Goal: Information Seeking & Learning: Learn about a topic

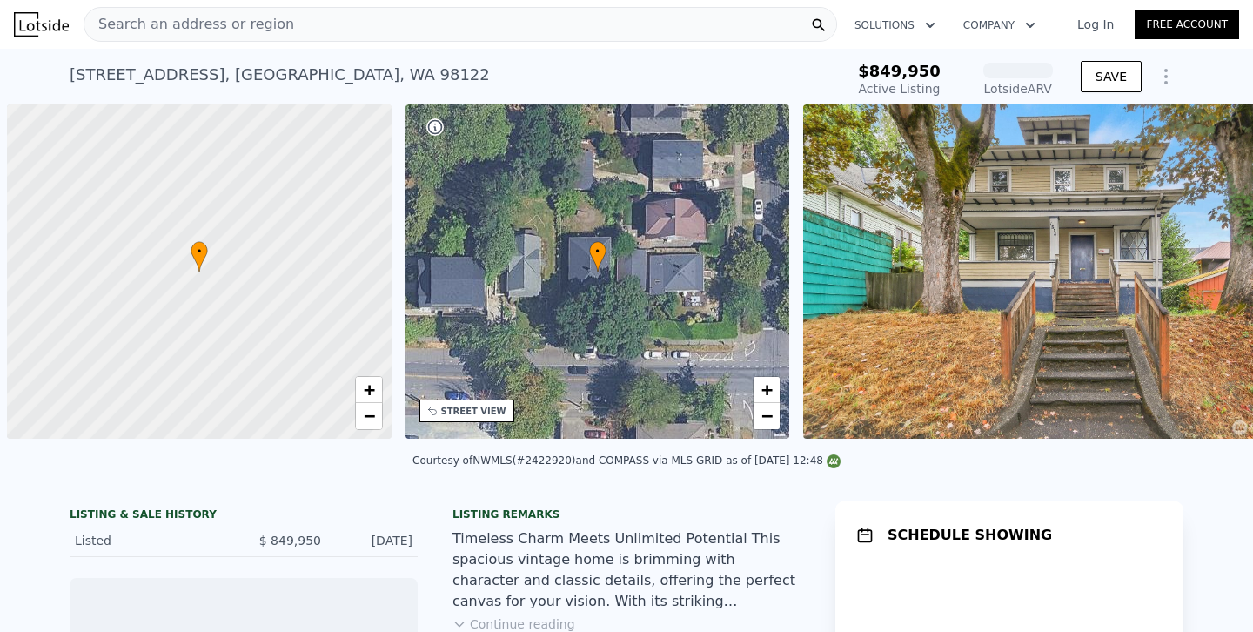
scroll to position [0, 7]
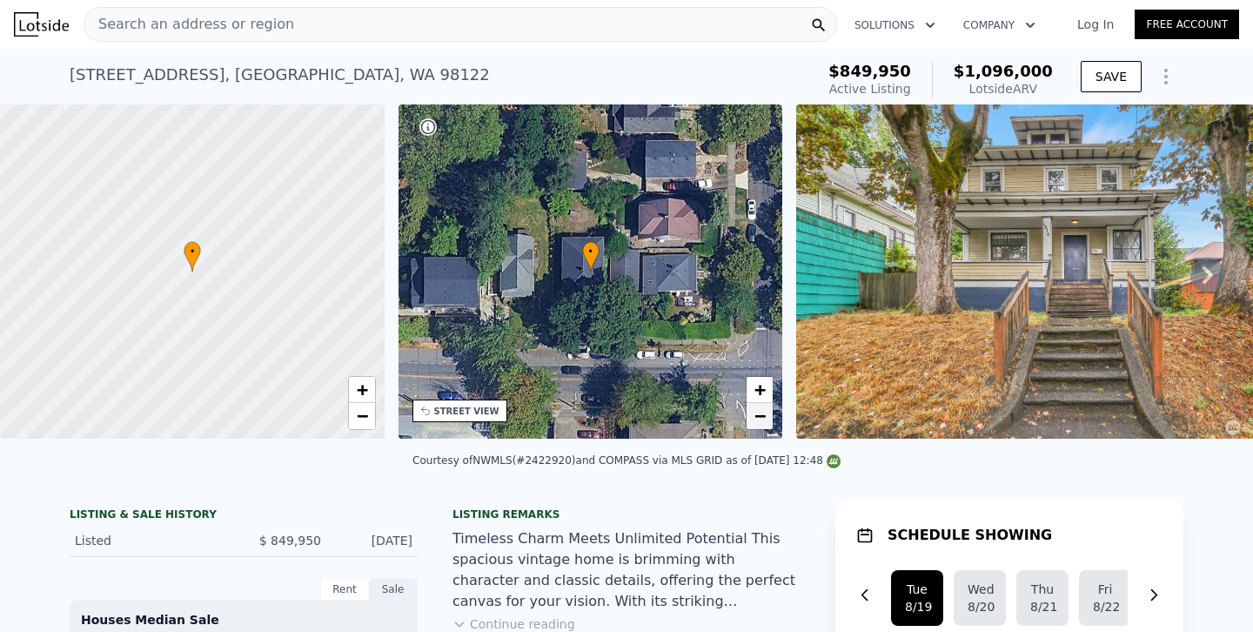
click at [769, 419] on link "−" at bounding box center [760, 416] width 26 height 26
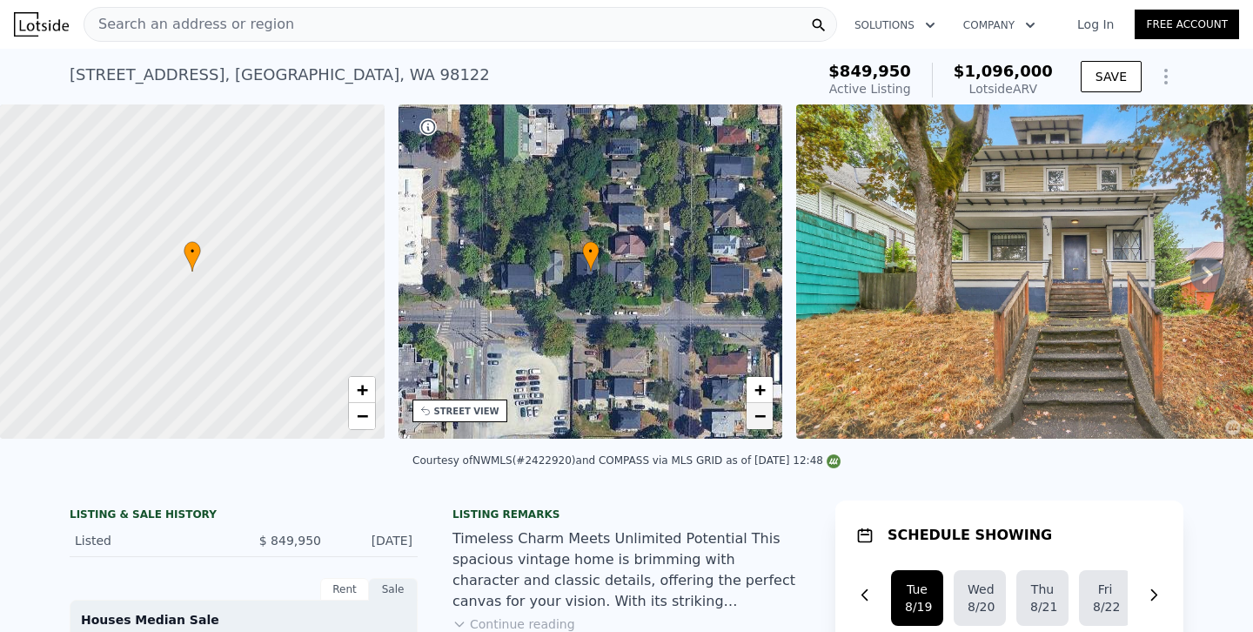
click at [769, 419] on link "−" at bounding box center [760, 416] width 26 height 26
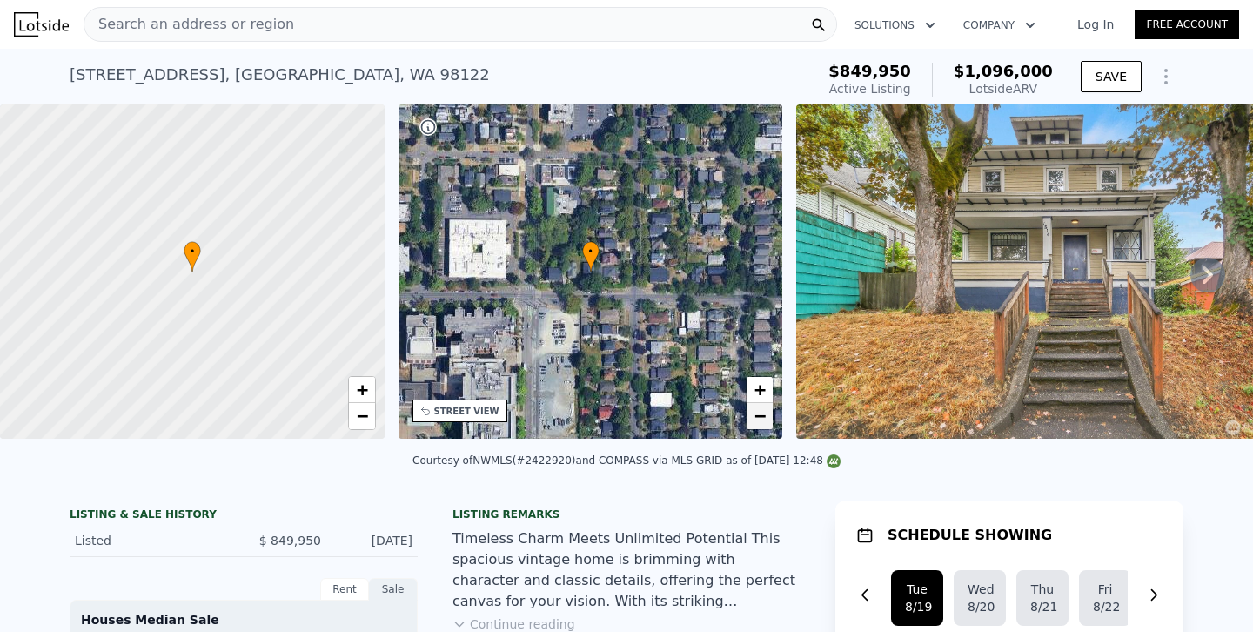
click at [769, 419] on link "−" at bounding box center [760, 416] width 26 height 26
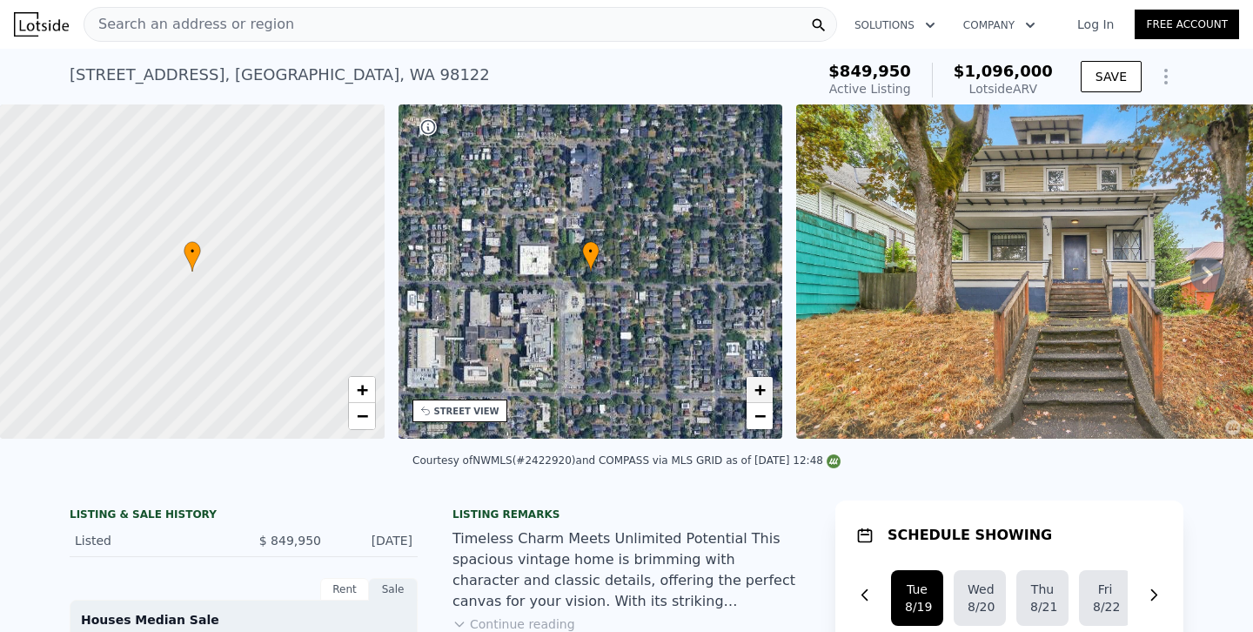
click at [759, 383] on span "+" at bounding box center [759, 389] width 11 height 22
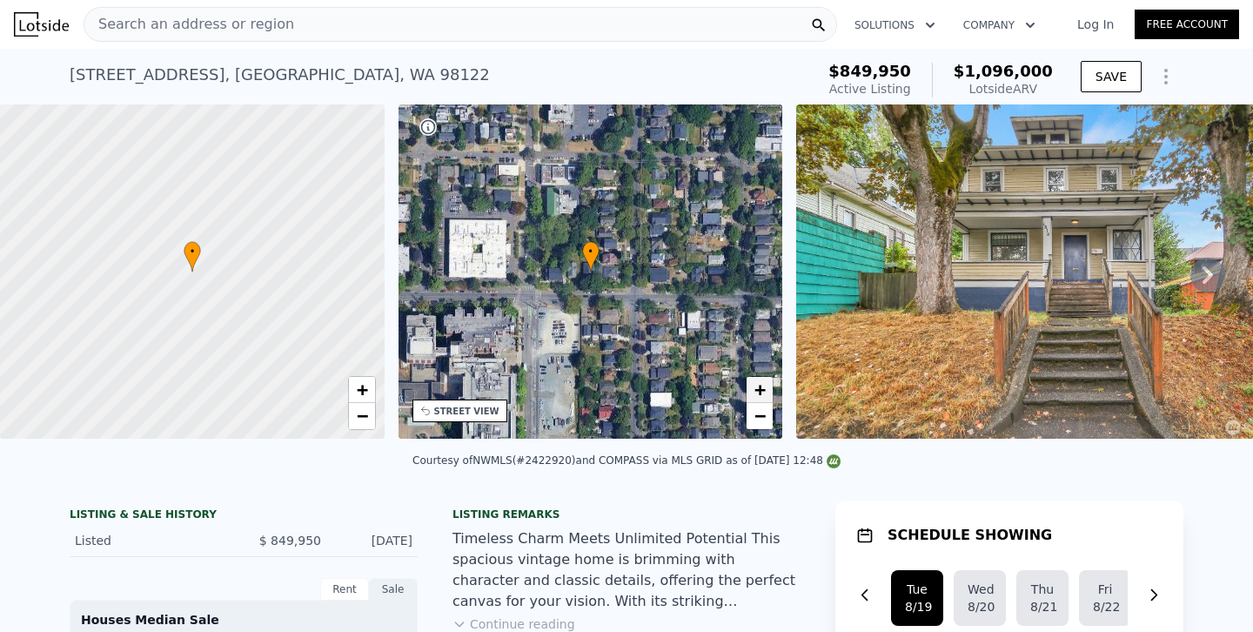
click at [759, 383] on span "+" at bounding box center [759, 389] width 11 height 22
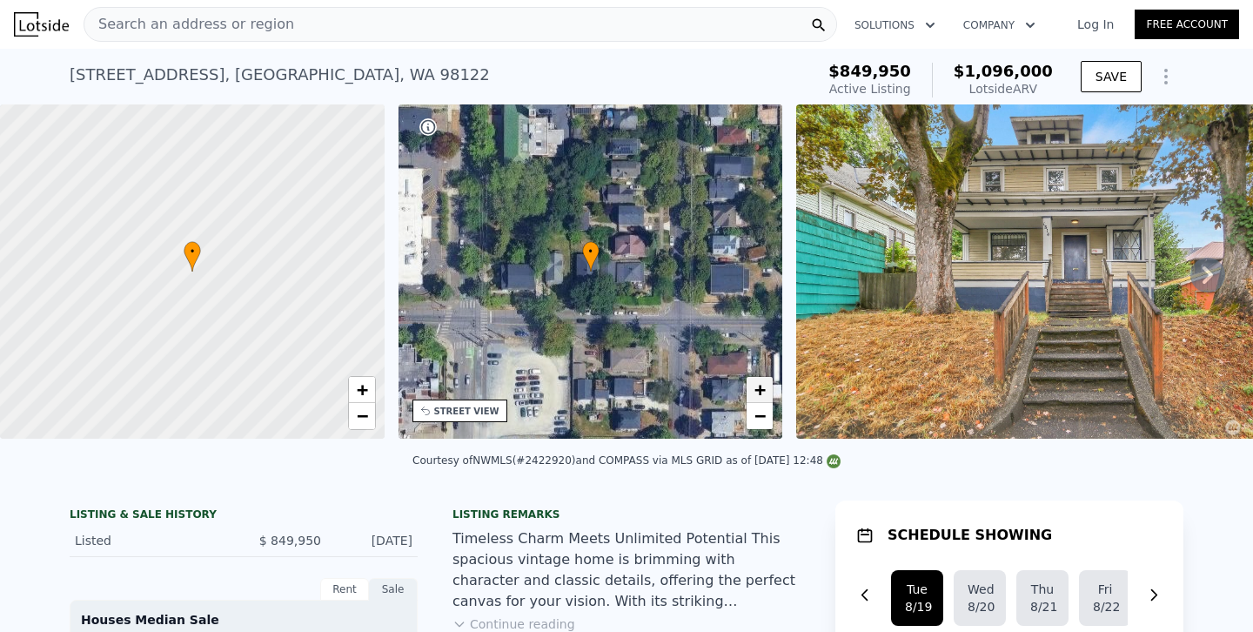
click at [759, 383] on span "+" at bounding box center [759, 389] width 11 height 22
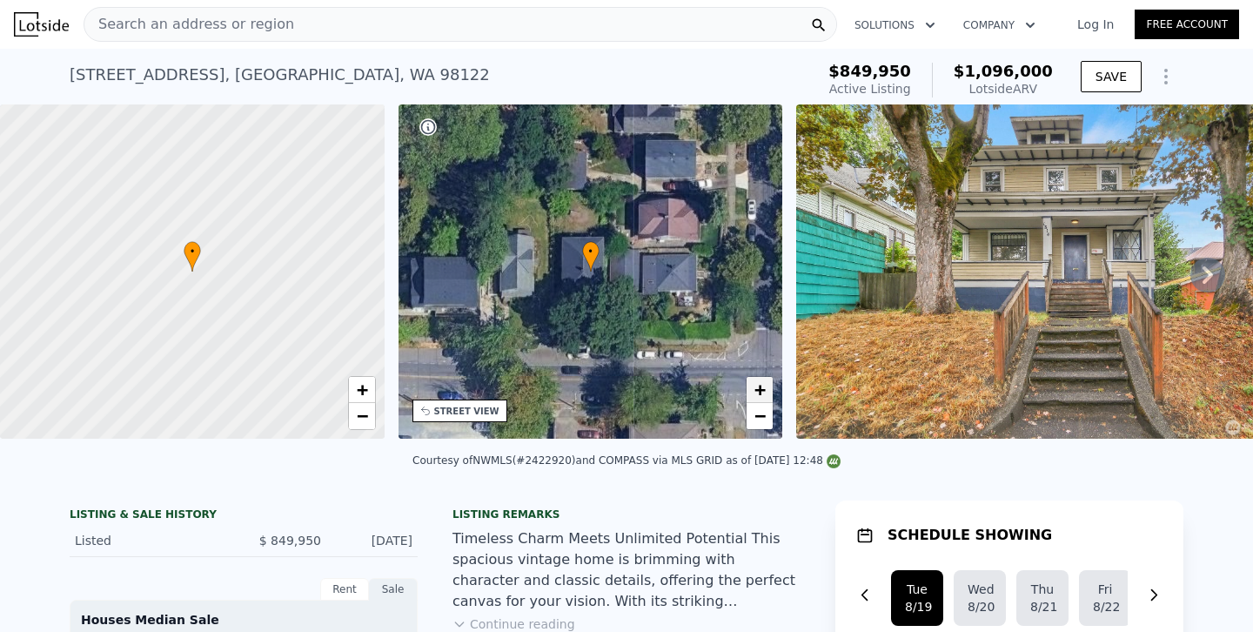
click at [759, 383] on span "+" at bounding box center [759, 389] width 11 height 22
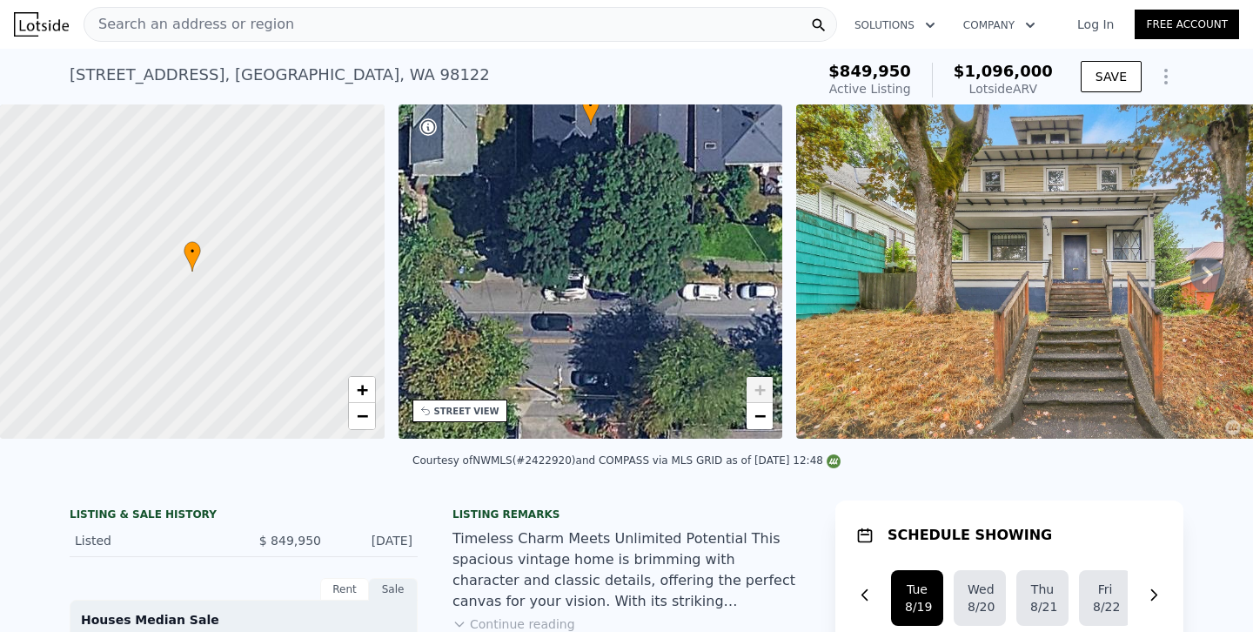
drag, startPoint x: 661, startPoint y: 310, endPoint x: 661, endPoint y: 164, distance: 146.2
click at [661, 164] on div "• + −" at bounding box center [591, 271] width 385 height 334
click at [359, 378] on span "+" at bounding box center [361, 389] width 11 height 22
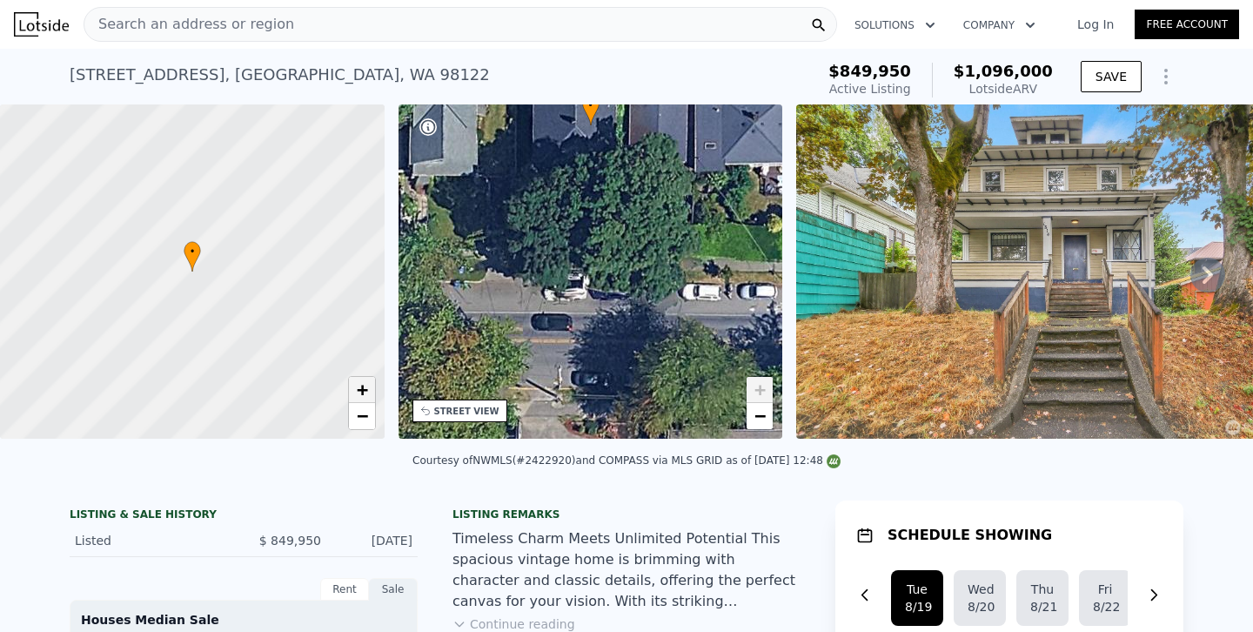
click at [359, 378] on span "+" at bounding box center [361, 389] width 11 height 22
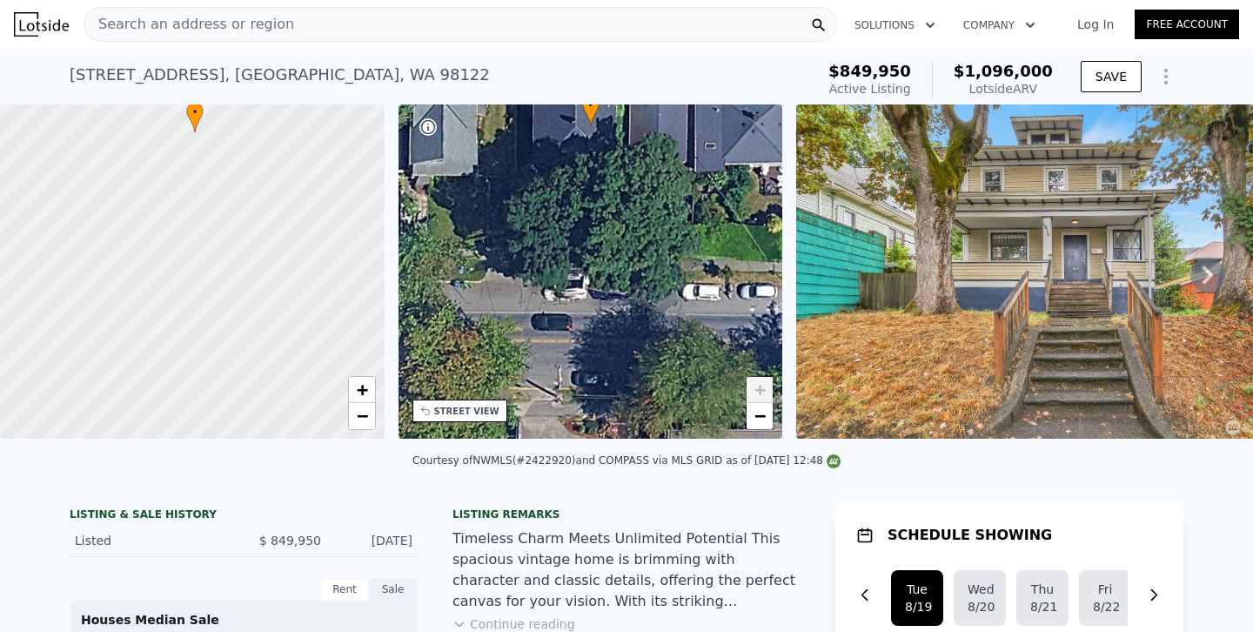
drag, startPoint x: 271, startPoint y: 360, endPoint x: 274, endPoint y: 223, distance: 137.5
click at [274, 223] on div at bounding box center [192, 271] width 461 height 401
click at [312, 39] on div "Search an address or region" at bounding box center [461, 24] width 754 height 35
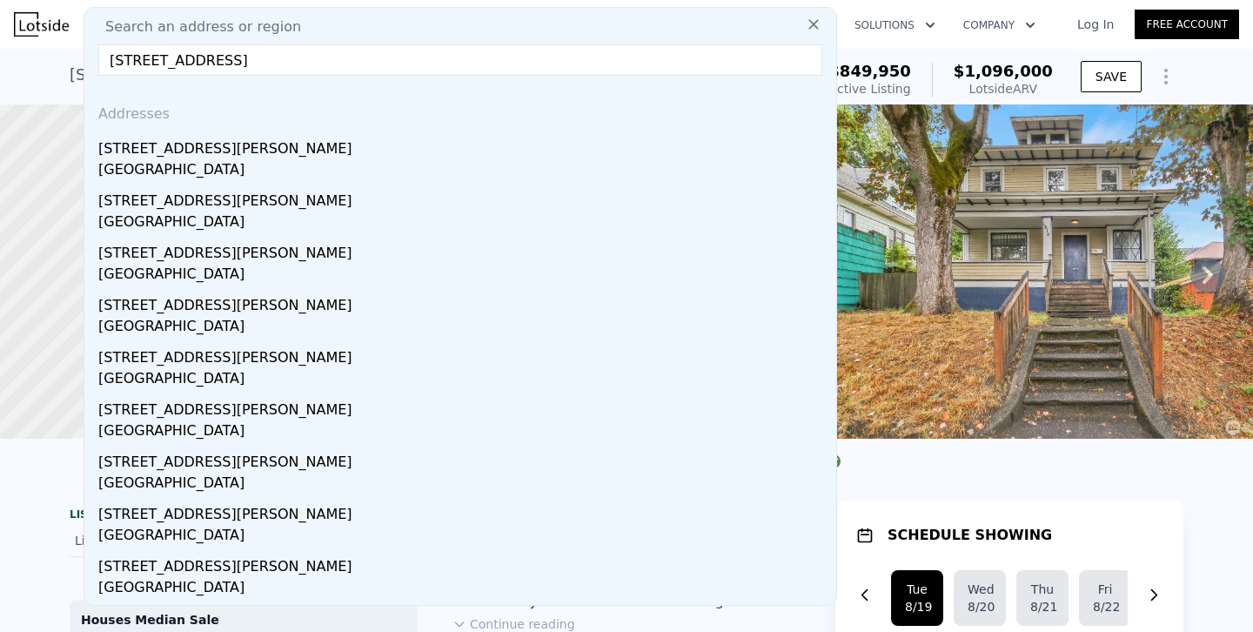
type input "5432 Kirkwood Place N, Seattle, WA 98103"
click at [162, 151] on div "5432 Kirkwood Pl N" at bounding box center [463, 145] width 731 height 28
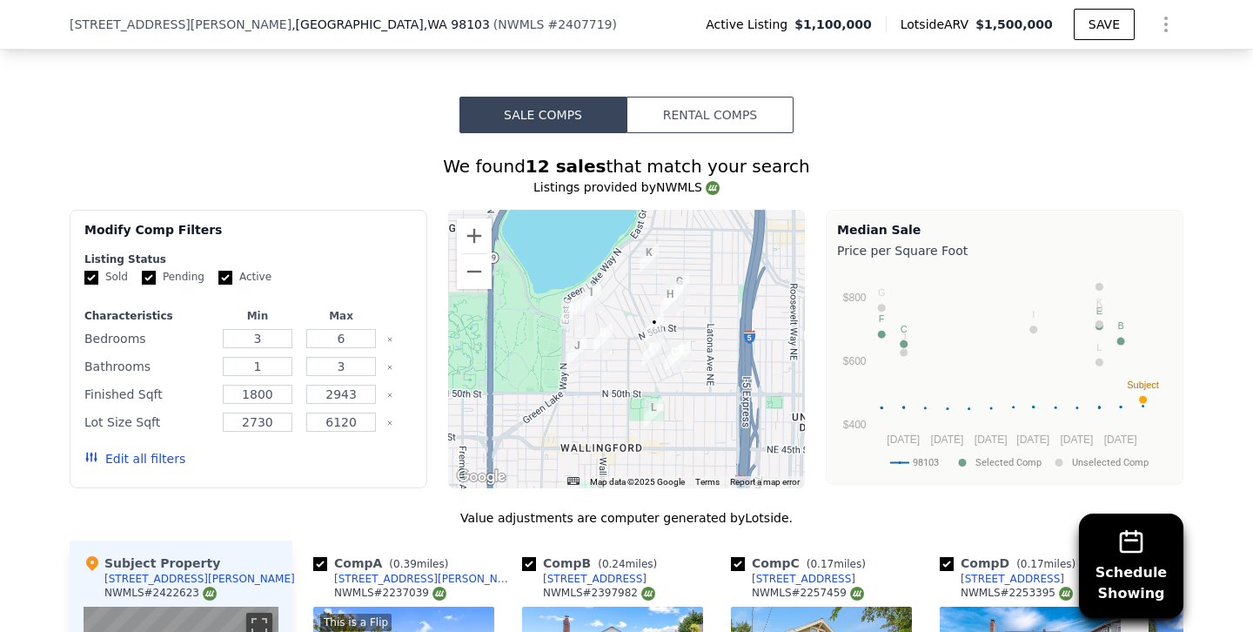
scroll to position [1591, 0]
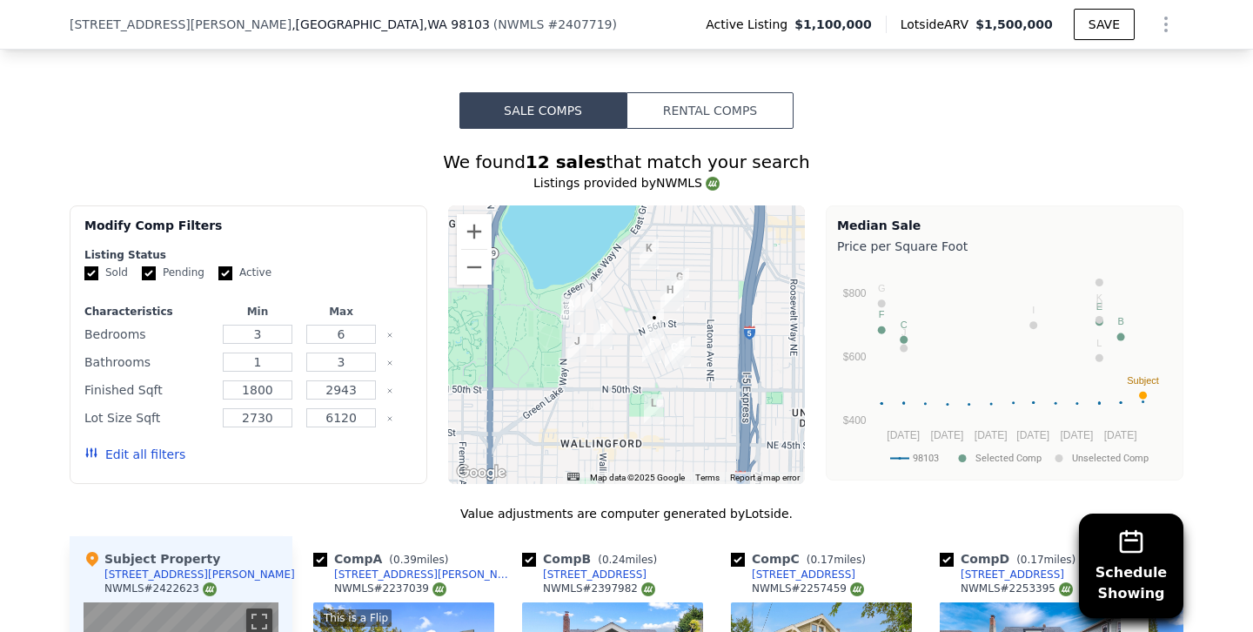
click at [148, 454] on button "Edit all filters" at bounding box center [134, 453] width 101 height 17
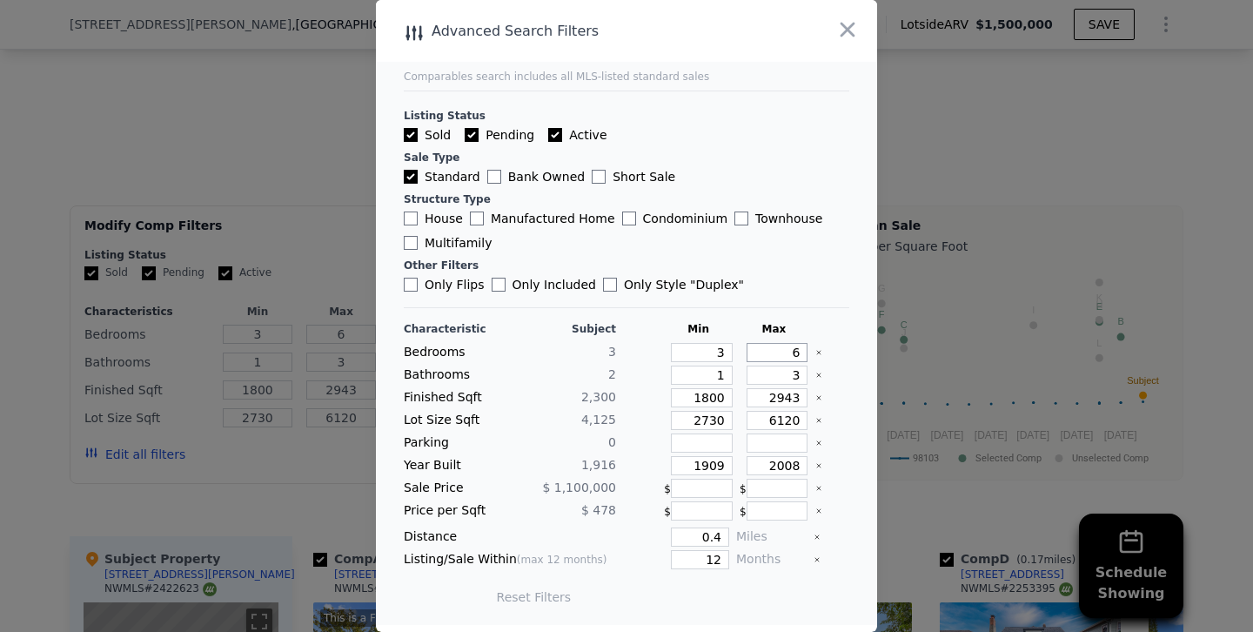
drag, startPoint x: 764, startPoint y: 353, endPoint x: 863, endPoint y: 353, distance: 99.2
click at [863, 353] on main "Comparables search includes all MLS-listed standard sales Listing Status Sold P…" at bounding box center [626, 312] width 501 height 625
type input "3"
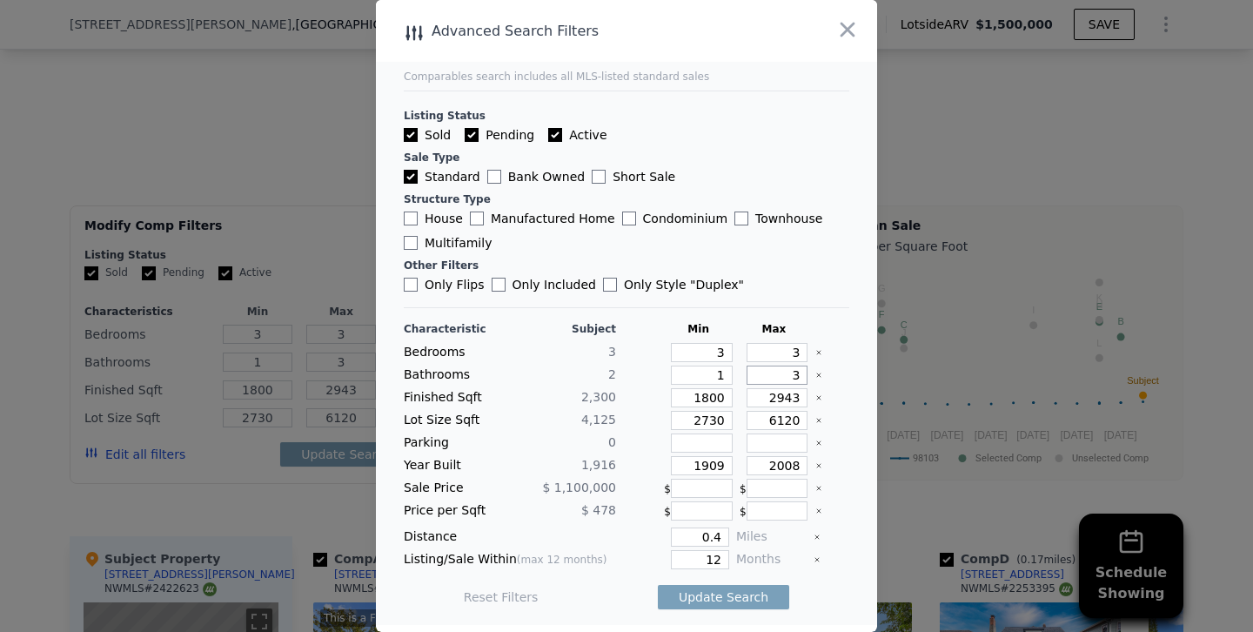
drag, startPoint x: 769, startPoint y: 376, endPoint x: 883, endPoint y: 376, distance: 114.0
click at [883, 376] on div "​ Advanced Search Filters Comparables search includes all MLS-listed standard s…" at bounding box center [626, 316] width 1253 height 632
drag, startPoint x: 781, startPoint y: 379, endPoint x: 853, endPoint y: 378, distance: 71.4
click at [853, 378] on main "Comparables search includes all MLS-listed standard sales Listing Status Sold P…" at bounding box center [626, 312] width 501 height 625
type input "32"
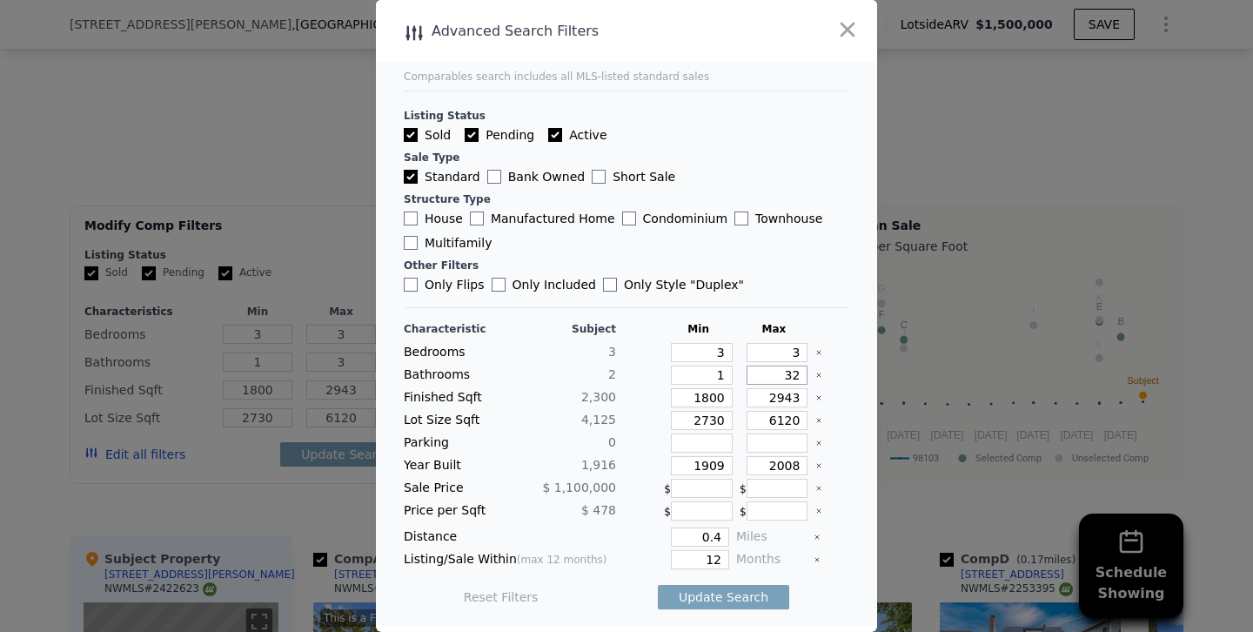
type input "32"
type input "3"
drag, startPoint x: 783, startPoint y: 352, endPoint x: 867, endPoint y: 349, distance: 83.6
click at [867, 349] on main "Comparables search includes all MLS-listed standard sales Listing Status Sold P…" at bounding box center [626, 312] width 501 height 625
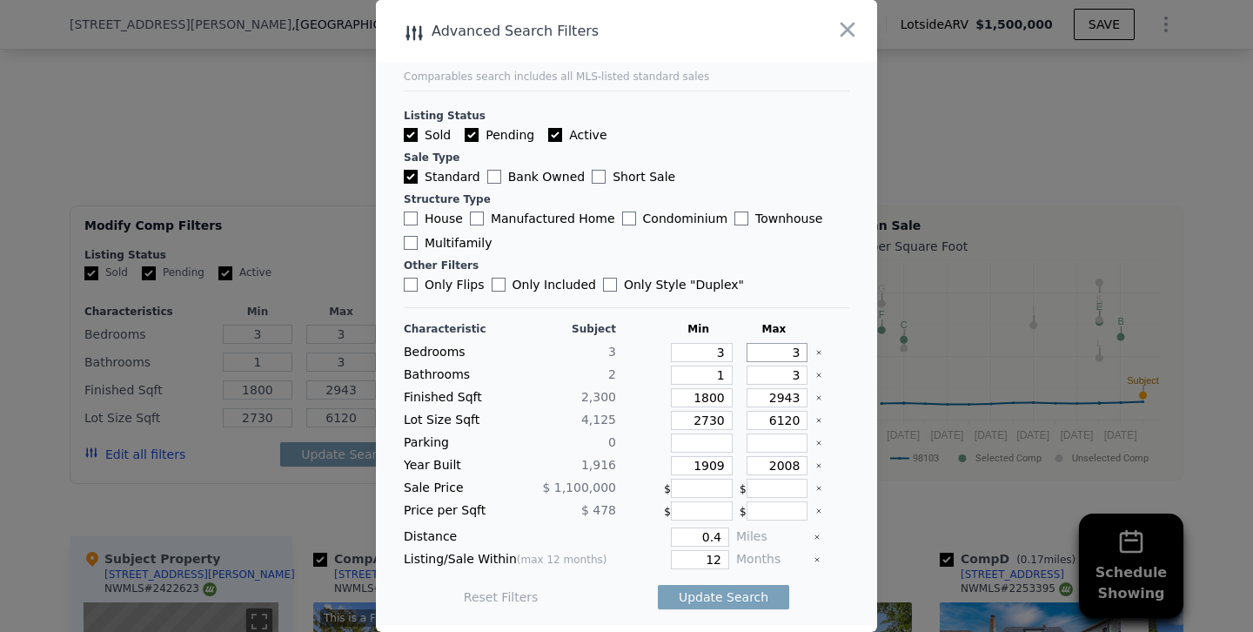
type input "4"
click at [782, 399] on input "2943" at bounding box center [778, 397] width 62 height 19
type input "243"
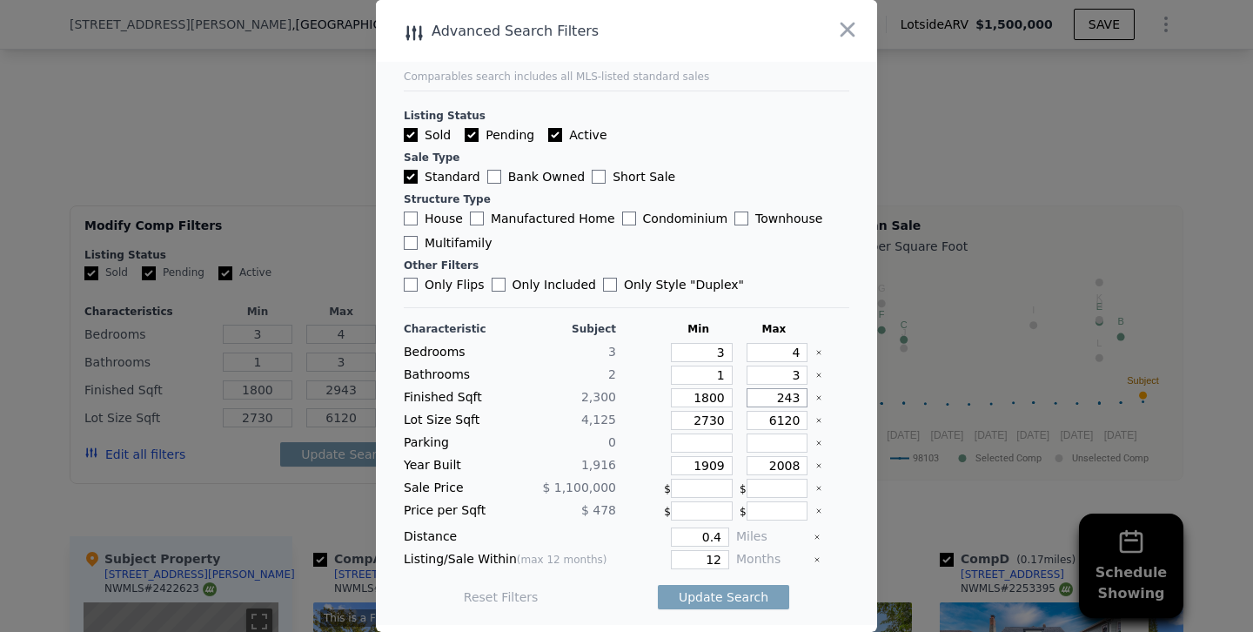
type input "243"
type input "2543"
drag, startPoint x: 715, startPoint y: 465, endPoint x: 796, endPoint y: 464, distance: 80.9
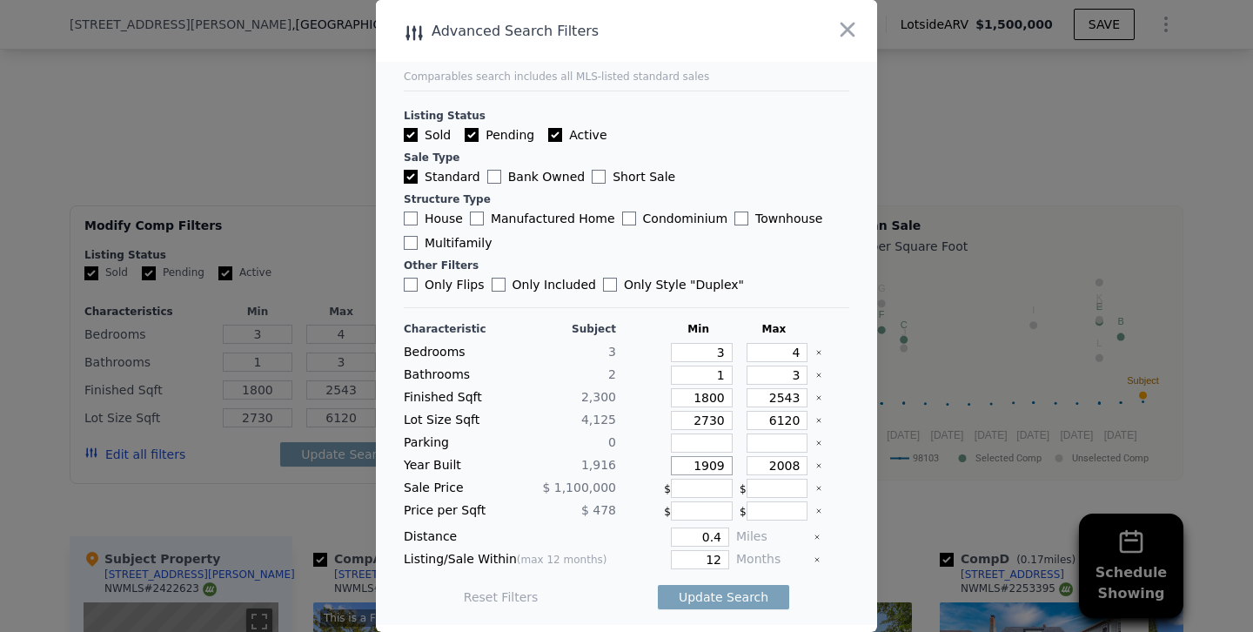
click at [796, 464] on div "Year Built 1,916 1909 2008" at bounding box center [626, 465] width 445 height 19
type input "1908"
drag, startPoint x: 767, startPoint y: 461, endPoint x: 989, endPoint y: 461, distance: 221.9
click at [989, 461] on div "​ Advanced Search Filters Comparables search includes all MLS-listed standard s…" at bounding box center [626, 316] width 1253 height 632
type input "1935"
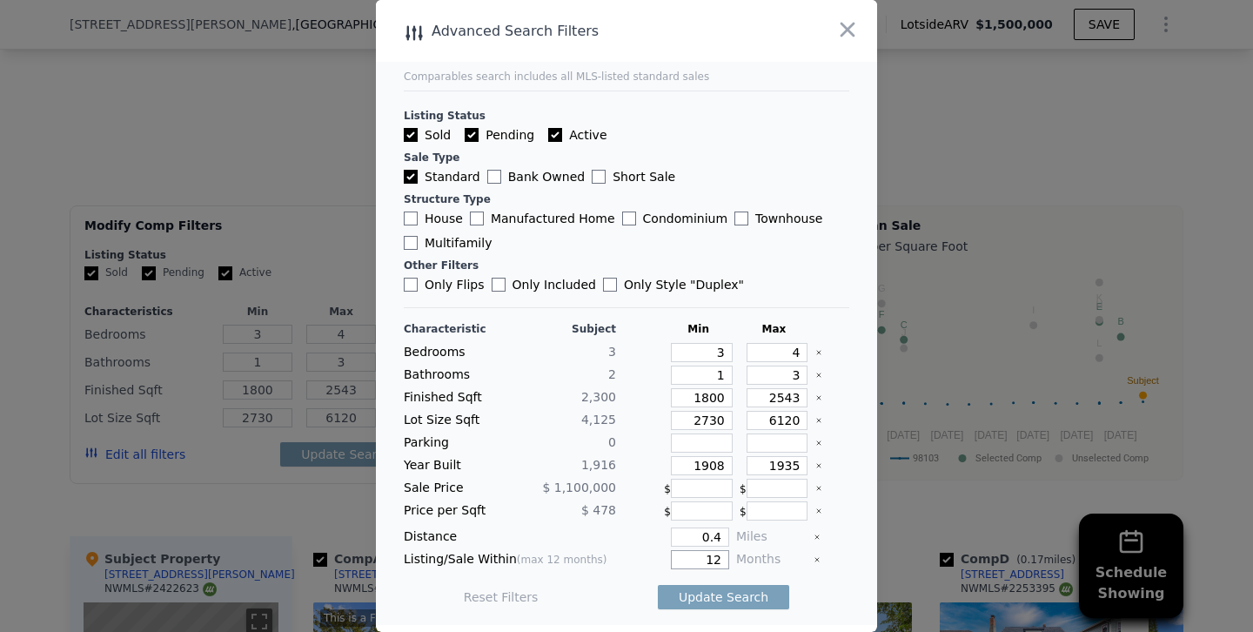
drag, startPoint x: 696, startPoint y: 559, endPoint x: 855, endPoint y: 560, distance: 159.2
click at [855, 560] on main "Comparables search includes all MLS-listed standard sales Listing Status Sold P…" at bounding box center [626, 312] width 501 height 625
click at [723, 539] on input "0.4" at bounding box center [700, 536] width 58 height 19
type input "0"
type input "0.5"
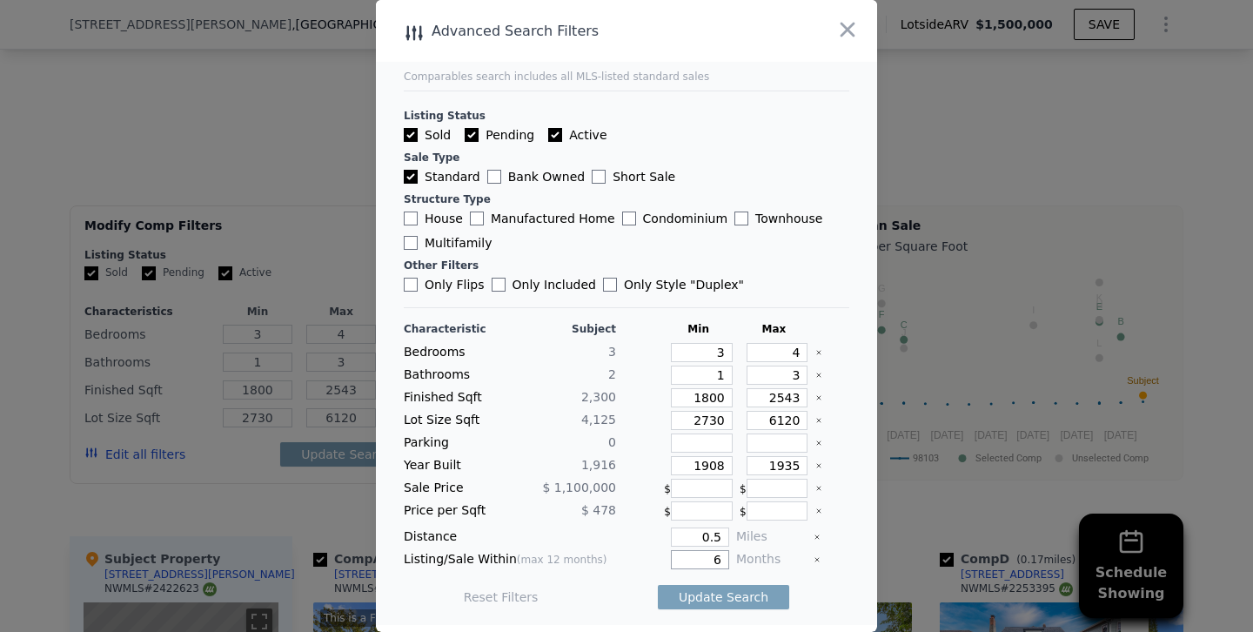
type input "6"
click at [658, 585] on button "Update Search" at bounding box center [723, 597] width 131 height 24
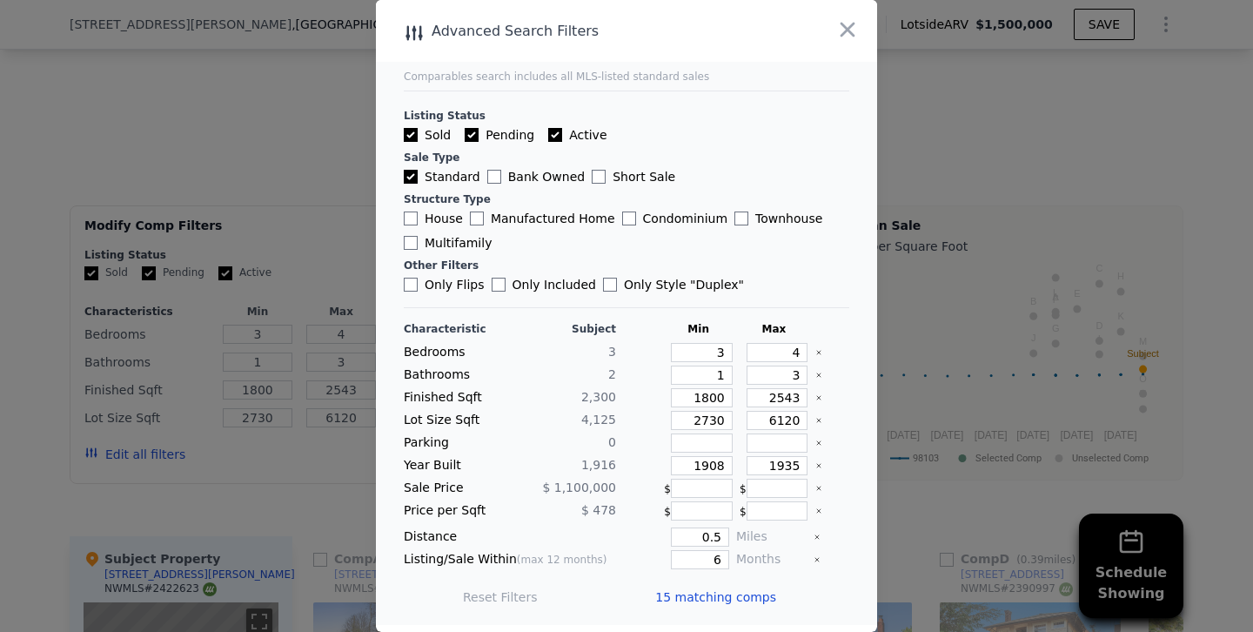
click at [297, 181] on div at bounding box center [626, 316] width 1253 height 632
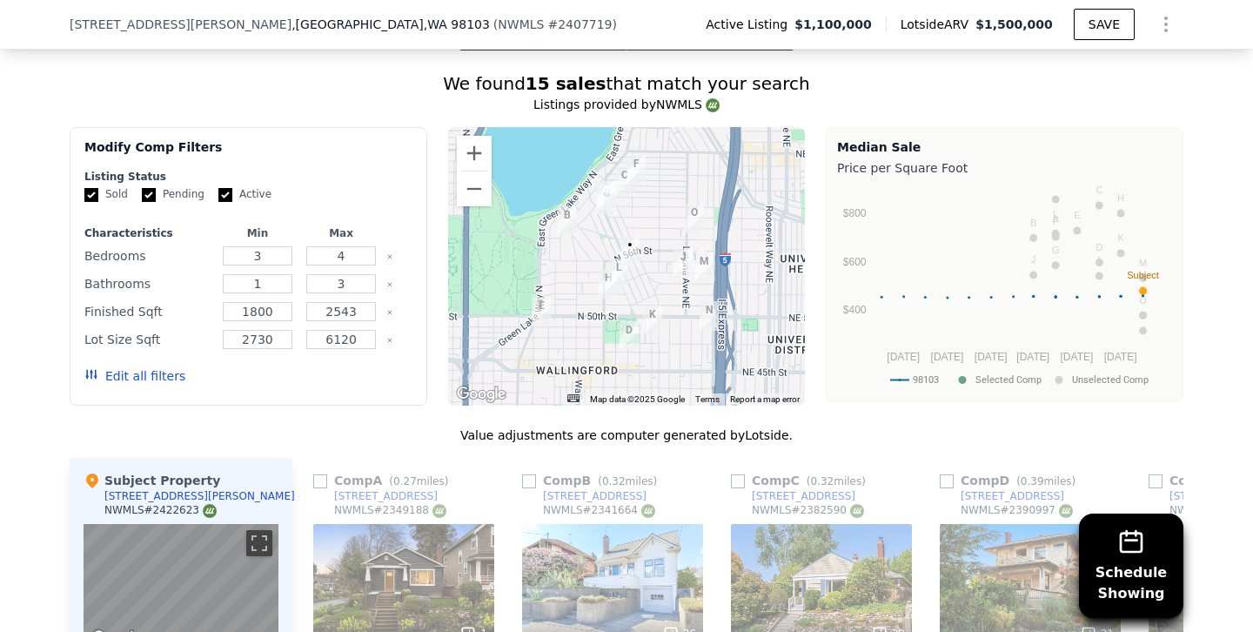
scroll to position [1665, 0]
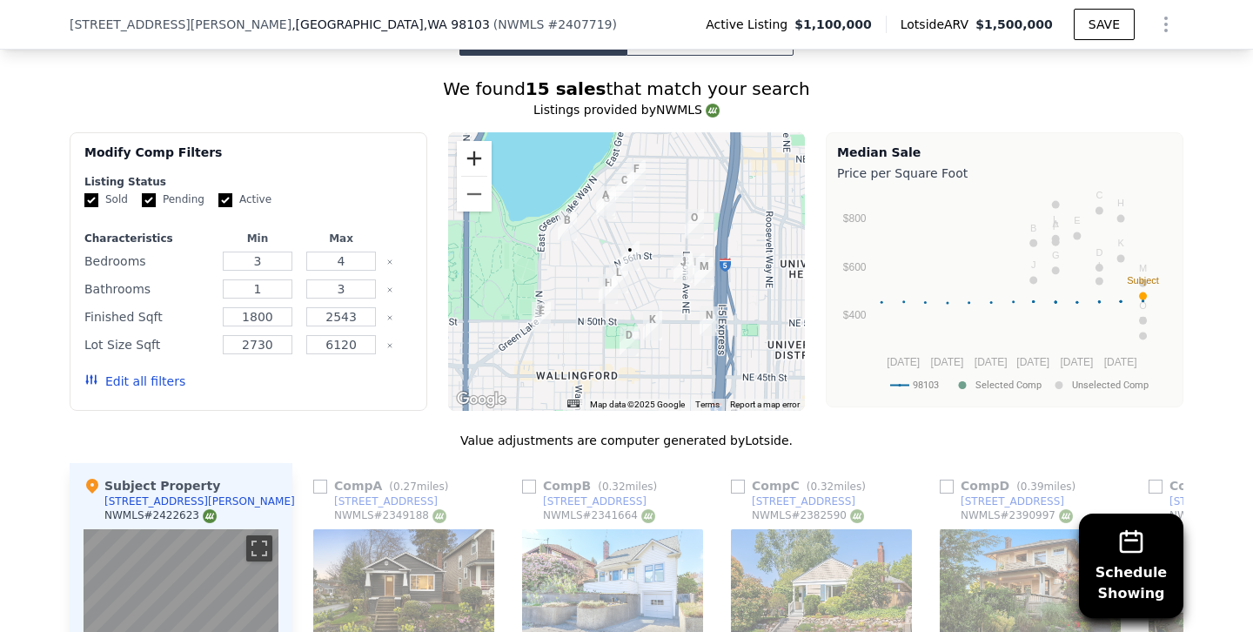
click at [469, 149] on button "Zoom in" at bounding box center [474, 158] width 35 height 35
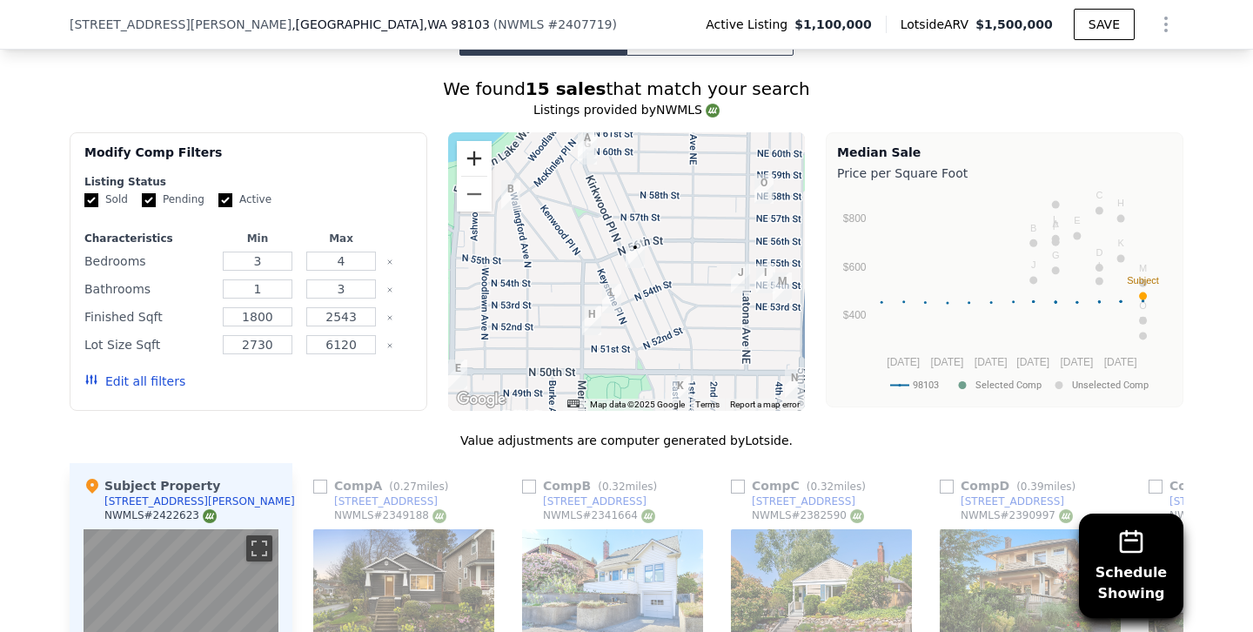
click at [469, 149] on button "Zoom in" at bounding box center [474, 158] width 35 height 35
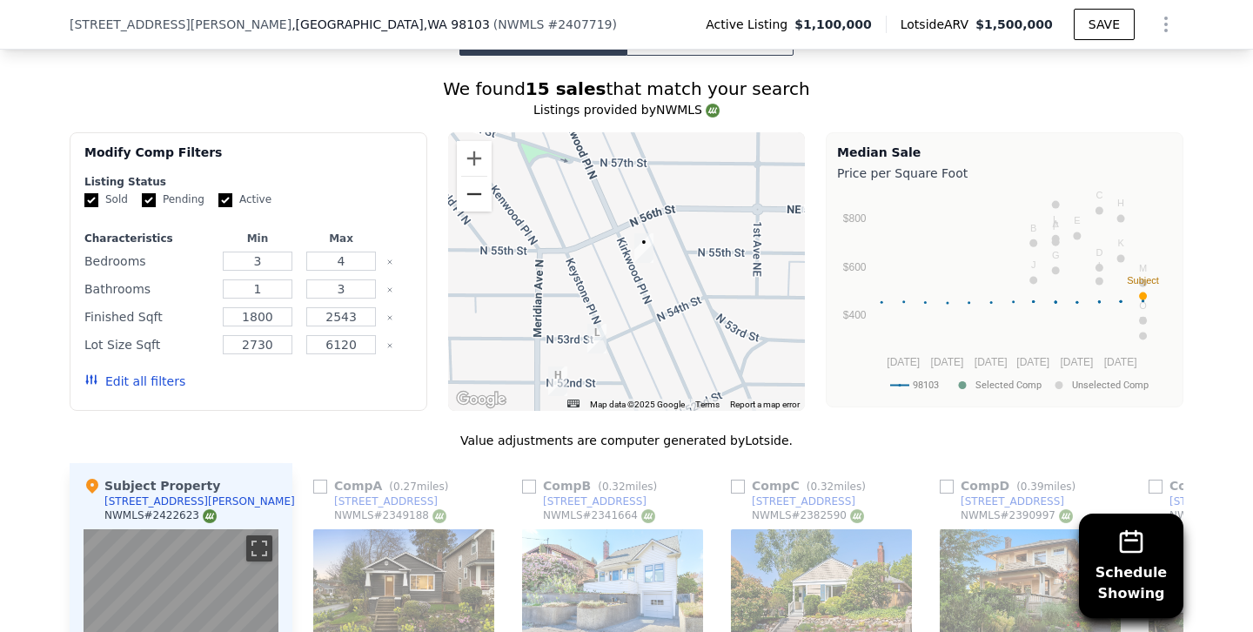
click at [477, 204] on button "Zoom out" at bounding box center [474, 194] width 35 height 35
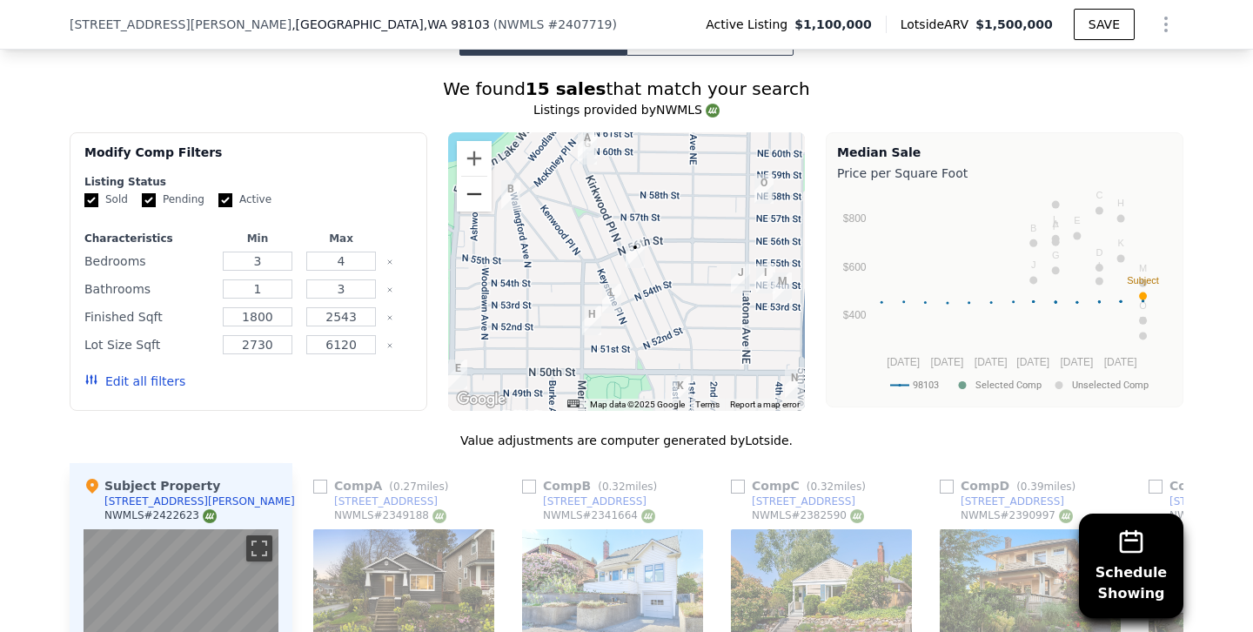
click at [477, 204] on button "Zoom out" at bounding box center [474, 194] width 35 height 35
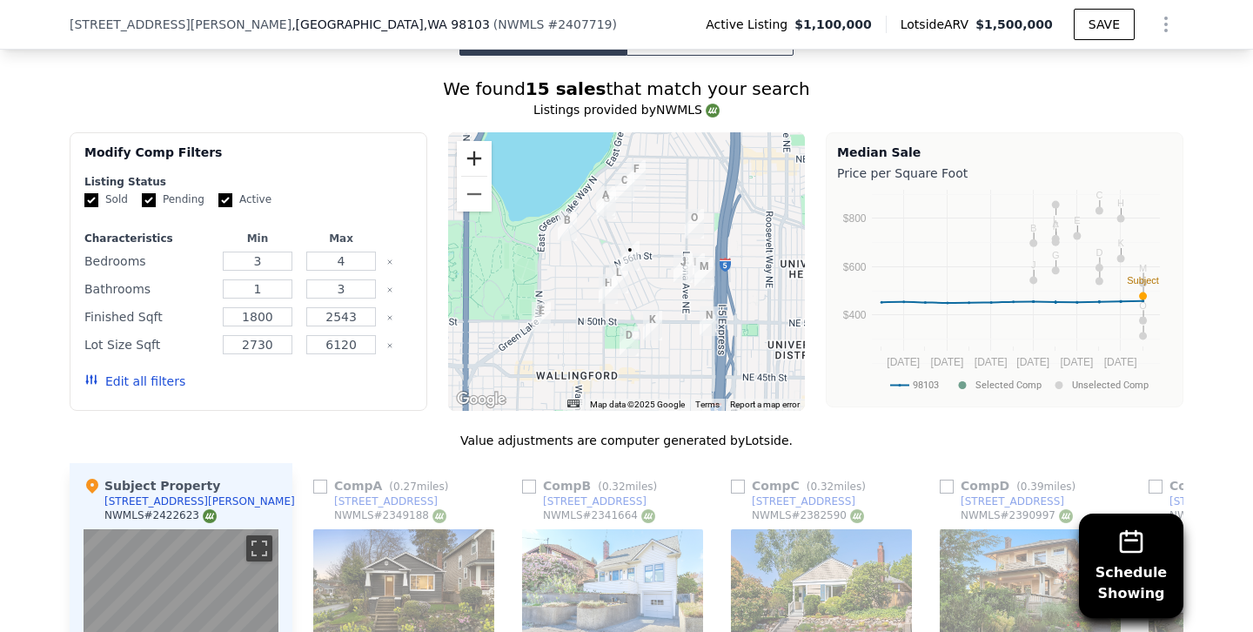
click at [477, 157] on button "Zoom in" at bounding box center [474, 158] width 35 height 35
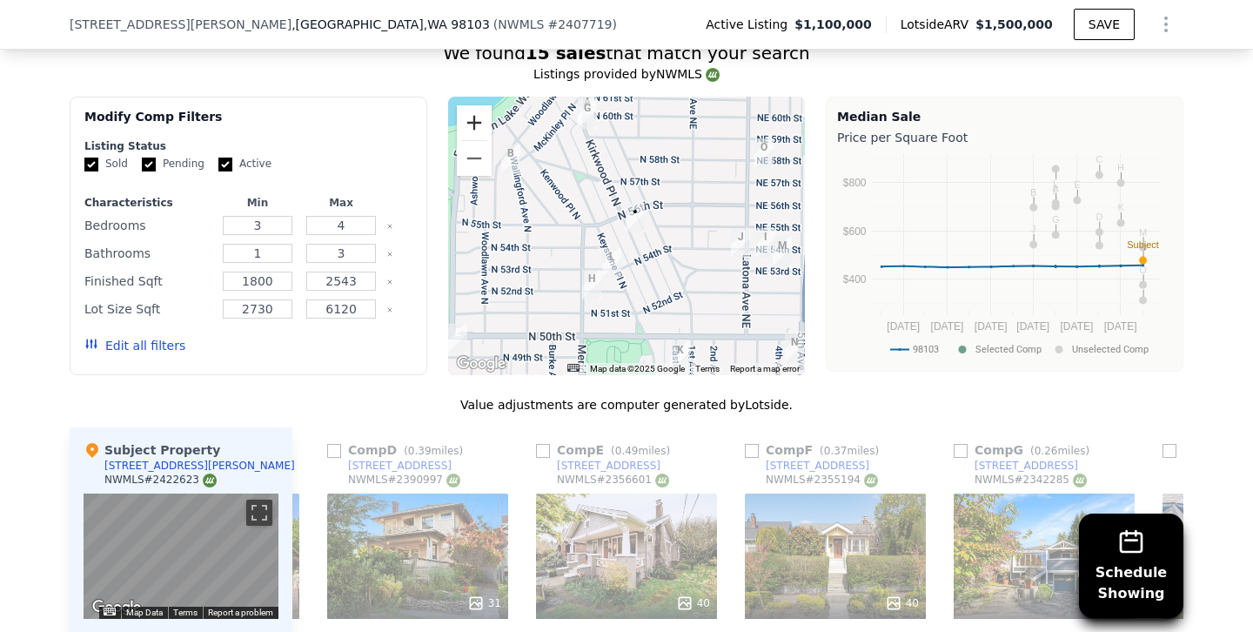
scroll to position [1698, 0]
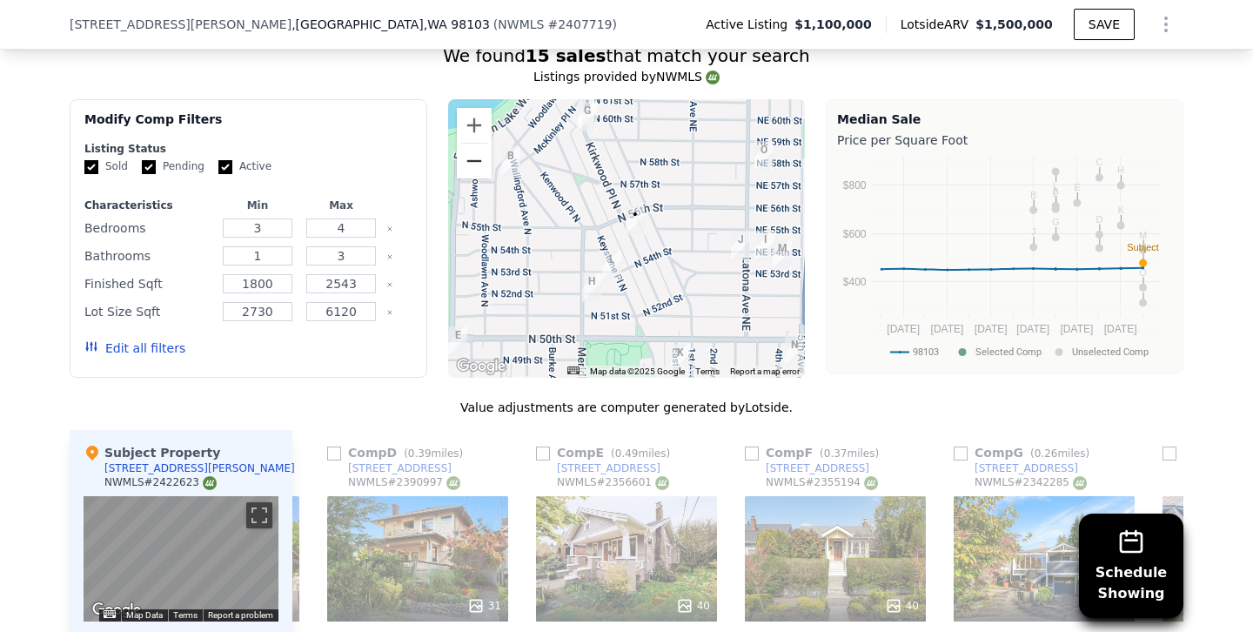
click at [479, 169] on button "Zoom out" at bounding box center [474, 161] width 35 height 35
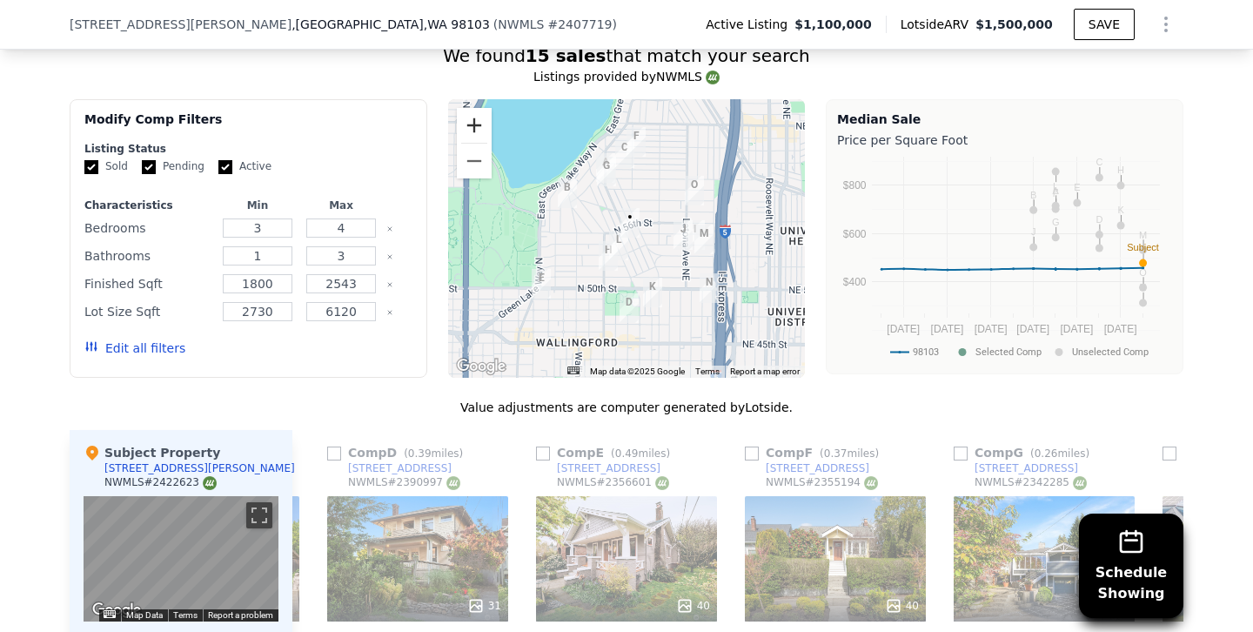
click at [474, 124] on button "Zoom in" at bounding box center [474, 125] width 35 height 35
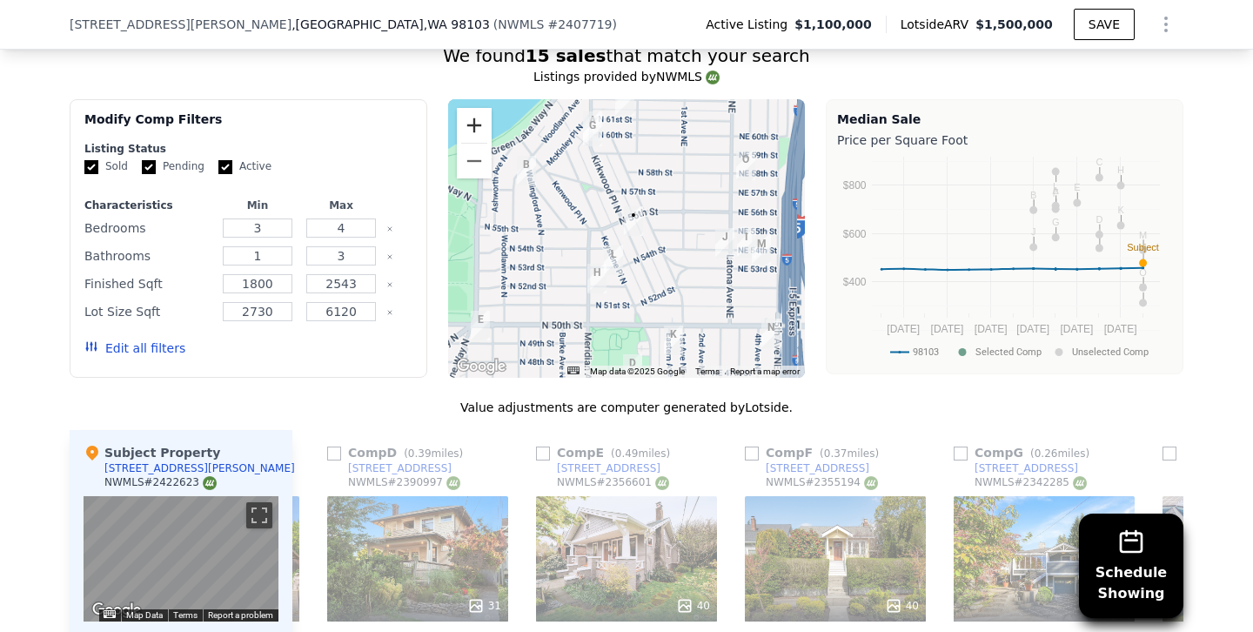
click at [474, 124] on button "Zoom in" at bounding box center [474, 125] width 35 height 35
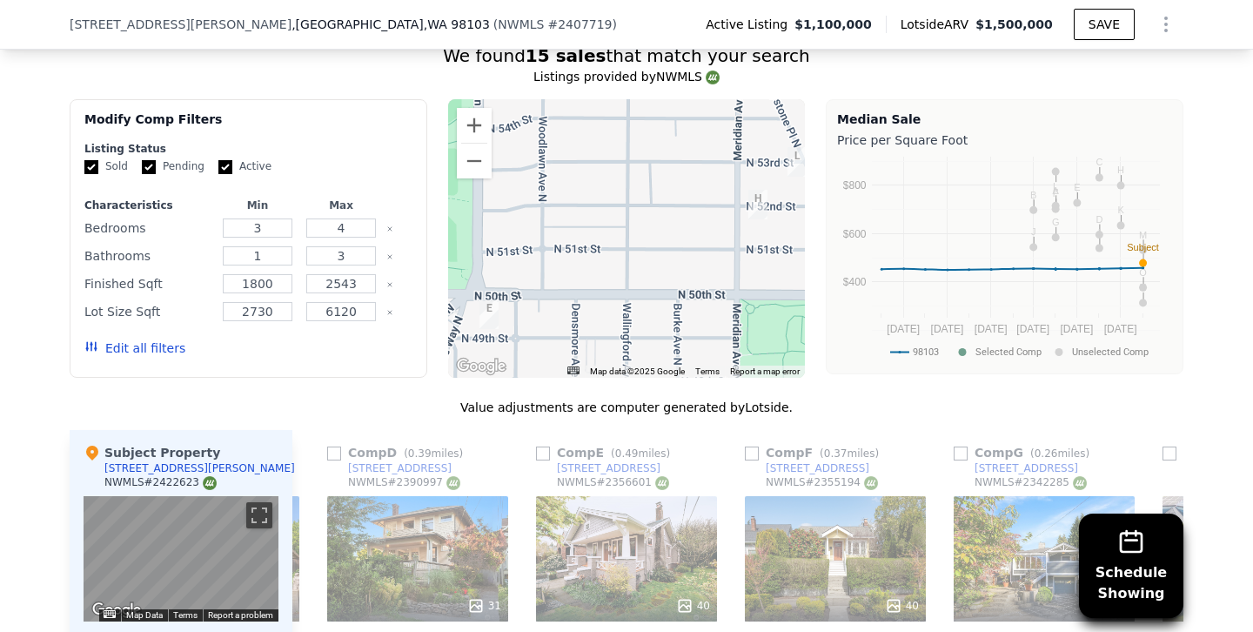
drag, startPoint x: 499, startPoint y: 308, endPoint x: 698, endPoint y: 161, distance: 246.9
click at [702, 160] on div at bounding box center [627, 238] width 358 height 278
click at [478, 171] on button "Zoom out" at bounding box center [474, 161] width 35 height 35
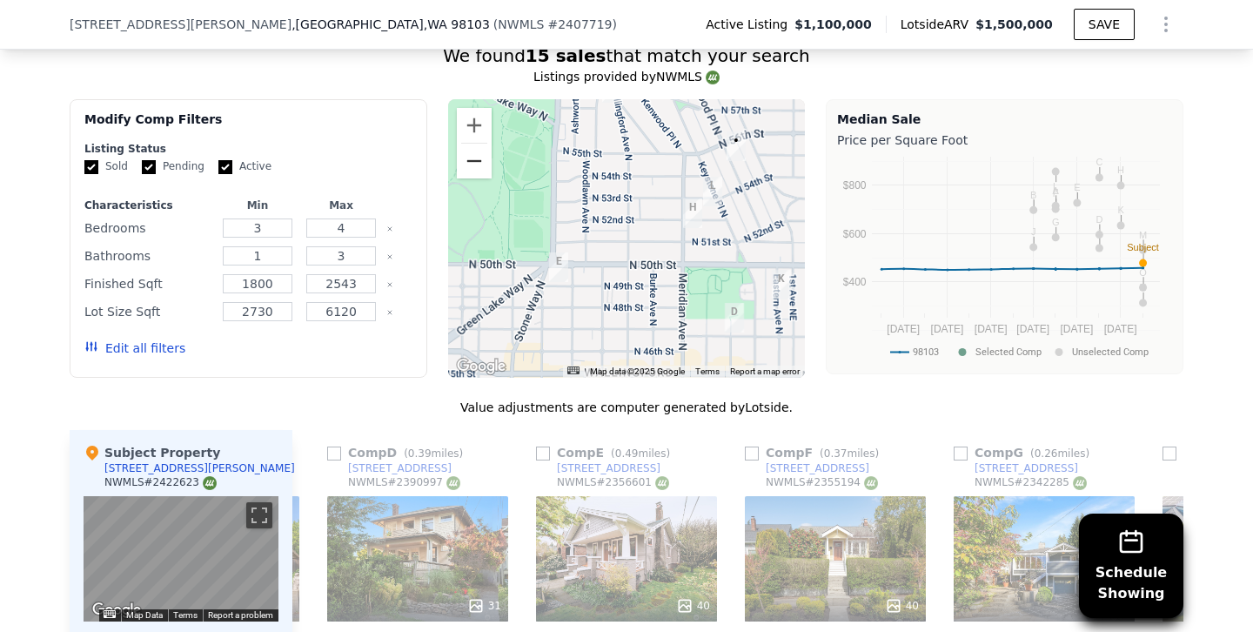
click at [478, 171] on button "Zoom out" at bounding box center [474, 161] width 35 height 35
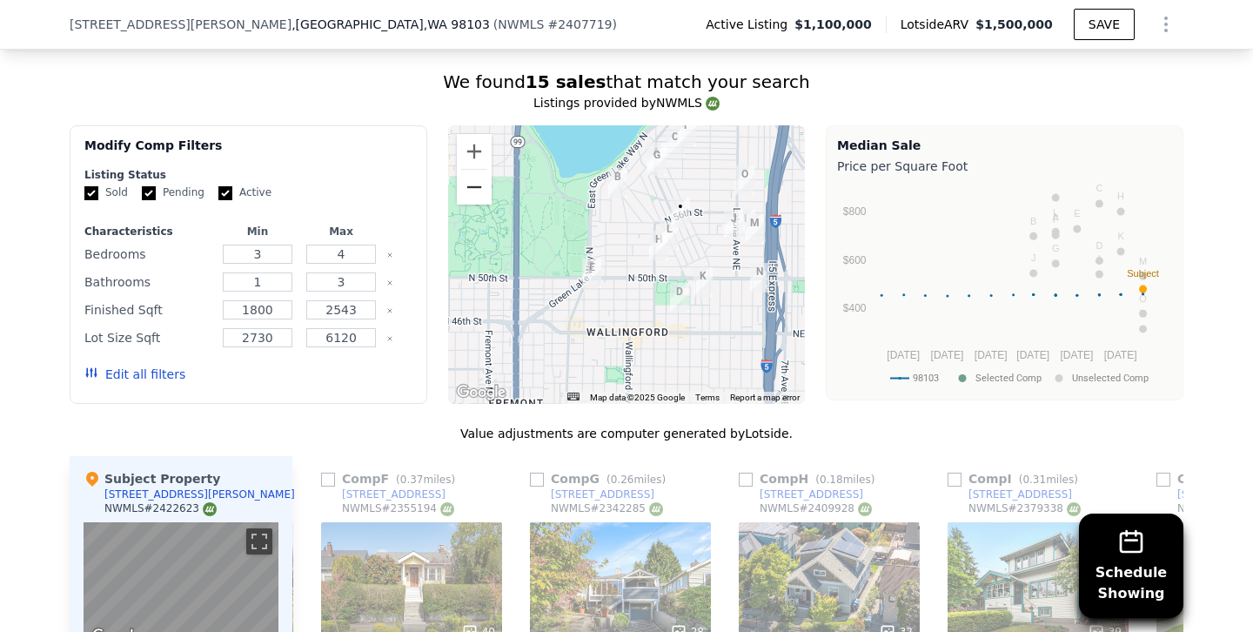
scroll to position [1669, 0]
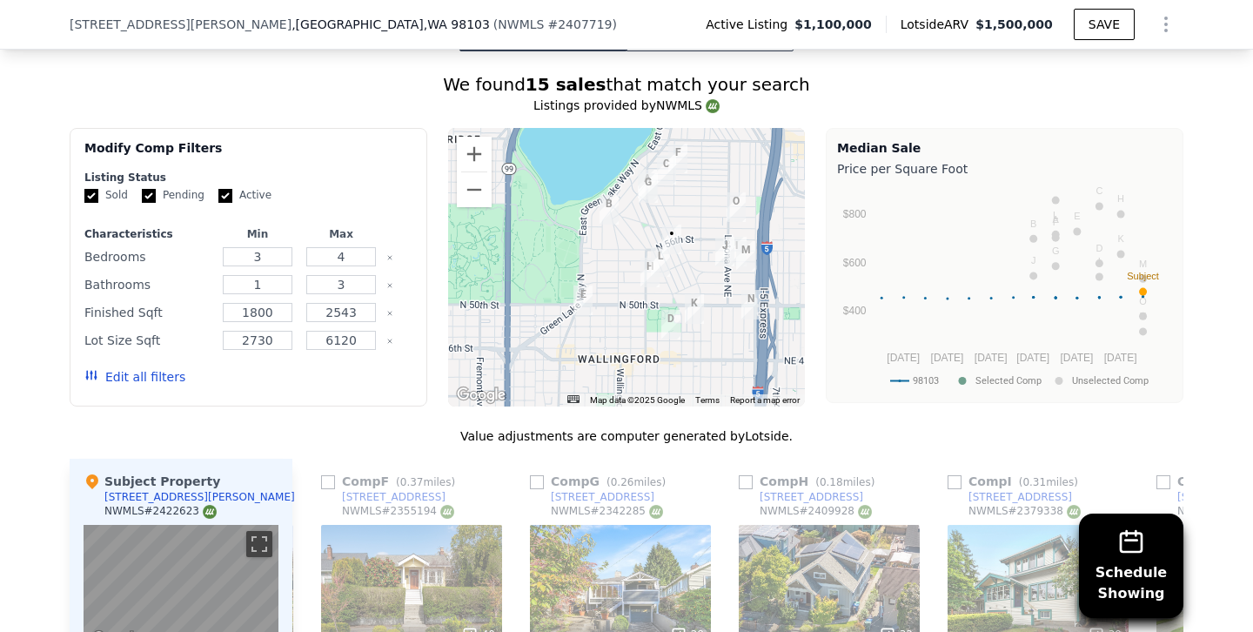
drag, startPoint x: 700, startPoint y: 173, endPoint x: 691, endPoint y: 199, distance: 27.5
click at [691, 200] on div at bounding box center [627, 267] width 358 height 278
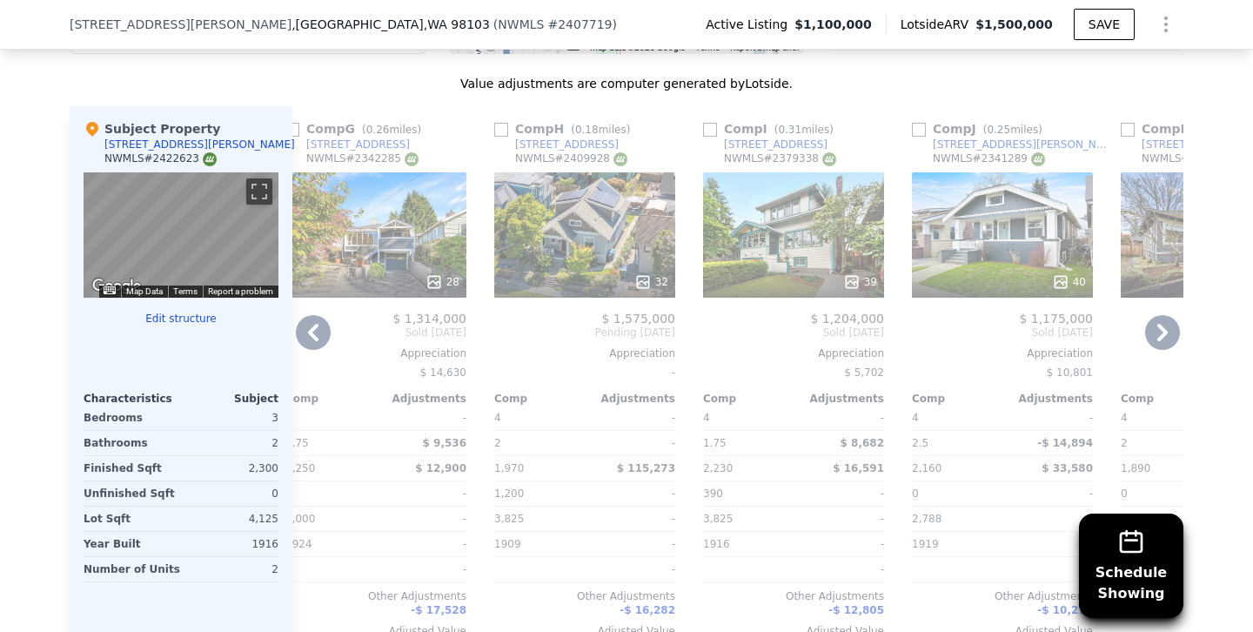
scroll to position [2027, 0]
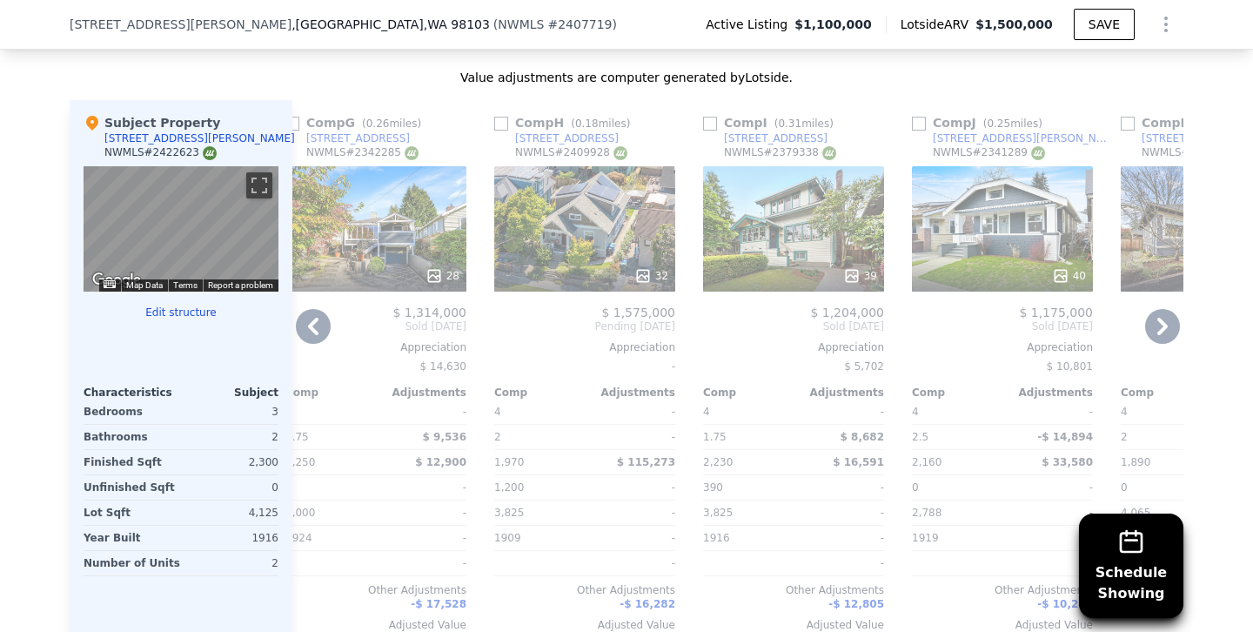
click at [604, 244] on div "32" at bounding box center [584, 228] width 181 height 125
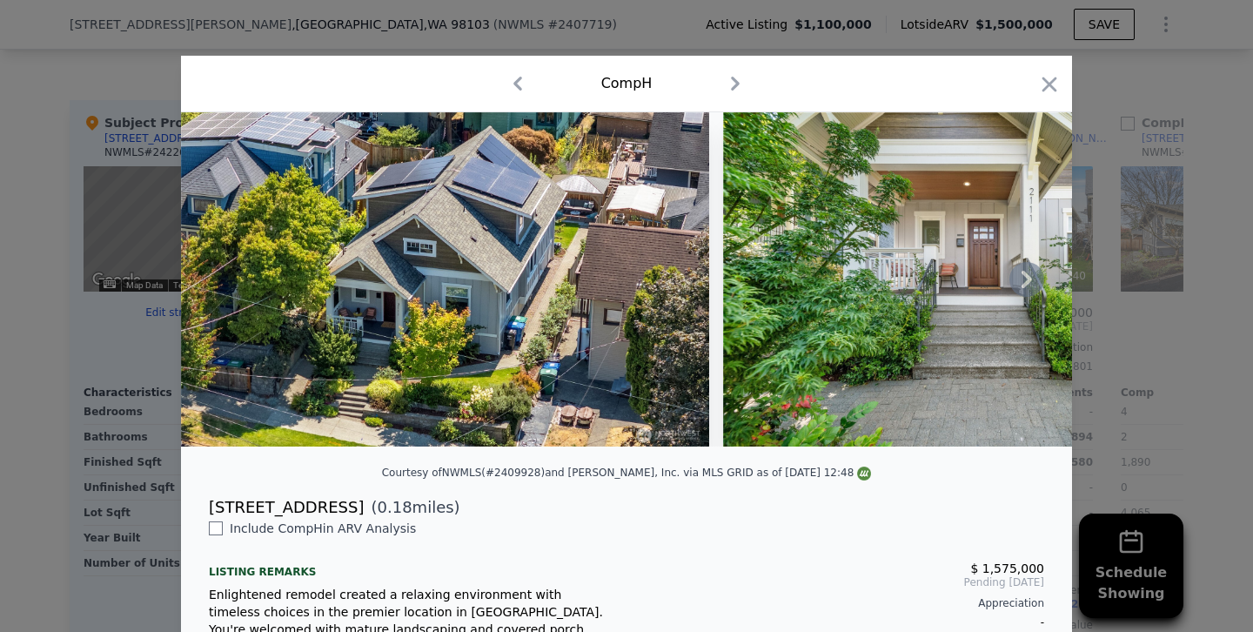
click at [1012, 289] on icon at bounding box center [1026, 279] width 35 height 35
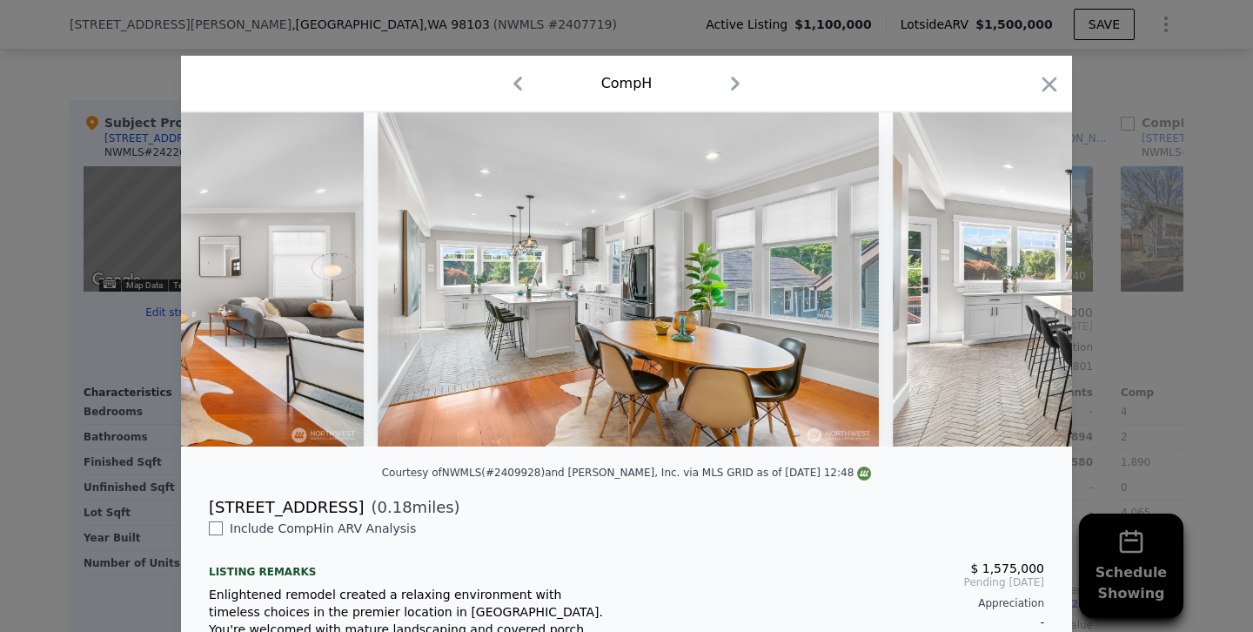
scroll to position [0, 3467]
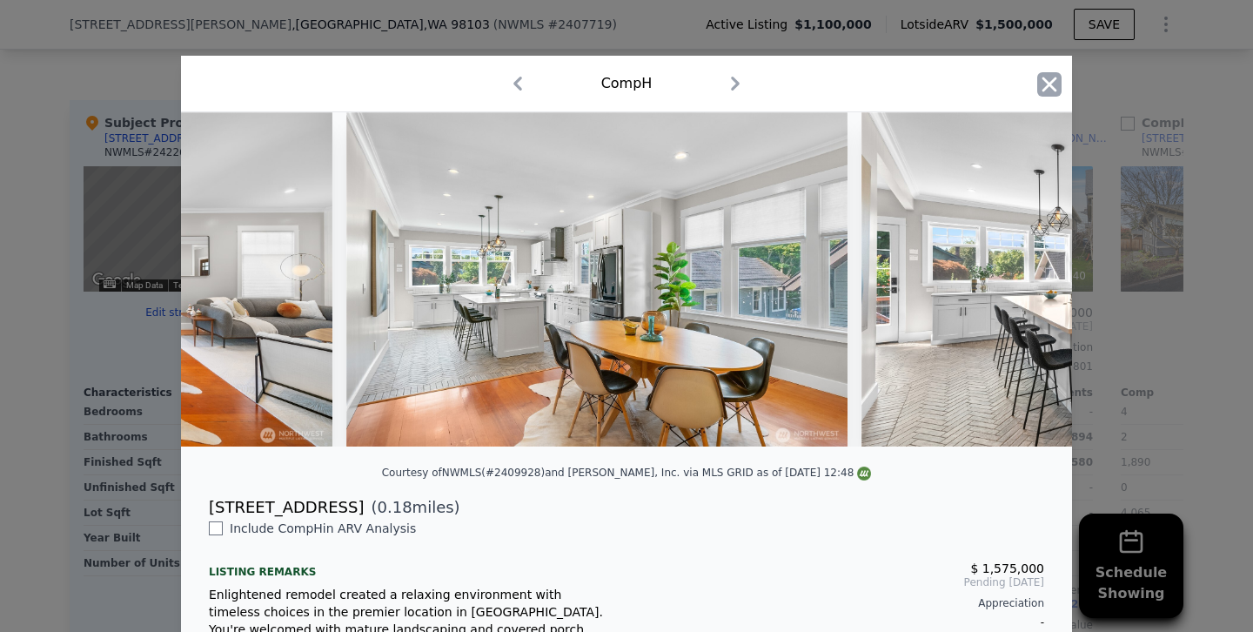
click at [1050, 84] on icon "button" at bounding box center [1049, 84] width 15 height 15
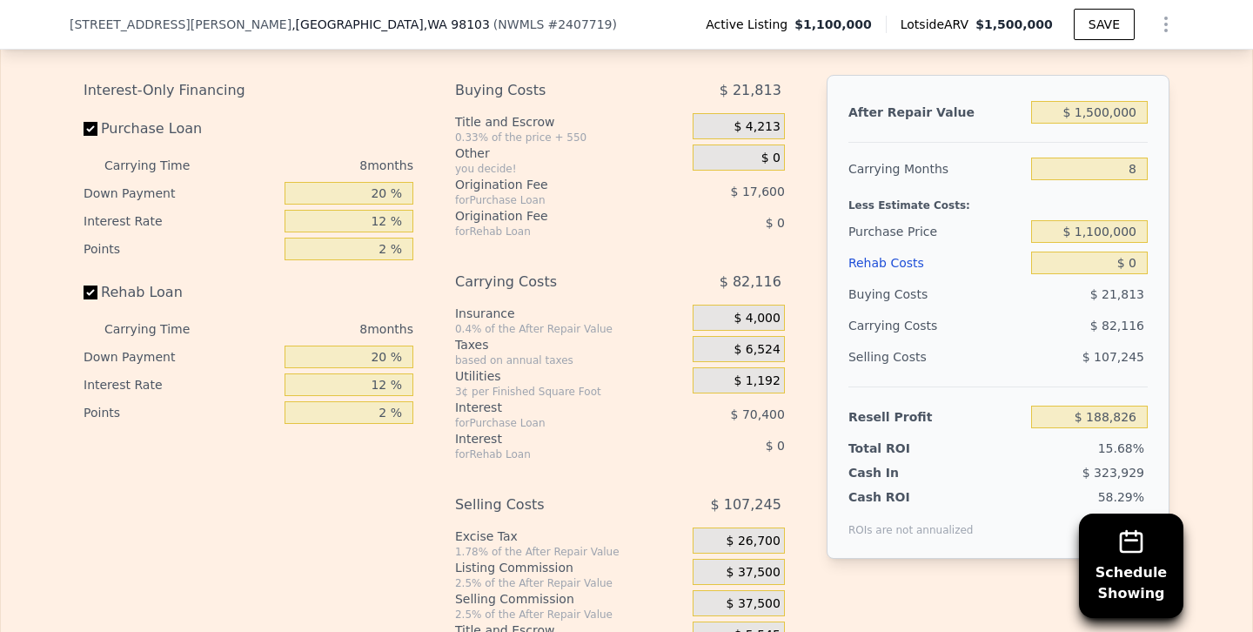
scroll to position [2905, 0]
drag, startPoint x: 1121, startPoint y: 171, endPoint x: 1246, endPoint y: 171, distance: 125.3
click at [1246, 171] on div "Edit the assumptions in yellow boxes. Input profit to calculate an offer price.…" at bounding box center [626, 326] width 1251 height 647
type input "5"
type input "$ 219,619"
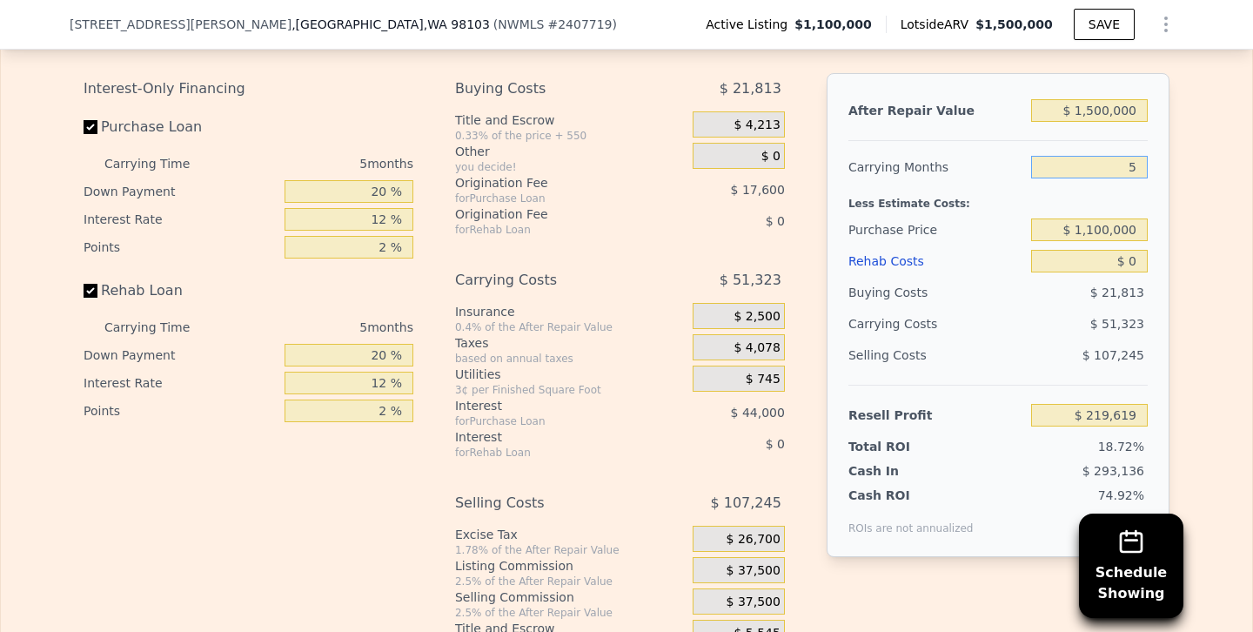
type input "5"
click at [1023, 353] on div "Selling Costs" at bounding box center [936, 354] width 176 height 31
click at [90, 292] on input "Rehab Loan" at bounding box center [91, 291] width 14 height 14
checkbox input "false"
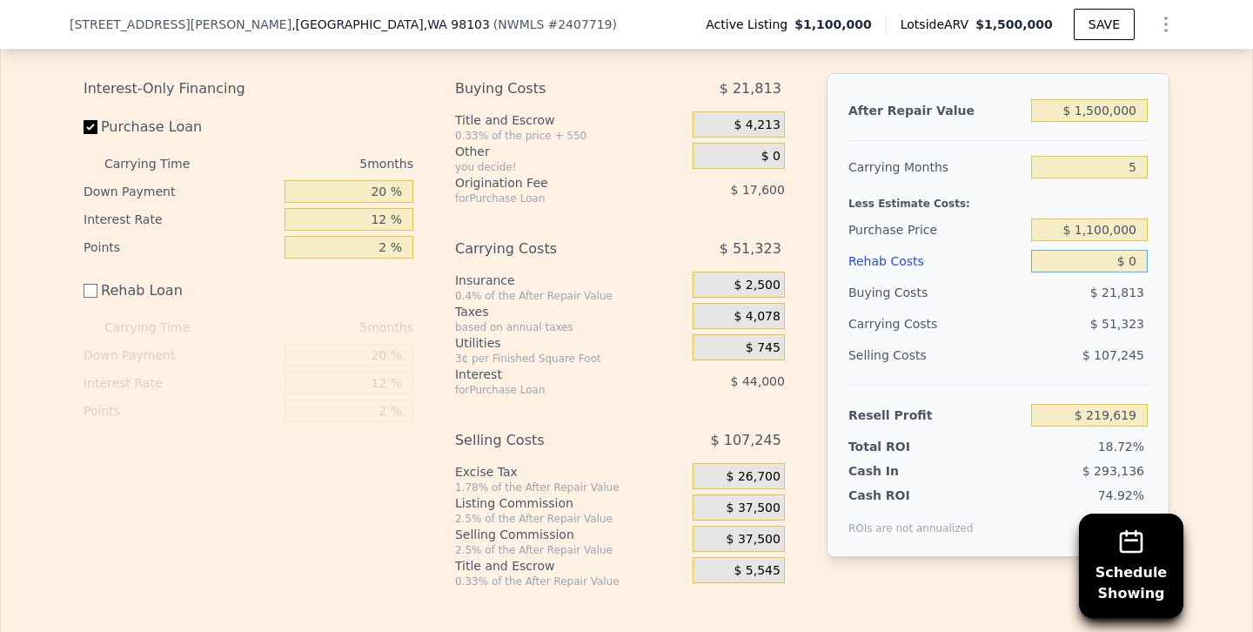
drag, startPoint x: 1088, startPoint y: 264, endPoint x: 1252, endPoint y: 264, distance: 164.5
click at [1252, 264] on div "Rehab Resell Rental Edit the assumptions in yellow boxes. Input profit to calcu…" at bounding box center [626, 277] width 1253 height 776
type input "$ 1"
type input "$ 219,618"
type input "$ 18"
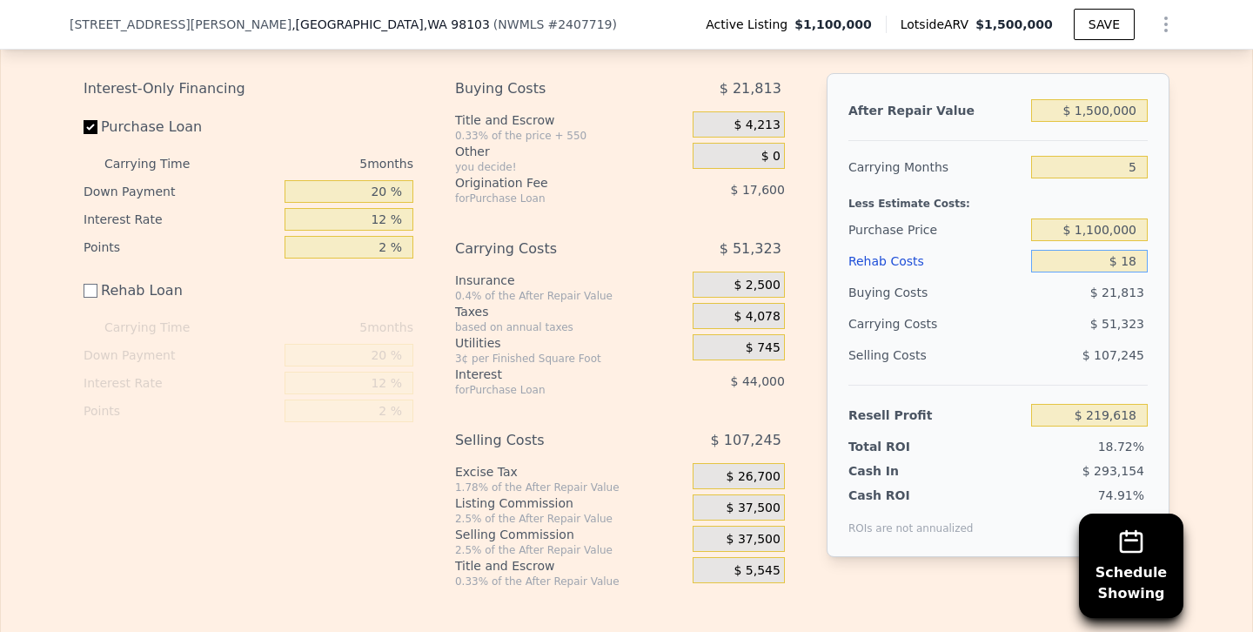
type input "$ 219,601"
type input "$ 18,000"
type input "$ 201,619"
type input "$ 180,000"
type input "$ 39,619"
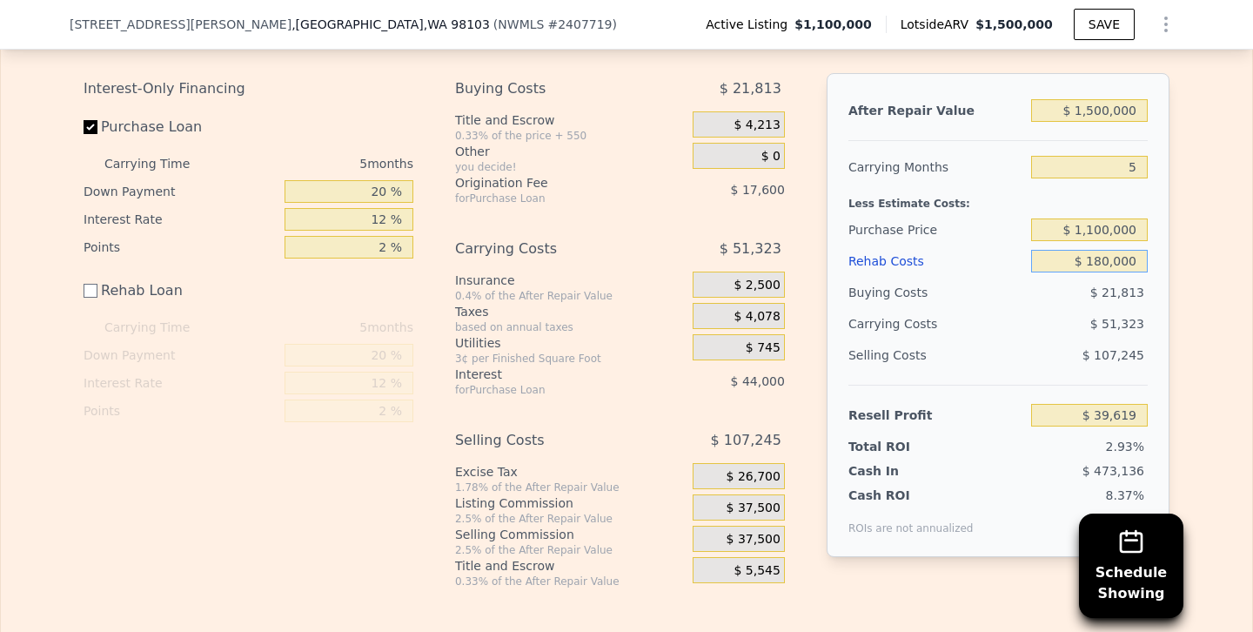
type input "$ 180,000"
click at [1096, 224] on input "$ 1,100,000" at bounding box center [1089, 229] width 117 height 23
type input "$ 1,000,000"
click at [1029, 345] on div "Selling Costs $ 107,245" at bounding box center [997, 361] width 299 height 45
type input "$ 145,552"
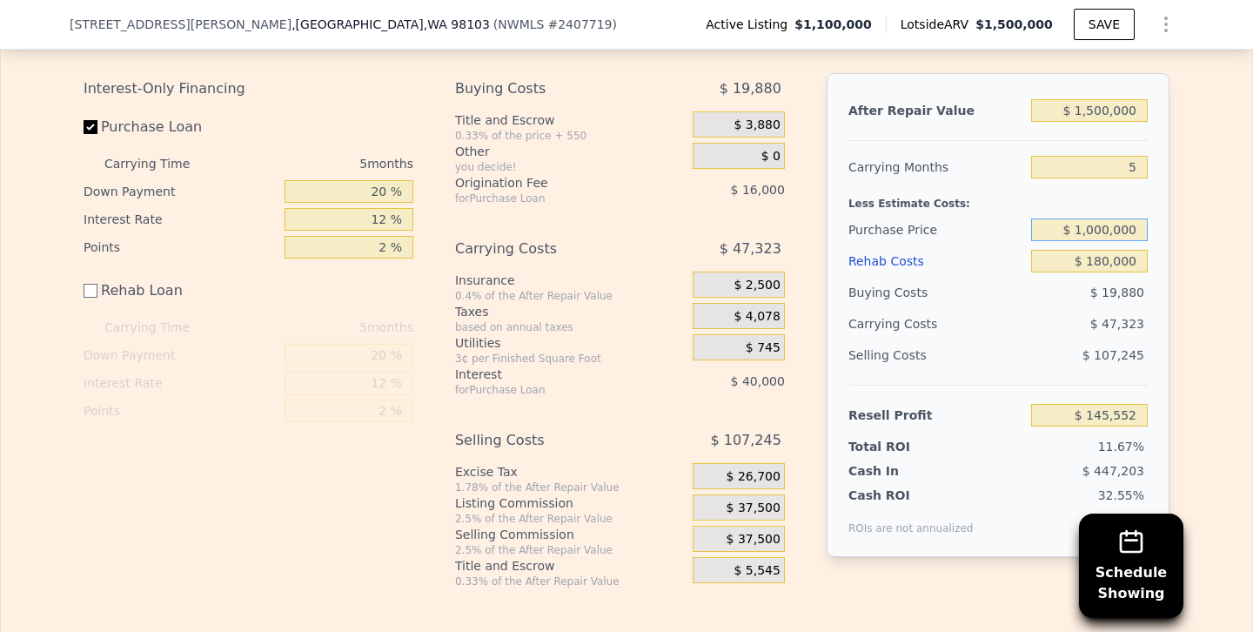
click at [1088, 231] on input "$ 1,000,000" at bounding box center [1089, 229] width 117 height 23
click at [1098, 225] on input "$ 9,000,000" at bounding box center [1089, 229] width 117 height 23
type input "$ 900,000"
click at [1053, 299] on div "$ 19,880" at bounding box center [1089, 292] width 117 height 31
type input "$ 251,485"
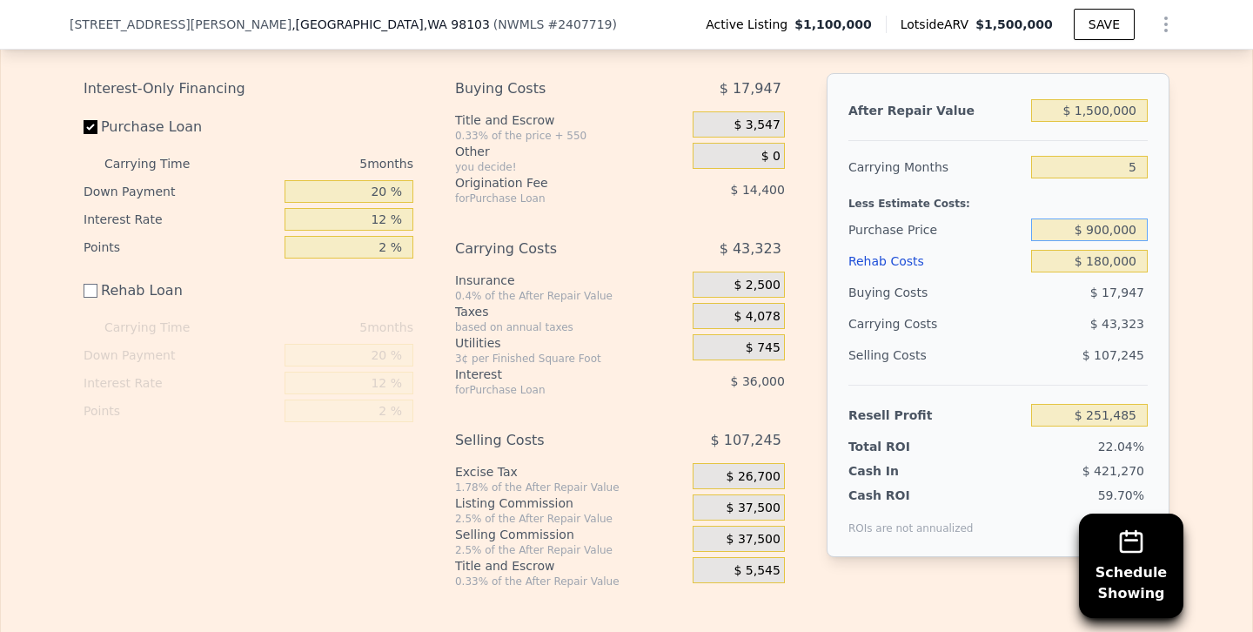
click at [1104, 229] on input "$ 900,000" at bounding box center [1089, 229] width 117 height 23
click at [1111, 224] on input "$ 930,000" at bounding box center [1089, 229] width 117 height 23
type input "$ 935,000"
click at [1053, 309] on div "$ 43,323" at bounding box center [1056, 323] width 184 height 31
type input "$ 214,408"
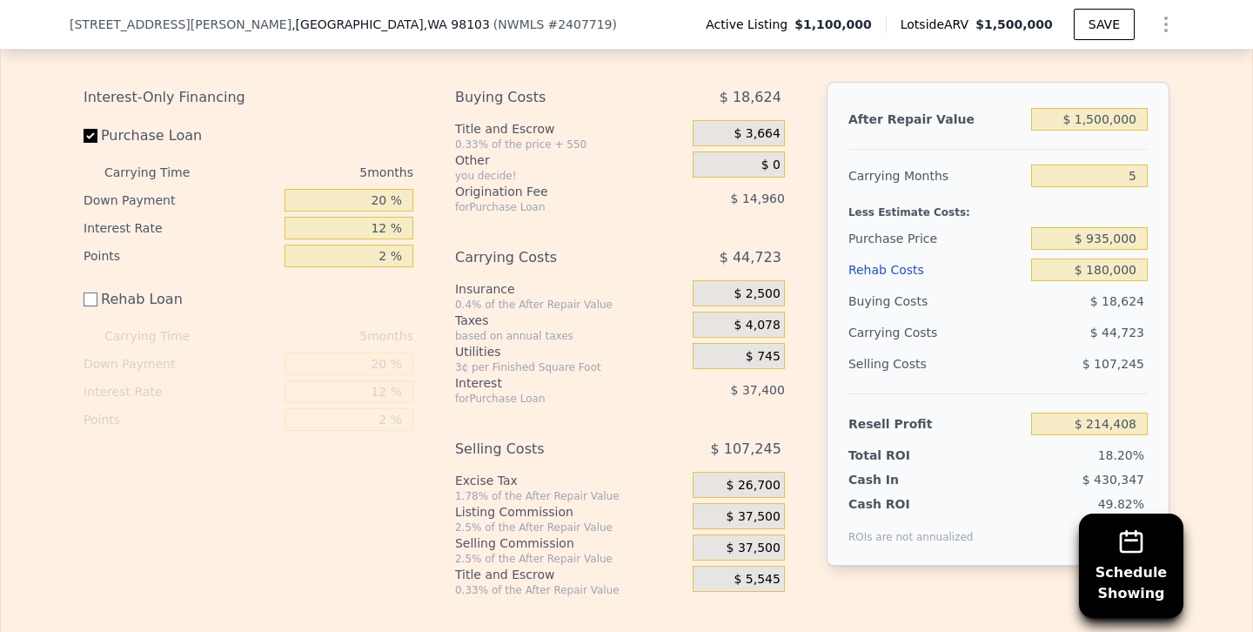
scroll to position [2912, 0]
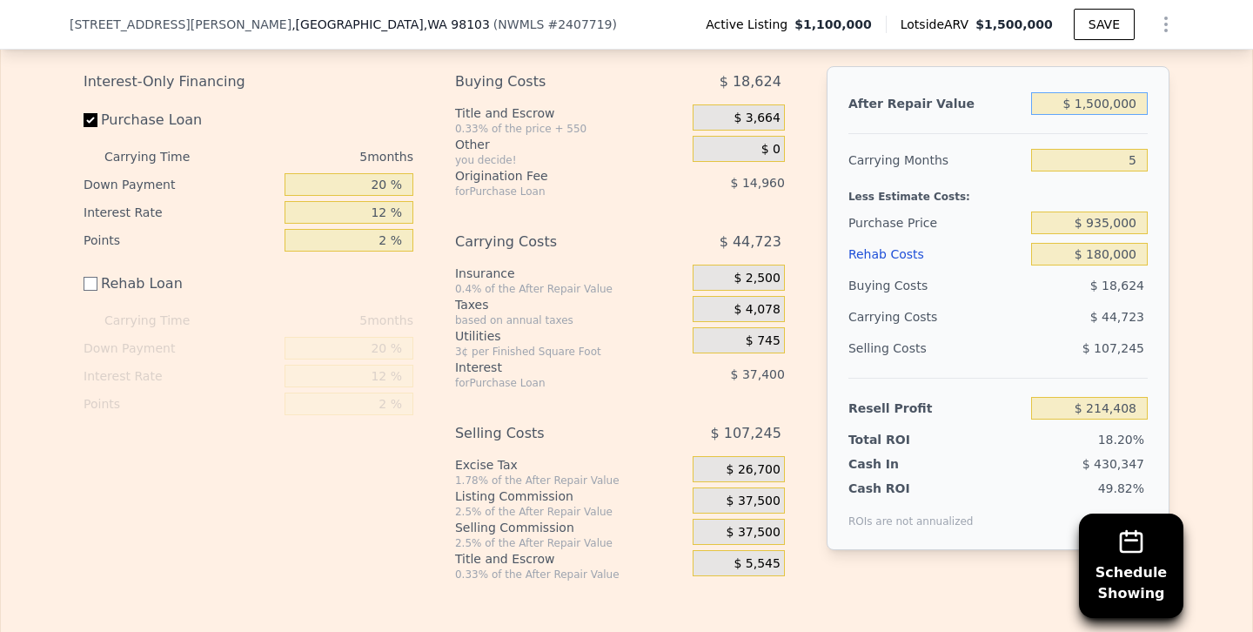
click at [1096, 99] on input "$ 1,500,000" at bounding box center [1089, 103] width 117 height 23
type input "$ 100,000"
type input "-$ 1,083,677"
type input "$ 1,400,000"
type input "$ 121,688"
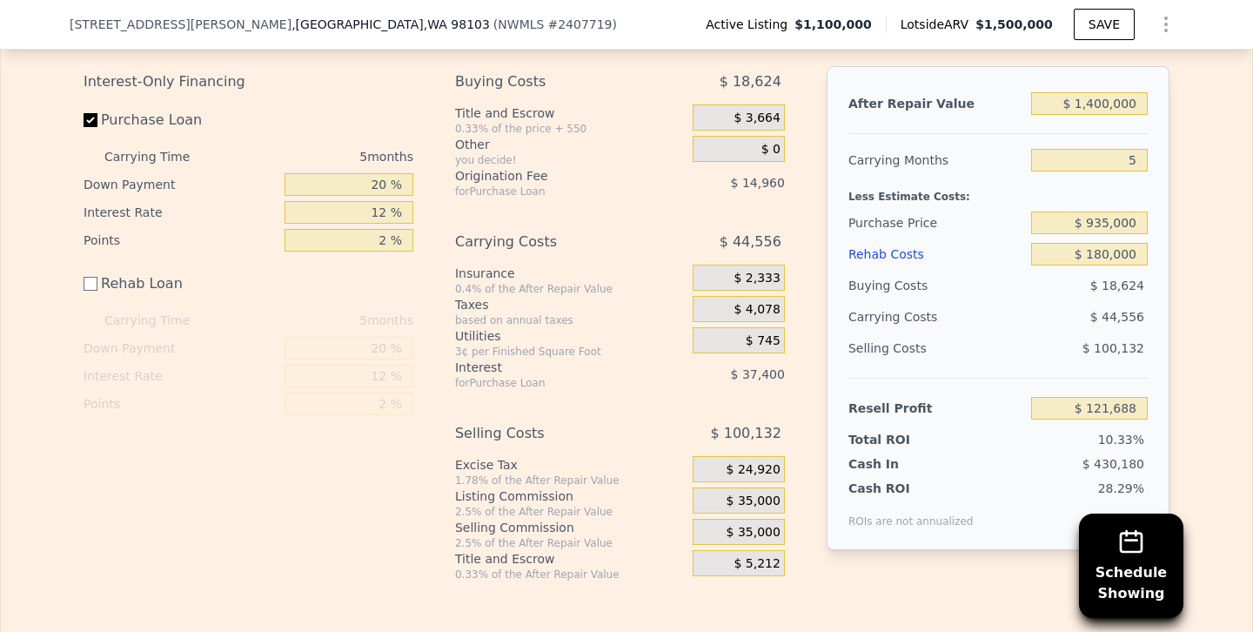
click at [987, 282] on div "Buying Costs" at bounding box center [936, 285] width 176 height 31
click at [1108, 101] on input "$ 1,400,000" at bounding box center [1089, 103] width 117 height 23
type input "$ 140,000"
type input "-$ 1,046,588"
type input "$ 14,000"
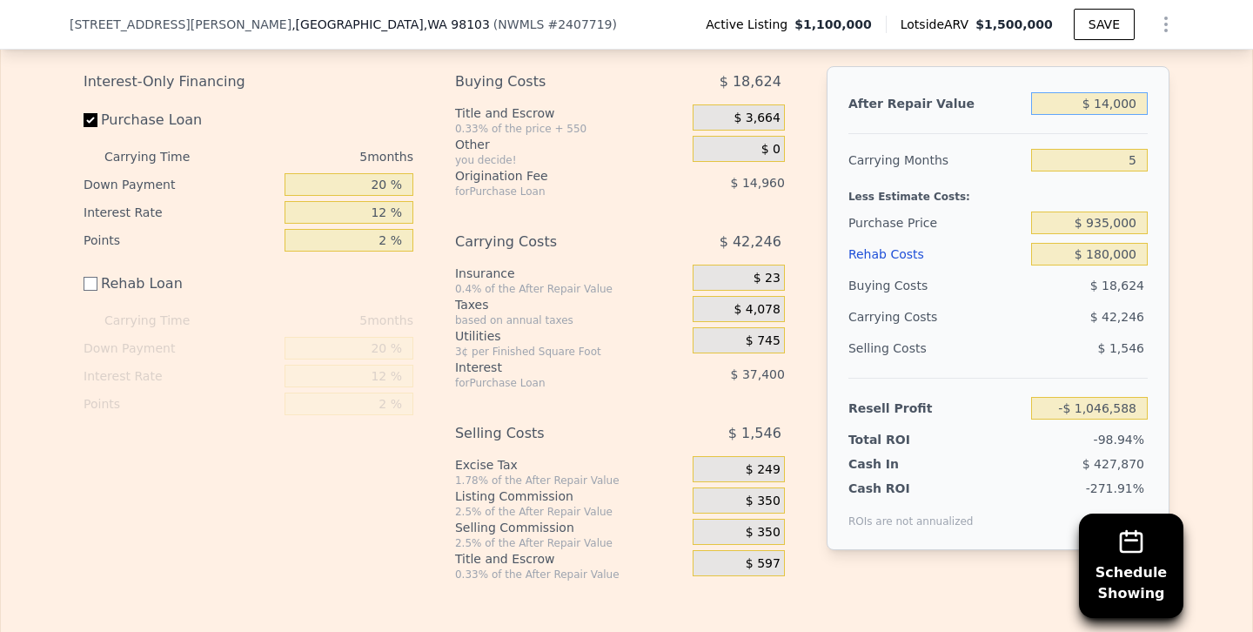
type input "-$ 1,163,416"
type input "$ 142,000"
type input "-$ 1,044,735"
type input "$ 1,425,000"
type input "$ 144,868"
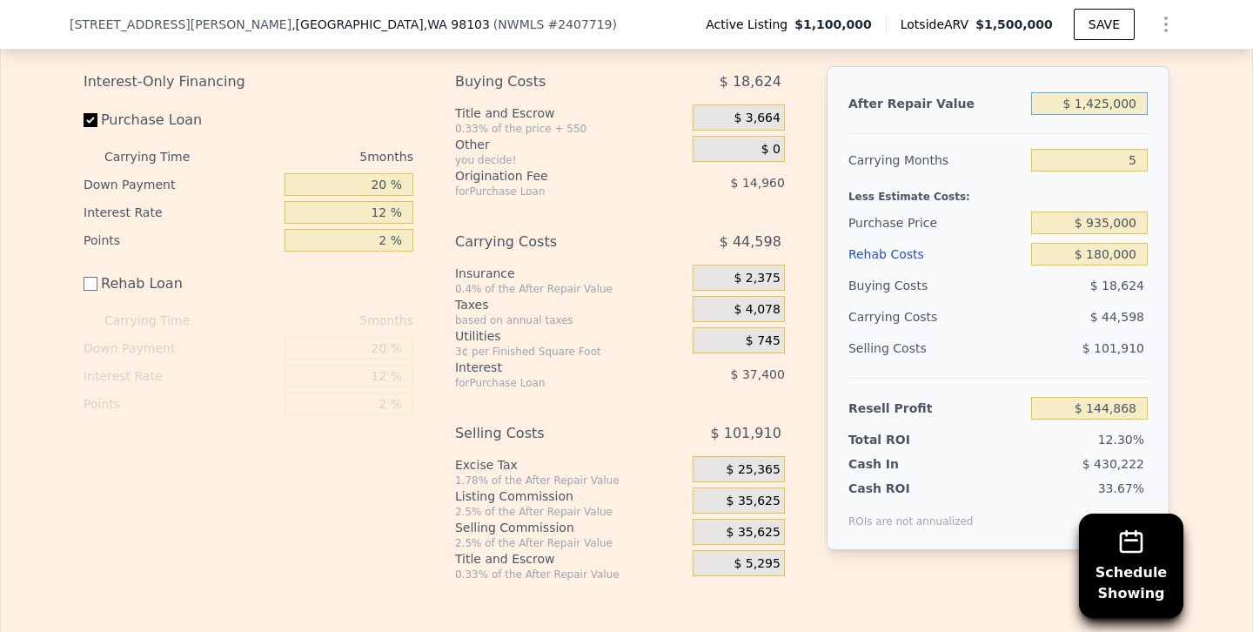
type input "$ 1,425,000"
click at [989, 273] on div "Buying Costs" at bounding box center [936, 285] width 176 height 31
click at [1103, 218] on input "$ 935,000" at bounding box center [1089, 222] width 117 height 23
type input "$ 965,000"
click at [985, 354] on div "Selling Costs" at bounding box center [936, 347] width 176 height 31
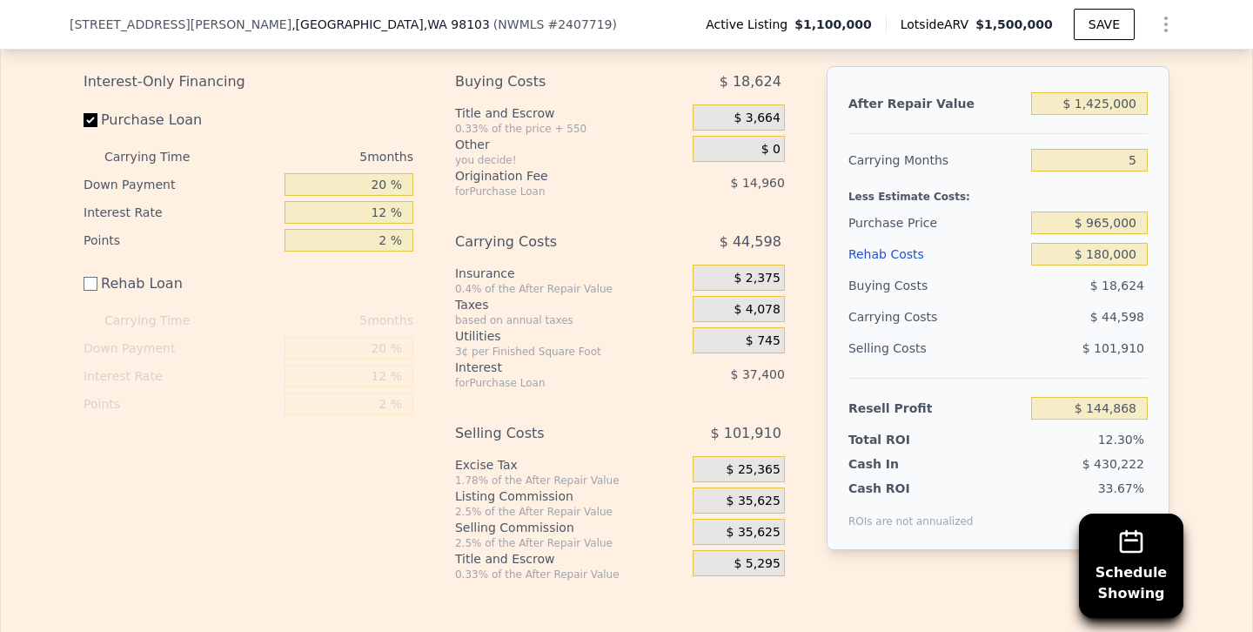
type input "$ 113,089"
click at [1102, 224] on input "$ 965,000" at bounding box center [1089, 222] width 117 height 23
type input "$ 995,000"
click at [1025, 308] on div "$ 45,798" at bounding box center [1056, 316] width 184 height 31
type input "$ 81,309"
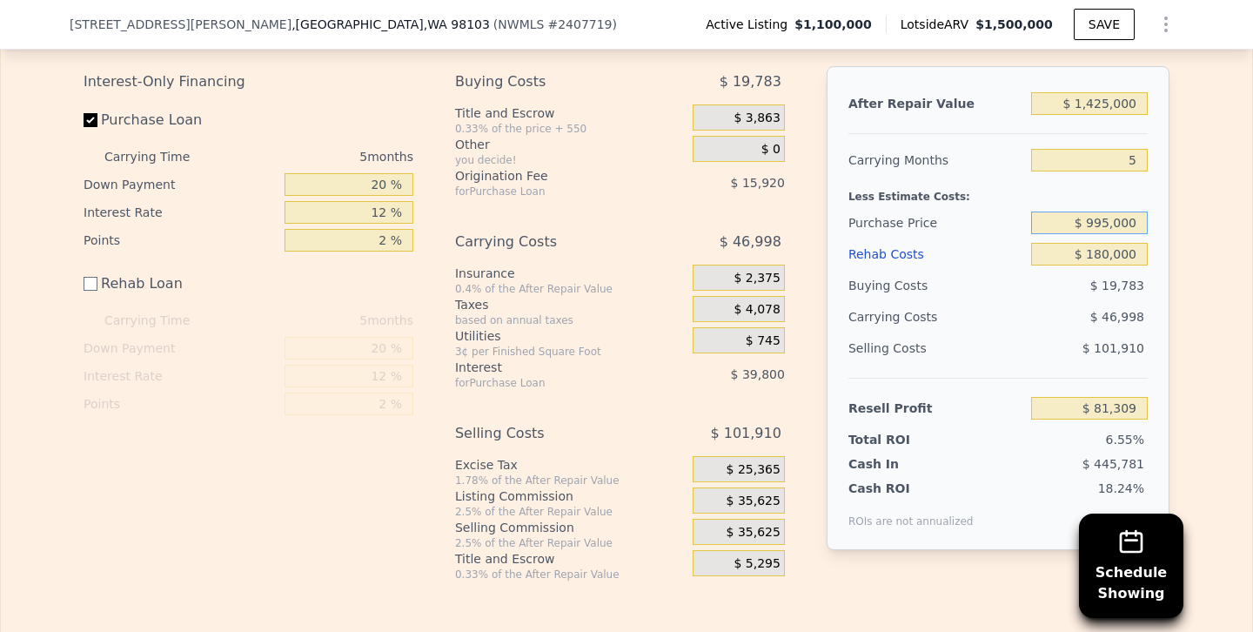
click at [1103, 225] on input "$ 995,000" at bounding box center [1089, 222] width 117 height 23
type input "$ 975,000"
click at [1006, 334] on div "Selling Costs" at bounding box center [936, 347] width 176 height 31
type input "$ 102,495"
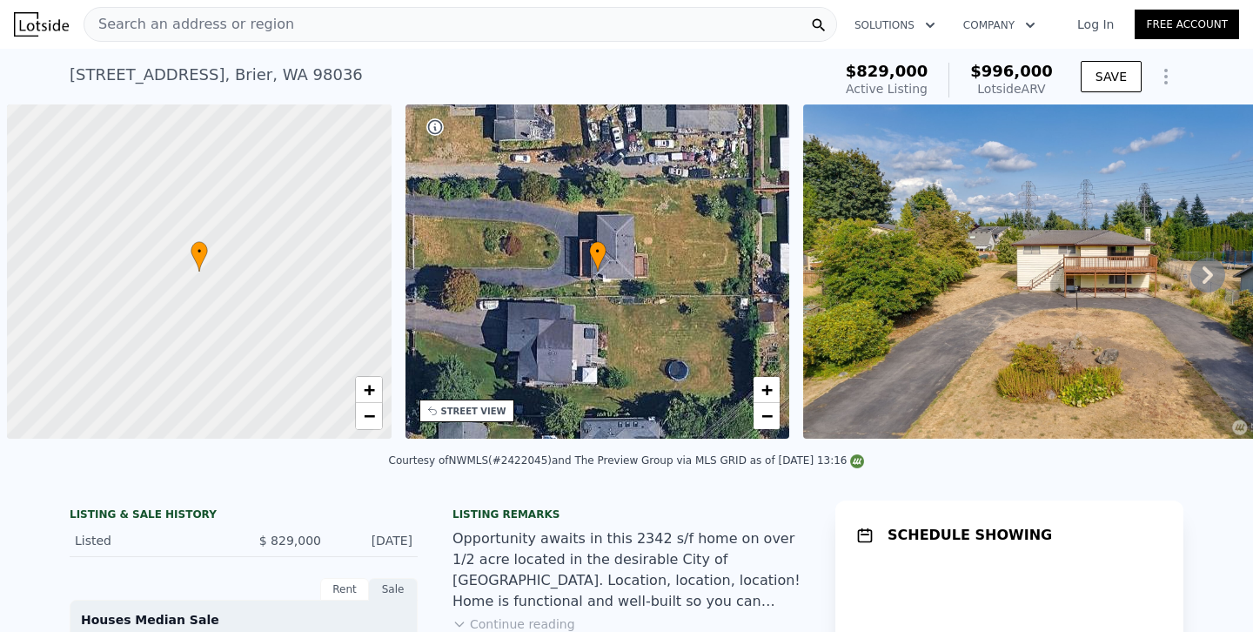
scroll to position [0, 7]
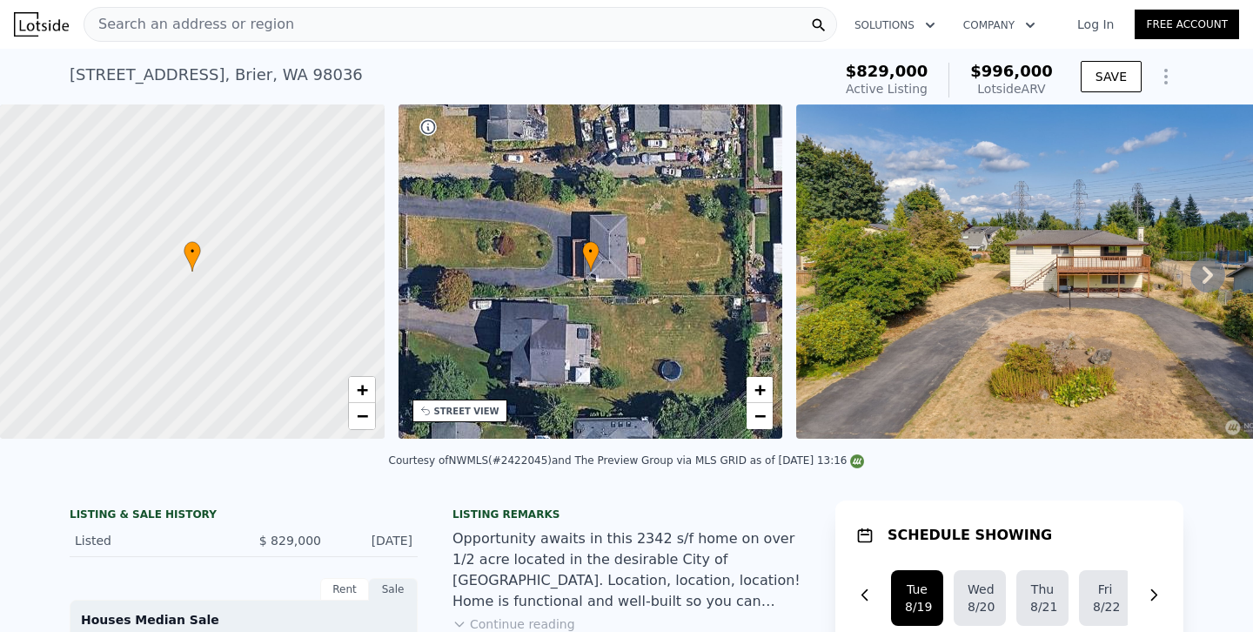
click at [374, 24] on div "Search an address or region" at bounding box center [461, 24] width 754 height 35
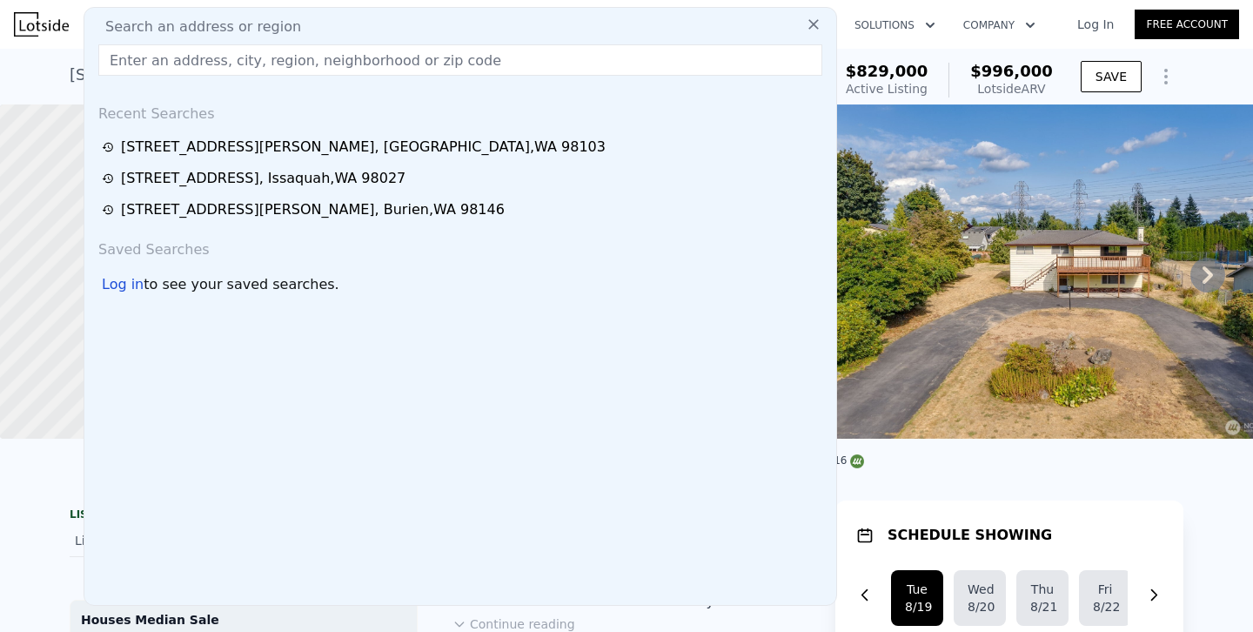
type input "14116 60th Ave SE, Everett, WA 98208"
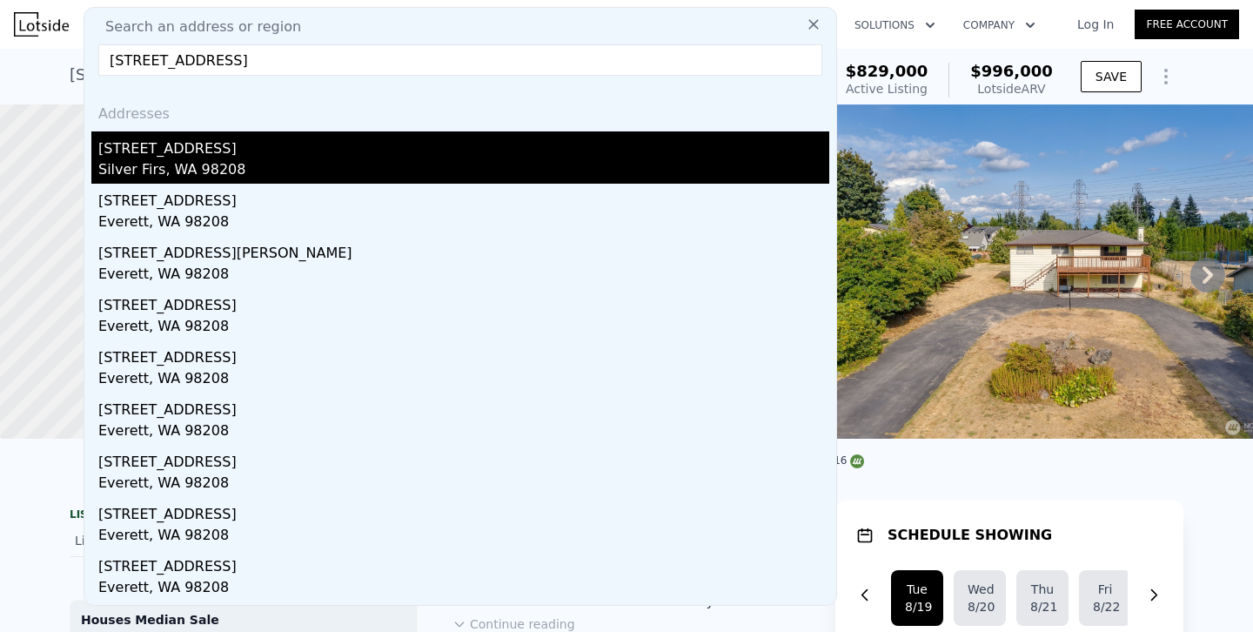
click at [196, 151] on div "14116 60th Ave SE" at bounding box center [463, 145] width 731 height 28
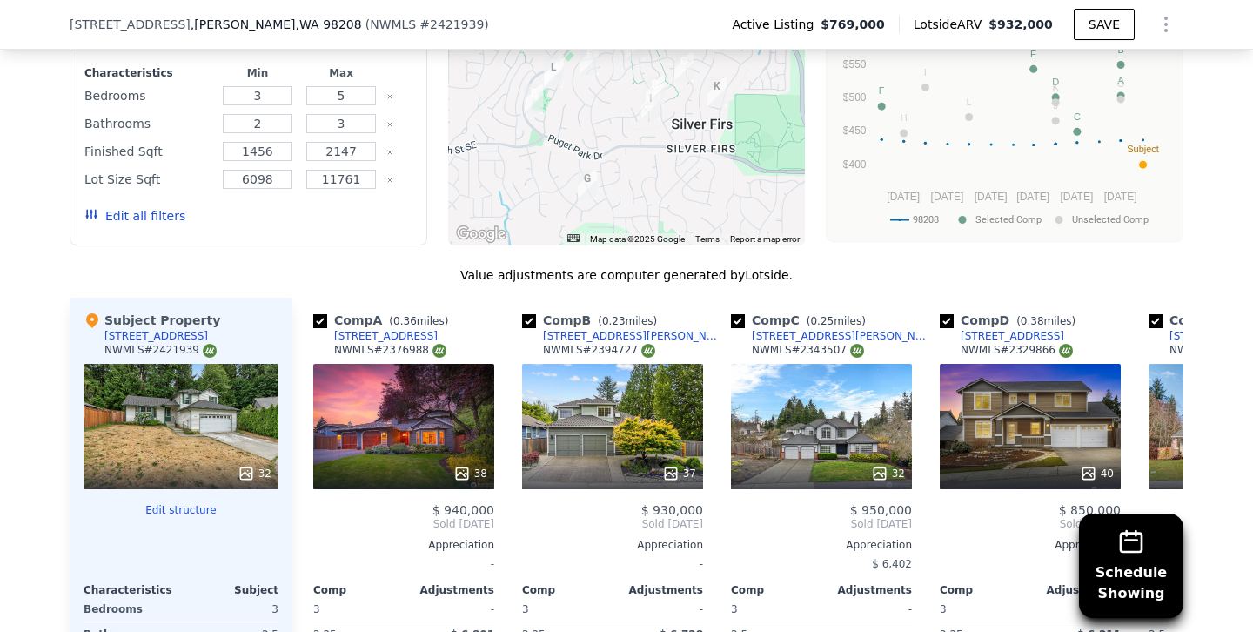
scroll to position [1526, 0]
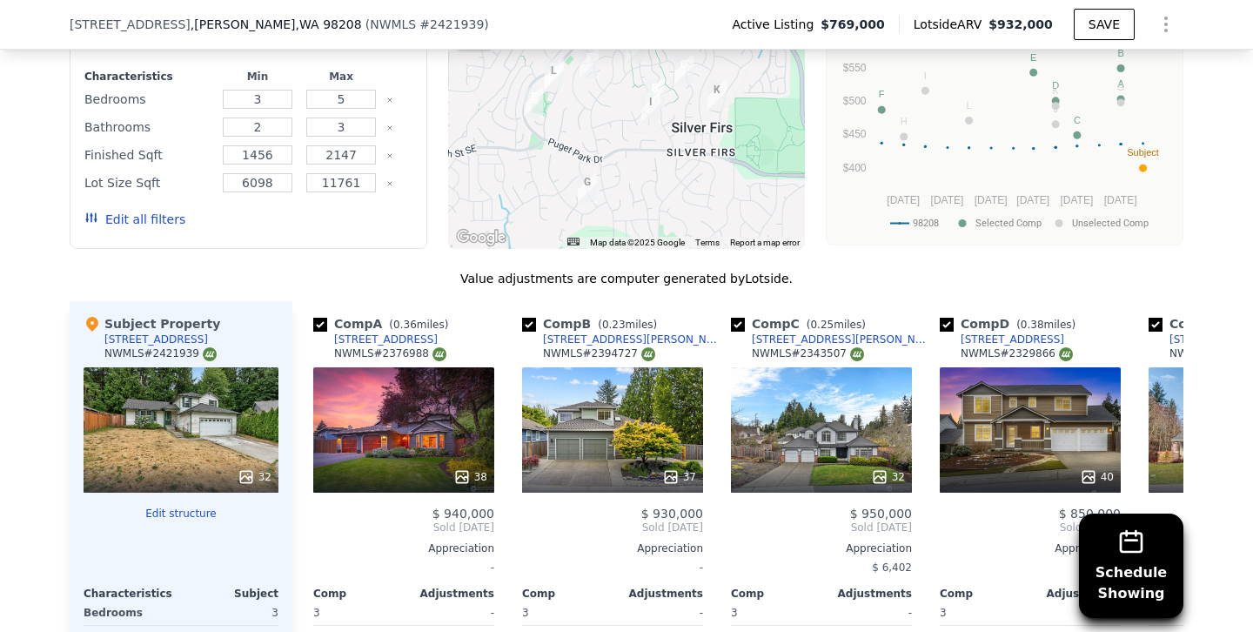
click at [164, 211] on button "Edit all filters" at bounding box center [134, 219] width 101 height 17
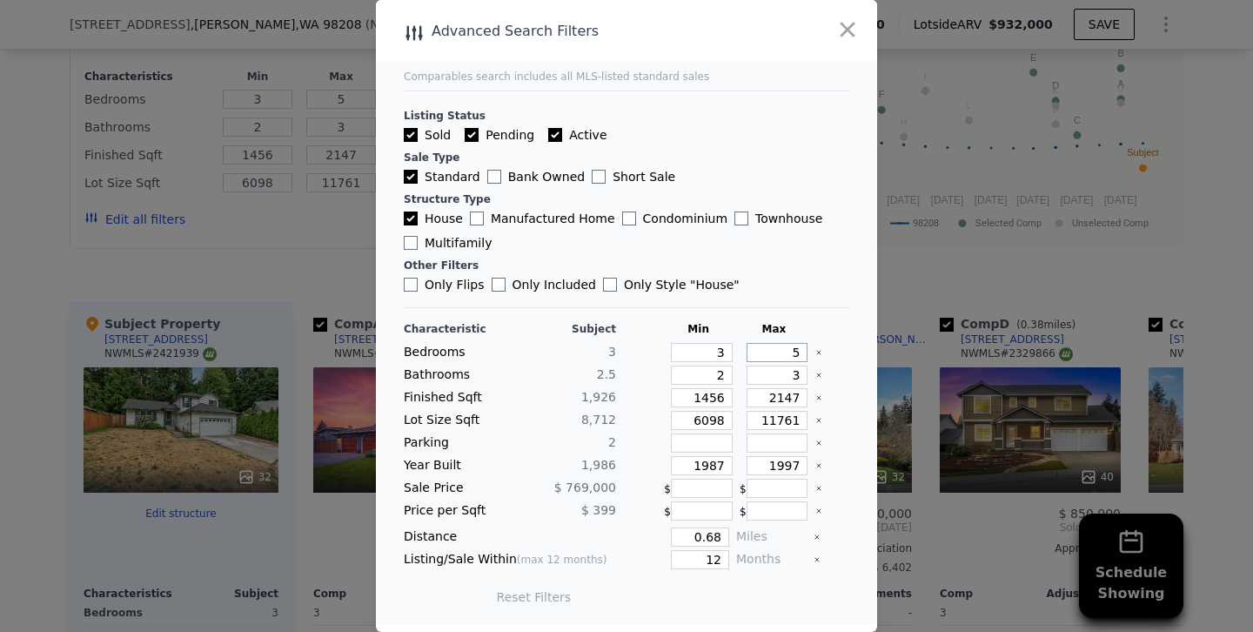
drag, startPoint x: 778, startPoint y: 352, endPoint x: 902, endPoint y: 353, distance: 124.4
click at [902, 353] on div "​ Advanced Search Filters Comparables search includes all MLS-listed standard s…" at bounding box center [626, 316] width 1253 height 632
type input "4"
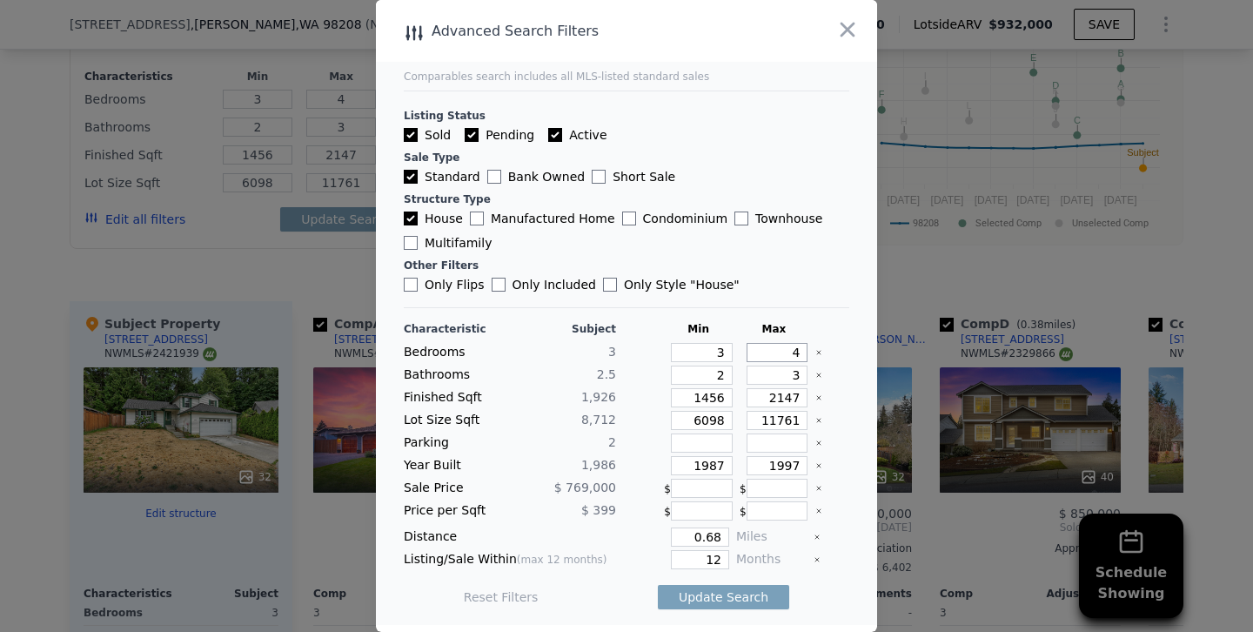
type input "4"
click at [705, 397] on input "1456" at bounding box center [702, 397] width 62 height 19
type input "156"
type input "1656"
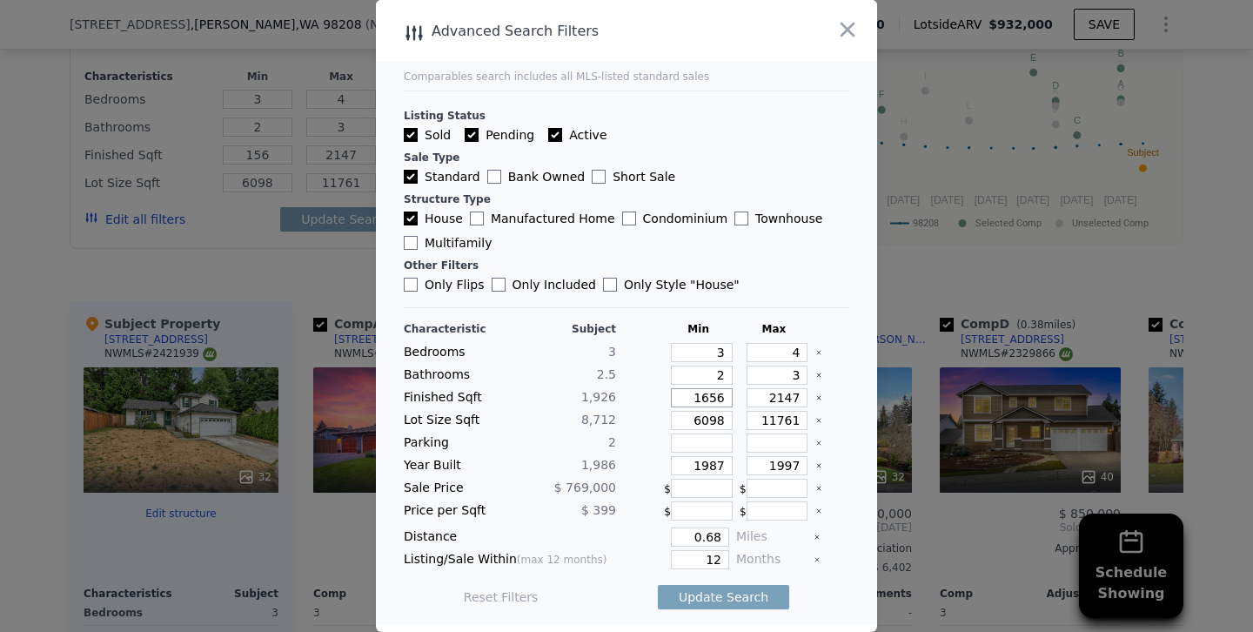
type input "1656"
drag, startPoint x: 715, startPoint y: 461, endPoint x: 785, endPoint y: 455, distance: 69.9
click at [785, 455] on div "Characteristic Subject Min Max Bedrooms 3 3 4 Bathrooms 2.5 2 3 Finished Sqft 1…" at bounding box center [626, 471] width 445 height 299
click at [722, 465] on input "1987" at bounding box center [702, 465] width 62 height 19
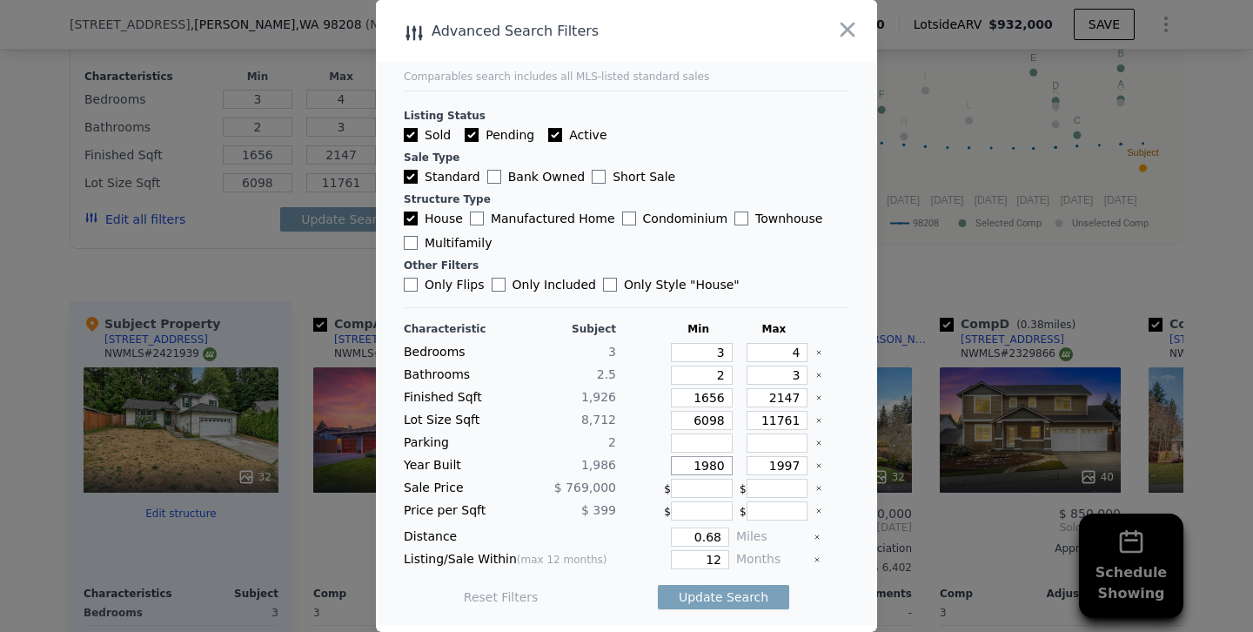
type input "1980"
drag, startPoint x: 786, startPoint y: 463, endPoint x: 820, endPoint y: 463, distance: 33.9
click at [820, 463] on div "Year Built 1,986 1980 1997" at bounding box center [626, 465] width 445 height 19
type input "1992"
drag, startPoint x: 693, startPoint y: 563, endPoint x: 807, endPoint y: 562, distance: 114.0
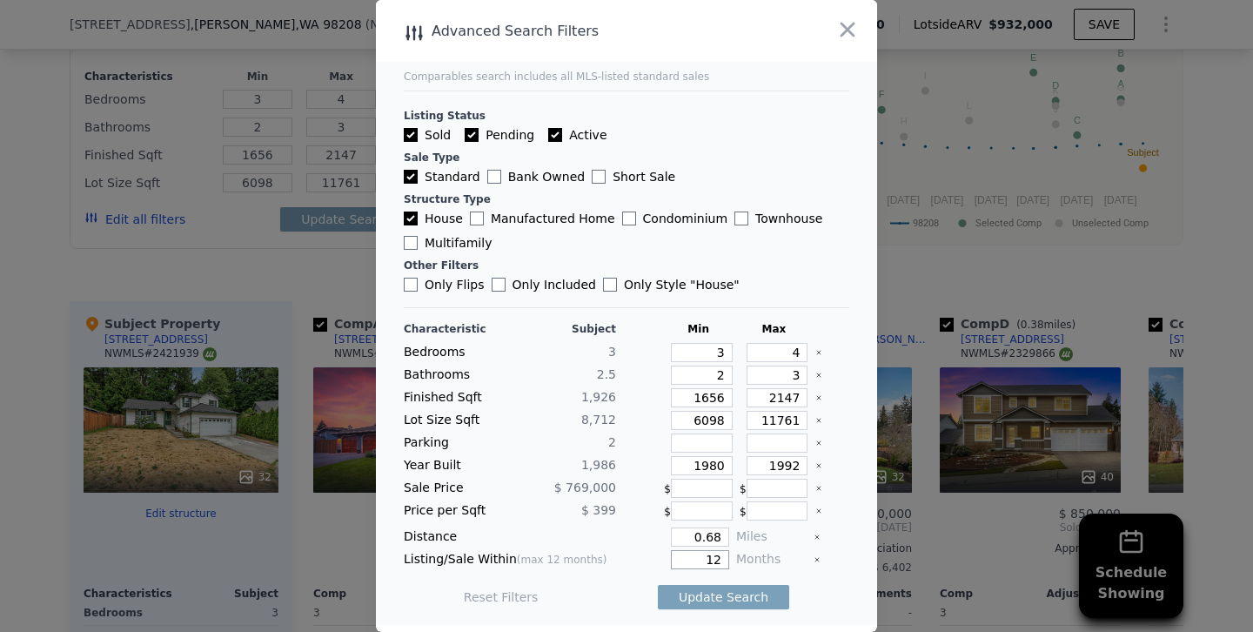
click at [807, 562] on div "Listing/Sale Within (max 12 months) 12 Months" at bounding box center [626, 559] width 445 height 19
type input "6"
click at [658, 585] on button "Update Search" at bounding box center [723, 597] width 131 height 24
checkbox input "false"
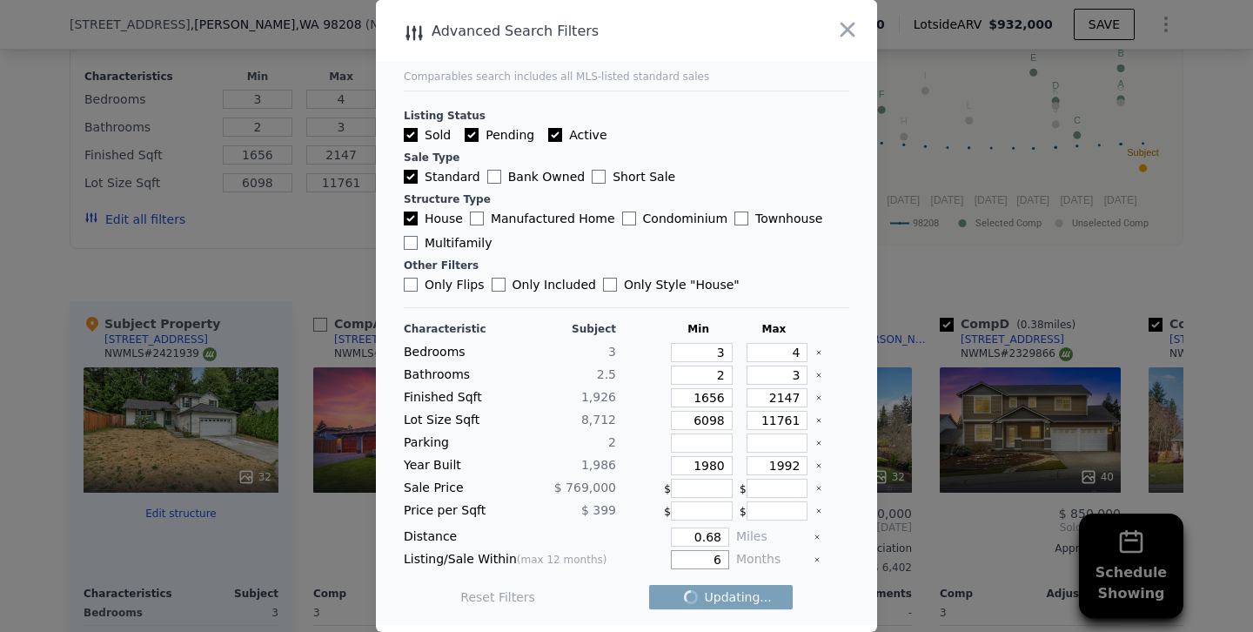
checkbox input "false"
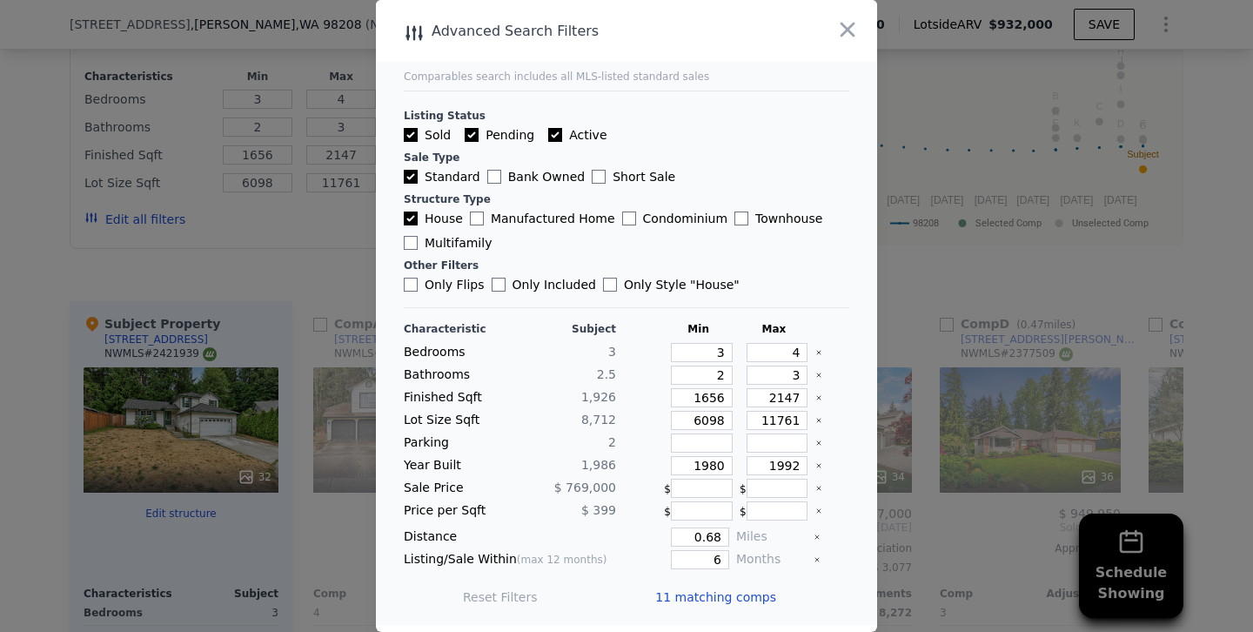
click at [289, 227] on div at bounding box center [626, 316] width 1253 height 632
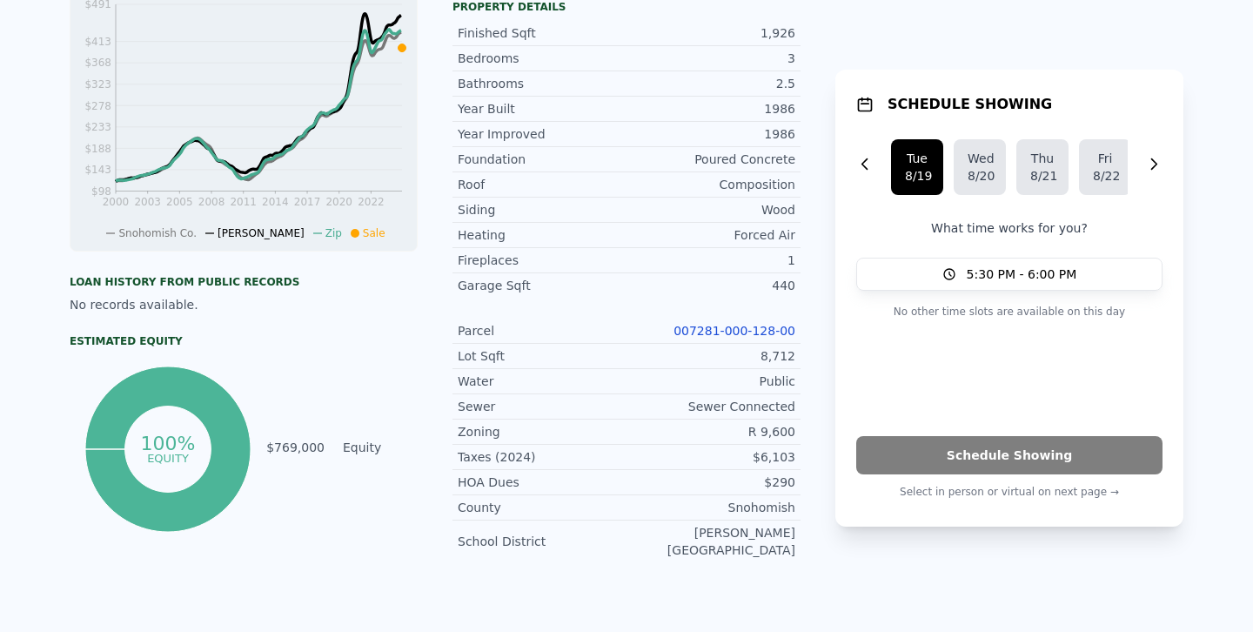
scroll to position [0, 0]
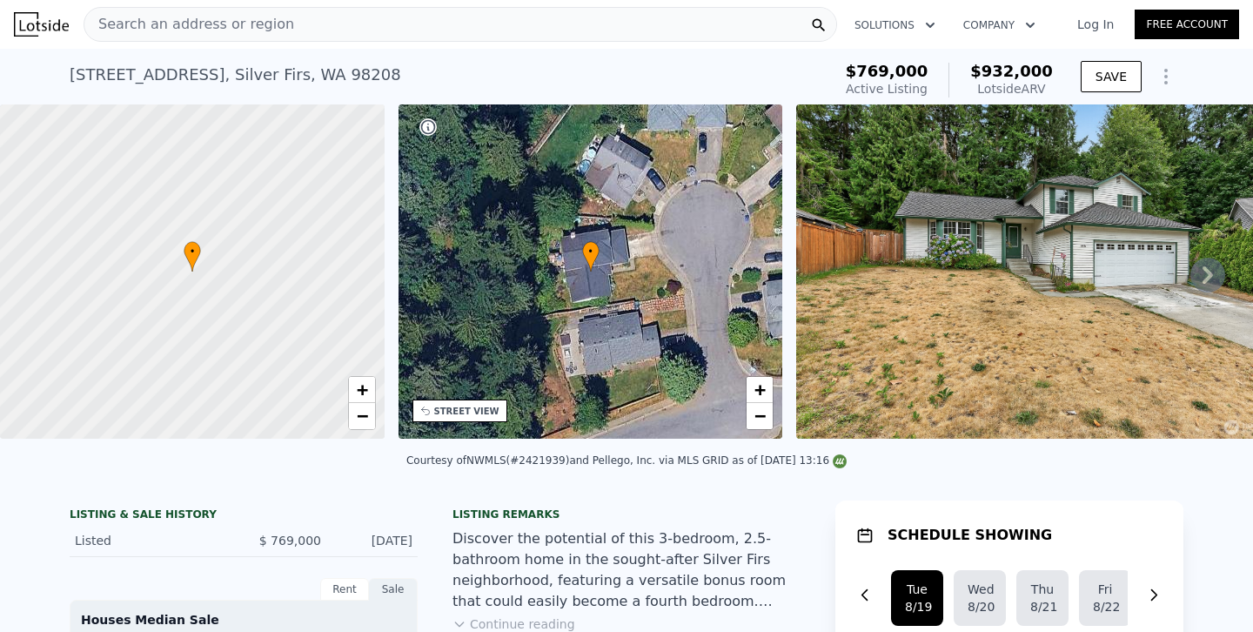
click at [329, 27] on div "Search an address or region" at bounding box center [461, 24] width 754 height 35
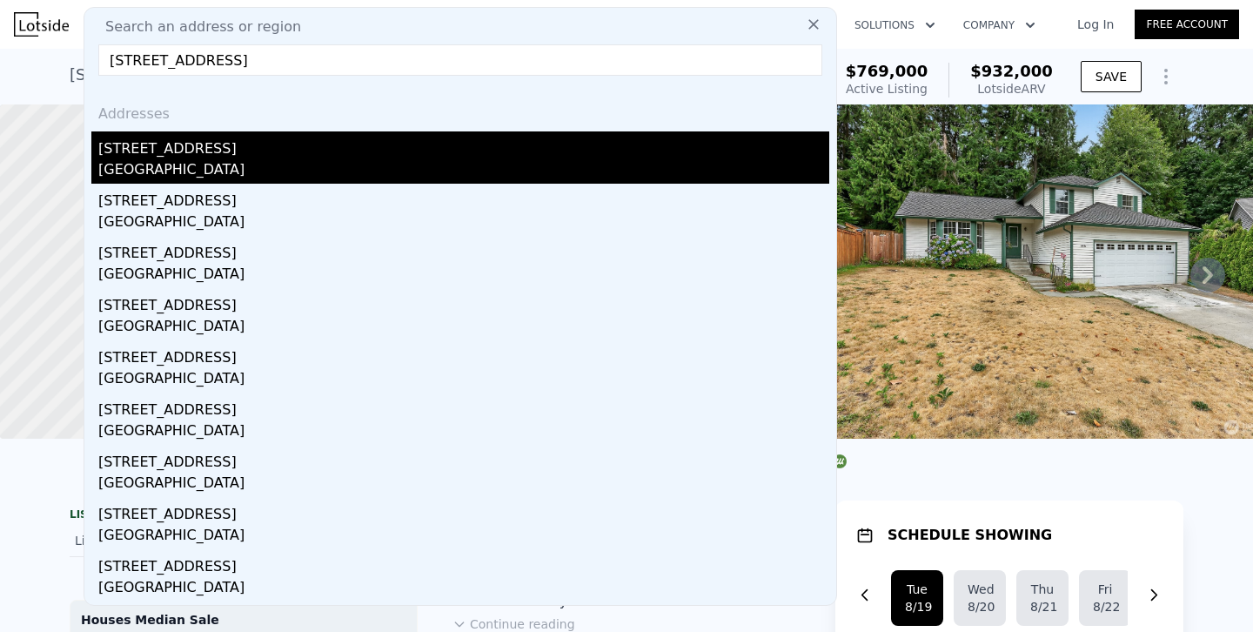
type input "6713 128th Ave SE, Bellevue, WA 98006"
click at [191, 149] on div "6713 128th Ave SE" at bounding box center [463, 145] width 731 height 28
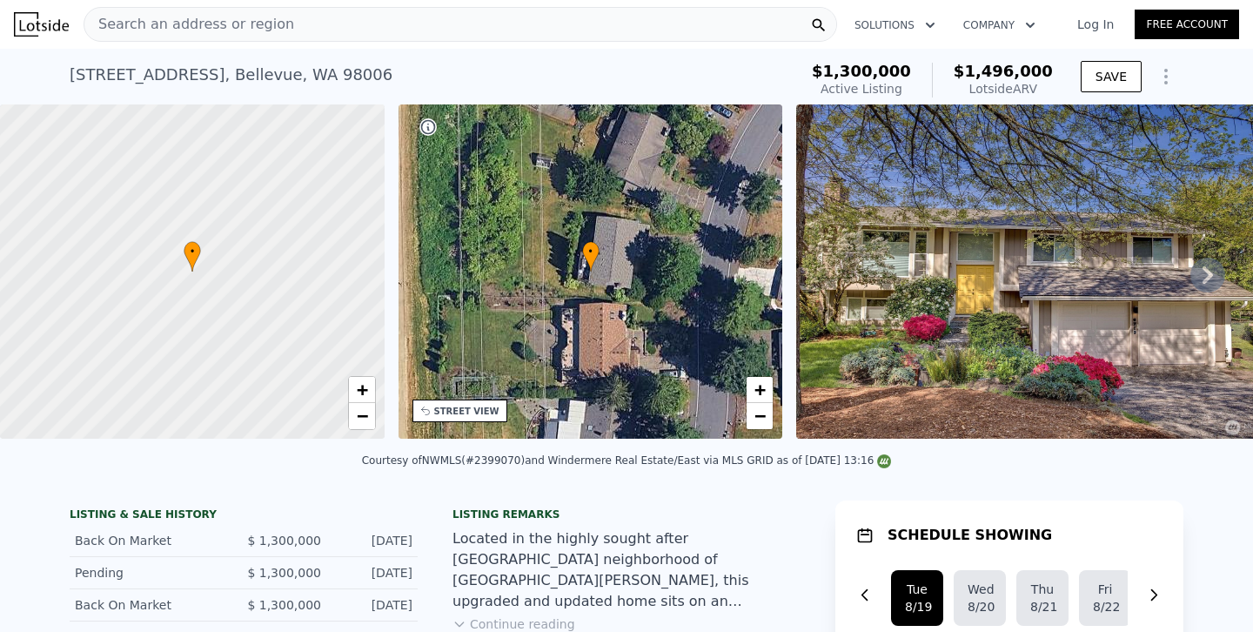
click at [298, 30] on div "Search an address or region" at bounding box center [461, 24] width 754 height 35
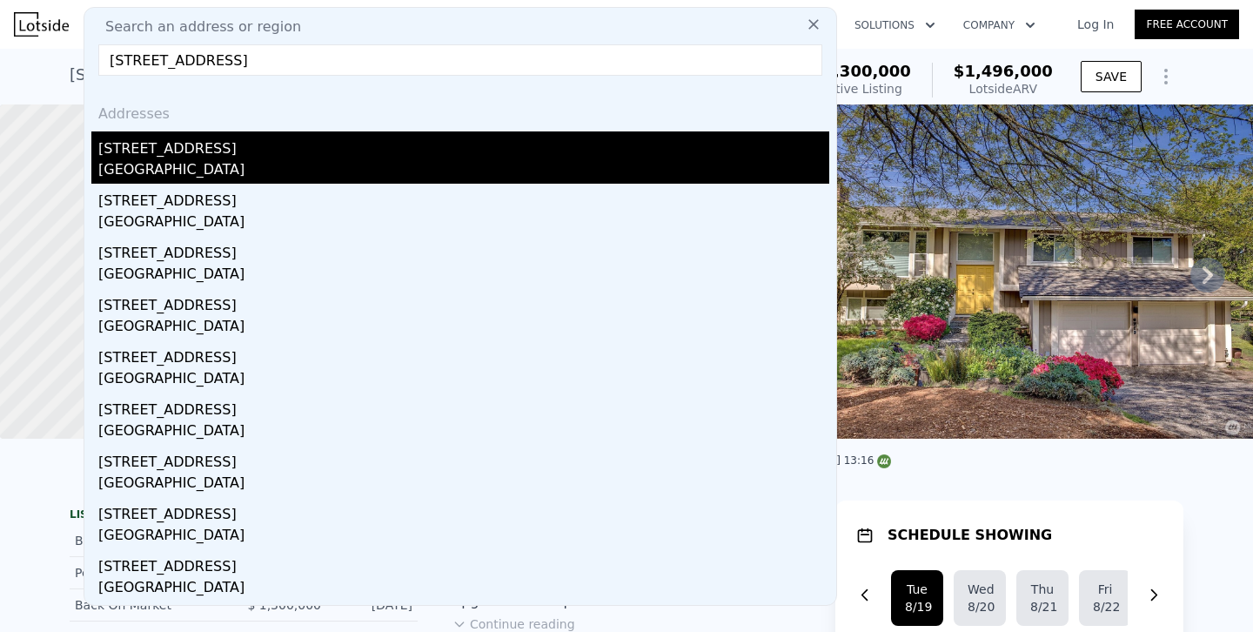
type input "8123 129th Place SE, Newcastle, WA 98056"
click at [161, 152] on div "8123 129th Pl SE" at bounding box center [463, 145] width 731 height 28
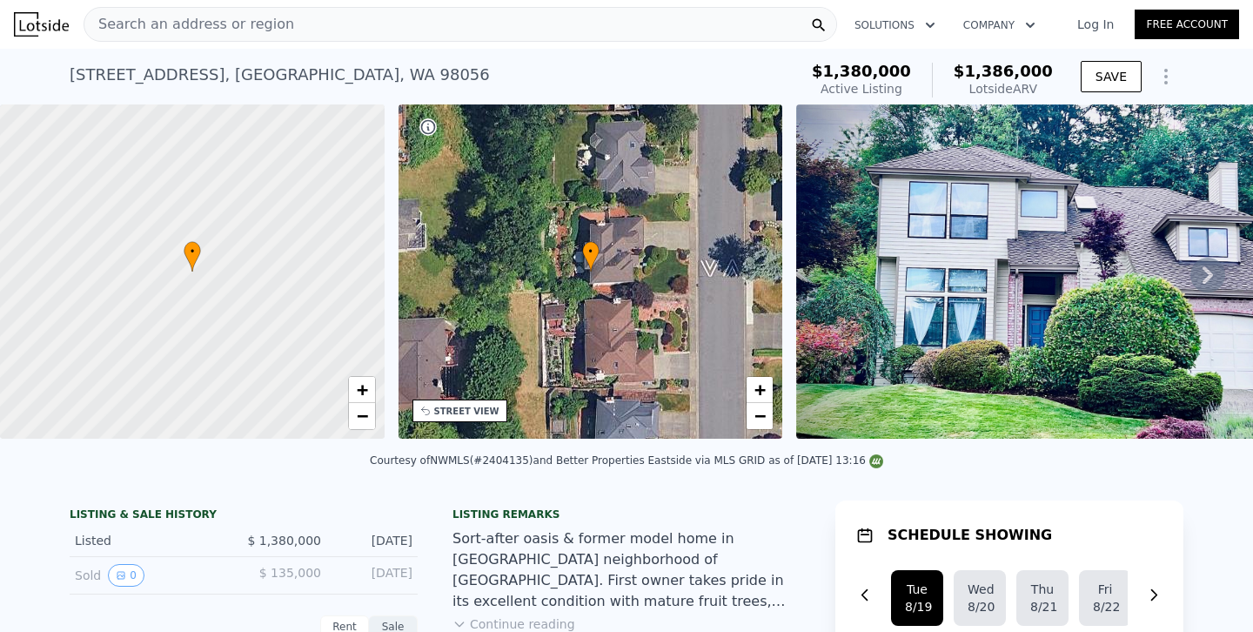
click at [305, 32] on div "Search an address or region" at bounding box center [461, 24] width 754 height 35
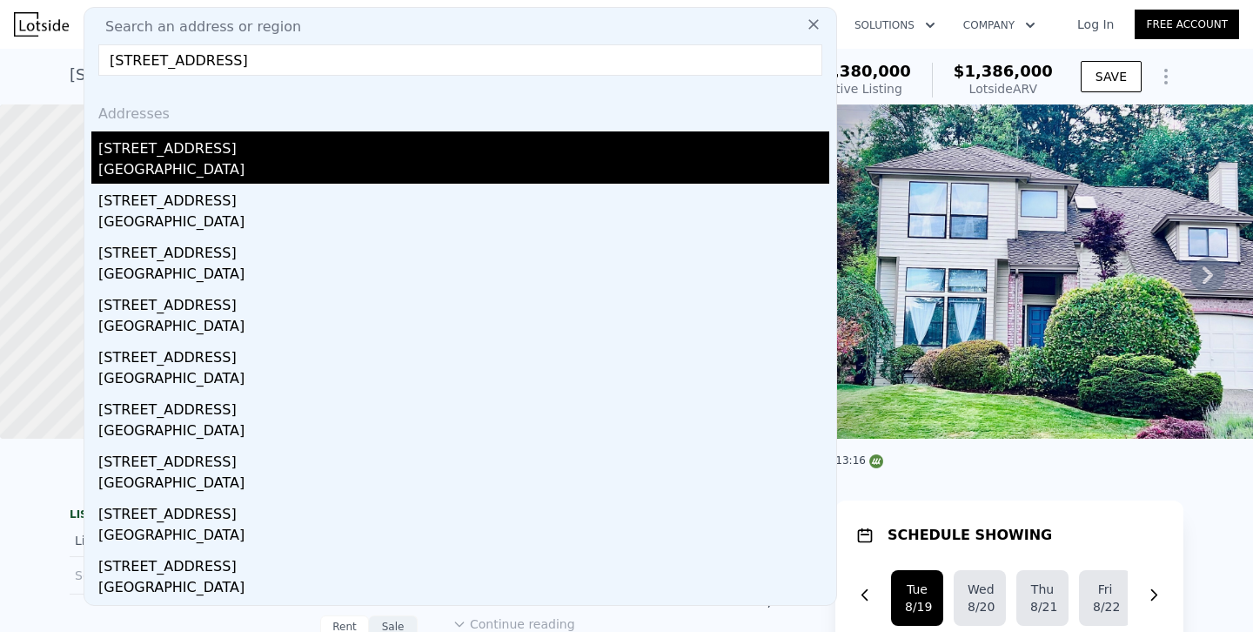
type input "14627 SE Newport Way, Bellevue, WA 98006"
click at [177, 162] on div "Bellevue, WA 98006" at bounding box center [463, 171] width 731 height 24
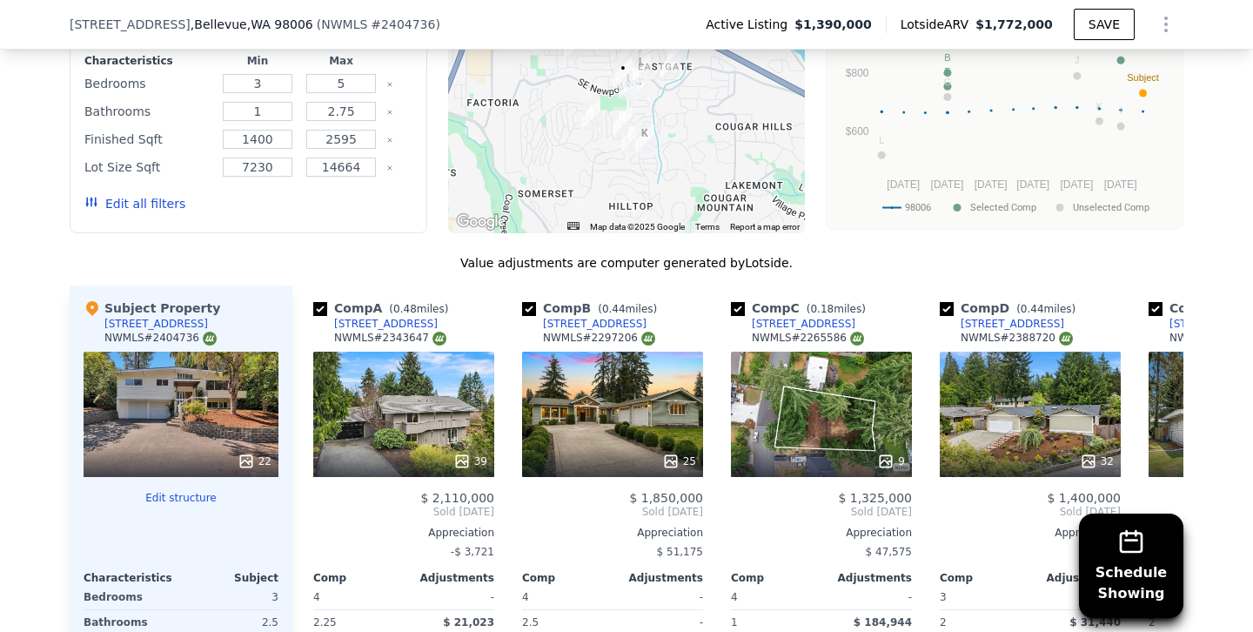
scroll to position [1753, 0]
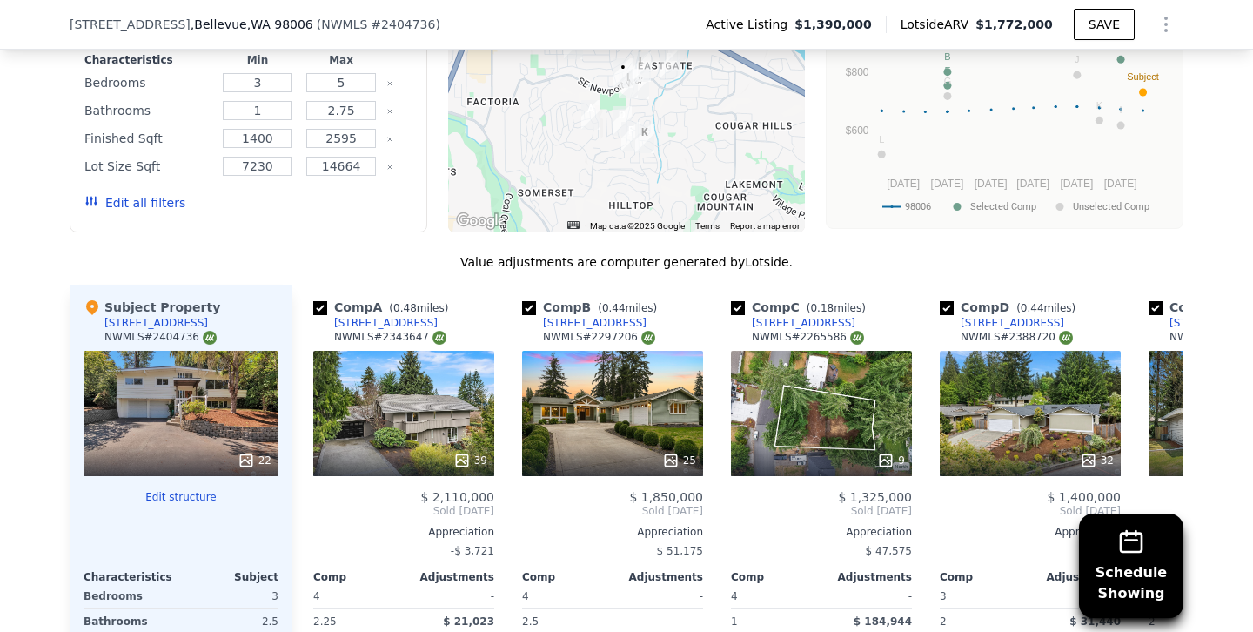
click at [161, 195] on button "Edit all filters" at bounding box center [134, 202] width 101 height 17
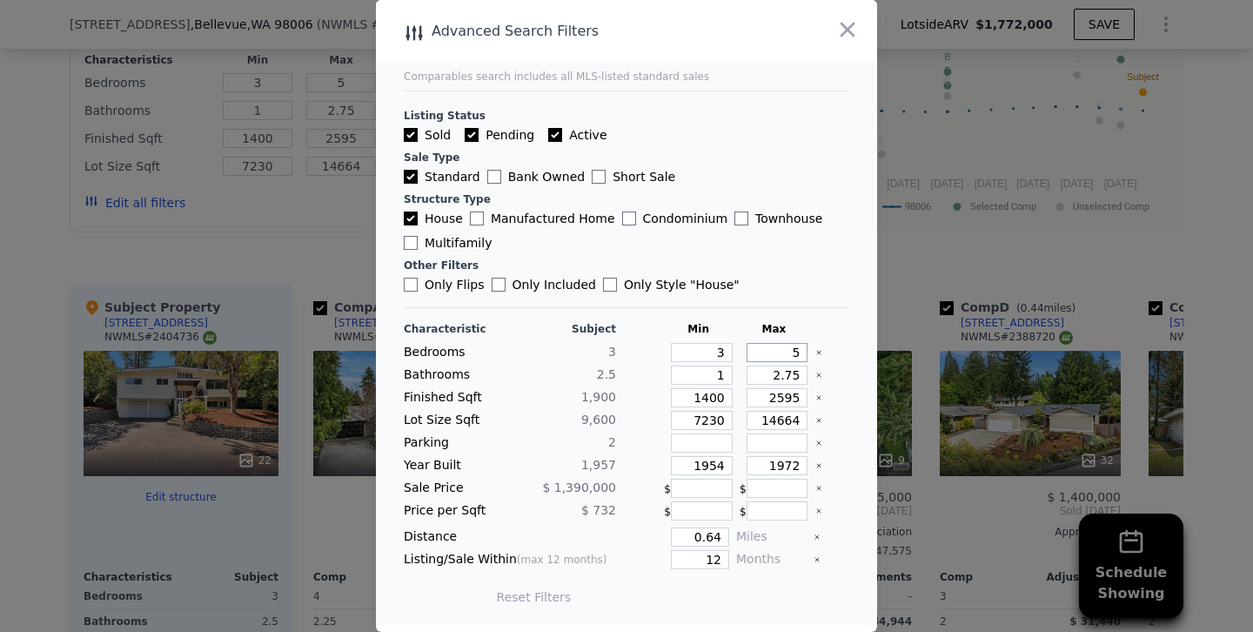
drag, startPoint x: 764, startPoint y: 345, endPoint x: 881, endPoint y: 351, distance: 116.8
click at [881, 351] on div "​ Advanced Search Filters Comparables search includes all MLS-listed standard s…" at bounding box center [626, 316] width 1253 height 632
type input "3"
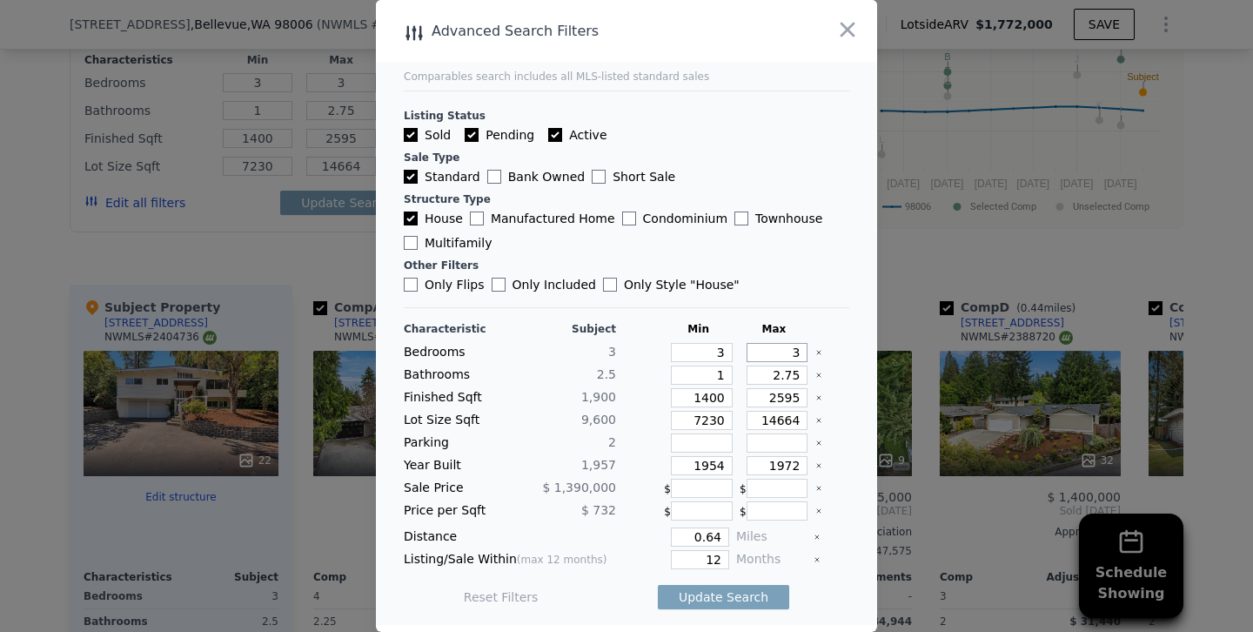
type input "3"
click at [707, 399] on input "1400" at bounding box center [702, 397] width 62 height 19
type input "100"
type input "1700"
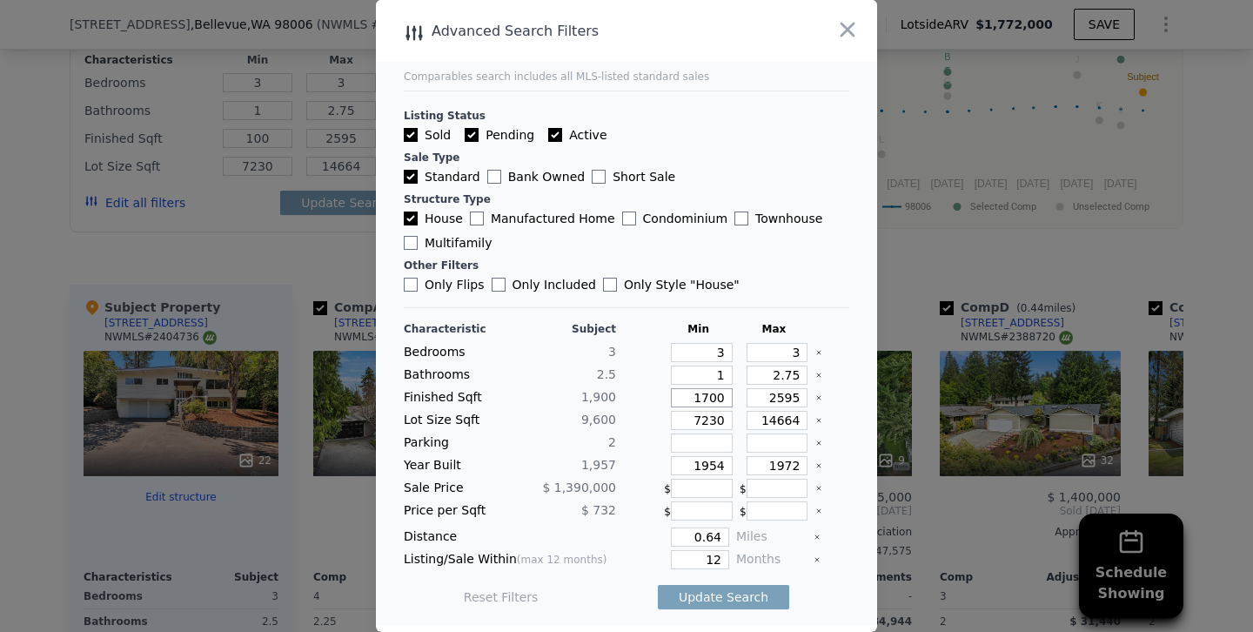
type input "1700"
click at [725, 471] on input "1954" at bounding box center [702, 465] width 62 height 19
type input "1948"
drag, startPoint x: 787, startPoint y: 463, endPoint x: 870, endPoint y: 462, distance: 83.5
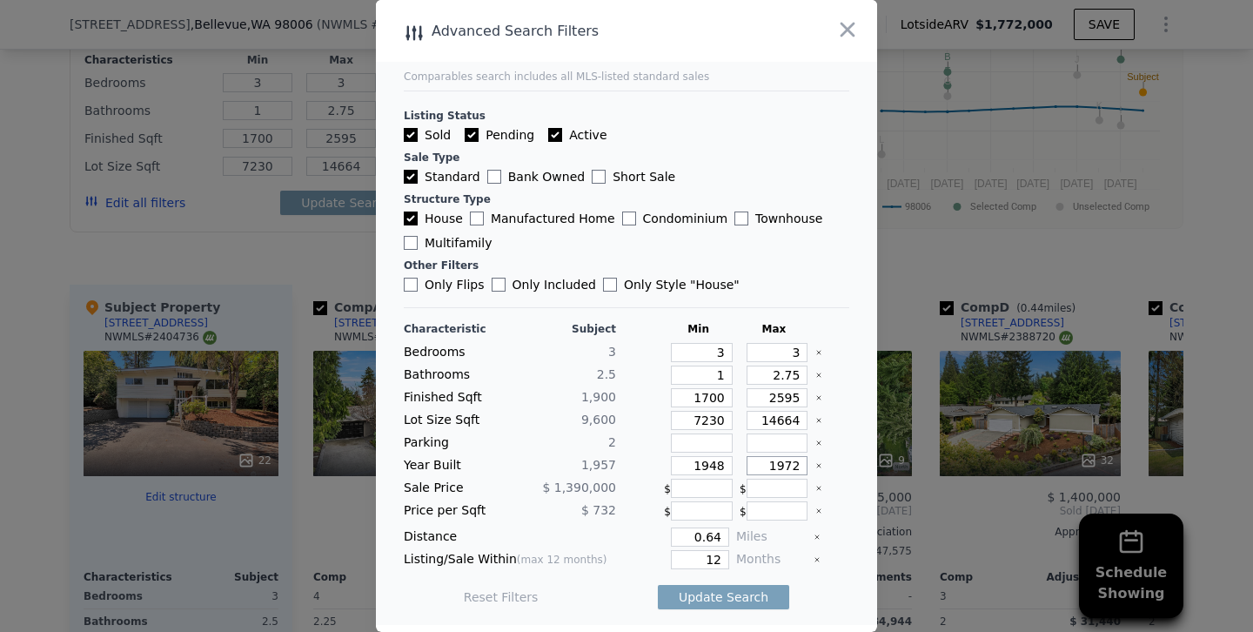
click at [870, 462] on main "Comparables search includes all MLS-listed standard sales Listing Status Sold P…" at bounding box center [626, 312] width 501 height 625
type input "1966"
drag, startPoint x: 691, startPoint y: 562, endPoint x: 803, endPoint y: 557, distance: 112.4
click at [803, 557] on div "Listing/Sale Within (max 12 months) 12 Months" at bounding box center [626, 559] width 445 height 19
type input "6"
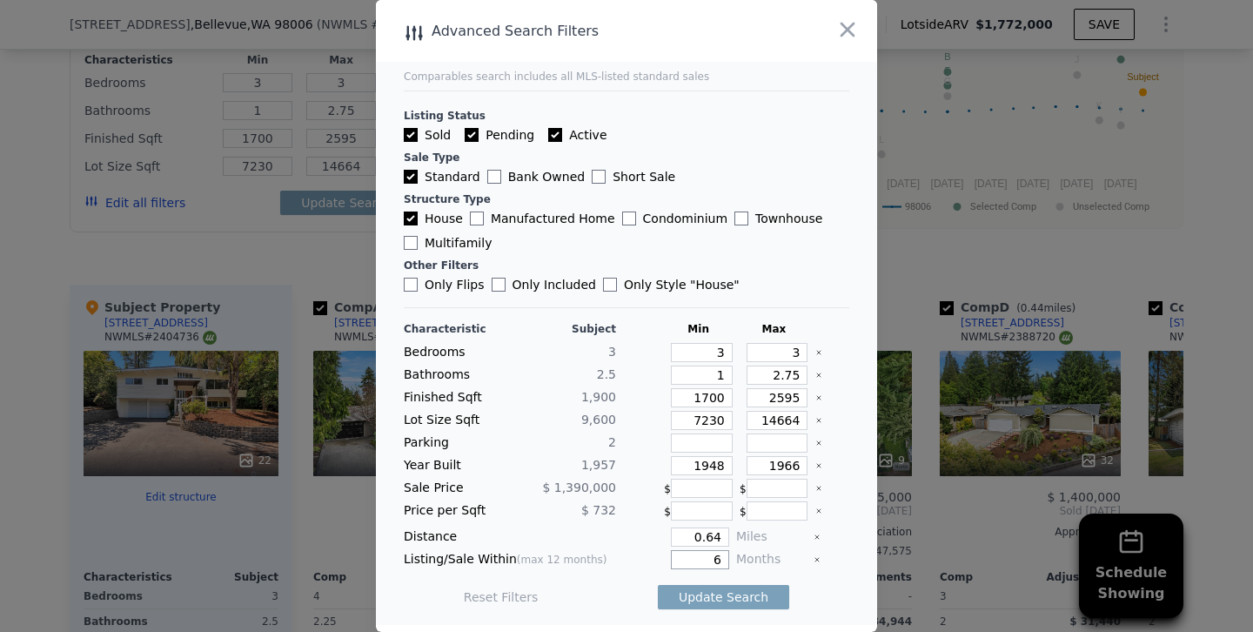
click at [658, 585] on button "Update Search" at bounding box center [723, 597] width 131 height 24
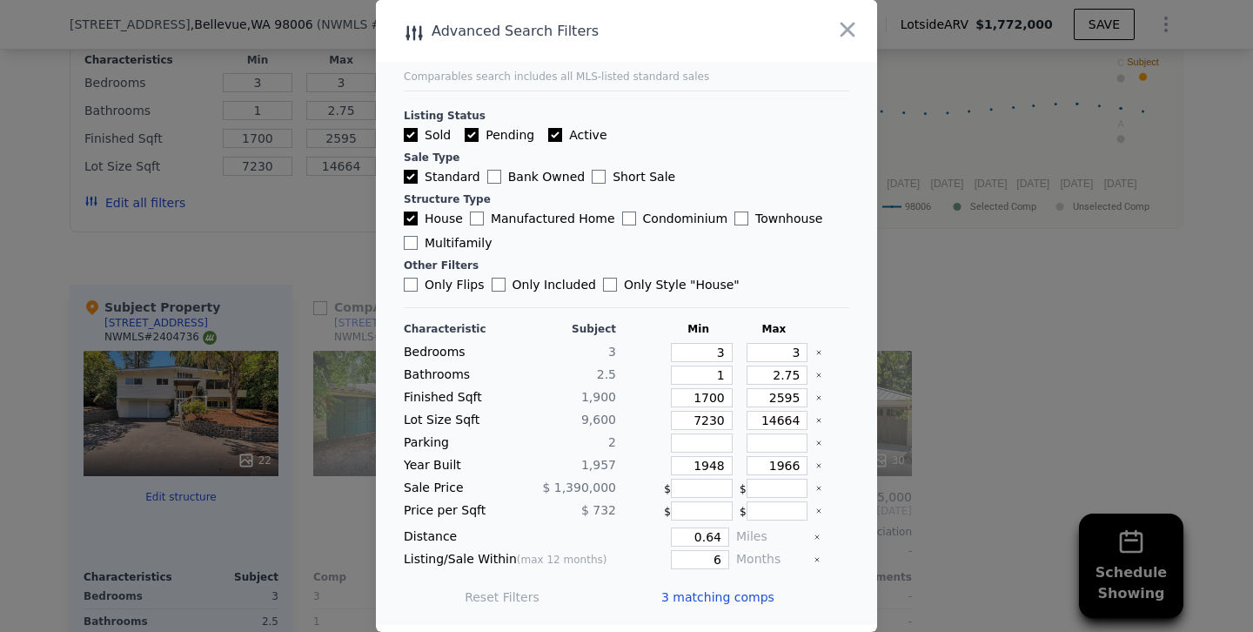
click at [345, 266] on div at bounding box center [626, 316] width 1253 height 632
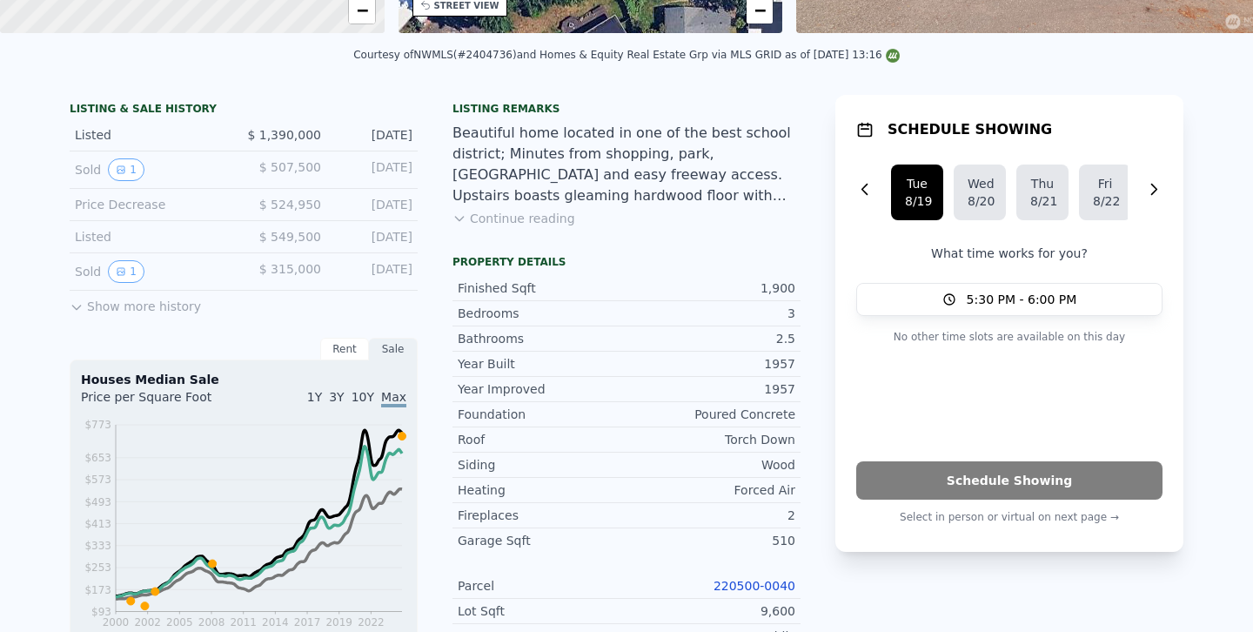
scroll to position [0, 0]
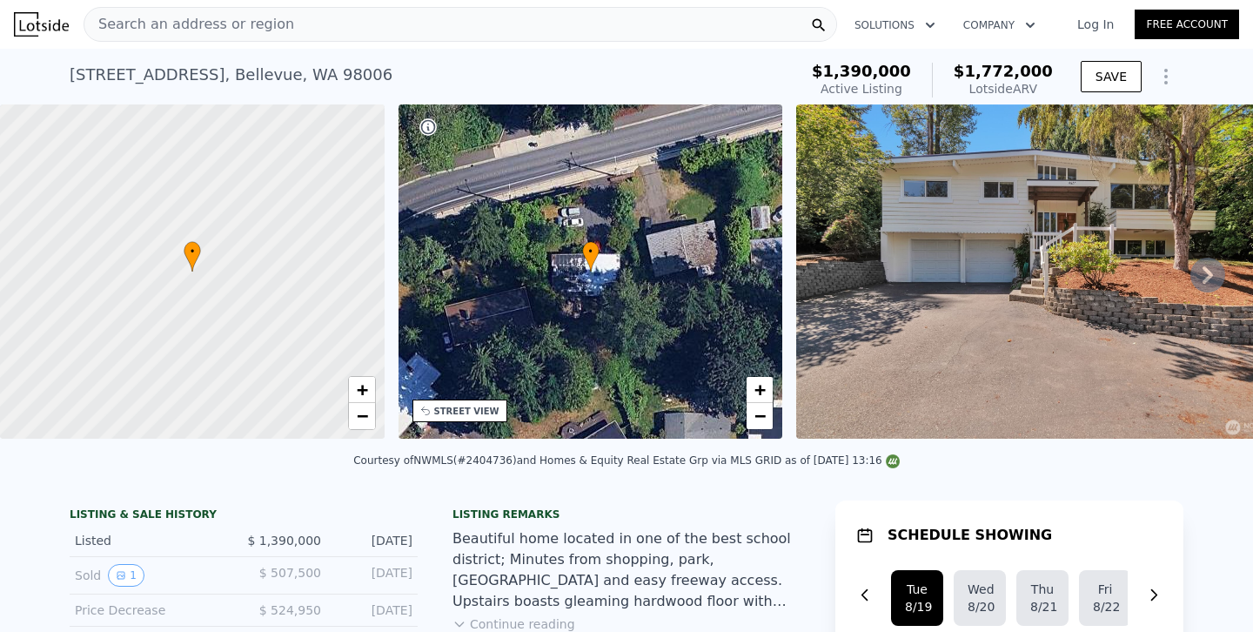
click at [316, 24] on div "Search an address or region" at bounding box center [461, 24] width 754 height 35
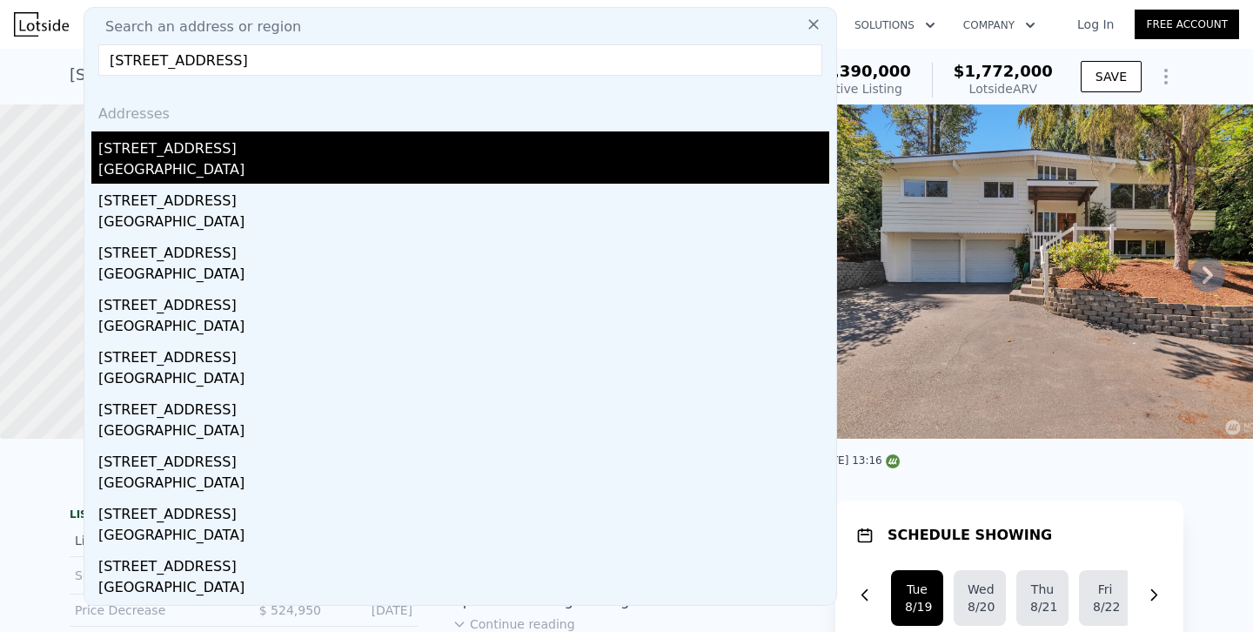
type input "5318 128th Ave SE, Bellevue, WA 98006"
click at [121, 156] on div "5318 128th Ave SE" at bounding box center [463, 145] width 731 height 28
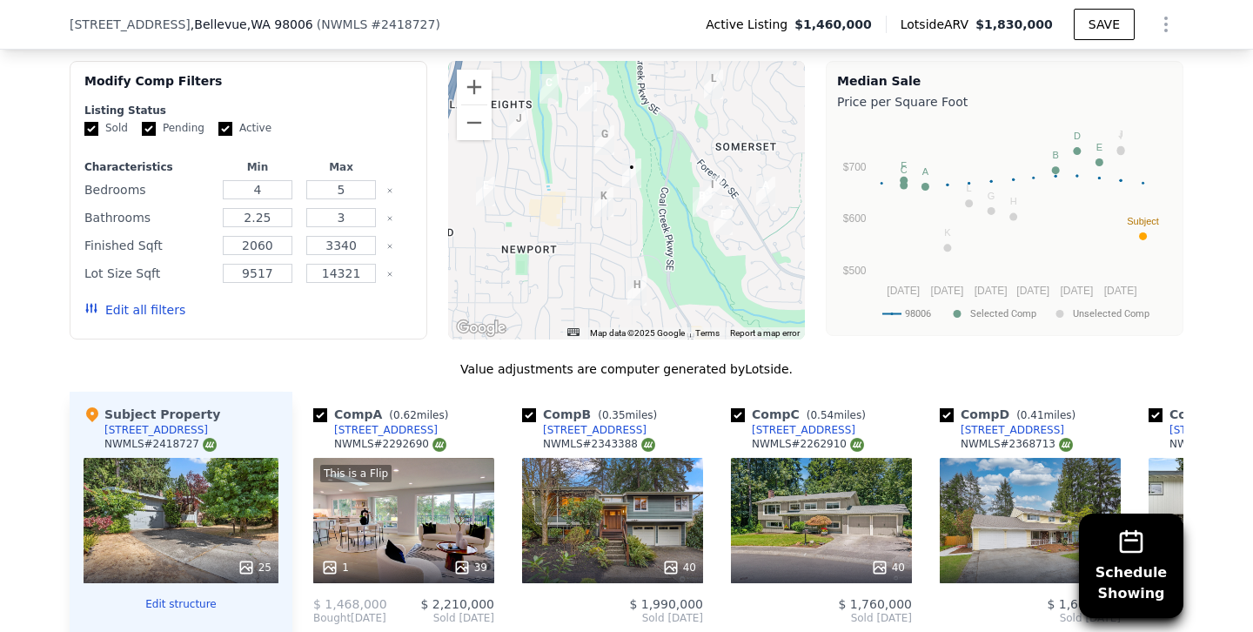
scroll to position [1624, 0]
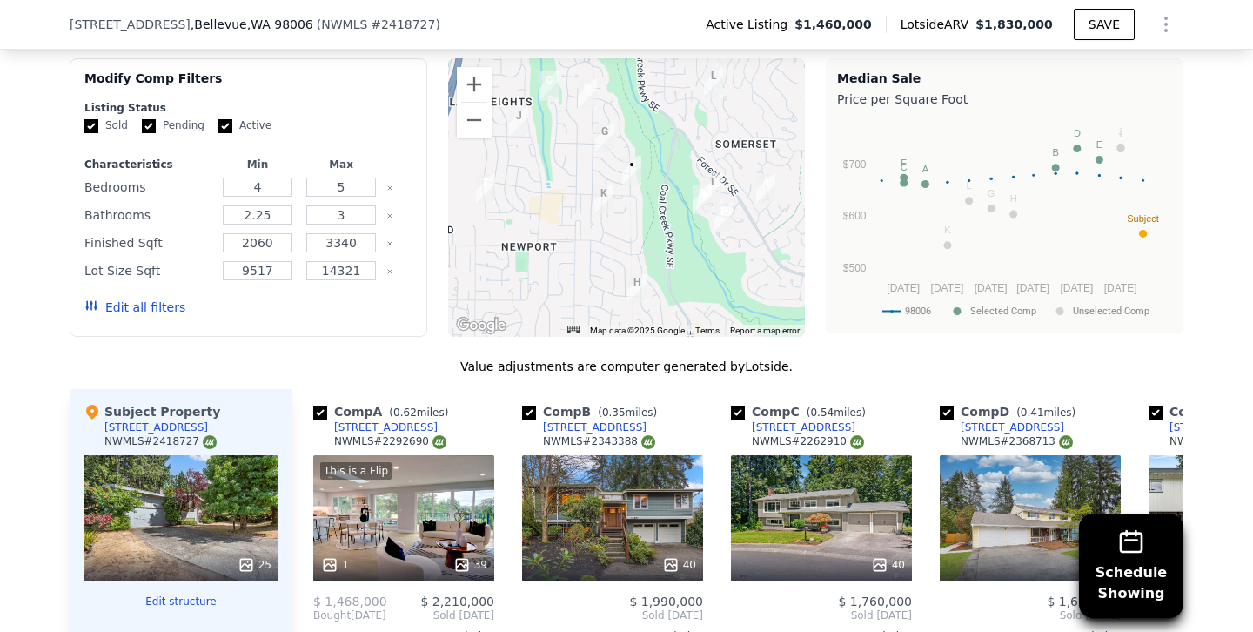
click at [150, 303] on button "Edit all filters" at bounding box center [134, 306] width 101 height 17
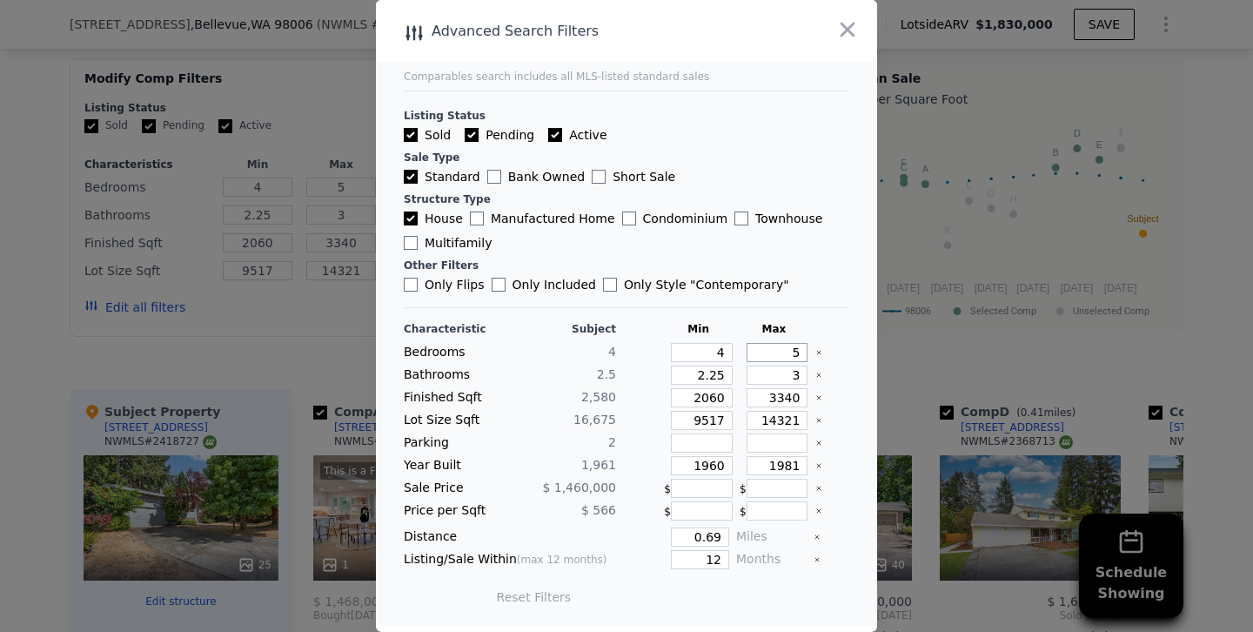
drag, startPoint x: 776, startPoint y: 352, endPoint x: 865, endPoint y: 352, distance: 88.8
click at [865, 352] on main "Comparables search includes all MLS-listed standard sales Listing Status Sold P…" at bounding box center [626, 312] width 501 height 625
click at [706, 400] on input "2060" at bounding box center [702, 397] width 62 height 19
type input "260"
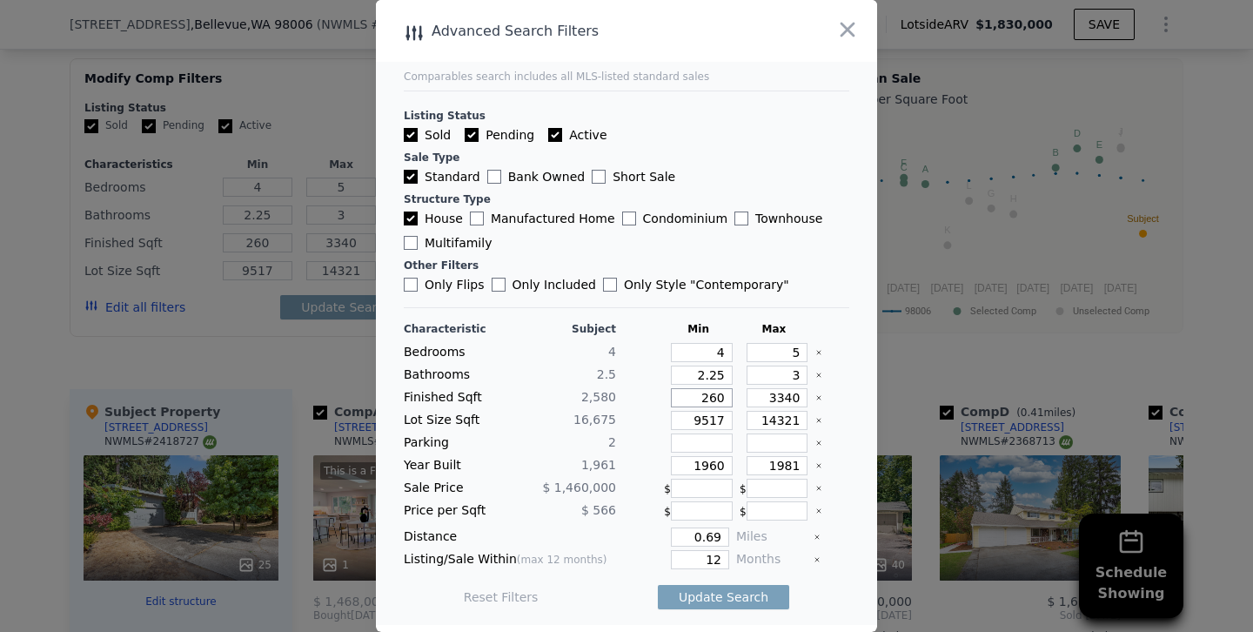
type input "2360"
click at [782, 394] on input "3340" at bounding box center [778, 397] width 62 height 19
type input "340"
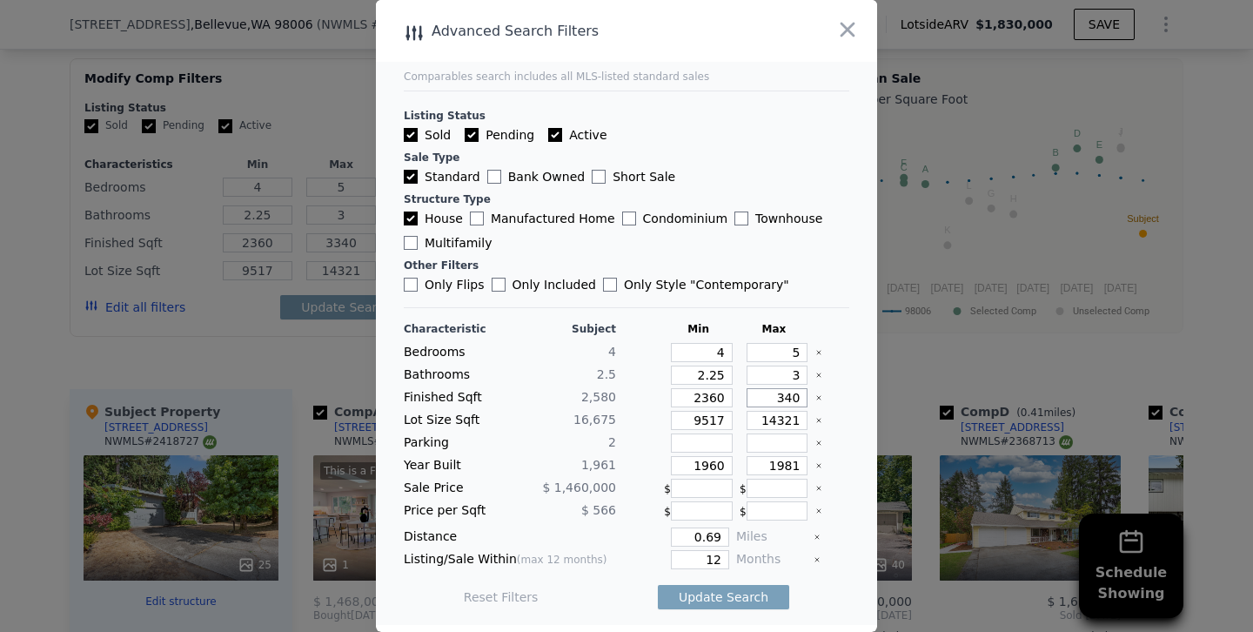
type input "340"
type input "40"
type input "240"
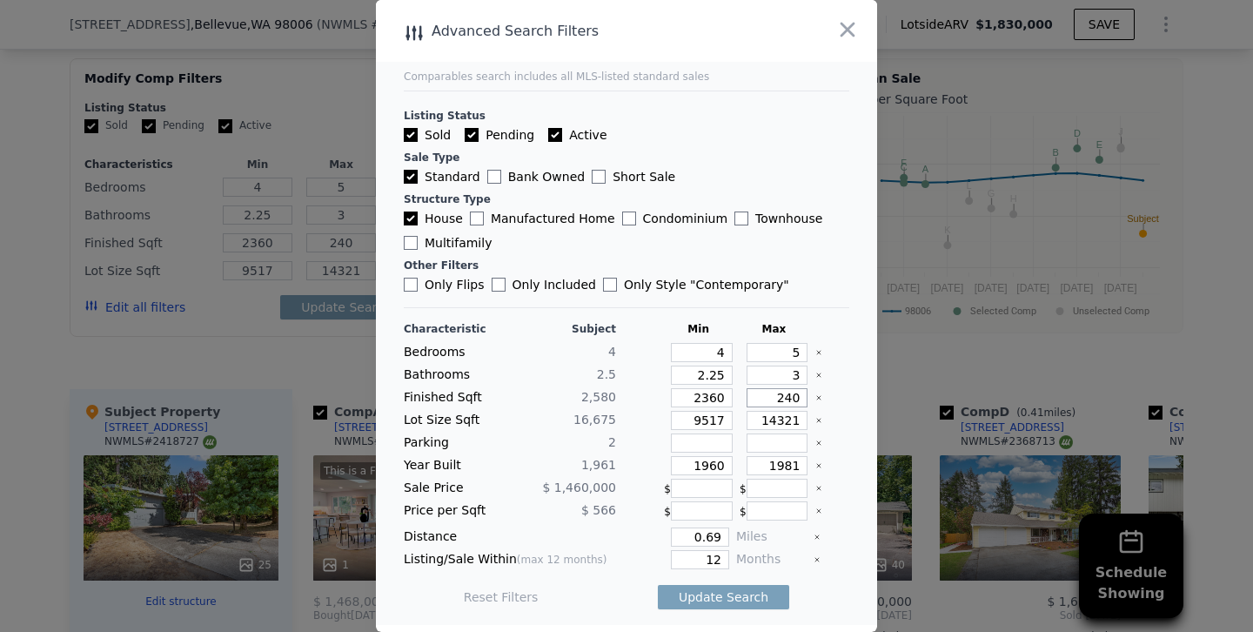
type input "2840"
type input "240"
type input "2940"
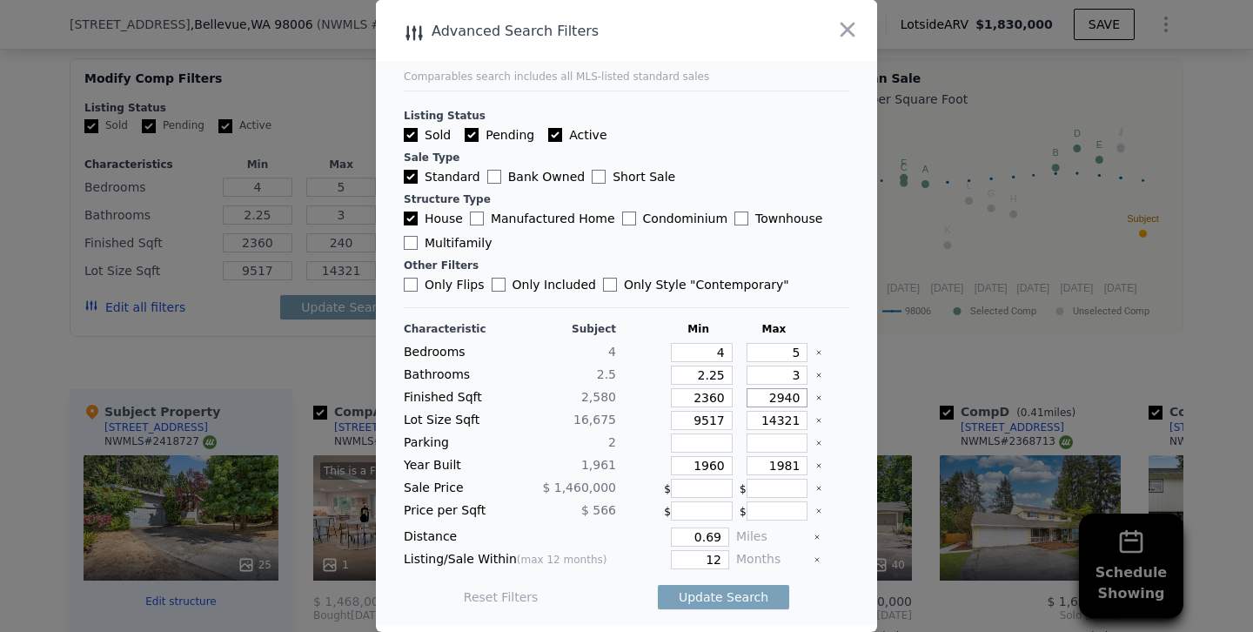
type input "2940"
drag, startPoint x: 780, startPoint y: 422, endPoint x: 722, endPoint y: 420, distance: 57.5
click at [722, 420] on div "Lot Size Sqft 16,675 9517 14321" at bounding box center [626, 420] width 445 height 19
type input "18321"
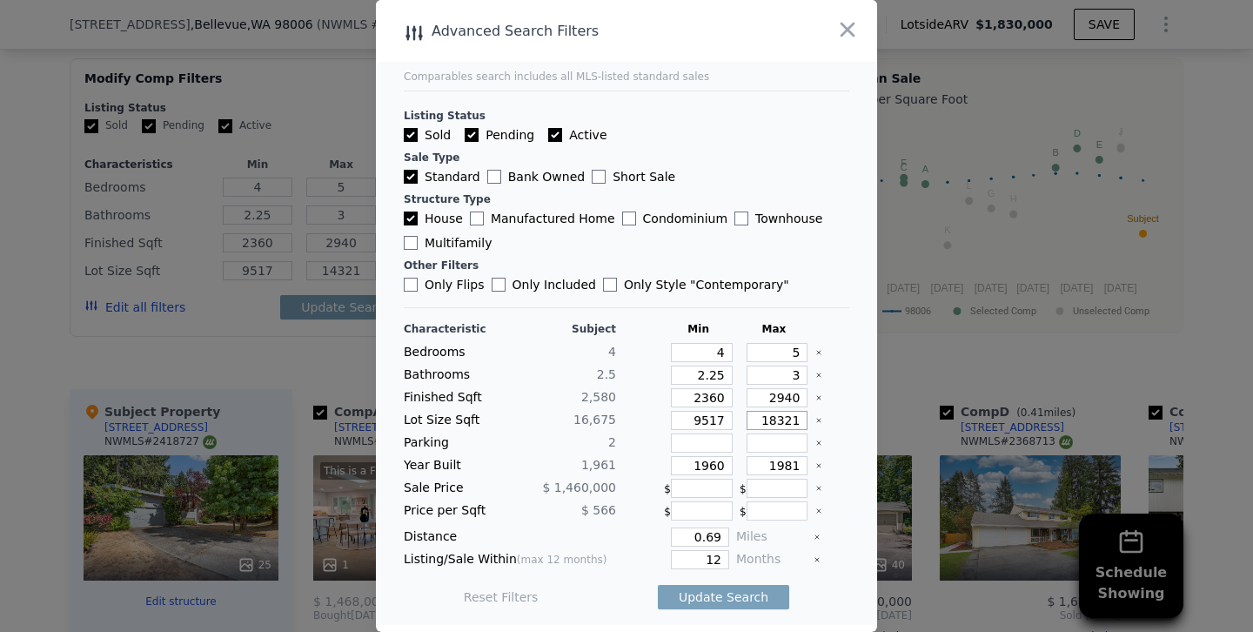
type input "1321"
drag, startPoint x: 770, startPoint y: 421, endPoint x: 931, endPoint y: 425, distance: 161.0
click at [931, 425] on div "​ Advanced Search Filters Comparables search includes all MLS-listed standard s…" at bounding box center [626, 316] width 1253 height 632
type input "1"
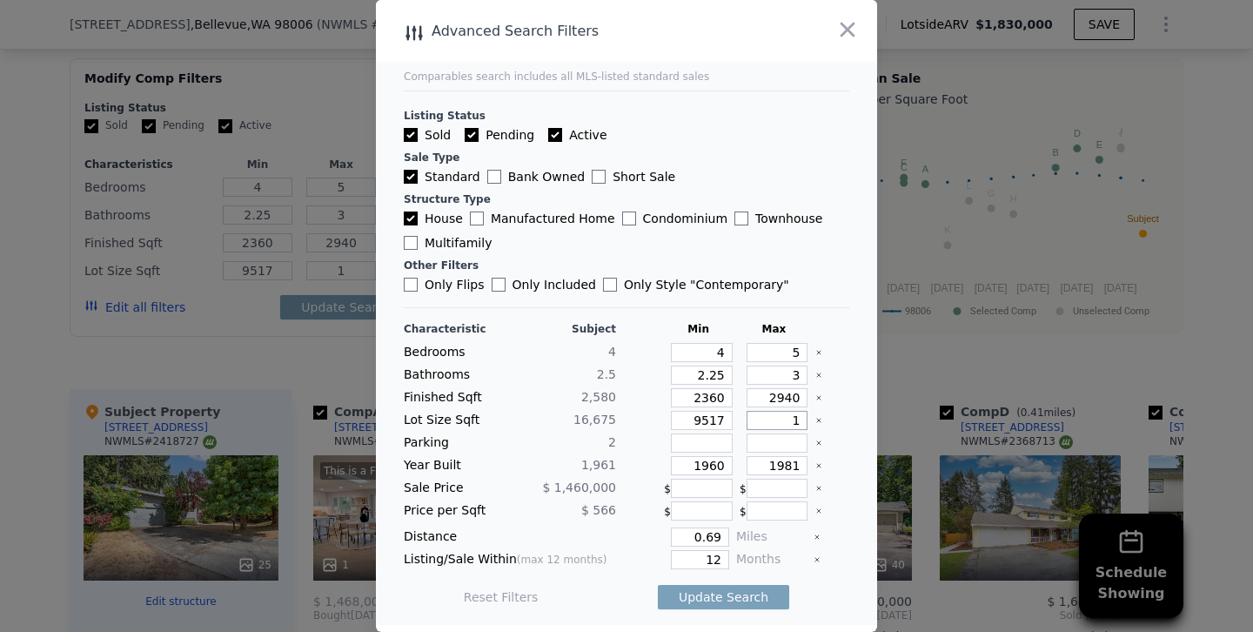
type input "19"
type input "190"
type input "1900"
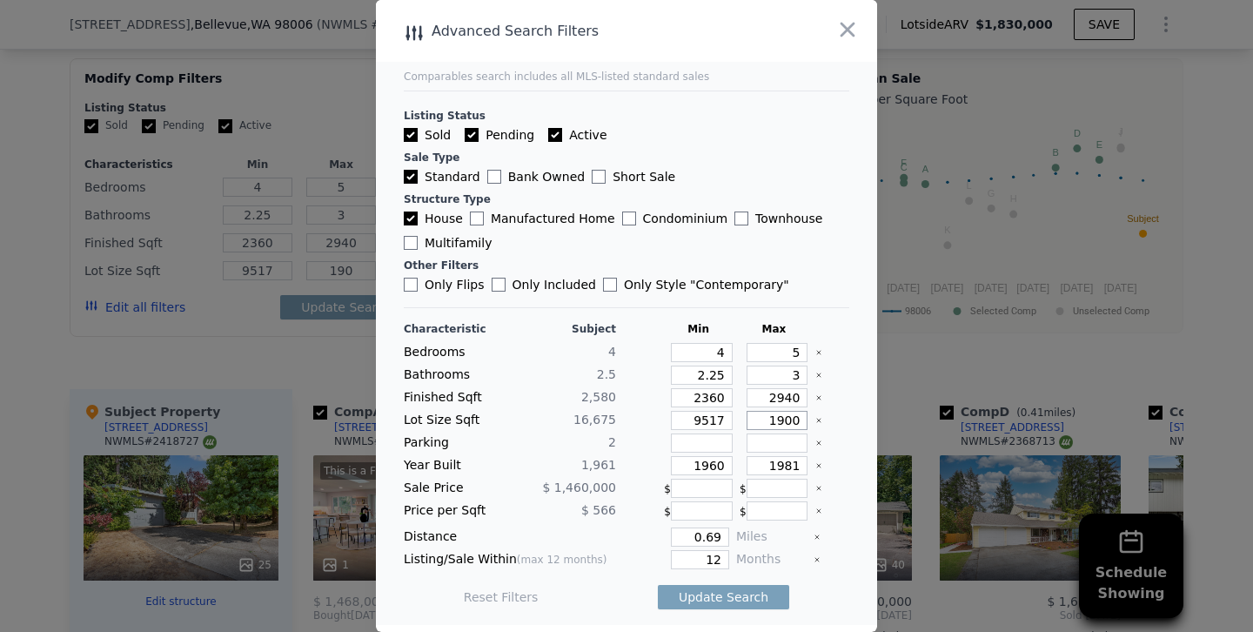
type input "1900"
type input "19000"
drag, startPoint x: 708, startPoint y: 462, endPoint x: 836, endPoint y: 462, distance: 127.9
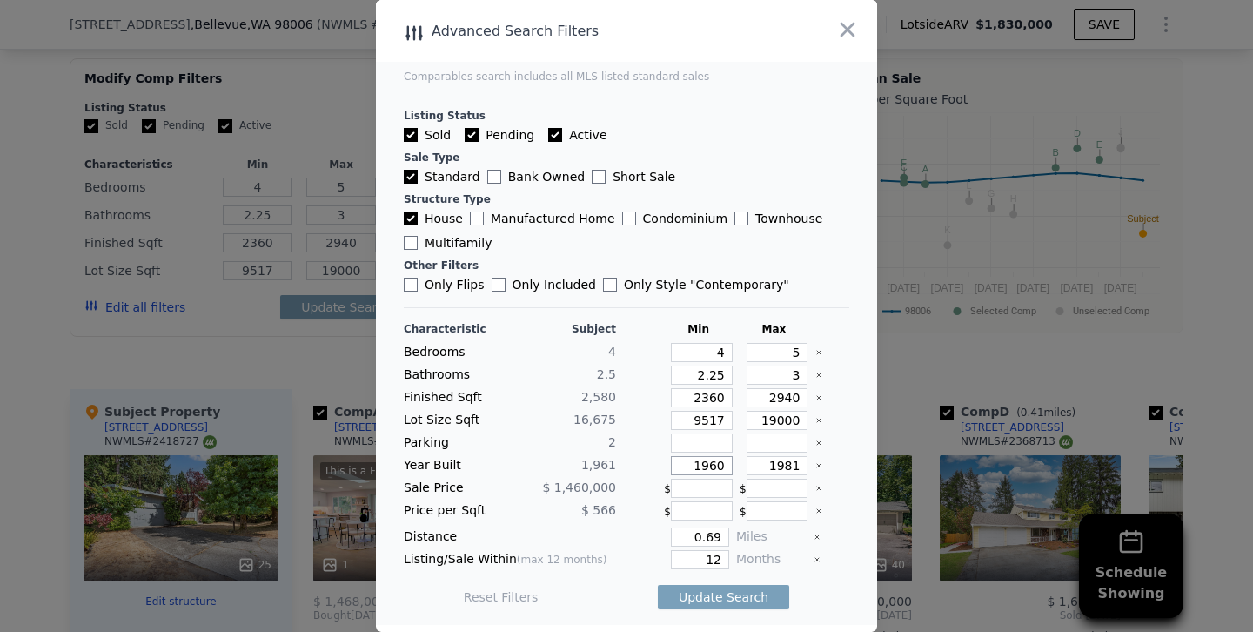
click at [836, 462] on div "Year Built 1,961 1960 1981" at bounding box center [626, 465] width 445 height 19
type input "1954"
drag, startPoint x: 788, startPoint y: 461, endPoint x: 910, endPoint y: 471, distance: 122.2
click at [910, 471] on div "​ Advanced Search Filters Comparables search includes all MLS-listed standard s…" at bounding box center [626, 316] width 1253 height 632
type input "1972"
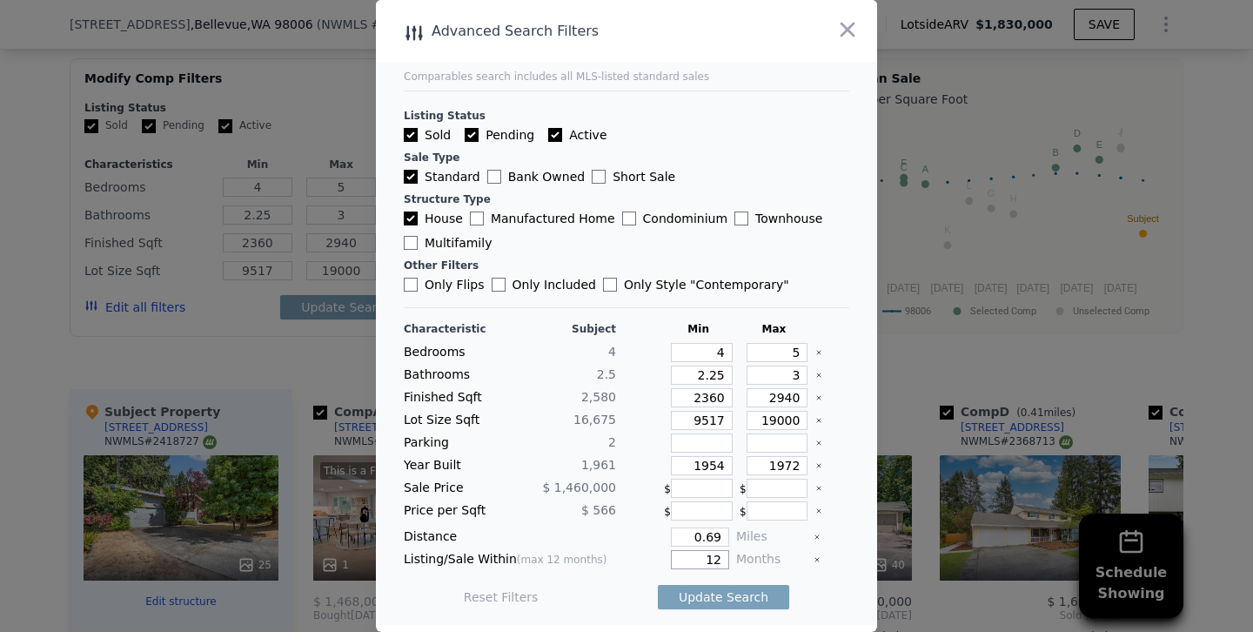
drag, startPoint x: 700, startPoint y: 552, endPoint x: 864, endPoint y: 567, distance: 164.3
click at [864, 567] on main "Comparables search includes all MLS-listed standard sales Listing Status Sold P…" at bounding box center [626, 312] width 501 height 625
type input "6"
click at [658, 585] on button "Update Search" at bounding box center [723, 597] width 131 height 24
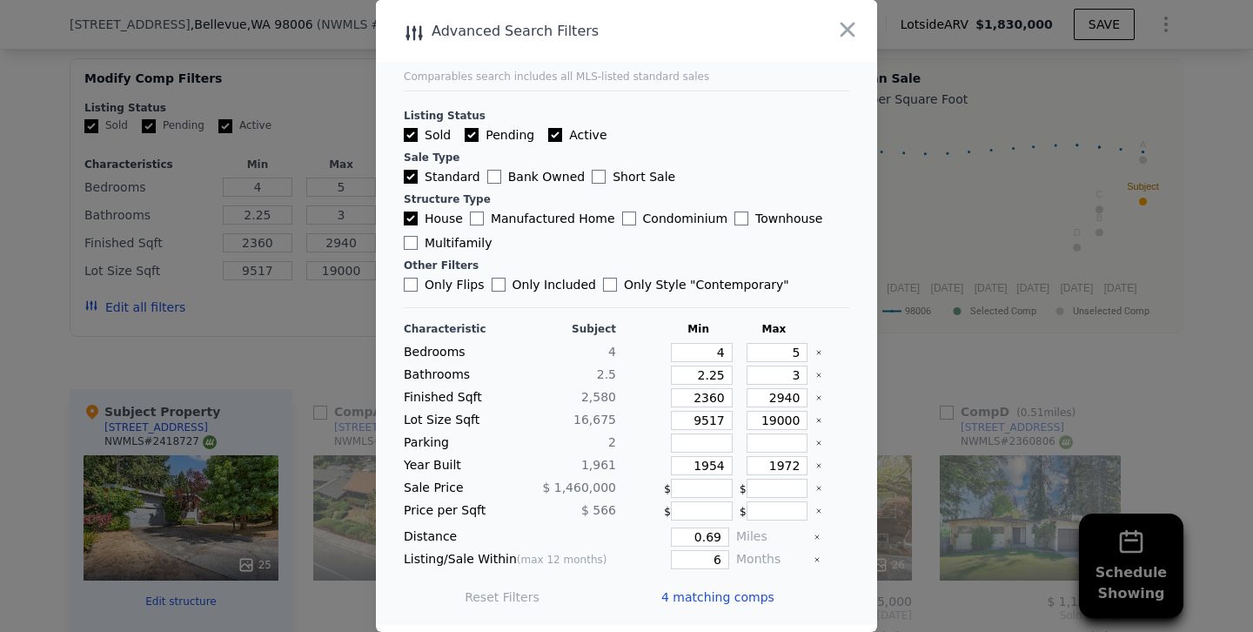
click at [294, 331] on div at bounding box center [626, 316] width 1253 height 632
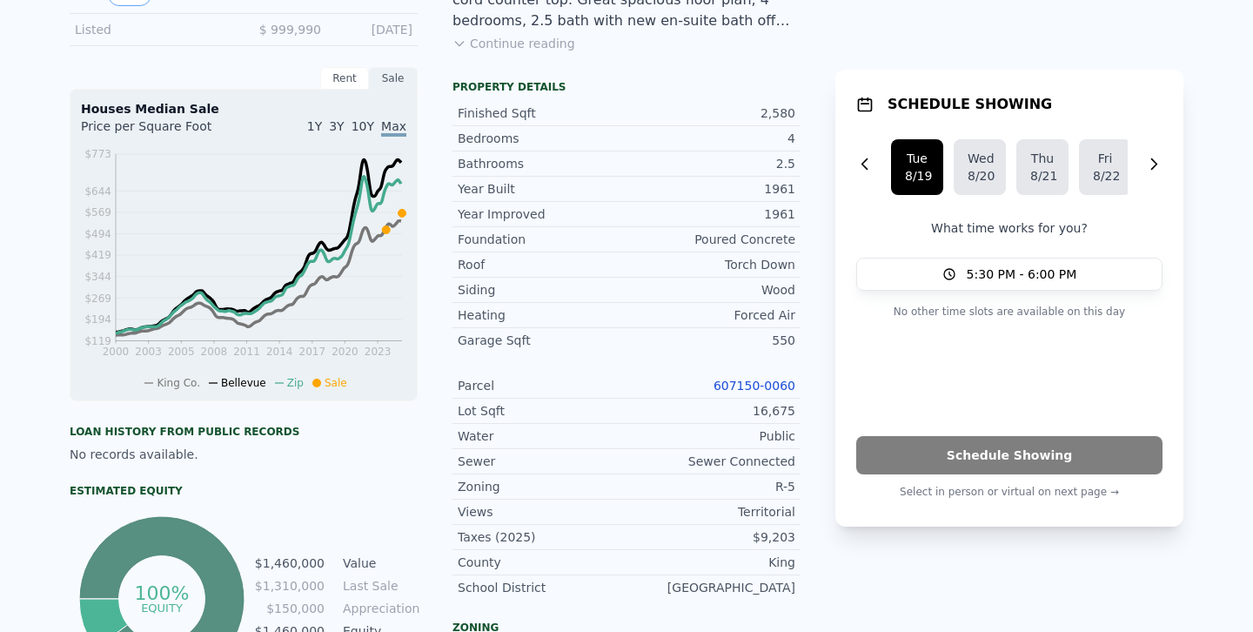
scroll to position [0, 0]
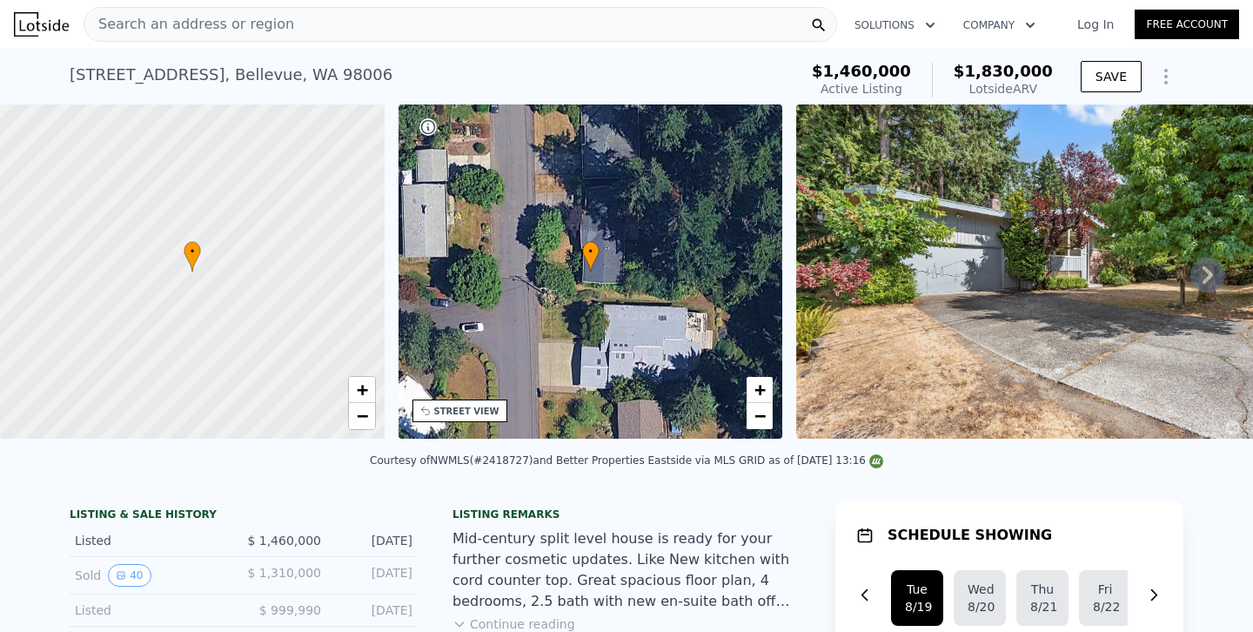
click at [323, 28] on div "Search an address or region" at bounding box center [461, 24] width 754 height 35
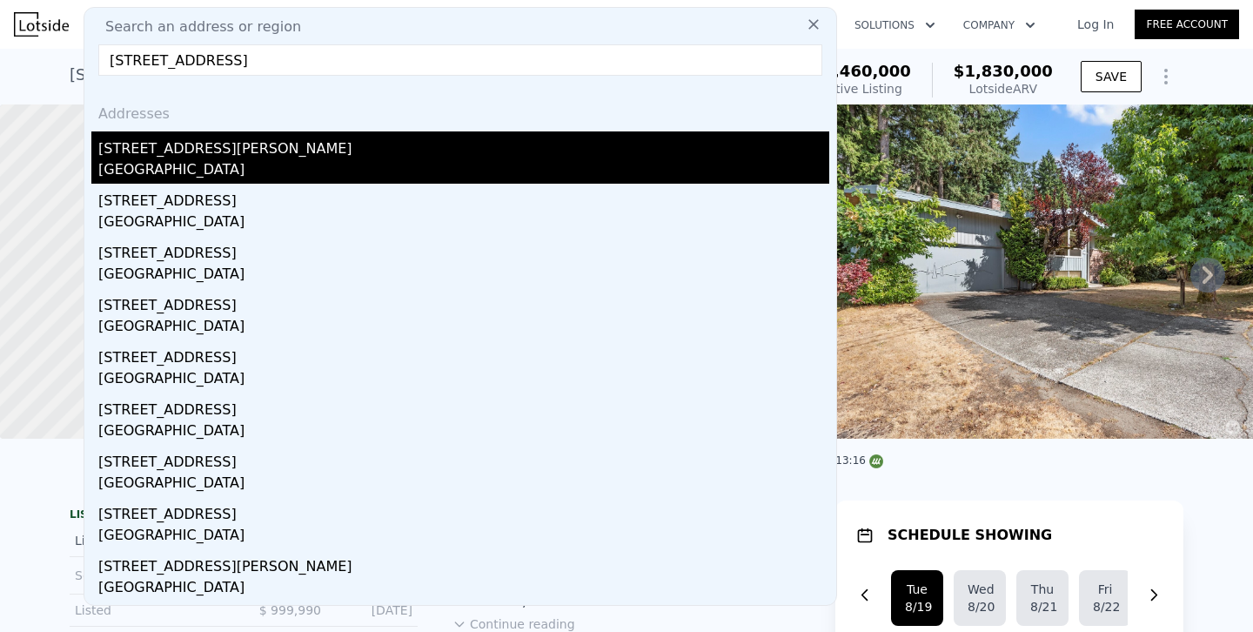
type input "4709 Somerset Drive SE, Bellevue, WA 98006"
click at [161, 154] on div "4709 Somerset Dr SE" at bounding box center [463, 145] width 731 height 28
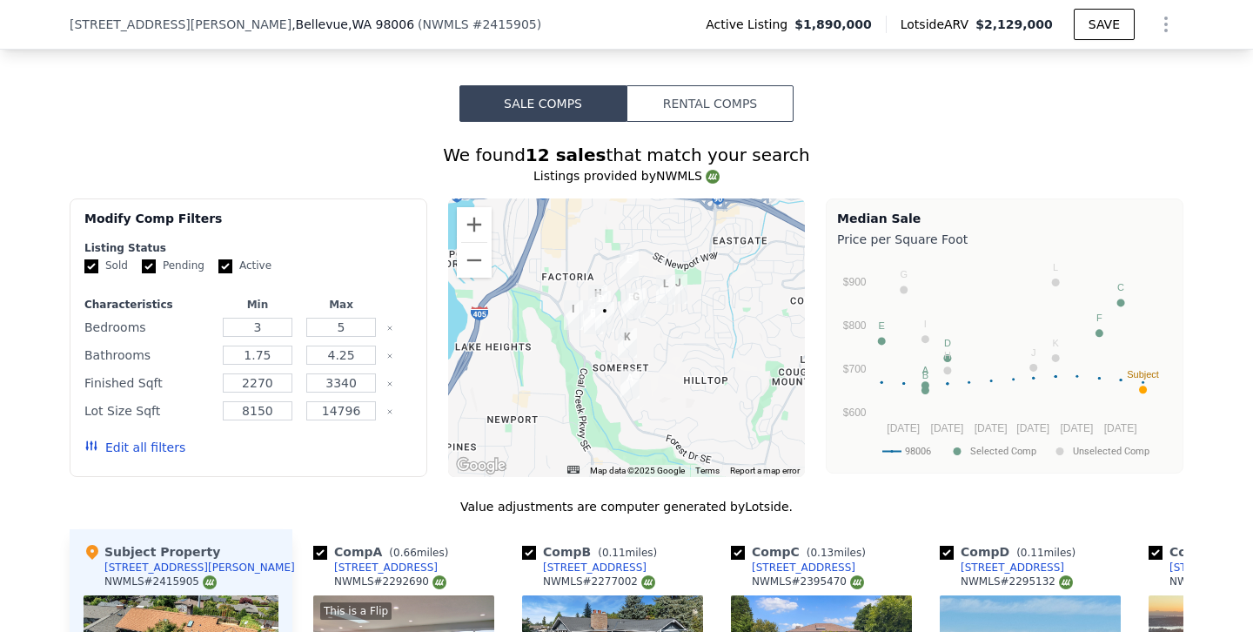
scroll to position [1360, 0]
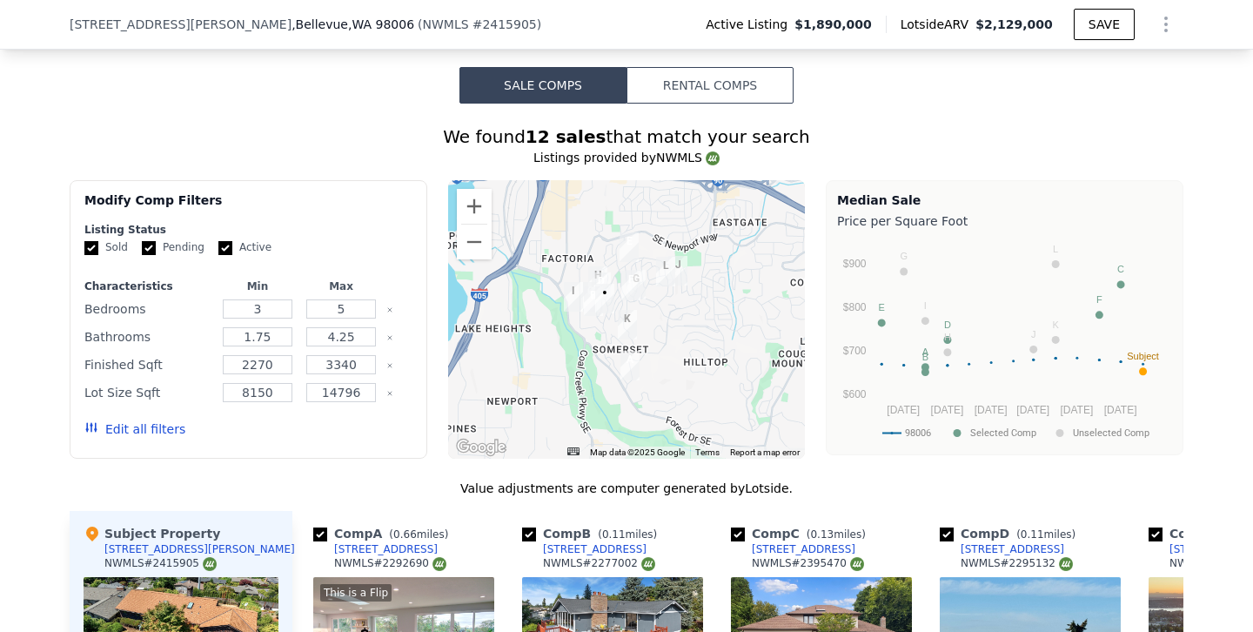
click at [162, 424] on button "Edit all filters" at bounding box center [134, 428] width 101 height 17
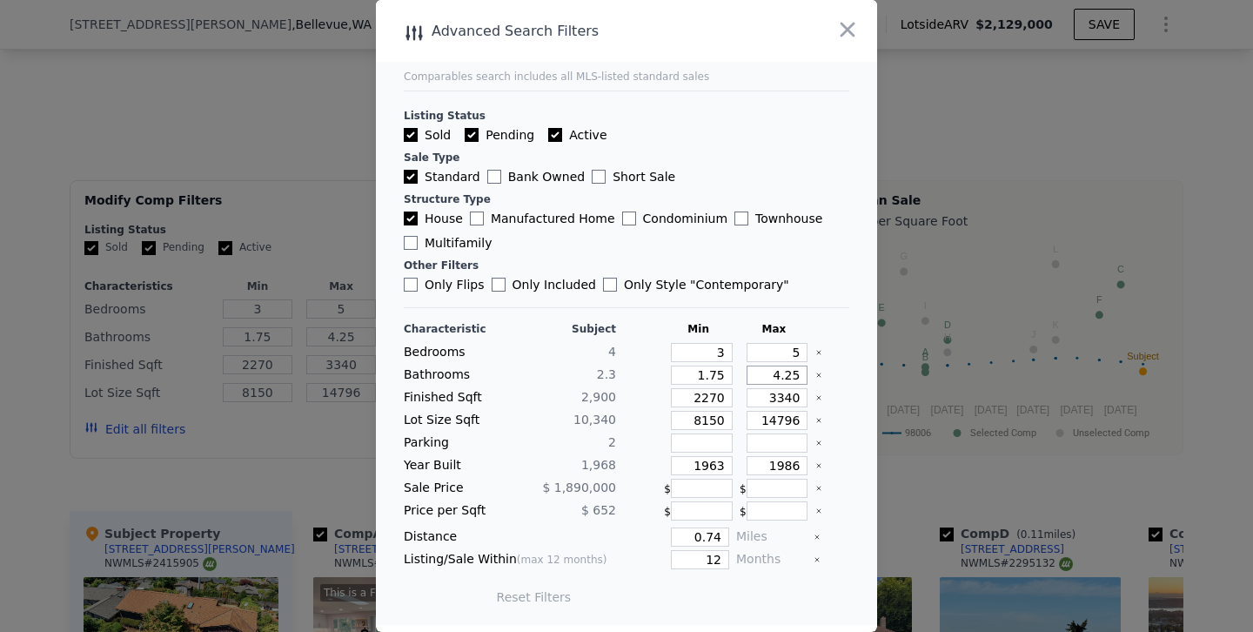
drag, startPoint x: 767, startPoint y: 374, endPoint x: 890, endPoint y: 374, distance: 122.7
click at [890, 374] on div "​ Advanced Search Filters Comparables search includes all MLS-listed standard s…" at bounding box center [626, 316] width 1253 height 632
type input "3"
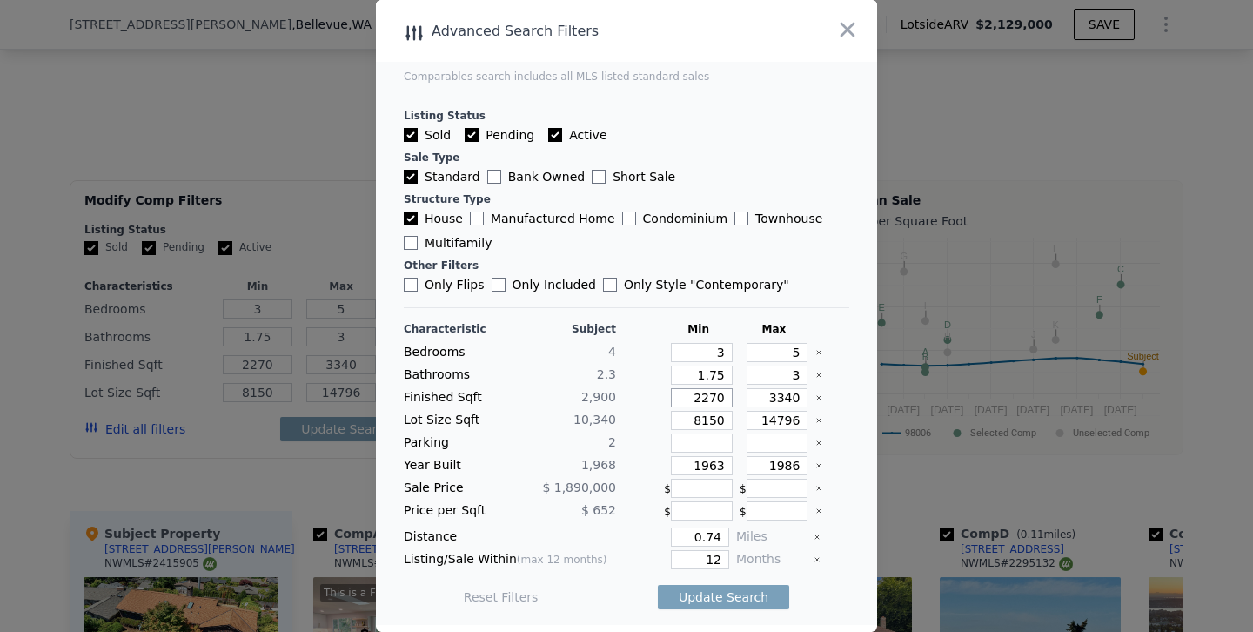
click at [708, 399] on input "2270" at bounding box center [702, 397] width 62 height 19
type input "270"
type input "2570"
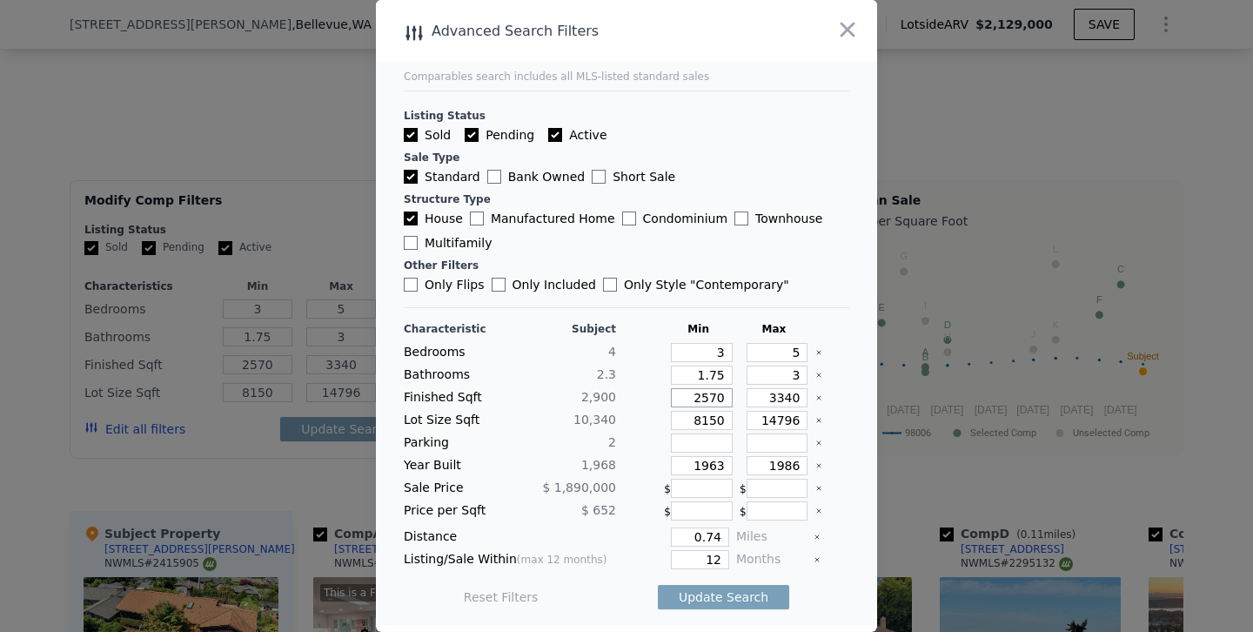
type input "2570"
drag, startPoint x: 717, startPoint y: 464, endPoint x: 767, endPoint y: 463, distance: 50.5
click at [761, 463] on div "Year Built 1,968 1963 1986" at bounding box center [626, 465] width 445 height 19
type input "1960"
drag, startPoint x: 787, startPoint y: 464, endPoint x: 843, endPoint y: 466, distance: 55.7
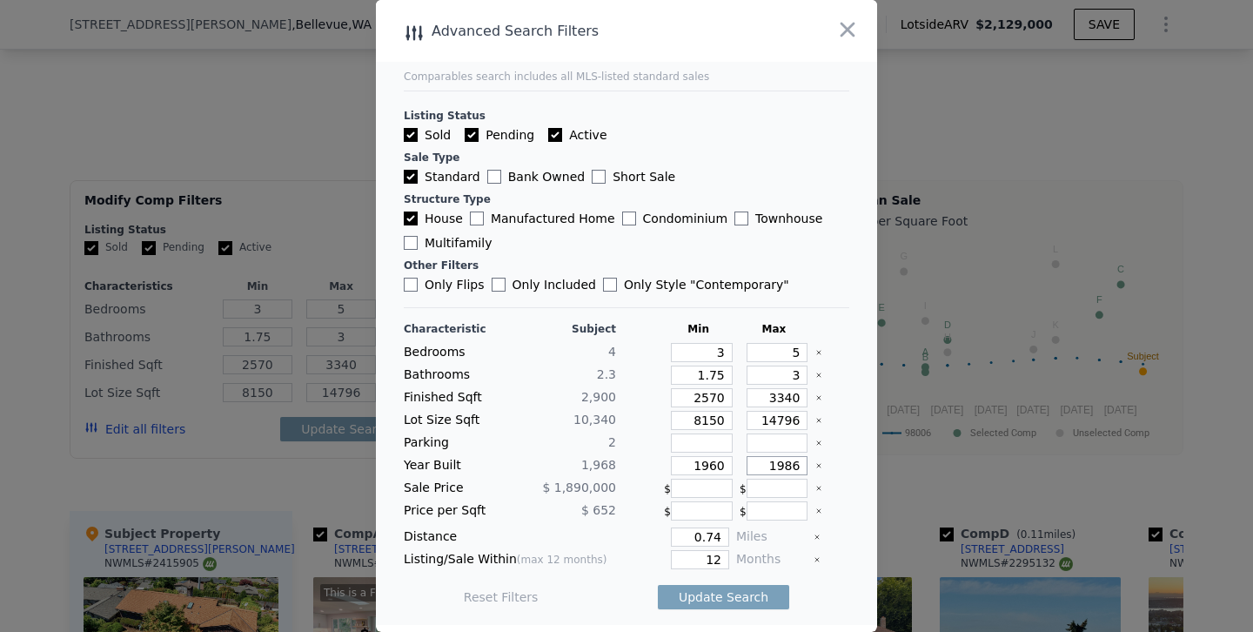
click at [843, 466] on div "Year Built 1,968 1960 1986" at bounding box center [626, 465] width 445 height 19
type input "1976"
drag, startPoint x: 697, startPoint y: 558, endPoint x: 801, endPoint y: 558, distance: 103.5
click at [801, 558] on div "Listing/Sale Within (max 12 months) 12 Months" at bounding box center [626, 559] width 445 height 19
type input "6"
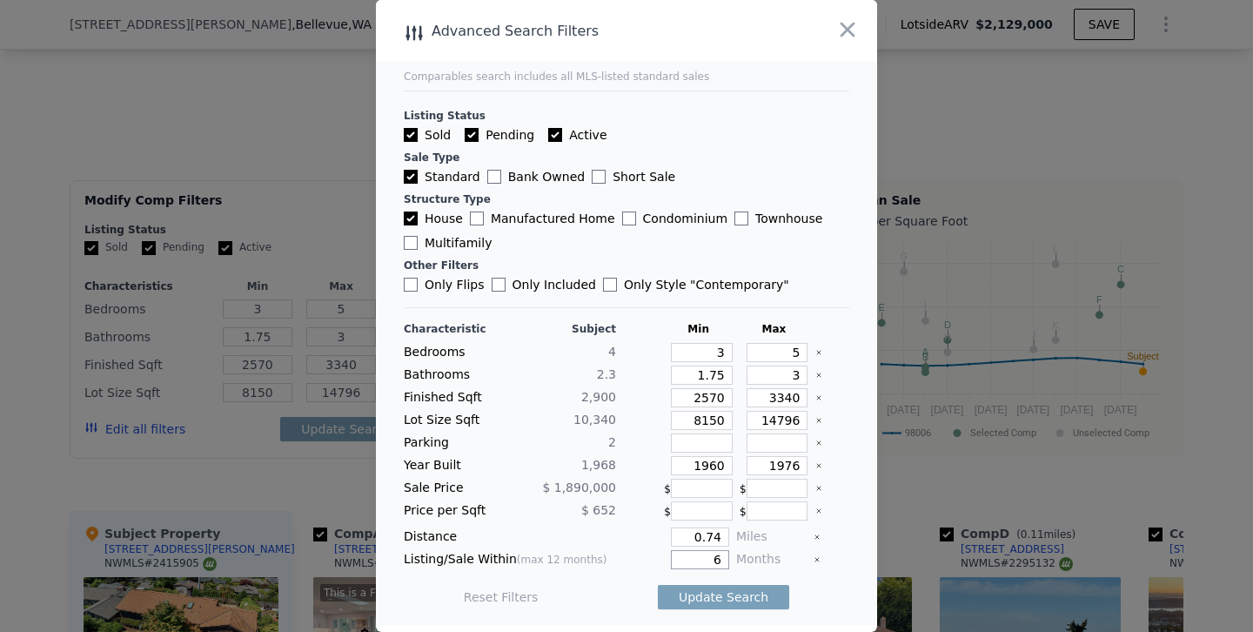
click at [658, 585] on button "Update Search" at bounding box center [723, 597] width 131 height 24
checkbox input "false"
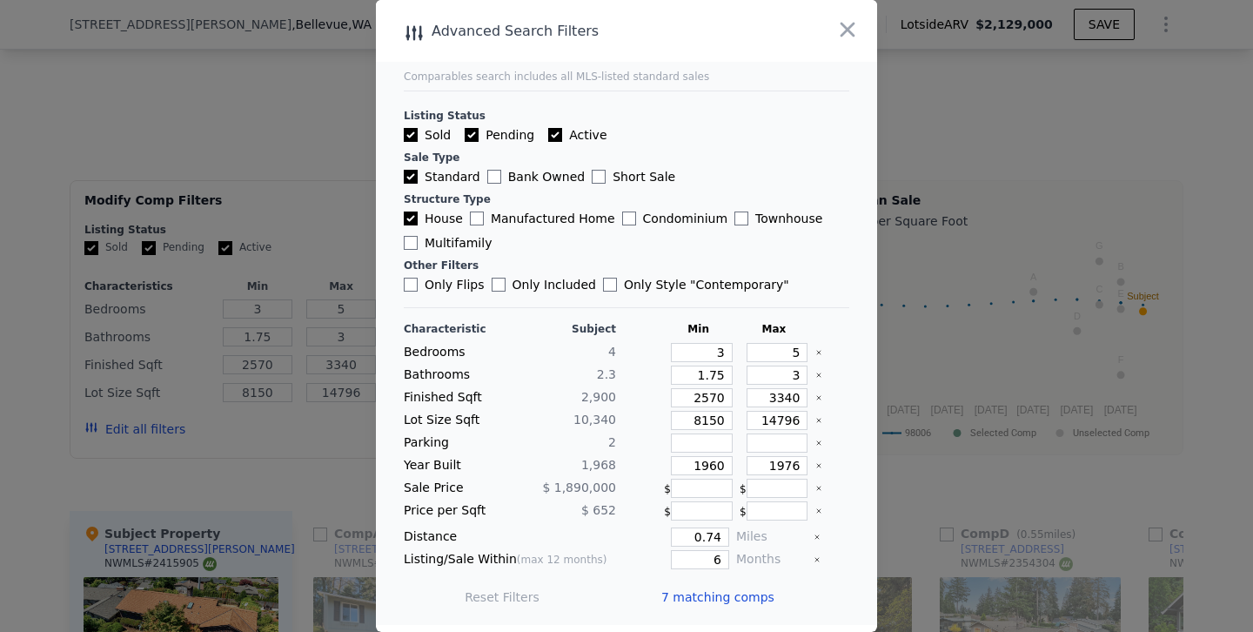
click at [272, 186] on div at bounding box center [626, 316] width 1253 height 632
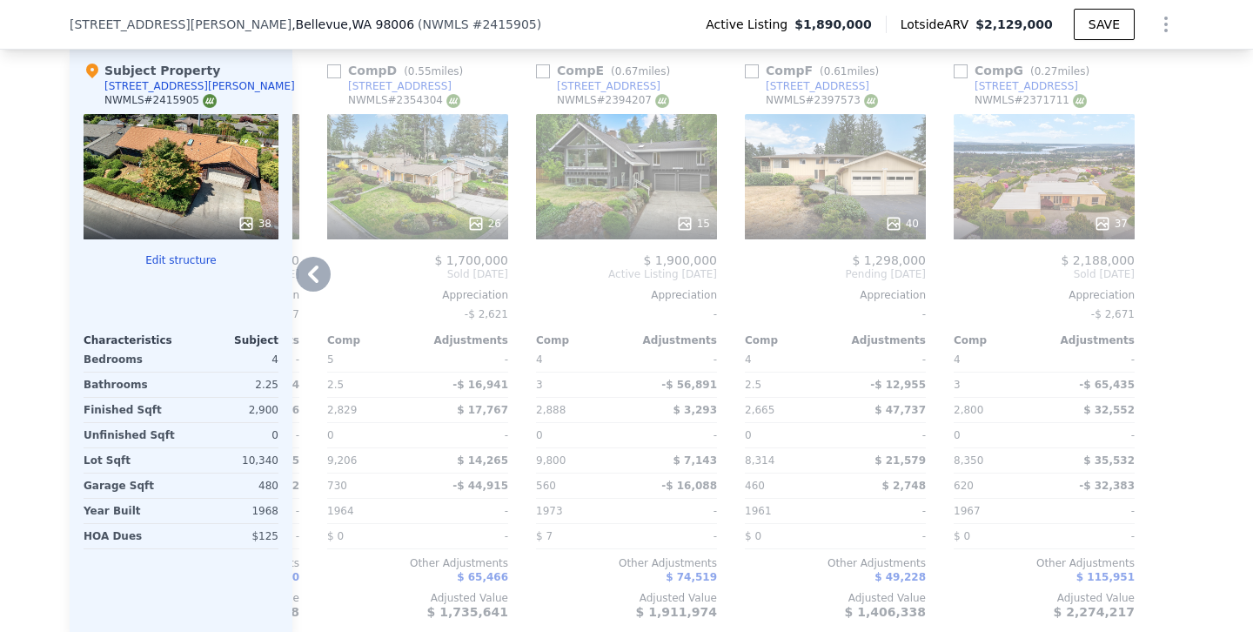
scroll to position [1825, 0]
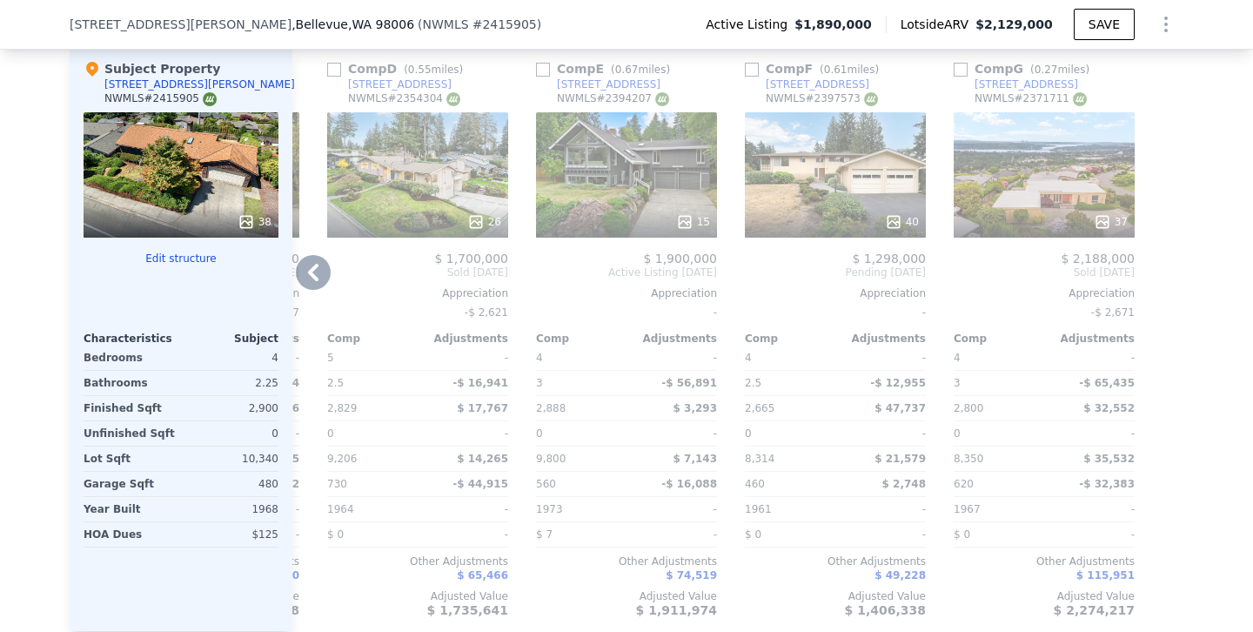
click at [1033, 195] on div "37" at bounding box center [1044, 174] width 181 height 125
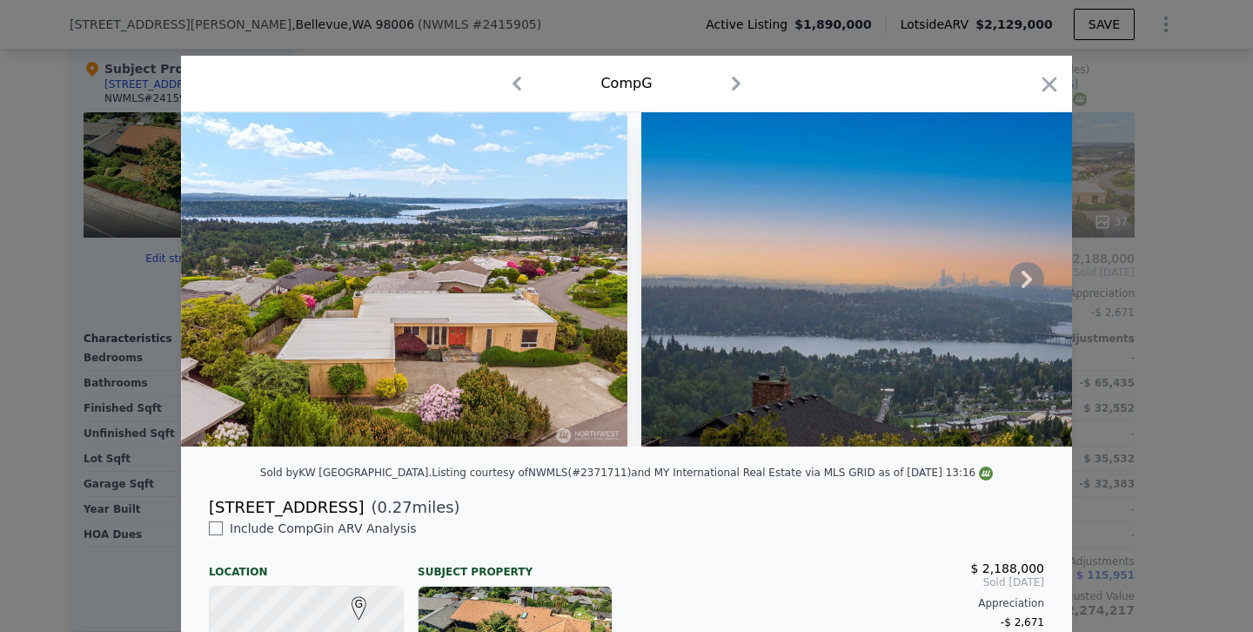
click at [1010, 293] on img at bounding box center [891, 279] width 501 height 334
click at [1019, 280] on icon at bounding box center [1026, 279] width 35 height 35
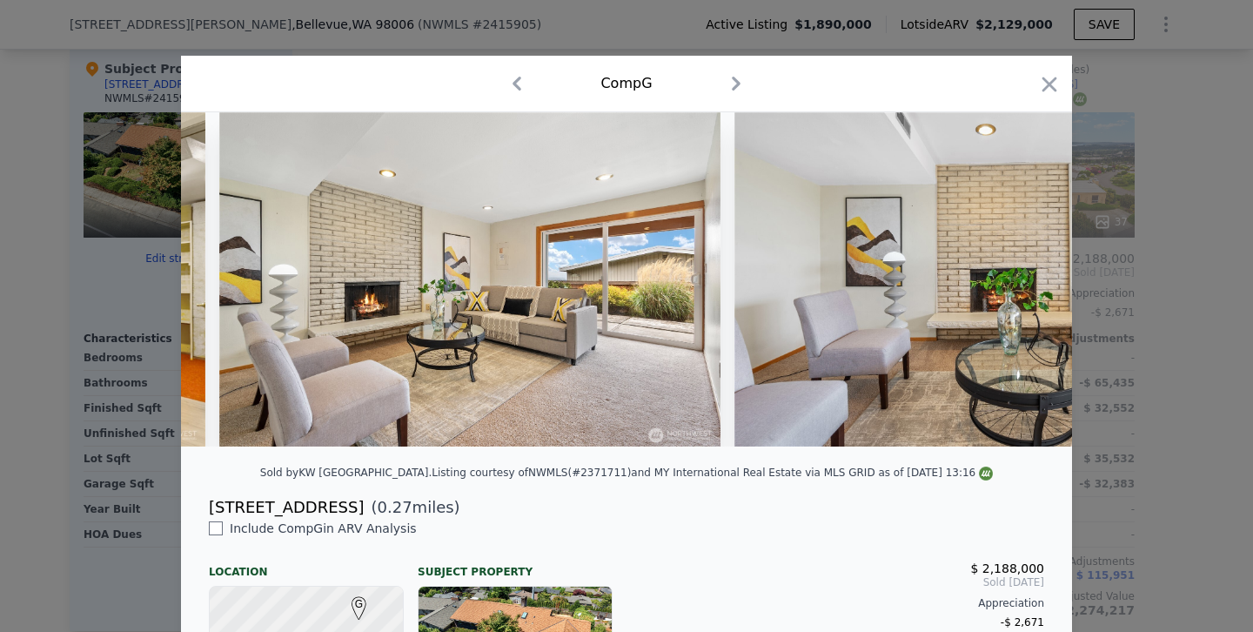
scroll to position [0, 14866]
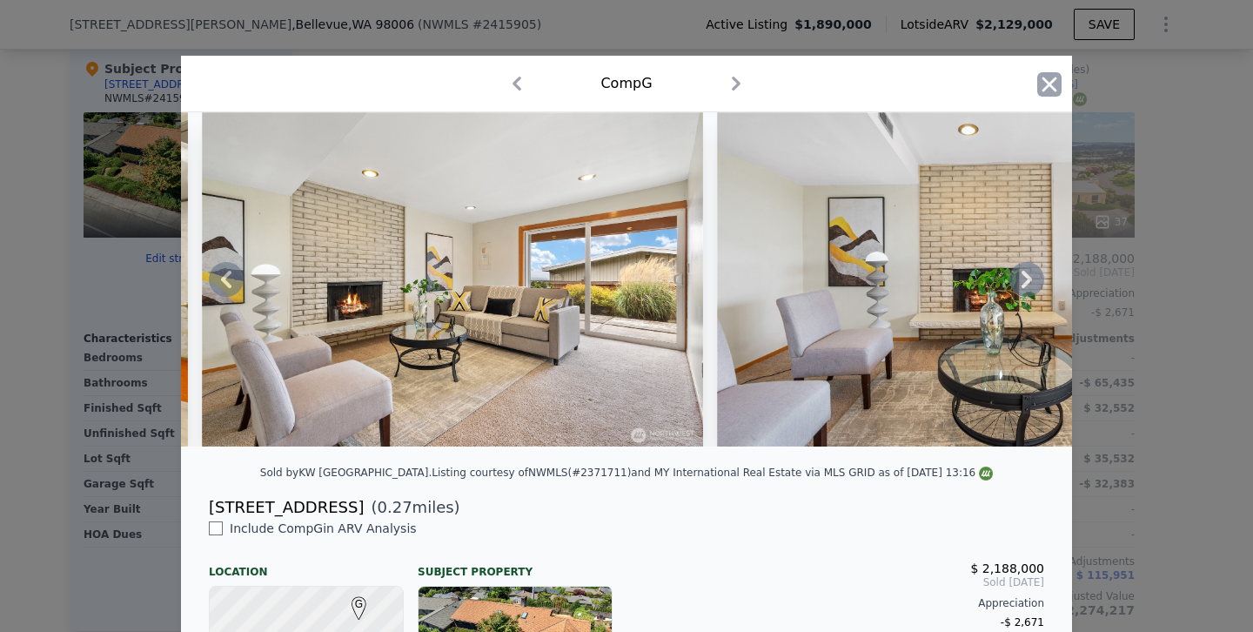
click at [1051, 85] on icon "button" at bounding box center [1049, 84] width 15 height 15
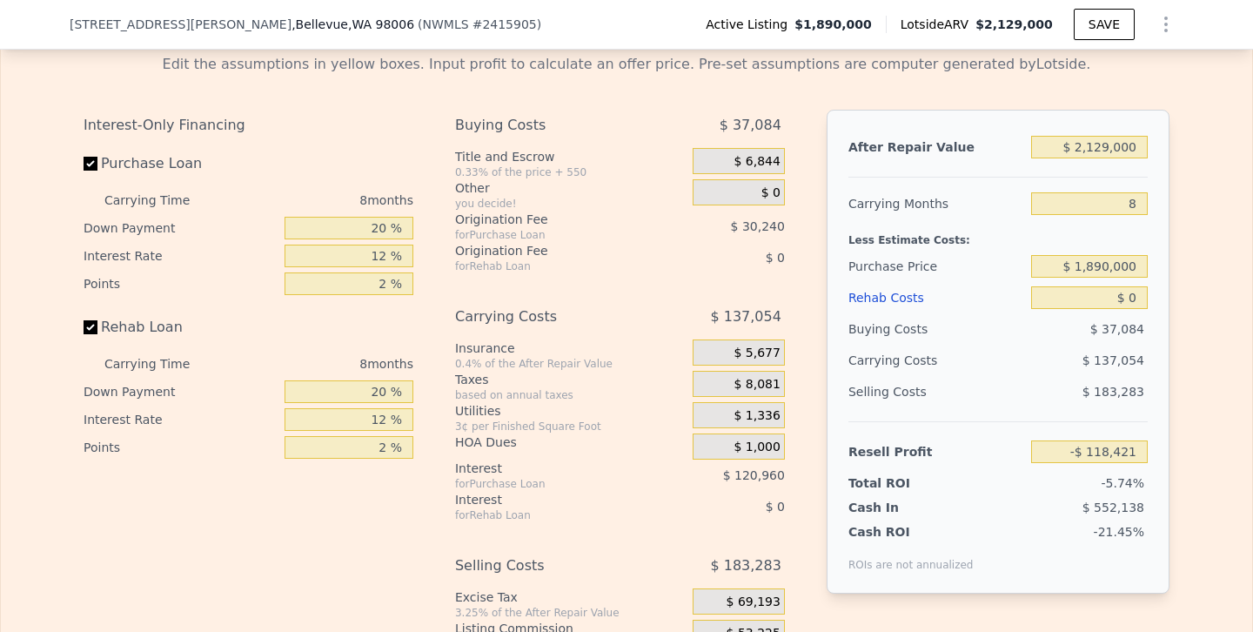
scroll to position [2646, 0]
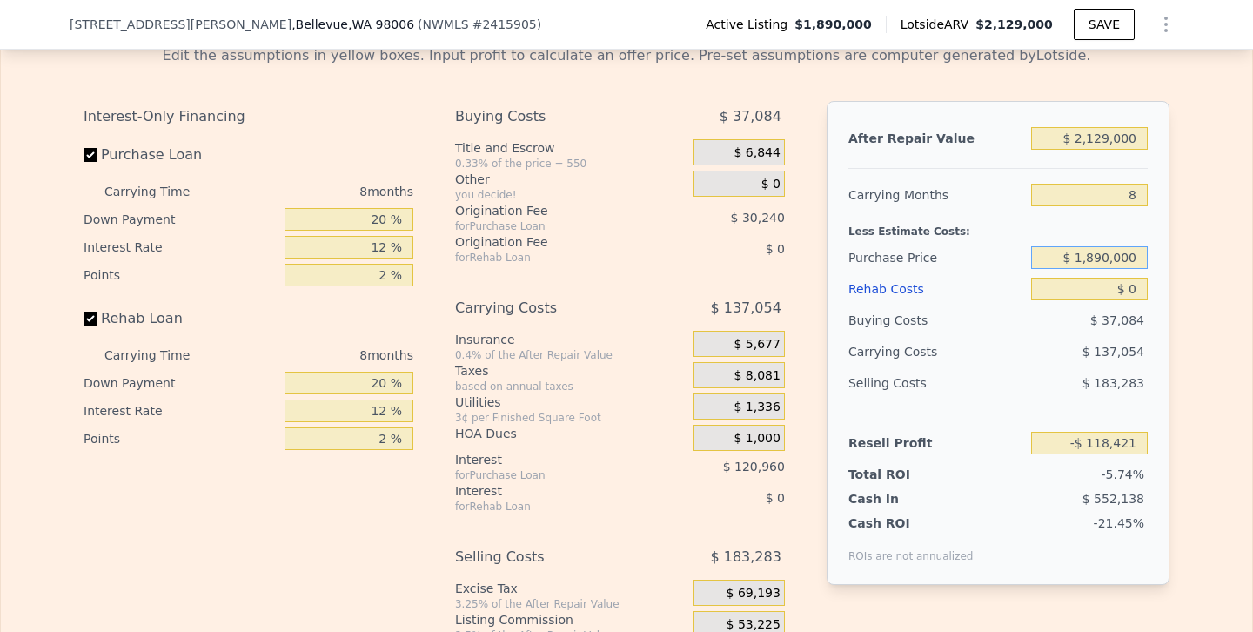
click at [1096, 251] on input "$ 1,890,000" at bounding box center [1089, 257] width 117 height 23
type input "$ 1,590,000"
click at [1036, 383] on div "$ 183,283" at bounding box center [1089, 382] width 117 height 31
type input "$ 206,578"
click at [1102, 252] on input "$ 1,590,000" at bounding box center [1089, 257] width 117 height 23
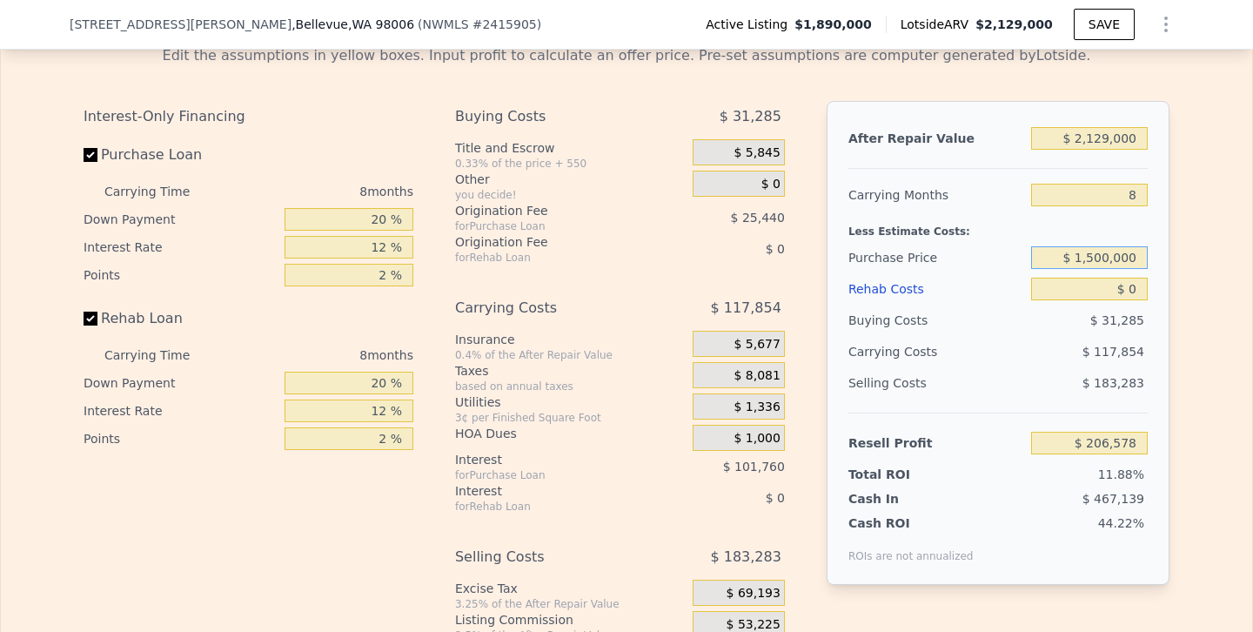
type input "$ 1,500,000"
click at [1013, 367] on div "Selling Costs" at bounding box center [936, 382] width 176 height 31
type input "$ 304,078"
drag, startPoint x: 1081, startPoint y: 195, endPoint x: 1252, endPoint y: 191, distance: 171.4
click at [1252, 191] on div "Rehab Resell Rental Edit the assumptions in yellow boxes. Input profit to calcu…" at bounding box center [626, 349] width 1253 height 865
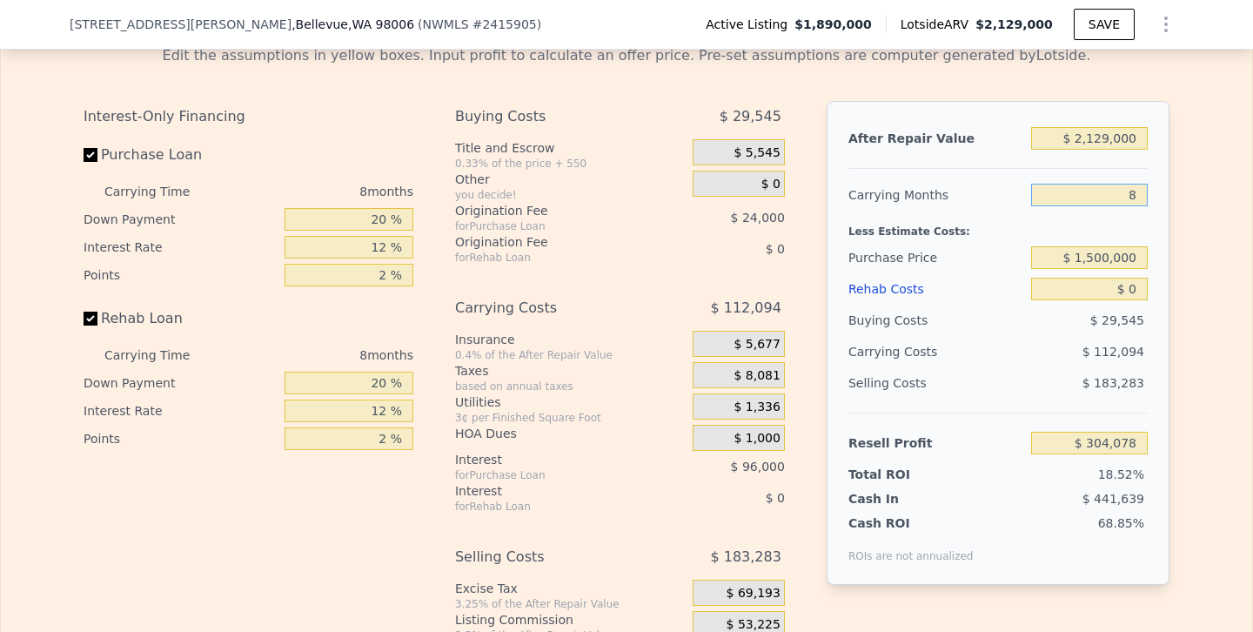
type input "4"
type input "$ 360,124"
type input "45"
type input "-$ 214,361"
type input "5"
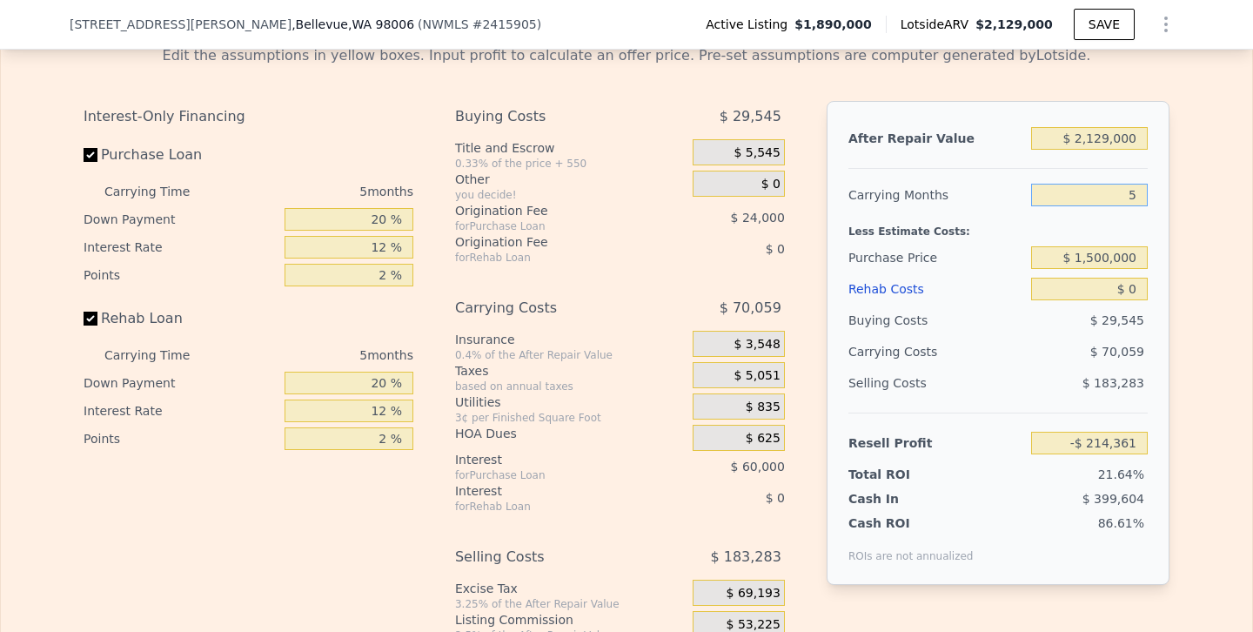
type input "$ 346,113"
type input "5"
click at [1096, 258] on input "$ 1,500,000" at bounding box center [1089, 257] width 117 height 23
type input "$ 1,600,000"
click at [1040, 326] on div "$ 29,545" at bounding box center [1089, 320] width 117 height 31
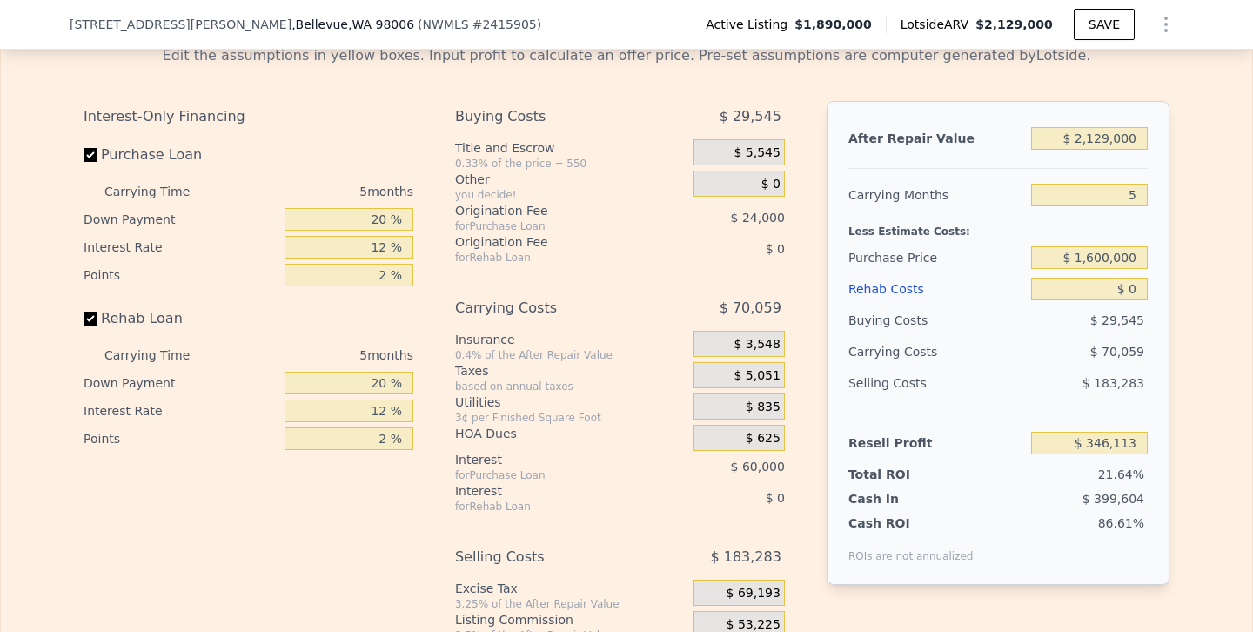
type input "$ 240,180"
click at [1096, 259] on input "$ 1,600,000" at bounding box center [1089, 257] width 117 height 23
type input "$ 1,550,000"
click at [1037, 352] on div "$ 74,059" at bounding box center [1056, 351] width 184 height 31
type input "$ 293,146"
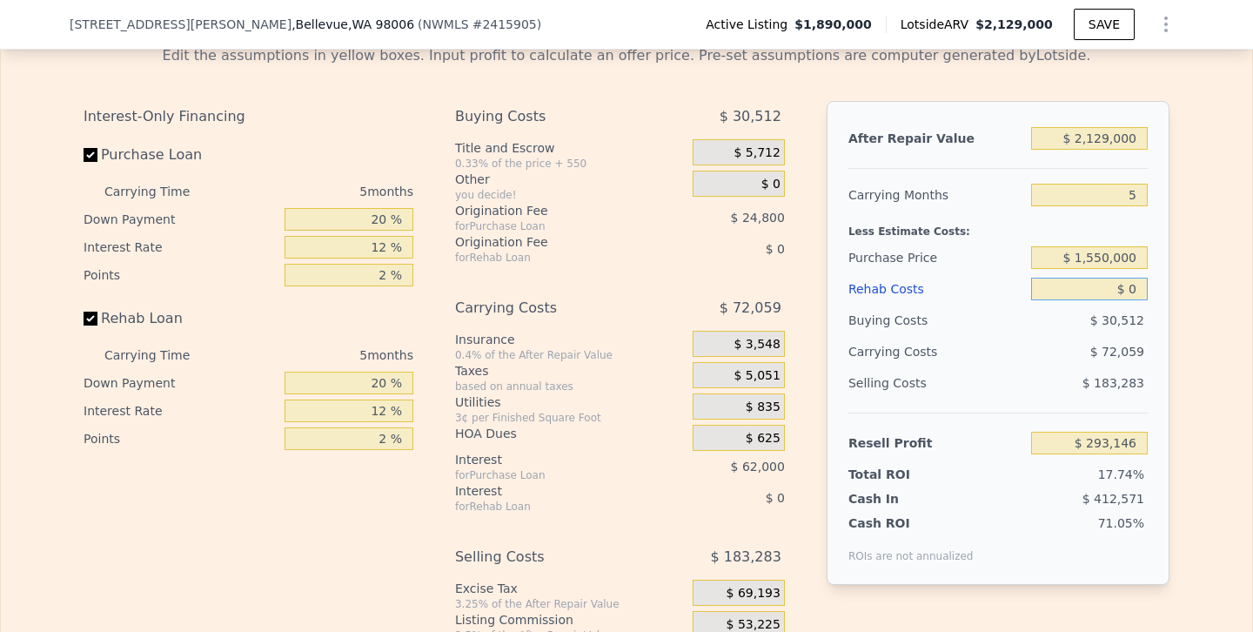
drag, startPoint x: 1088, startPoint y: 288, endPoint x: 1252, endPoint y: 288, distance: 164.5
click at [1252, 288] on div "Rehab Resell Rental Edit the assumptions in yellow boxes. Input profit to calcu…" at bounding box center [626, 349] width 1253 height 865
drag, startPoint x: 1072, startPoint y: 293, endPoint x: 1194, endPoint y: 294, distance: 121.8
click at [1194, 294] on div "Edit the assumptions in yellow boxes. Input profit to calculate an offer price.…" at bounding box center [626, 367] width 1251 height 673
type input "$ 1"
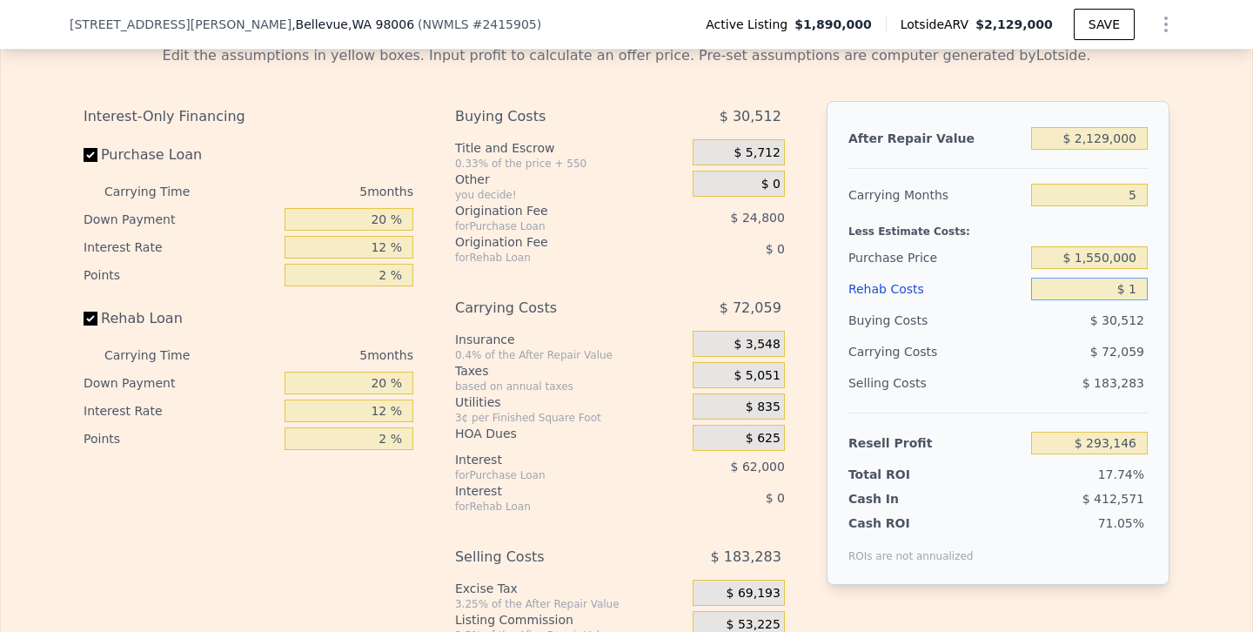
type input "$ 293,145"
type input "$ 15"
type input "$ 293,131"
type input "$ 15,000"
type input "$ 277,306"
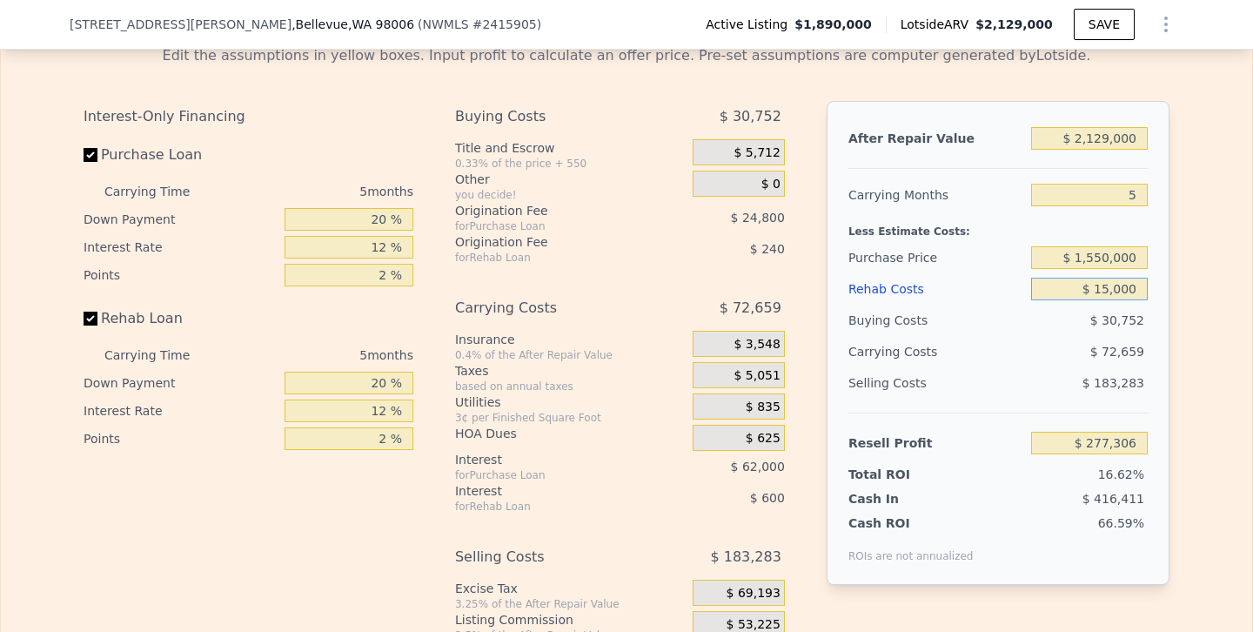
type input "$ 150,000"
type input "$ 134,746"
type input "$ 150,000"
click at [1050, 397] on div "$ 183,283" at bounding box center [1089, 382] width 117 height 31
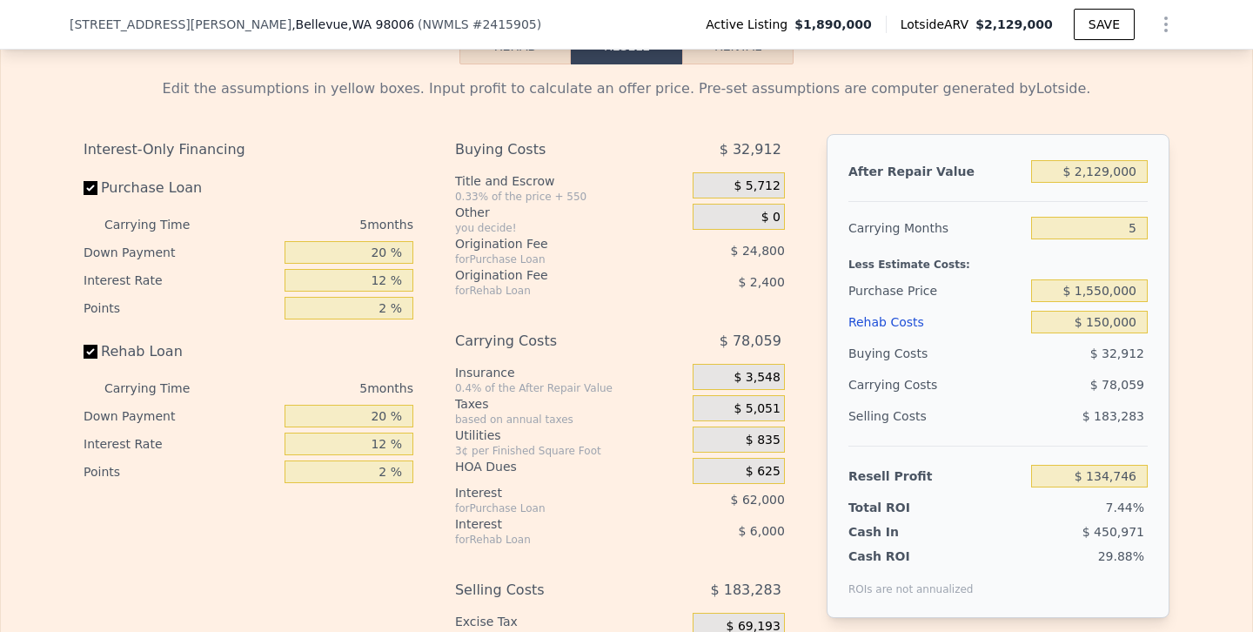
scroll to position [2609, 0]
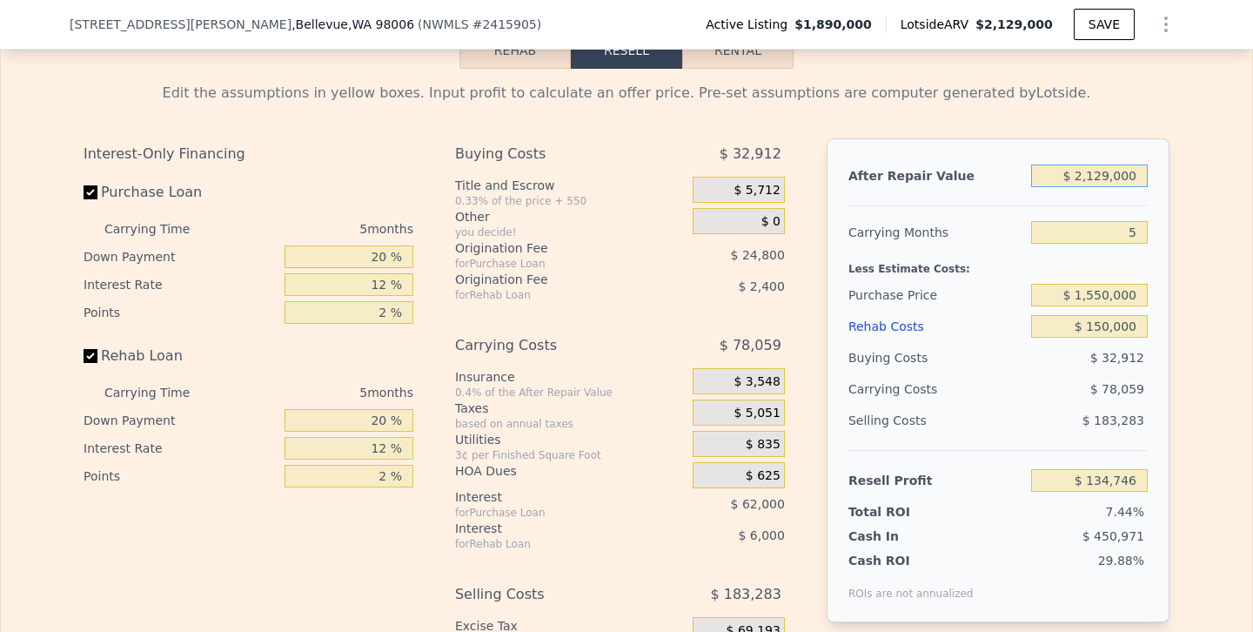
click at [1109, 171] on input "$ 2,129,000" at bounding box center [1089, 175] width 117 height 23
type input "$ 212,000"
type input "-$ 1,614,522"
type input "$ 21,000"
type input "-$ 1,788,811"
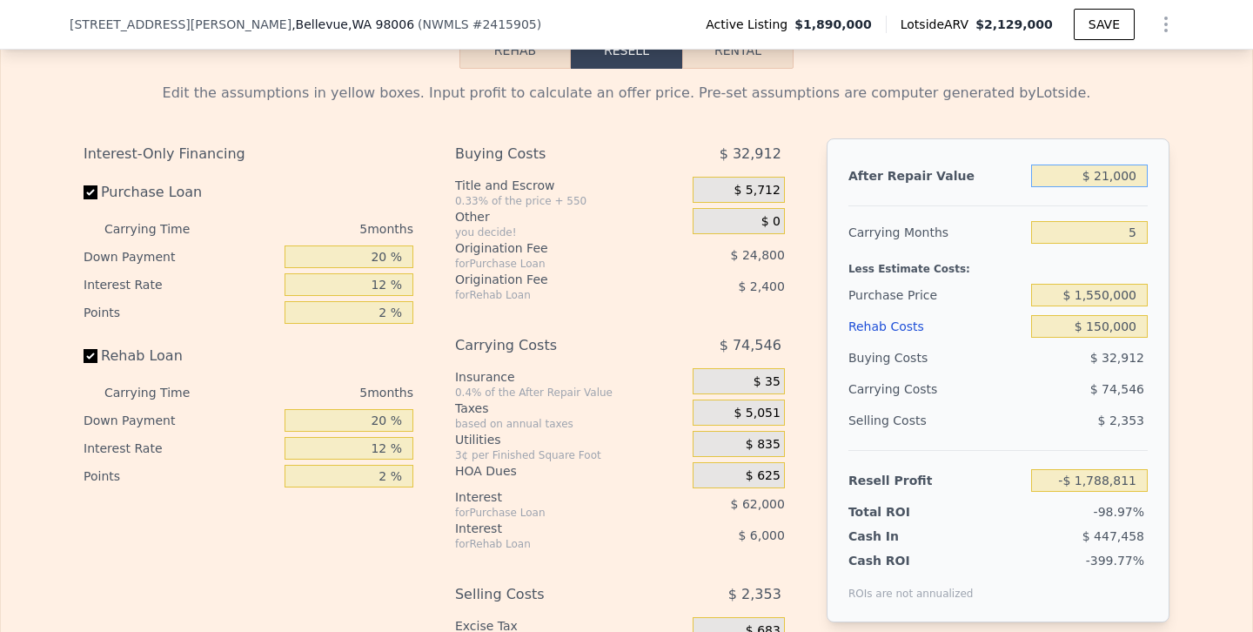
type input "$ 210,000"
type input "-$ 1,616,347"
type input "$ 2,100,000"
type input "$ 108,284"
type input "$ 2,100,000"
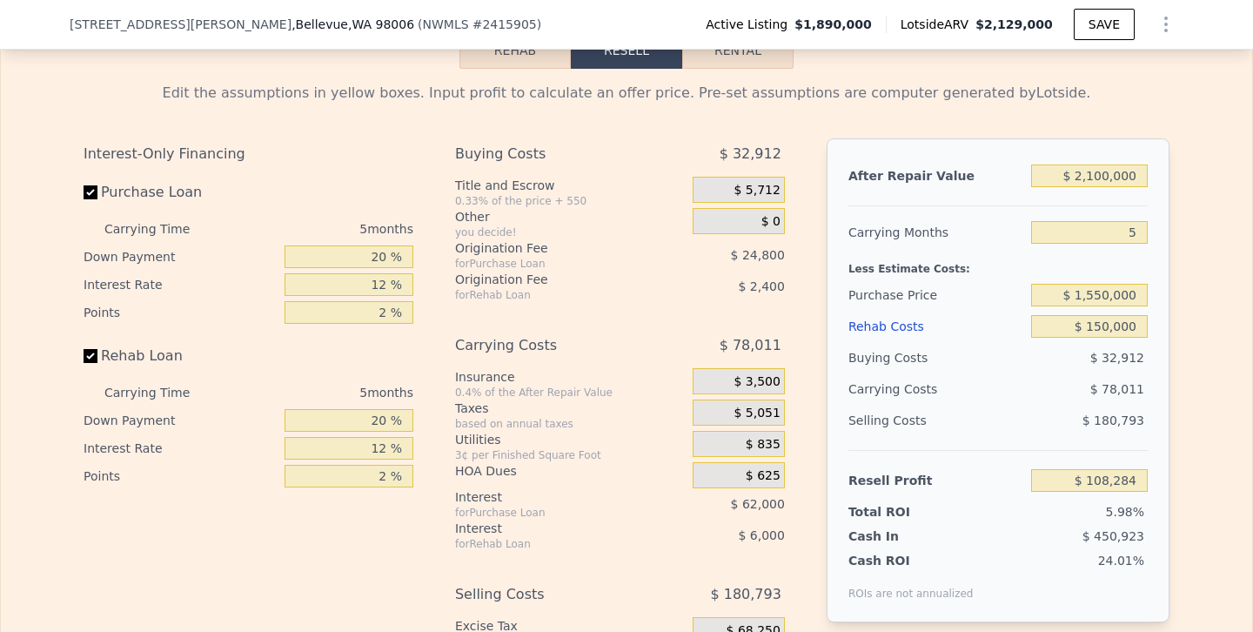
click at [986, 368] on div "Buying Costs" at bounding box center [936, 357] width 176 height 31
click at [91, 355] on input "Rehab Loan" at bounding box center [91, 356] width 14 height 14
checkbox input "false"
type input "$ 116,684"
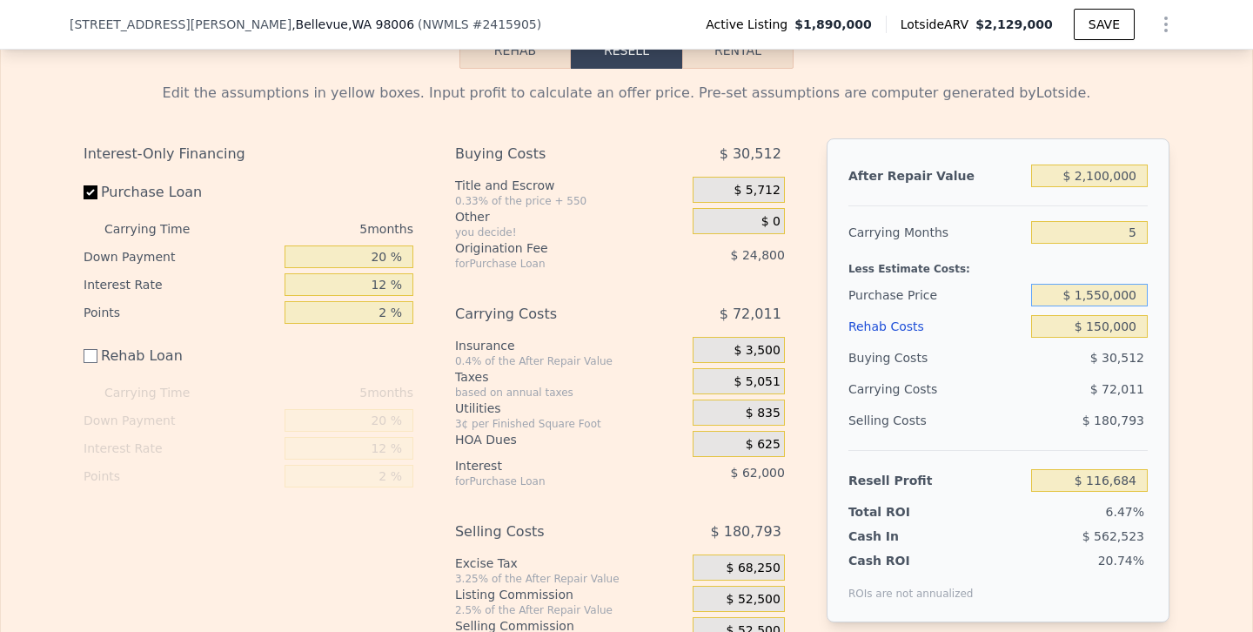
click at [1095, 292] on input "$ 1,550,000" at bounding box center [1089, 295] width 117 height 23
type input "$ 1,600,000"
click at [977, 412] on div "Selling Costs" at bounding box center [936, 420] width 176 height 31
type input "$ 63,718"
click at [1094, 293] on input "$ 1,600,000" at bounding box center [1089, 295] width 117 height 23
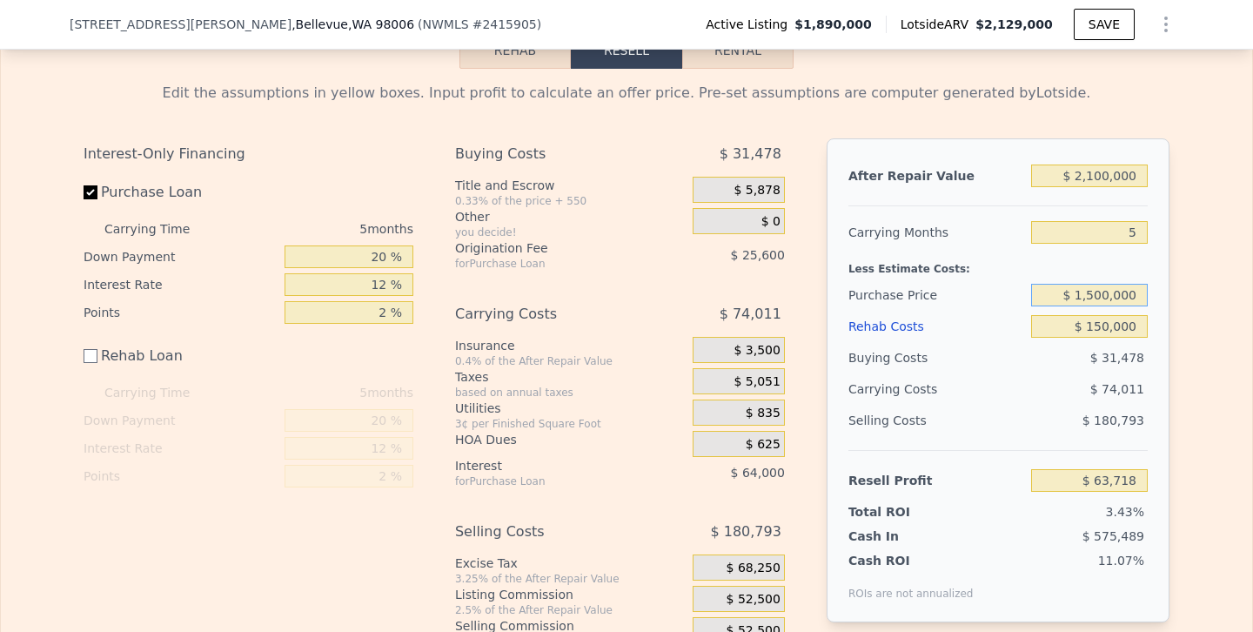
type input "$ 1,500,000"
click at [1055, 420] on div "$ 180,793" at bounding box center [1089, 420] width 117 height 31
type input "$ 169,651"
click at [1104, 292] on input "$ 1,500,000" at bounding box center [1089, 295] width 117 height 23
type input "$ 1,550,000"
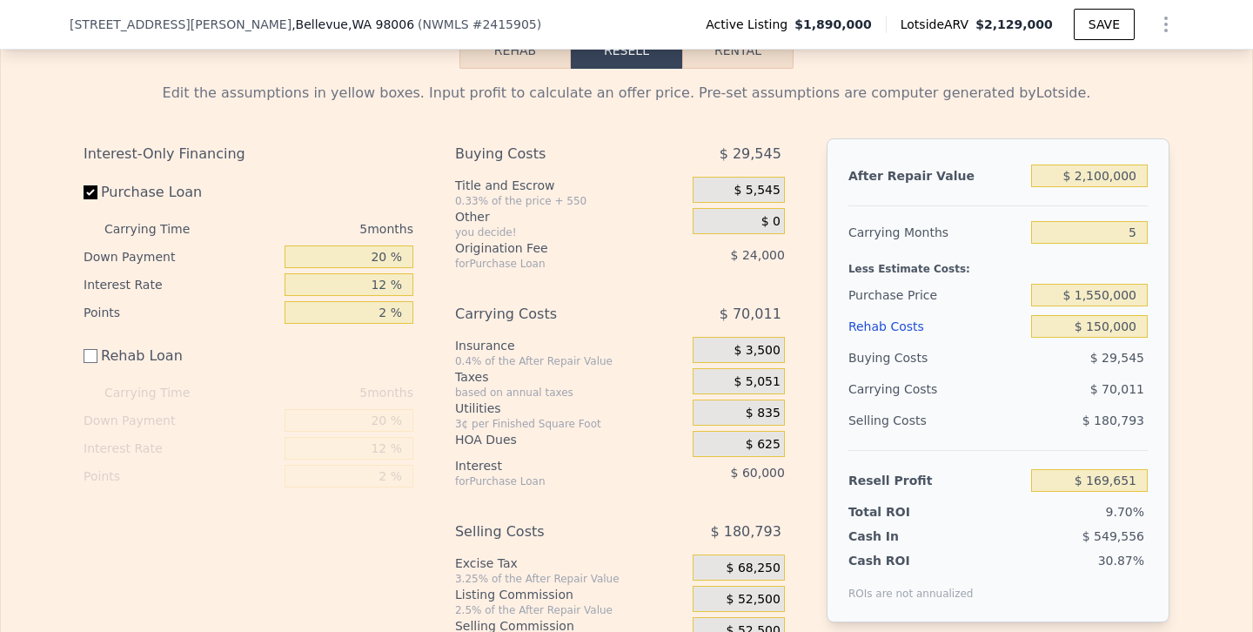
click at [1036, 435] on div "Selling Costs $ 180,793" at bounding box center [997, 427] width 299 height 45
type input "$ 116,684"
click at [377, 162] on div "Interest-Only Financing" at bounding box center [249, 153] width 330 height 31
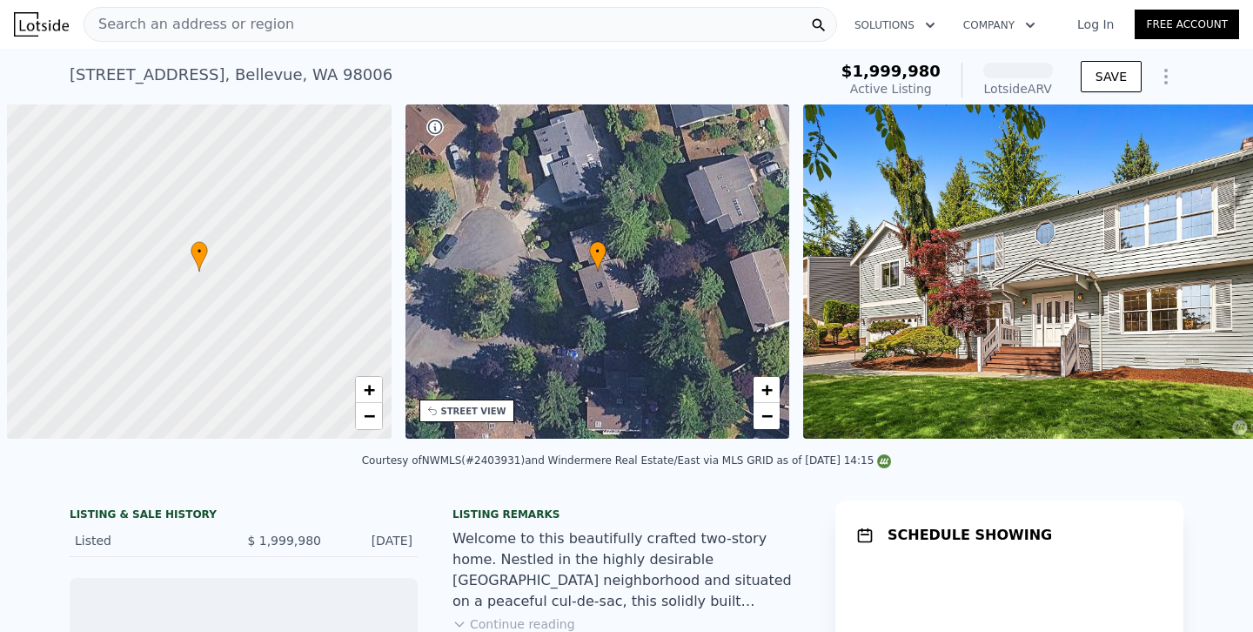
scroll to position [0, 7]
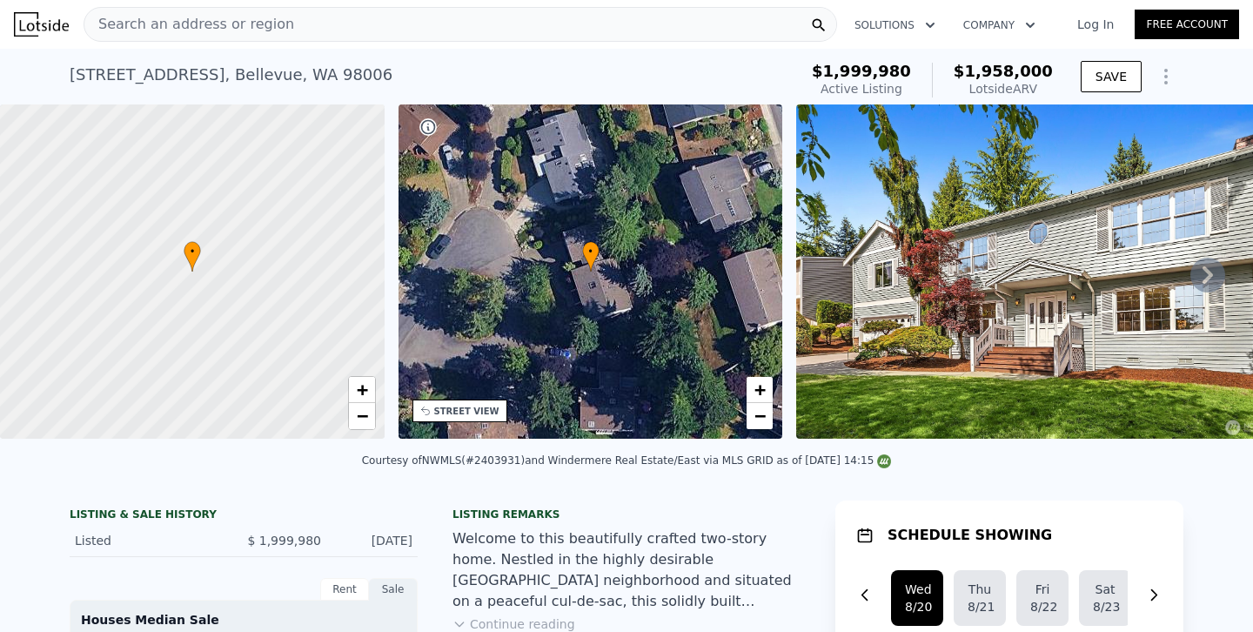
click at [307, 18] on div "Search an address or region" at bounding box center [461, 24] width 754 height 35
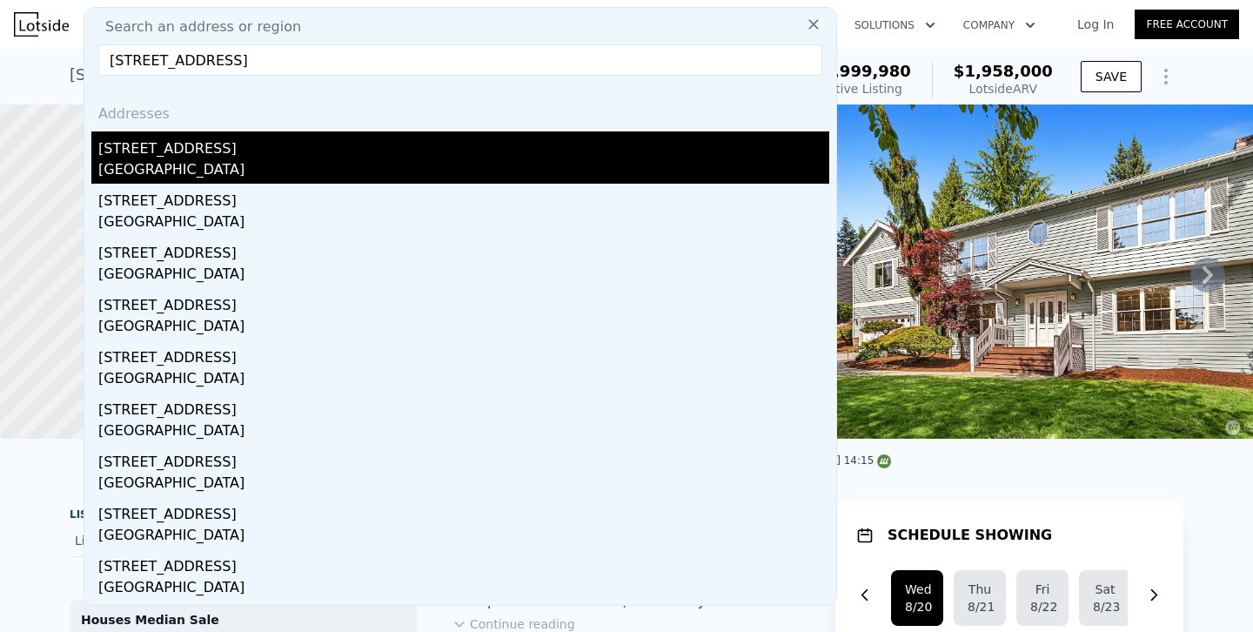
type input "9115 SE 72nd Place, Mercer Island, WA 98040"
click at [169, 141] on div "9115 SE 72nd Pl" at bounding box center [463, 145] width 731 height 28
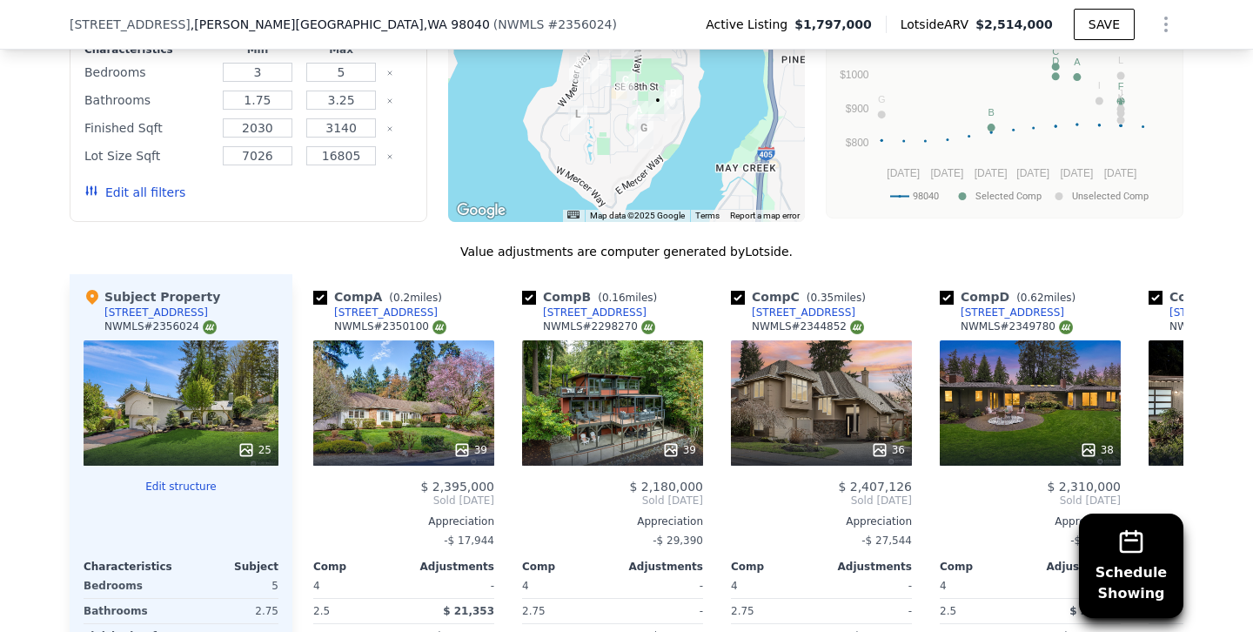
scroll to position [1726, 0]
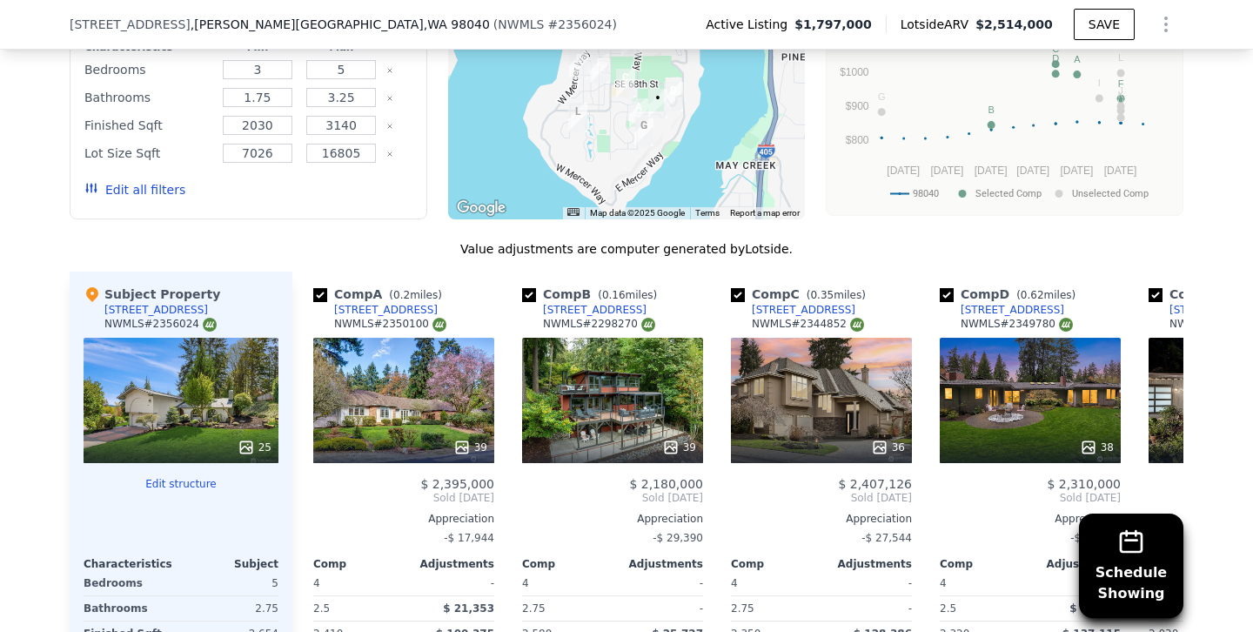
click at [144, 181] on button "Edit all filters" at bounding box center [134, 189] width 101 height 17
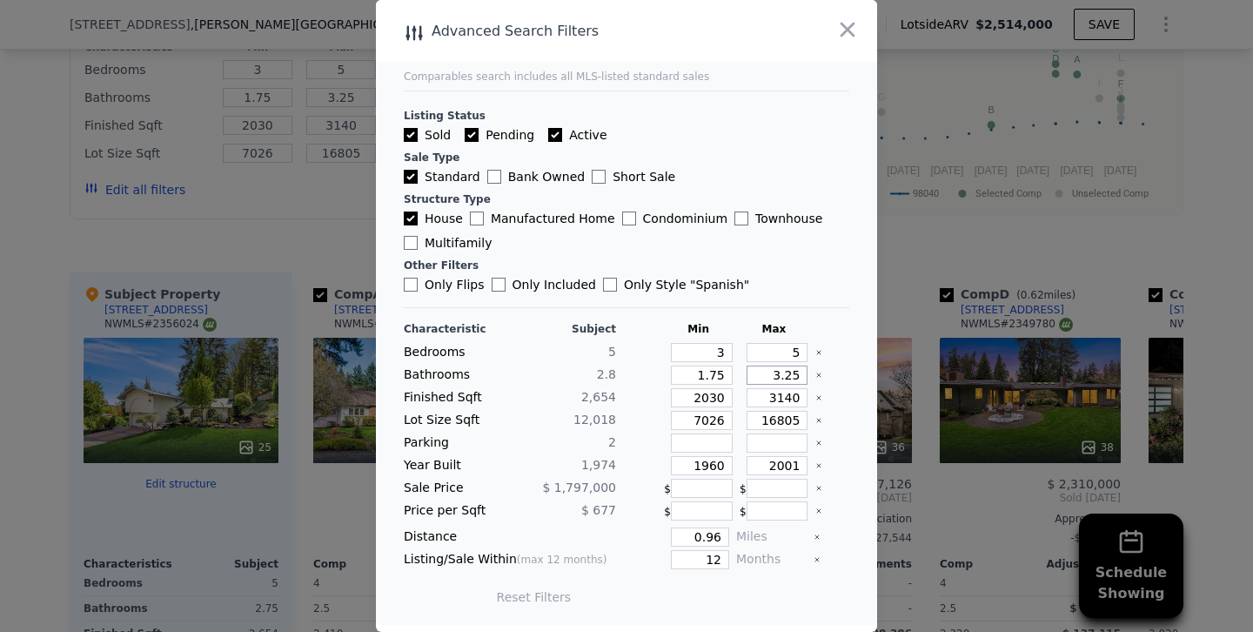
drag, startPoint x: 786, startPoint y: 376, endPoint x: 821, endPoint y: 377, distance: 35.7
click at [821, 377] on div "Bathrooms 2.8 1.75 3.25" at bounding box center [626, 374] width 445 height 19
click at [707, 395] on input "2030" at bounding box center [702, 397] width 62 height 19
type input "230"
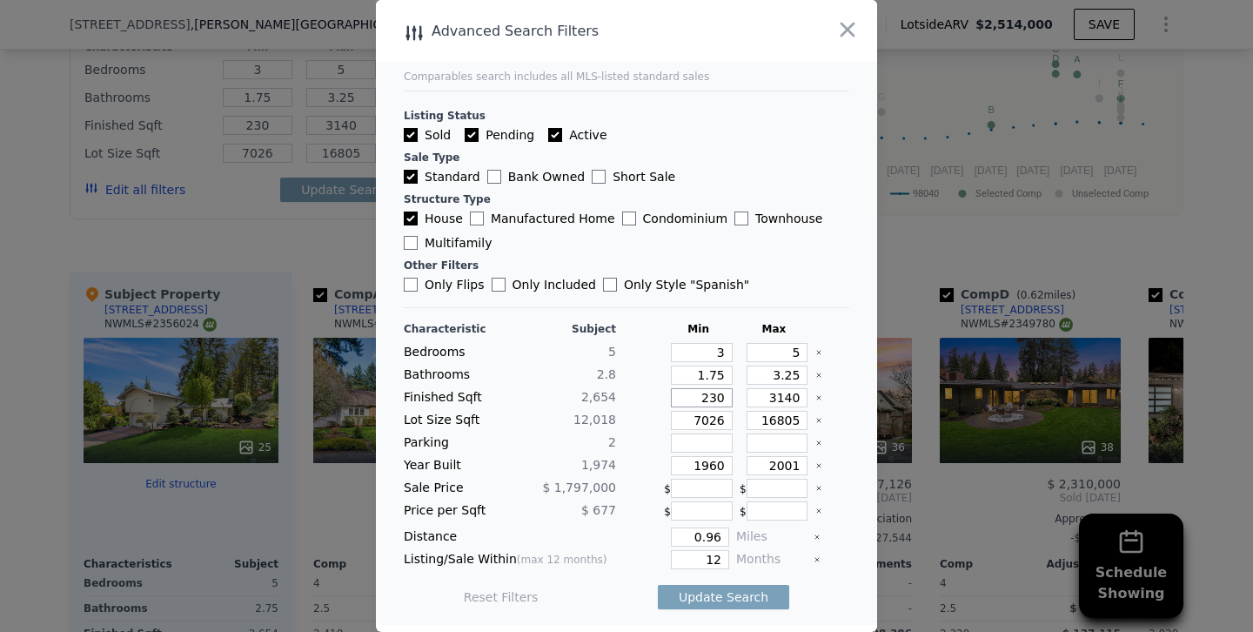
type input "2430"
click at [784, 399] on input "3140" at bounding box center [778, 397] width 62 height 19
type input "340"
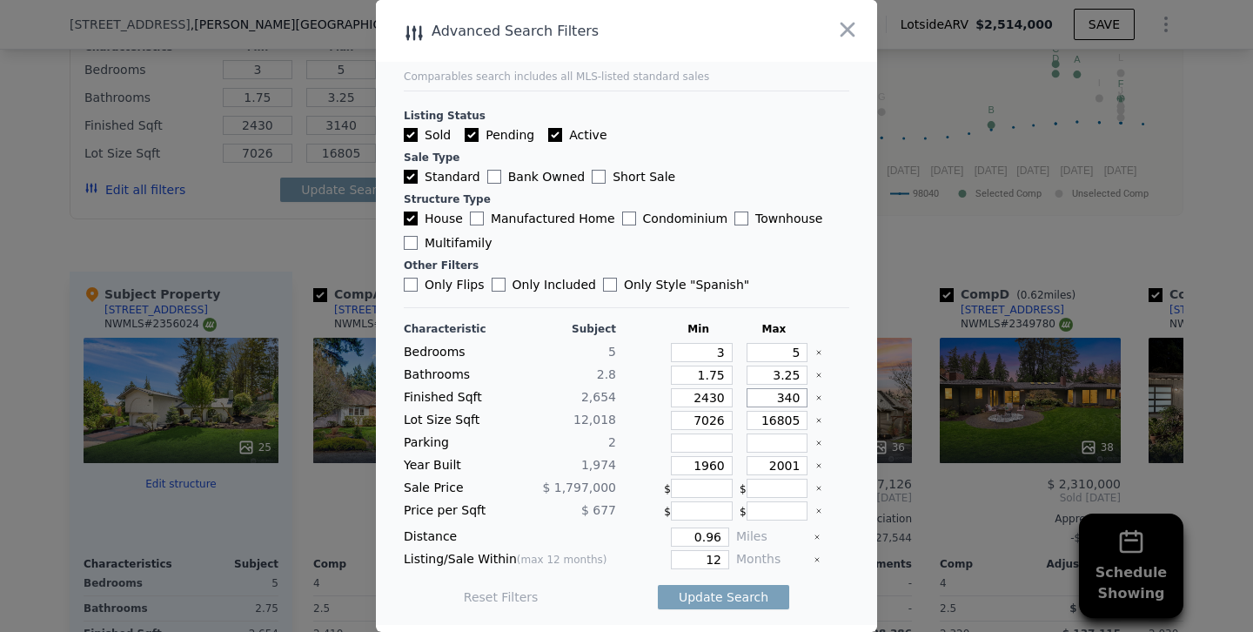
type input "340"
type input "40"
type input "240"
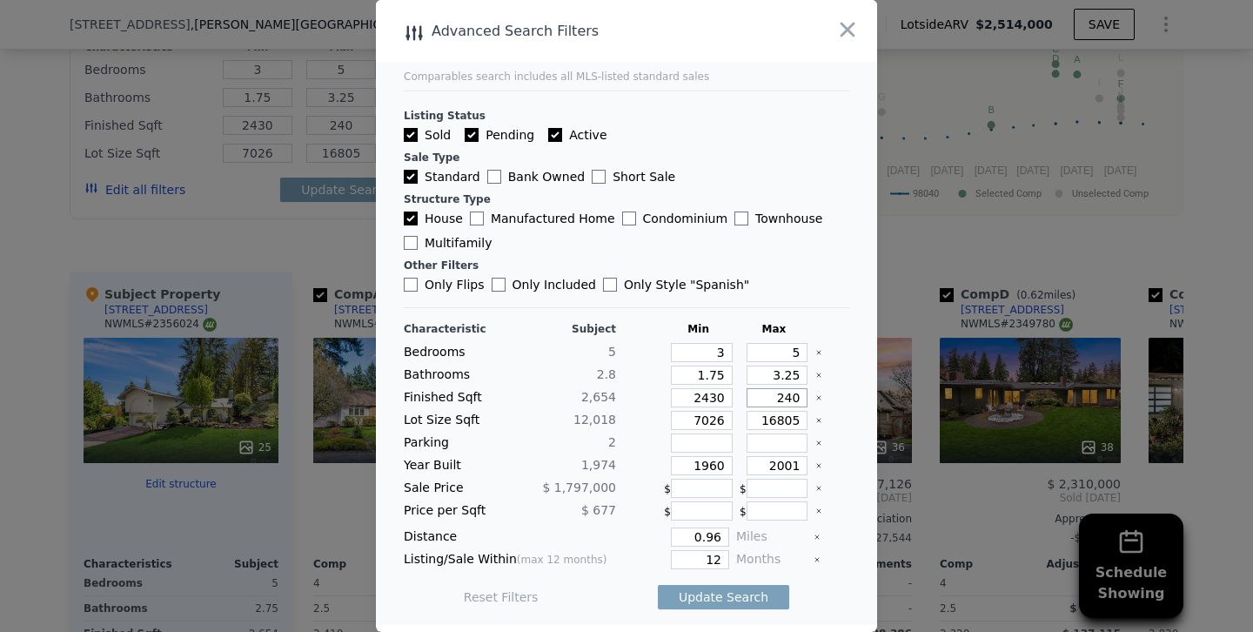
type input "2040"
type input "240"
type input "40"
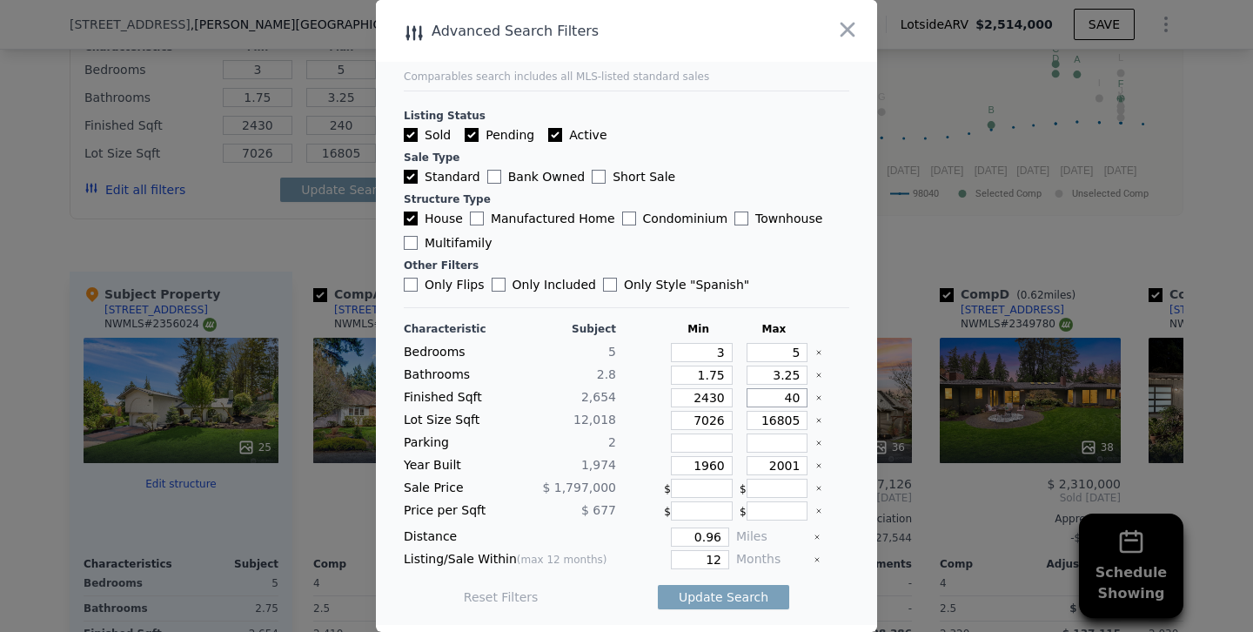
type input "40"
type input "340"
type input "3040"
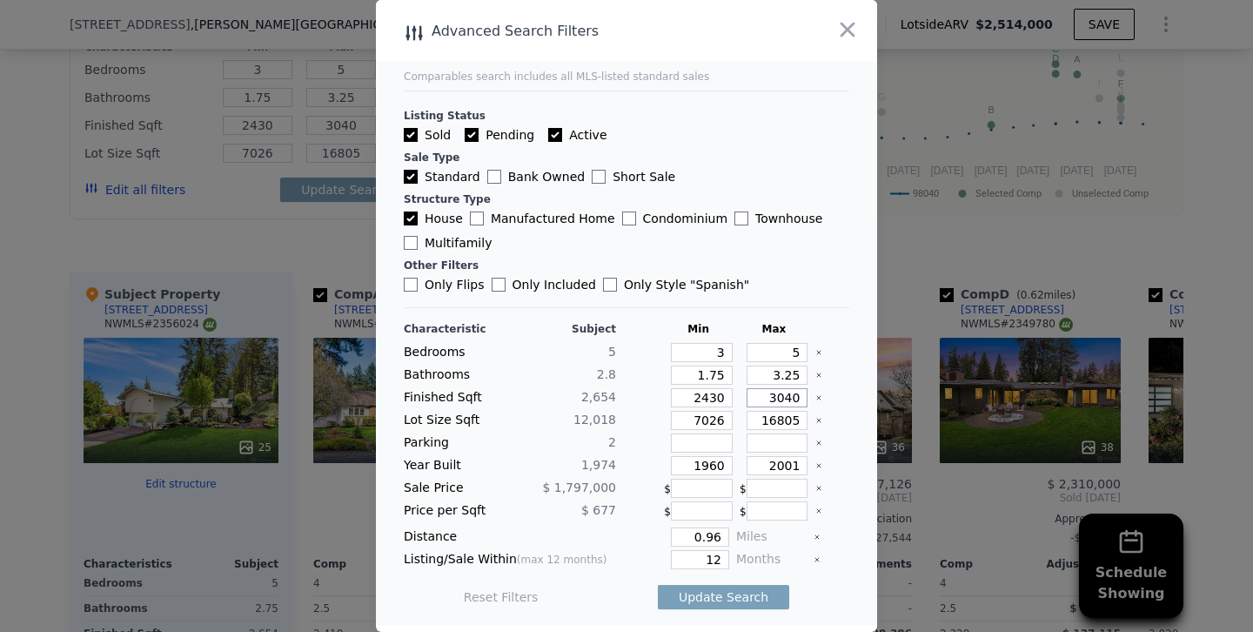
type input "3040"
drag, startPoint x: 710, startPoint y: 467, endPoint x: 773, endPoint y: 465, distance: 62.7
click at [773, 465] on div "Year Built 1,974 1960 2001" at bounding box center [626, 465] width 445 height 19
type input "1966"
drag, startPoint x: 769, startPoint y: 462, endPoint x: 892, endPoint y: 461, distance: 122.7
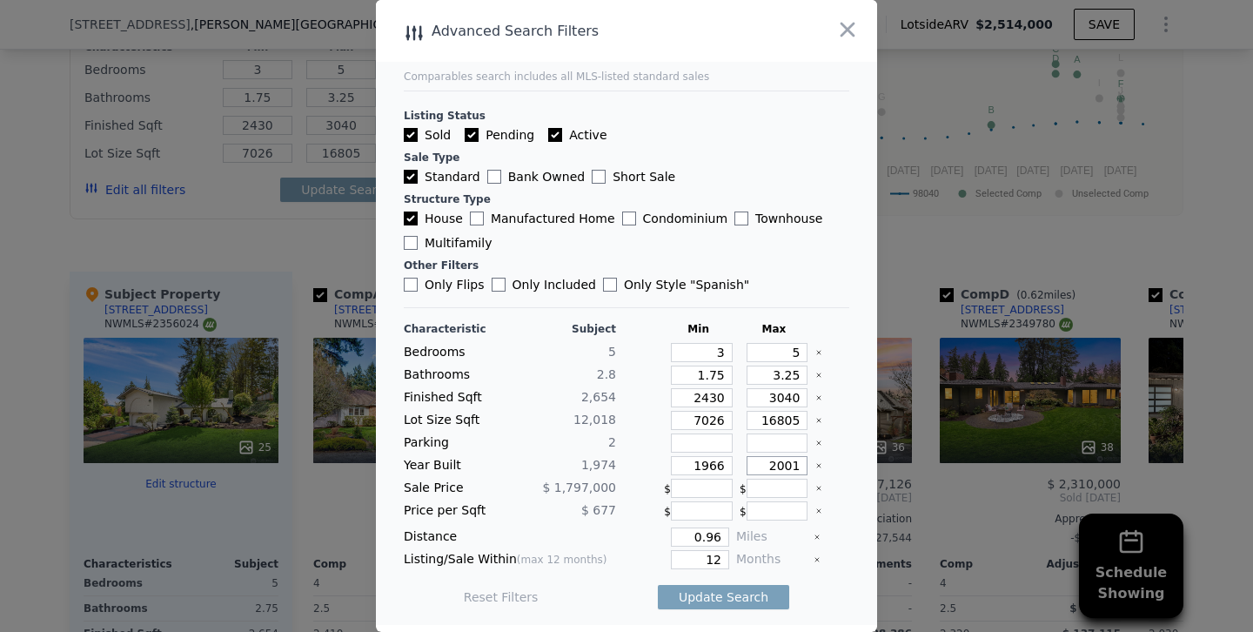
click at [892, 461] on div "​ Advanced Search Filters Comparables search includes all MLS-listed standard s…" at bounding box center [626, 316] width 1253 height 632
type input "1982"
drag, startPoint x: 698, startPoint y: 561, endPoint x: 814, endPoint y: 561, distance: 115.7
click at [814, 561] on div "Listing/Sale Within (max 12 months) 12 Months" at bounding box center [626, 559] width 445 height 19
type input "6"
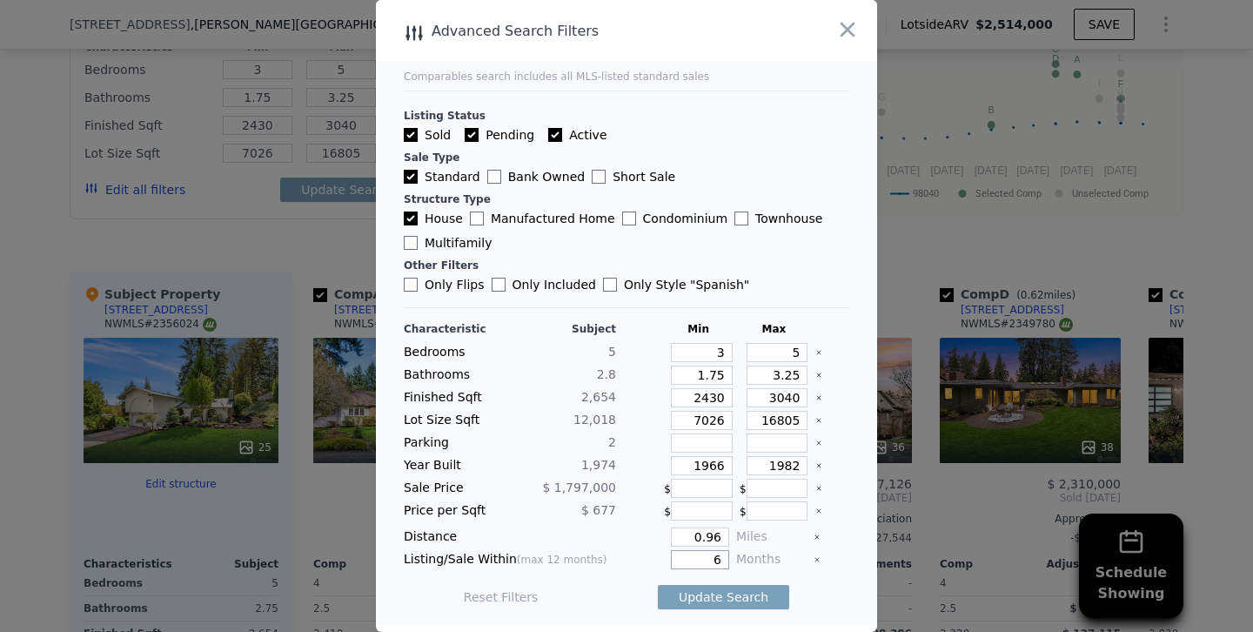
click at [658, 585] on button "Update Search" at bounding box center [723, 597] width 131 height 24
checkbox input "false"
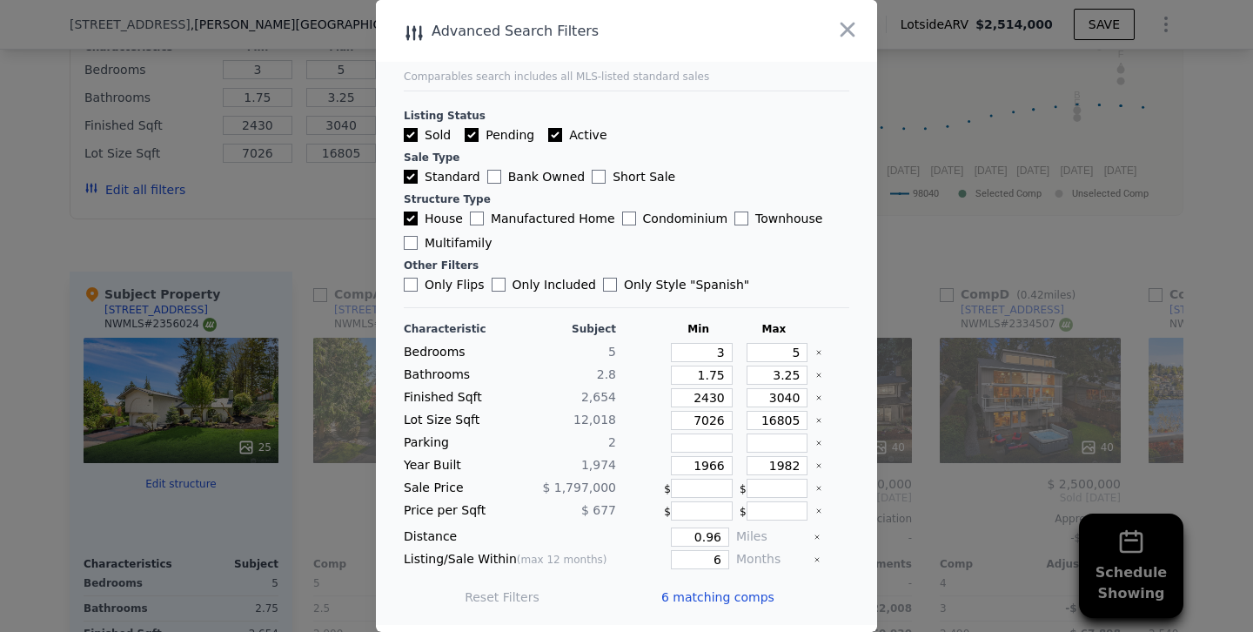
click at [271, 258] on div at bounding box center [626, 316] width 1253 height 632
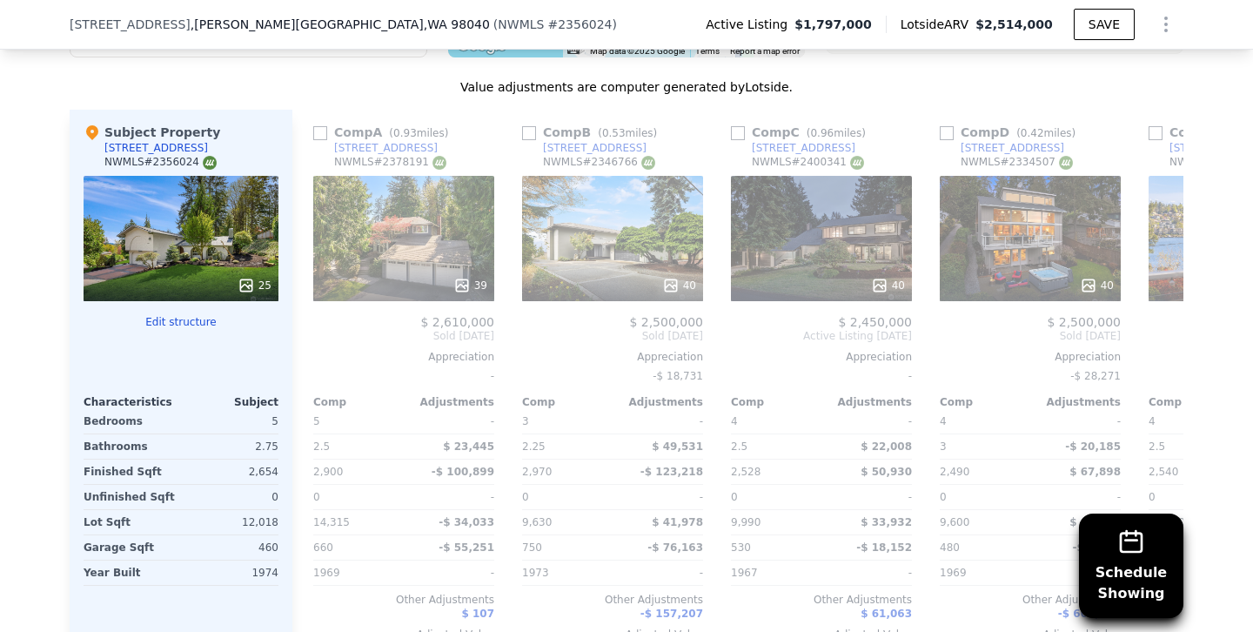
scroll to position [1894, 0]
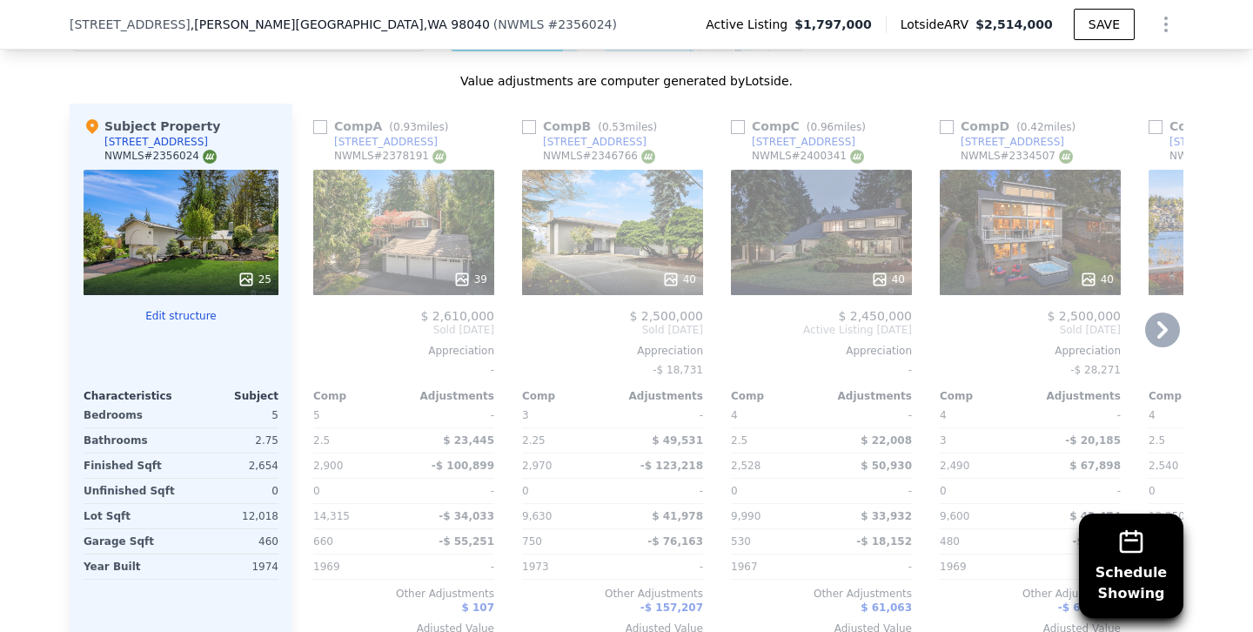
click at [599, 217] on div "40" at bounding box center [612, 232] width 181 height 125
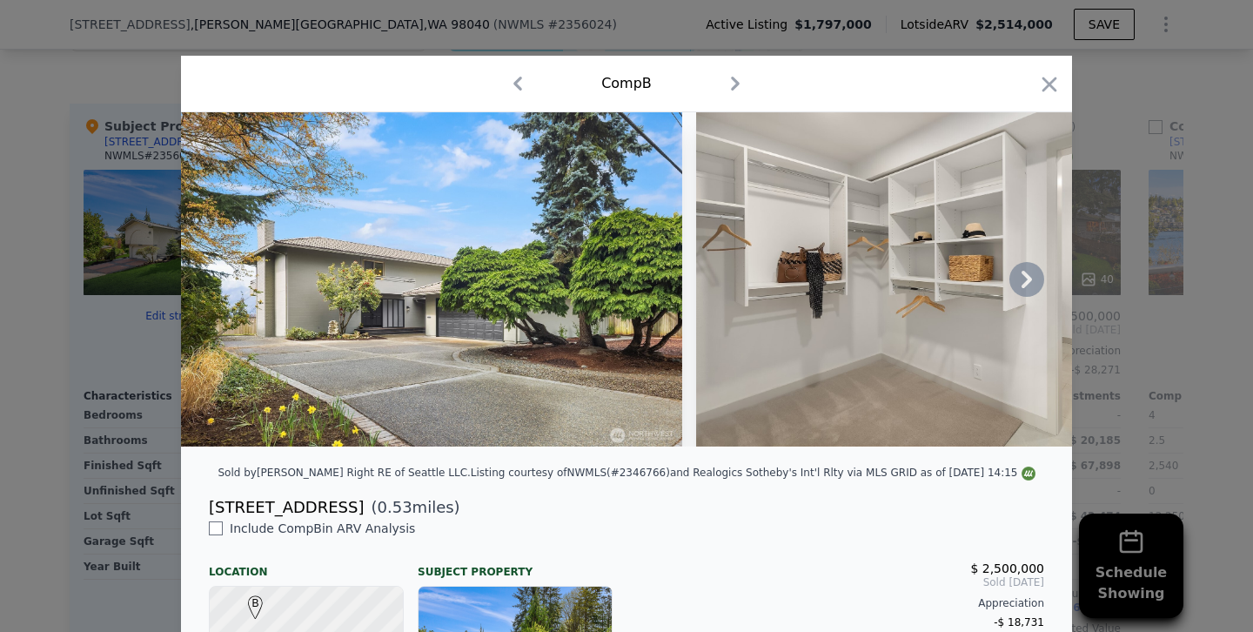
click at [1028, 285] on icon at bounding box center [1026, 279] width 35 height 35
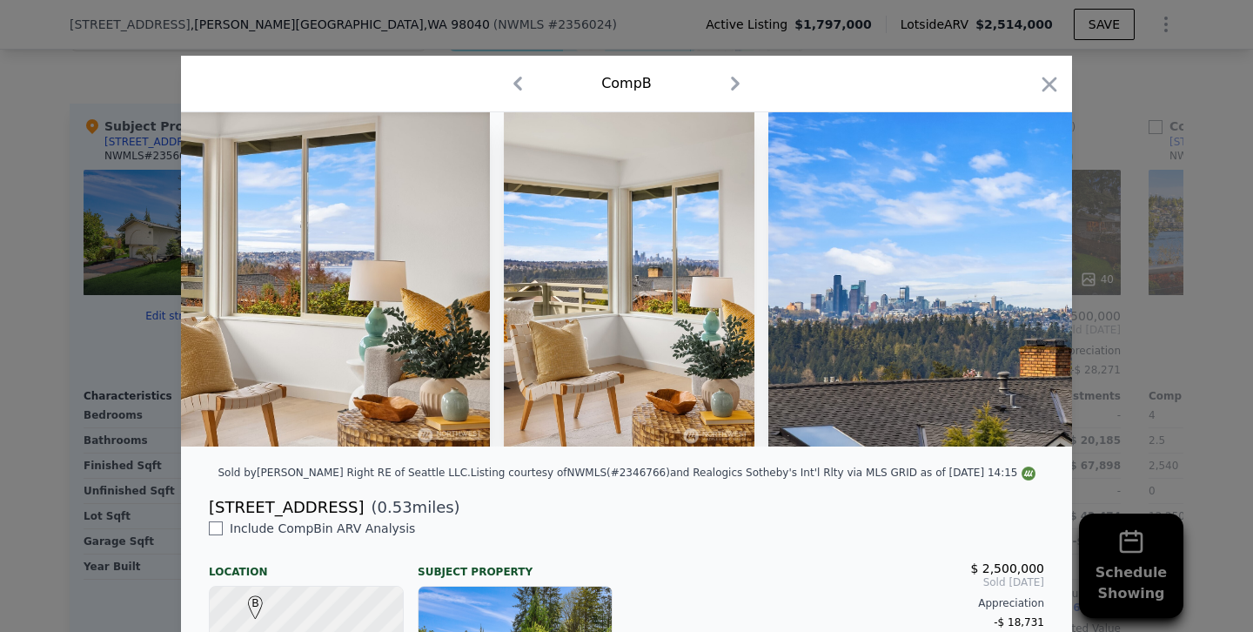
scroll to position [0, 2856]
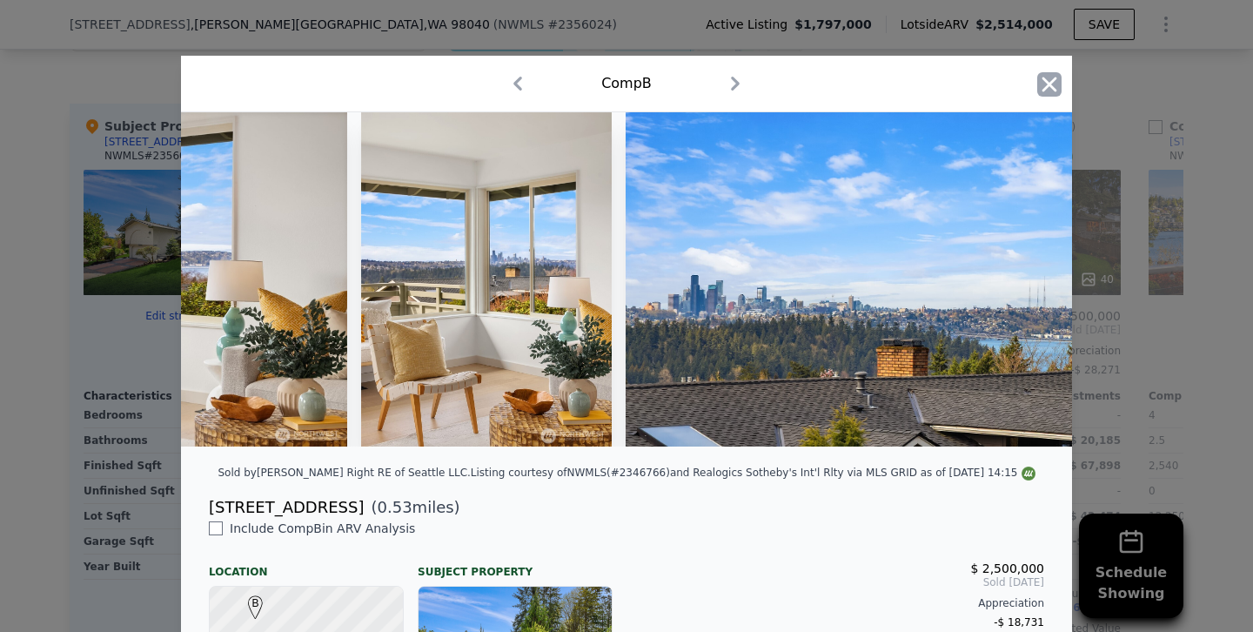
click at [1054, 82] on icon "button" at bounding box center [1049, 84] width 24 height 24
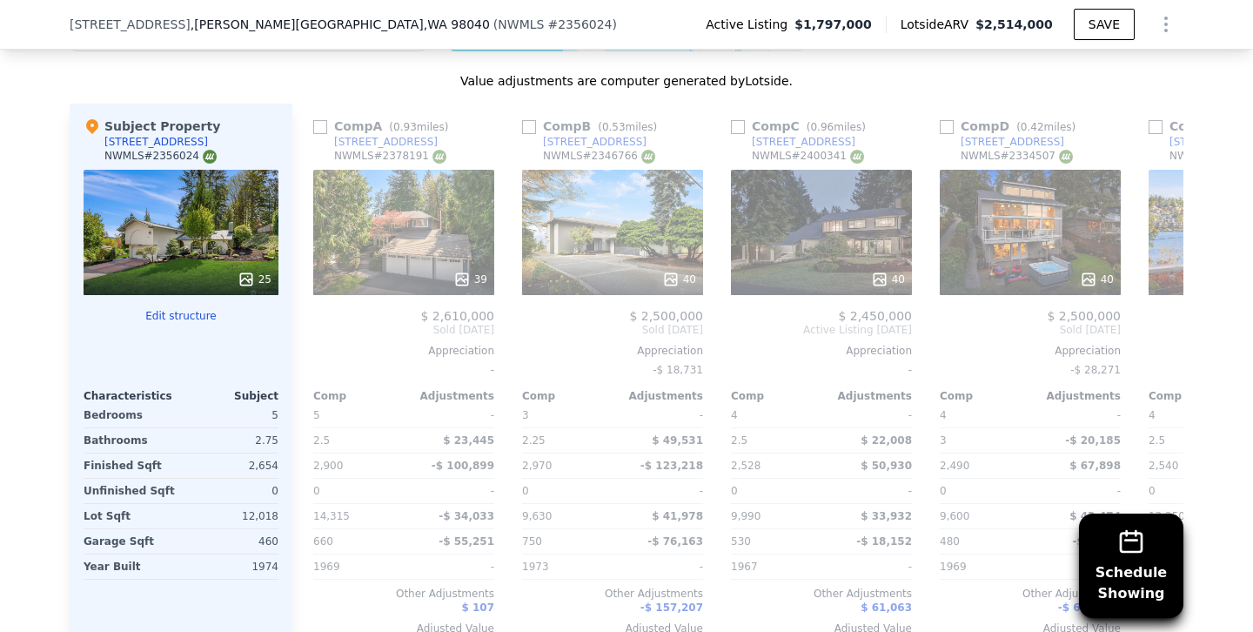
click at [191, 226] on div "25" at bounding box center [181, 232] width 195 height 125
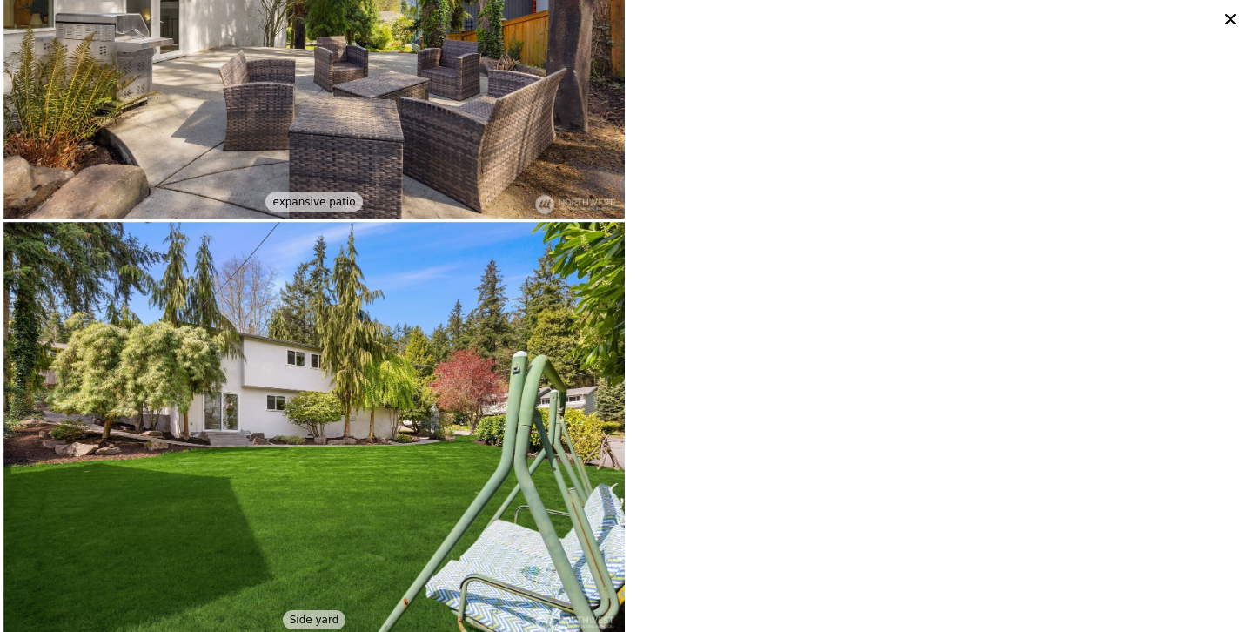
scroll to position [5046, 0]
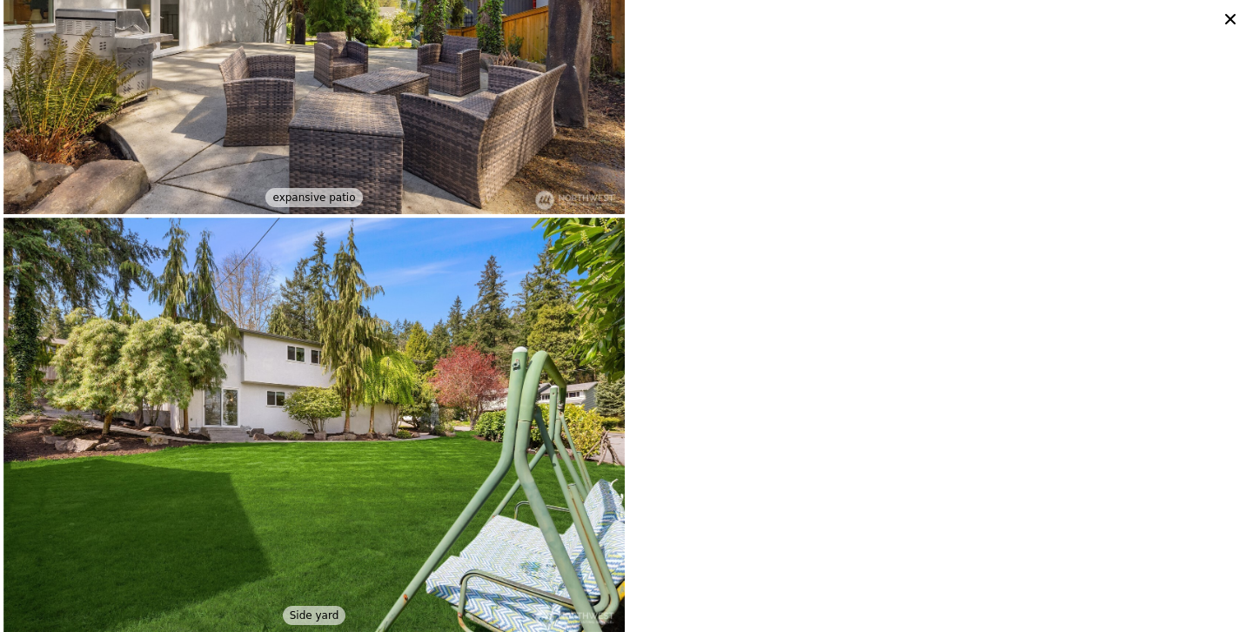
click at [1229, 23] on icon at bounding box center [1230, 19] width 24 height 24
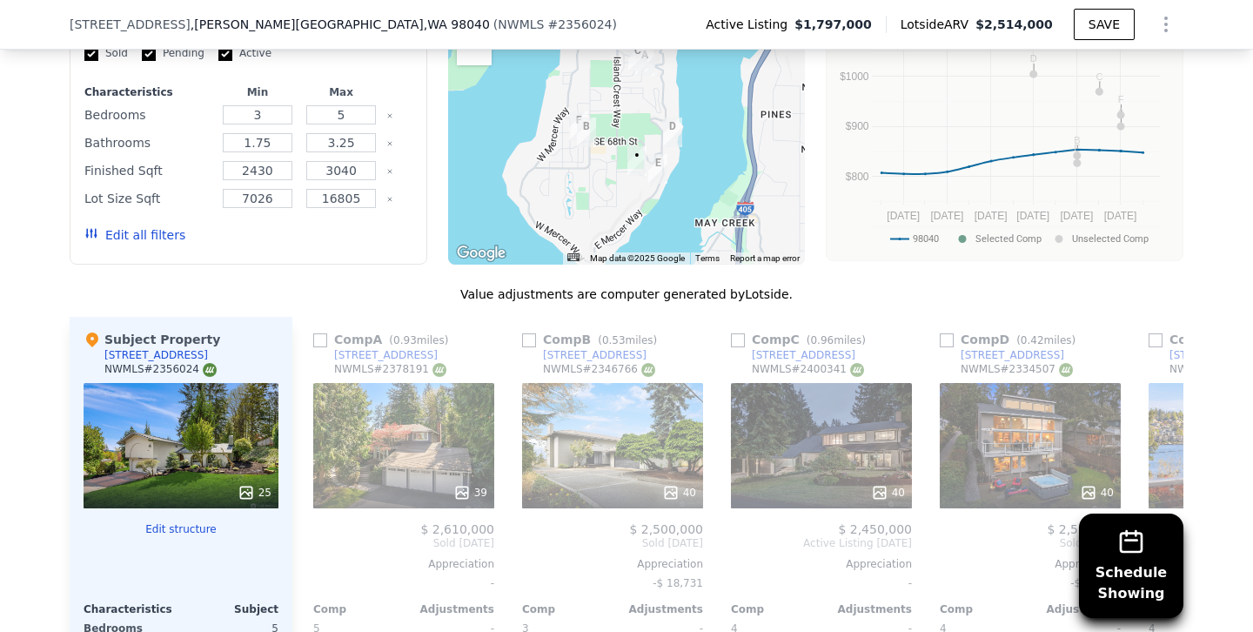
scroll to position [1682, 0]
click at [619, 408] on div "40" at bounding box center [612, 444] width 181 height 125
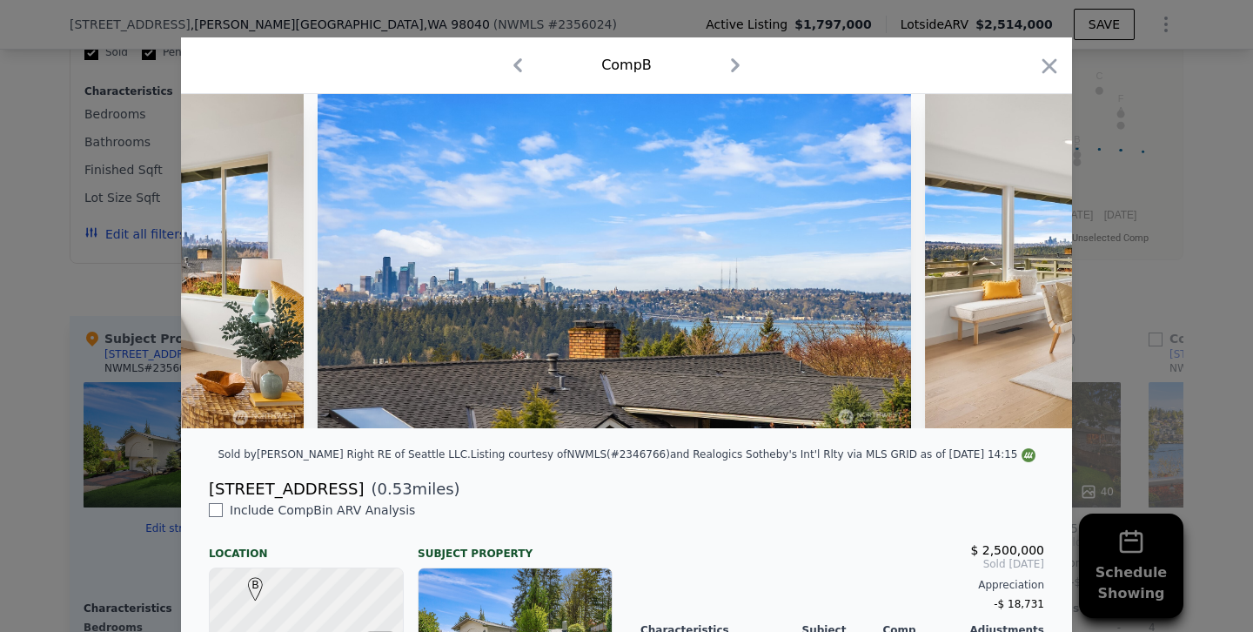
scroll to position [0, 3168]
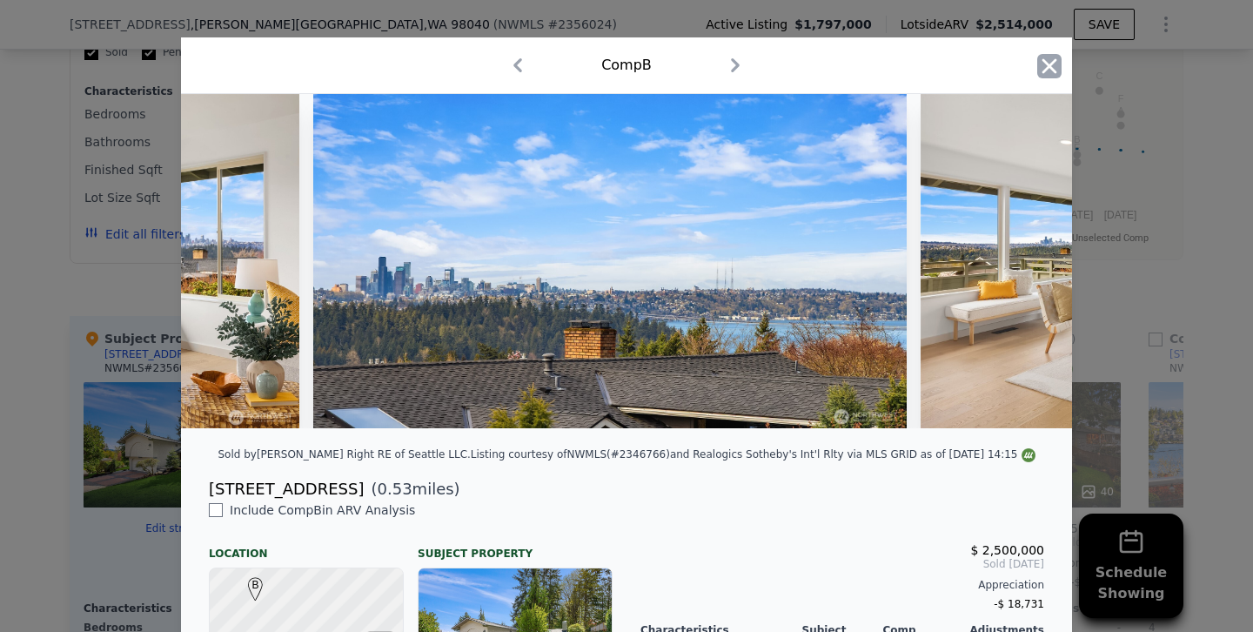
click at [1045, 68] on icon "button" at bounding box center [1049, 66] width 24 height 24
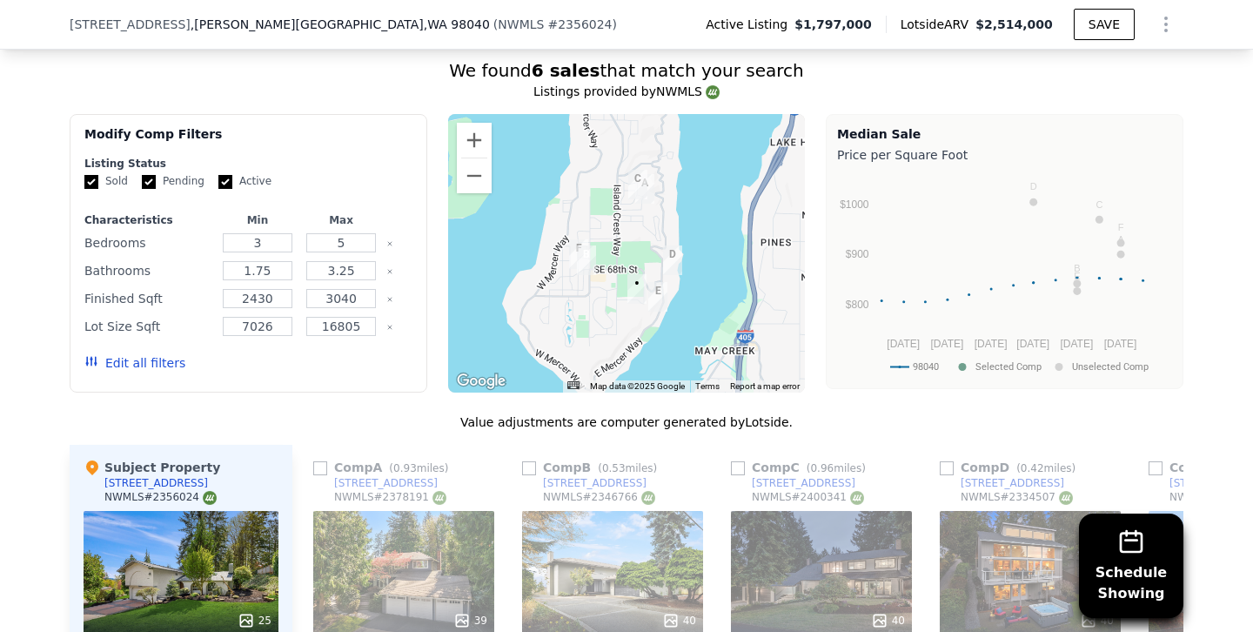
scroll to position [1549, 0]
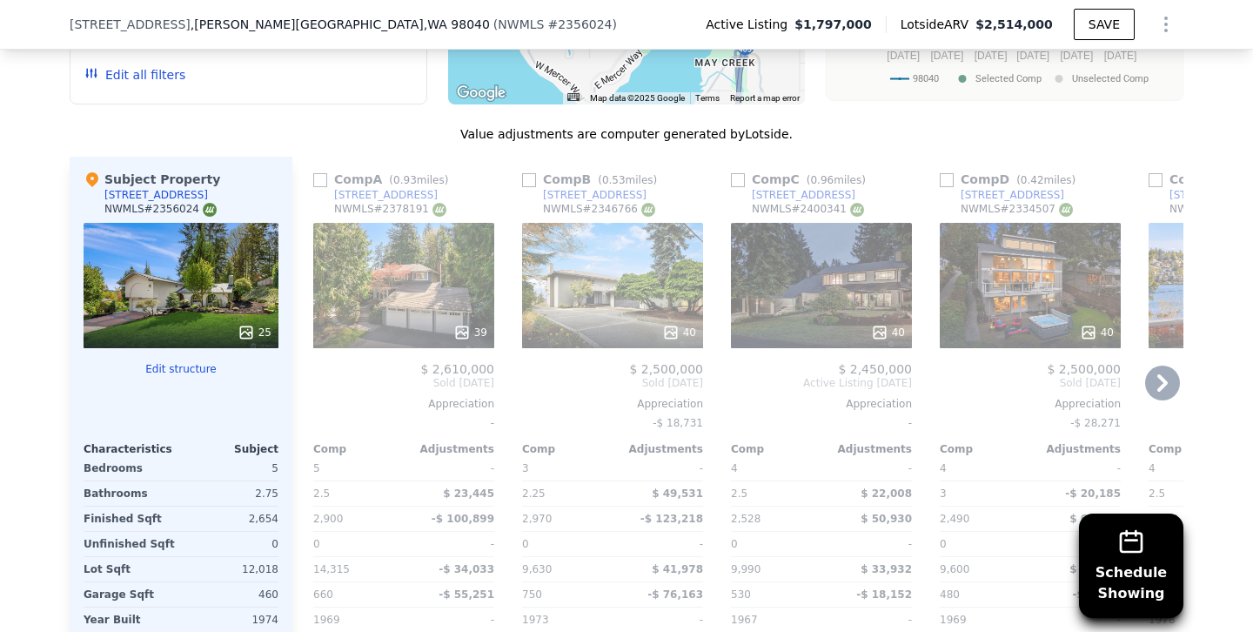
scroll to position [1846, 0]
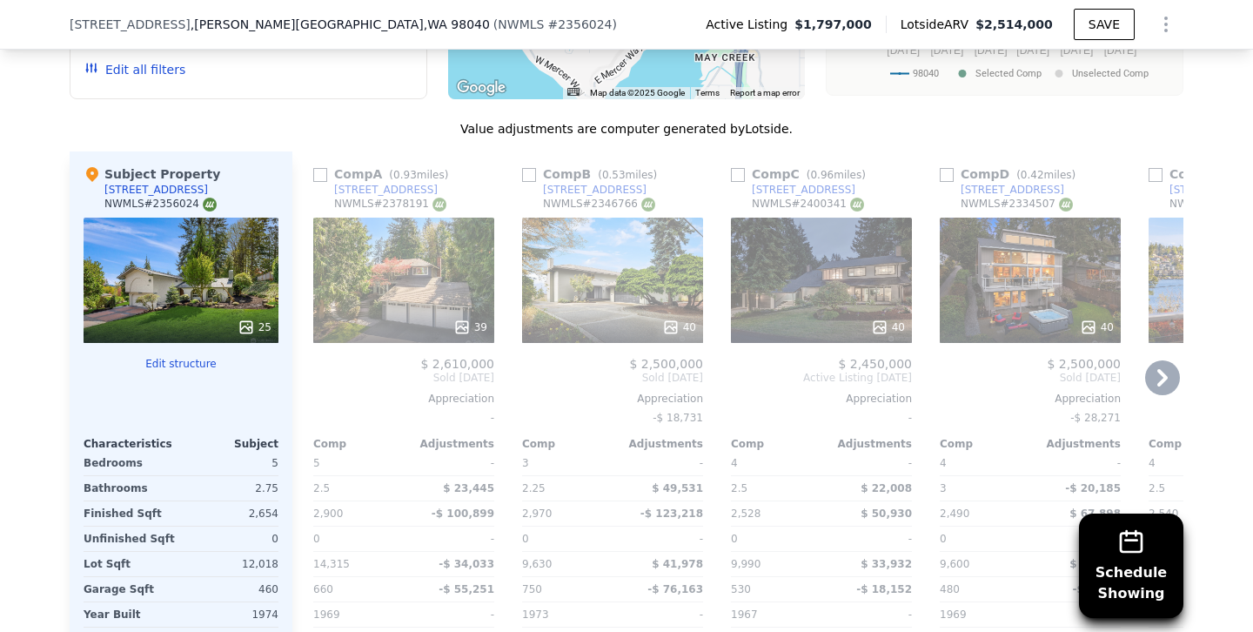
click at [821, 274] on div "40" at bounding box center [821, 280] width 181 height 125
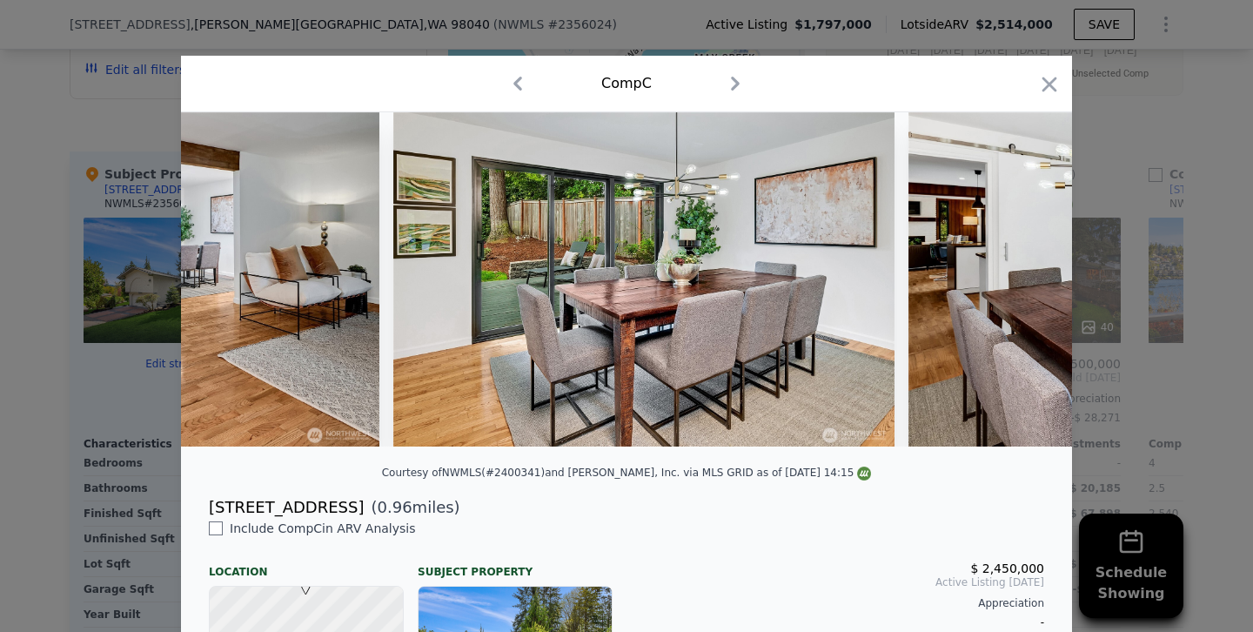
scroll to position [0, 2882]
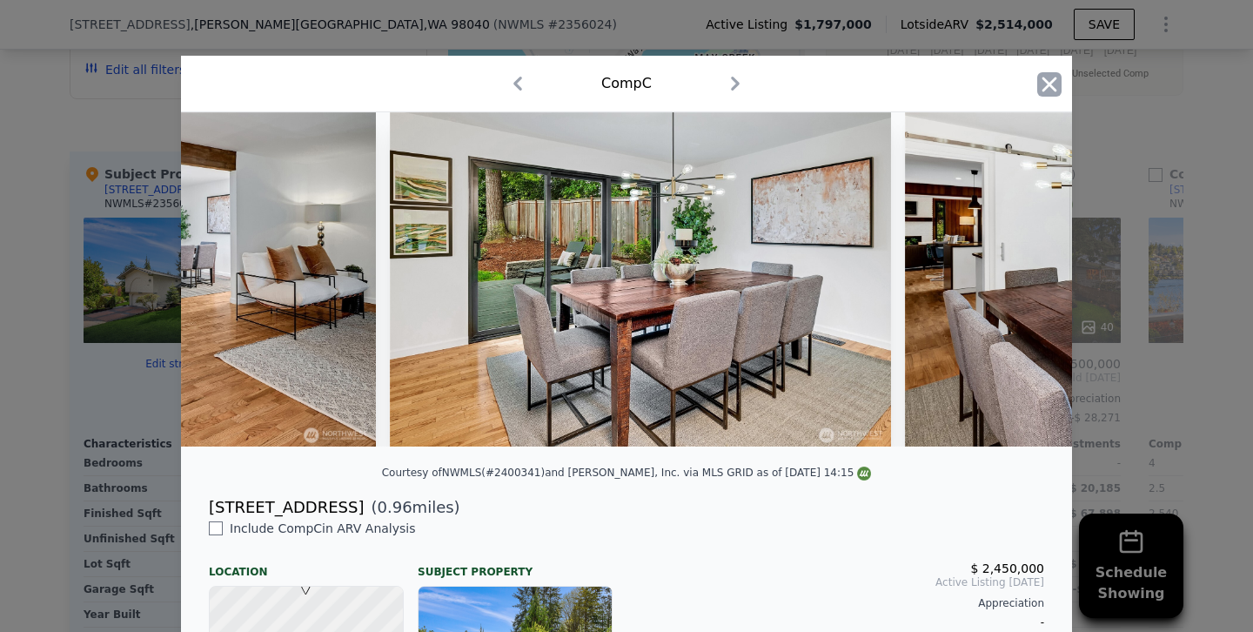
click at [1048, 89] on icon "button" at bounding box center [1049, 84] width 24 height 24
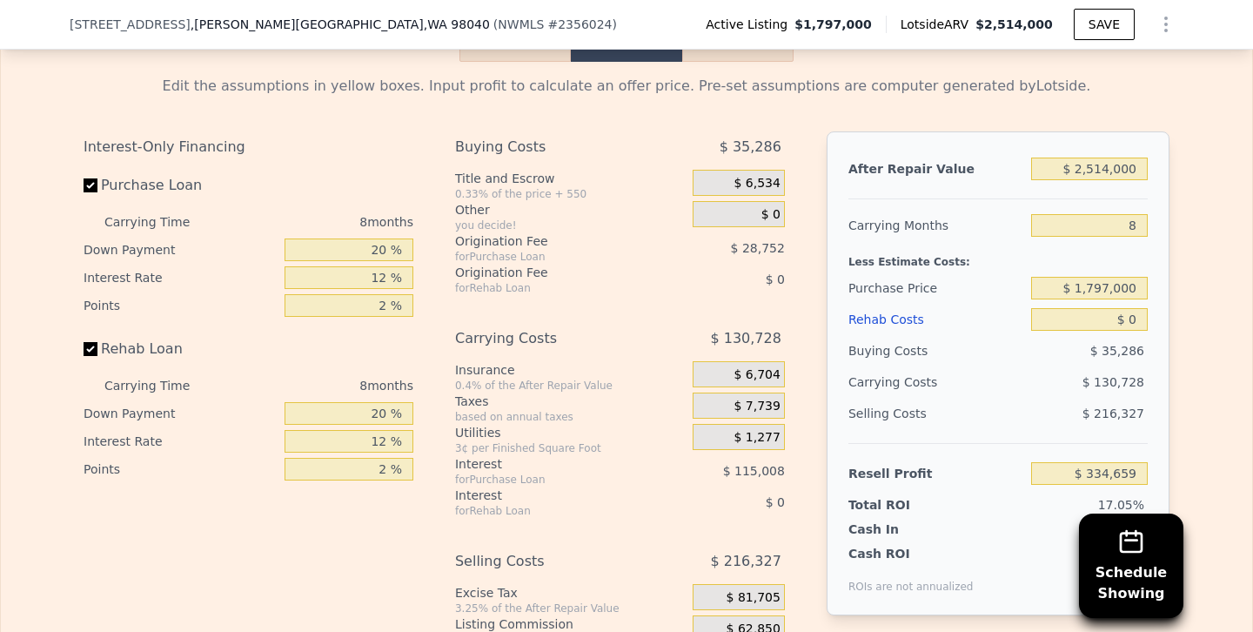
scroll to position [2723, 0]
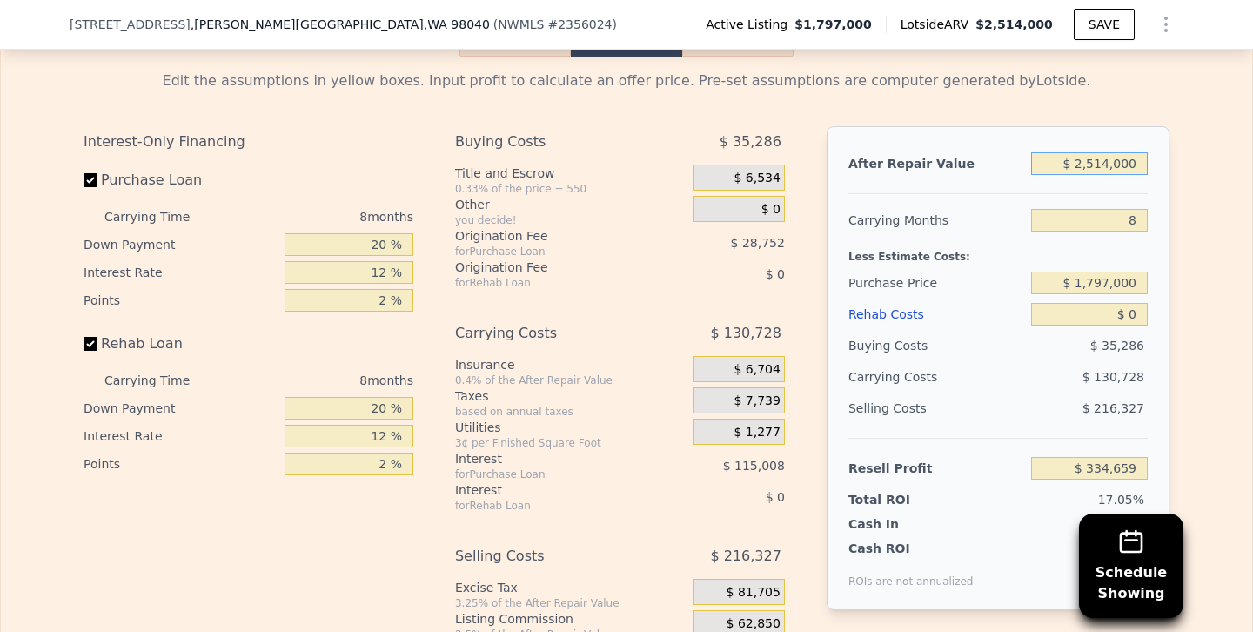
click at [1097, 152] on input "$ 2,514,000" at bounding box center [1089, 163] width 117 height 23
type input "$ 214,000"
type input "-$ 1,761,799"
type input "$ 2,414,000"
type input "$ 243,509"
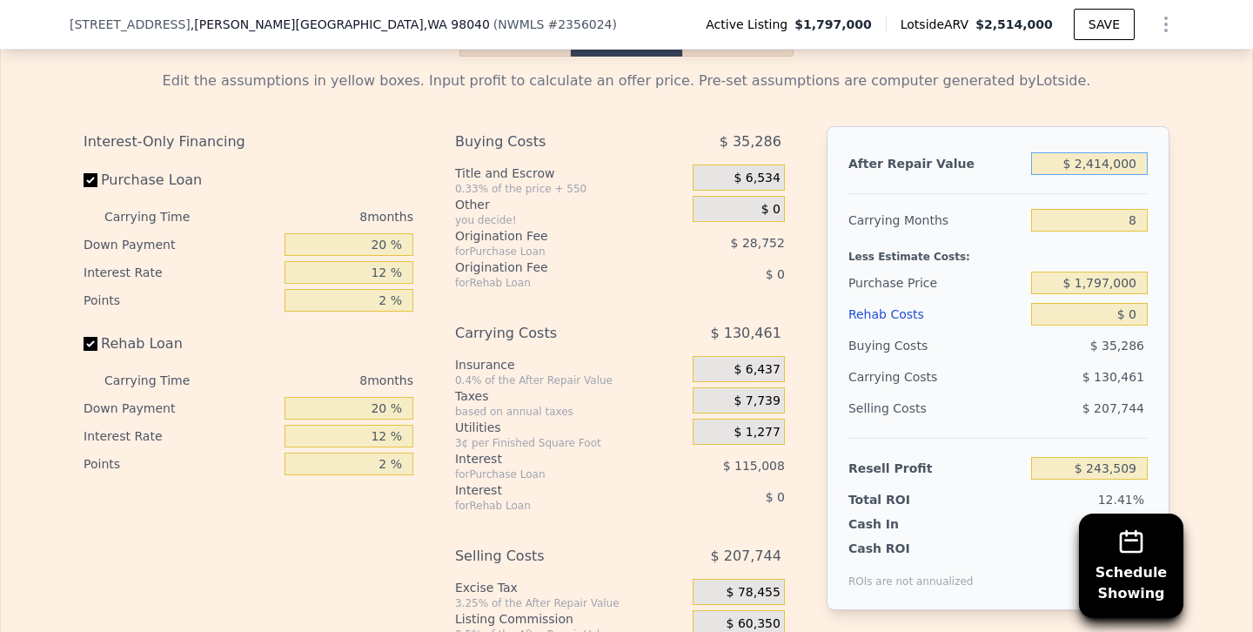
click at [1109, 152] on input "$ 2,414,000" at bounding box center [1089, 163] width 117 height 23
type input "$ 241,000"
type input "-$ 1,737,189"
type input "$ 24,000"
type input "-$ 1,934,984"
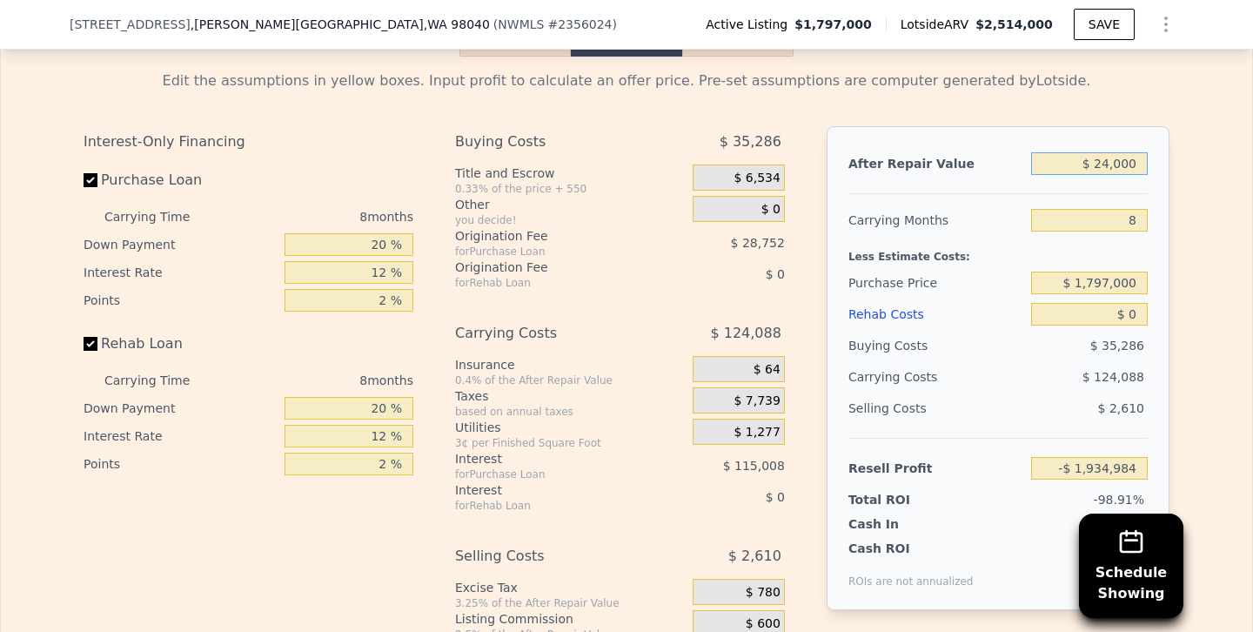
type input "$ 240,000"
type input "-$ 1,738,099"
type input "$ 2,400,000"
type input "$ 230,748"
type input "$ 2,400,000"
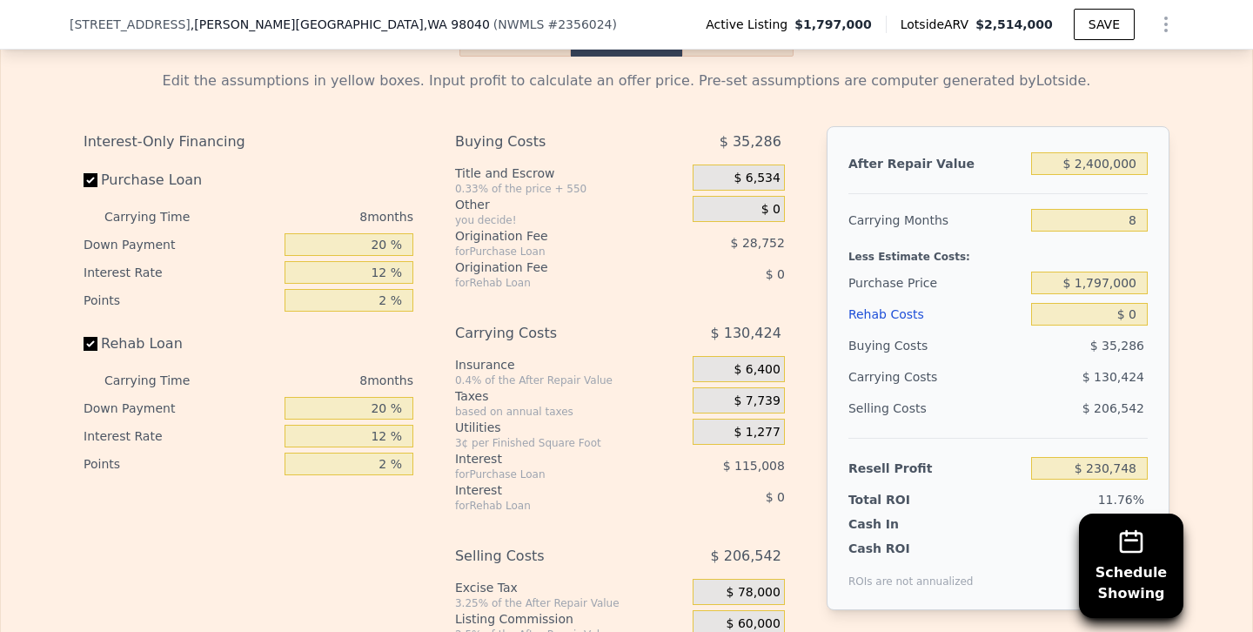
click at [990, 298] on div "Rehab Costs" at bounding box center [936, 313] width 176 height 31
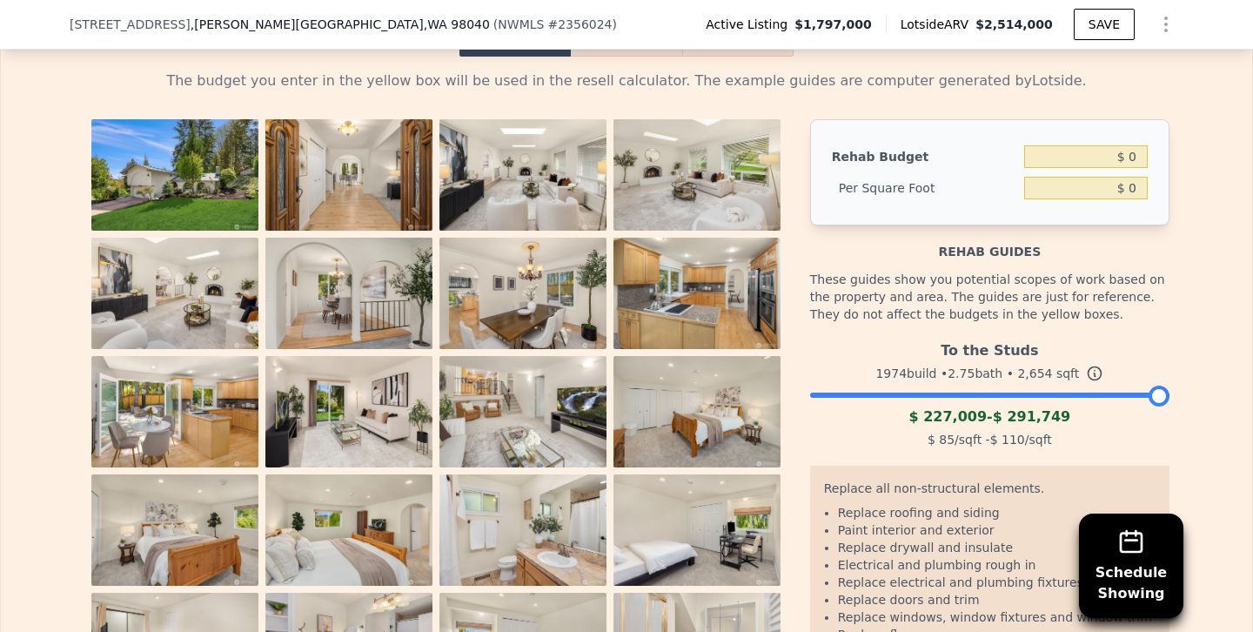
click at [231, 158] on img at bounding box center [174, 174] width 167 height 111
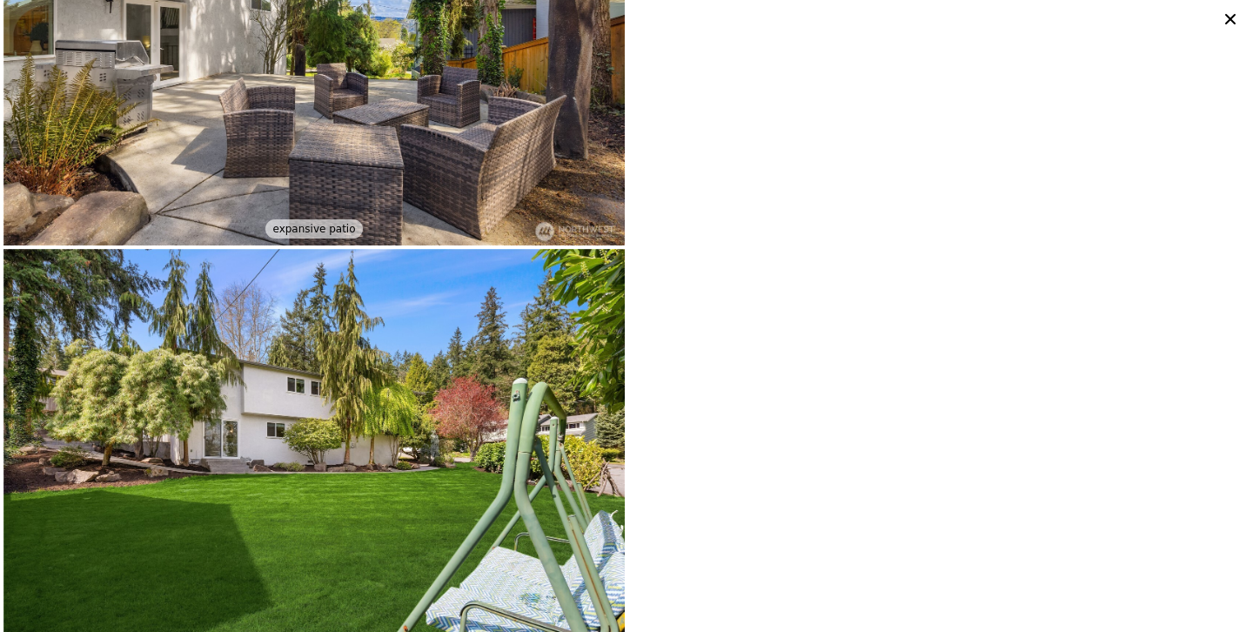
scroll to position [5046, 0]
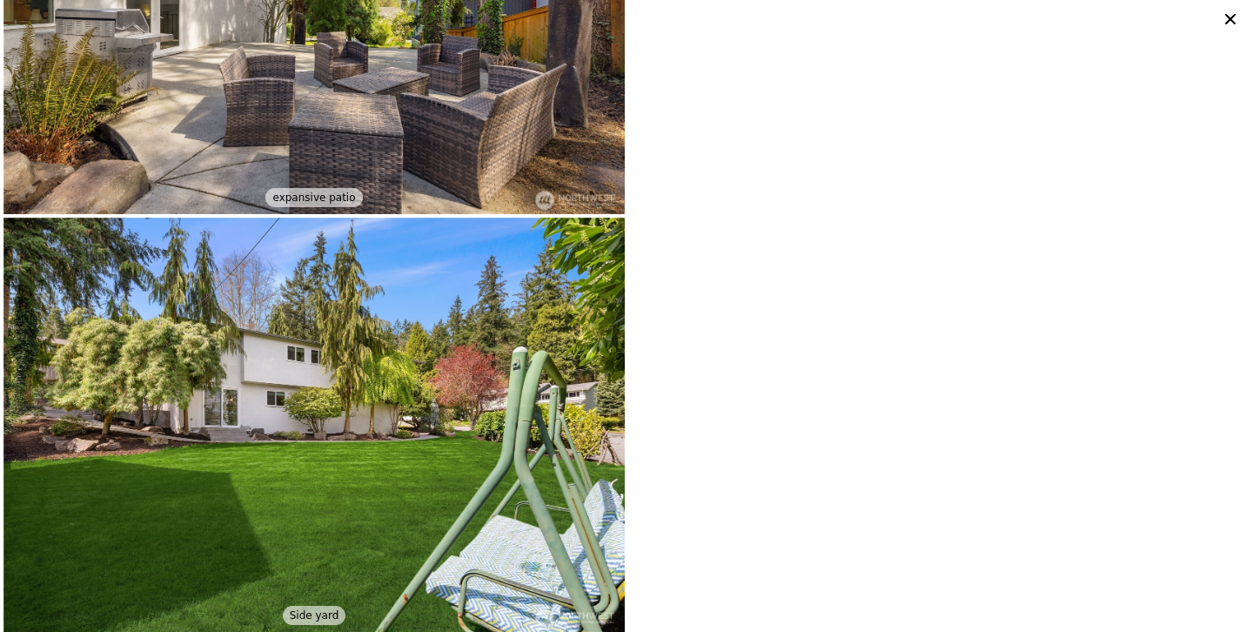
click at [1233, 23] on icon at bounding box center [1230, 19] width 24 height 24
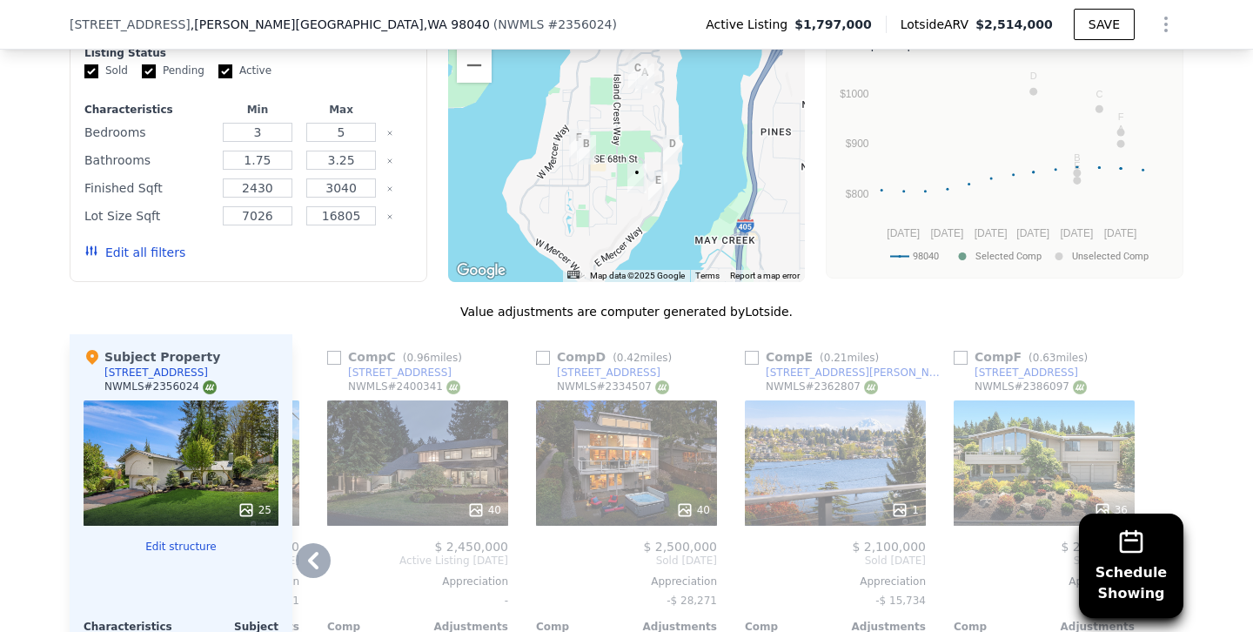
scroll to position [1365, 0]
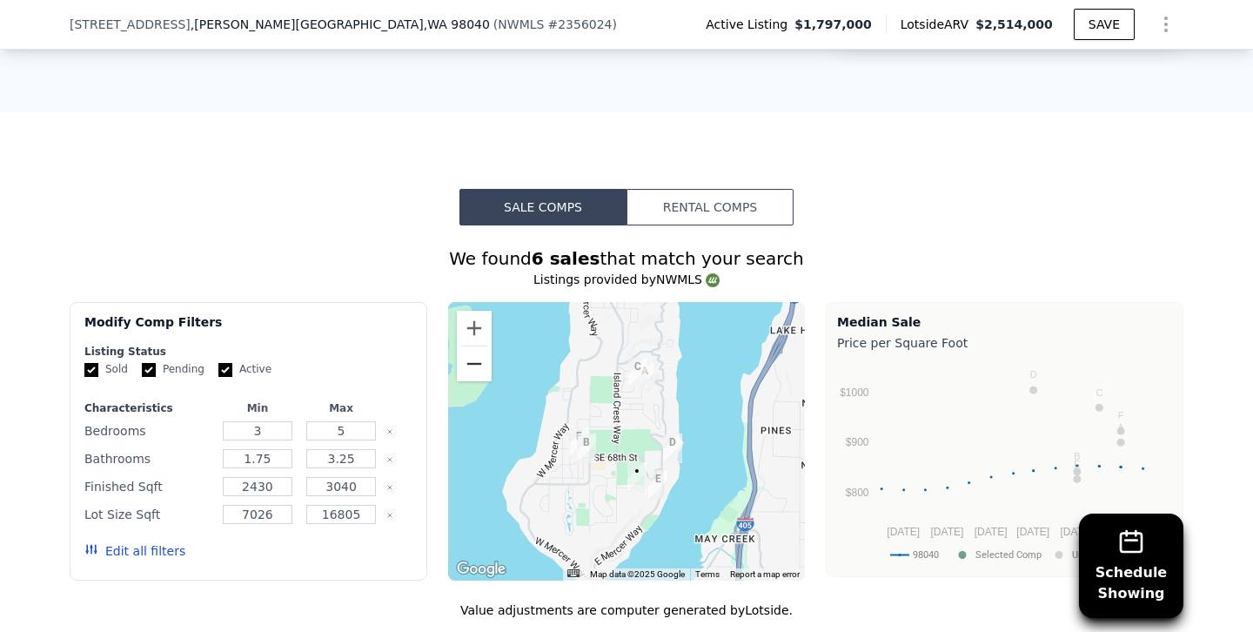
click at [463, 348] on button "Zoom out" at bounding box center [474, 363] width 35 height 35
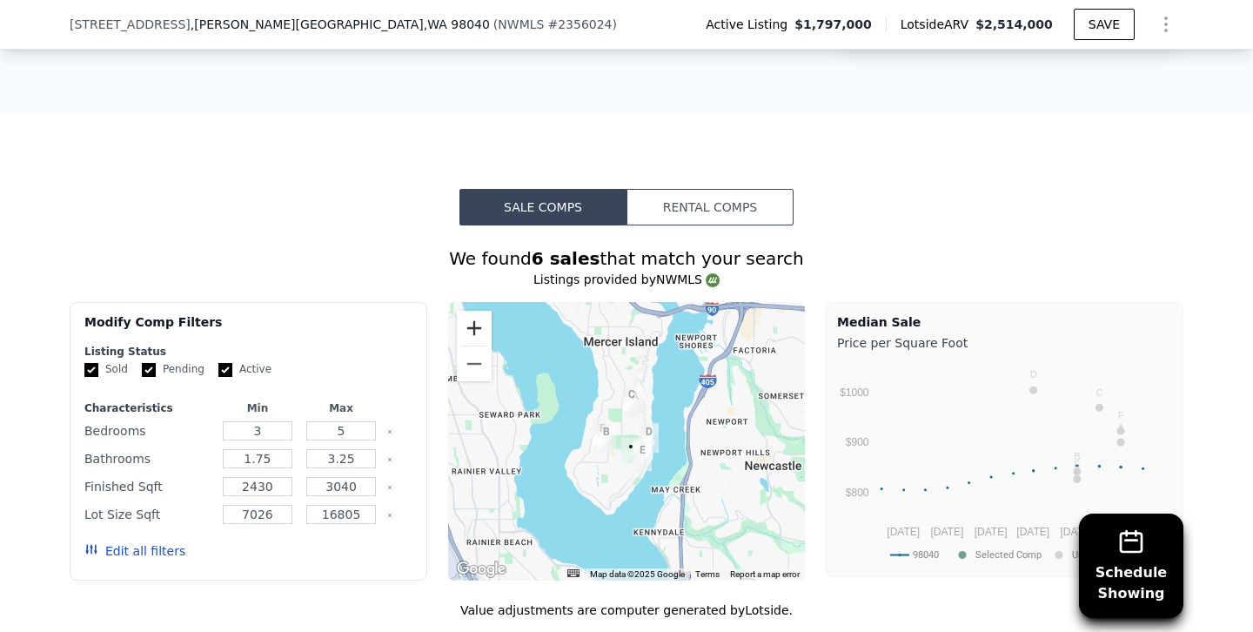
click at [474, 311] on button "Zoom in" at bounding box center [474, 328] width 35 height 35
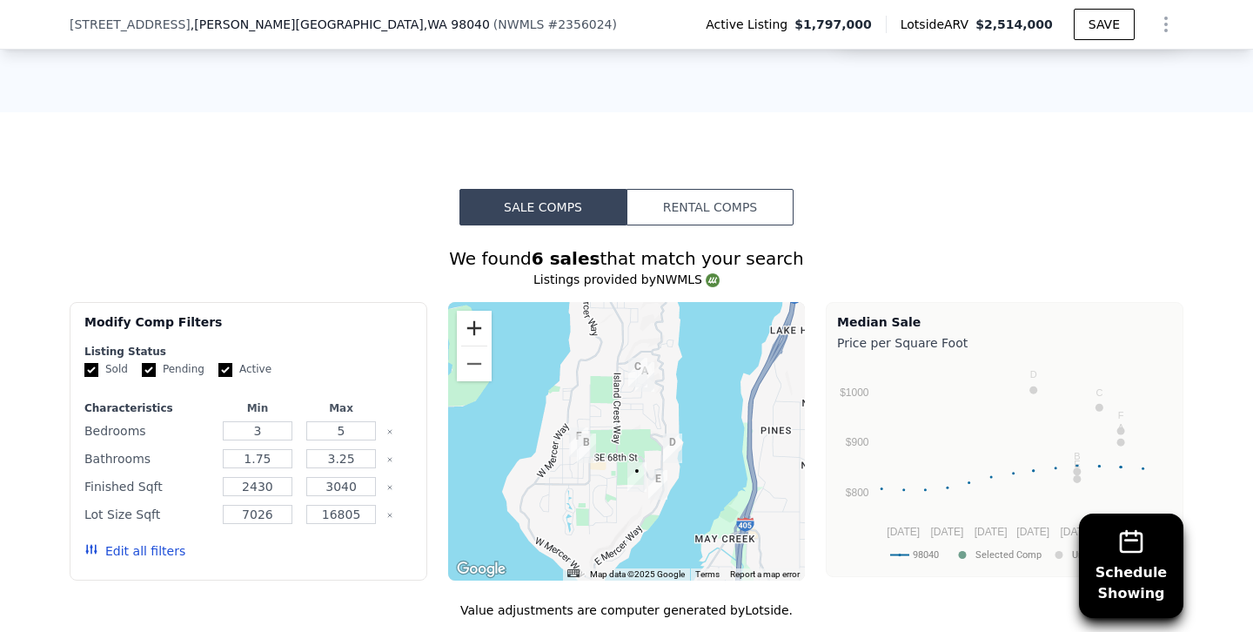
click at [474, 311] on button "Zoom in" at bounding box center [474, 328] width 35 height 35
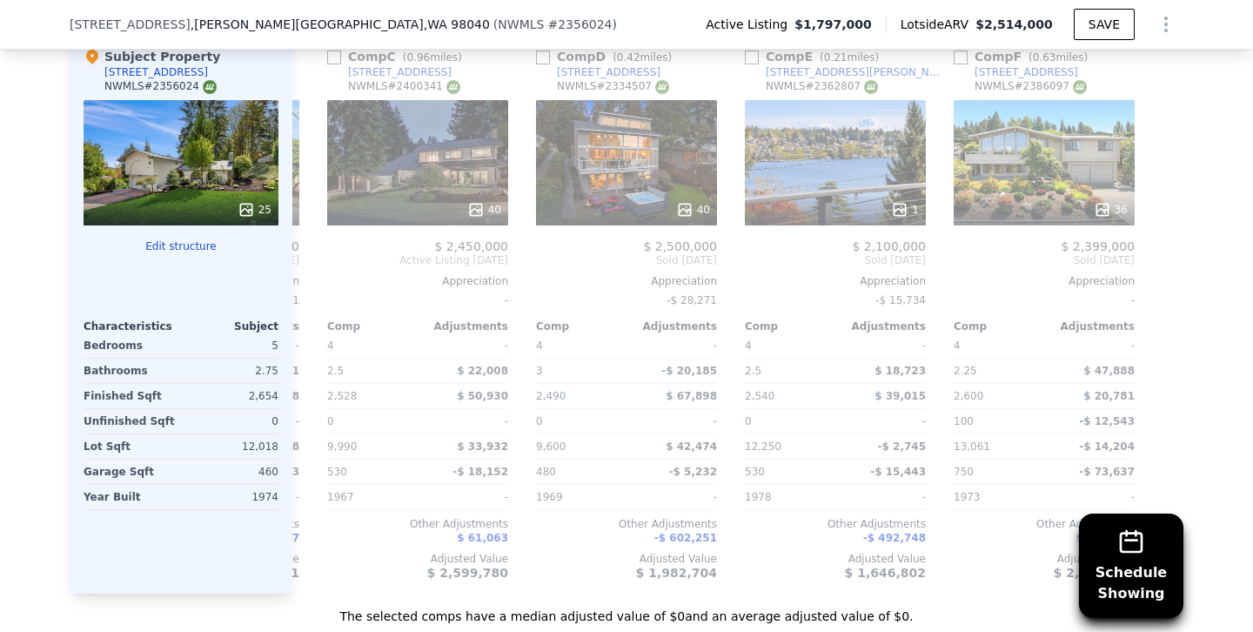
scroll to position [1946, 0]
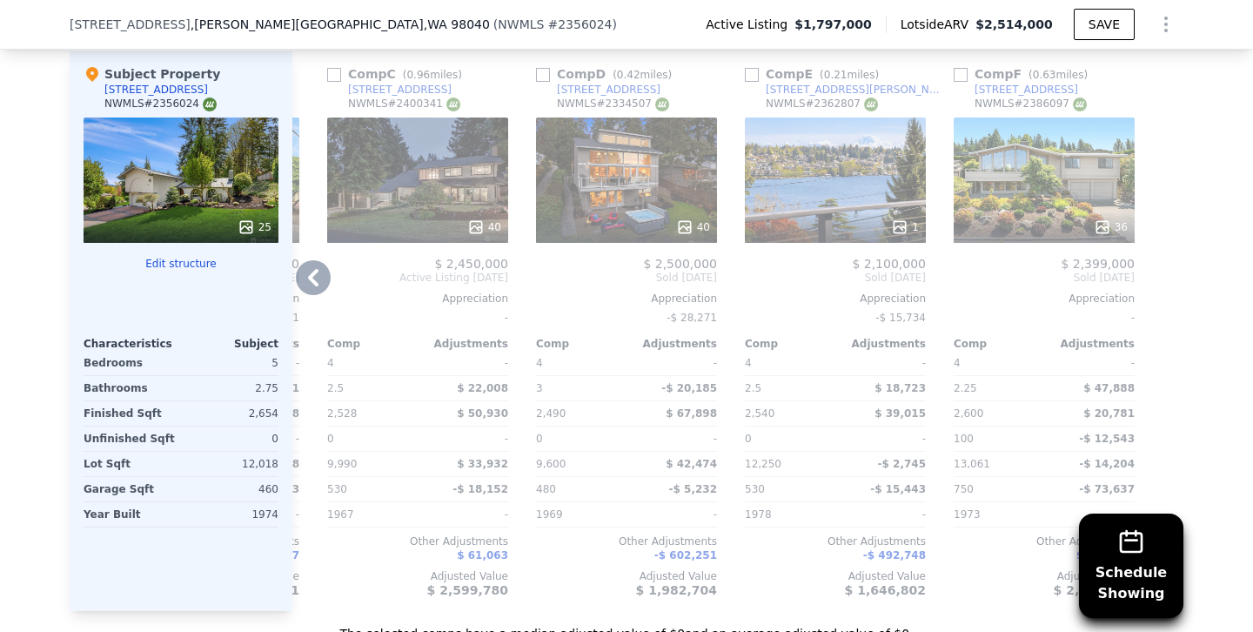
click at [1089, 157] on div "36" at bounding box center [1044, 179] width 181 height 125
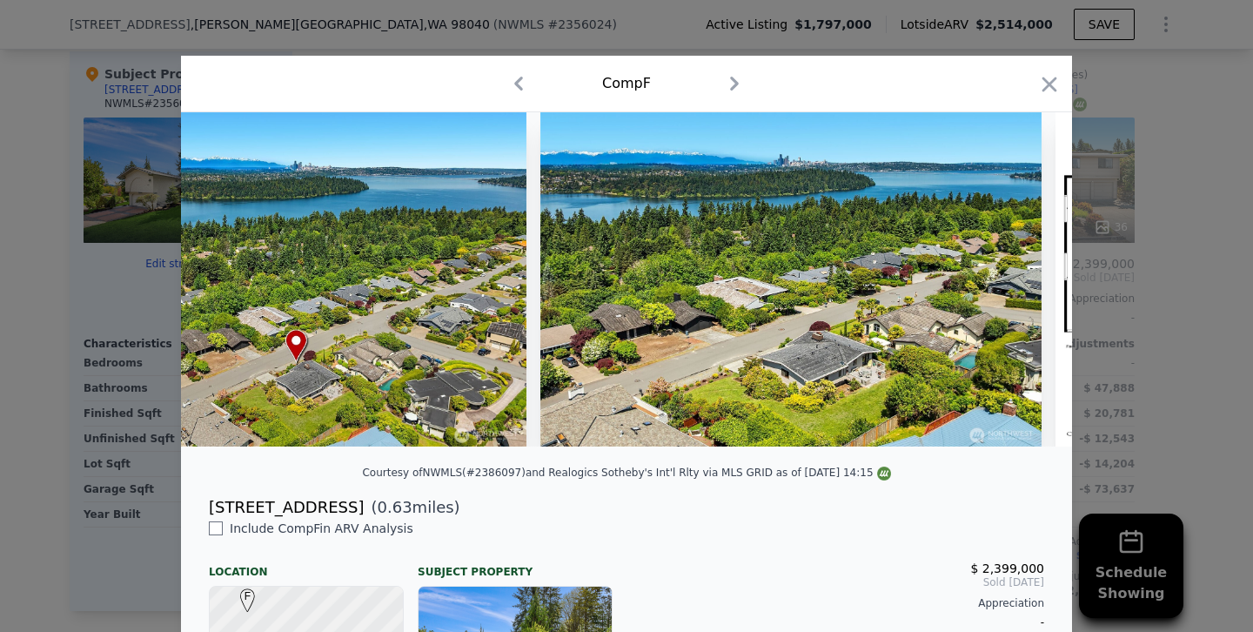
scroll to position [0, 16698]
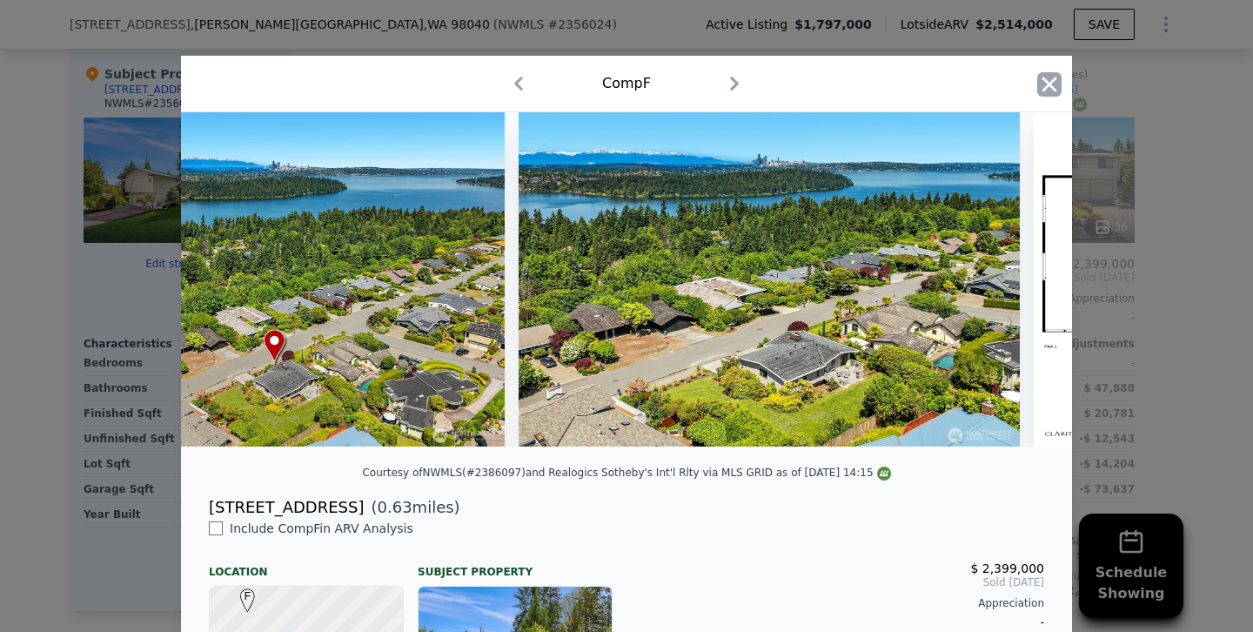
click at [1051, 90] on icon "button" at bounding box center [1049, 84] width 24 height 24
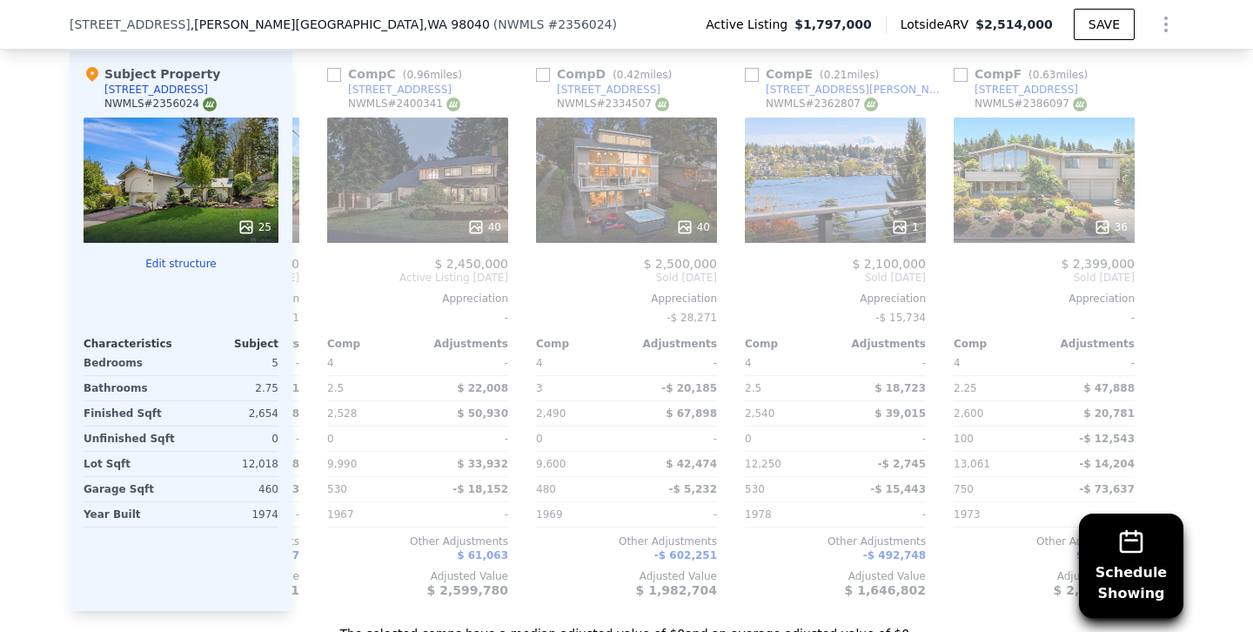
click at [245, 146] on div "25" at bounding box center [181, 179] width 195 height 125
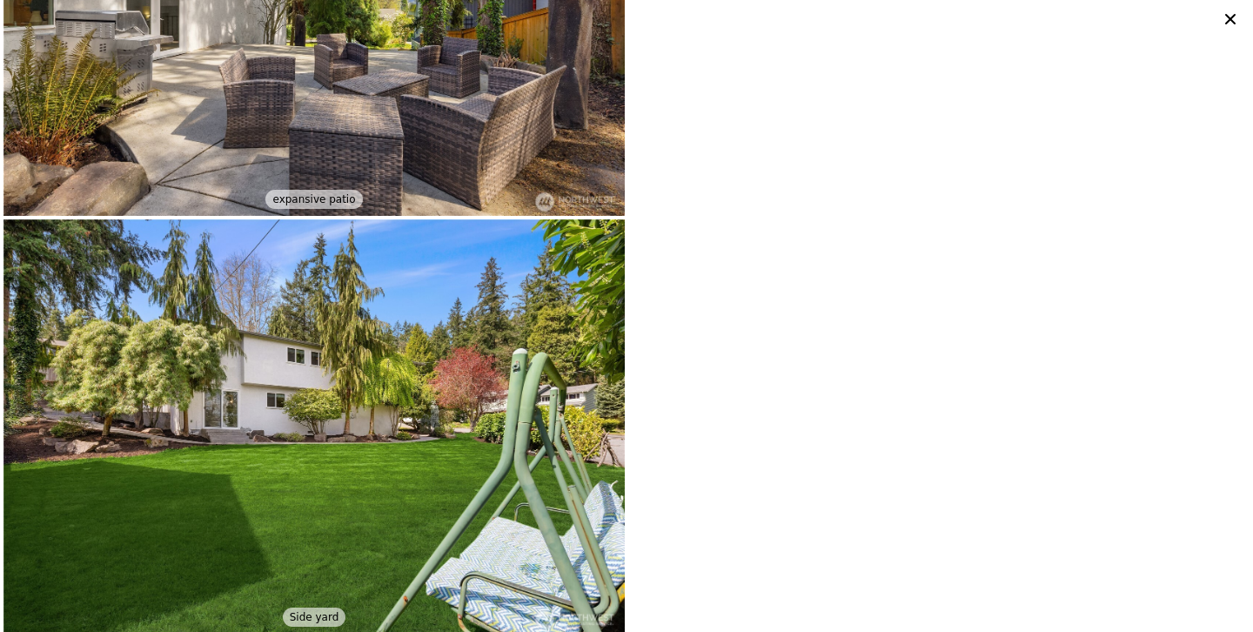
scroll to position [5046, 0]
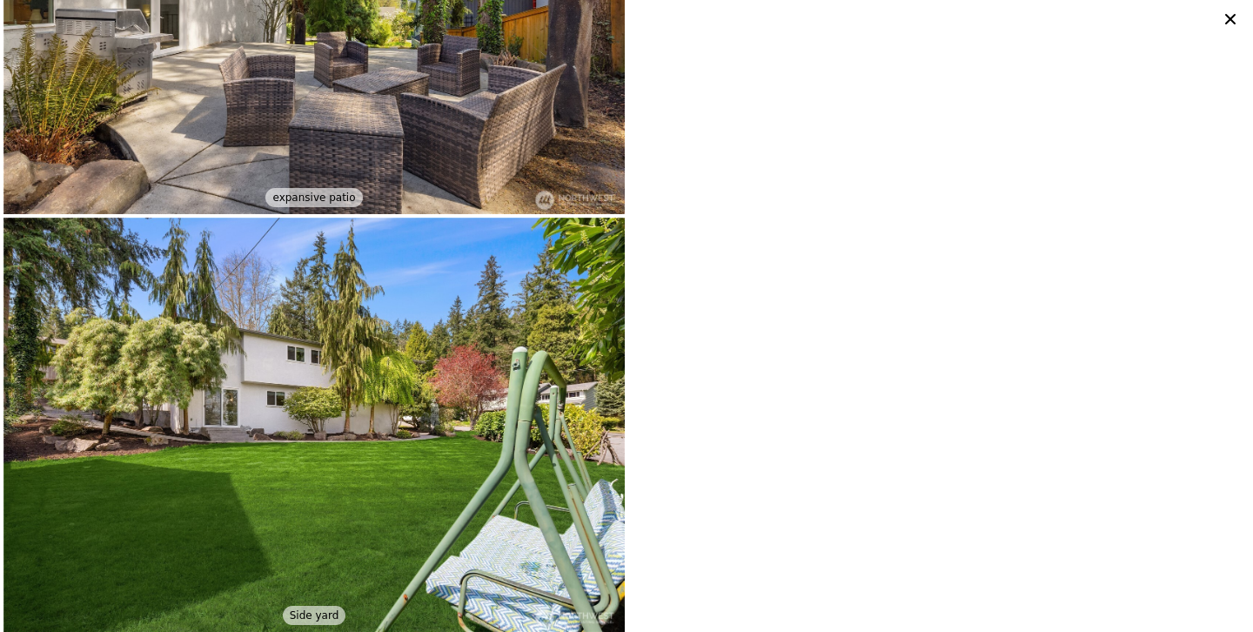
click at [1227, 23] on icon at bounding box center [1230, 19] width 10 height 10
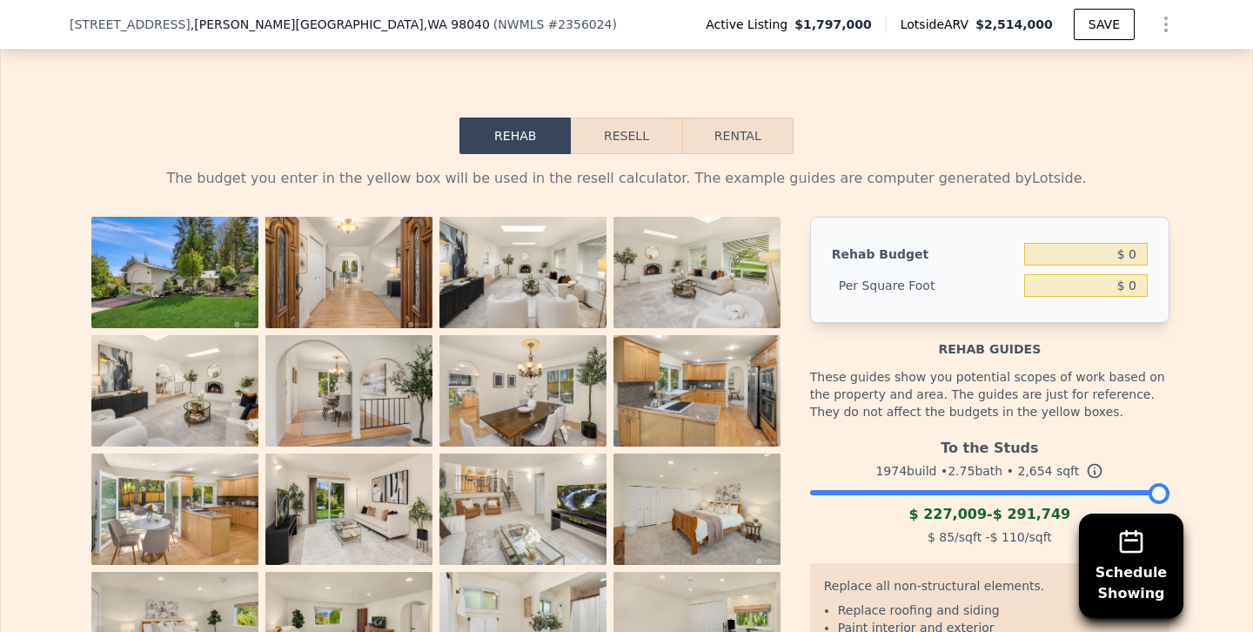
scroll to position [2631, 0]
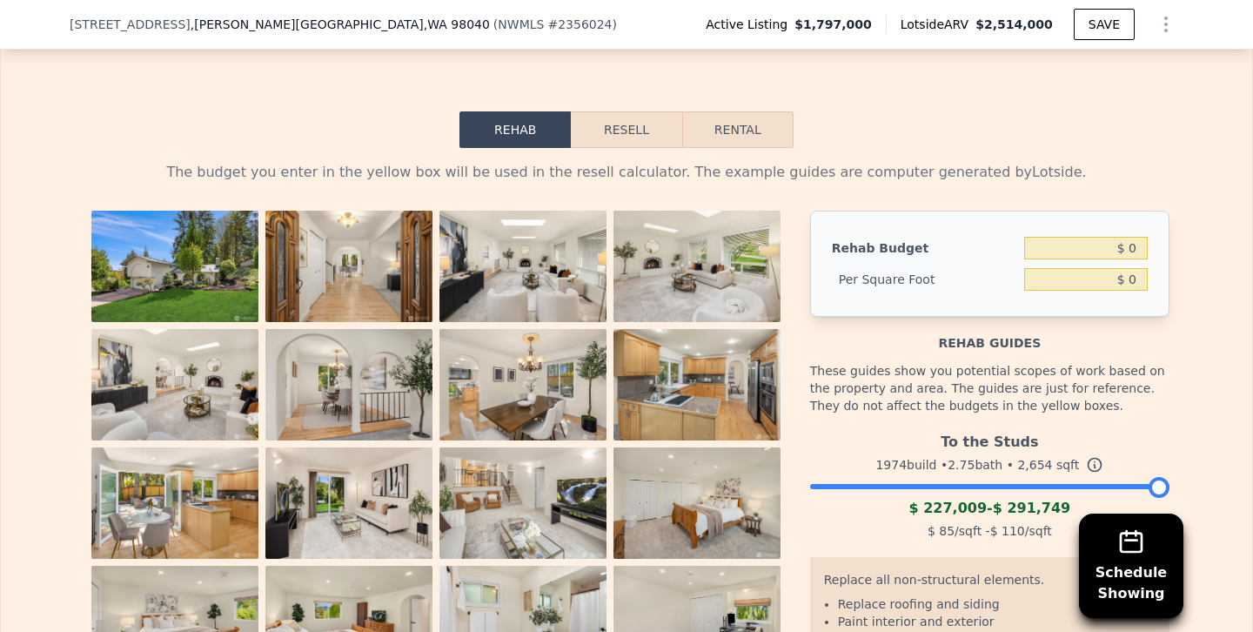
click at [626, 111] on button "Resell" at bounding box center [626, 129] width 111 height 37
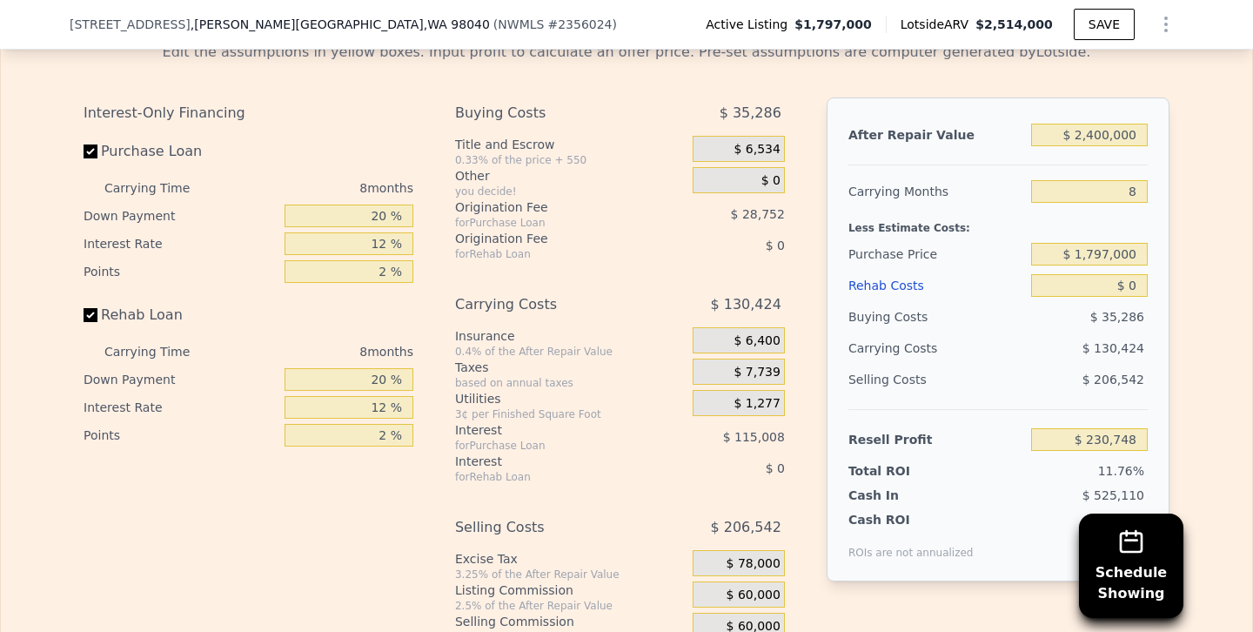
scroll to position [2759, 0]
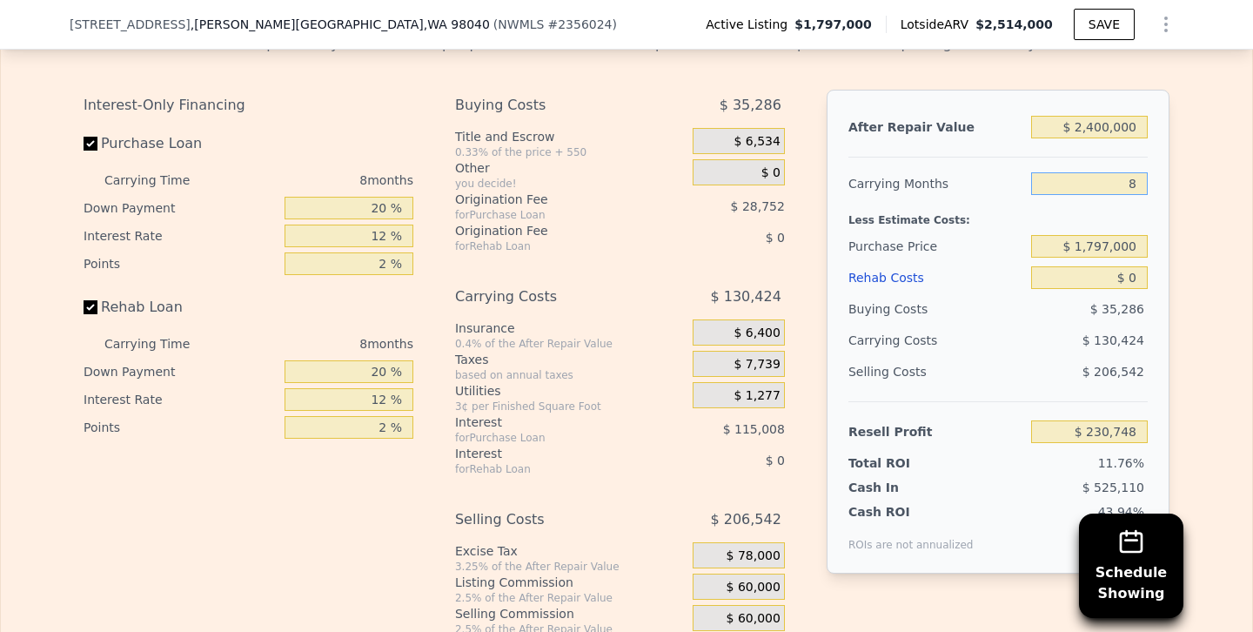
drag, startPoint x: 1110, startPoint y: 171, endPoint x: 1252, endPoint y: 185, distance: 142.6
click at [1252, 185] on div "Rehab Resell Rental Edit the assumptions in yellow boxes. Input profit to calcu…" at bounding box center [626, 325] width 1253 height 839
click at [1043, 356] on div "$ 206,542" at bounding box center [1089, 371] width 117 height 31
drag, startPoint x: 1104, startPoint y: 164, endPoint x: 1204, endPoint y: 162, distance: 100.1
click at [1204, 162] on div "Edit the assumptions in yellow boxes. Input profit to calculate an offer price.…" at bounding box center [626, 343] width 1251 height 647
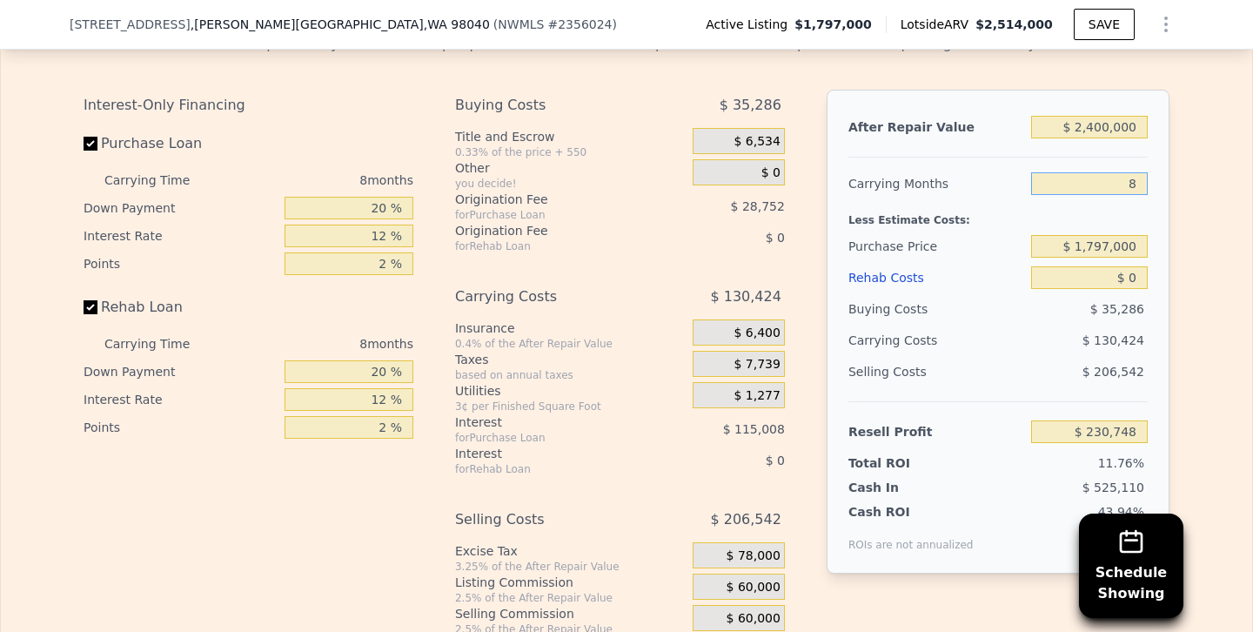
type input "5"
type input "$ 279,657"
type input "5"
click at [971, 401] on div "Resell Profit $ 279,657" at bounding box center [997, 424] width 299 height 46
drag, startPoint x: 1082, startPoint y: 260, endPoint x: 1252, endPoint y: 267, distance: 170.7
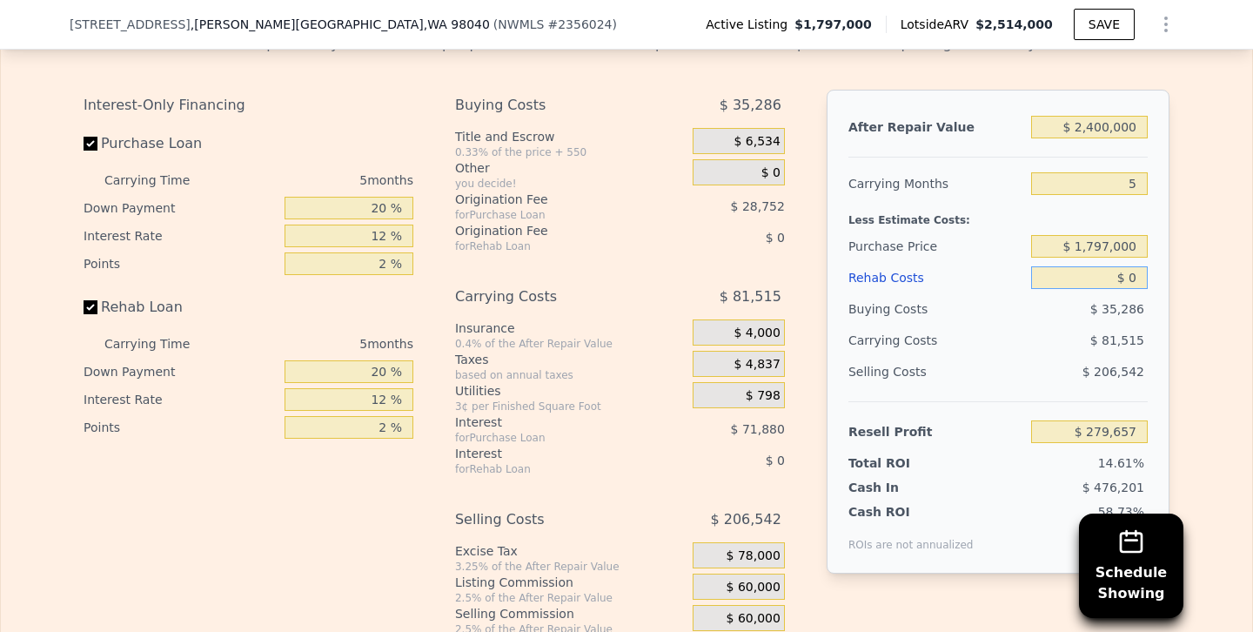
click at [1252, 267] on div "Rehab Resell Rental Edit the assumptions in yellow boxes. Input profit to calcu…" at bounding box center [626, 325] width 1253 height 839
type input "$ 1"
type input "$ 279,656"
type input "$ 15"
type input "$ 279,642"
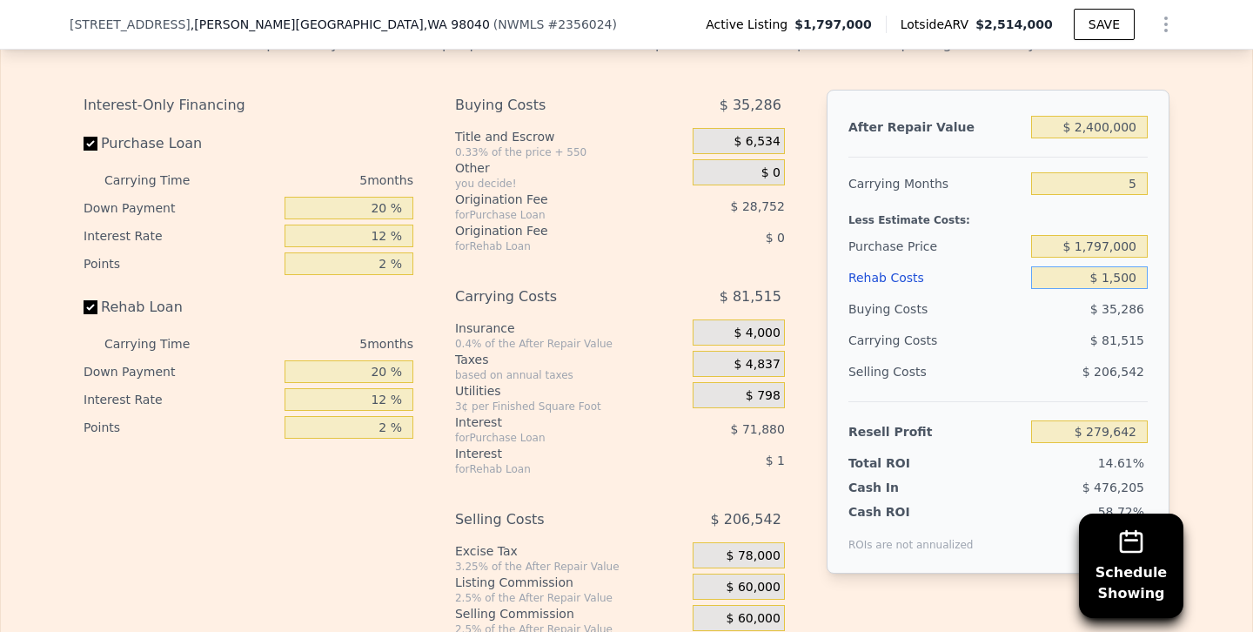
type input "$ 15,000"
type input "$ 263,817"
type input "$ 150,000"
type input "$ 121,257"
type input "$ 150,000"
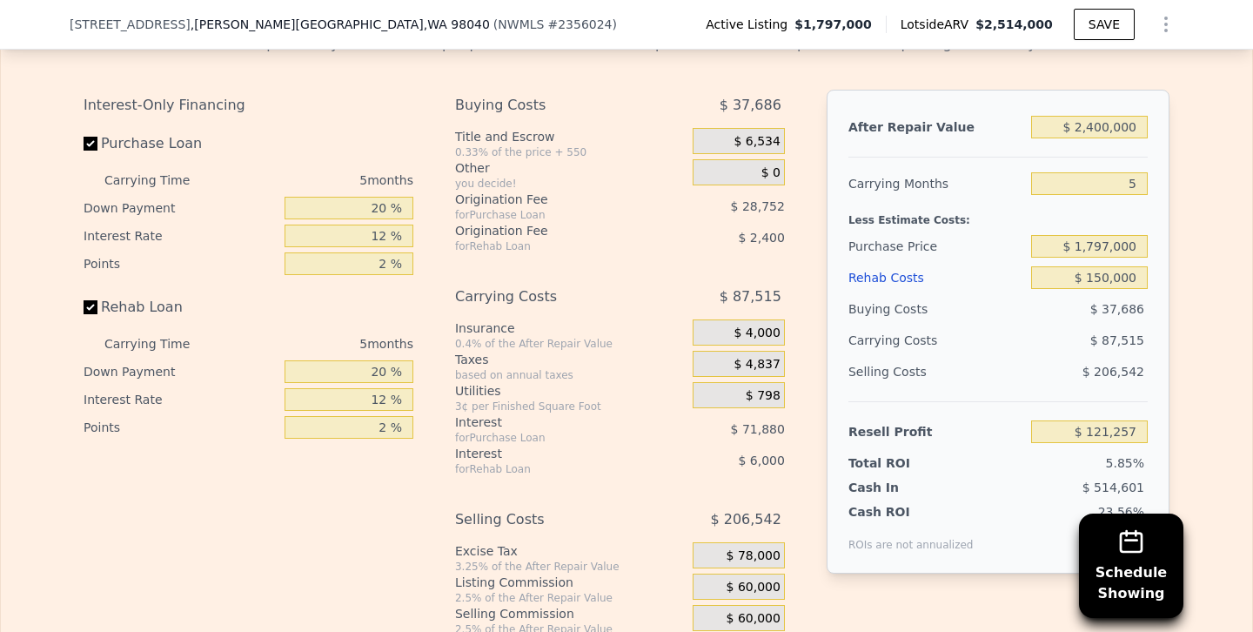
click at [1015, 356] on div "Selling Costs" at bounding box center [936, 371] width 176 height 31
click at [93, 300] on input "Rehab Loan" at bounding box center [91, 307] width 14 height 14
checkbox input "false"
type input "$ 129,657"
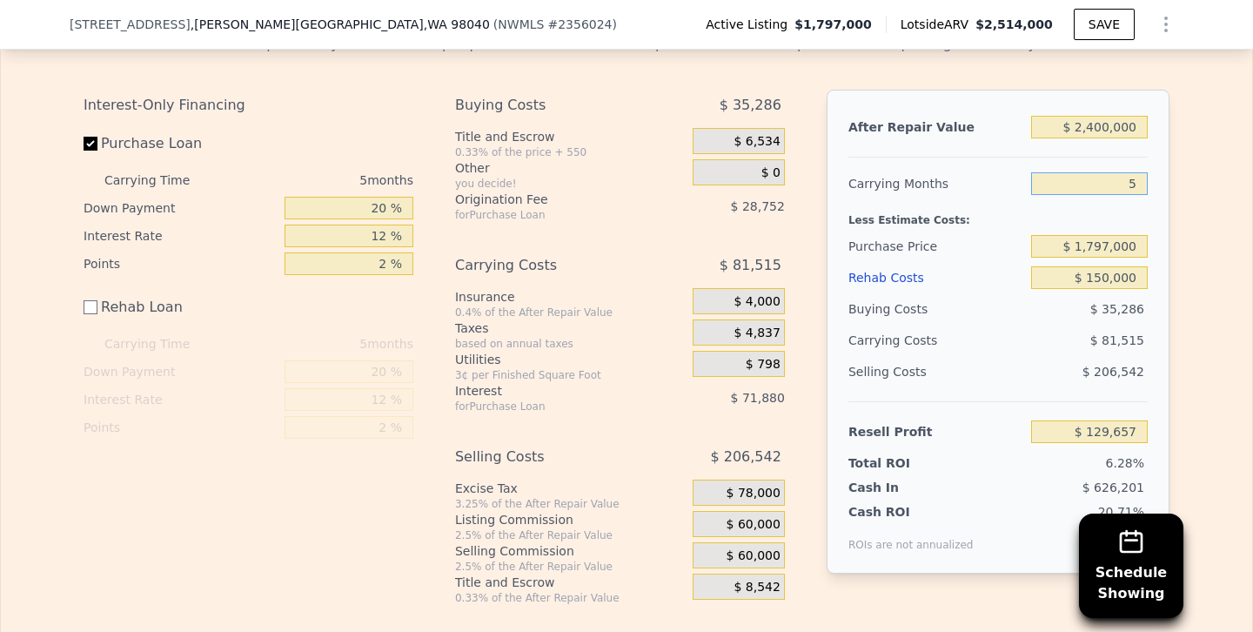
drag, startPoint x: 1093, startPoint y: 167, endPoint x: 1202, endPoint y: 169, distance: 108.8
click at [1202, 169] on div "Edit the assumptions in yellow boxes. Input profit to calculate an offer price.…" at bounding box center [626, 312] width 1251 height 585
type input "6"
type input "$ 113,354"
type input "6"
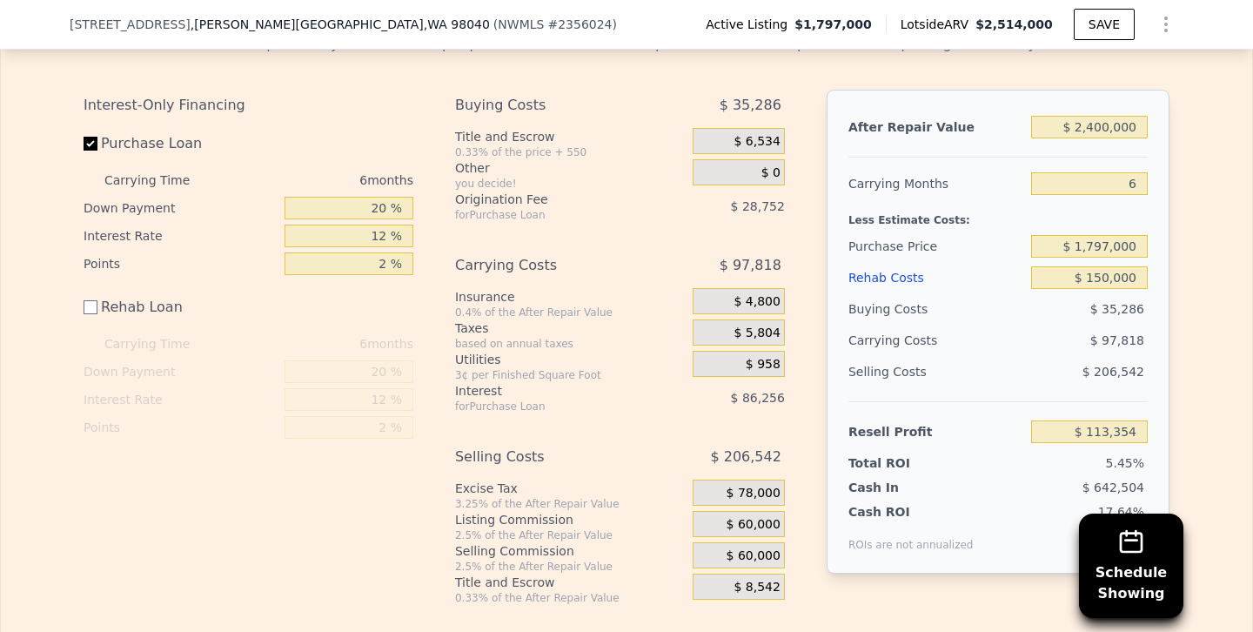
click at [1009, 356] on div "Selling Costs" at bounding box center [936, 371] width 176 height 31
click at [1098, 235] on input "$ 1,797,000" at bounding box center [1089, 246] width 117 height 23
type input "$ 1,697,000"
click at [983, 325] on div "$ 97,818" at bounding box center [1056, 340] width 184 height 31
type input "$ 220,087"
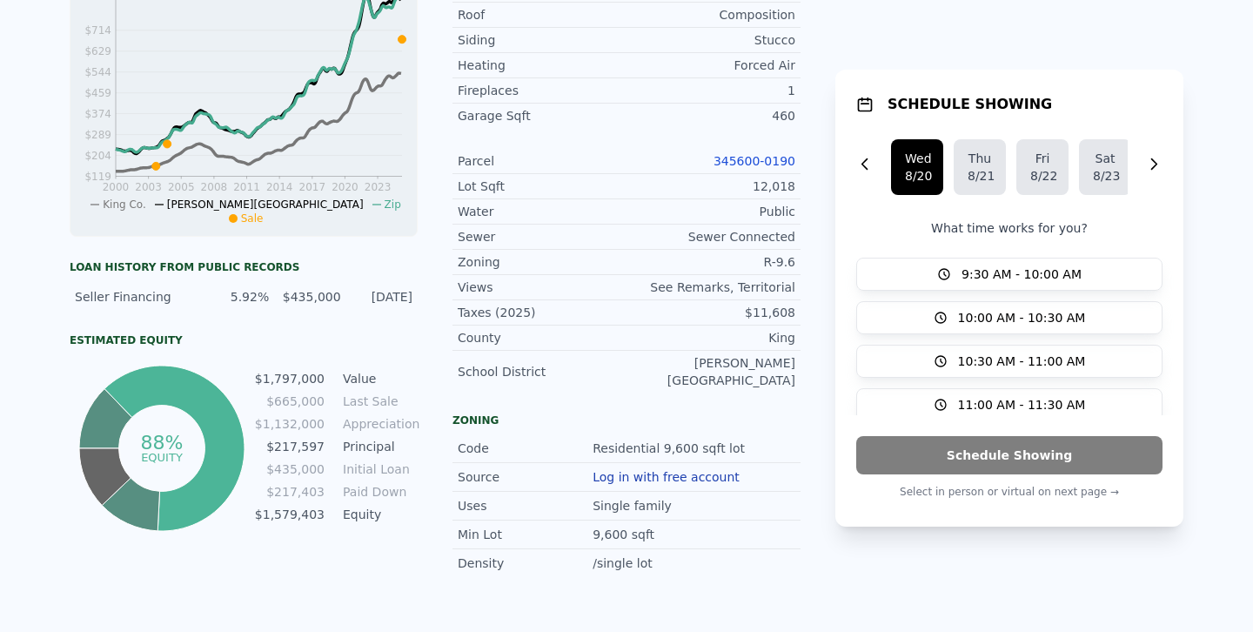
scroll to position [0, 0]
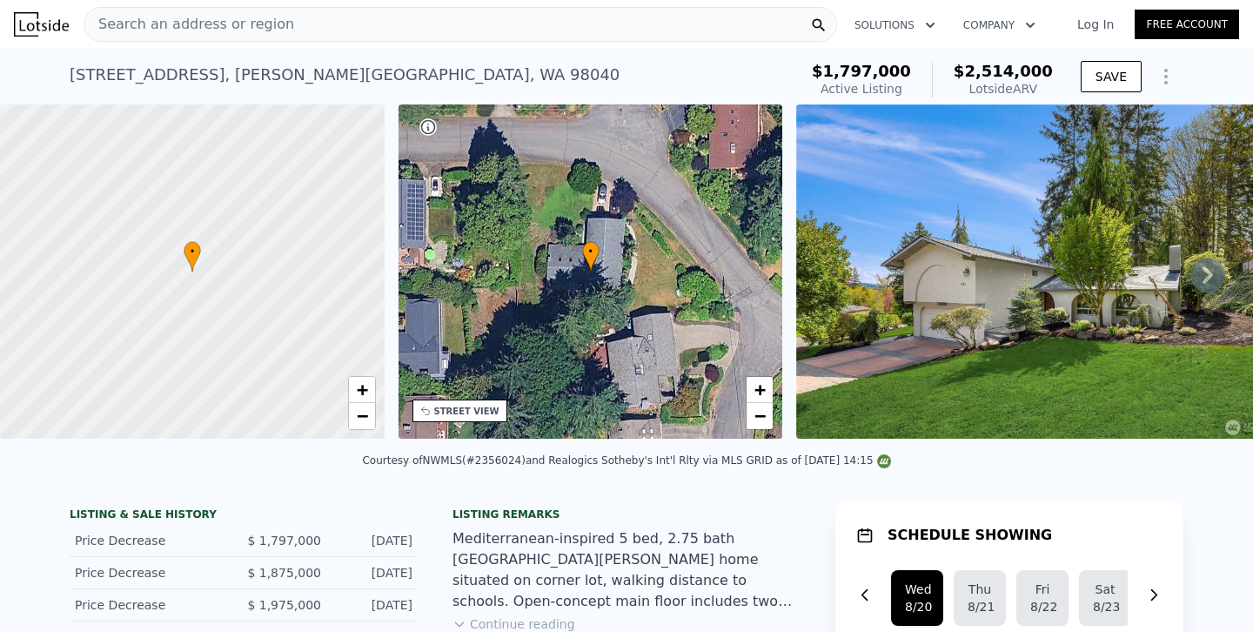
click at [387, 23] on div "Search an address or region" at bounding box center [461, 24] width 754 height 35
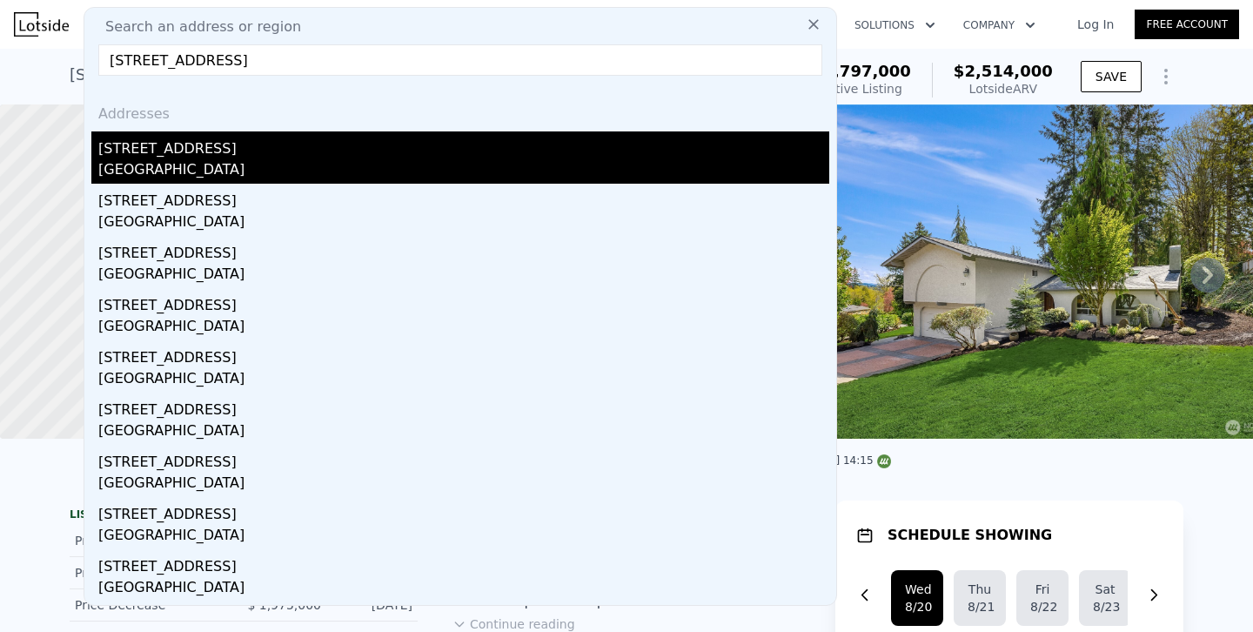
type input "9376 Mercerwood Dr, Mercer Island, WA 98040"
click at [204, 152] on div "9376 Mercerwood Dr" at bounding box center [463, 145] width 731 height 28
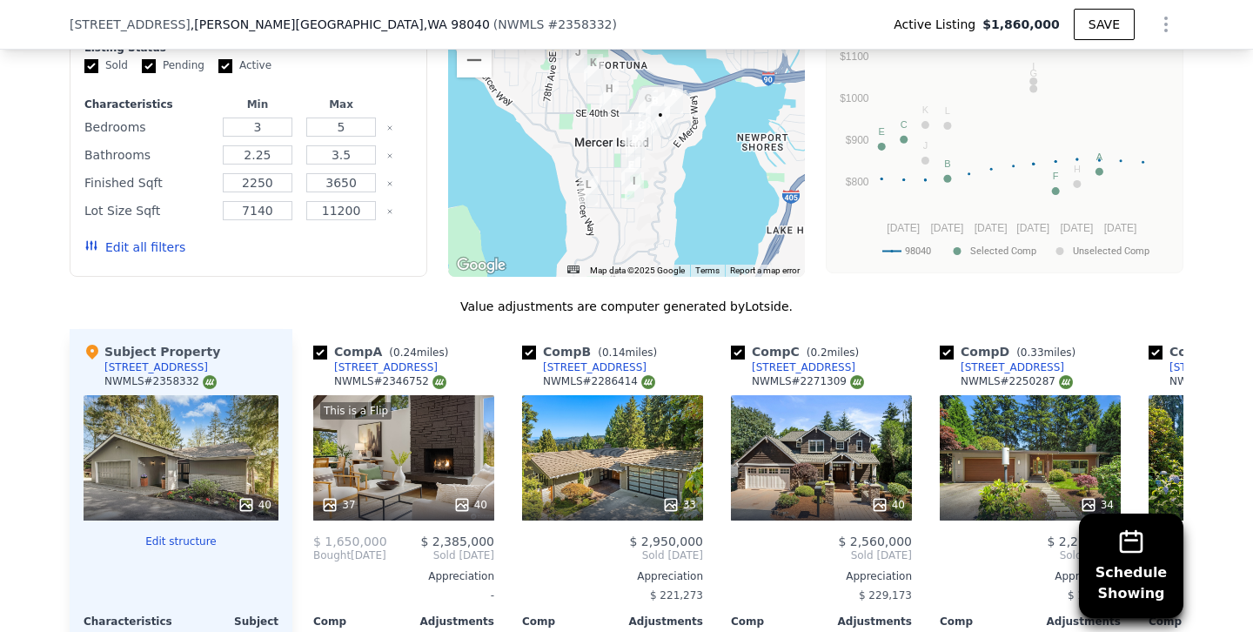
scroll to position [1843, 0]
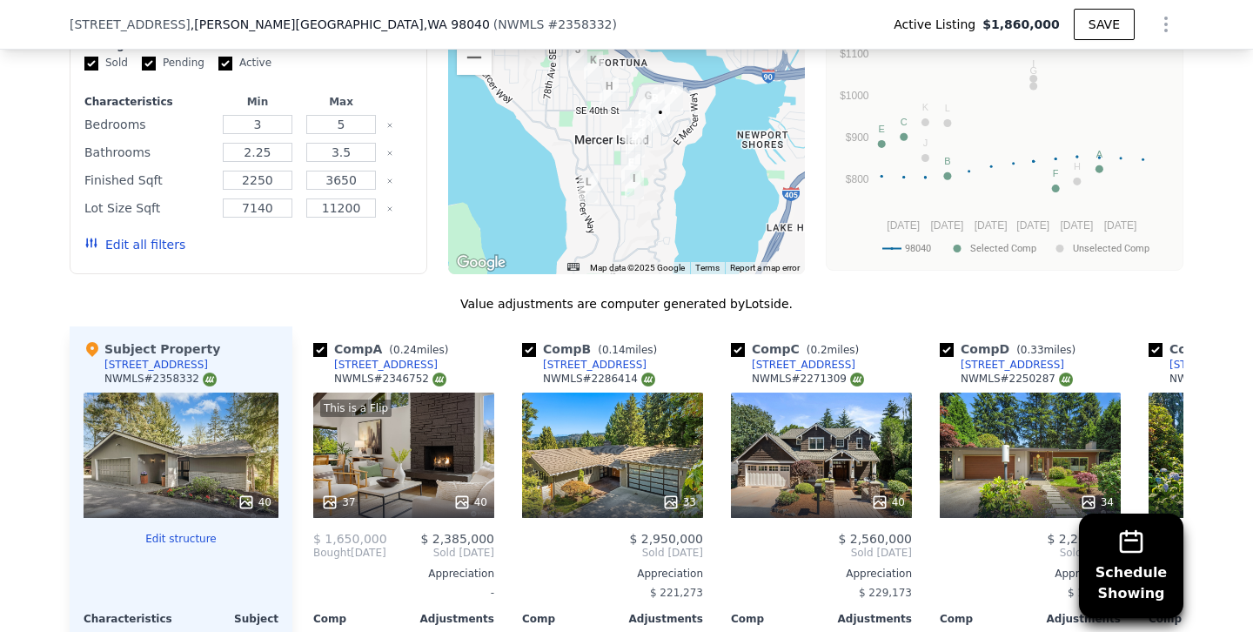
click at [145, 236] on button "Edit all filters" at bounding box center [134, 244] width 101 height 17
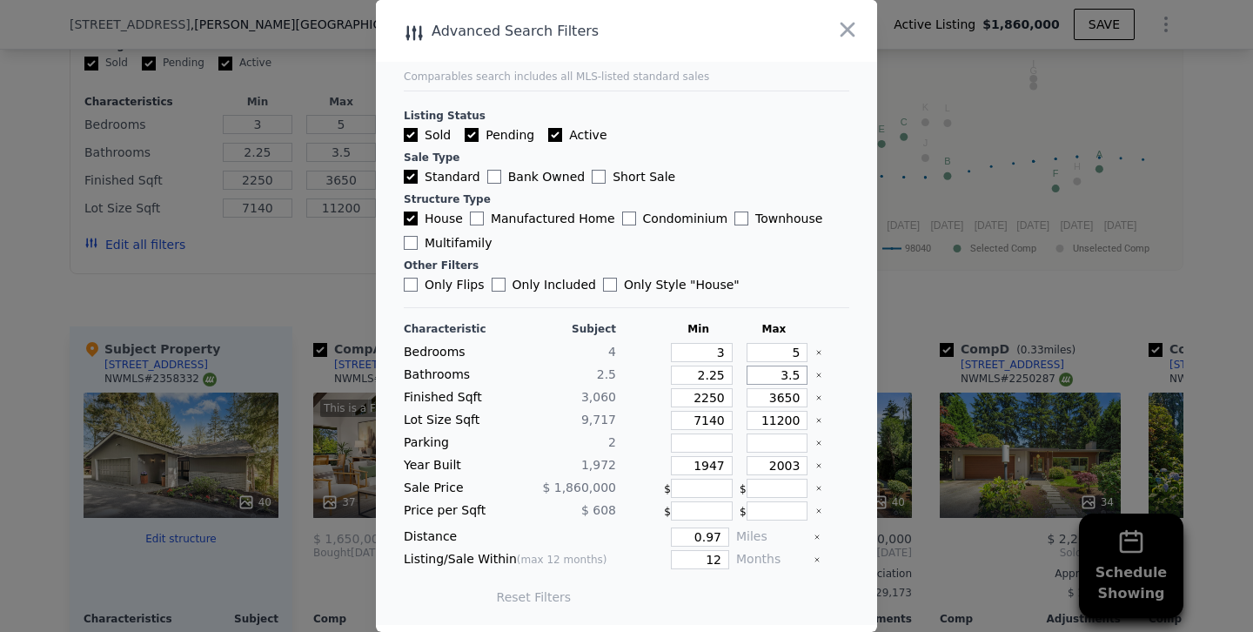
drag, startPoint x: 772, startPoint y: 378, endPoint x: 906, endPoint y: 377, distance: 134.0
click at [906, 377] on div "​ Advanced Search Filters Comparables search includes all MLS-listed standard s…" at bounding box center [626, 316] width 1253 height 632
type input "3"
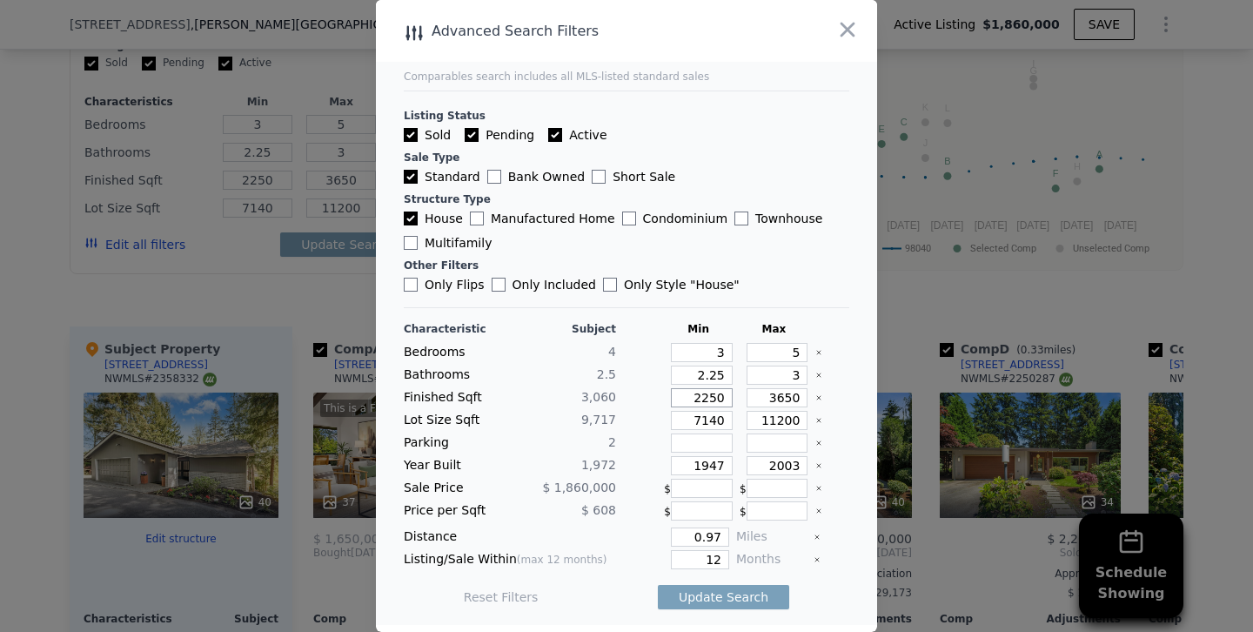
click at [705, 396] on input "2250" at bounding box center [702, 397] width 62 height 19
type input "250"
type input "2650"
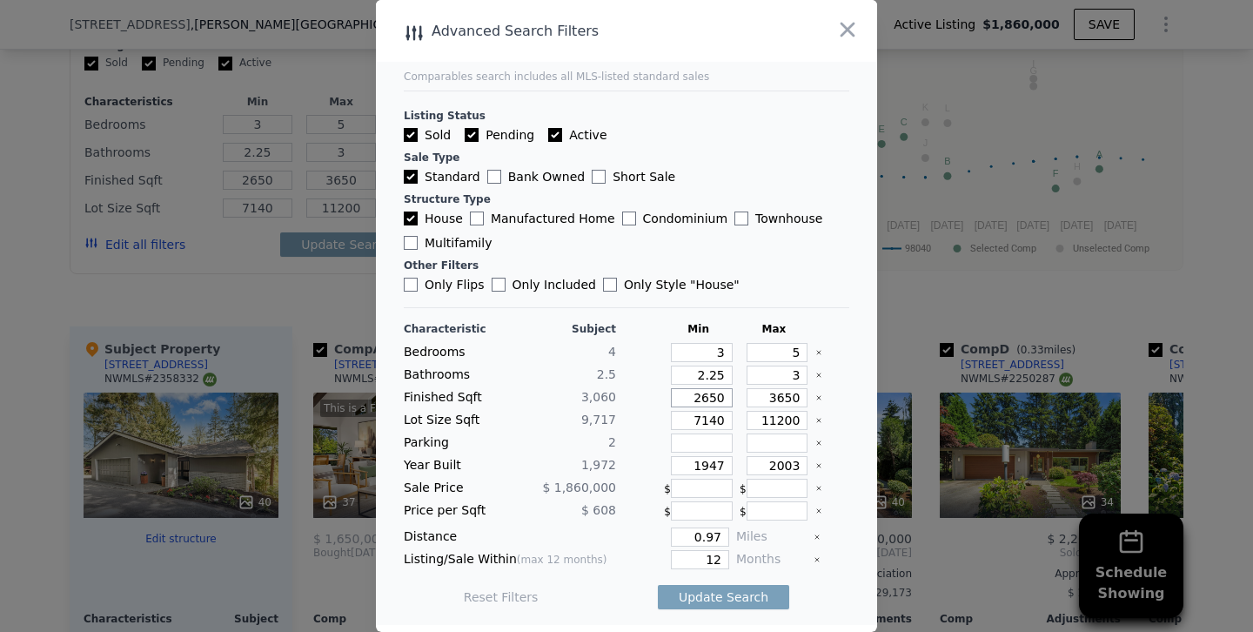
type input "250"
type input "2750"
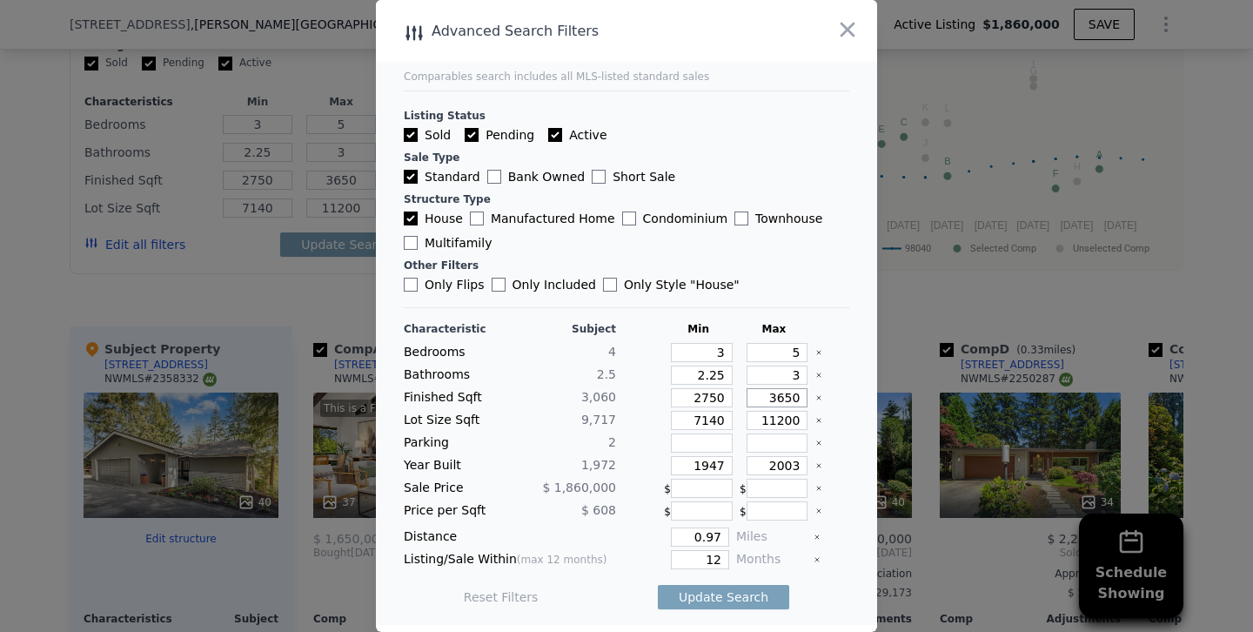
click at [780, 399] on input "3650" at bounding box center [778, 397] width 62 height 19
type input "350"
type input "3450"
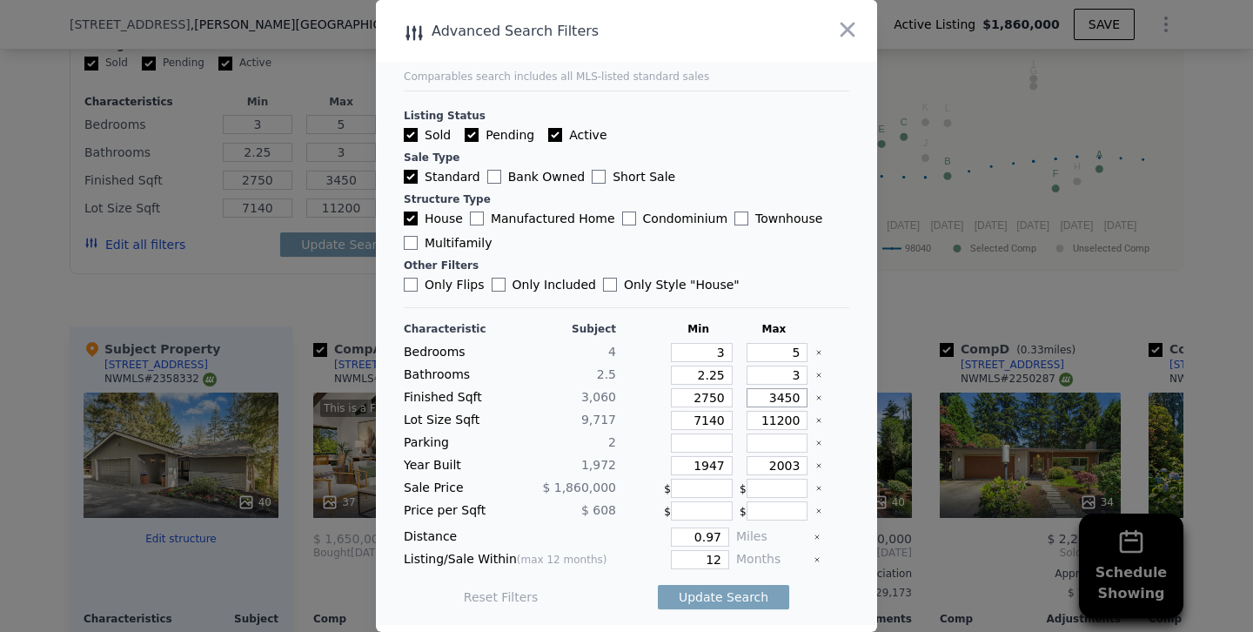
type input "3450"
drag, startPoint x: 712, startPoint y: 460, endPoint x: 793, endPoint y: 460, distance: 80.9
click at [793, 460] on div "Year Built 1,972 1947 2003" at bounding box center [626, 465] width 445 height 19
type input "1966"
drag, startPoint x: 767, startPoint y: 468, endPoint x: 876, endPoint y: 468, distance: 109.6
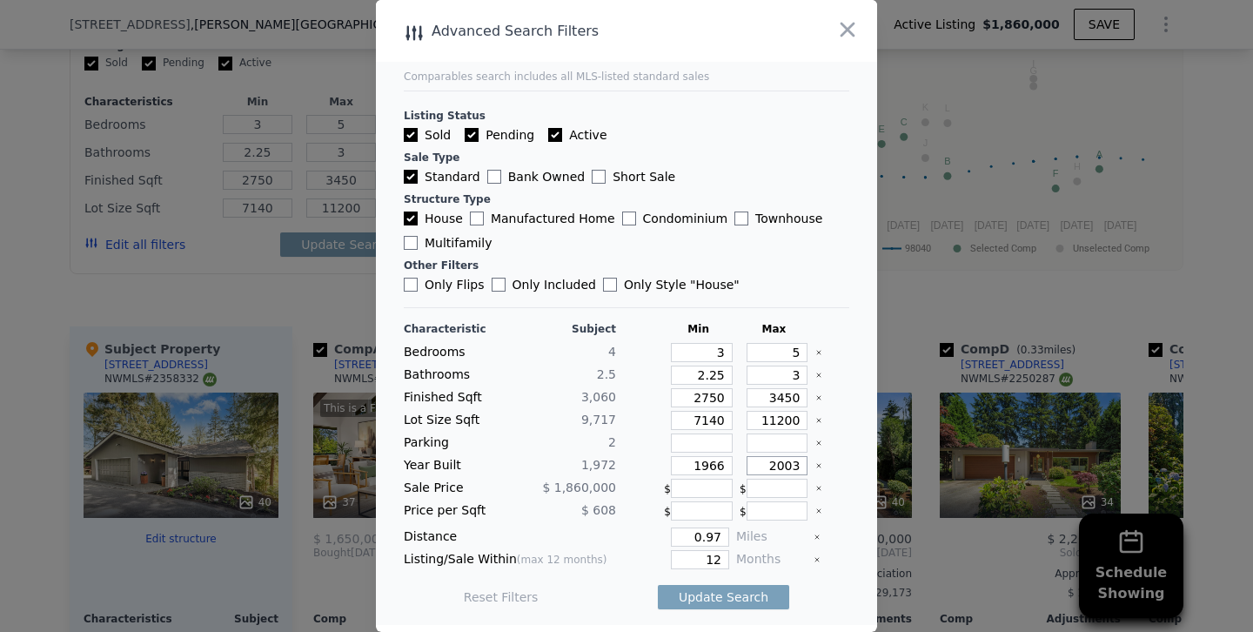
click at [876, 468] on main "Comparables search includes all MLS-listed standard sales Listing Status Sold P…" at bounding box center [626, 312] width 501 height 625
type input "1980"
drag, startPoint x: 699, startPoint y: 556, endPoint x: 847, endPoint y: 548, distance: 149.0
click at [847, 548] on div "Characteristic Subject Min Max Bedrooms 4 3 5 Bathrooms 2.5 2.25 3 Finished Sqf…" at bounding box center [626, 471] width 445 height 299
click at [705, 555] on input "12" at bounding box center [700, 559] width 58 height 19
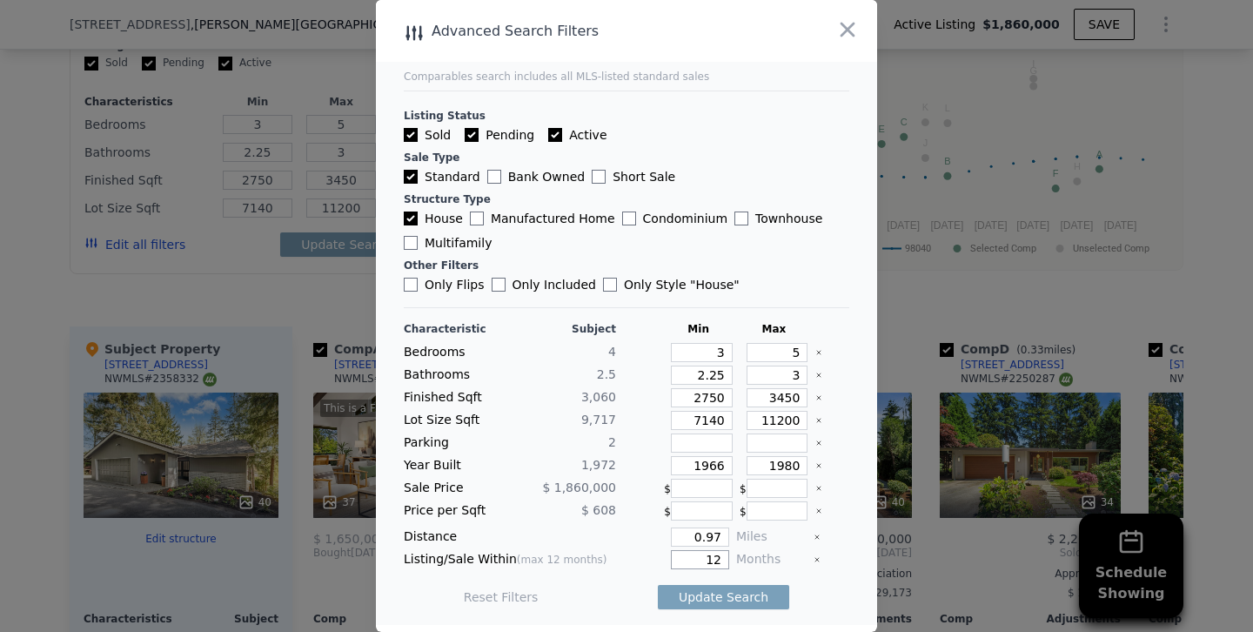
click at [705, 555] on input "12" at bounding box center [700, 559] width 58 height 19
type input "6"
click at [658, 585] on button "Update Search" at bounding box center [723, 597] width 131 height 24
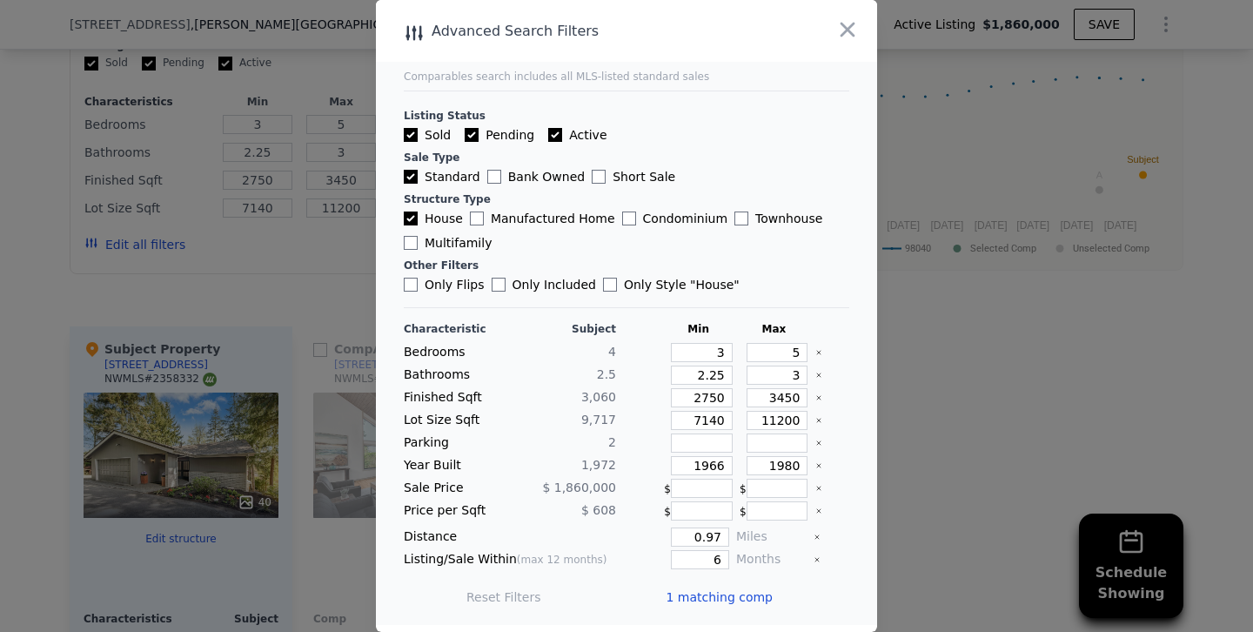
click at [318, 261] on div at bounding box center [626, 316] width 1253 height 632
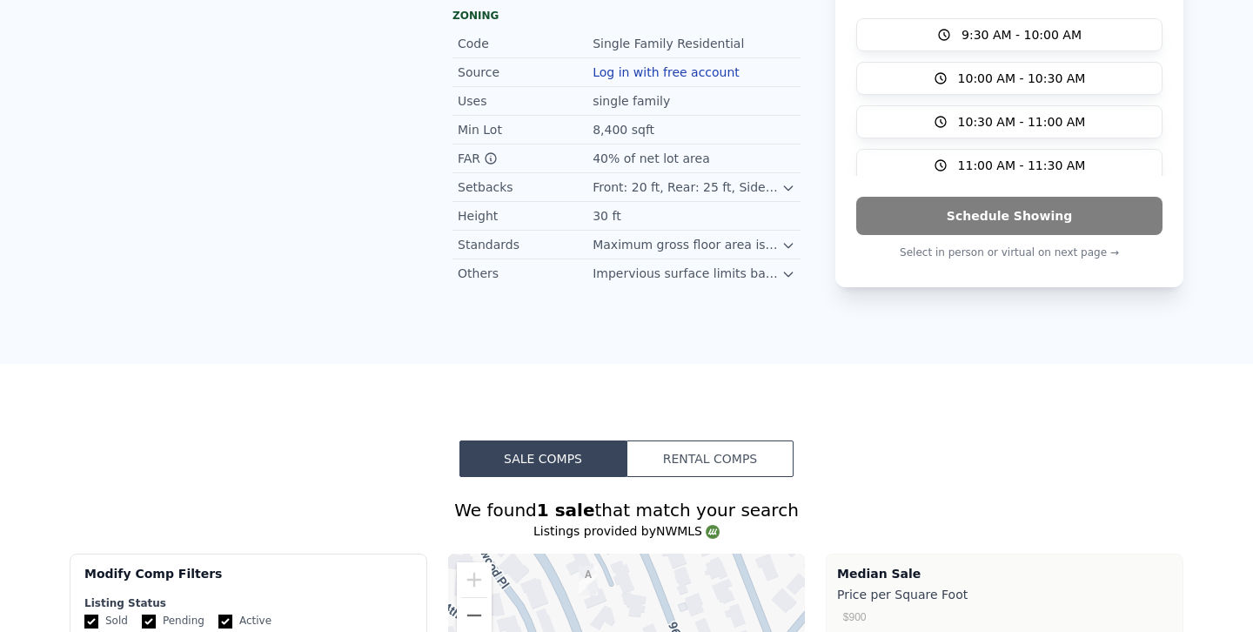
scroll to position [0, 0]
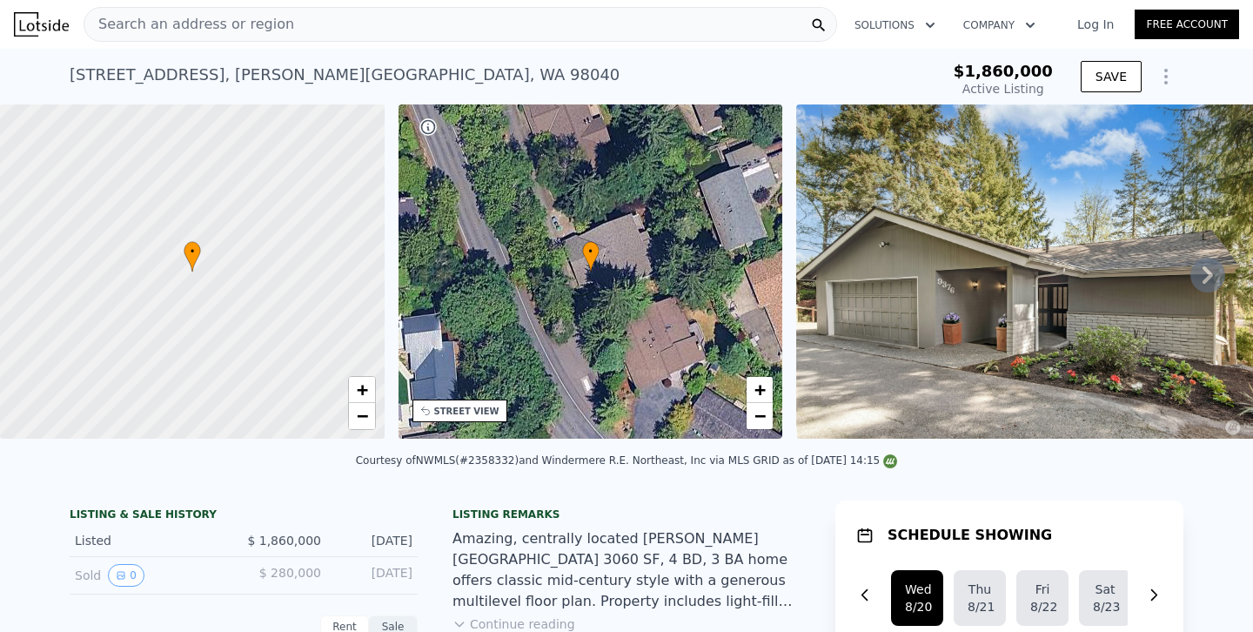
click at [332, 28] on div "Search an address or region" at bounding box center [461, 24] width 754 height 35
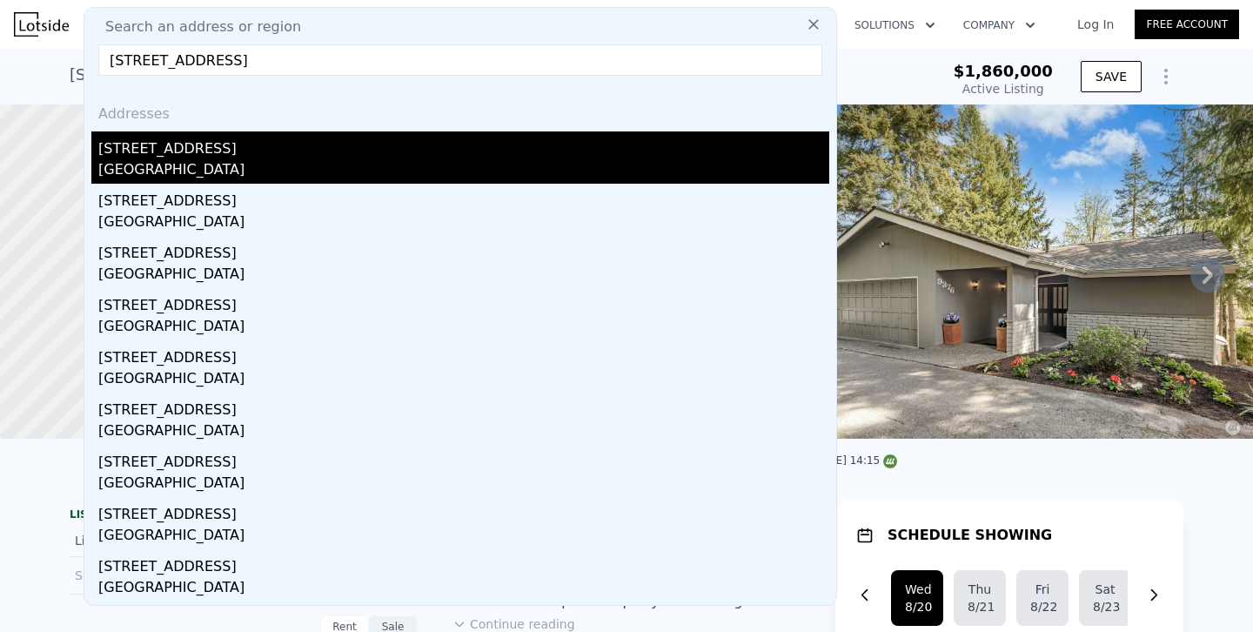
type input "9376 Mercerwood Dr, Mercer Island, WA 98040"
click at [147, 164] on div "Mercer Island, WA 98040" at bounding box center [463, 171] width 731 height 24
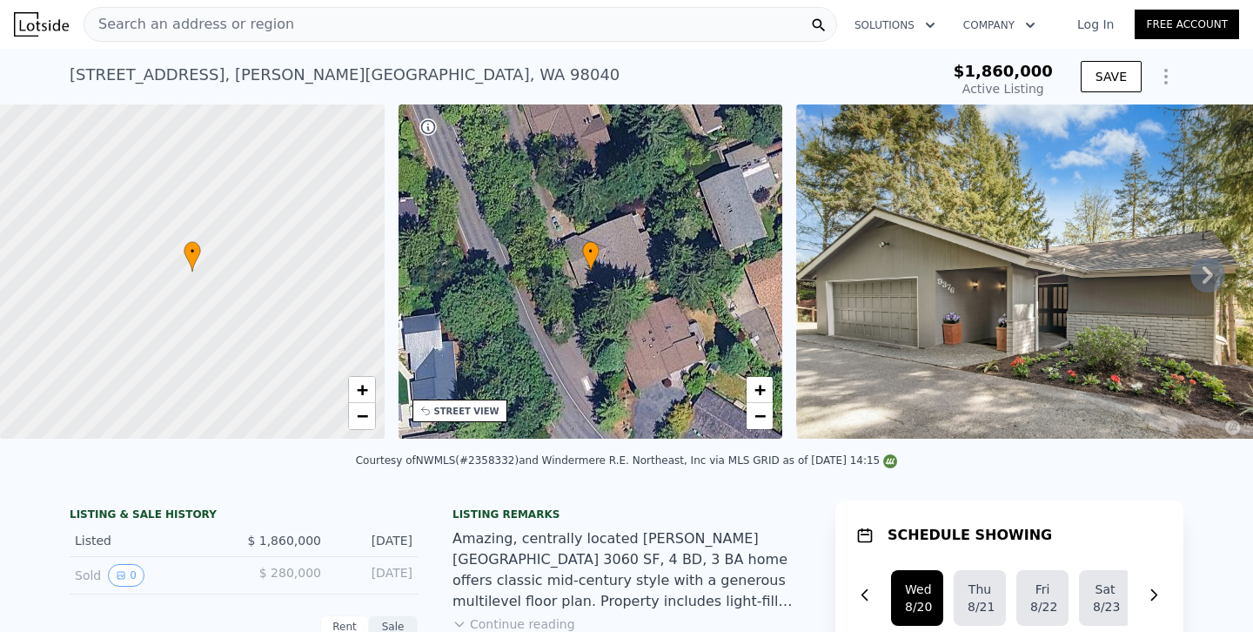
click at [300, 21] on div "Search an address or region" at bounding box center [461, 24] width 754 height 35
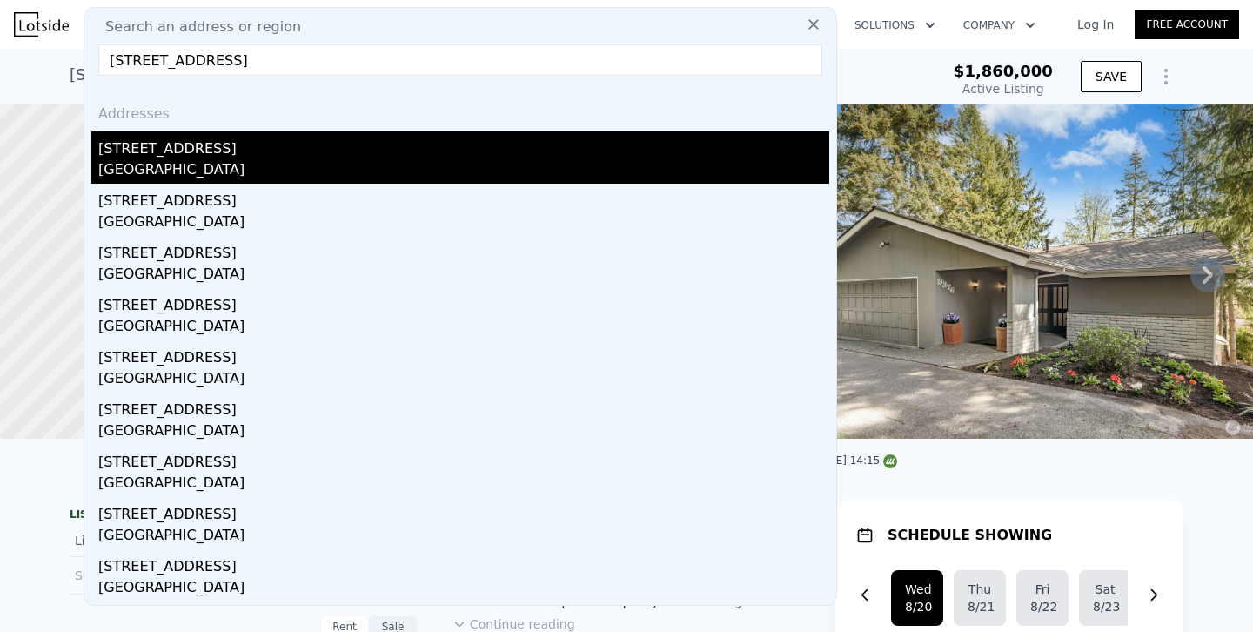
type input "9376 Mercerwood Dr, Mercer Island, WA 98040"
click at [208, 151] on div "9376 Mercerwood Dr" at bounding box center [463, 145] width 731 height 28
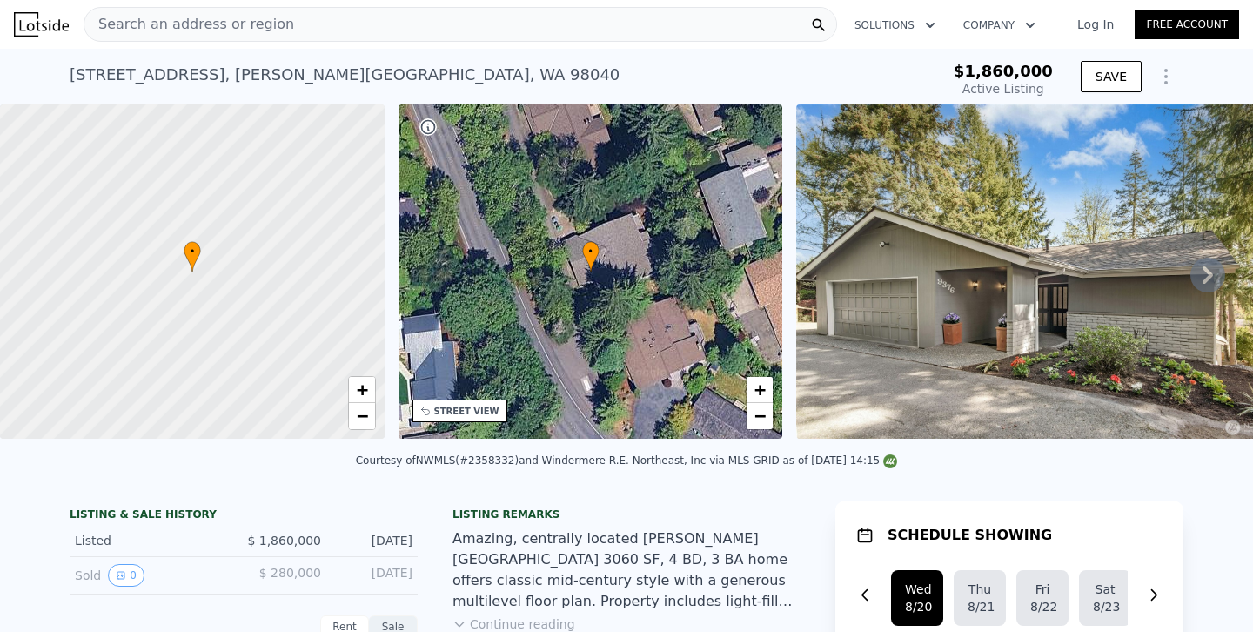
click at [226, 31] on span "Search an address or region" at bounding box center [189, 24] width 210 height 21
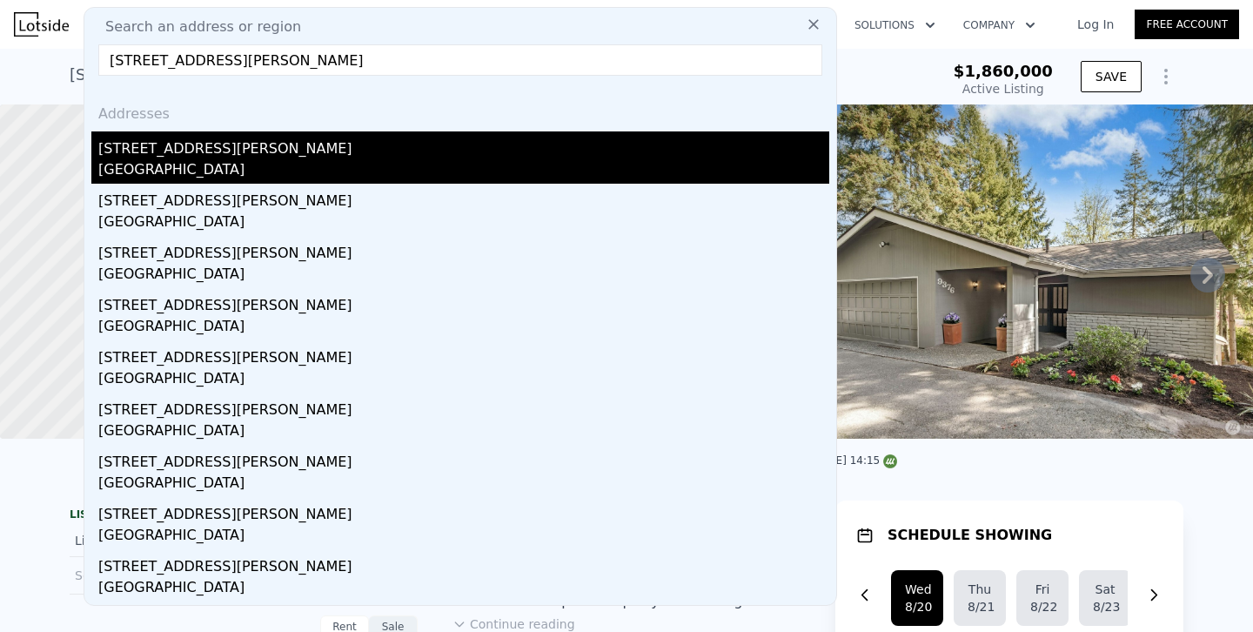
type input "5019 E Mercer Wy, Mercer Island, WA 98040"
click at [118, 148] on div "5019 E Mercer Way" at bounding box center [463, 145] width 731 height 28
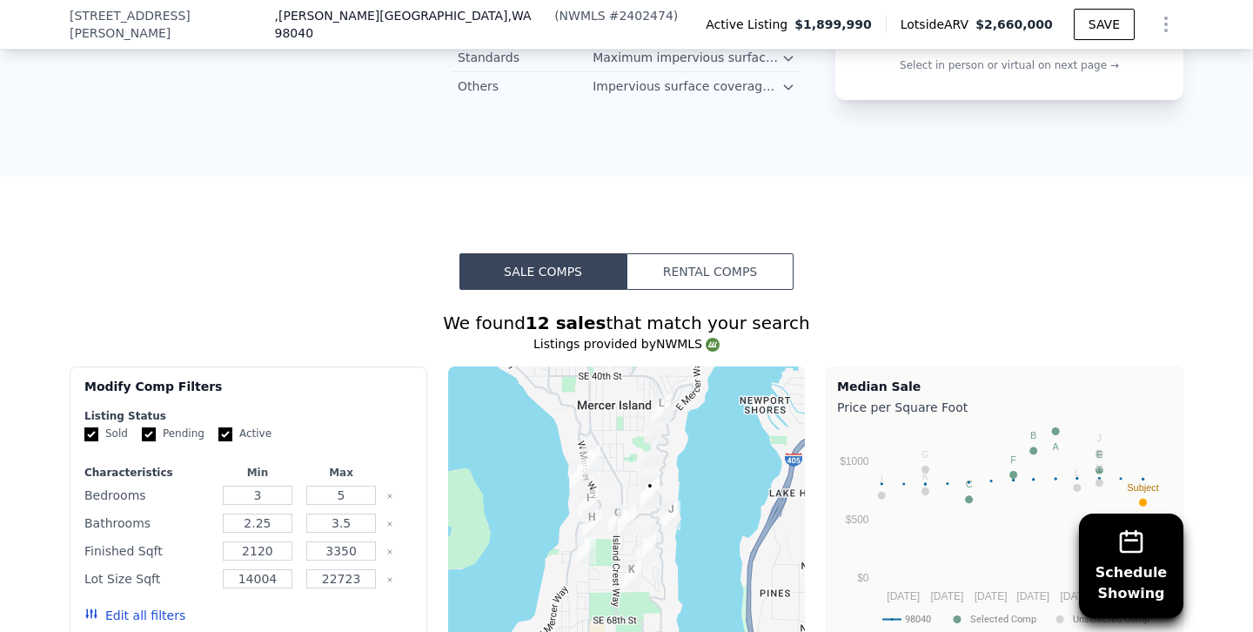
scroll to position [1818, 0]
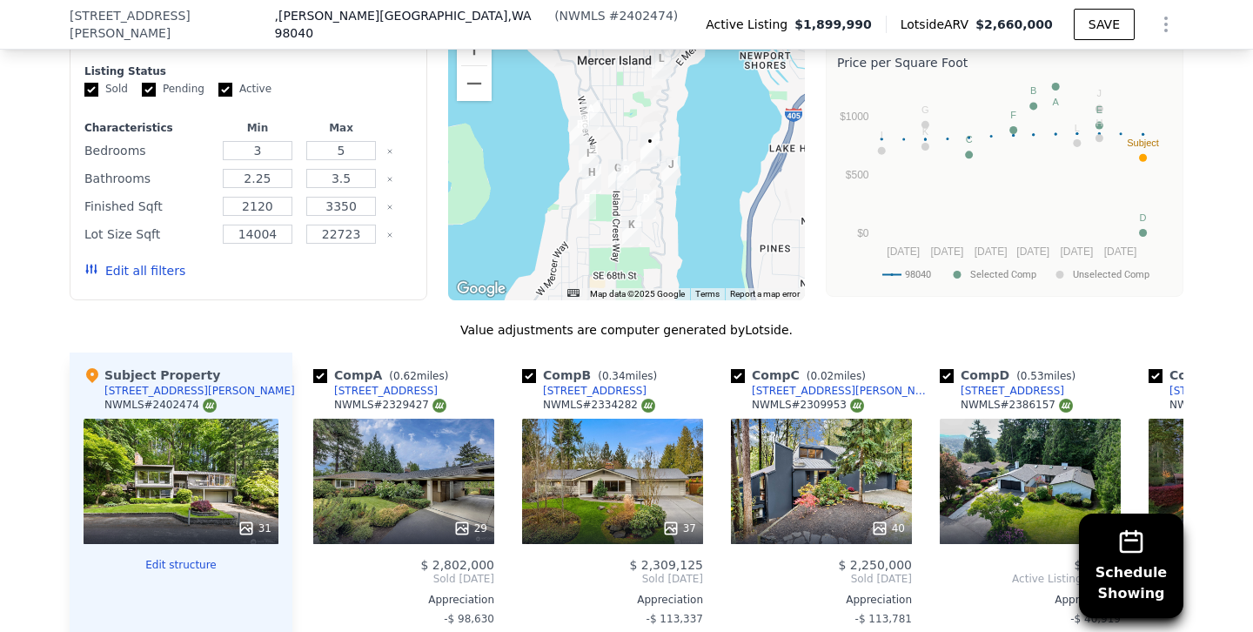
click at [152, 262] on button "Edit all filters" at bounding box center [134, 270] width 101 height 17
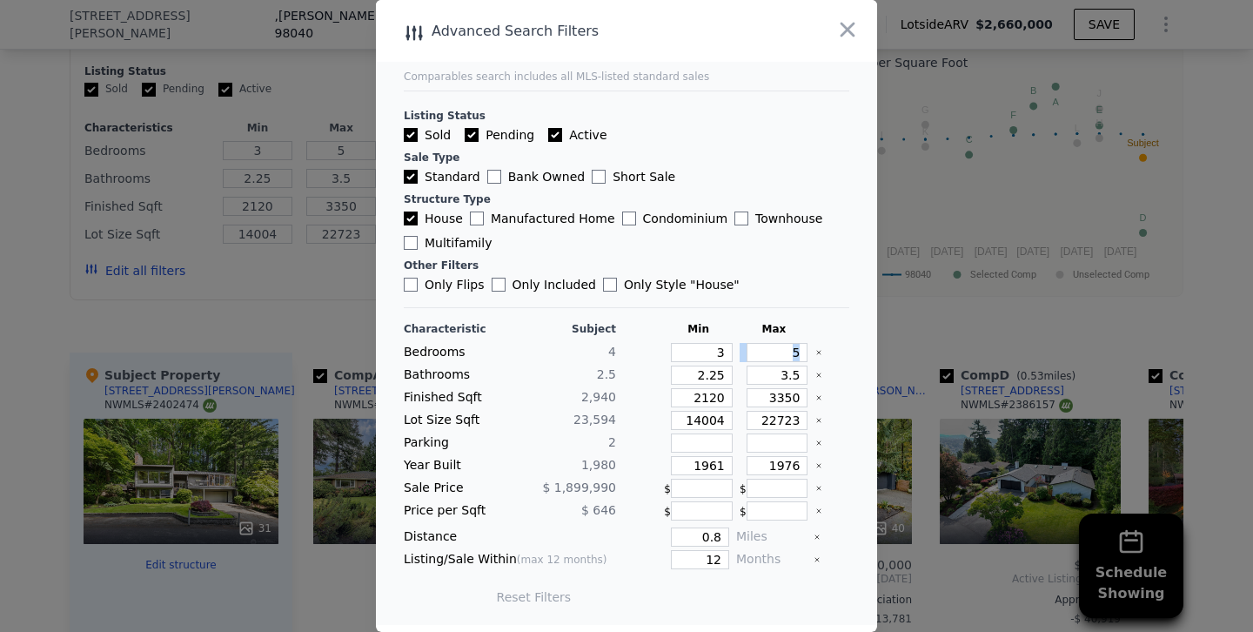
drag, startPoint x: 776, startPoint y: 340, endPoint x: 866, endPoint y: 340, distance: 89.6
click at [866, 340] on main "Comparables search includes all MLS-listed standard sales Listing Status Sold P…" at bounding box center [626, 312] width 501 height 625
drag, startPoint x: 767, startPoint y: 351, endPoint x: 871, endPoint y: 351, distance: 103.5
click at [871, 351] on main "Comparables search includes all MLS-listed standard sales Listing Status Sold P…" at bounding box center [626, 312] width 501 height 625
drag, startPoint x: 790, startPoint y: 372, endPoint x: 889, endPoint y: 372, distance: 99.2
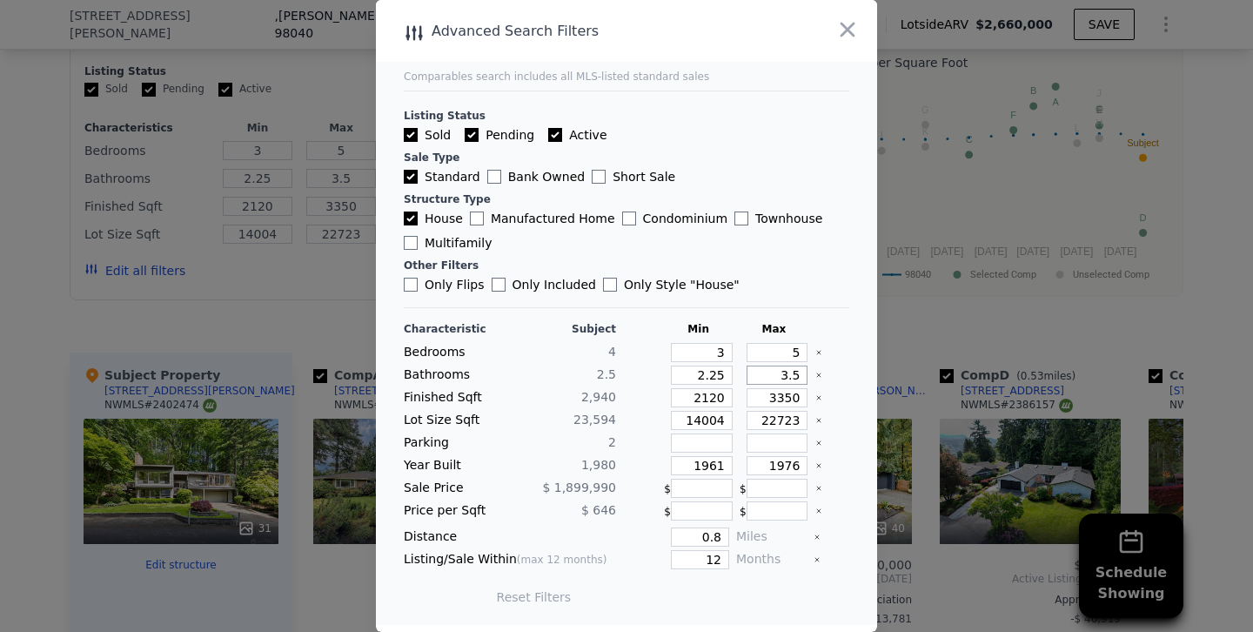
click at [889, 372] on div "​ Advanced Search Filters Comparables search includes all MLS-listed standard s…" at bounding box center [626, 316] width 1253 height 632
type input "3"
click at [707, 394] on input "2120" at bounding box center [702, 397] width 62 height 19
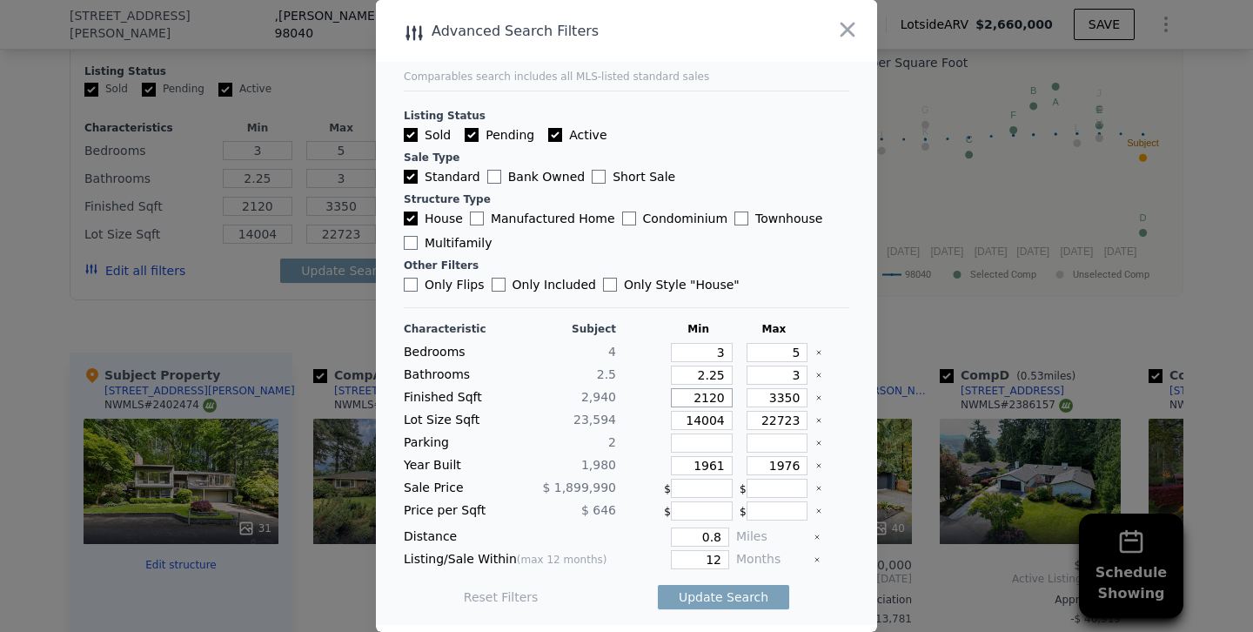
type input "220"
type input "2620"
type input "220"
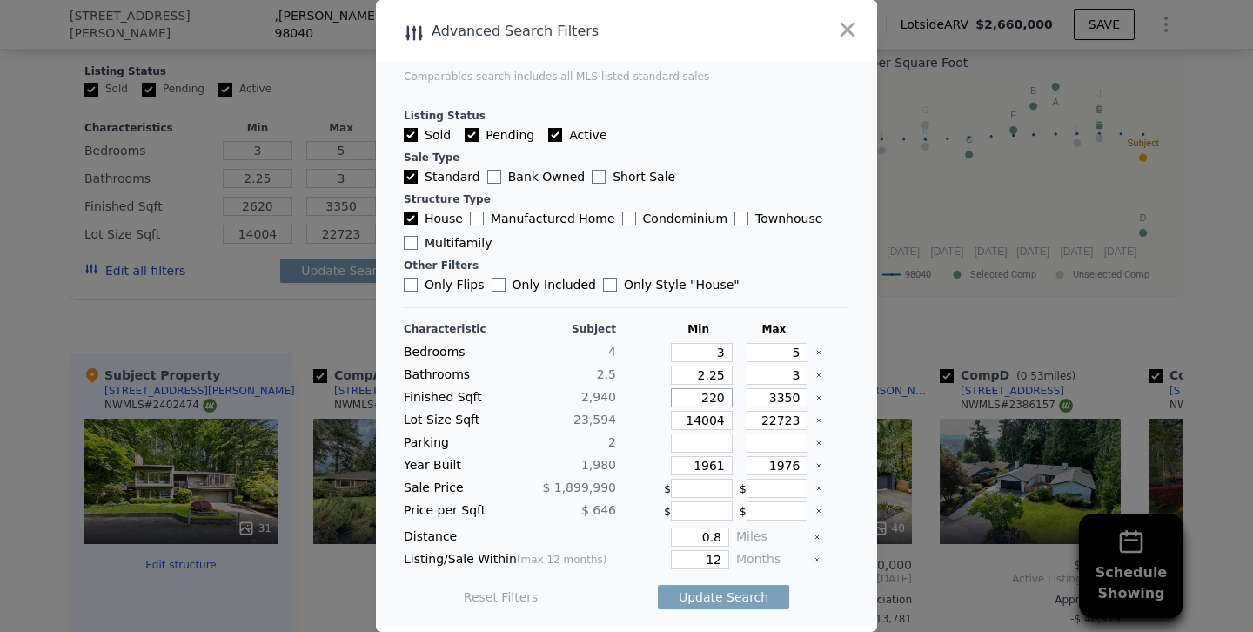
type input "220"
type input "2720"
click at [784, 399] on input "3350" at bounding box center [778, 397] width 62 height 19
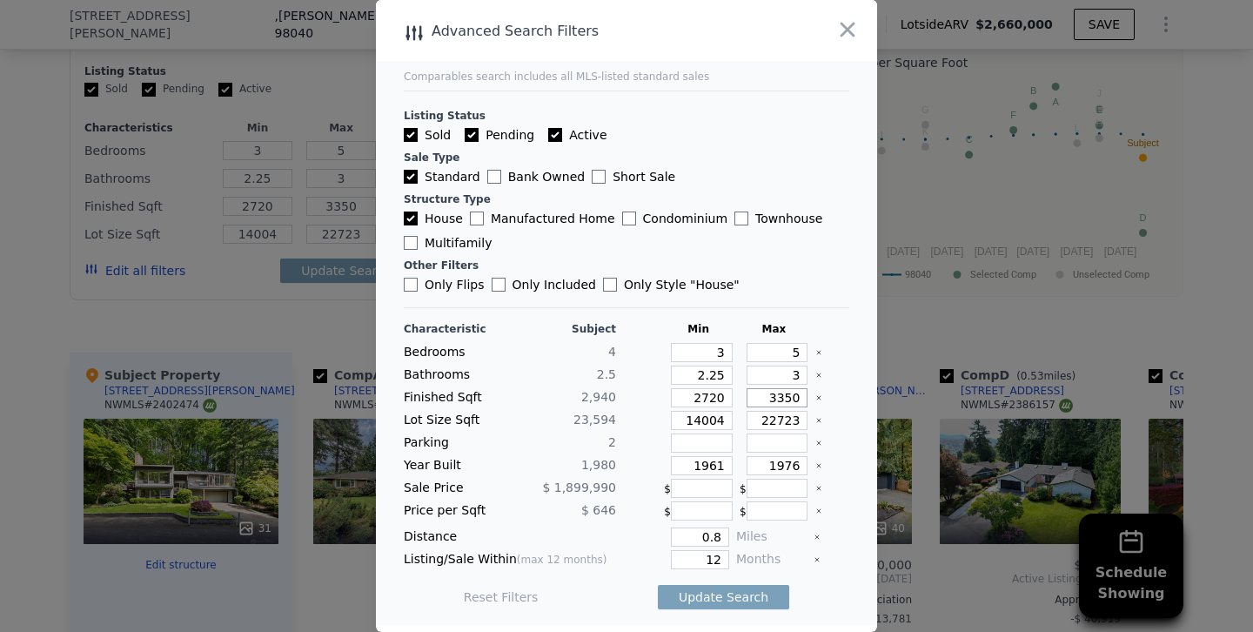
type input "350"
type input "3250"
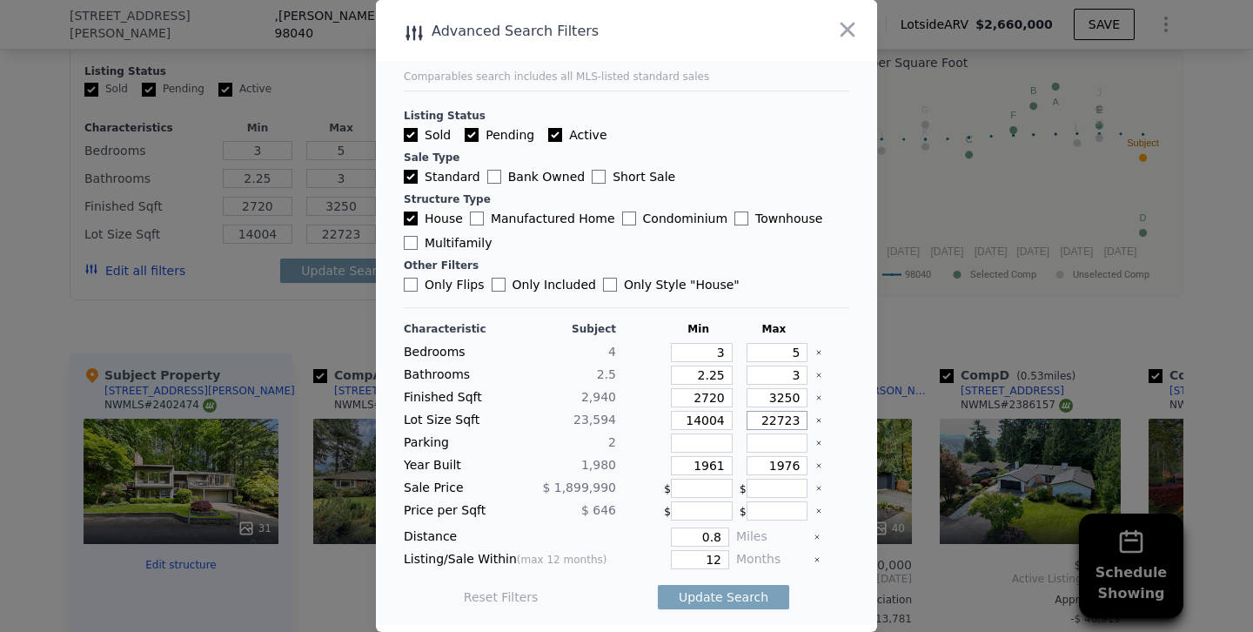
click at [777, 416] on input "22723" at bounding box center [778, 420] width 62 height 19
type input "2723"
type input "26723"
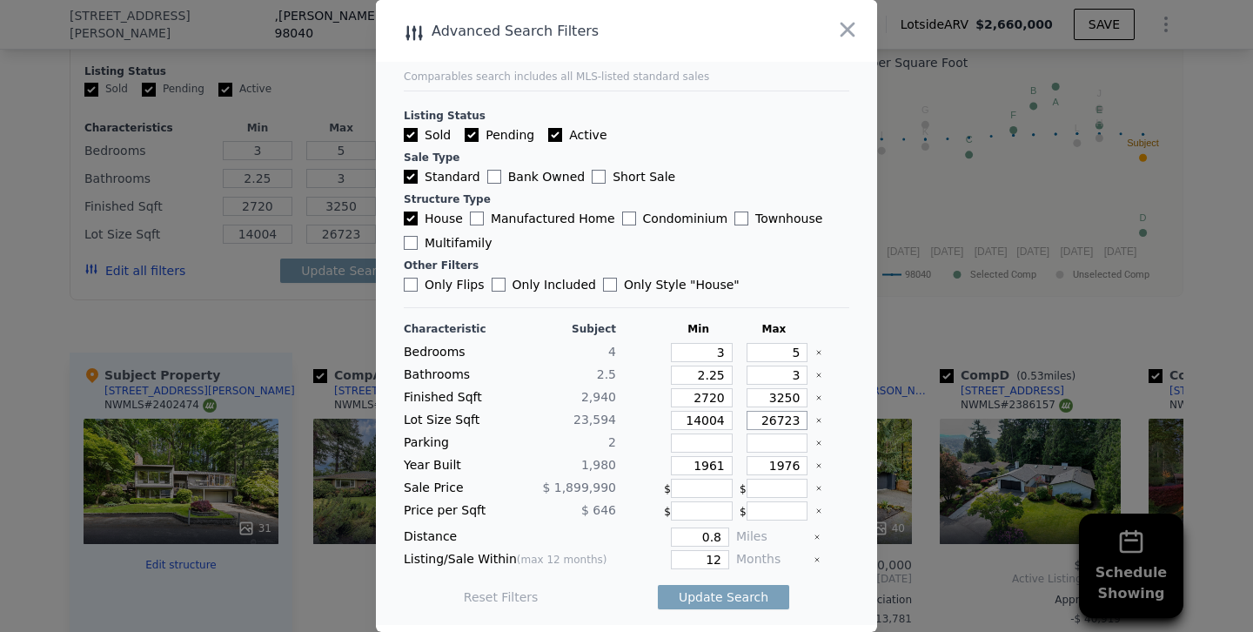
type input "26723"
drag, startPoint x: 711, startPoint y: 461, endPoint x: 814, endPoint y: 461, distance: 103.5
click at [814, 461] on div "Year Built 1,980 1961 1976" at bounding box center [626, 465] width 445 height 19
type input "1972"
drag, startPoint x: 785, startPoint y: 462, endPoint x: 903, endPoint y: 462, distance: 118.3
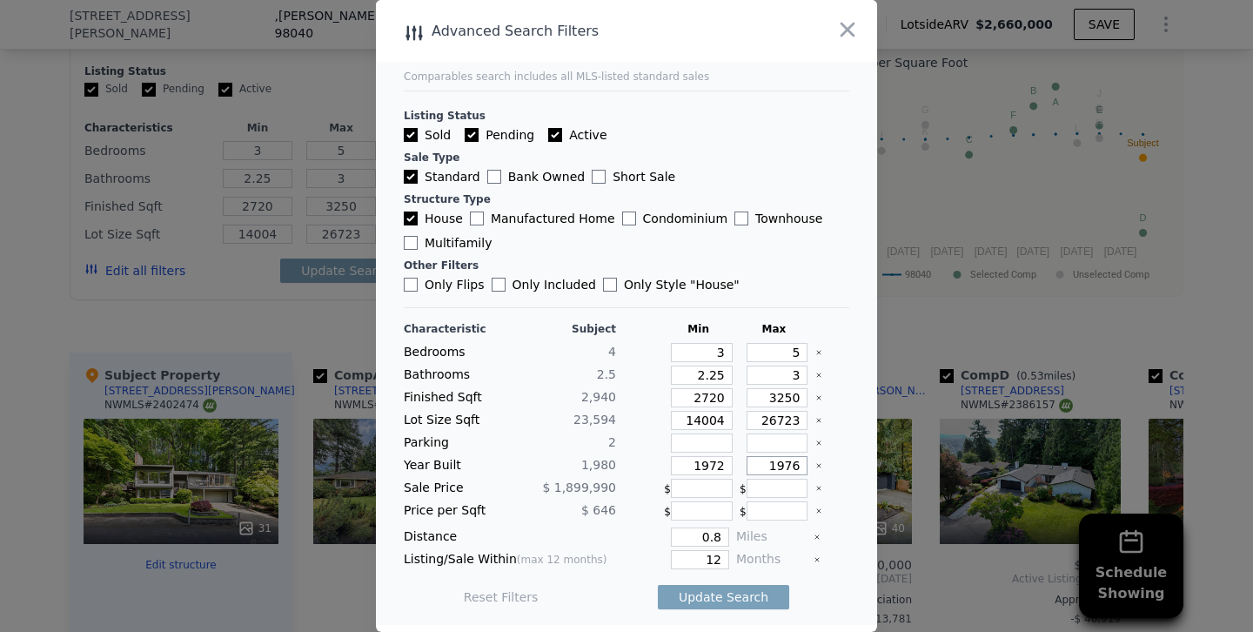
click at [903, 462] on div "​ Advanced Search Filters Comparables search includes all MLS-listed standard s…" at bounding box center [626, 316] width 1253 height 632
type input "1988"
drag, startPoint x: 698, startPoint y: 556, endPoint x: 833, endPoint y: 548, distance: 135.1
click at [833, 548] on div "Characteristic Subject Min Max Bedrooms 4 3 5 Bathrooms 2.5 2.25 3 Finished Sqf…" at bounding box center [626, 471] width 445 height 299
drag, startPoint x: 702, startPoint y: 556, endPoint x: 814, endPoint y: 560, distance: 111.5
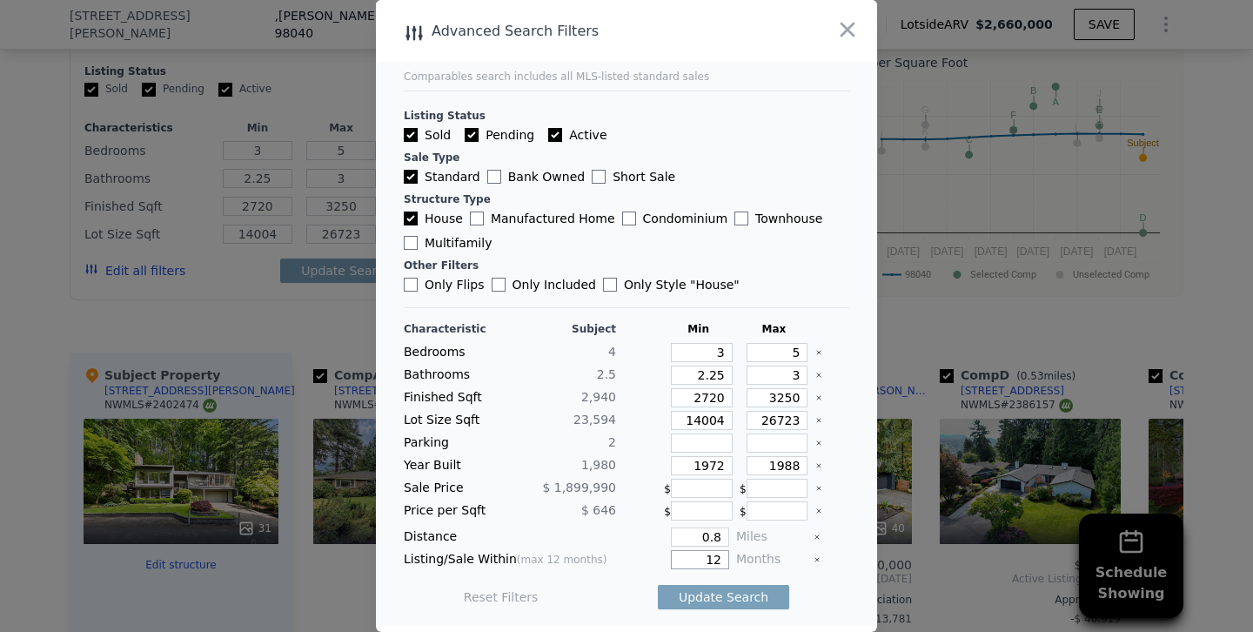
click at [814, 560] on div "Listing/Sale Within (max 12 months) 12 Months" at bounding box center [626, 559] width 445 height 19
type input "6"
click at [658, 585] on button "Update Search" at bounding box center [723, 597] width 131 height 24
checkbox input "false"
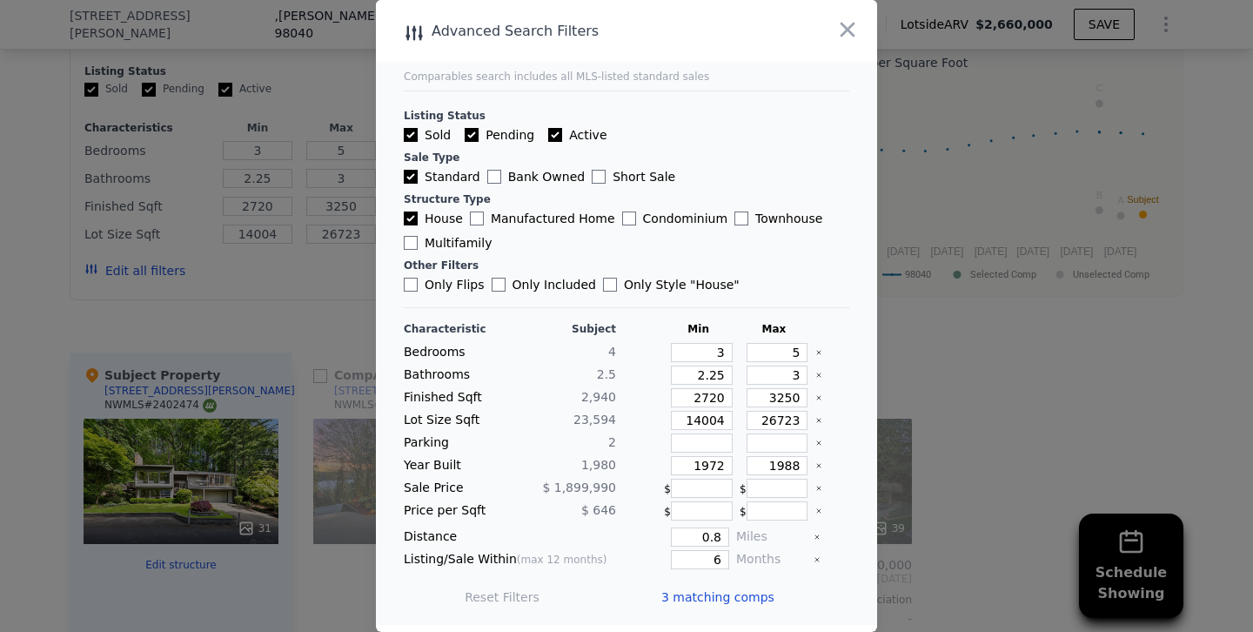
click at [311, 258] on div at bounding box center [626, 316] width 1253 height 632
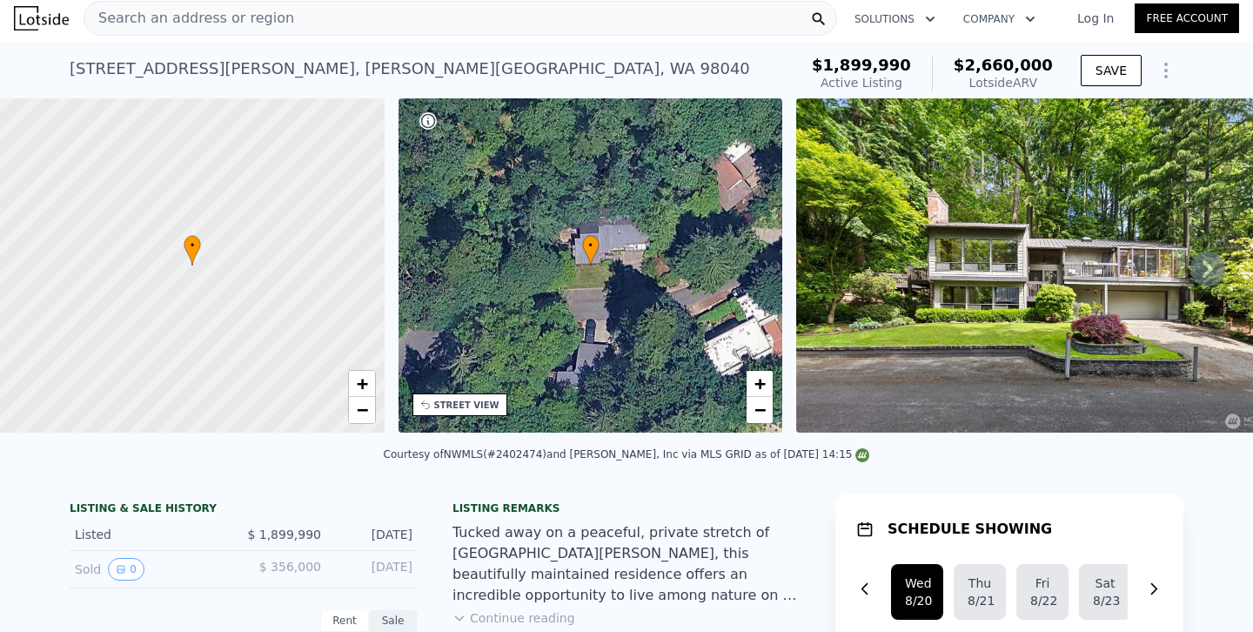
scroll to position [0, 0]
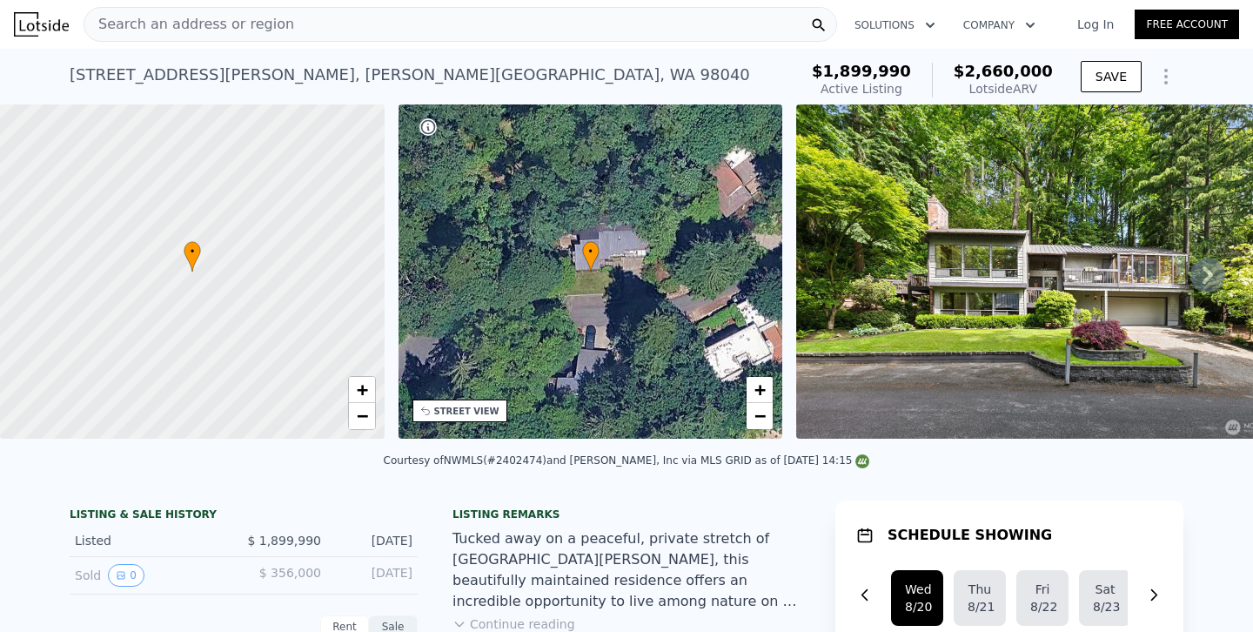
click at [372, 17] on div "Search an address or region" at bounding box center [461, 24] width 754 height 35
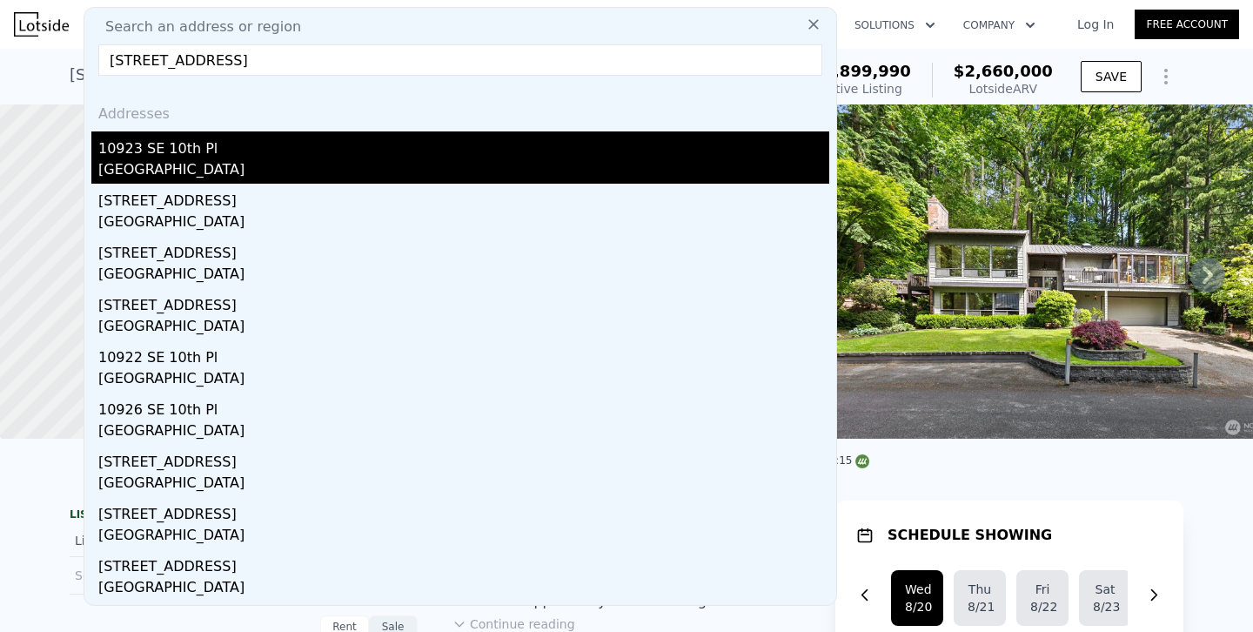
type input "10923 SE 10th Place, Bellevue, WA 98004"
click at [157, 157] on div "10923 SE 10th Pl" at bounding box center [463, 145] width 731 height 28
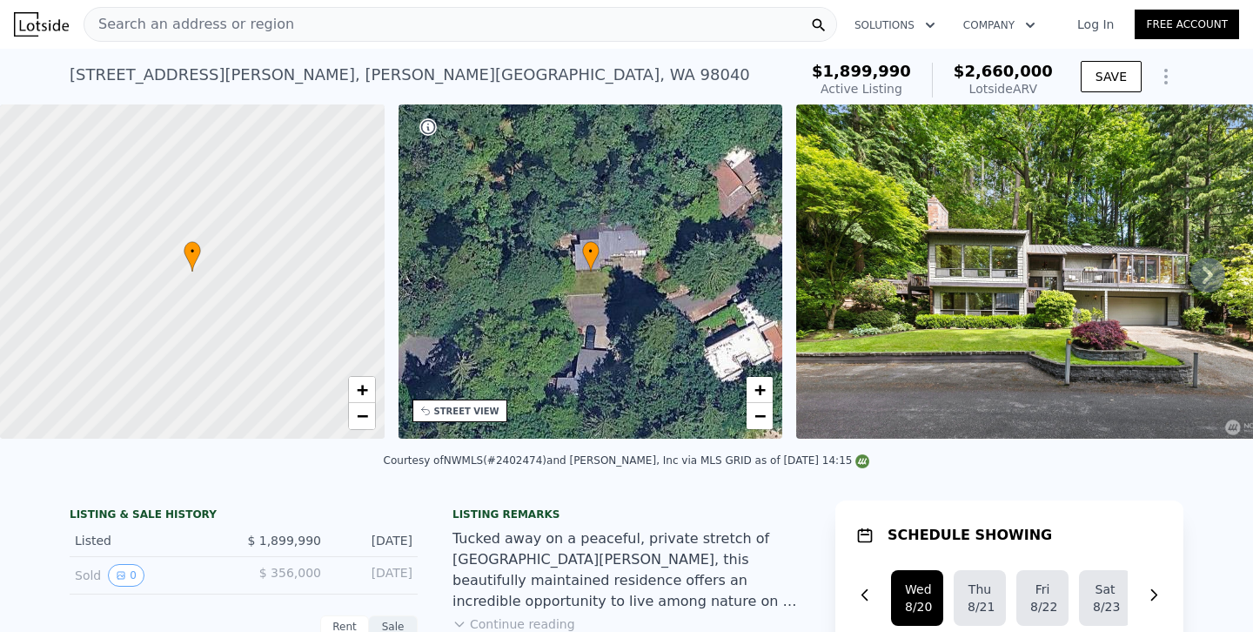
type input "4"
type input "2.5"
type input "5"
type input "3320"
type input "4430"
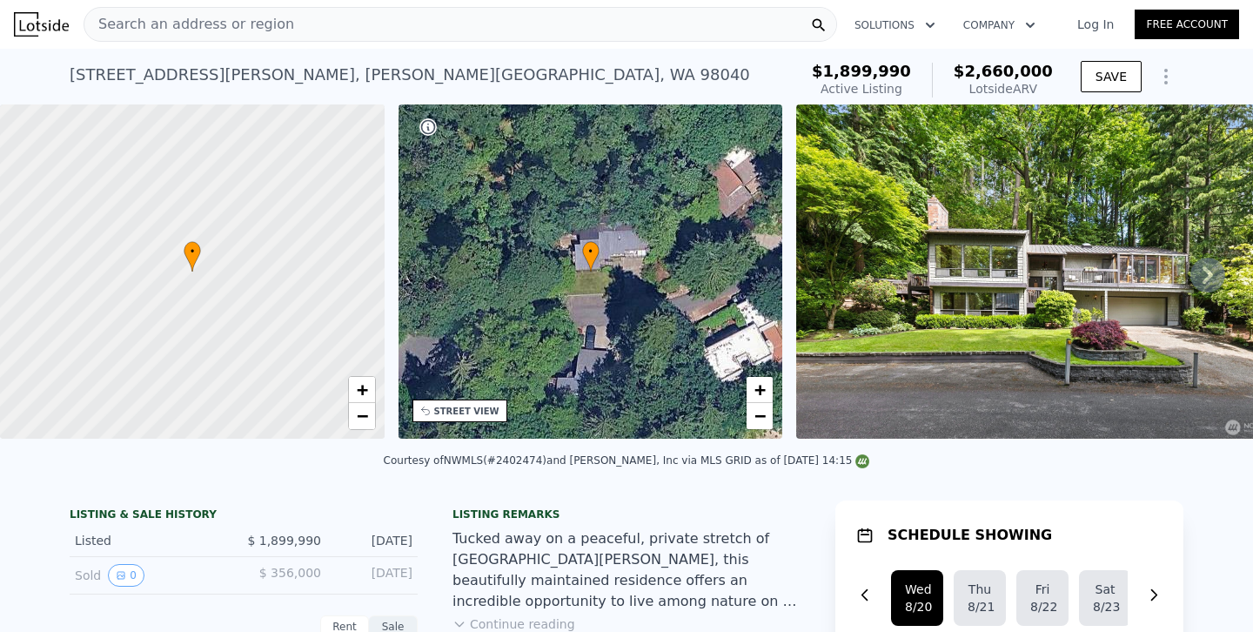
type input "8246"
type input "23284"
type input "$ 3,174,000"
type input "$ 1,004,425"
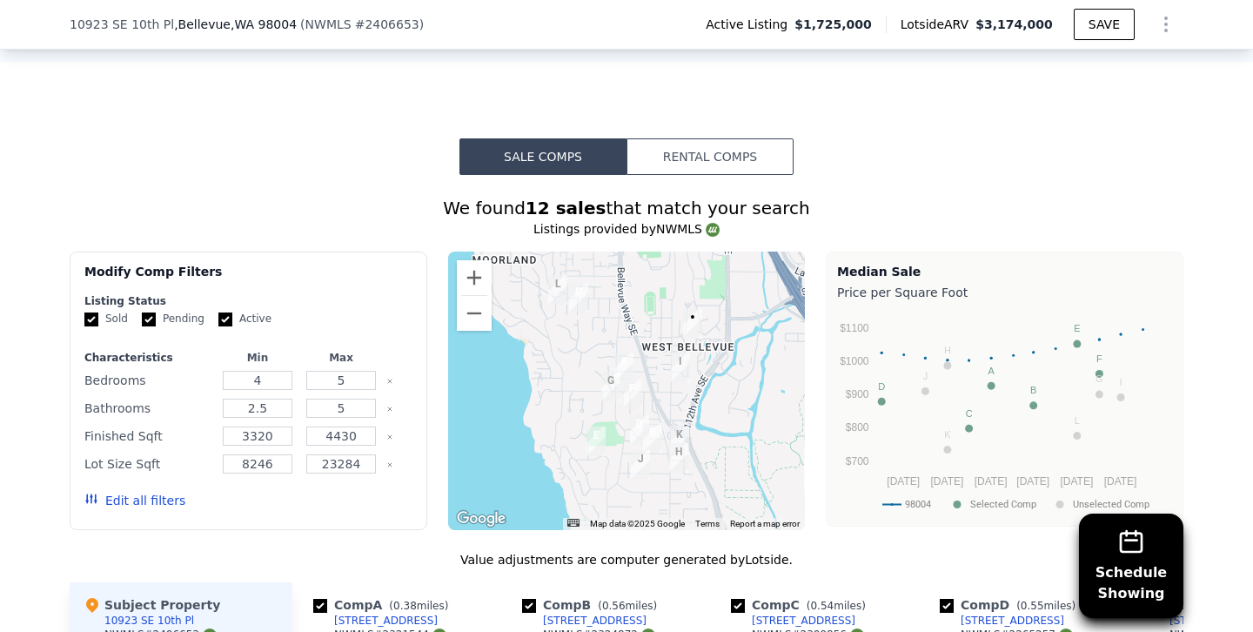
scroll to position [1468, 0]
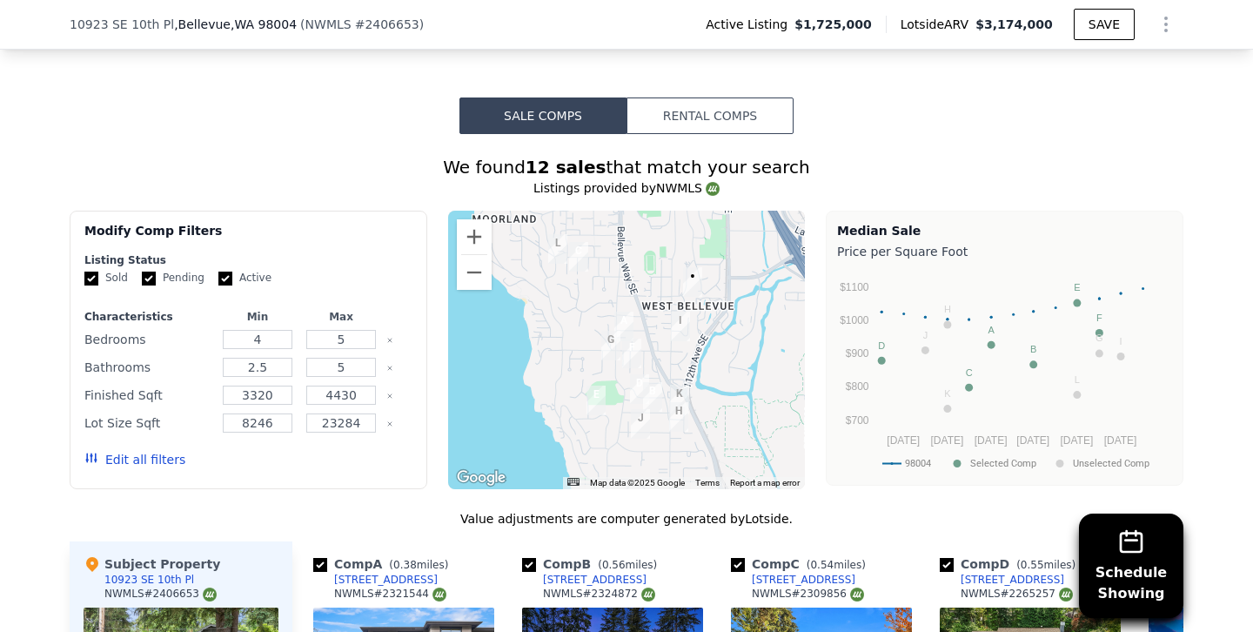
click at [150, 458] on button "Edit all filters" at bounding box center [134, 459] width 101 height 17
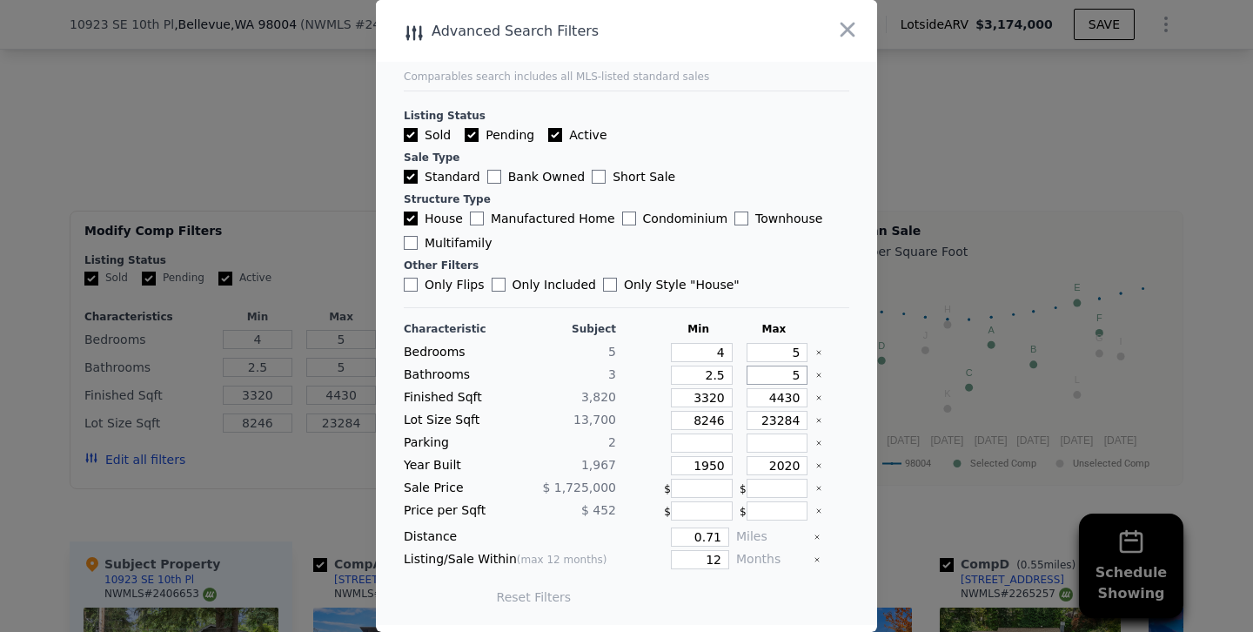
drag, startPoint x: 769, startPoint y: 377, endPoint x: 901, endPoint y: 377, distance: 132.3
click at [901, 377] on div "​ Advanced Search Filters Comparables search includes all MLS-listed standard s…" at bounding box center [626, 316] width 1253 height 632
type input "4"
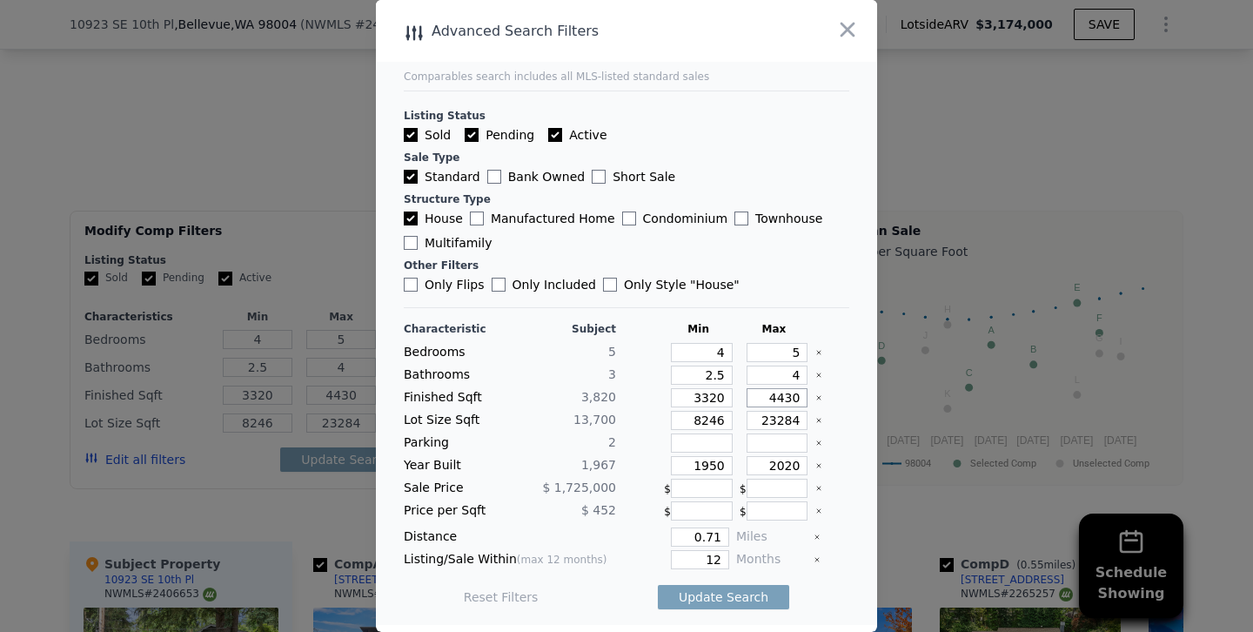
click at [782, 397] on input "4430" at bounding box center [778, 397] width 62 height 19
type input "430"
type input "4230"
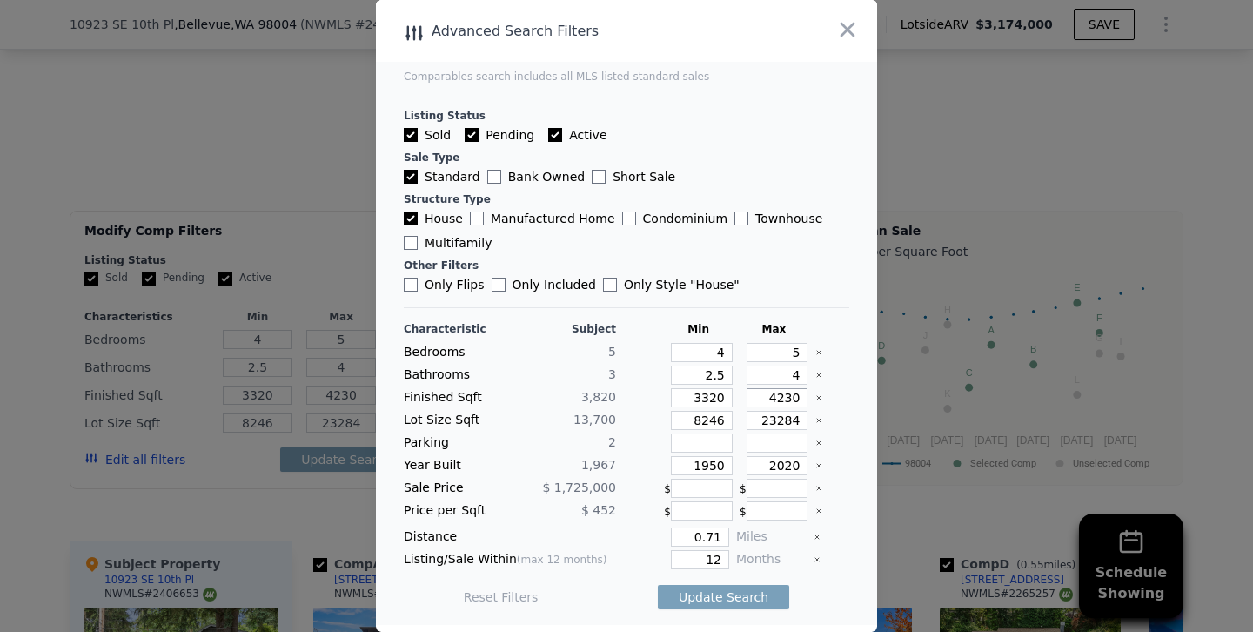
type input "4230"
drag, startPoint x: 709, startPoint y: 465, endPoint x: 803, endPoint y: 464, distance: 94.0
click at [803, 464] on div "Year Built 1,967 1950 2020" at bounding box center [626, 465] width 445 height 19
type input "1958"
drag, startPoint x: 761, startPoint y: 463, endPoint x: 889, endPoint y: 463, distance: 127.9
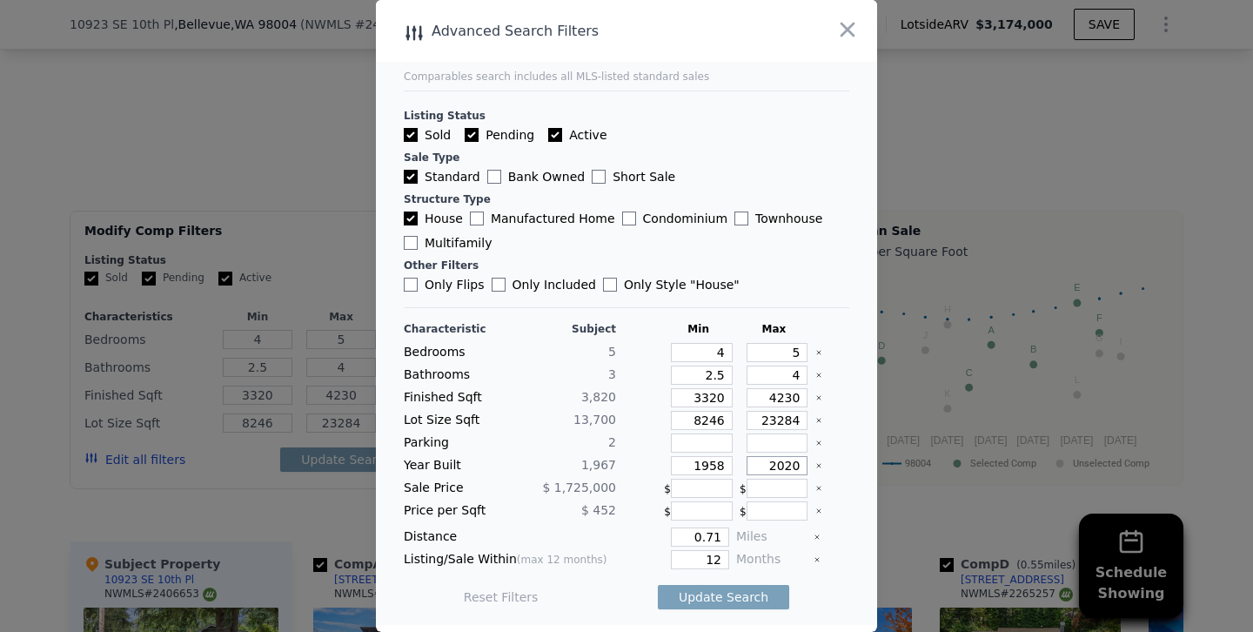
click at [889, 463] on div "​ Advanced Search Filters Comparables search includes all MLS-listed standard s…" at bounding box center [626, 316] width 1253 height 632
type input "1976"
drag, startPoint x: 698, startPoint y: 564, endPoint x: 878, endPoint y: 566, distance: 180.1
click at [878, 566] on div "​ Advanced Search Filters Comparables search includes all MLS-listed standard s…" at bounding box center [626, 316] width 1253 height 632
type input "6"
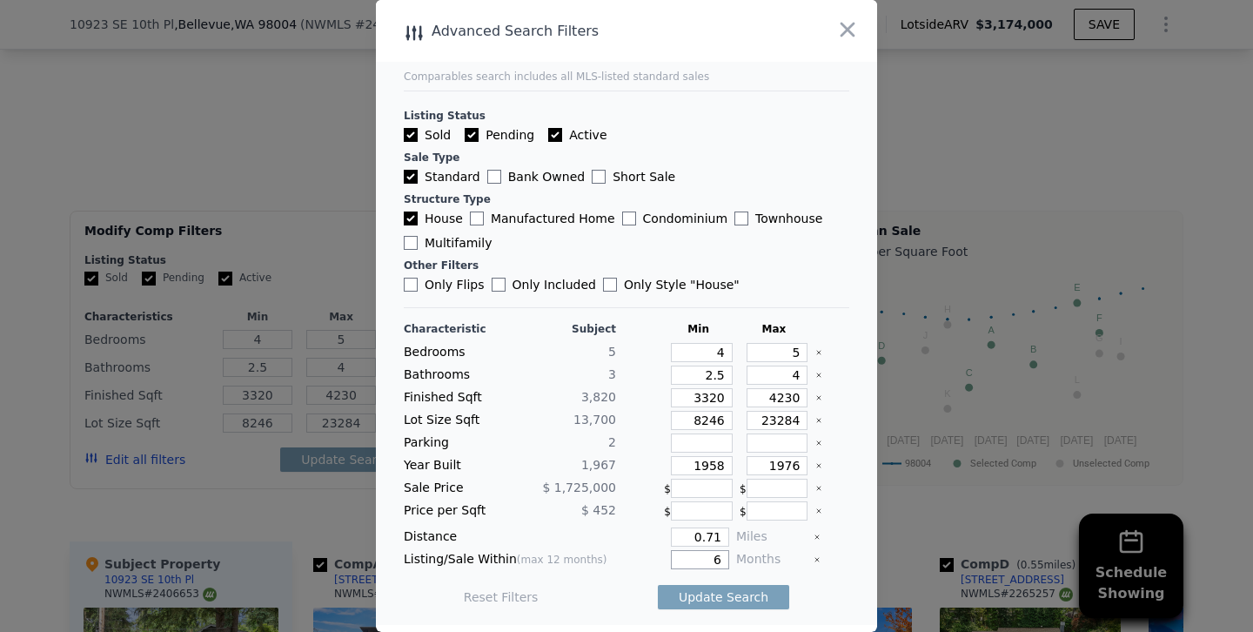
click at [658, 585] on button "Update Search" at bounding box center [723, 597] width 131 height 24
click at [315, 225] on div at bounding box center [626, 316] width 1253 height 632
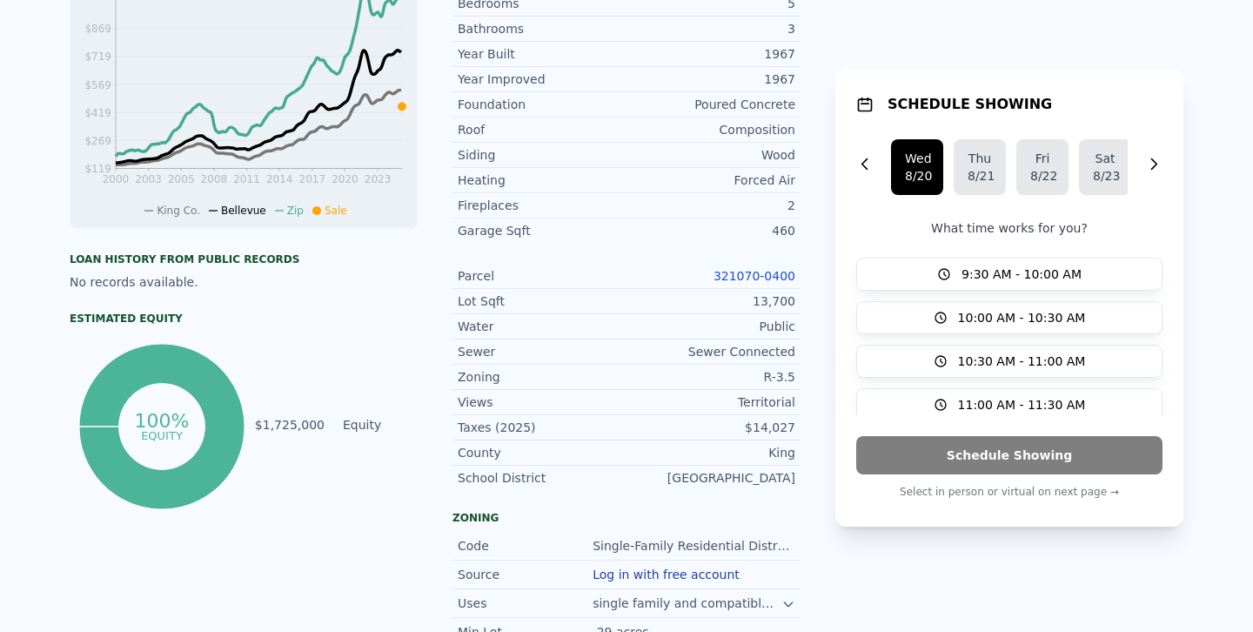
scroll to position [0, 0]
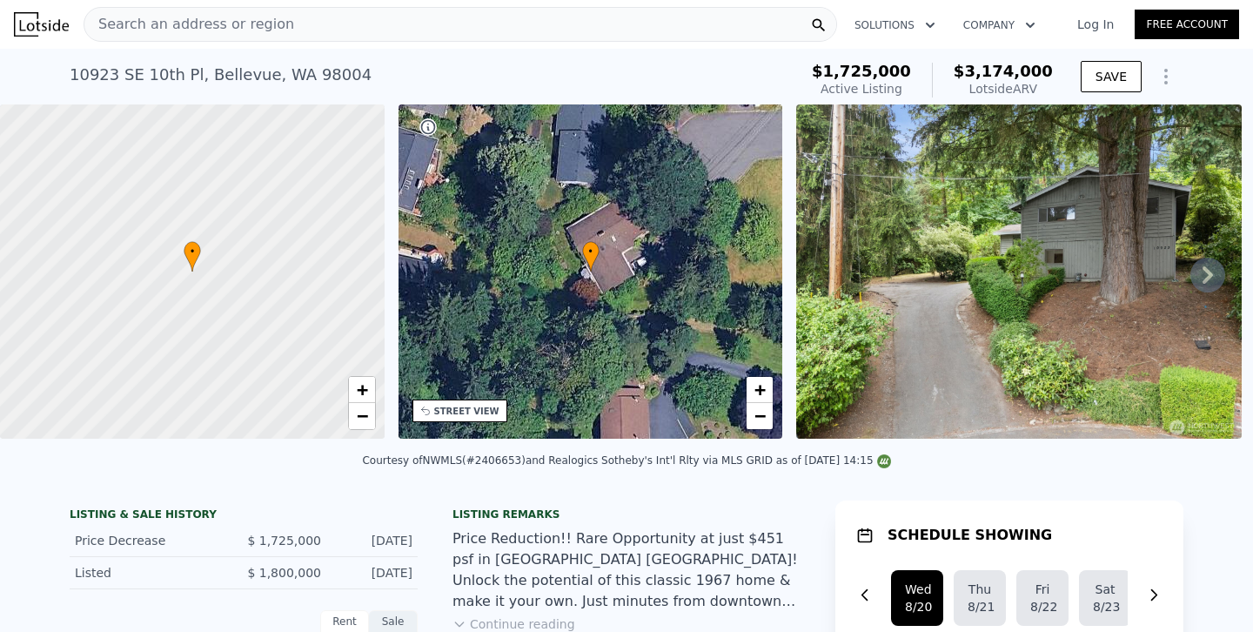
click at [384, 28] on div "Search an address or region" at bounding box center [461, 24] width 754 height 35
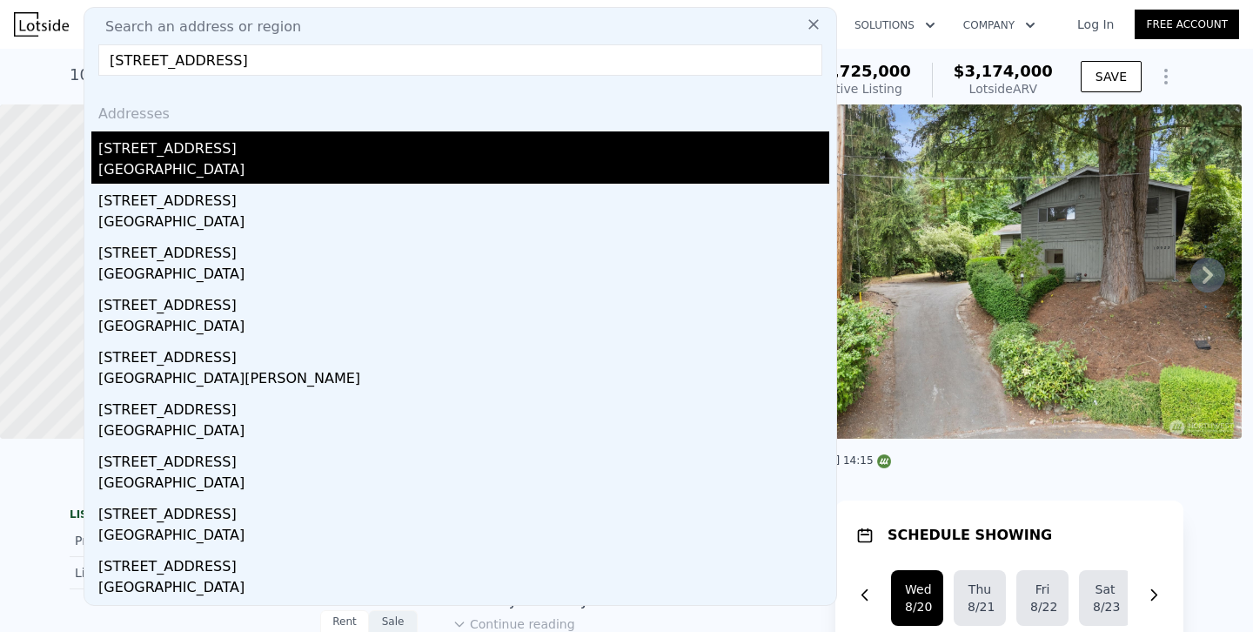
type input "1816 114th Ave NE, Bellevue, WA 98004"
click at [185, 159] on div "Bellevue, WA 98004" at bounding box center [463, 171] width 731 height 24
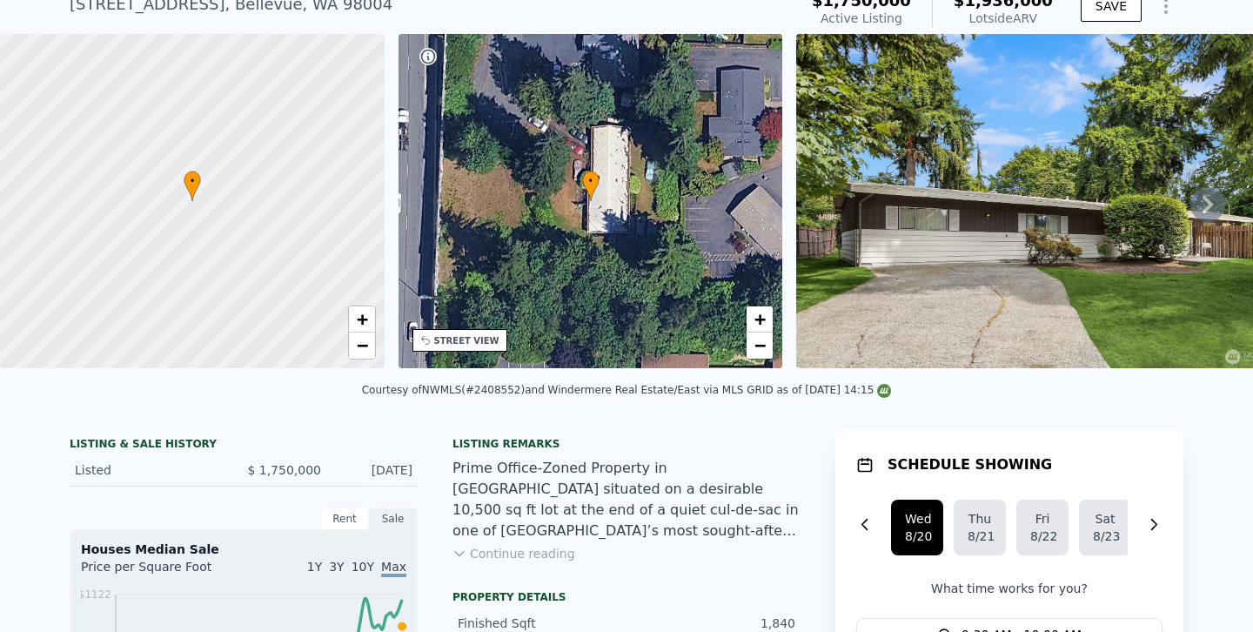
scroll to position [75, 0]
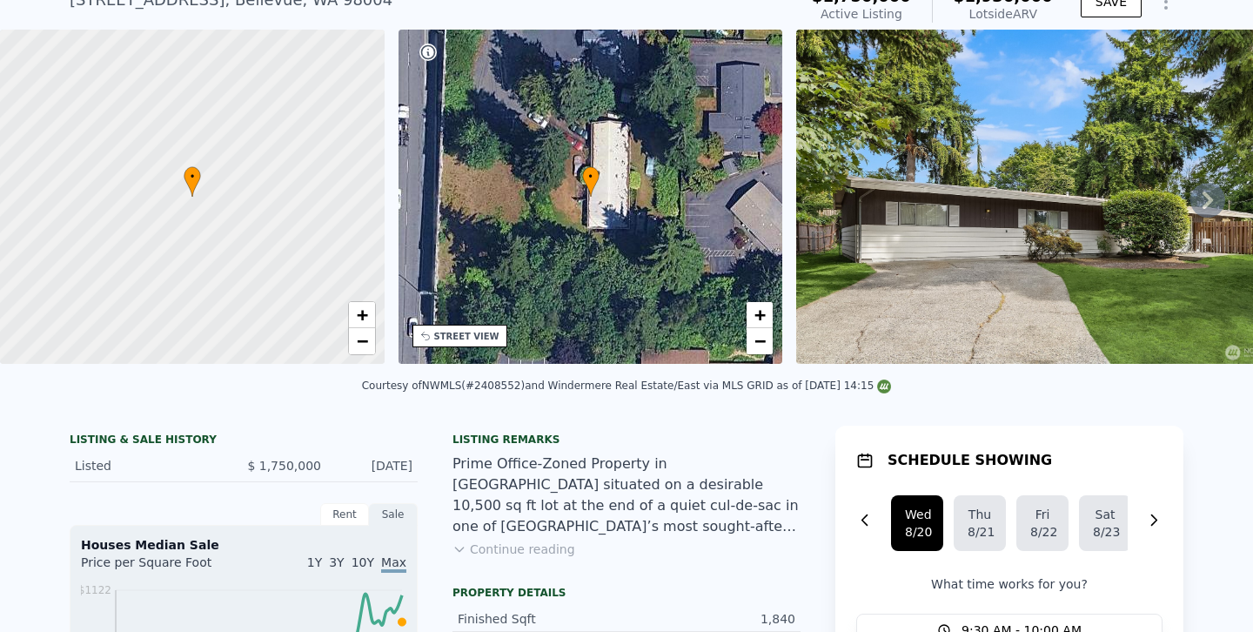
click at [546, 540] on button "Continue reading" at bounding box center [513, 548] width 123 height 17
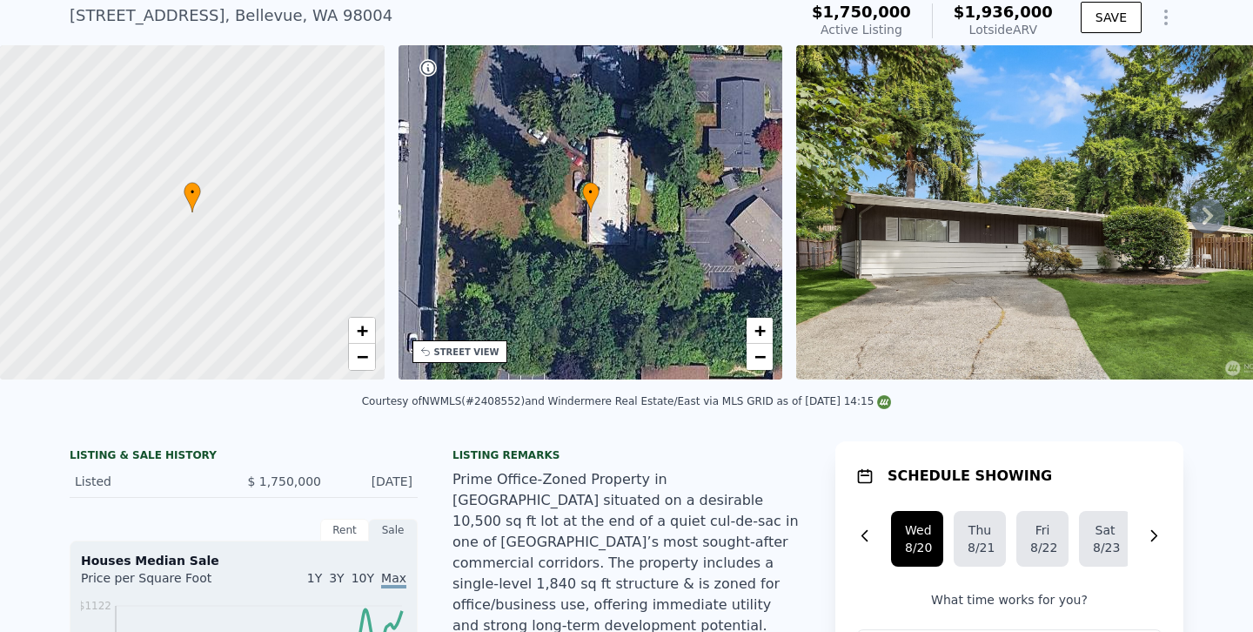
scroll to position [0, 0]
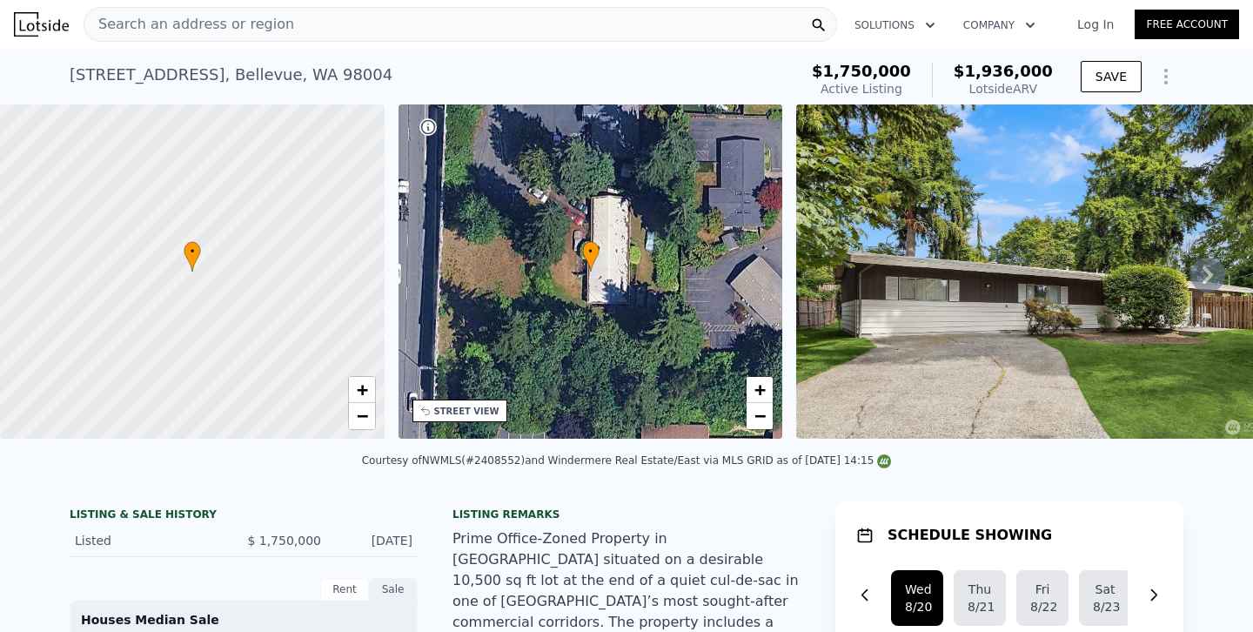
click at [346, 26] on div "Search an address or region" at bounding box center [461, 24] width 754 height 35
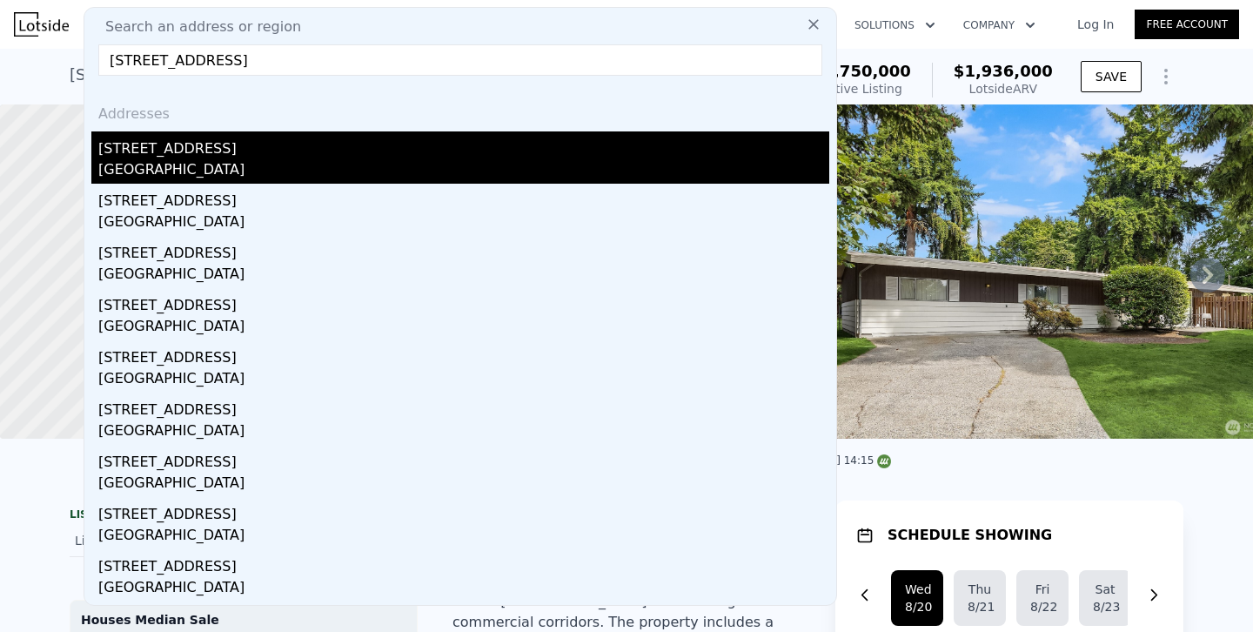
type input "3002 162nd Place SE, Bellevue, WA 98008"
click at [139, 157] on div "3002 162nd Pl SE" at bounding box center [463, 145] width 731 height 28
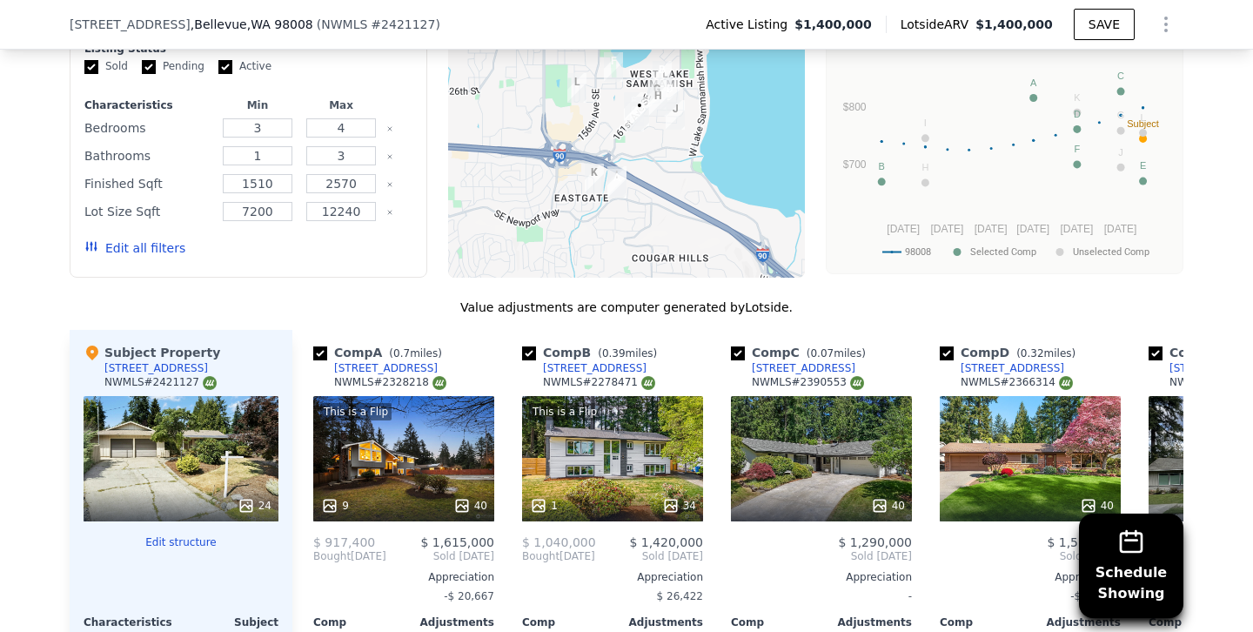
scroll to position [1892, 0]
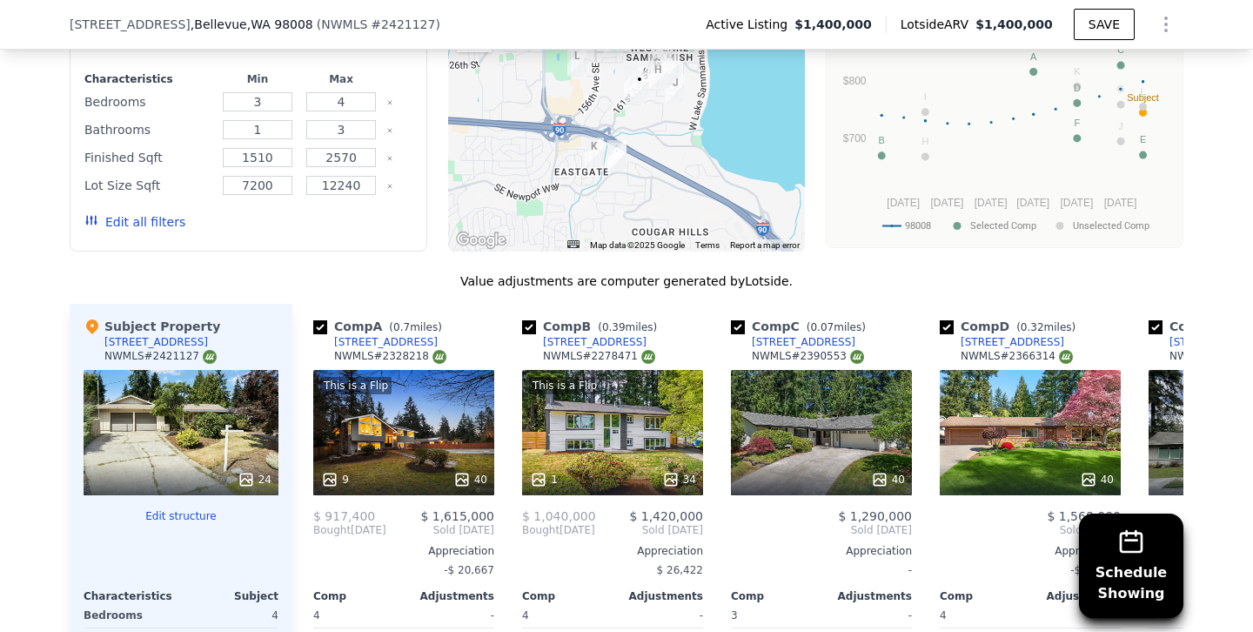
click at [162, 213] on button "Edit all filters" at bounding box center [134, 221] width 101 height 17
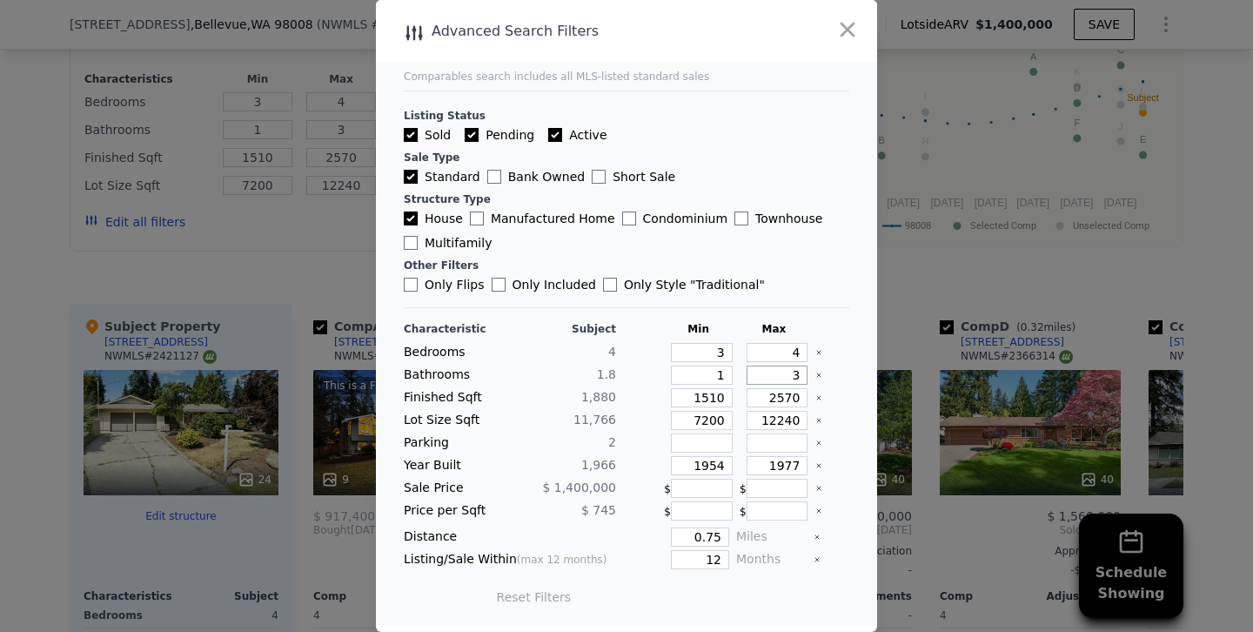
drag, startPoint x: 772, startPoint y: 373, endPoint x: 877, endPoint y: 373, distance: 105.3
click at [877, 373] on div "​ Advanced Search Filters Comparables search includes all MLS-listed standard s…" at bounding box center [626, 316] width 1253 height 632
type input "2"
type input "2.5"
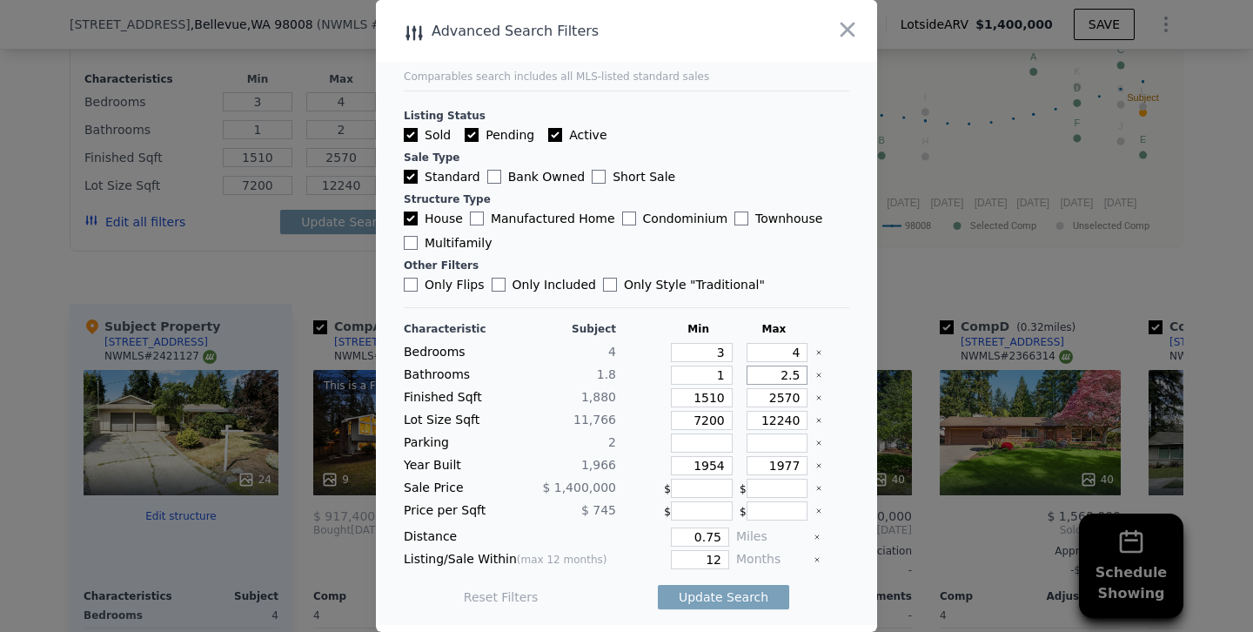
type input "2.5"
click at [784, 395] on input "2570" at bounding box center [778, 397] width 62 height 19
type input "270"
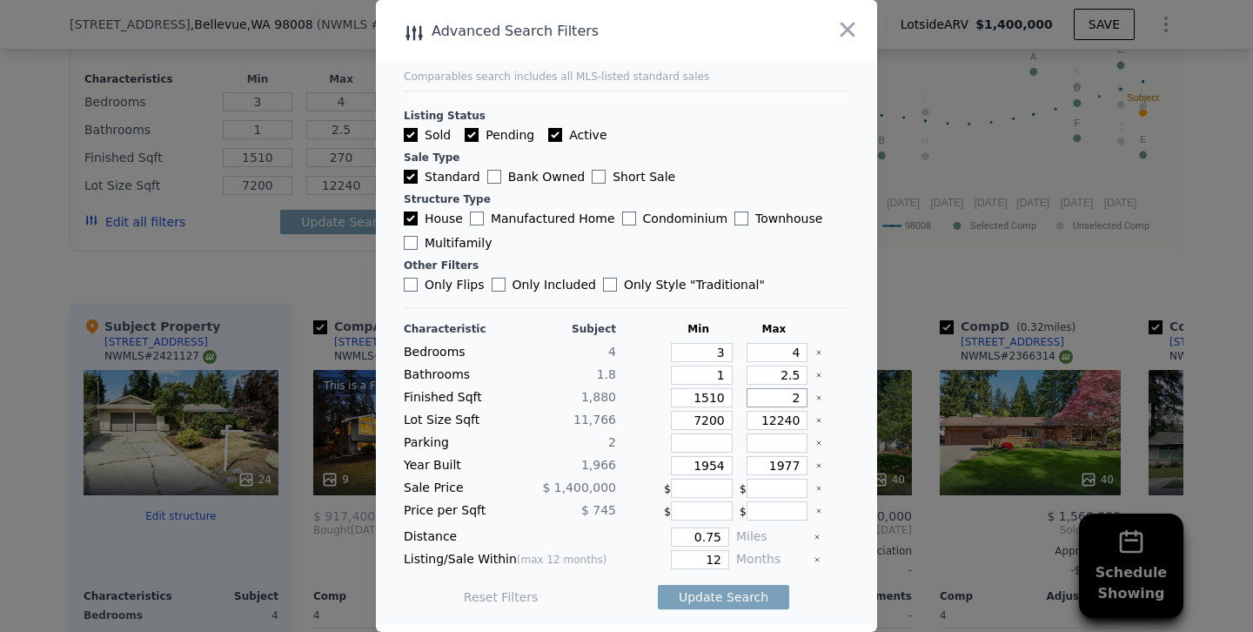
type input "27"
type input "2"
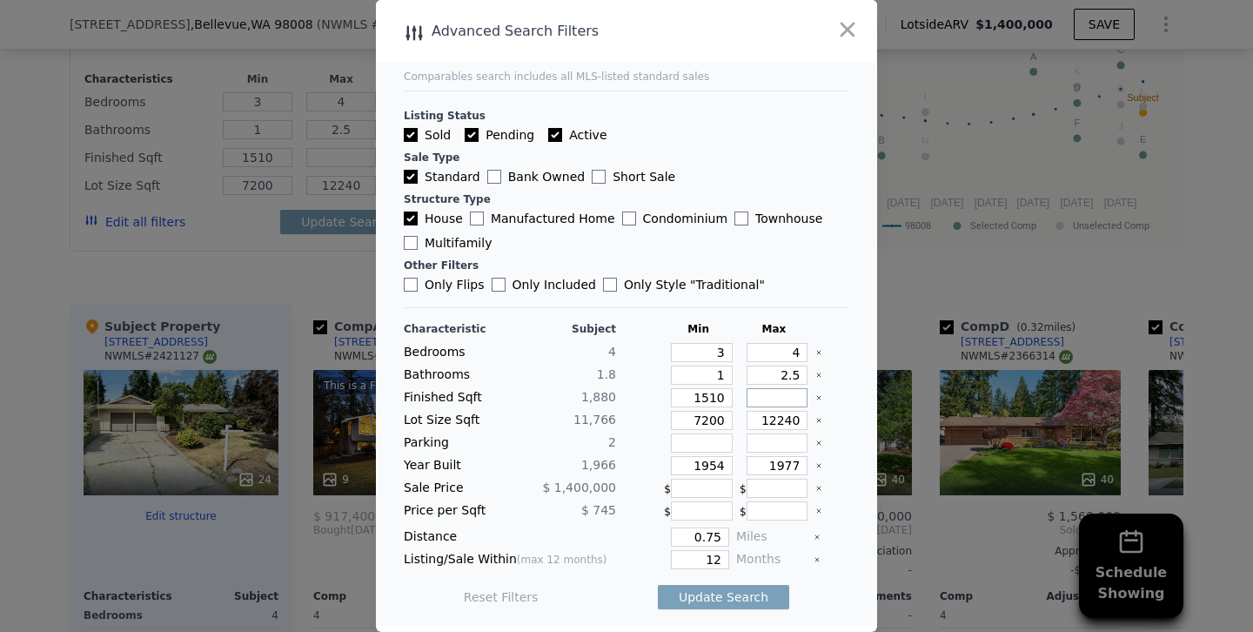
type input "1"
type input "2"
type input "20"
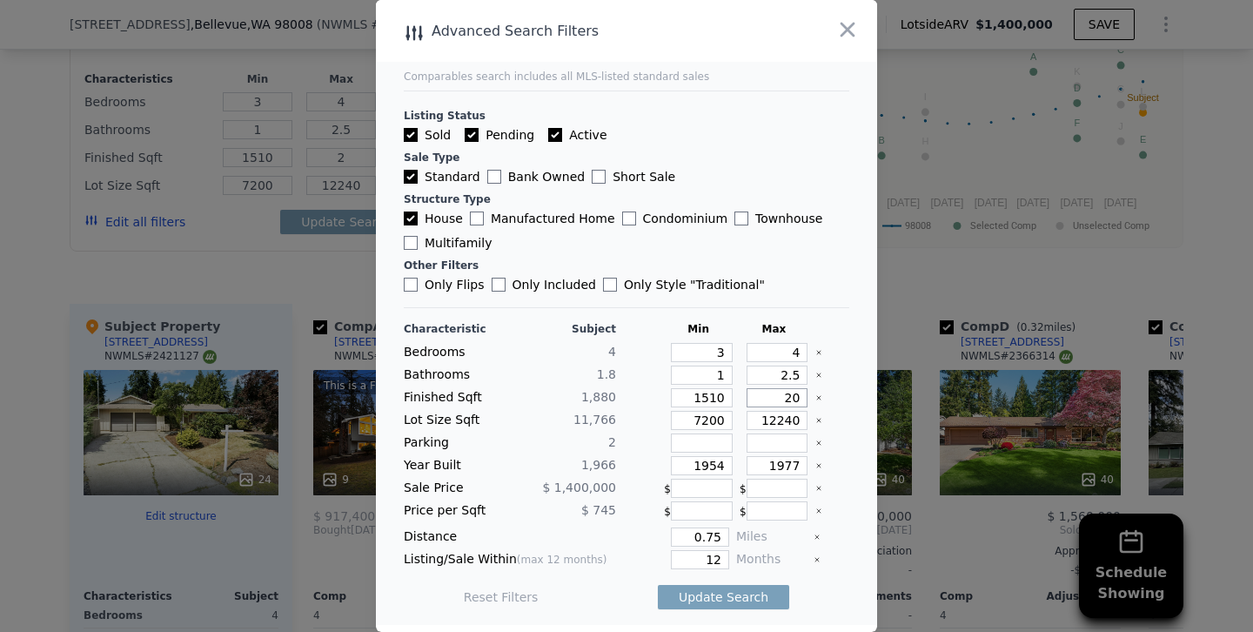
type input "20"
type input "2"
type input "21"
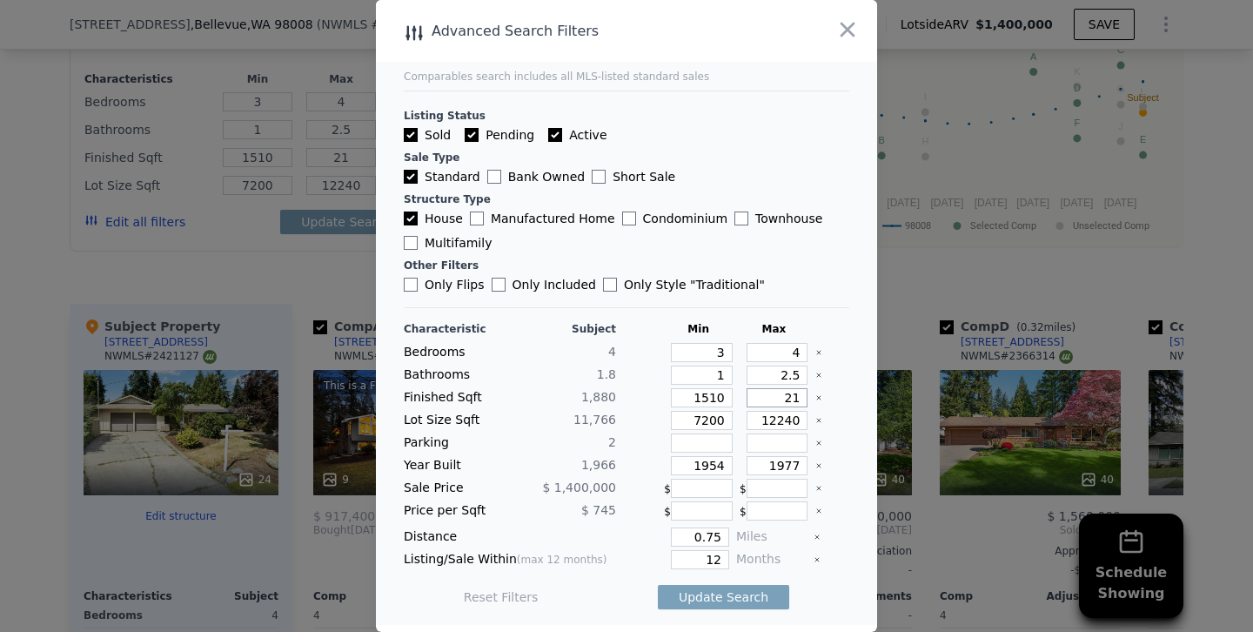
type input "2"
type input "22"
type input "2200"
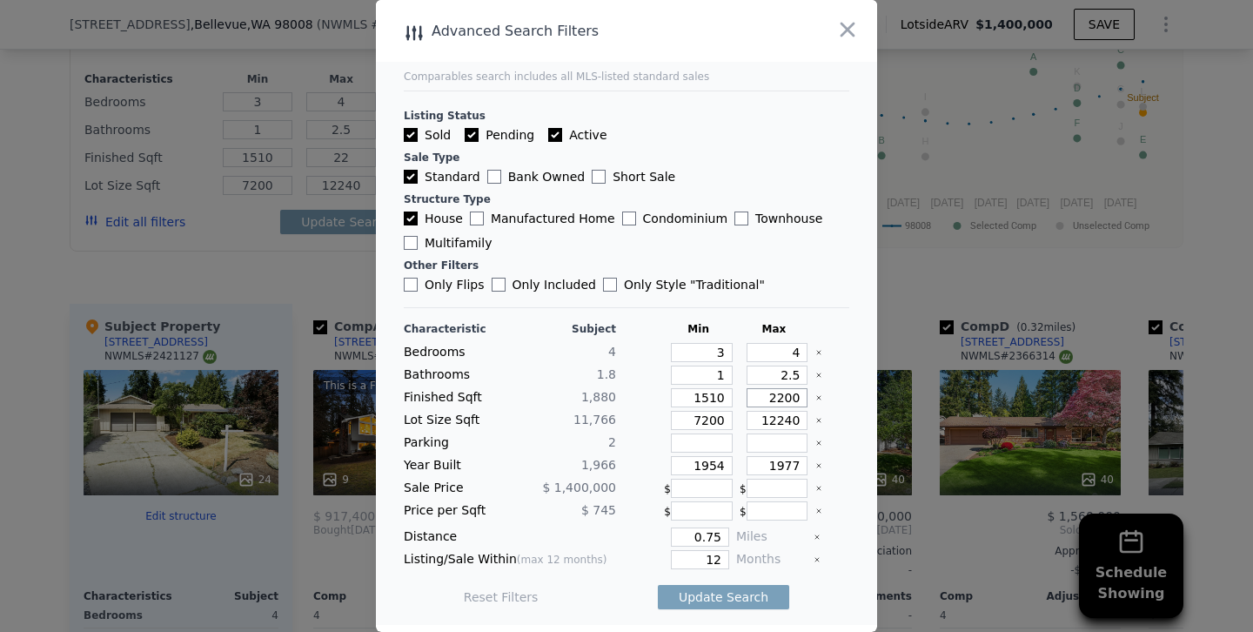
type input "220"
type input "2200"
click at [776, 417] on input "12240" at bounding box center [778, 420] width 62 height 19
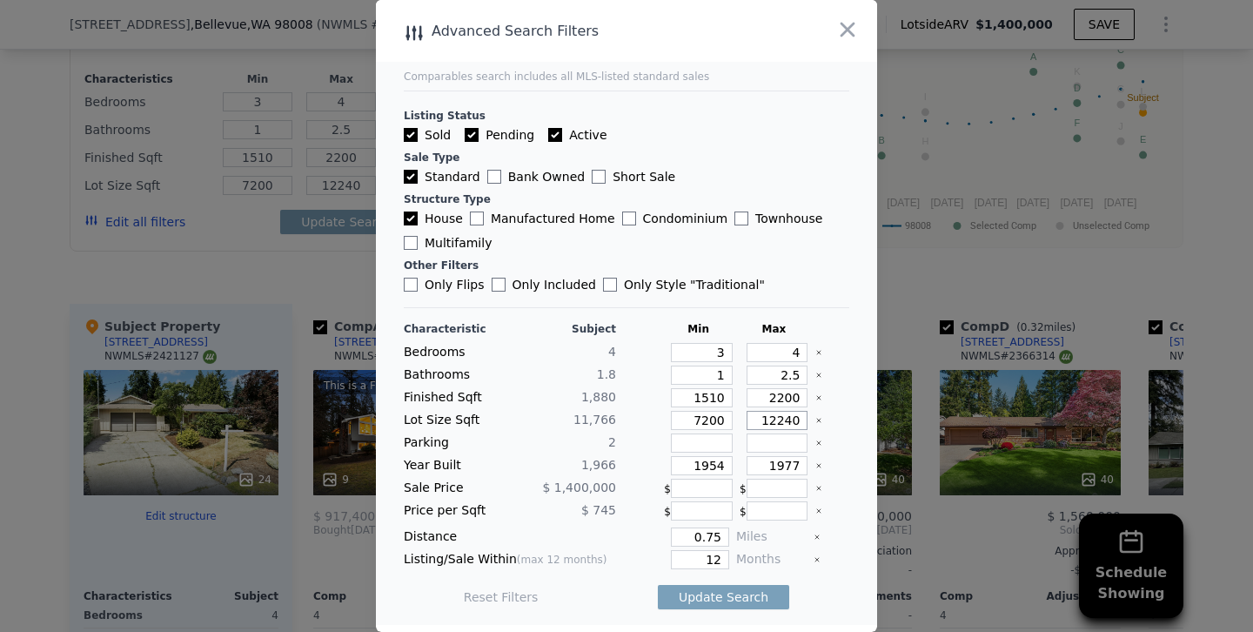
type input "1240"
type input "15240"
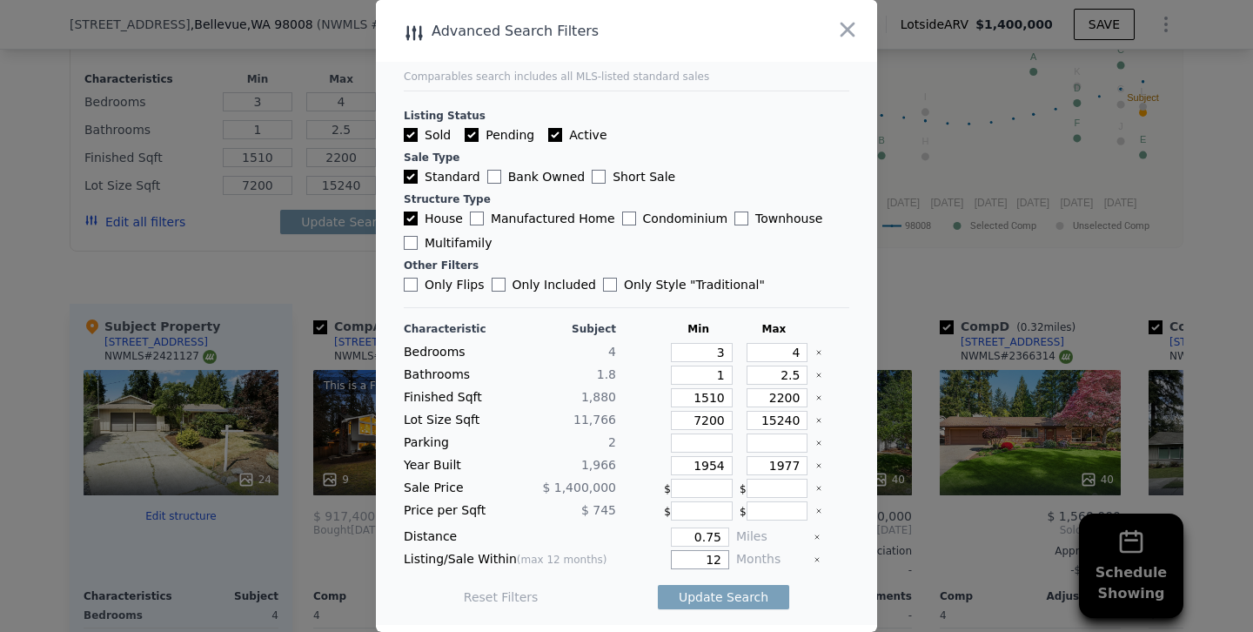
drag, startPoint x: 686, startPoint y: 565, endPoint x: 913, endPoint y: 543, distance: 228.1
click at [913, 543] on div "​ Advanced Search Filters Comparables search includes all MLS-listed standard s…" at bounding box center [626, 316] width 1253 height 632
click at [713, 560] on input "12" at bounding box center [700, 559] width 58 height 19
type input "6"
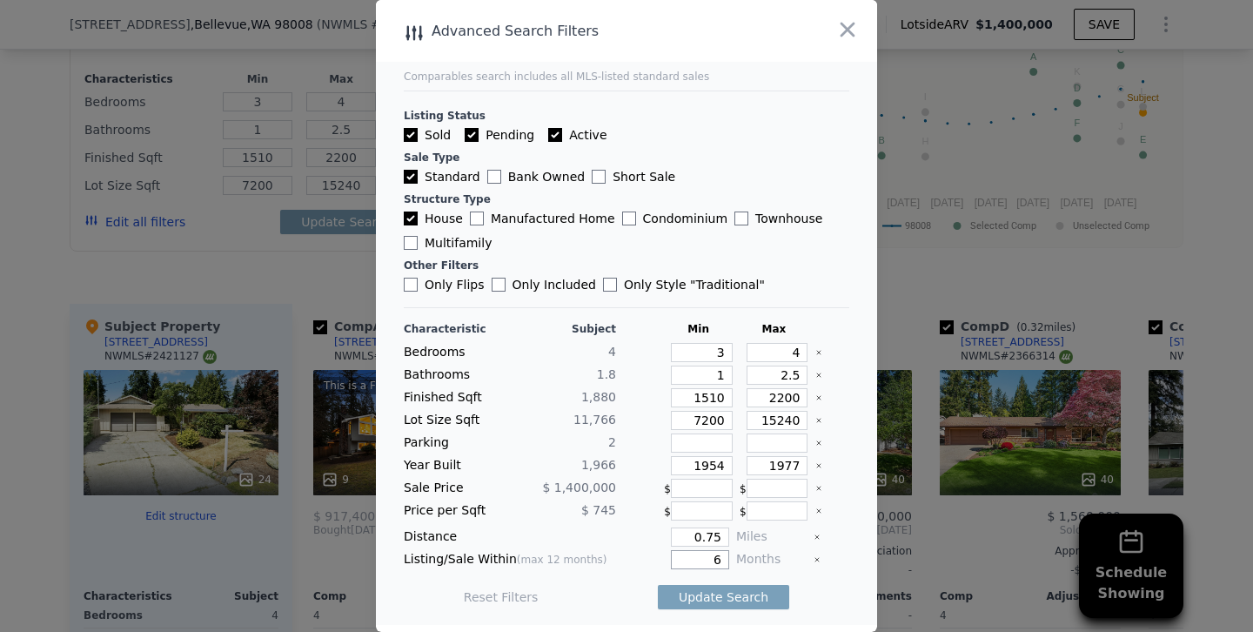
click at [658, 585] on button "Update Search" at bounding box center [723, 597] width 131 height 24
checkbox input "false"
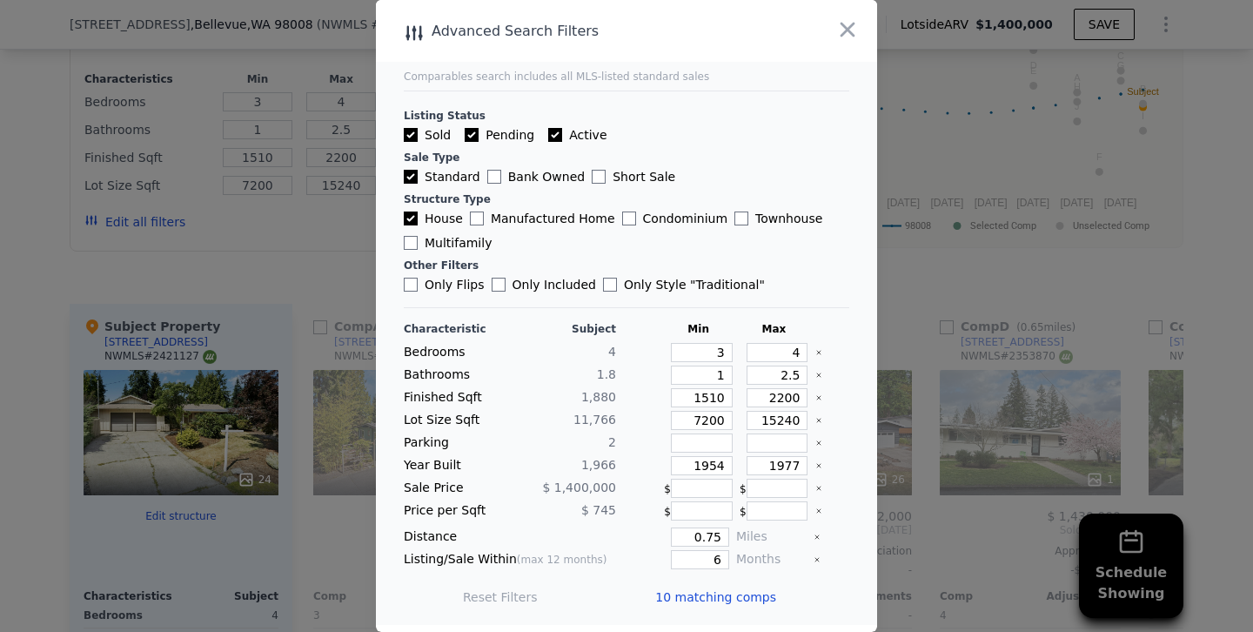
click at [312, 179] on div at bounding box center [626, 316] width 1253 height 632
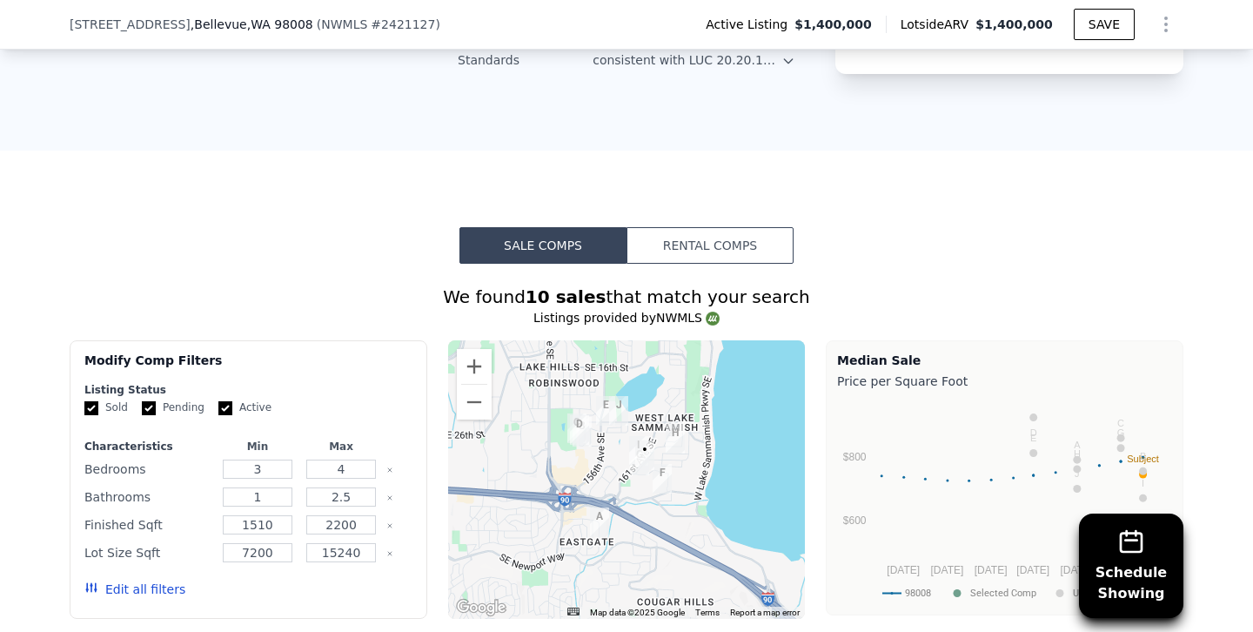
scroll to position [1538, 0]
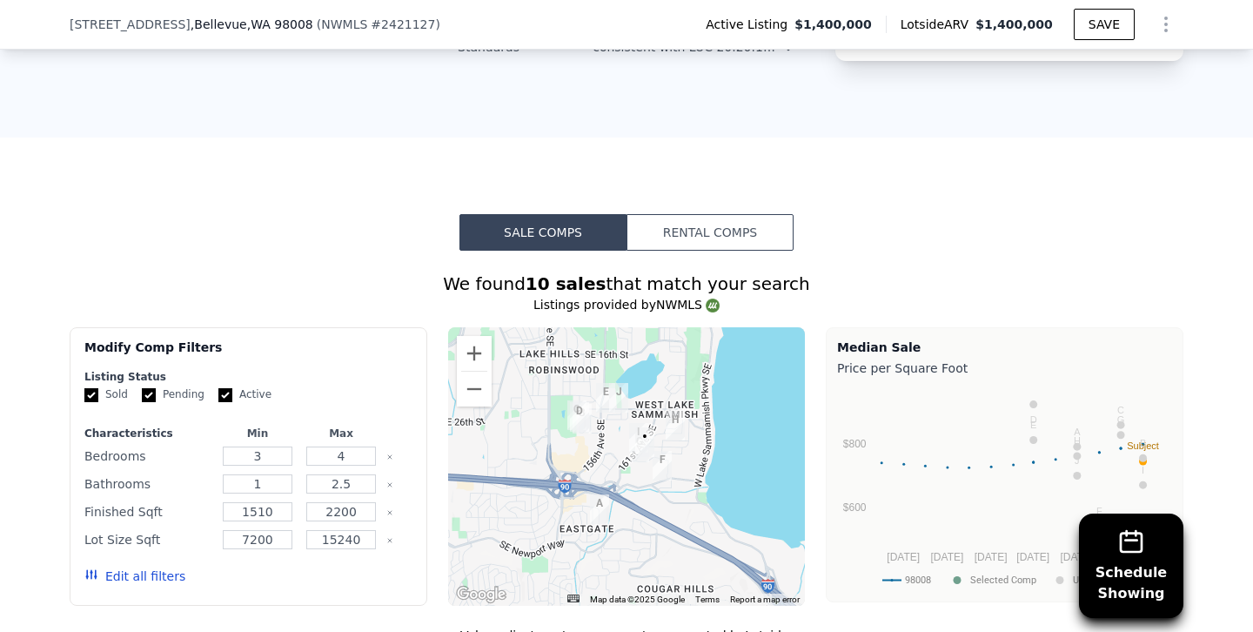
click at [472, 327] on div at bounding box center [627, 466] width 358 height 278
click at [472, 336] on button "Zoom in" at bounding box center [474, 353] width 35 height 35
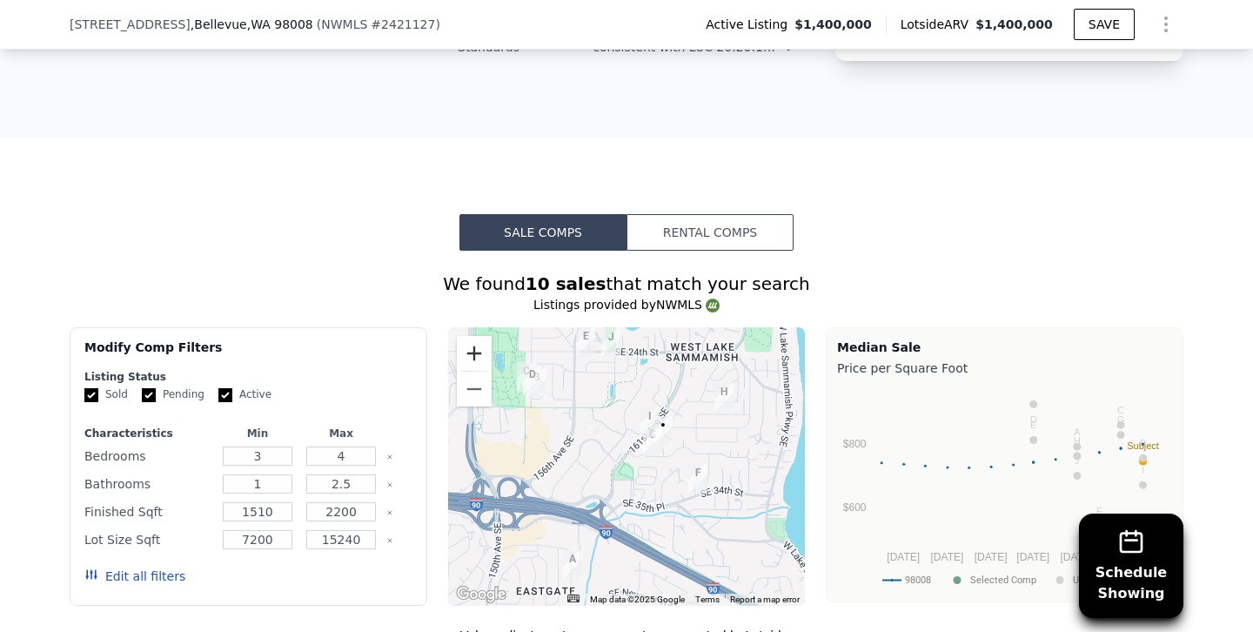
click at [472, 336] on button "Zoom in" at bounding box center [474, 353] width 35 height 35
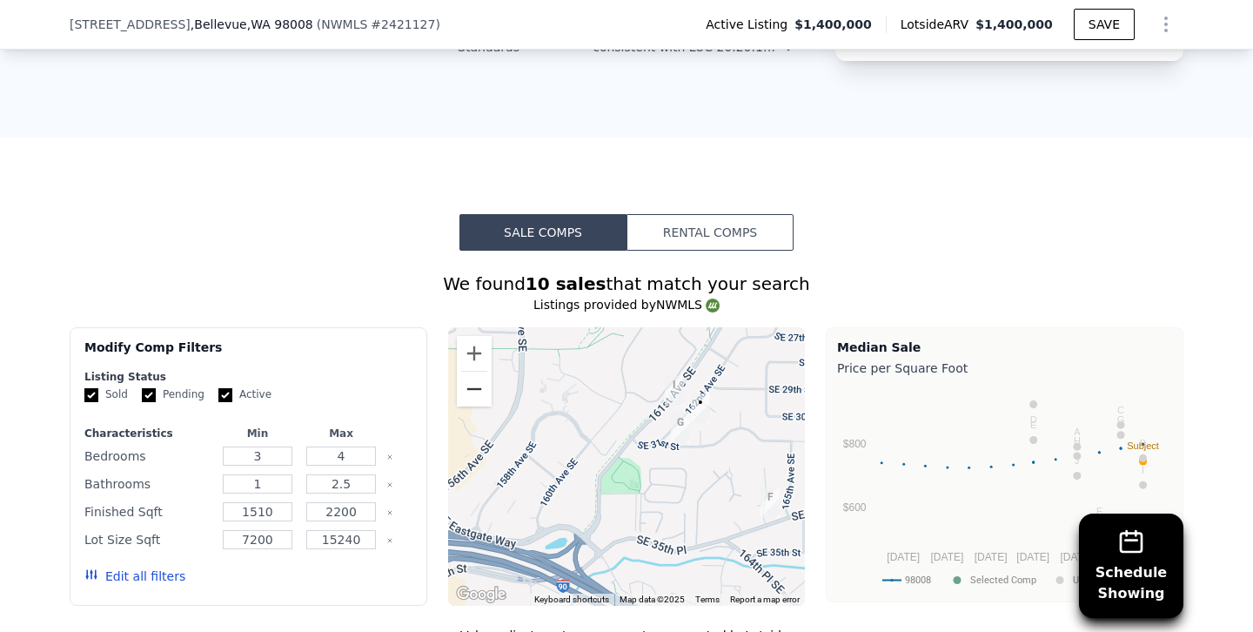
click at [478, 372] on button "Zoom out" at bounding box center [474, 389] width 35 height 35
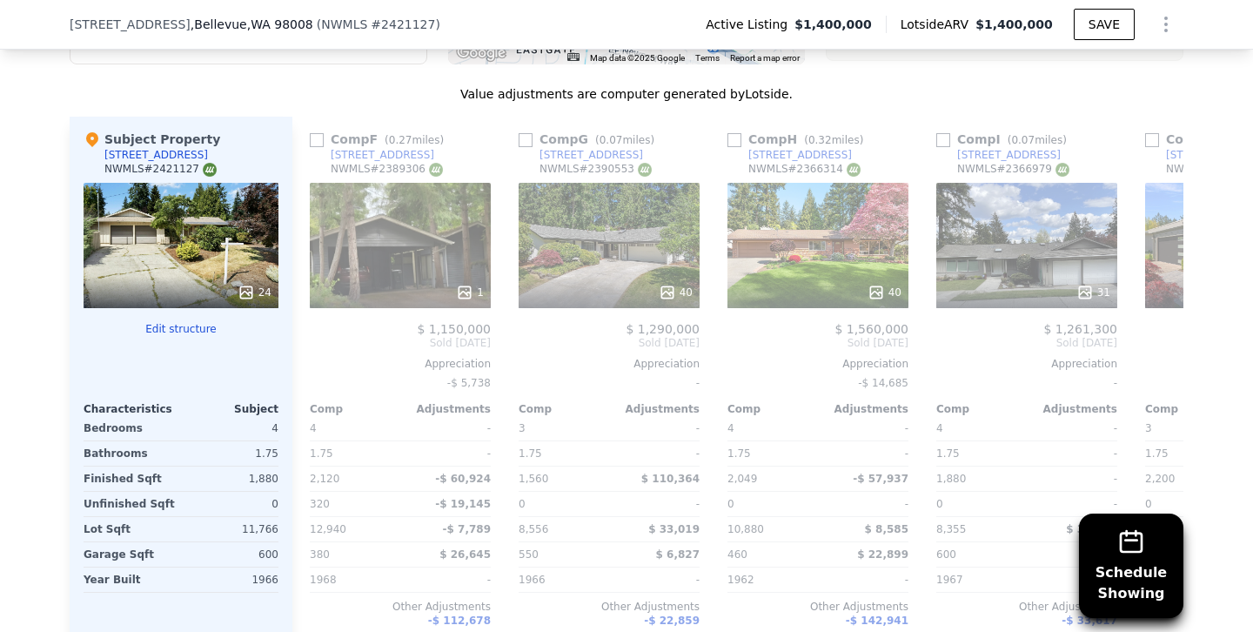
scroll to position [2087, 0]
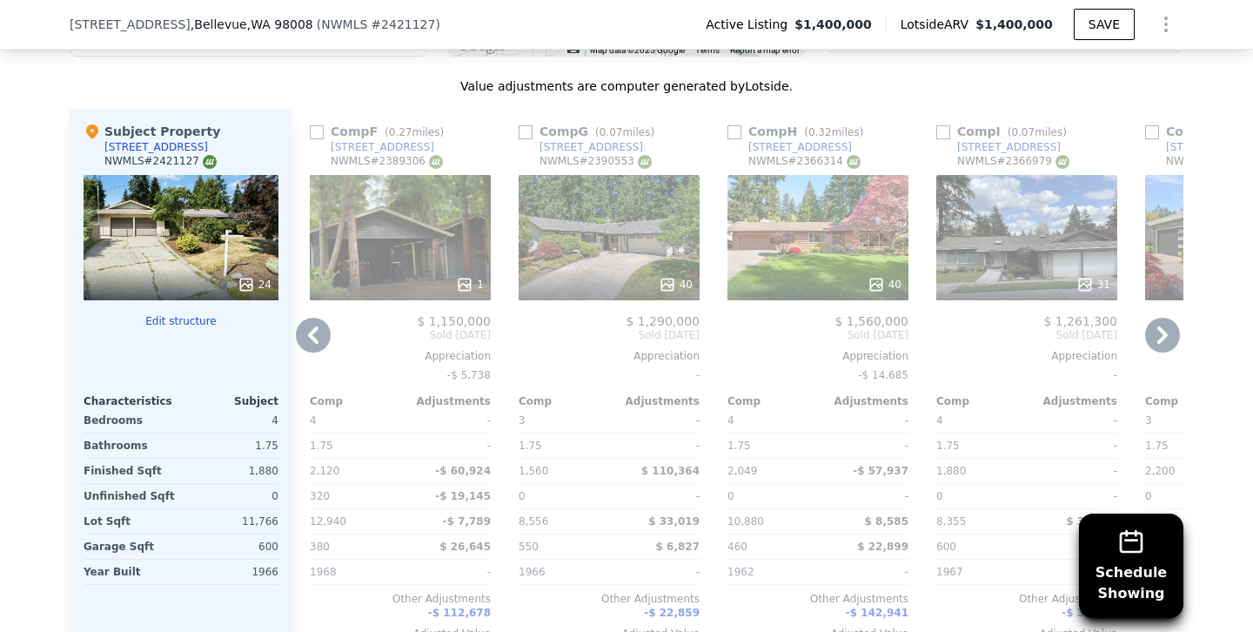
click at [397, 222] on div "1" at bounding box center [400, 237] width 181 height 125
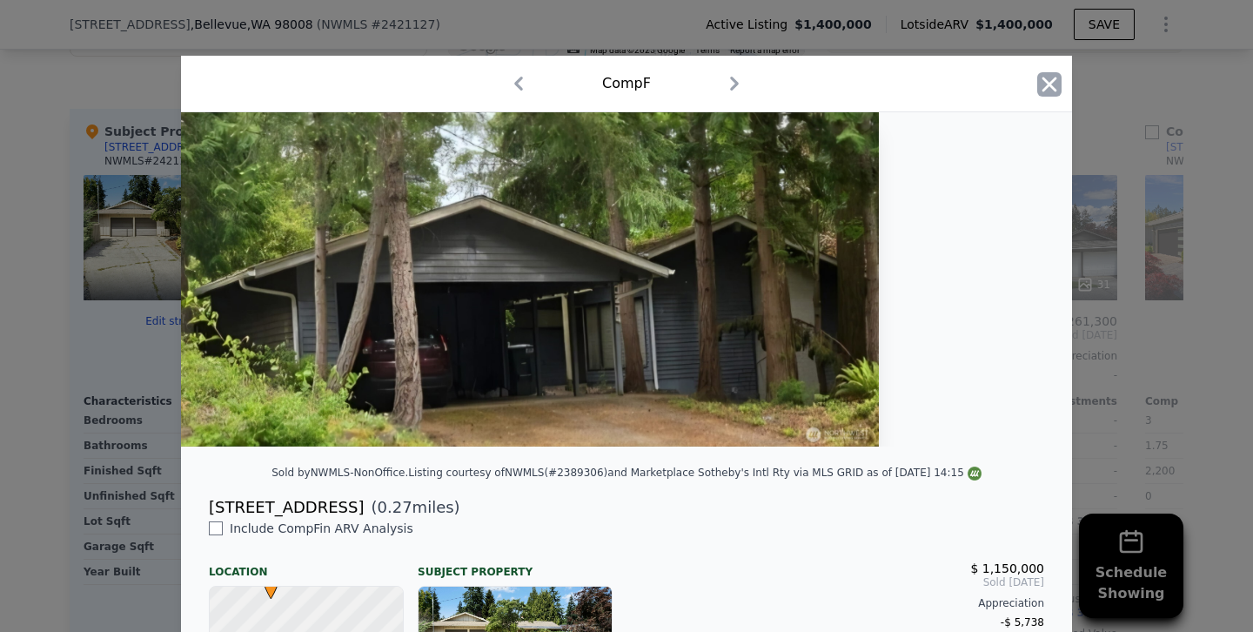
click at [1046, 81] on icon "button" at bounding box center [1049, 84] width 15 height 15
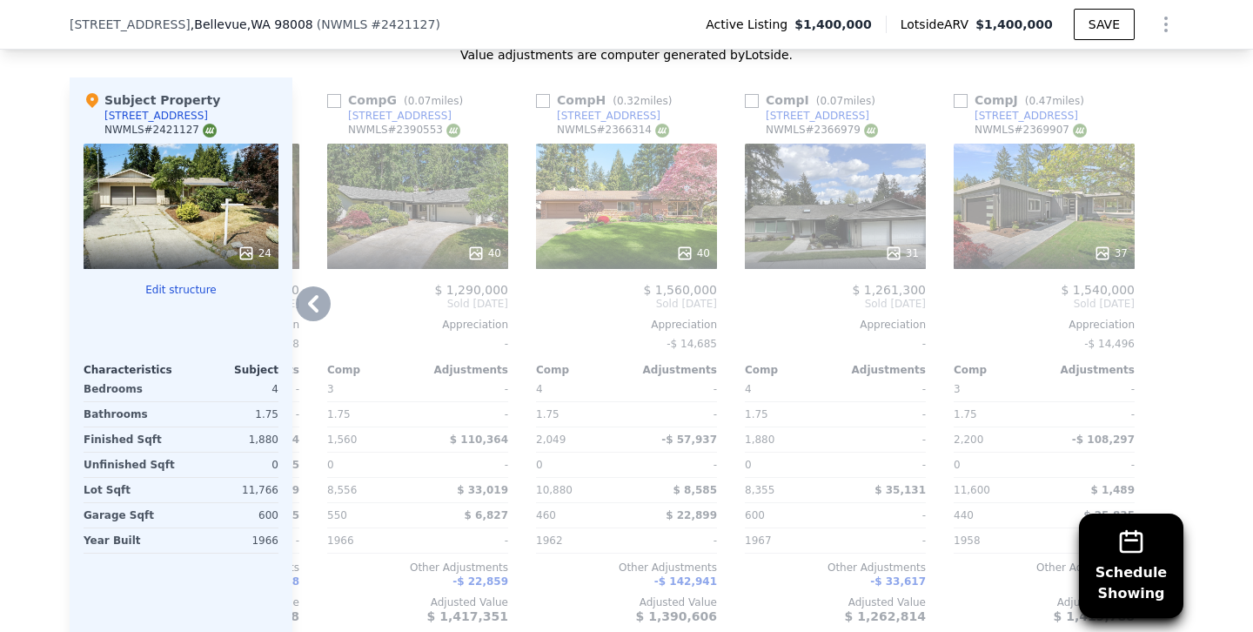
scroll to position [2120, 0]
click at [634, 237] on div at bounding box center [626, 252] width 181 height 31
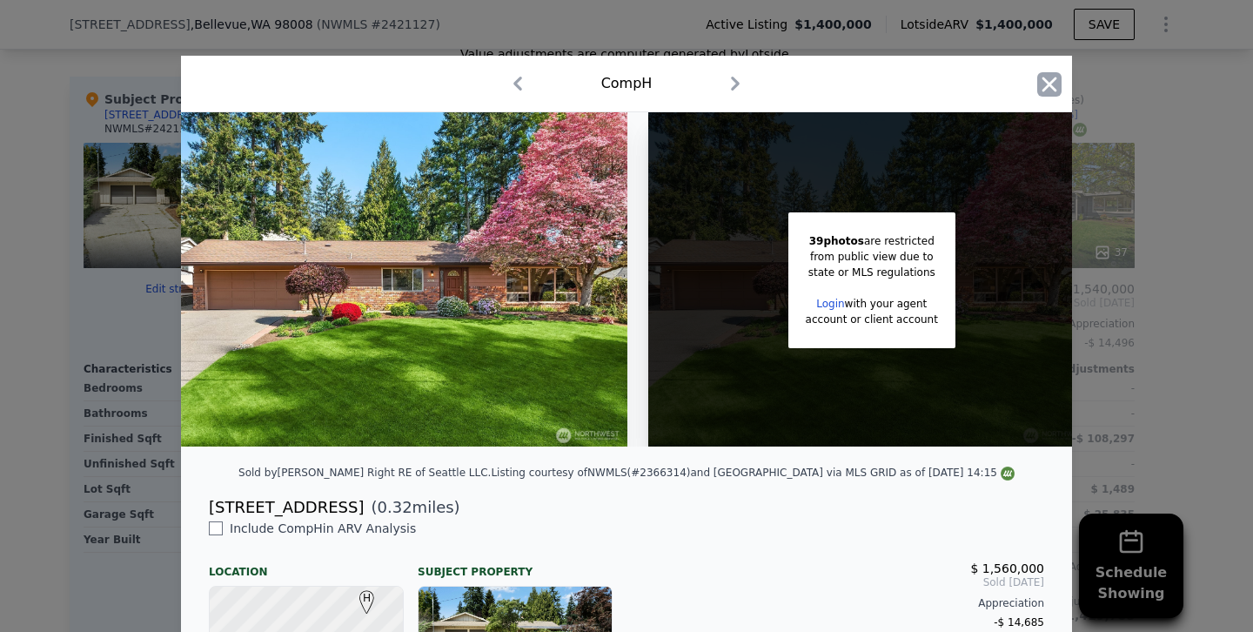
click at [1042, 90] on icon "button" at bounding box center [1049, 84] width 15 height 15
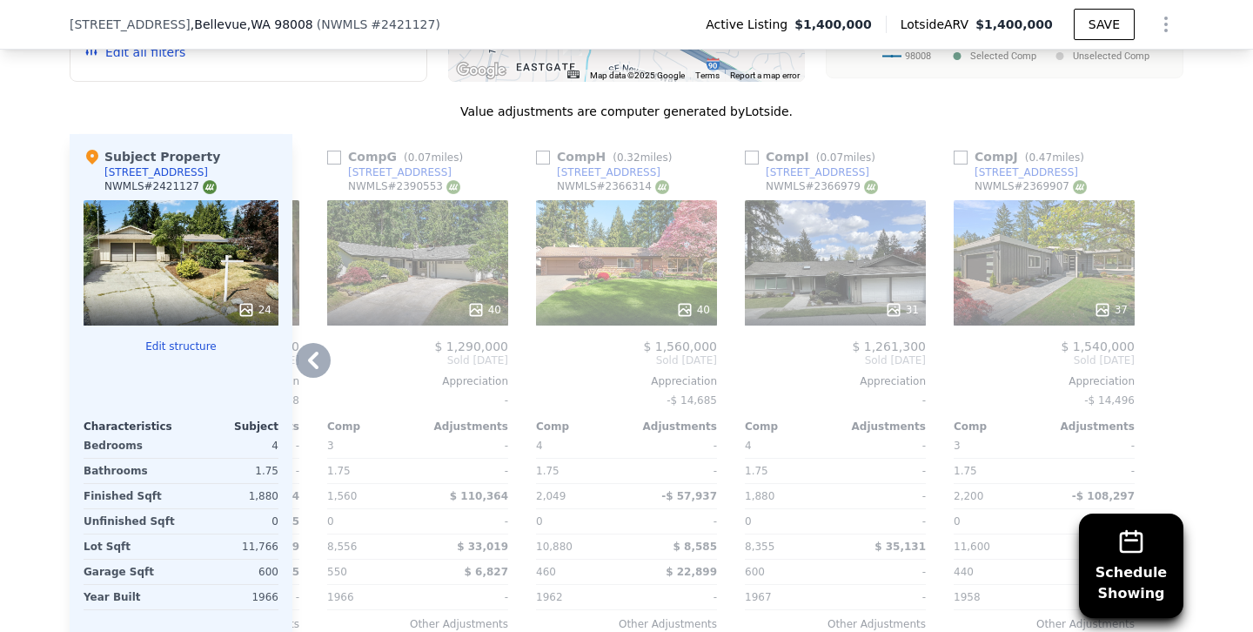
scroll to position [2066, 0]
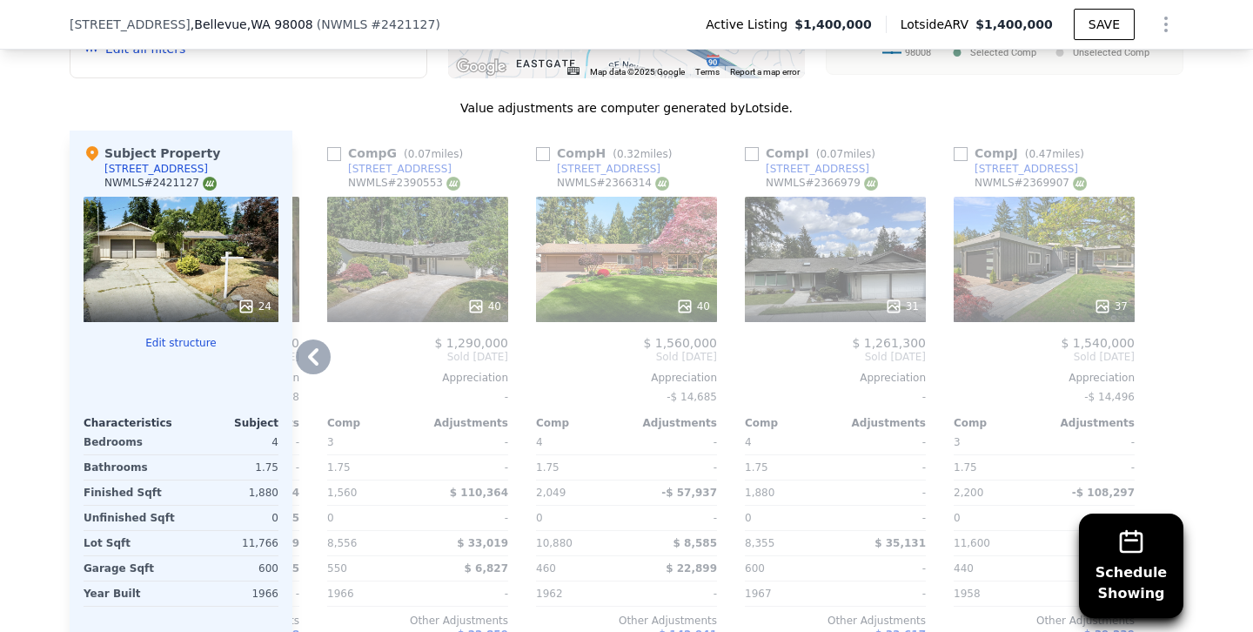
click at [820, 245] on div "31" at bounding box center [835, 259] width 181 height 125
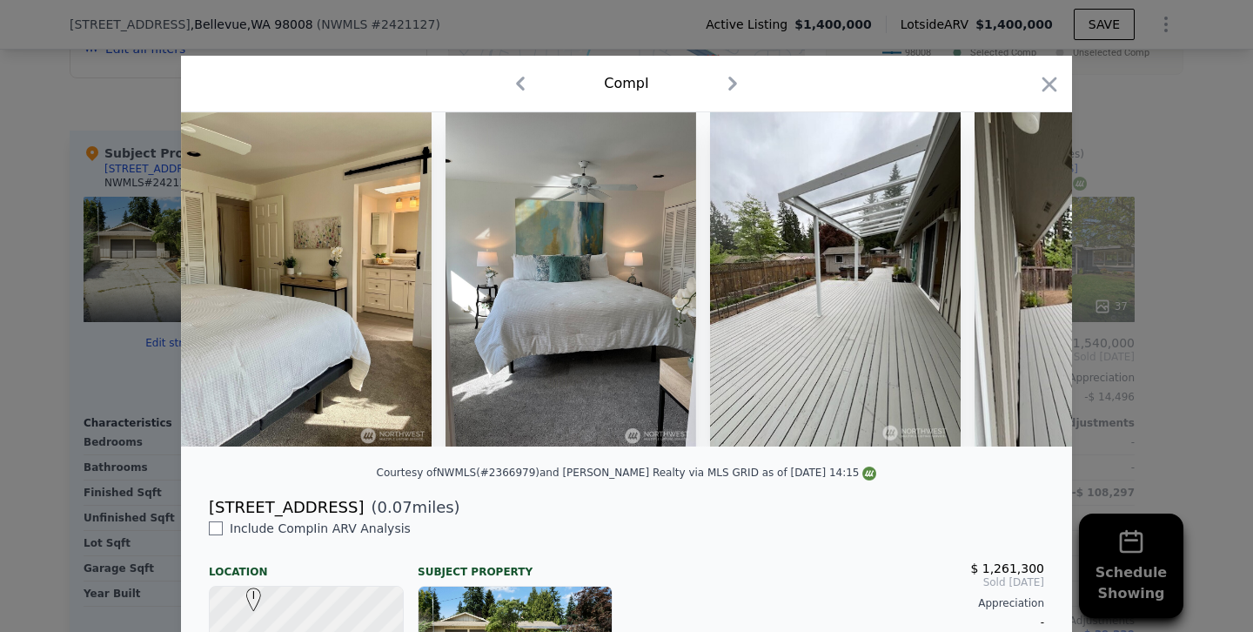
scroll to position [0, 5975]
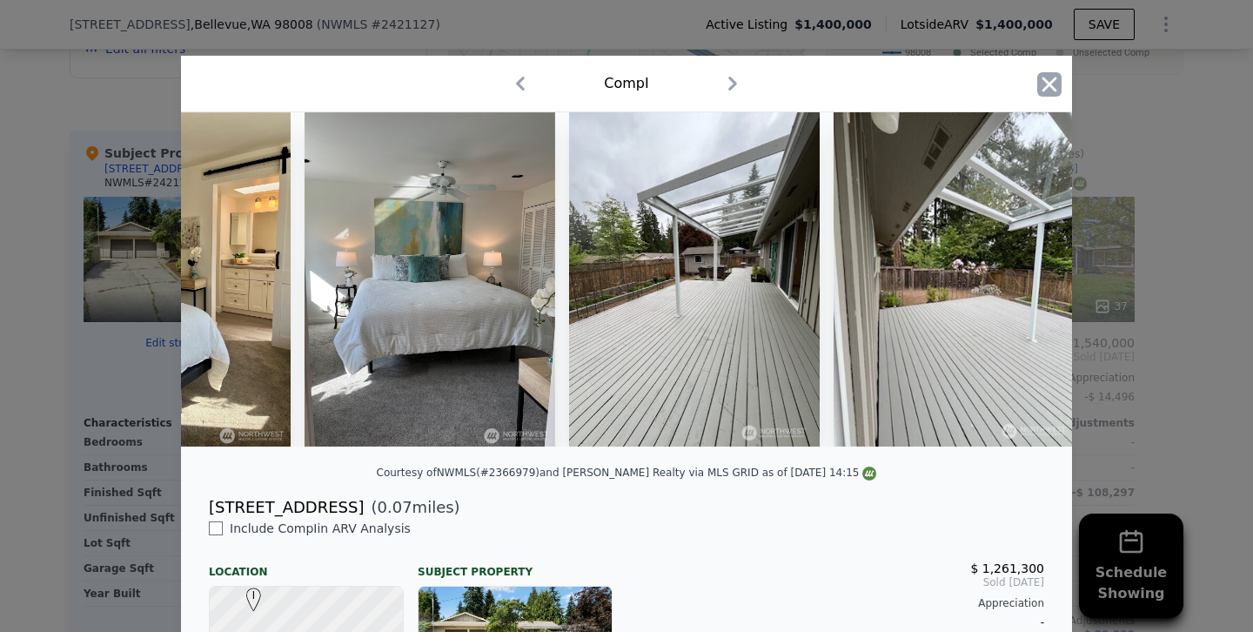
click at [1053, 83] on icon "button" at bounding box center [1049, 84] width 24 height 24
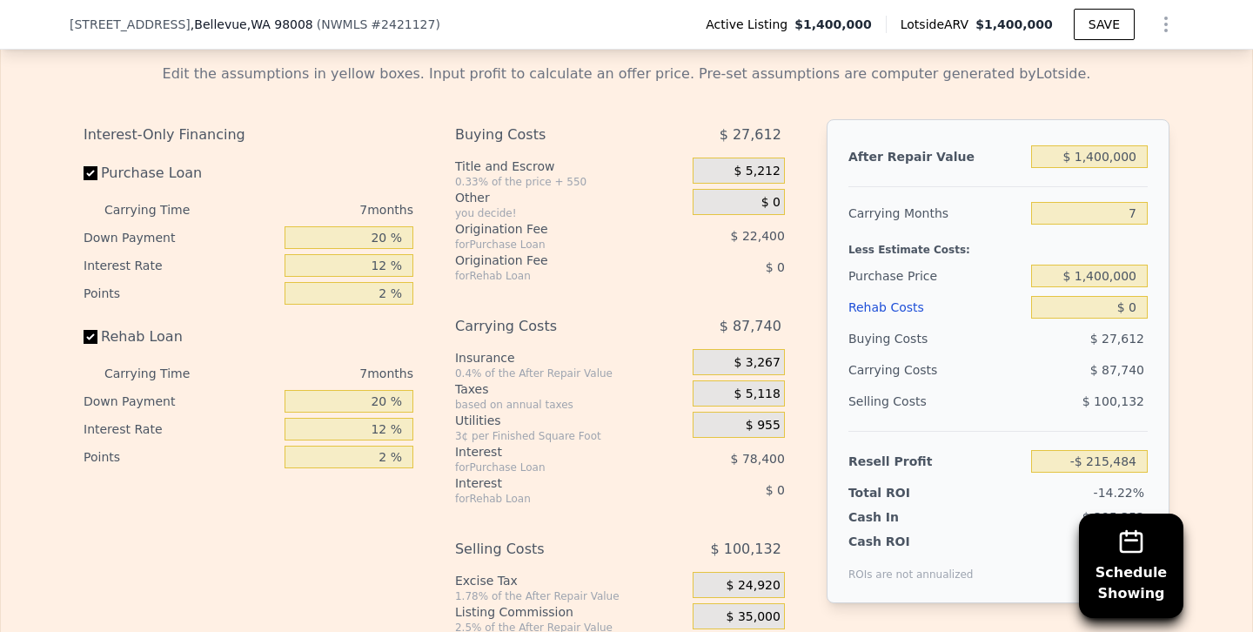
scroll to position [2914, 0]
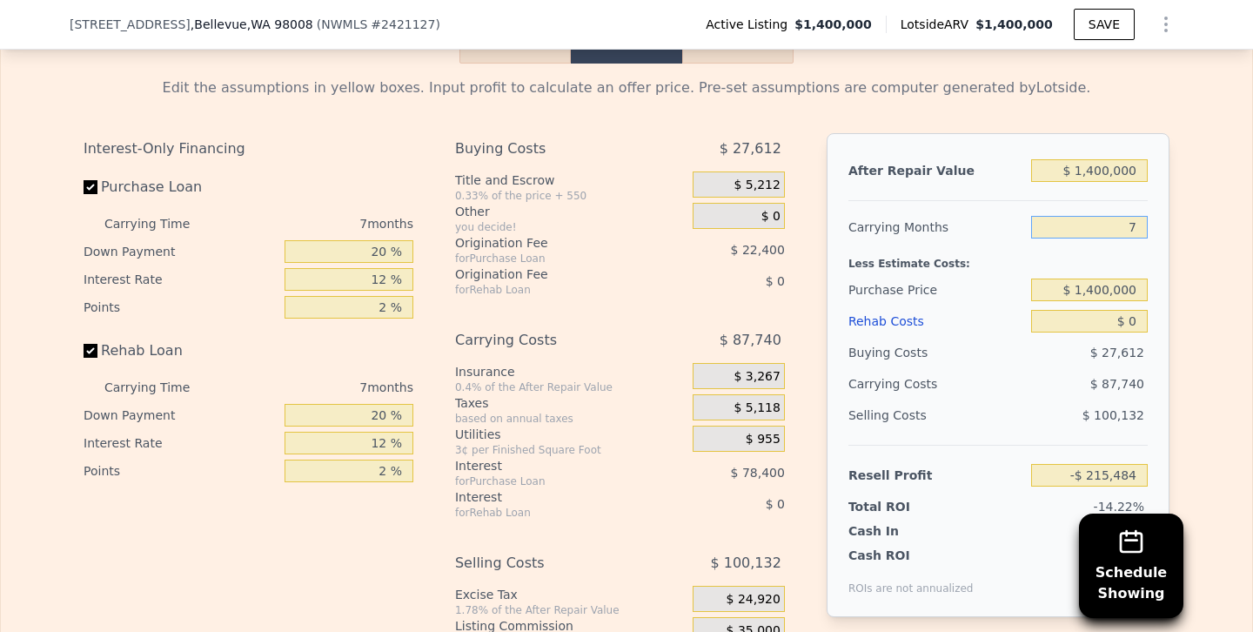
drag, startPoint x: 1082, startPoint y: 183, endPoint x: 1252, endPoint y: 188, distance: 169.8
click at [1252, 188] on div "Rehab Resell Rental Edit the assumptions in yellow boxes. Input profit to calcu…" at bounding box center [626, 369] width 1253 height 839
type input "5"
type input "-$ 190,415"
type input "5"
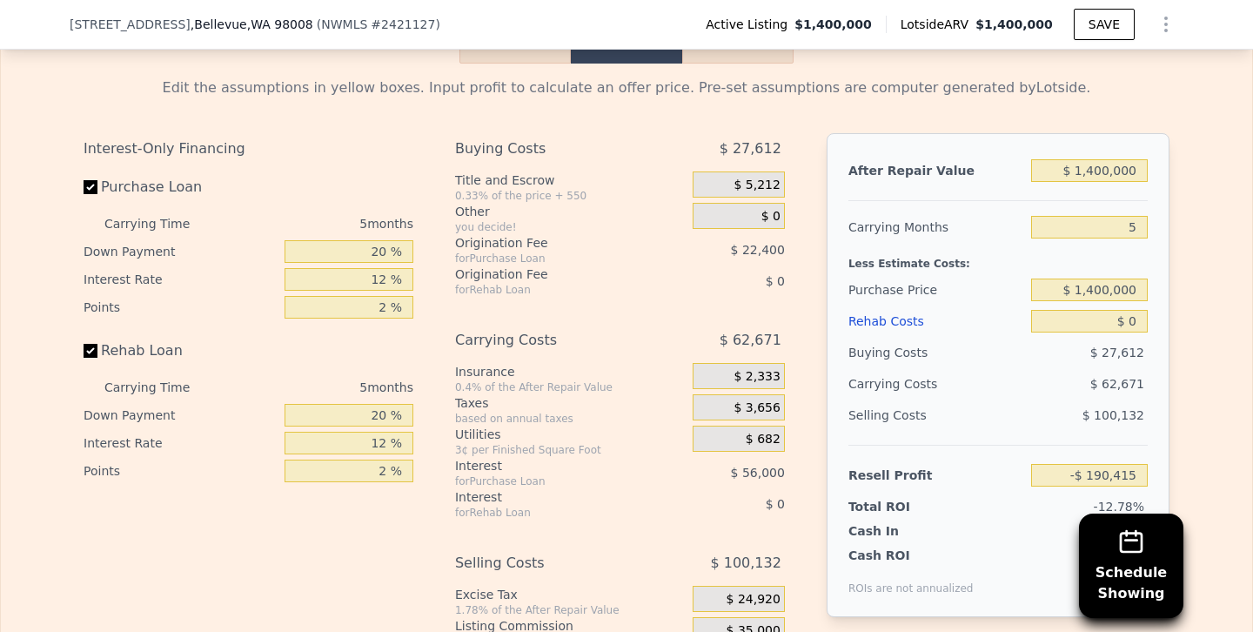
click at [999, 399] on div "Selling Costs" at bounding box center [936, 414] width 176 height 31
click at [87, 344] on input "Rehab Loan" at bounding box center [91, 351] width 14 height 14
checkbox input "false"
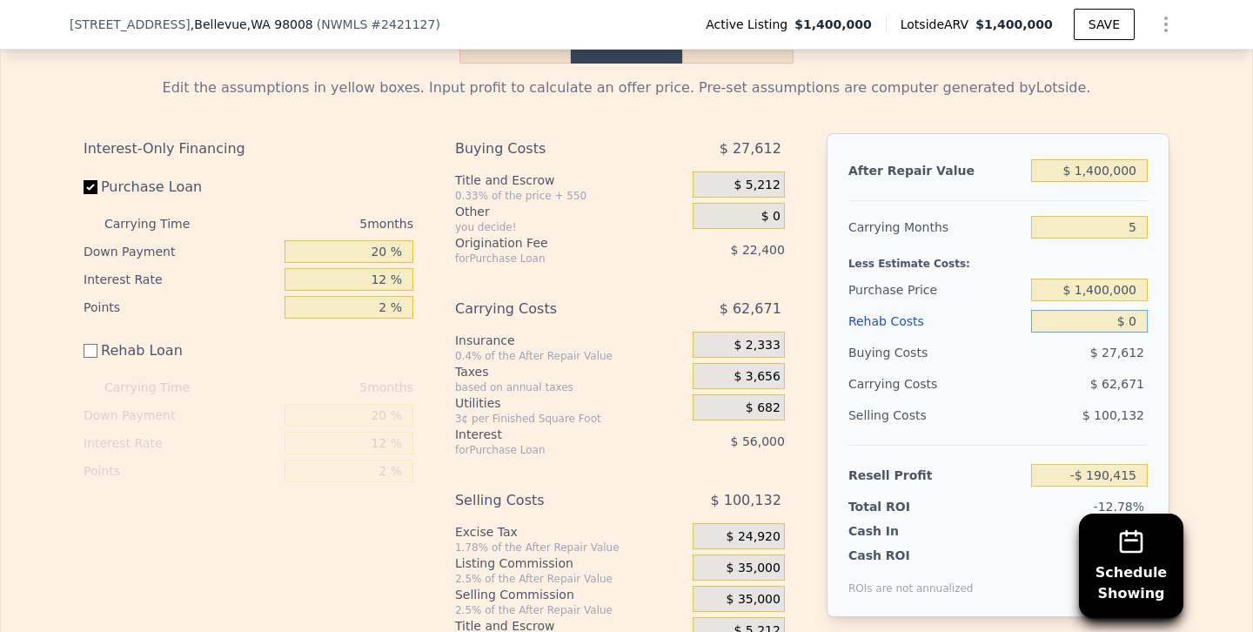
drag, startPoint x: 1084, startPoint y: 275, endPoint x: 1219, endPoint y: 275, distance: 134.9
click at [1219, 275] on div "Edit the assumptions in yellow boxes. Input profit to calculate an offer price.…" at bounding box center [626, 356] width 1251 height 585
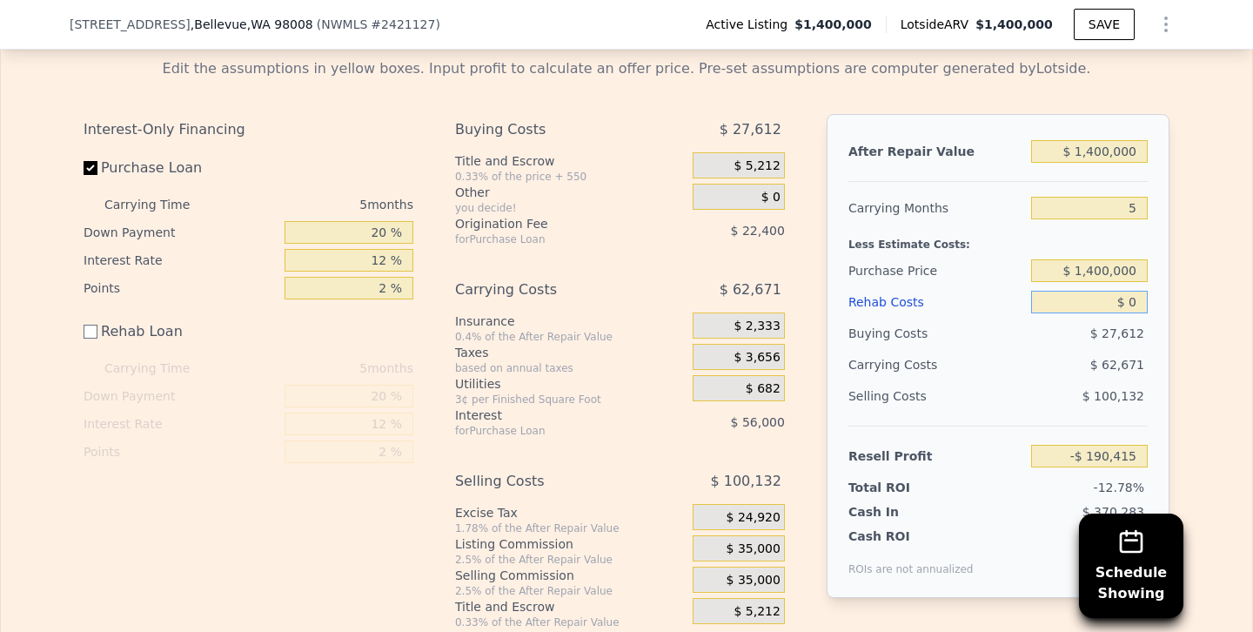
scroll to position [2928, 0]
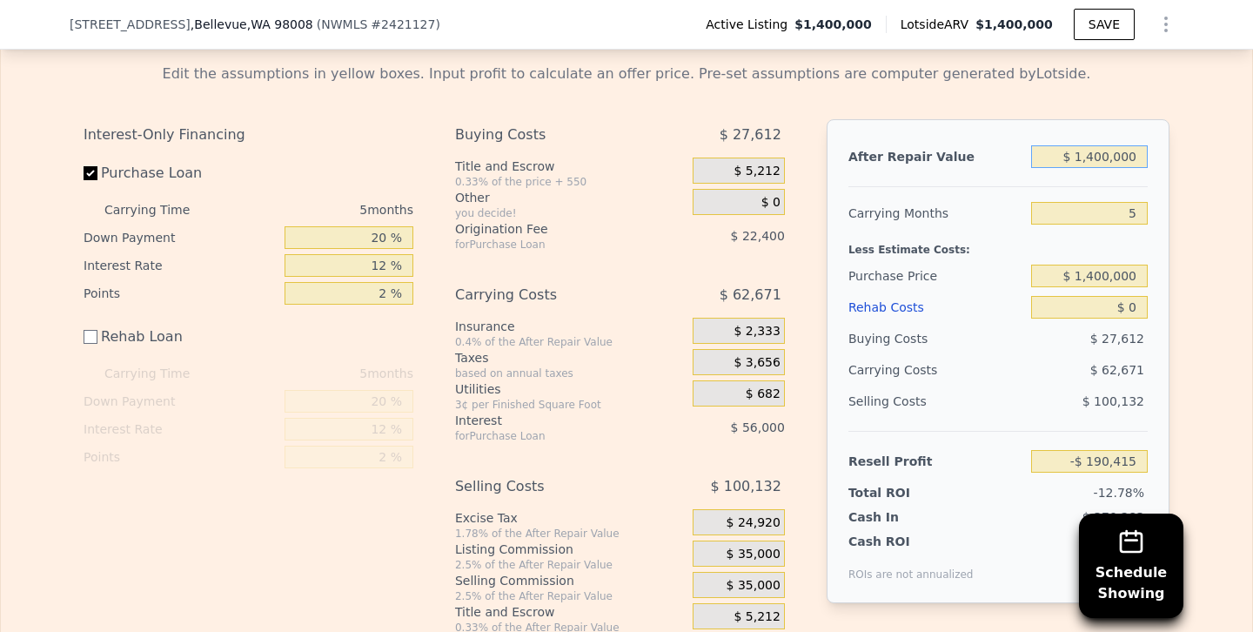
click at [1096, 145] on input "$ 1,400,000" at bounding box center [1089, 156] width 117 height 23
type input "$ 1,100,000"
type input "-$ 468,576"
click at [1020, 354] on div "$ 62,171" at bounding box center [1056, 369] width 184 height 31
click at [1098, 145] on input "$ 1,100,000" at bounding box center [1089, 156] width 117 height 23
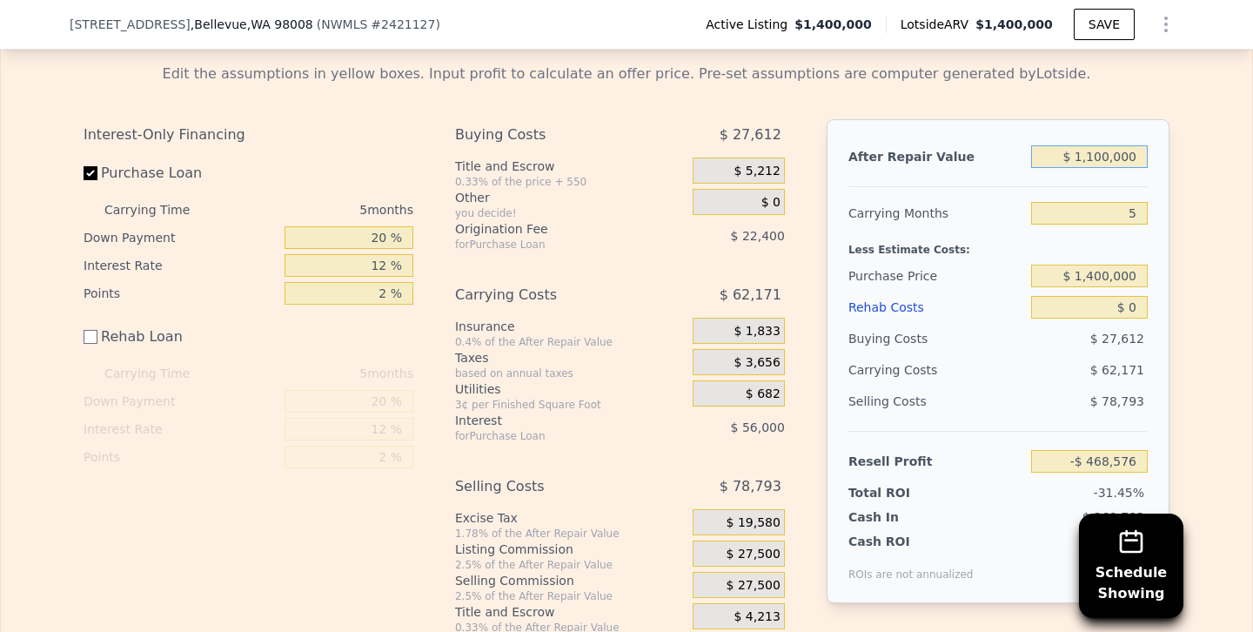
type input "$ 100,000"
type input "-$ 1,395,780"
type input "$ 1,400,000"
type input "-$ 190,415"
type input "$ 1,400,000"
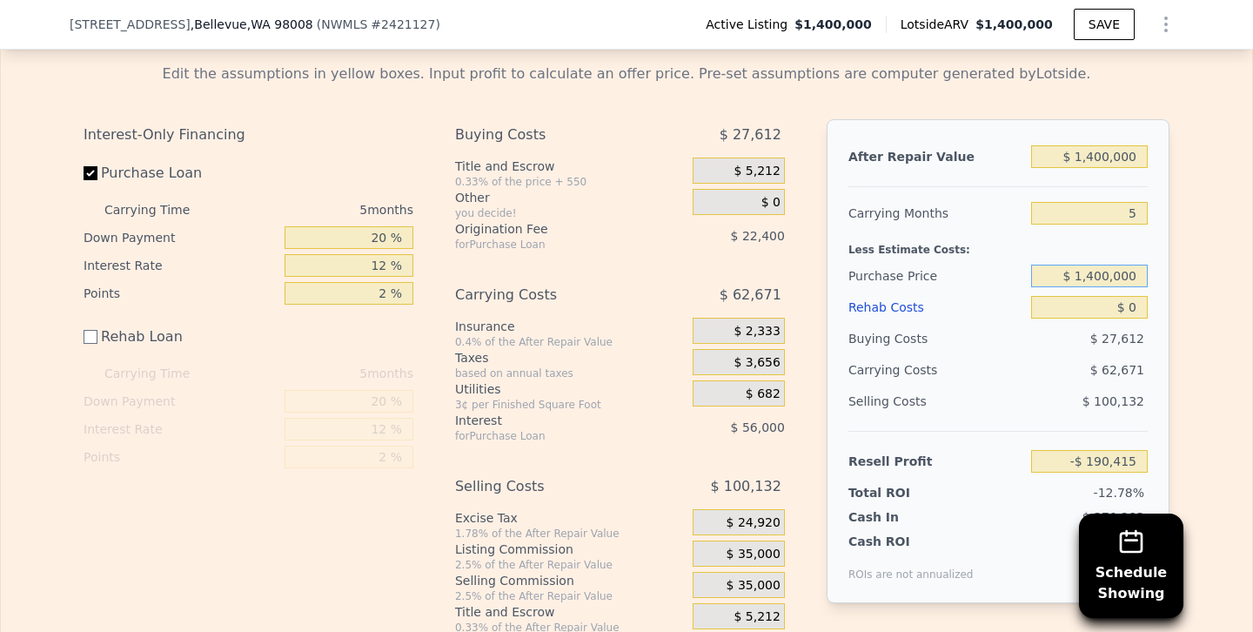
click at [1095, 265] on input "$ 1,400,000" at bounding box center [1089, 276] width 117 height 23
type input "$ 1,100,000"
click at [1035, 385] on div "Selling Costs $ 100,132" at bounding box center [997, 407] width 299 height 45
type input "$ 127,384"
click at [1094, 265] on input "$ 1,100,000" at bounding box center [1089, 276] width 117 height 23
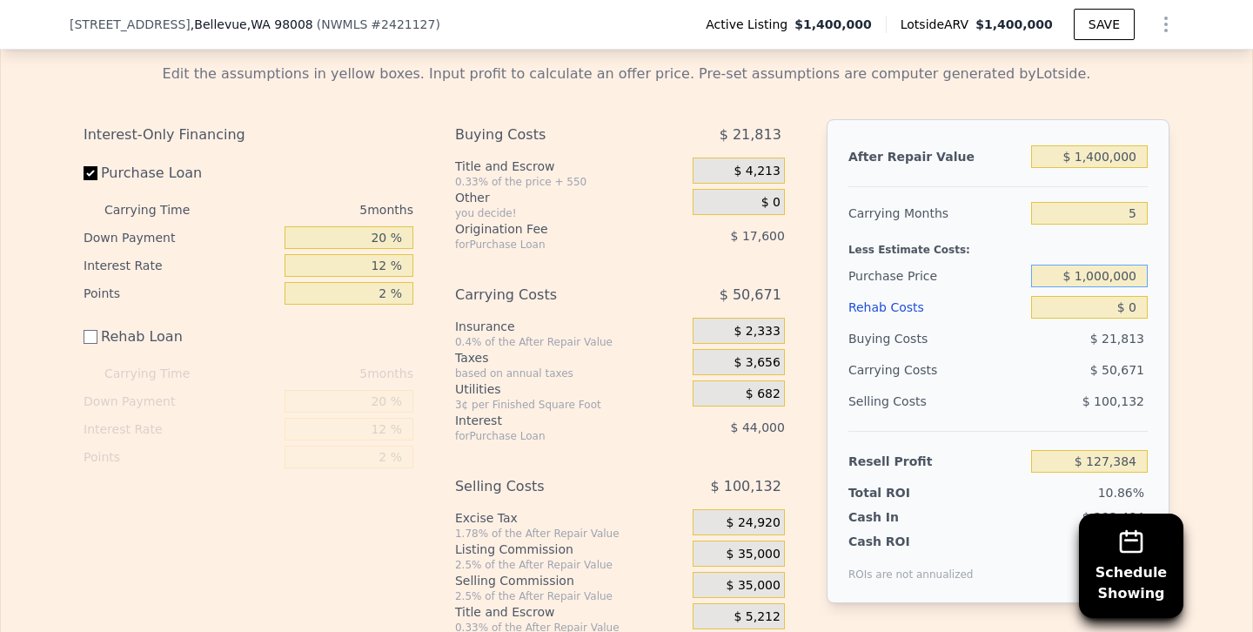
type input "$ 1,000,000"
click at [997, 354] on div "$ 50,671" at bounding box center [1056, 369] width 184 height 31
type input "$ 233,317"
drag, startPoint x: 1075, startPoint y: 265, endPoint x: 1252, endPoint y: 260, distance: 176.7
click at [1252, 260] on div "Rehab Resell Rental Edit the assumptions in yellow boxes. Input profit to calcu…" at bounding box center [626, 324] width 1253 height 776
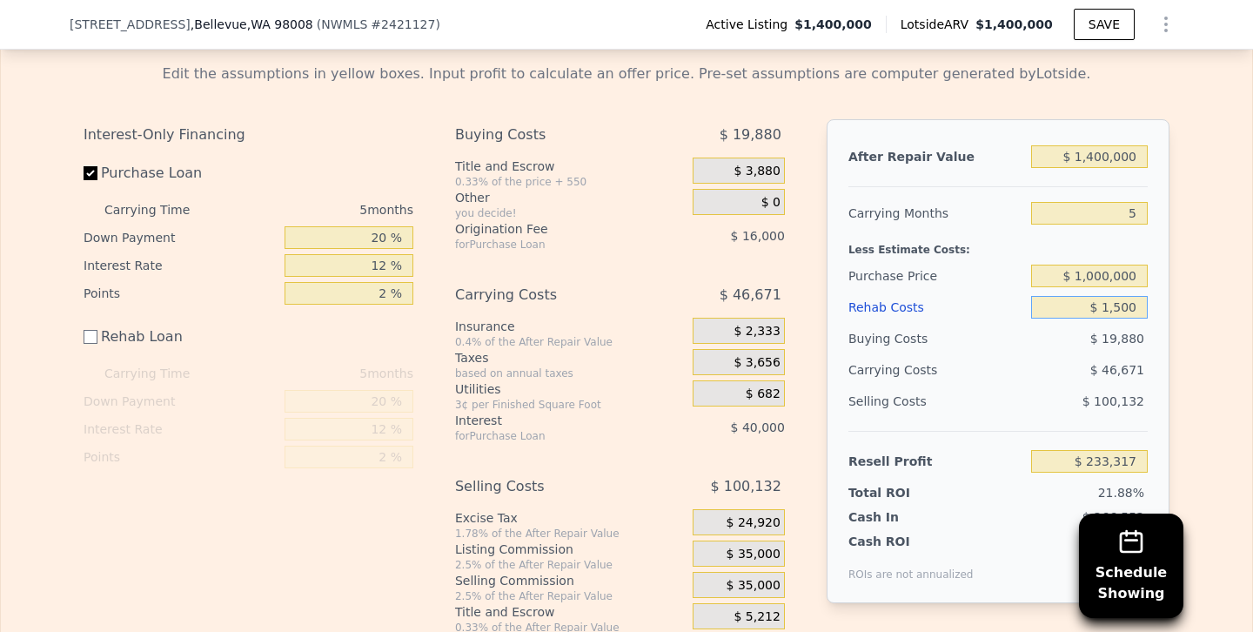
type input "$ 15,000"
type input "$ 218,317"
type input "$ 150,000"
type input "$ 83,317"
type input "$ 150,000"
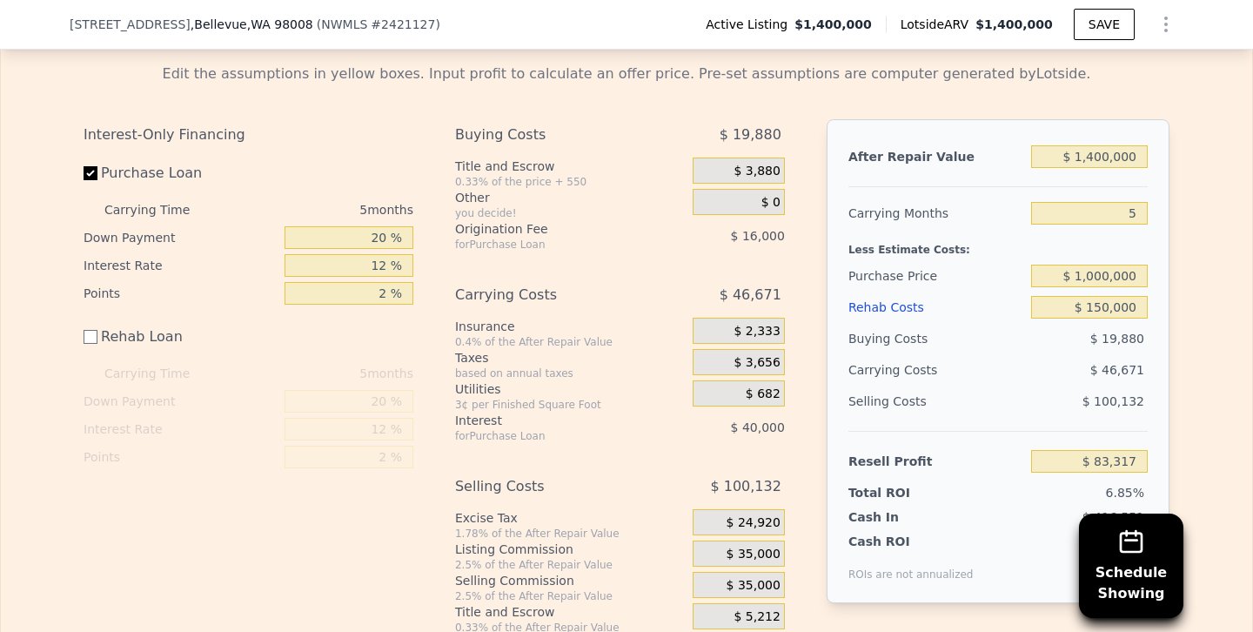
click at [1061, 385] on div "$ 100,132" at bounding box center [1089, 400] width 117 height 31
click at [91, 330] on input "Rehab Loan" at bounding box center [91, 337] width 14 height 14
checkbox input "true"
type input "$ 74,917"
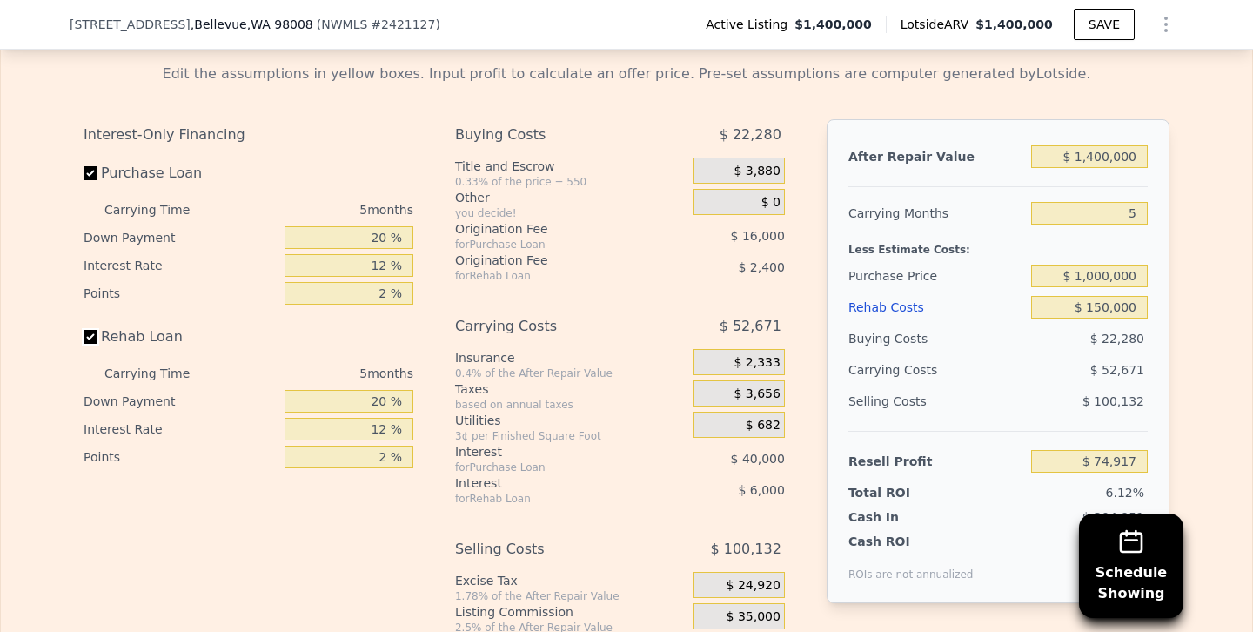
click at [91, 330] on input "Rehab Loan" at bounding box center [91, 337] width 14 height 14
checkbox input "false"
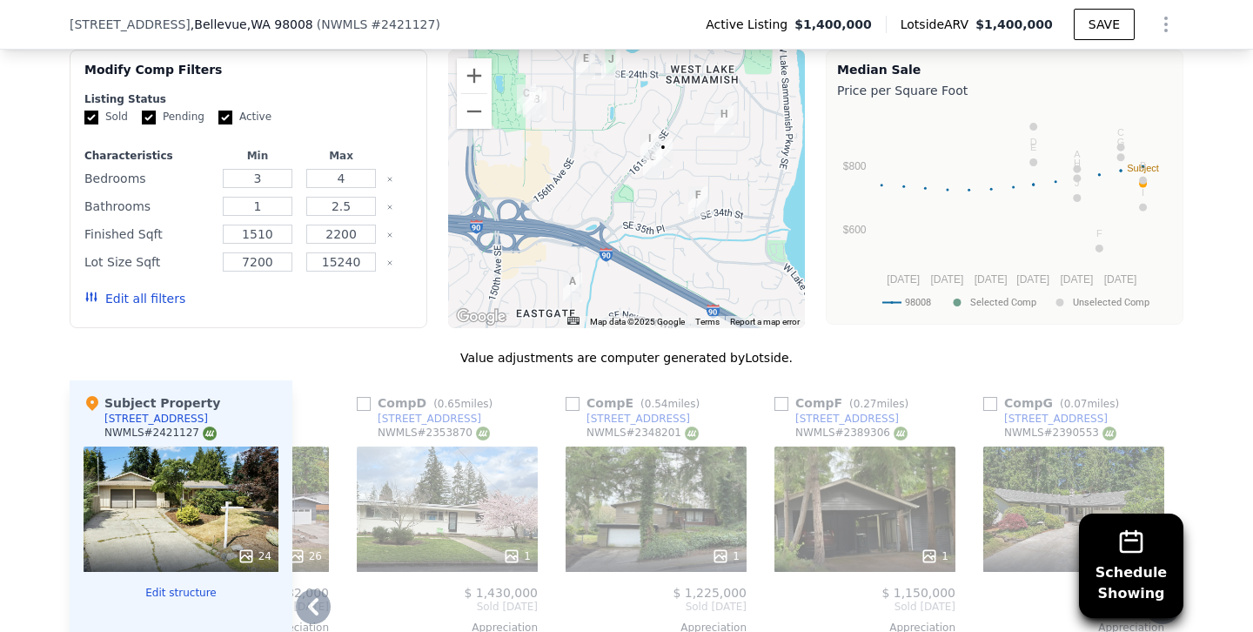
scroll to position [1524, 0]
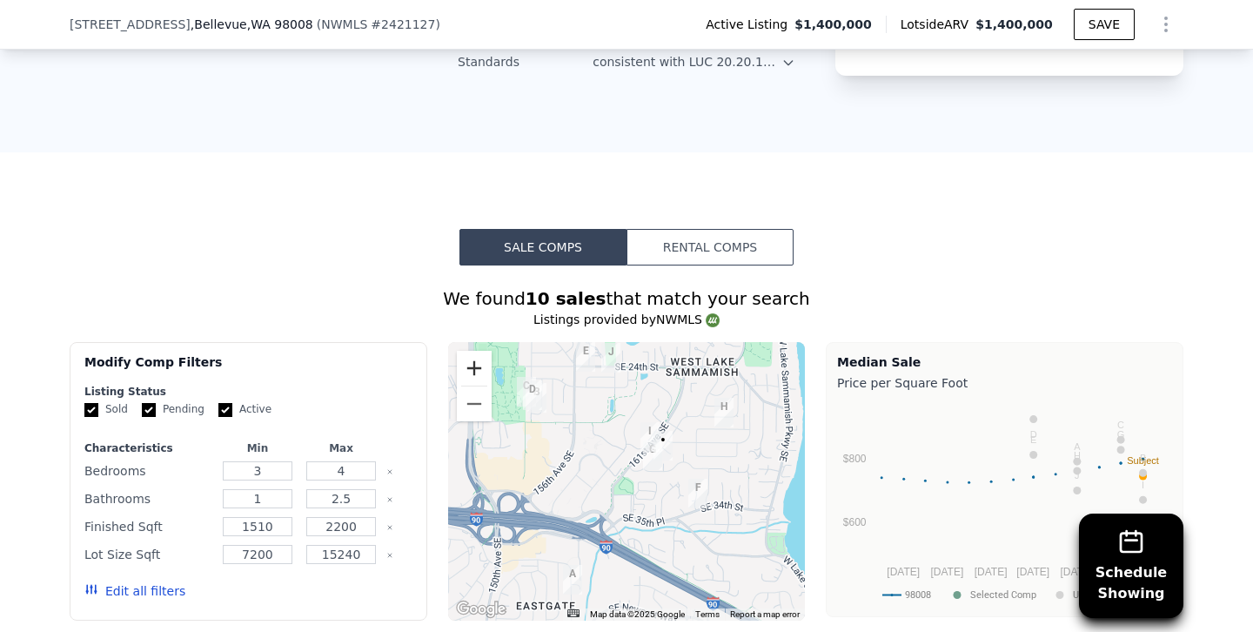
click at [478, 351] on button "Zoom in" at bounding box center [474, 368] width 35 height 35
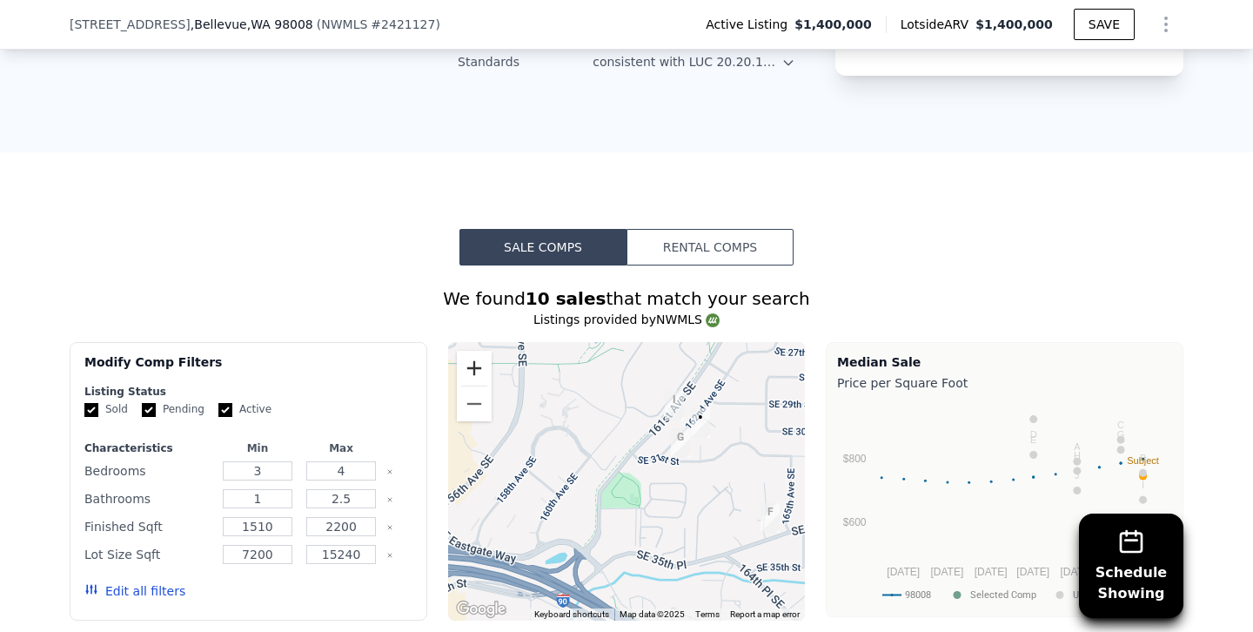
click at [478, 351] on button "Zoom in" at bounding box center [474, 368] width 35 height 35
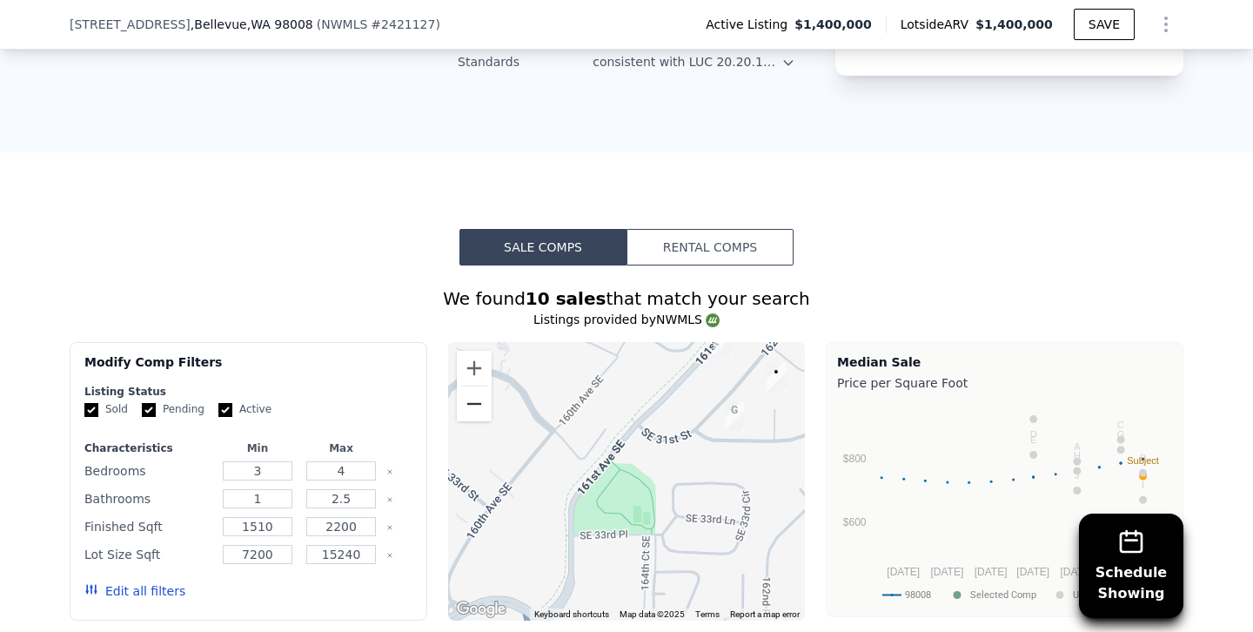
click at [472, 386] on button "Zoom out" at bounding box center [474, 403] width 35 height 35
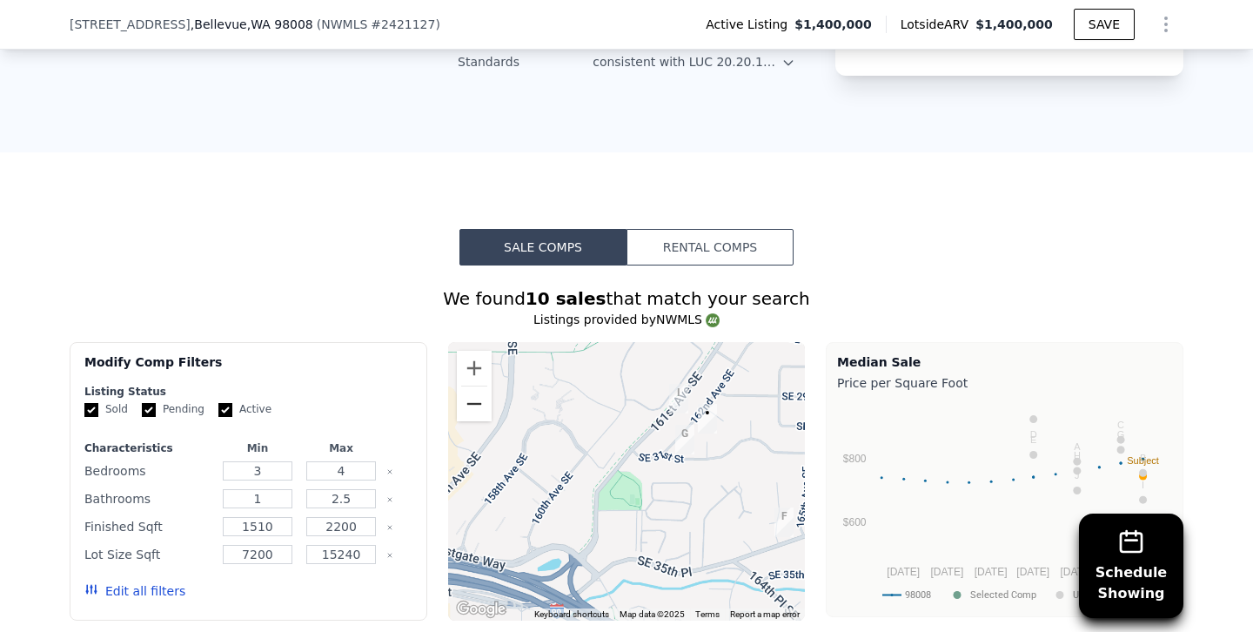
click at [472, 386] on button "Zoom out" at bounding box center [474, 403] width 35 height 35
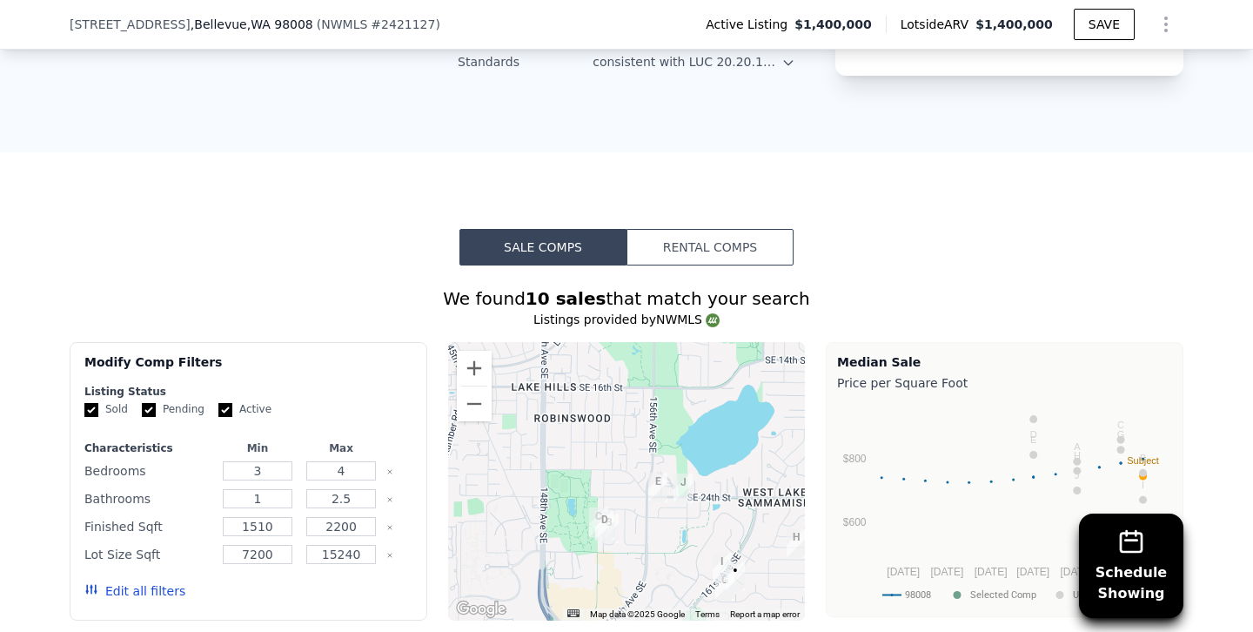
drag, startPoint x: 596, startPoint y: 369, endPoint x: 674, endPoint y: 499, distance: 151.5
click at [674, 499] on div at bounding box center [627, 481] width 358 height 278
click at [477, 351] on button "Zoom in" at bounding box center [474, 368] width 35 height 35
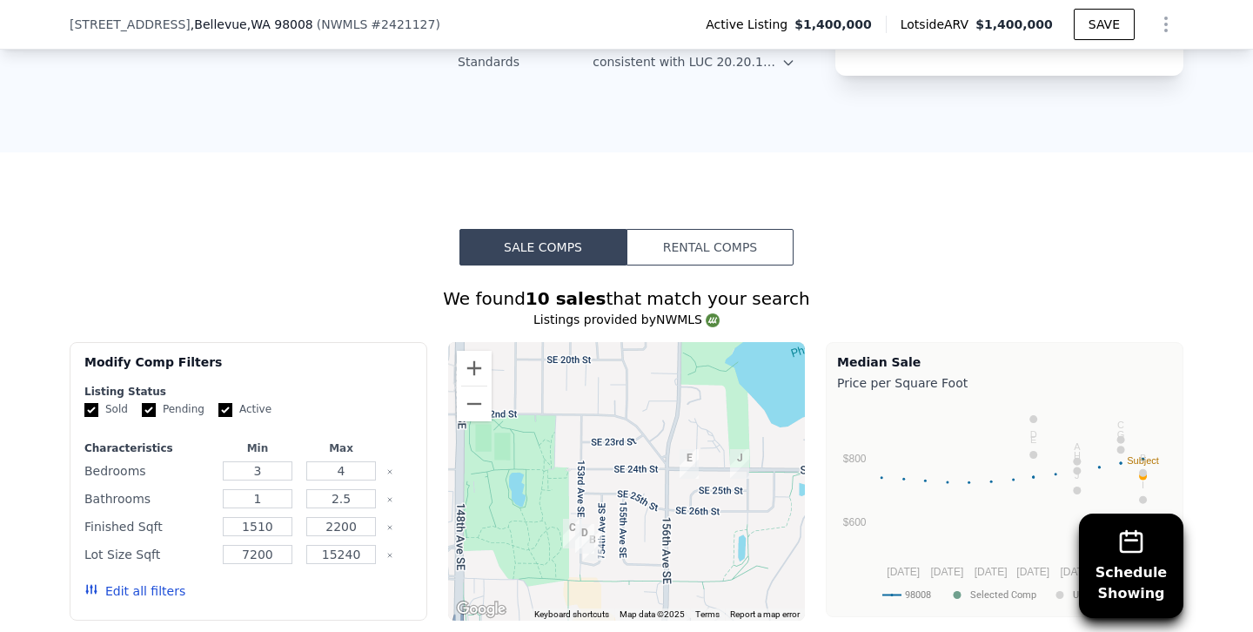
drag, startPoint x: 605, startPoint y: 515, endPoint x: 605, endPoint y: 451, distance: 64.4
click at [605, 451] on div at bounding box center [627, 481] width 358 height 278
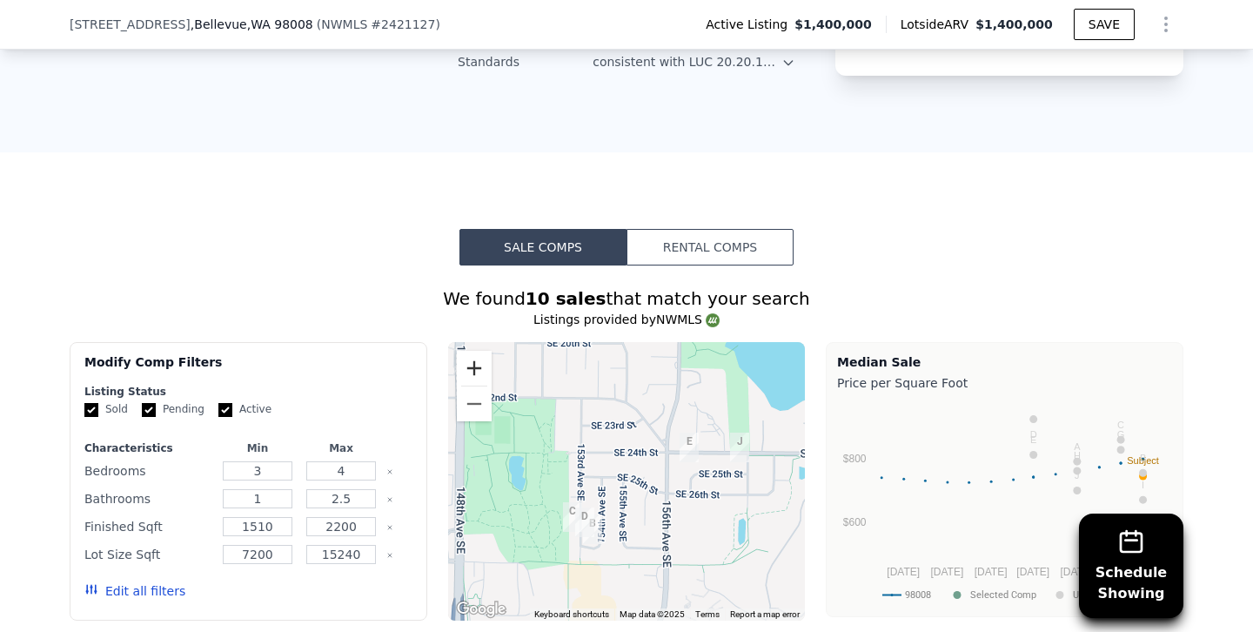
click at [480, 351] on button "Zoom in" at bounding box center [474, 368] width 35 height 35
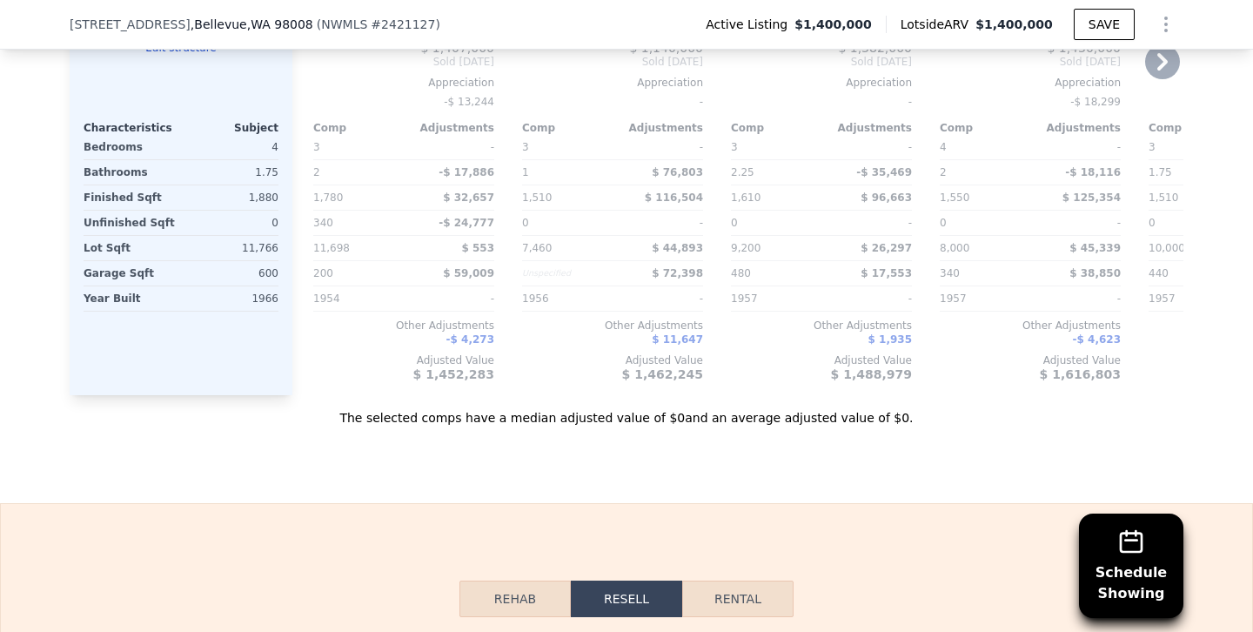
scroll to position [2896, 0]
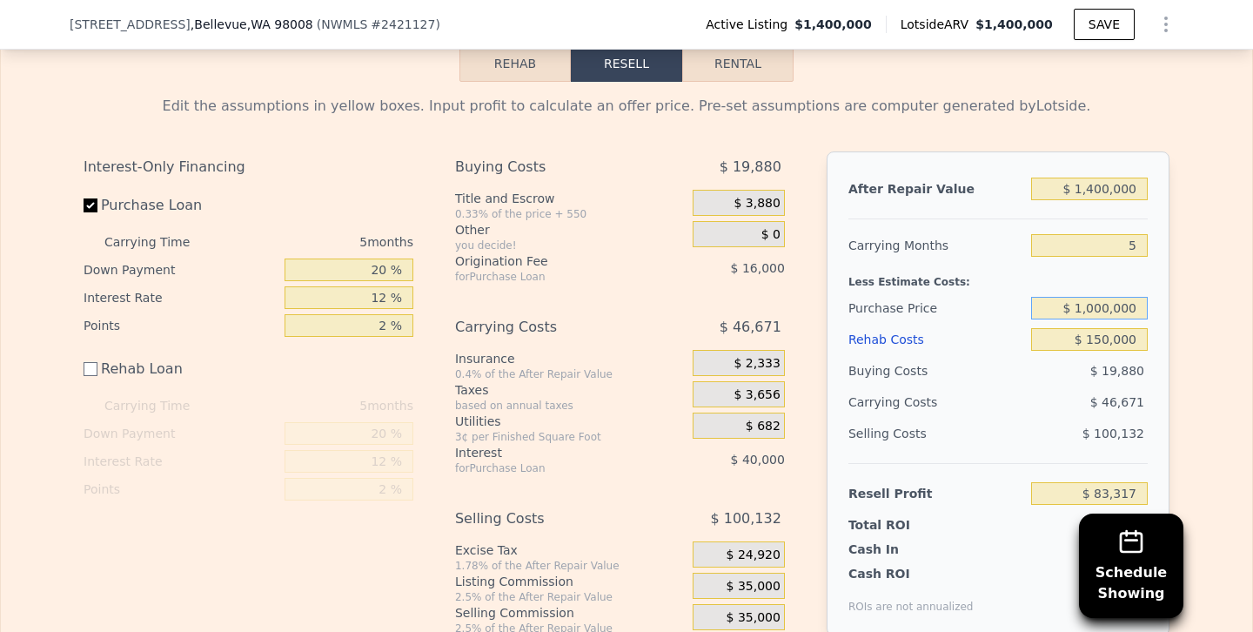
click at [1089, 297] on input "$ 1,000,000" at bounding box center [1089, 308] width 117 height 23
click at [999, 355] on div "Buying Costs" at bounding box center [936, 370] width 176 height 31
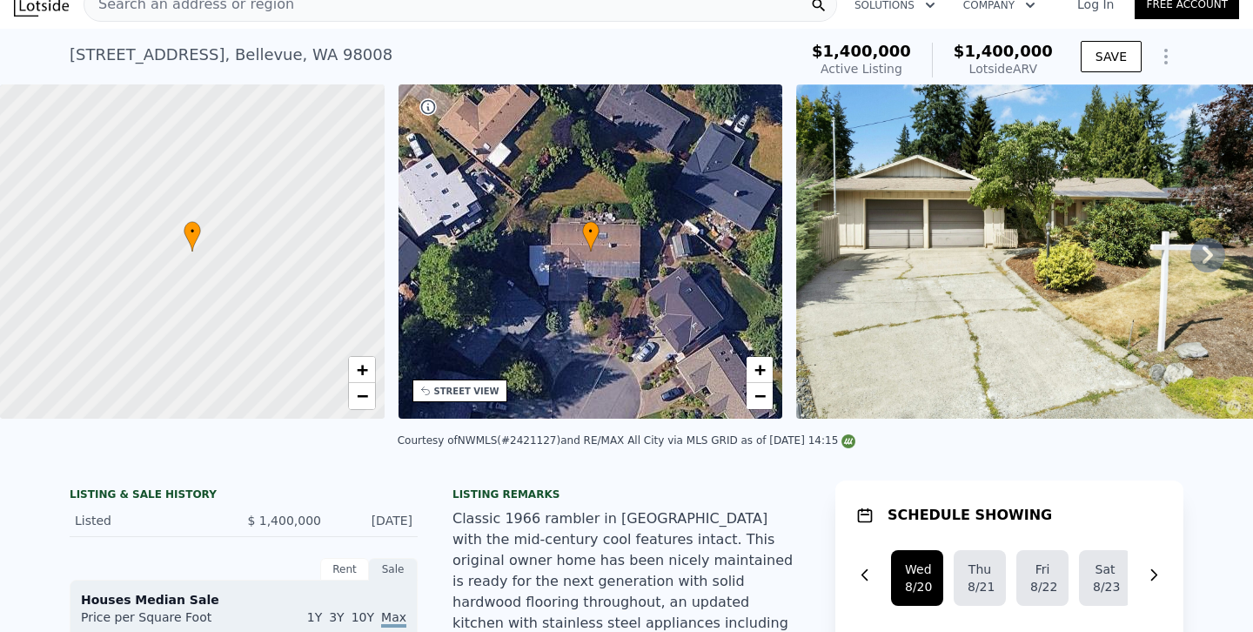
scroll to position [0, 0]
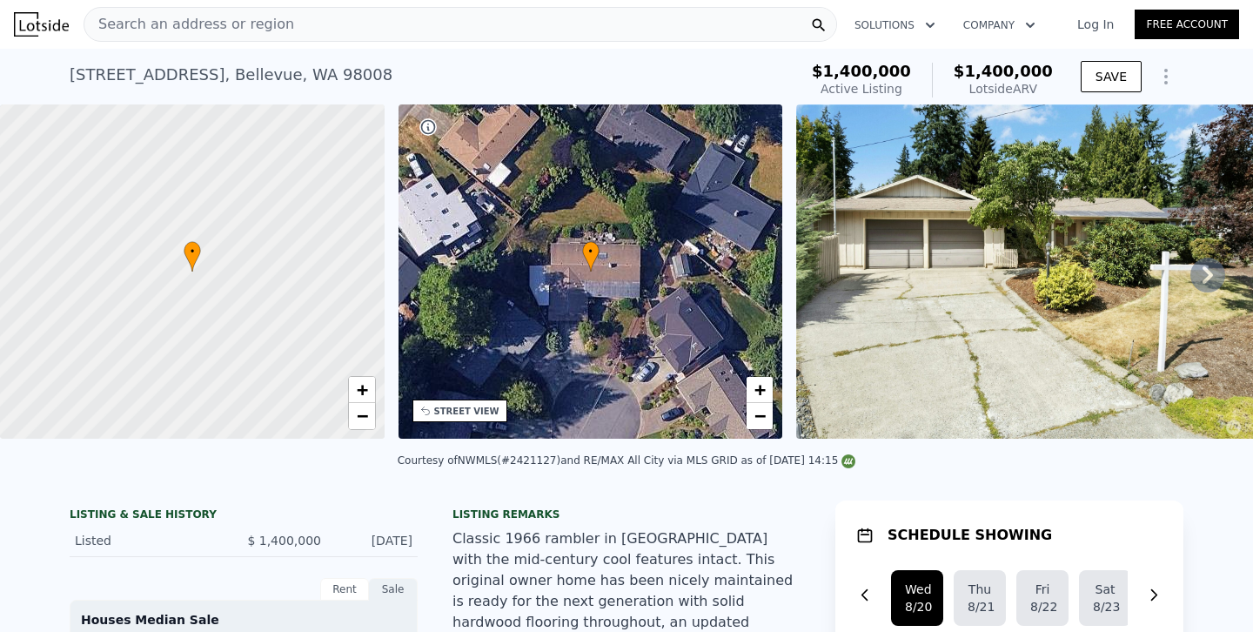
click at [305, 25] on div "Search an address or region" at bounding box center [461, 24] width 754 height 35
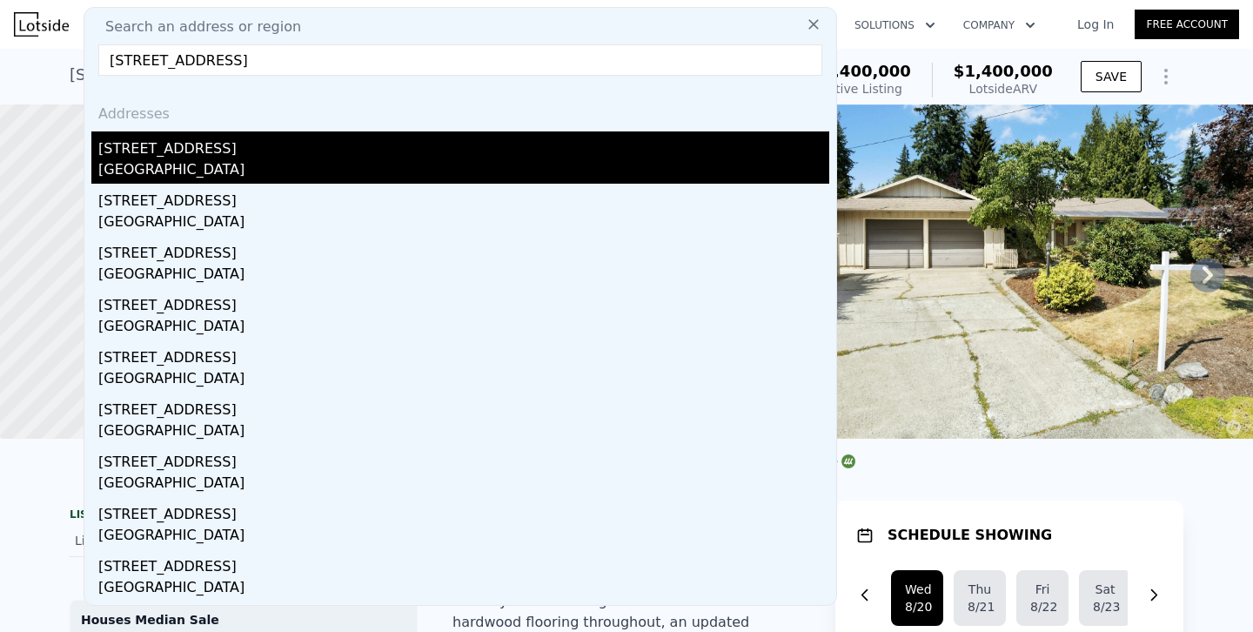
click at [152, 151] on div "2127 170th Ave NE" at bounding box center [463, 145] width 731 height 28
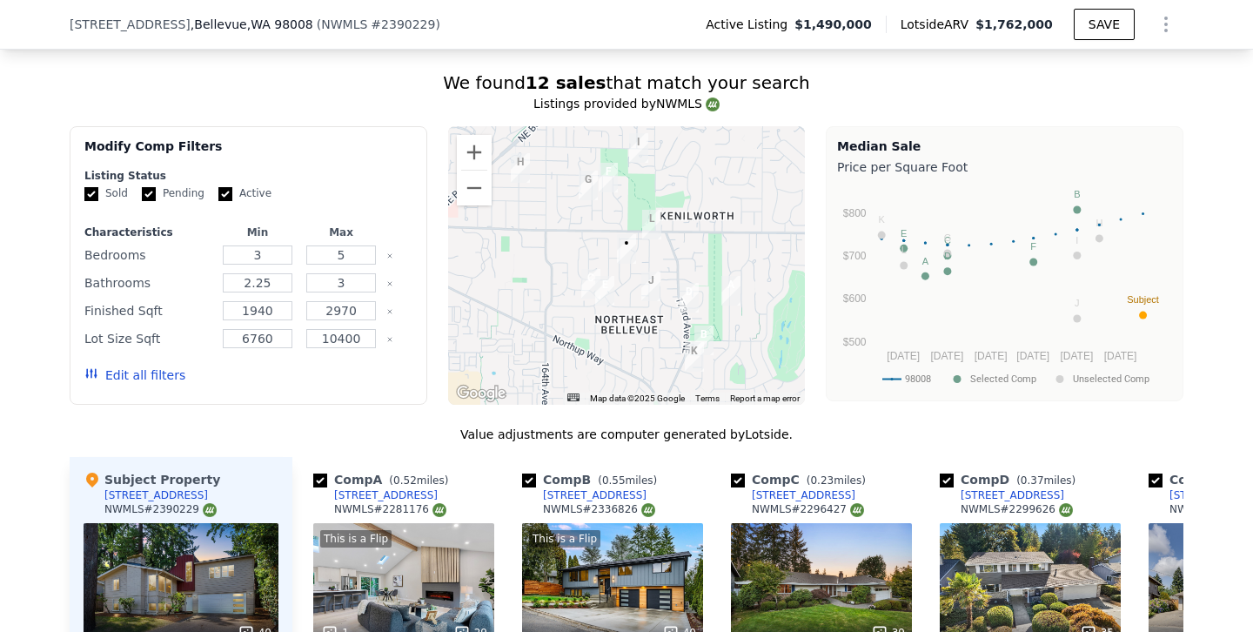
scroll to position [1675, 0]
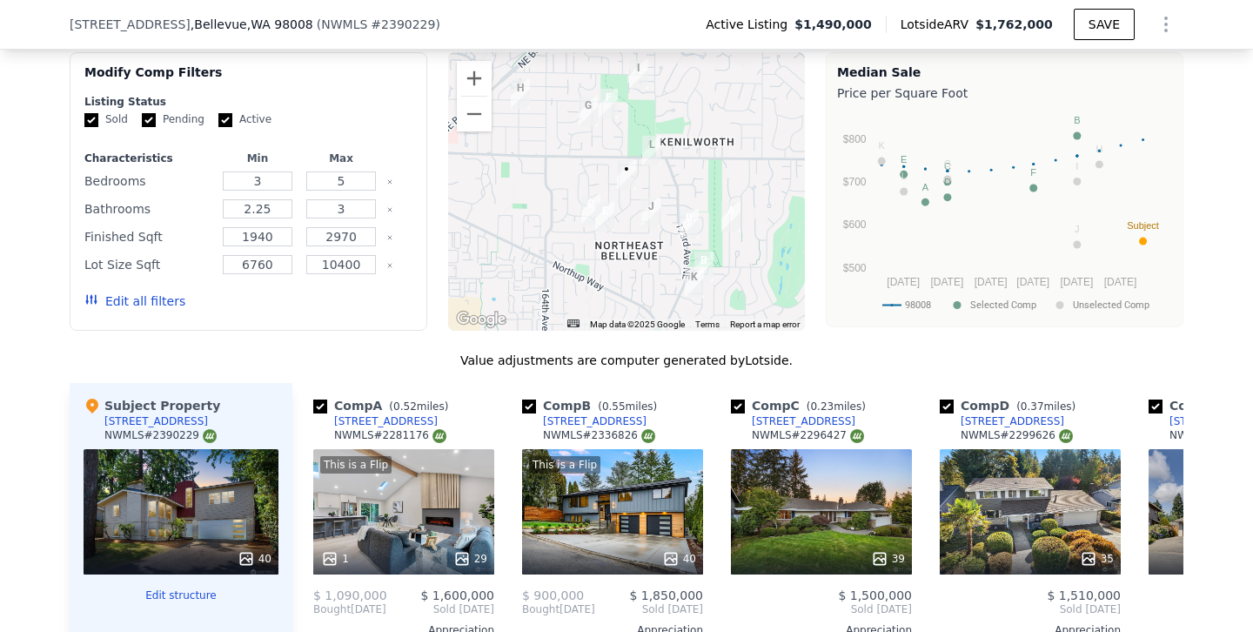
click at [163, 292] on button "Edit all filters" at bounding box center [134, 300] width 101 height 17
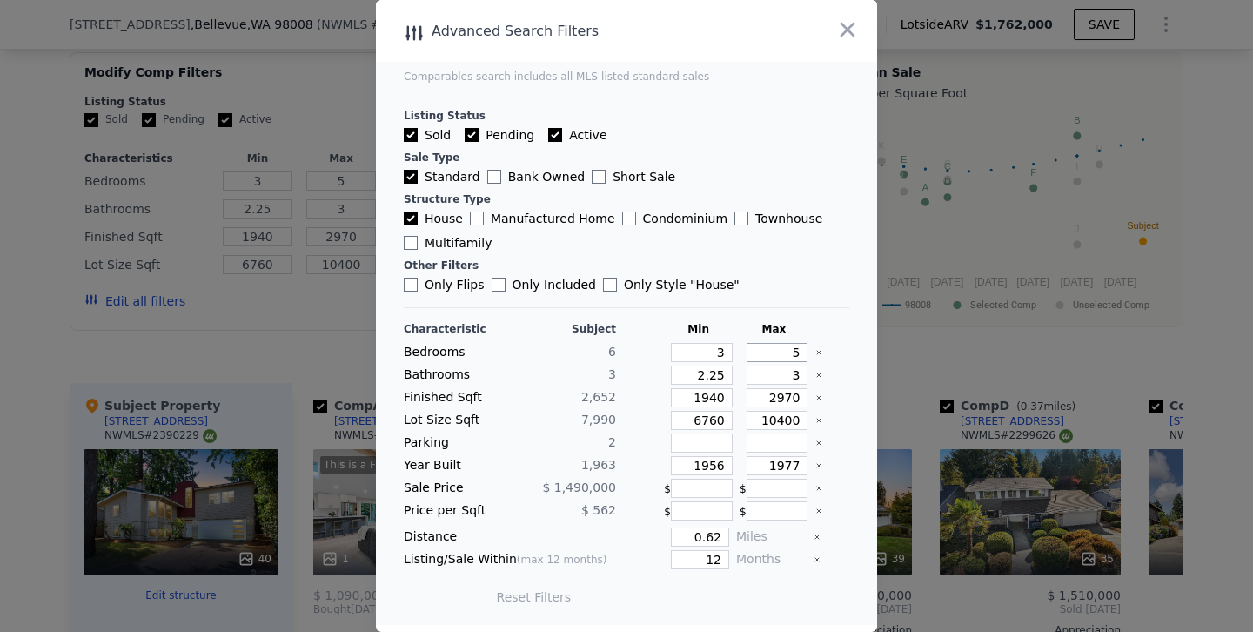
drag, startPoint x: 767, startPoint y: 352, endPoint x: 883, endPoint y: 352, distance: 115.7
click at [883, 352] on div "​ Advanced Search Filters Comparables search includes all MLS-listed standard s…" at bounding box center [626, 316] width 1253 height 632
click at [706, 396] on input "1940" at bounding box center [702, 397] width 62 height 19
drag, startPoint x: 717, startPoint y: 462, endPoint x: 876, endPoint y: 457, distance: 159.3
click at [876, 457] on main "Comparables search includes all MLS-listed standard sales Listing Status Sold P…" at bounding box center [626, 312] width 501 height 625
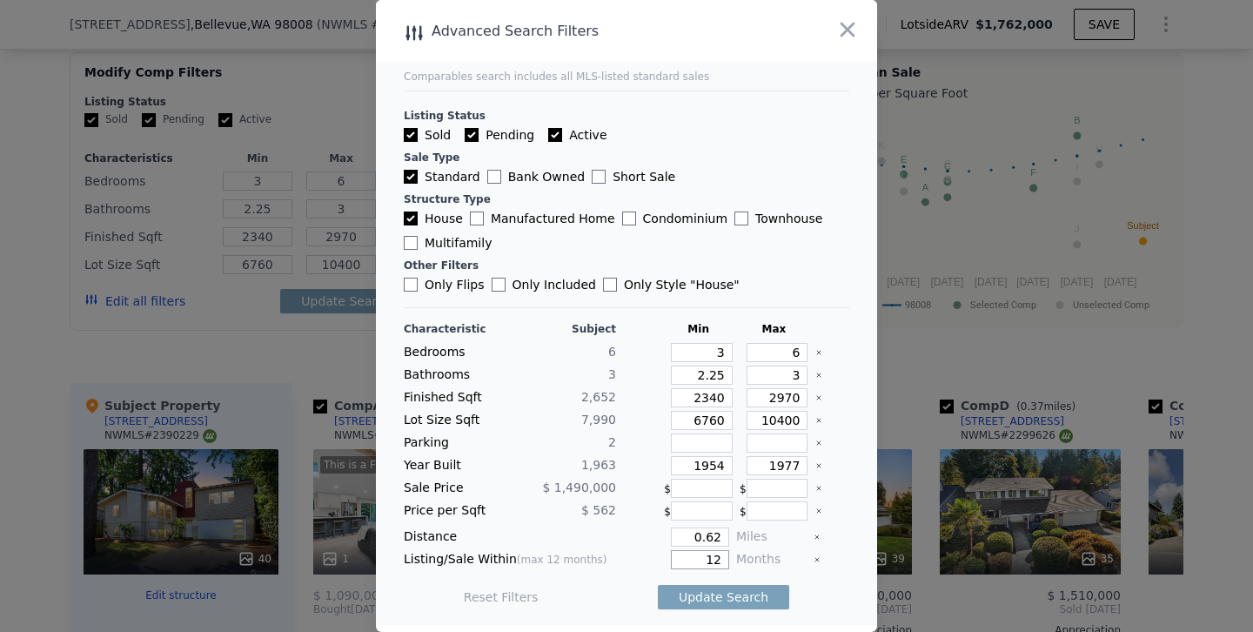
drag, startPoint x: 696, startPoint y: 555, endPoint x: 880, endPoint y: 552, distance: 183.6
click at [880, 552] on div "​ Advanced Search Filters Comparables search includes all MLS-listed standard s…" at bounding box center [626, 316] width 1253 height 632
click at [658, 585] on button "Update Search" at bounding box center [723, 597] width 131 height 24
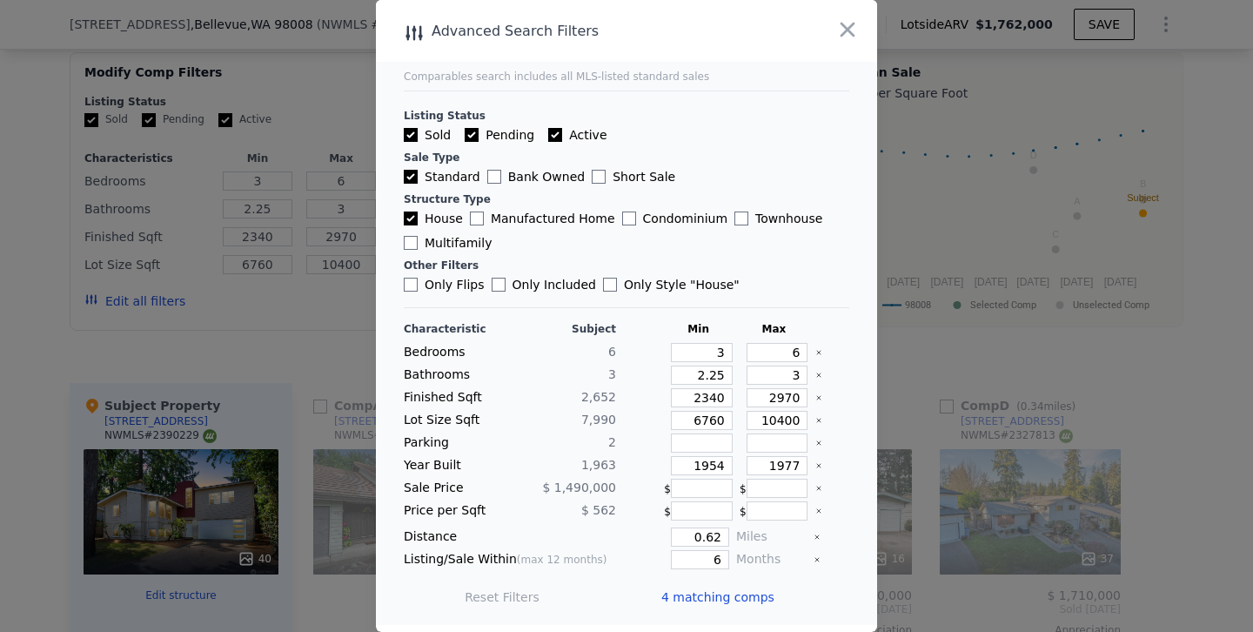
click at [288, 250] on div at bounding box center [626, 316] width 1253 height 632
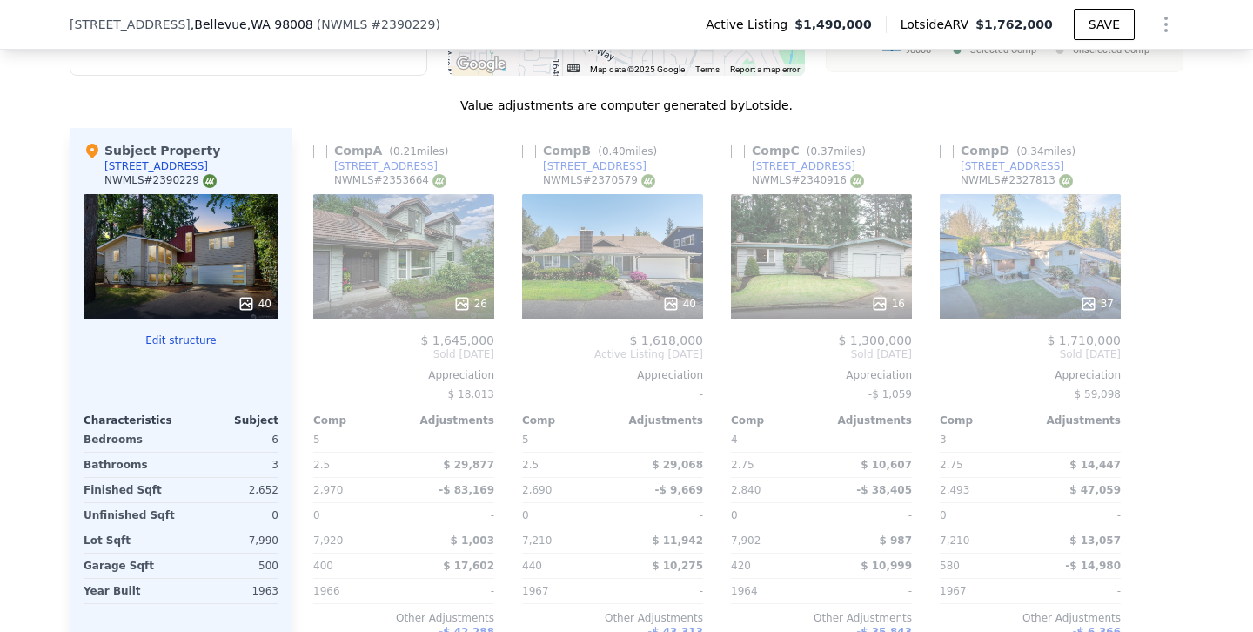
scroll to position [1932, 0]
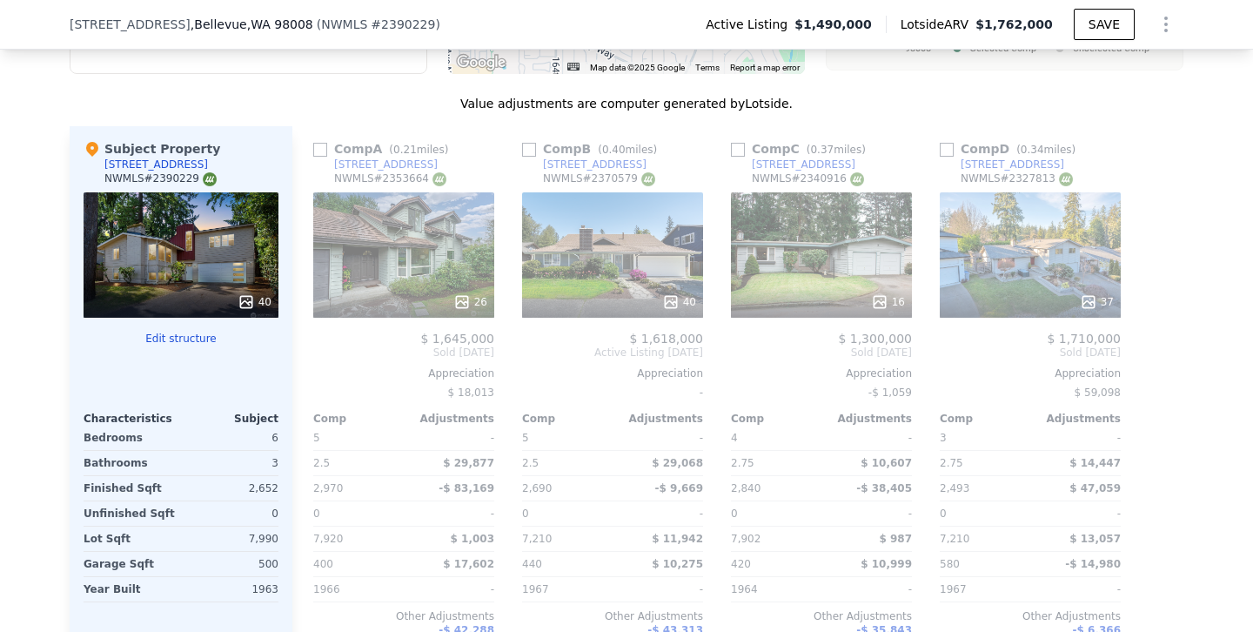
click at [157, 192] on div "40" at bounding box center [181, 254] width 195 height 125
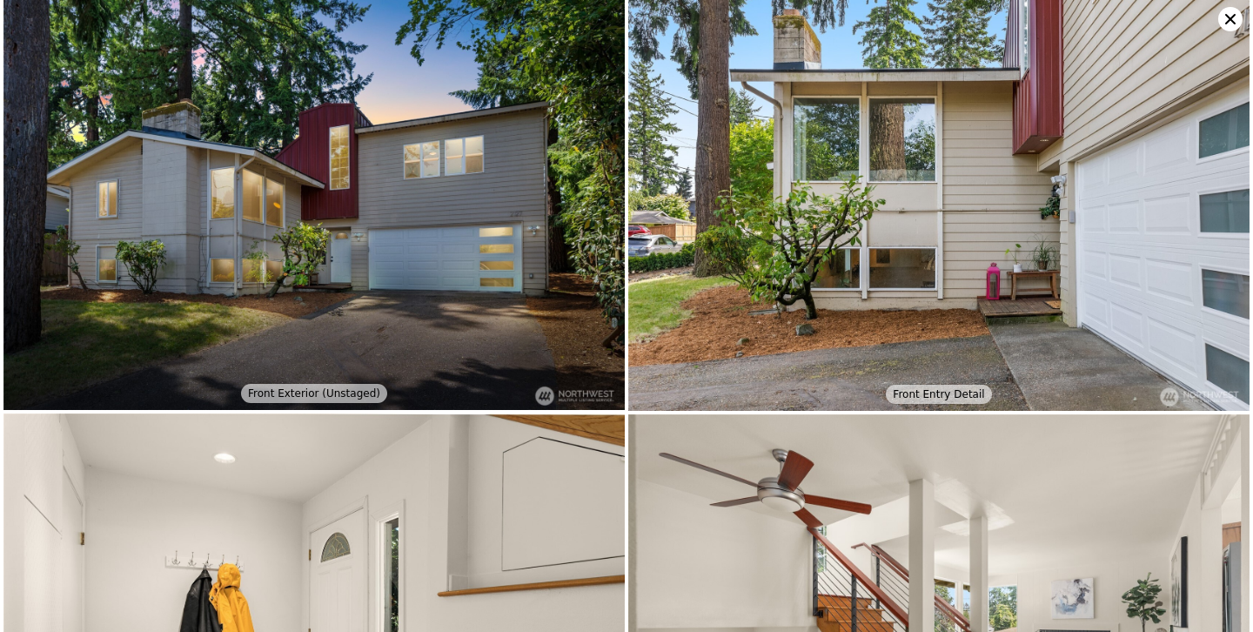
scroll to position [0, 0]
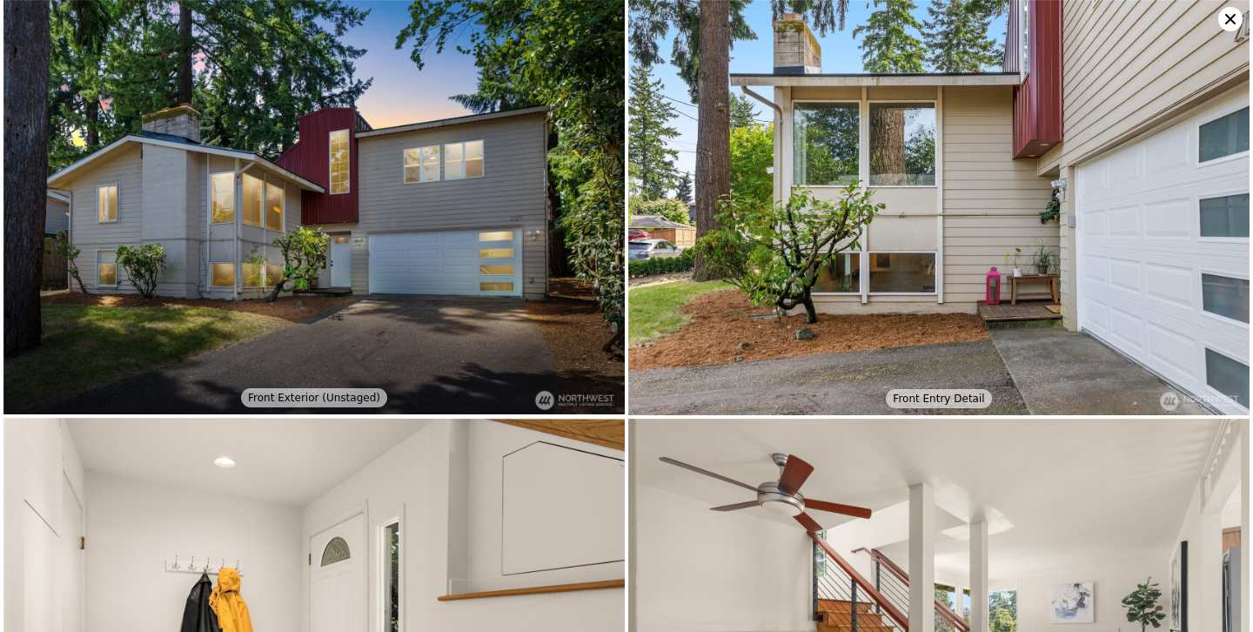
click at [1231, 23] on icon at bounding box center [1230, 19] width 24 height 24
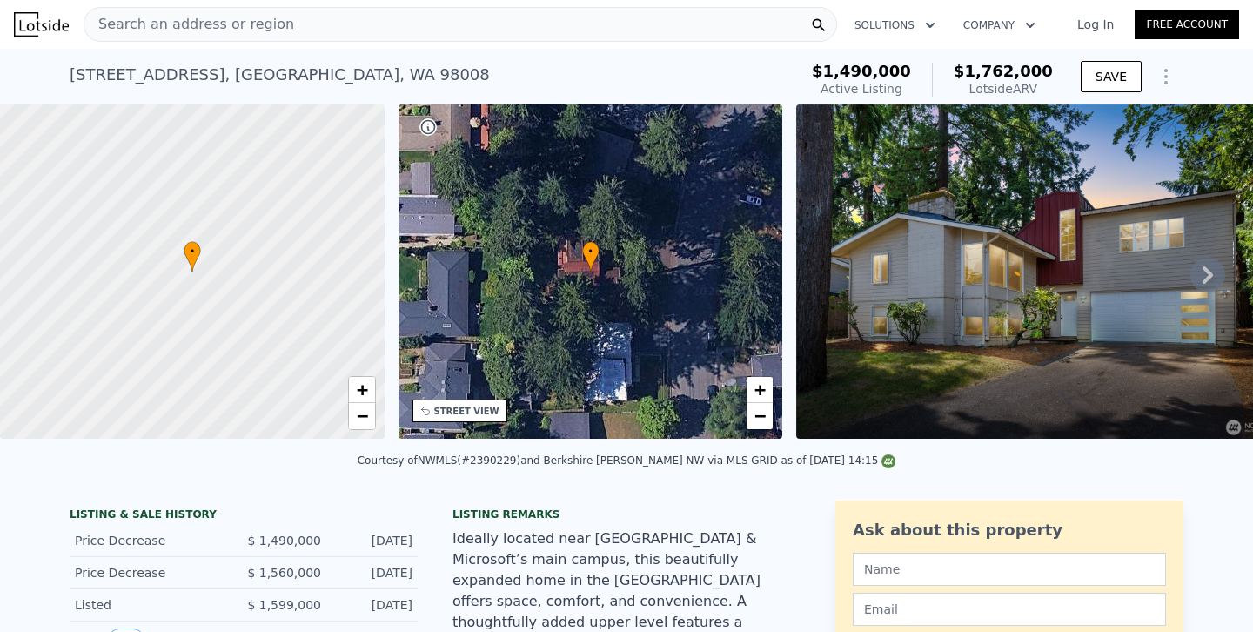
click at [192, 23] on span "Search an address or region" at bounding box center [189, 24] width 210 height 21
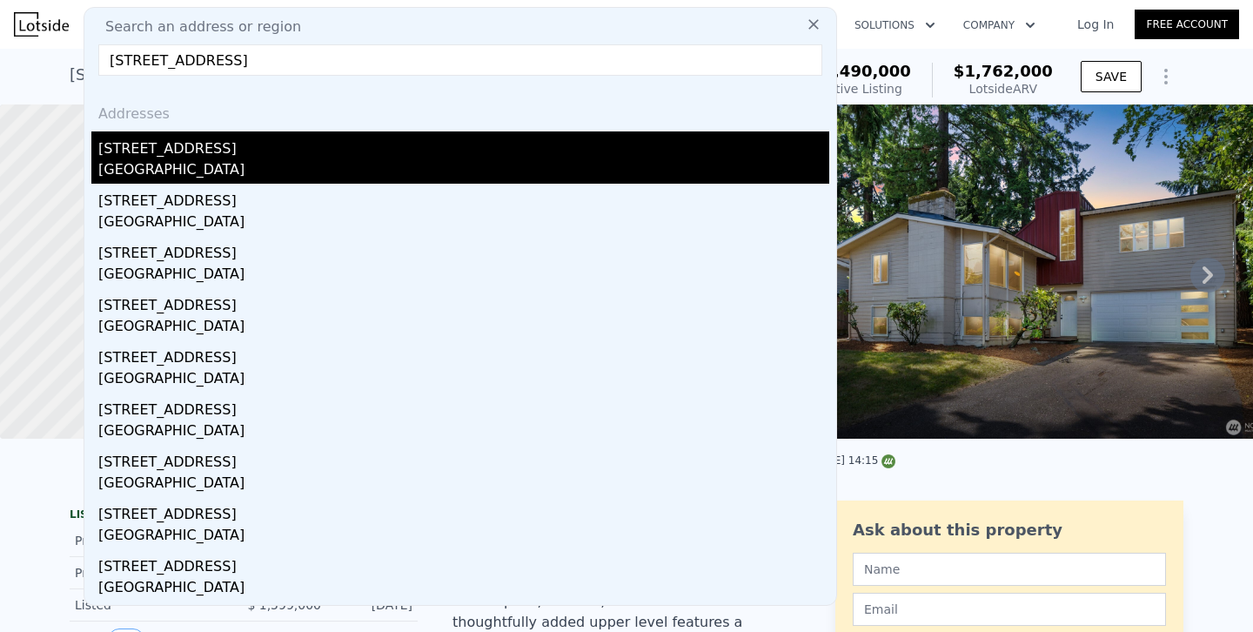
click at [144, 151] on div "453 155th Pl SE" at bounding box center [463, 145] width 731 height 28
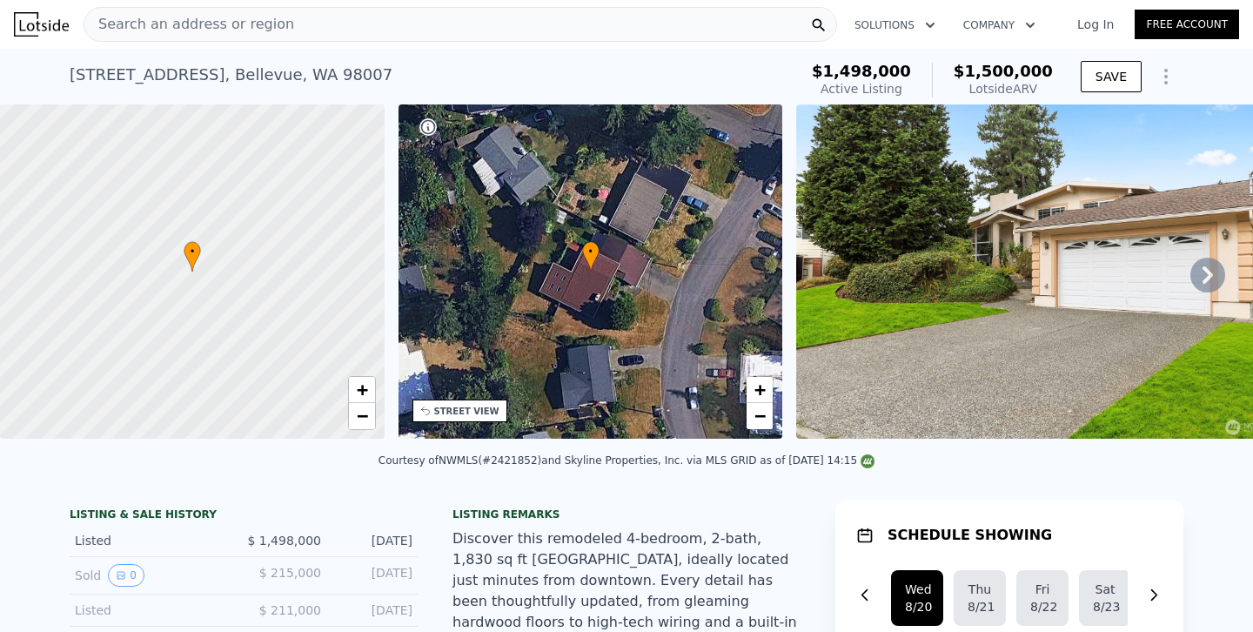
click at [241, 5] on div "Search an address or region Solutions Company Open main menu Log In Free Account" at bounding box center [626, 24] width 1225 height 42
click at [240, 17] on span "Search an address or region" at bounding box center [189, 24] width 210 height 21
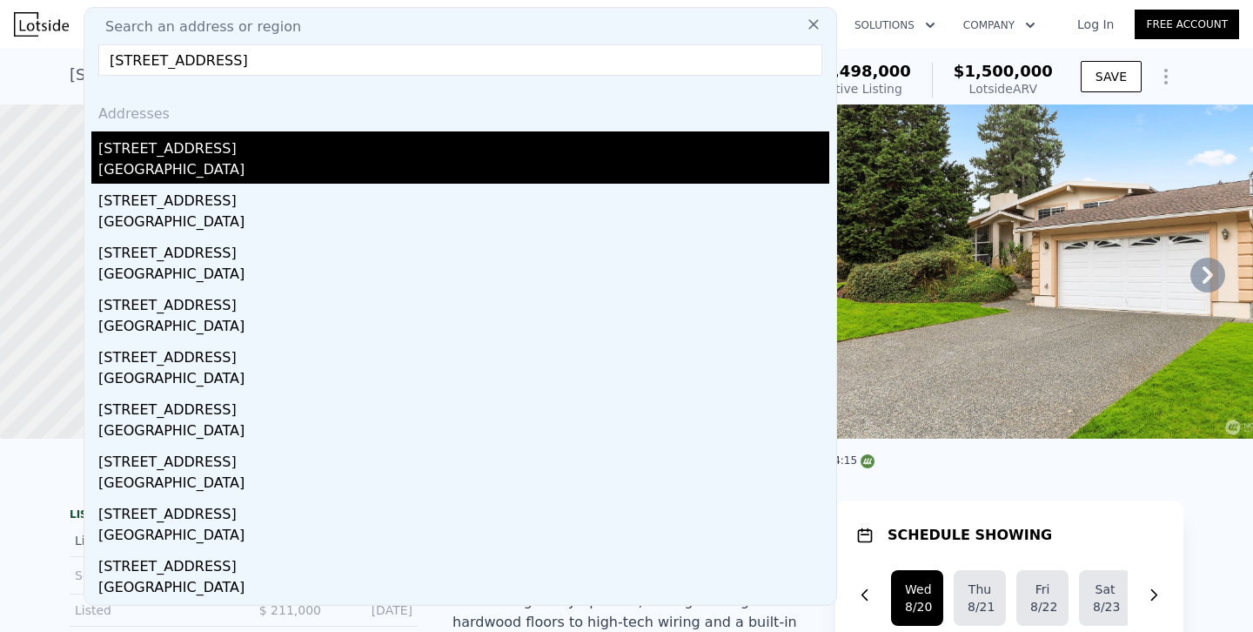
click at [141, 149] on div "3410 166th Ave SE" at bounding box center [463, 145] width 731 height 28
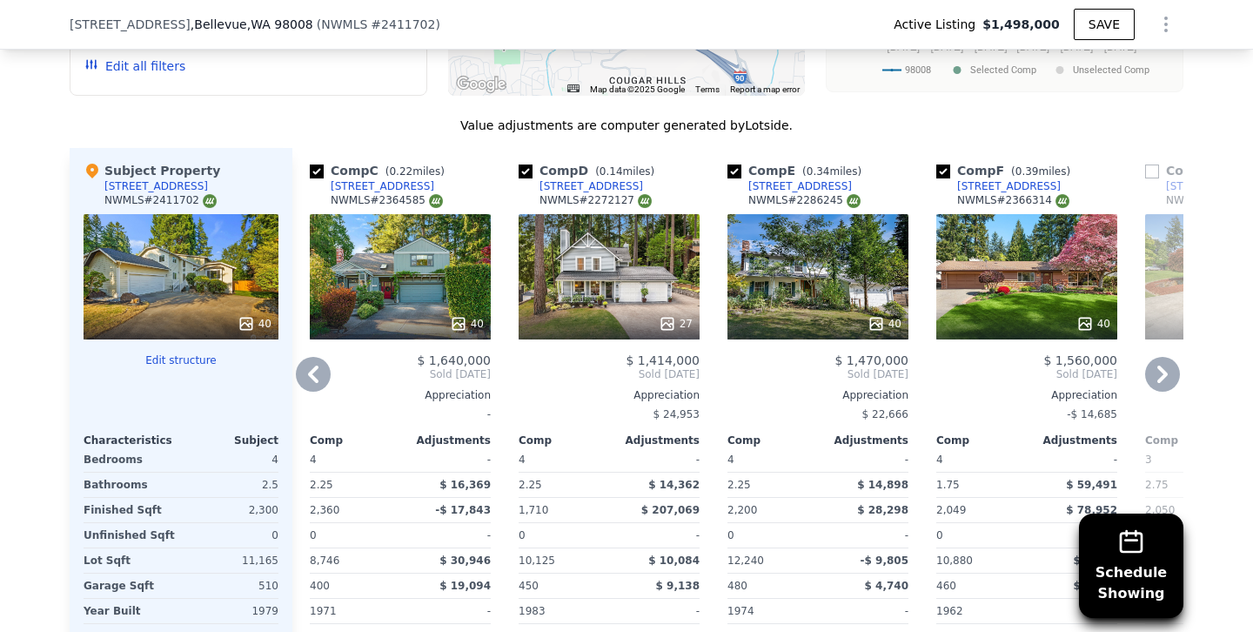
scroll to position [2171, 0]
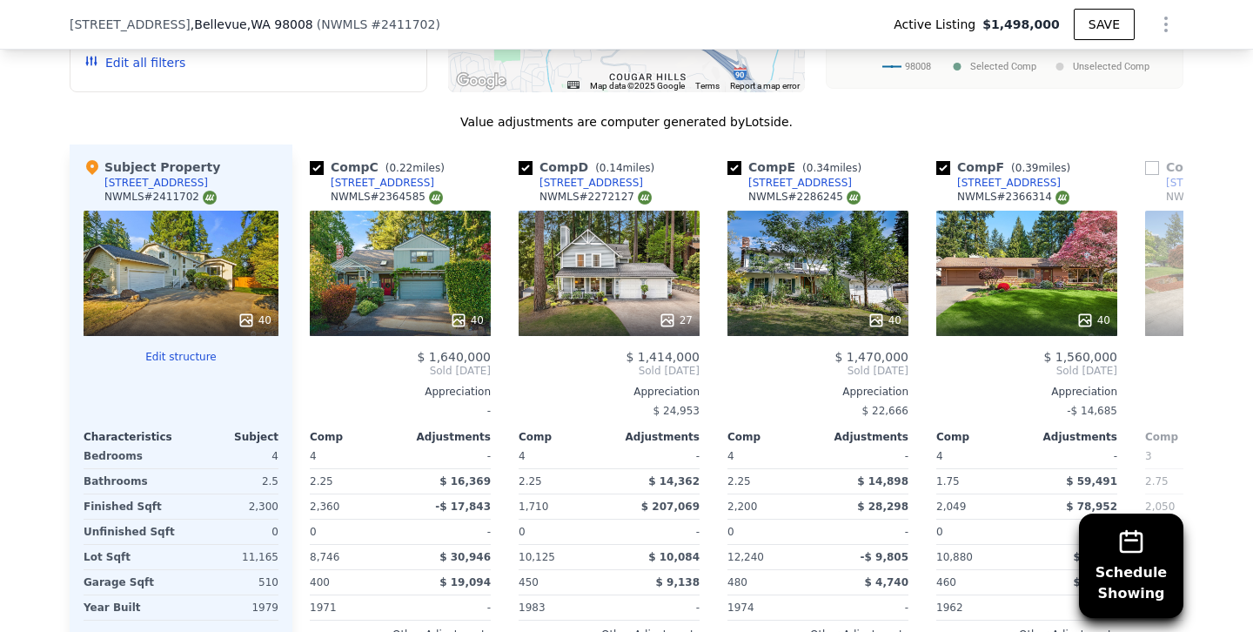
click at [191, 238] on div "40" at bounding box center [181, 273] width 195 height 125
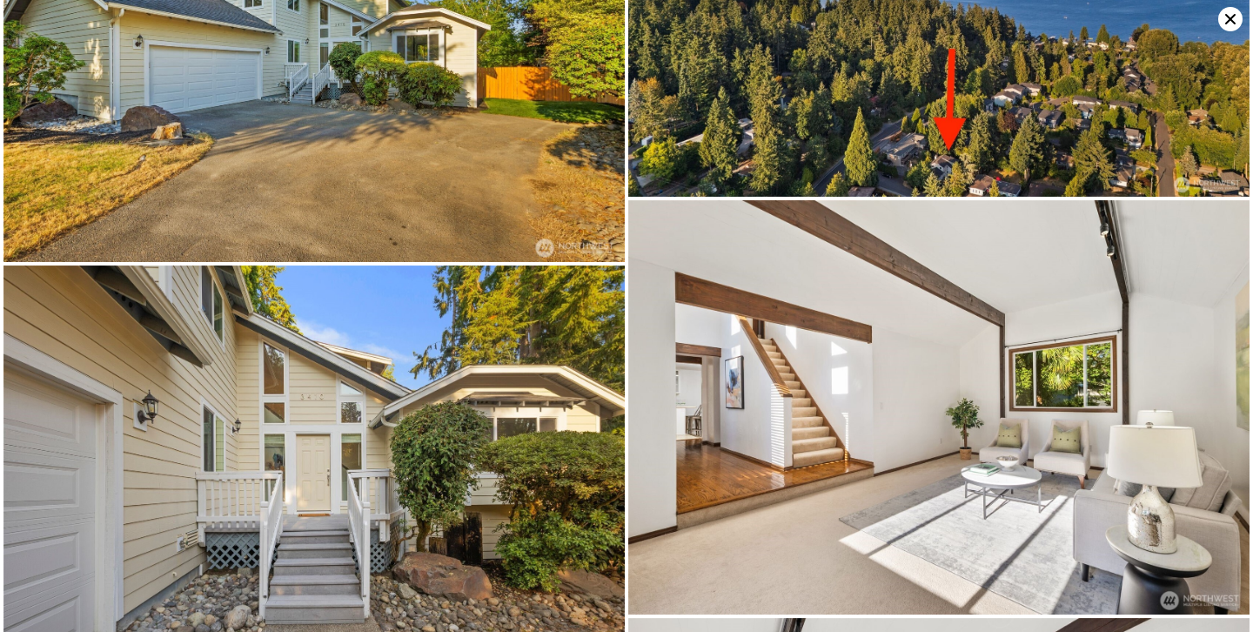
scroll to position [0, 0]
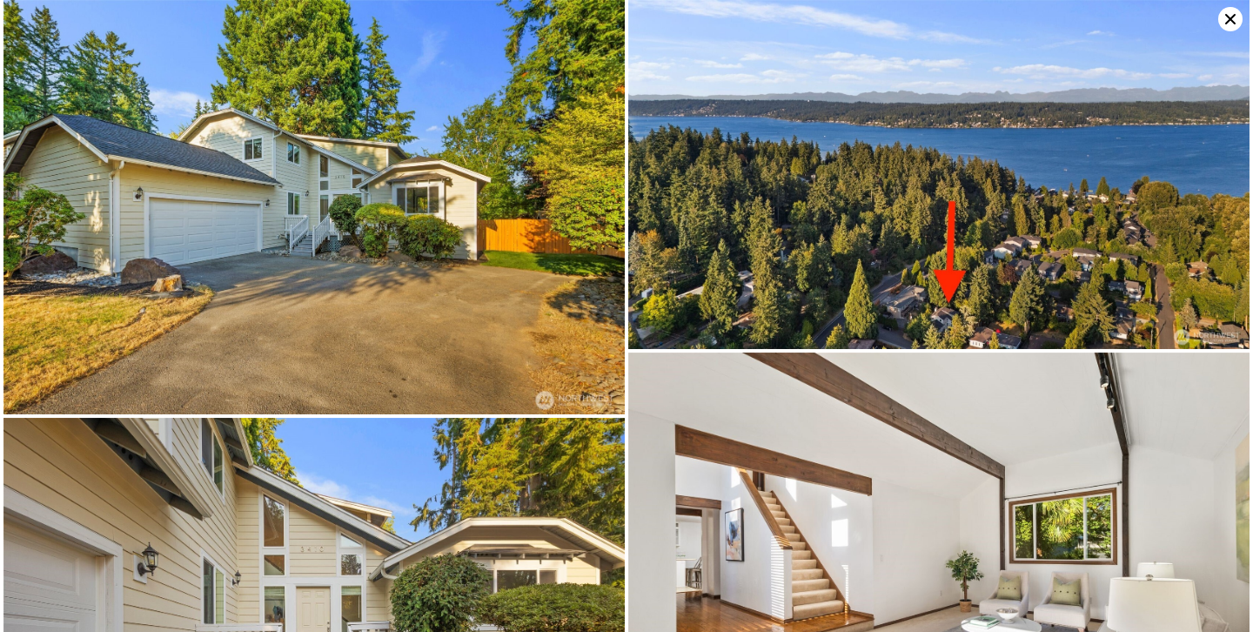
click at [1229, 20] on icon at bounding box center [1230, 19] width 10 height 10
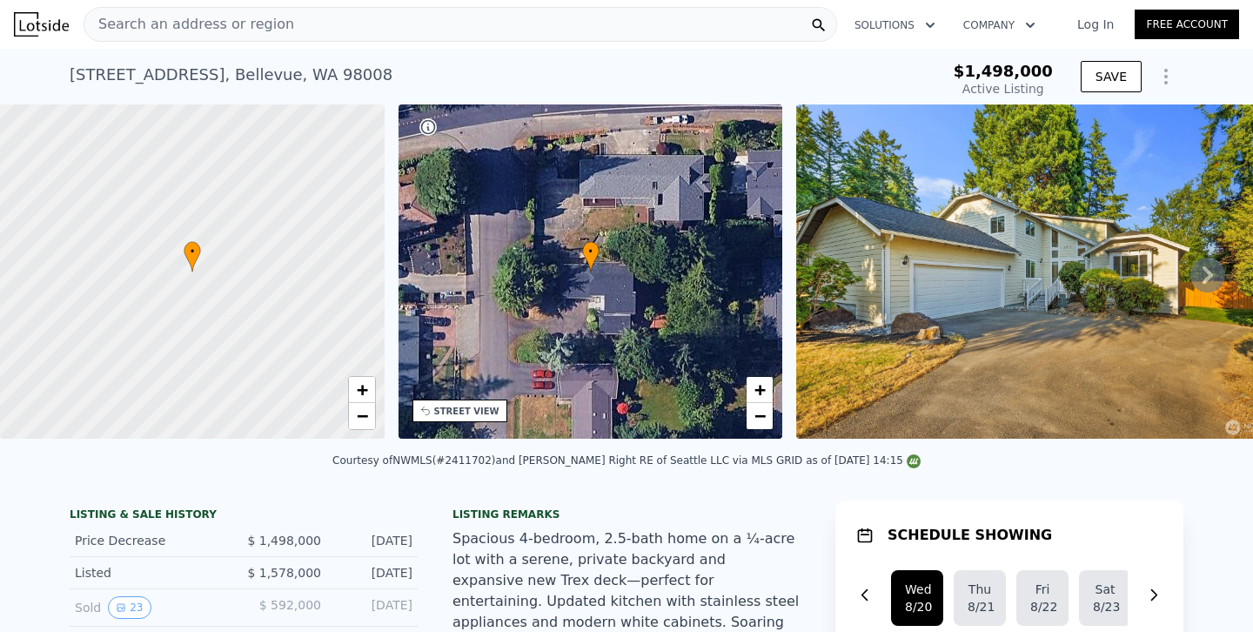
click at [364, 40] on div "Search an address or region" at bounding box center [461, 24] width 754 height 35
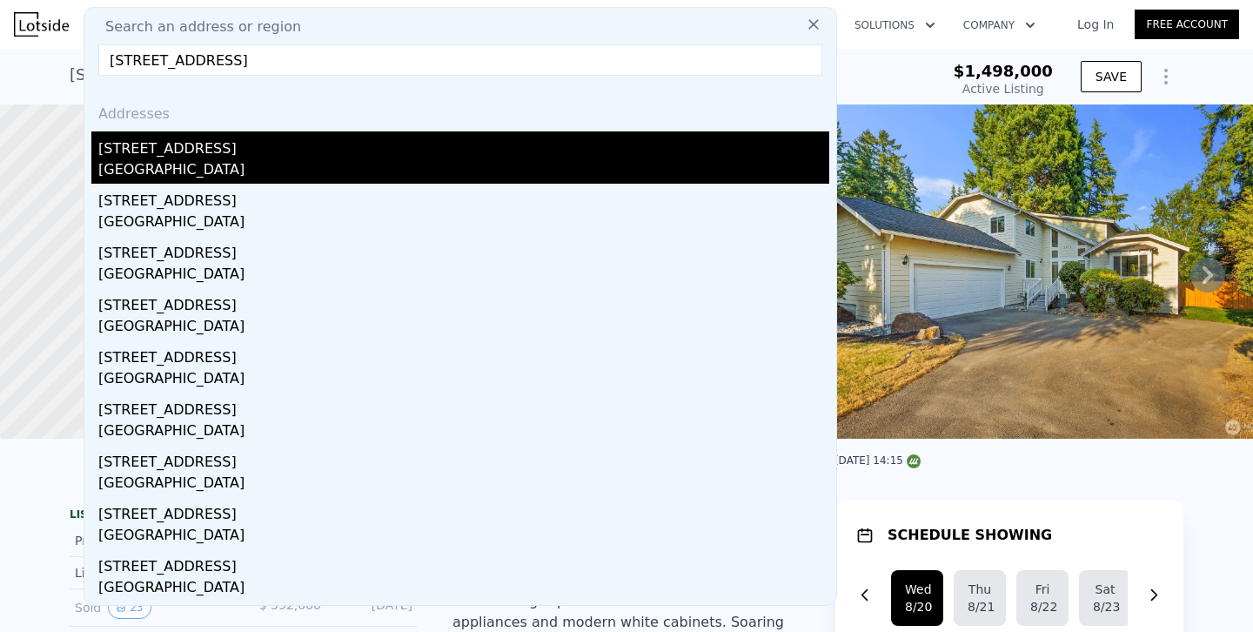
click at [178, 144] on div "[STREET_ADDRESS]" at bounding box center [463, 145] width 731 height 28
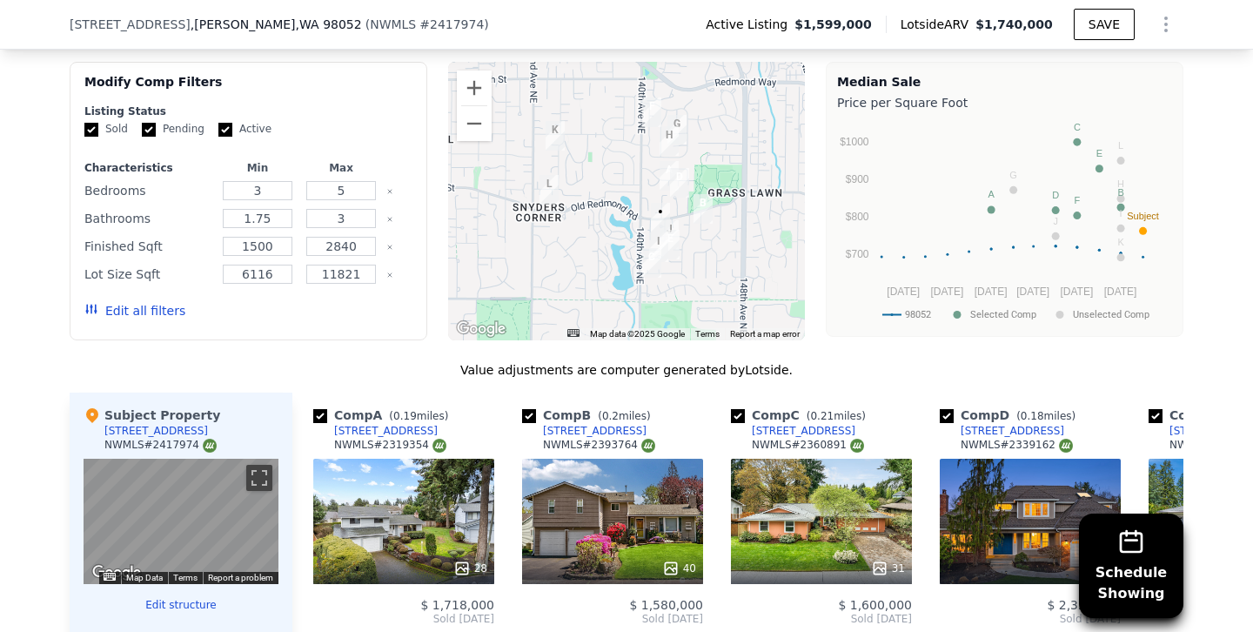
scroll to position [1666, 0]
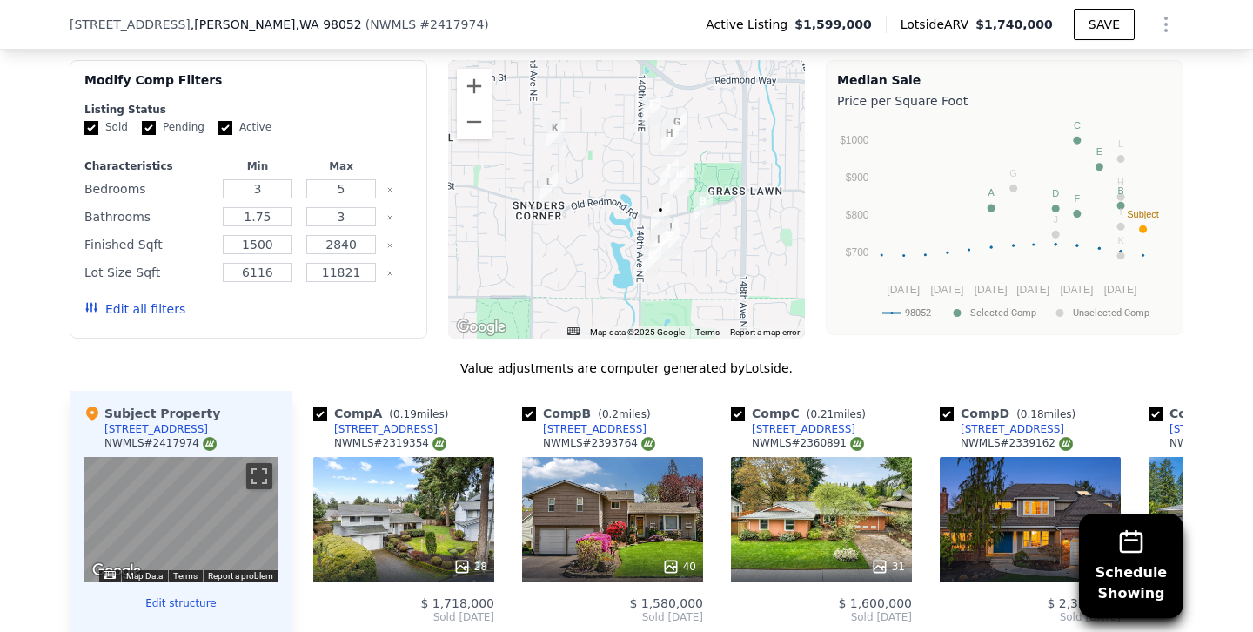
click at [153, 300] on button "Edit all filters" at bounding box center [134, 308] width 101 height 17
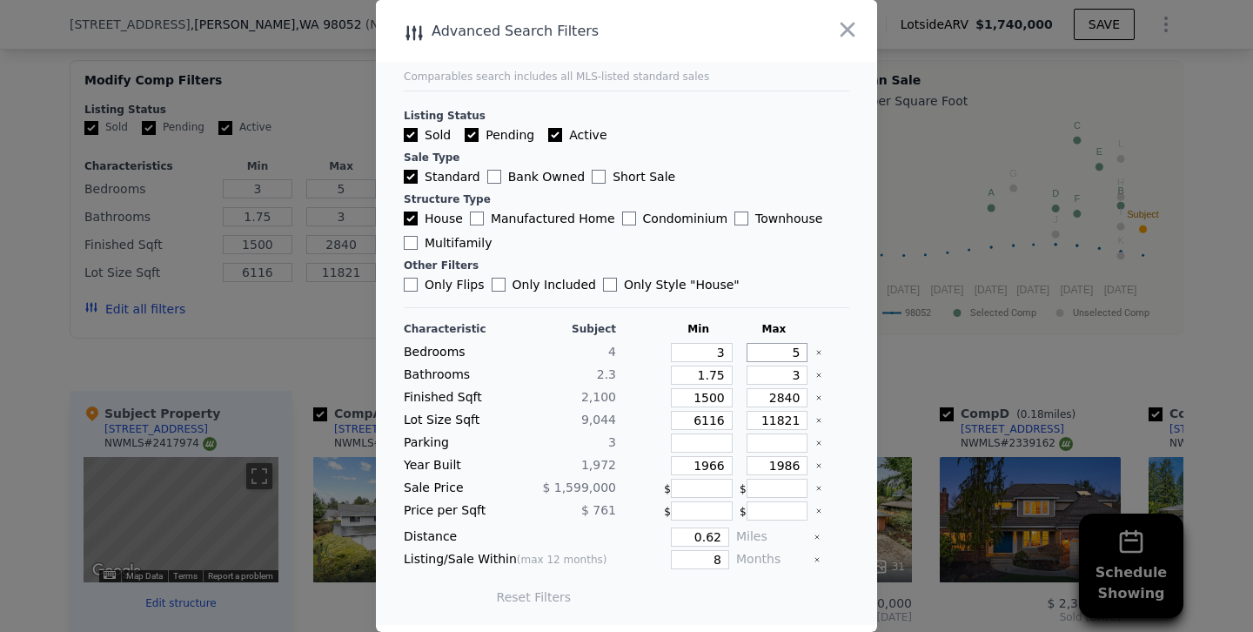
drag, startPoint x: 777, startPoint y: 352, endPoint x: 941, endPoint y: 349, distance: 163.6
click at [941, 349] on div "​ Advanced Search Filters Comparables search includes all MLS-listed standard s…" at bounding box center [626, 316] width 1253 height 632
drag, startPoint x: 782, startPoint y: 375, endPoint x: 953, endPoint y: 373, distance: 170.6
click at [953, 373] on div "​ Advanced Search Filters Comparables search includes all MLS-listed standard s…" at bounding box center [626, 316] width 1253 height 632
drag, startPoint x: 708, startPoint y: 397, endPoint x: 657, endPoint y: 398, distance: 51.3
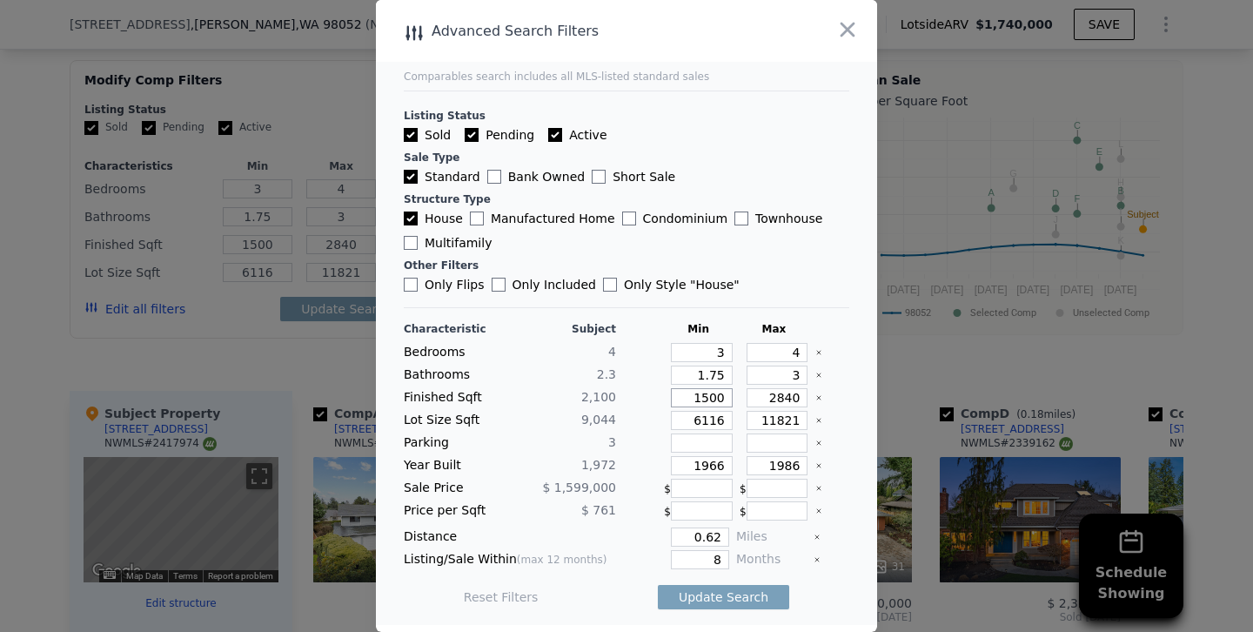
click at [657, 398] on div "Finished Sqft 2,100 1500 2840" at bounding box center [626, 397] width 445 height 19
click at [782, 399] on input "2840" at bounding box center [778, 397] width 62 height 19
drag, startPoint x: 697, startPoint y: 558, endPoint x: 806, endPoint y: 558, distance: 108.8
click at [806, 558] on div "Listing/Sale Within (max 12 months) 8 Months" at bounding box center [626, 559] width 445 height 19
click at [658, 585] on button "Update Search" at bounding box center [723, 597] width 131 height 24
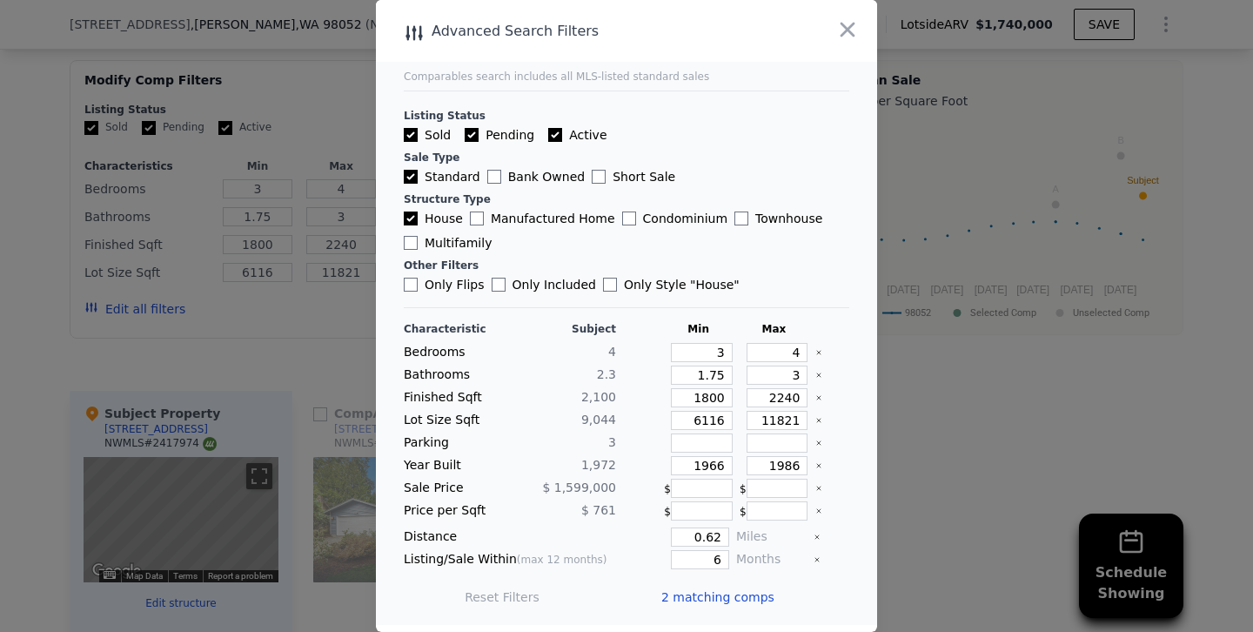
click at [184, 310] on div at bounding box center [626, 316] width 1253 height 632
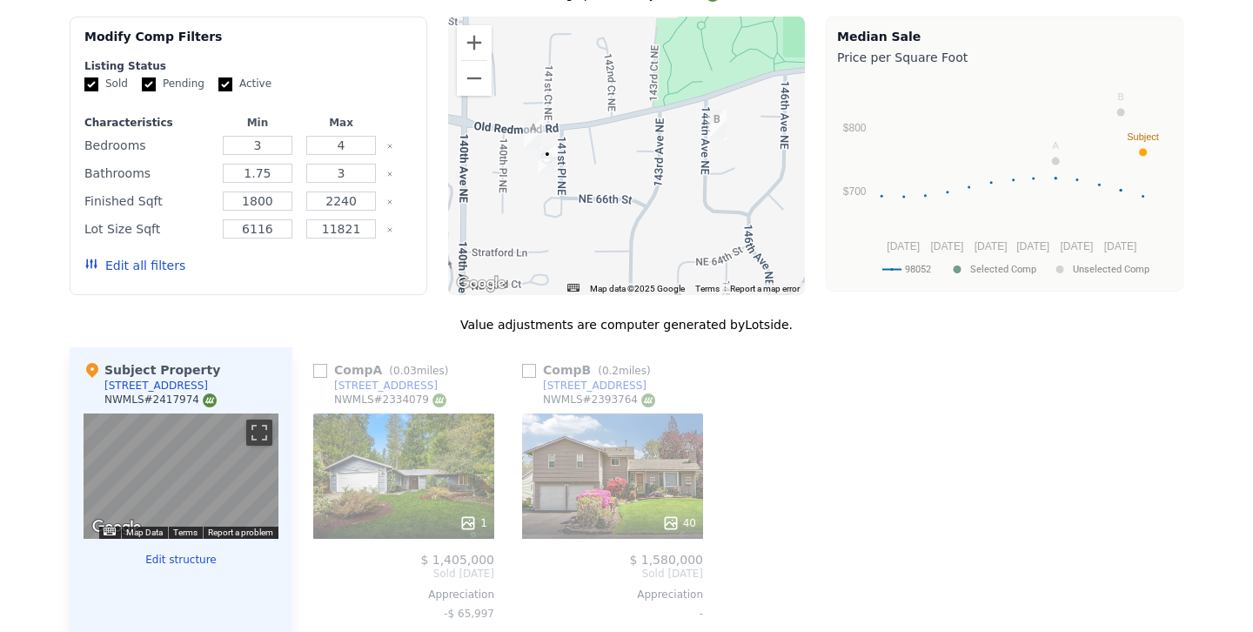
scroll to position [0, 0]
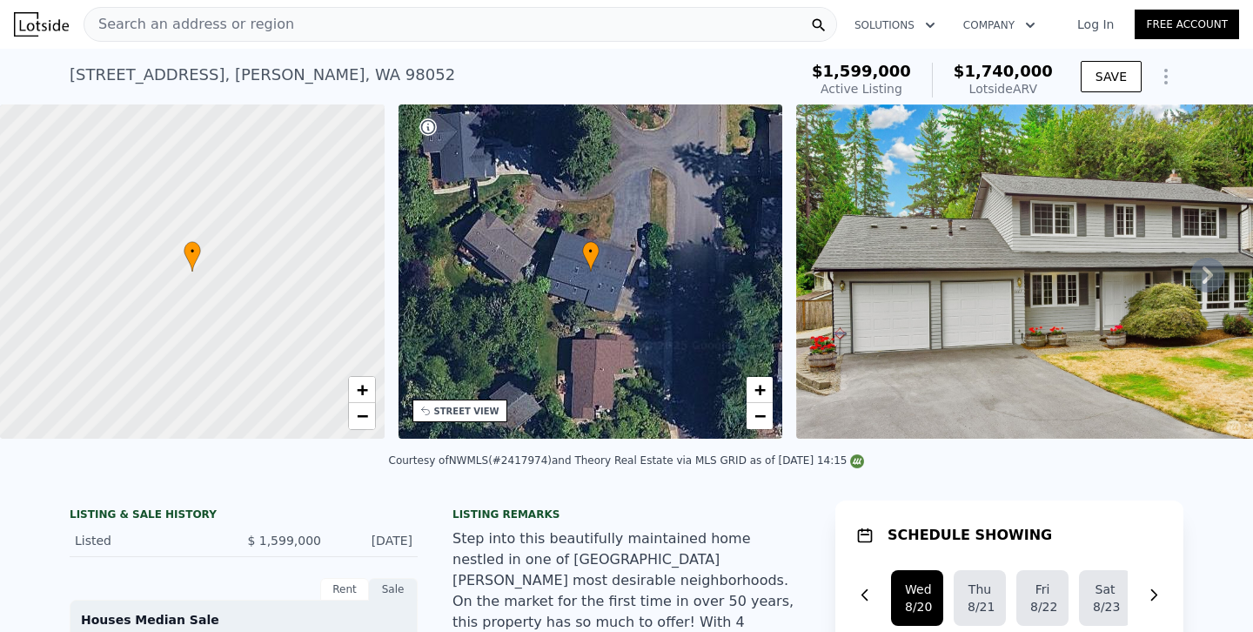
click at [209, 26] on span "Search an address or region" at bounding box center [189, 24] width 210 height 21
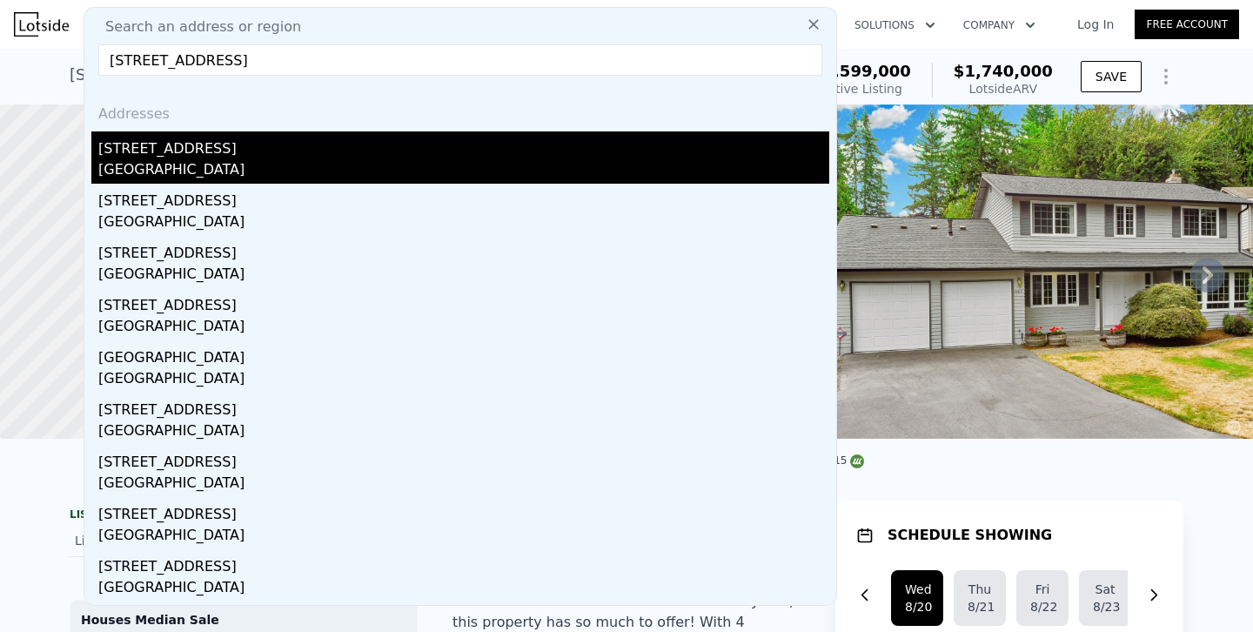
click at [144, 153] on div "16438 SE 22nd St" at bounding box center [463, 145] width 731 height 28
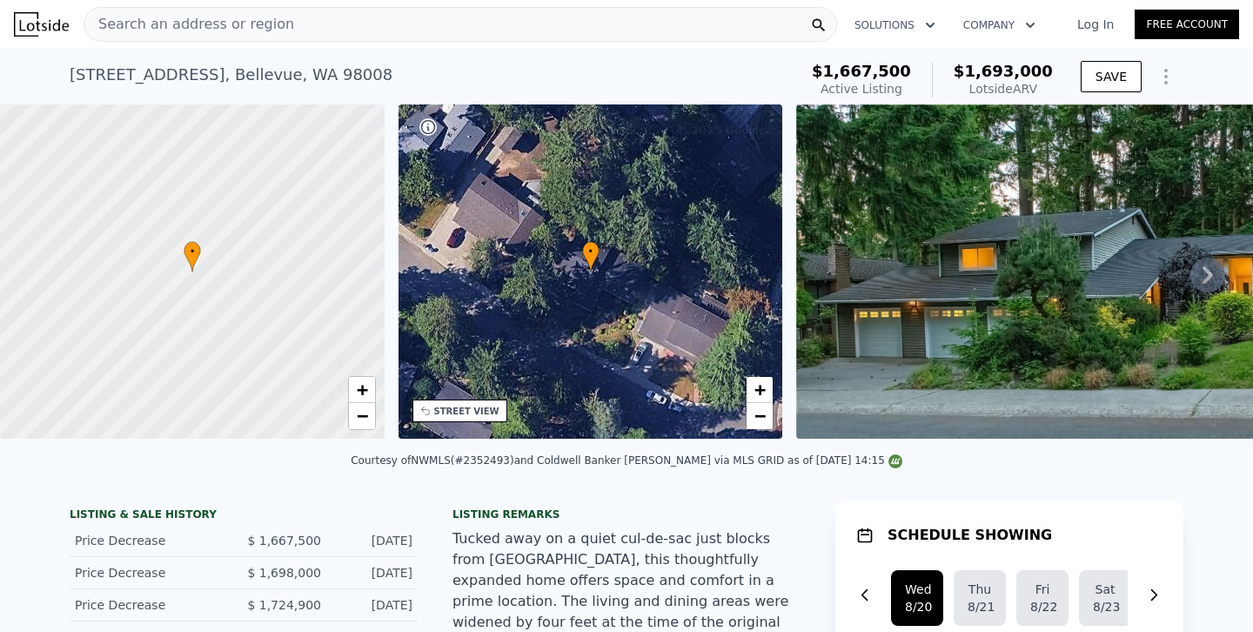
click at [304, 29] on div "Search an address or region" at bounding box center [461, 24] width 754 height 35
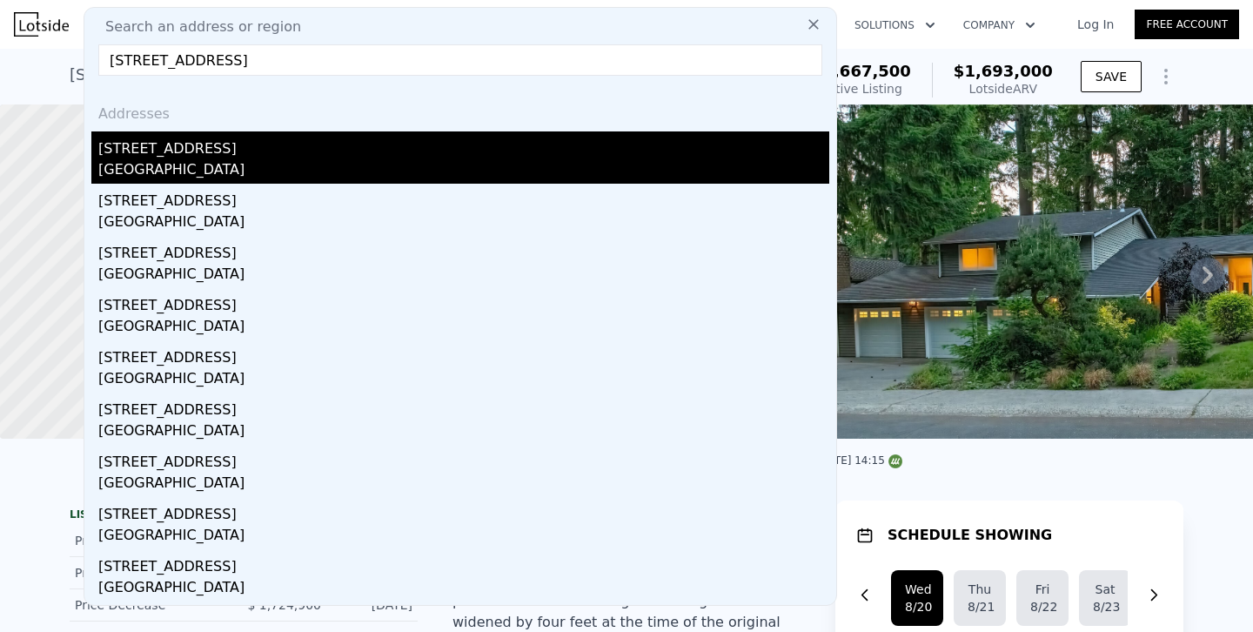
click at [179, 152] on div "[STREET_ADDRESS]" at bounding box center [463, 145] width 731 height 28
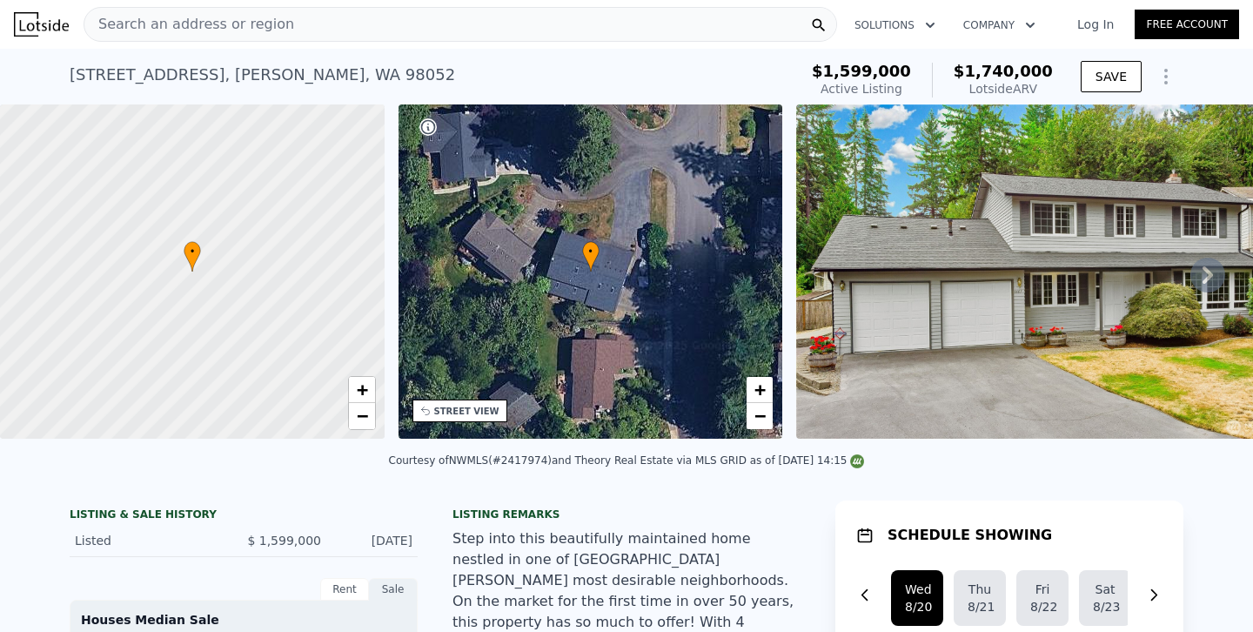
click at [212, 20] on span "Search an address or region" at bounding box center [189, 24] width 210 height 21
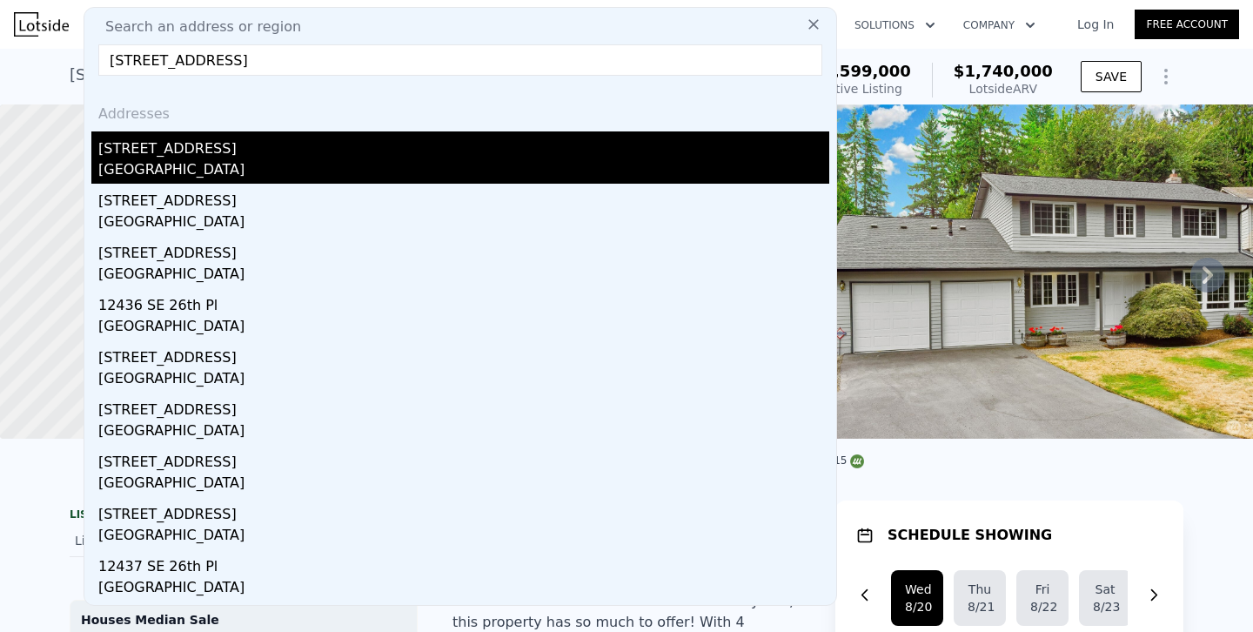
click at [94, 157] on div "12456 SE 26th Pl Bellevue, WA 98005" at bounding box center [460, 157] width 738 height 52
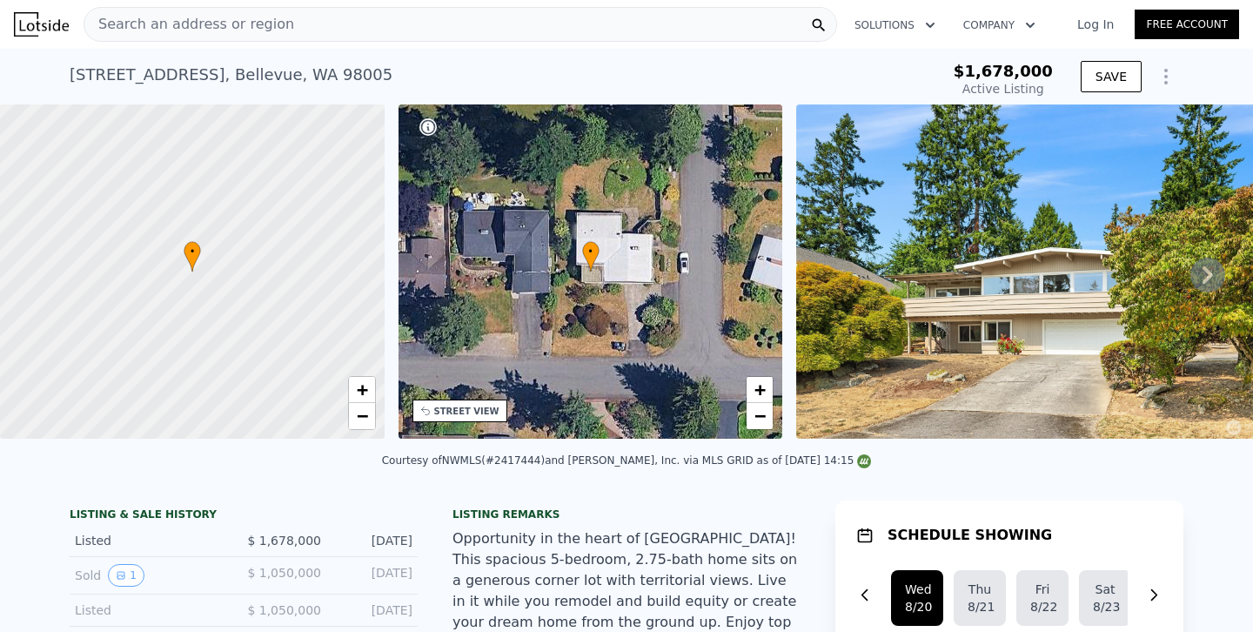
click at [315, 36] on div "Search an address or region" at bounding box center [461, 24] width 754 height 35
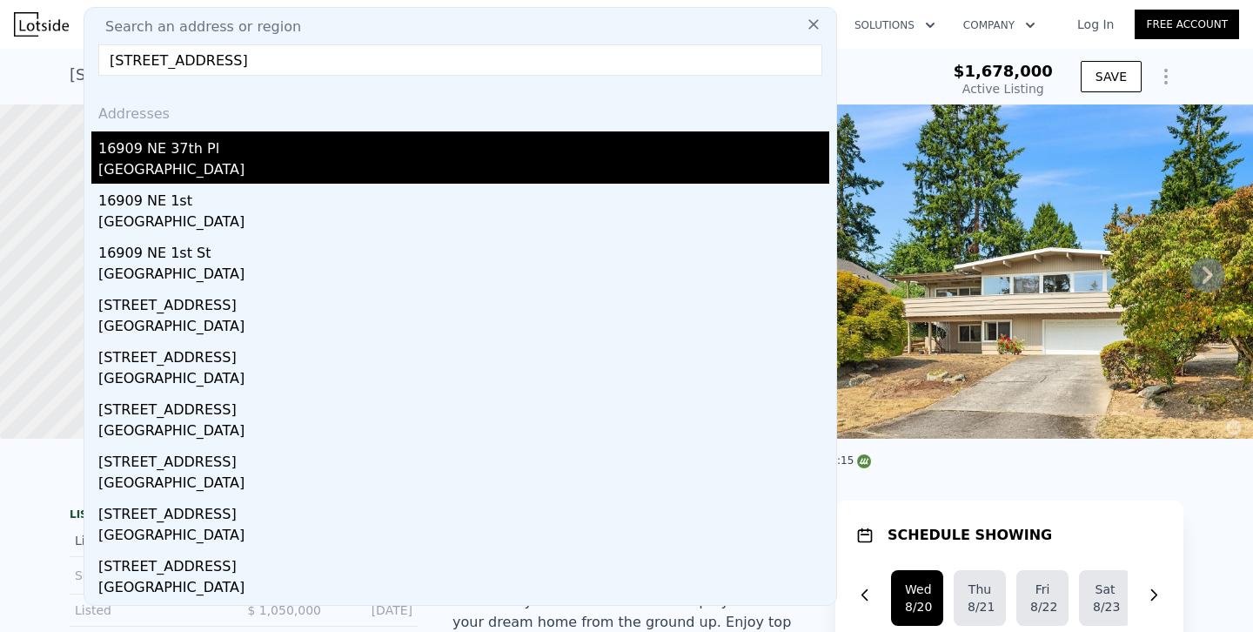
click at [171, 166] on div "Bellevue, WA 98008" at bounding box center [463, 171] width 731 height 24
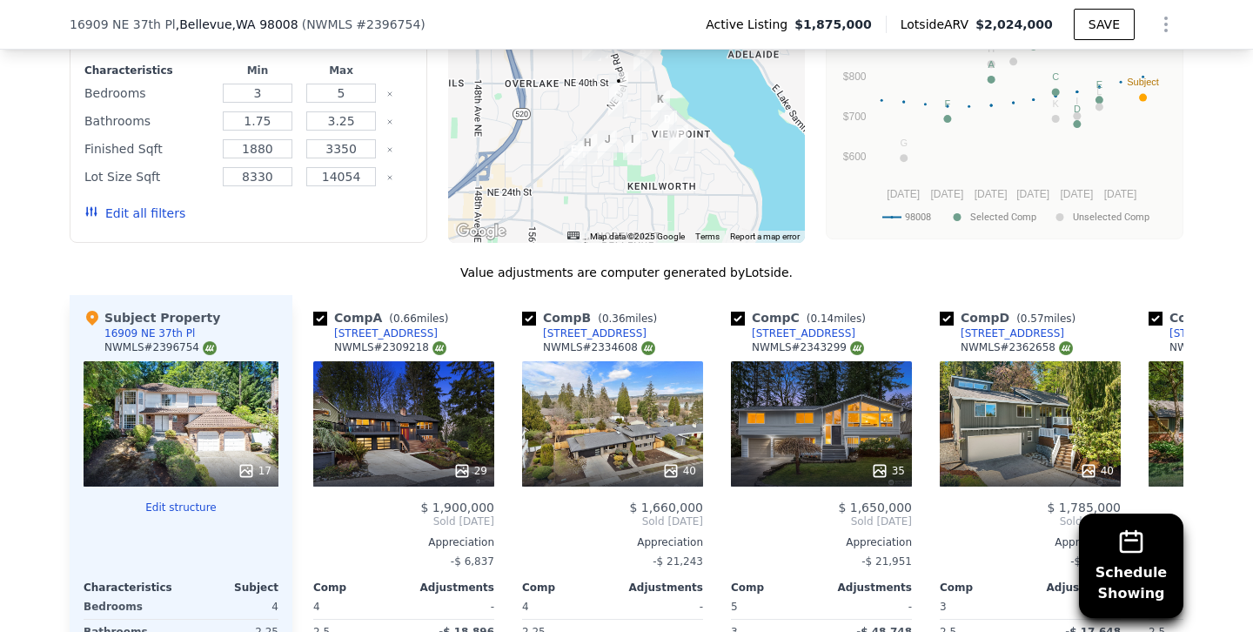
scroll to position [2073, 0]
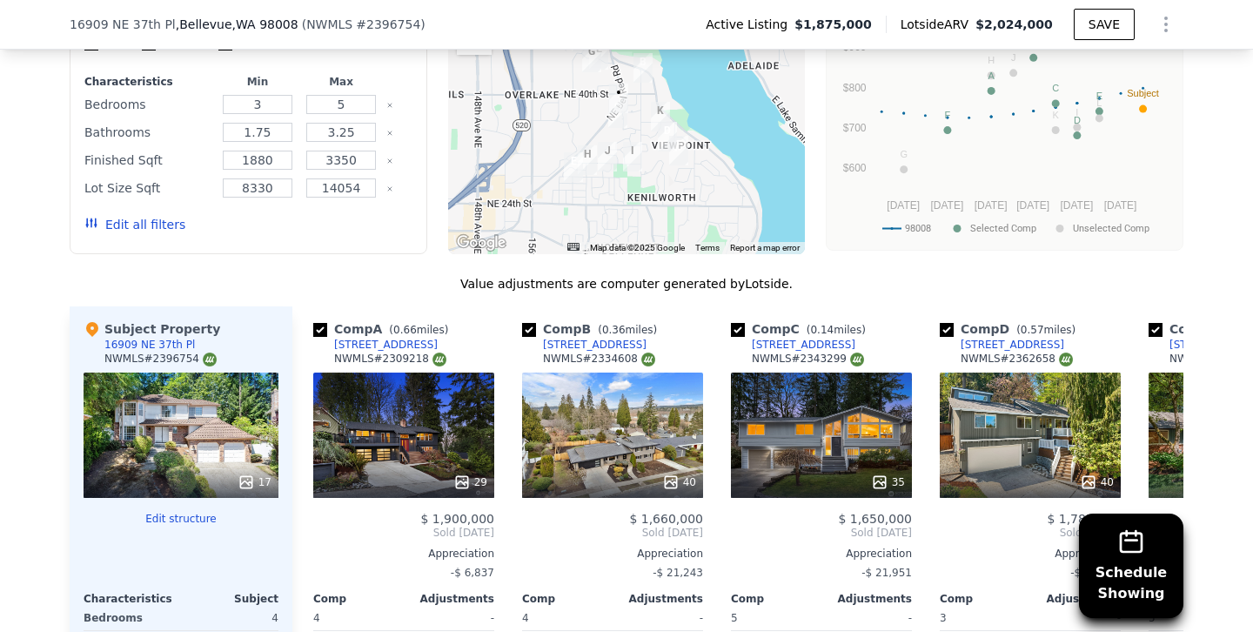
click at [164, 216] on button "Edit all filters" at bounding box center [134, 224] width 101 height 17
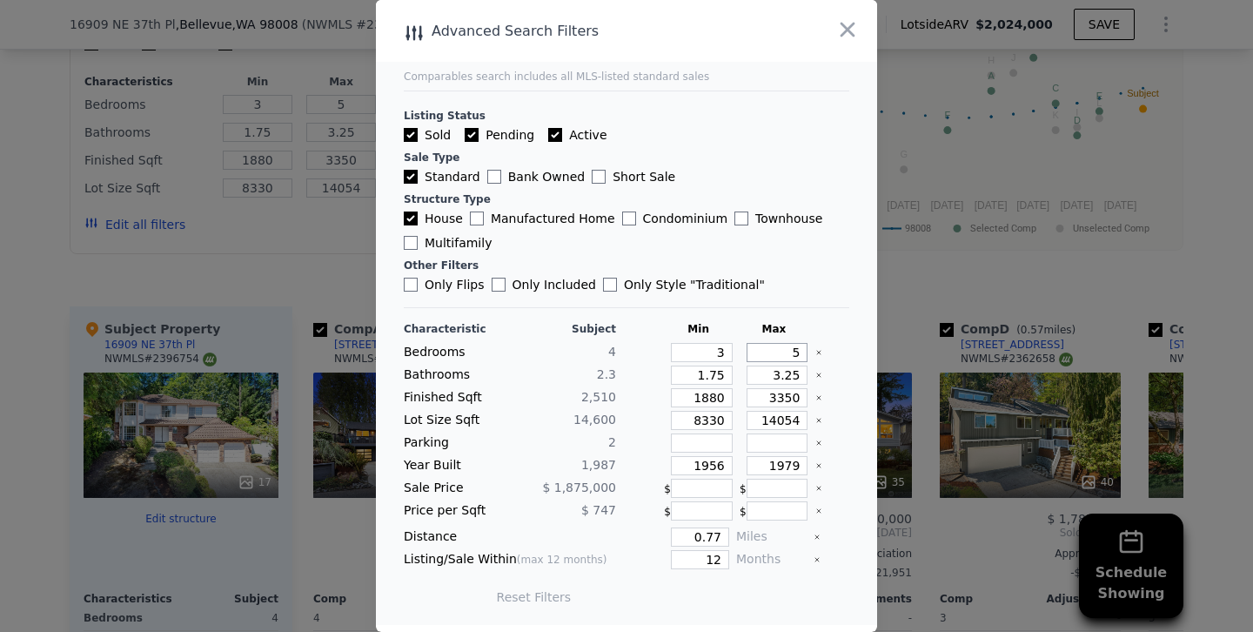
drag, startPoint x: 763, startPoint y: 352, endPoint x: 869, endPoint y: 345, distance: 106.4
click at [869, 345] on main "Comparables search includes all MLS-listed standard sales Listing Status Sold P…" at bounding box center [626, 312] width 501 height 625
drag, startPoint x: 770, startPoint y: 376, endPoint x: 890, endPoint y: 372, distance: 120.1
click at [891, 372] on div "​ Advanced Search Filters Comparables search includes all MLS-listed standard s…" at bounding box center [626, 316] width 1253 height 632
click at [708, 398] on input "1880" at bounding box center [702, 397] width 62 height 19
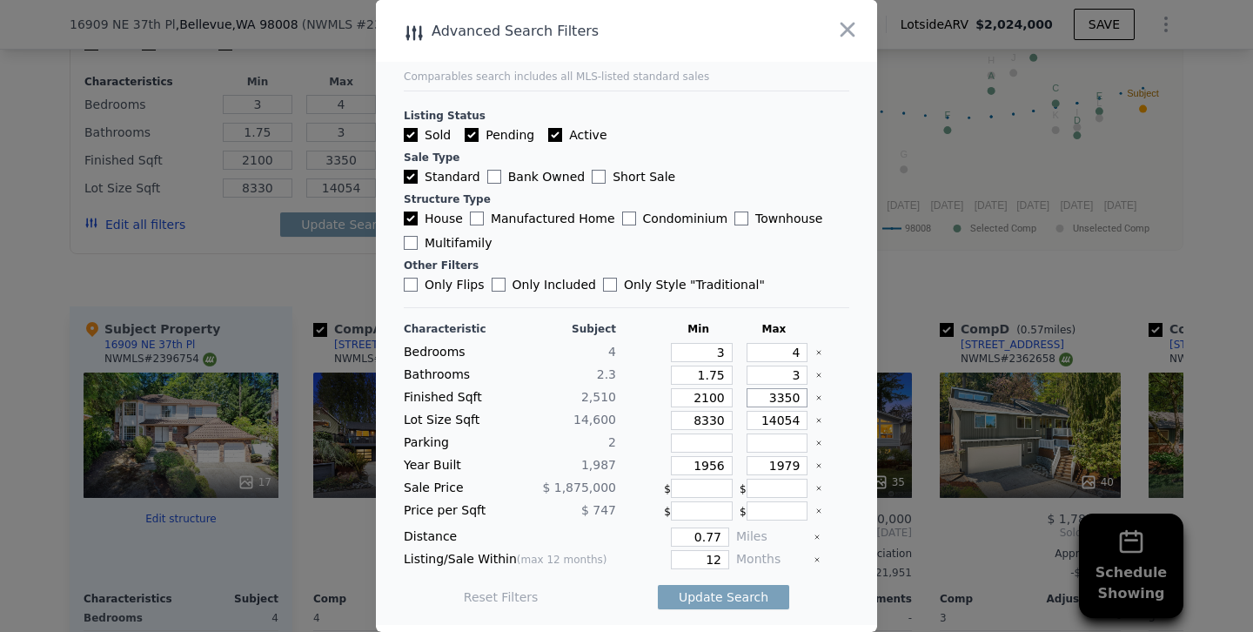
drag, startPoint x: 784, startPoint y: 396, endPoint x: 738, endPoint y: 400, distance: 46.3
click at [738, 400] on div "Finished Sqft 2,510 2100 3350" at bounding box center [626, 397] width 445 height 19
click at [776, 421] on input "14054" at bounding box center [778, 420] width 62 height 19
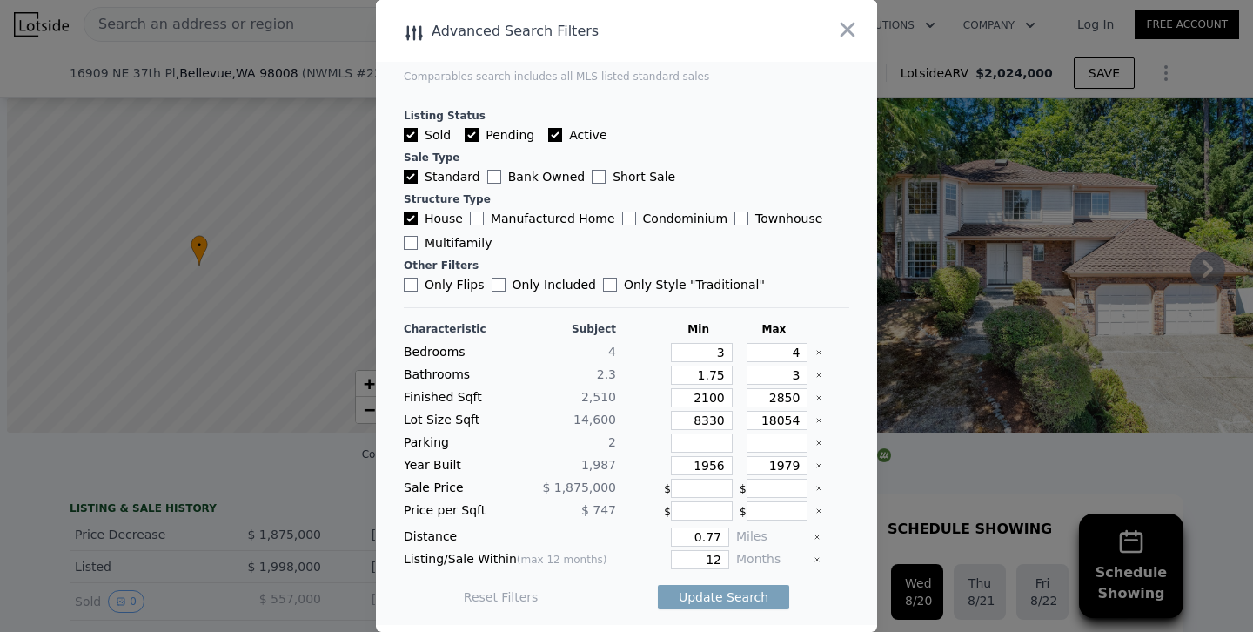
scroll to position [0, 7]
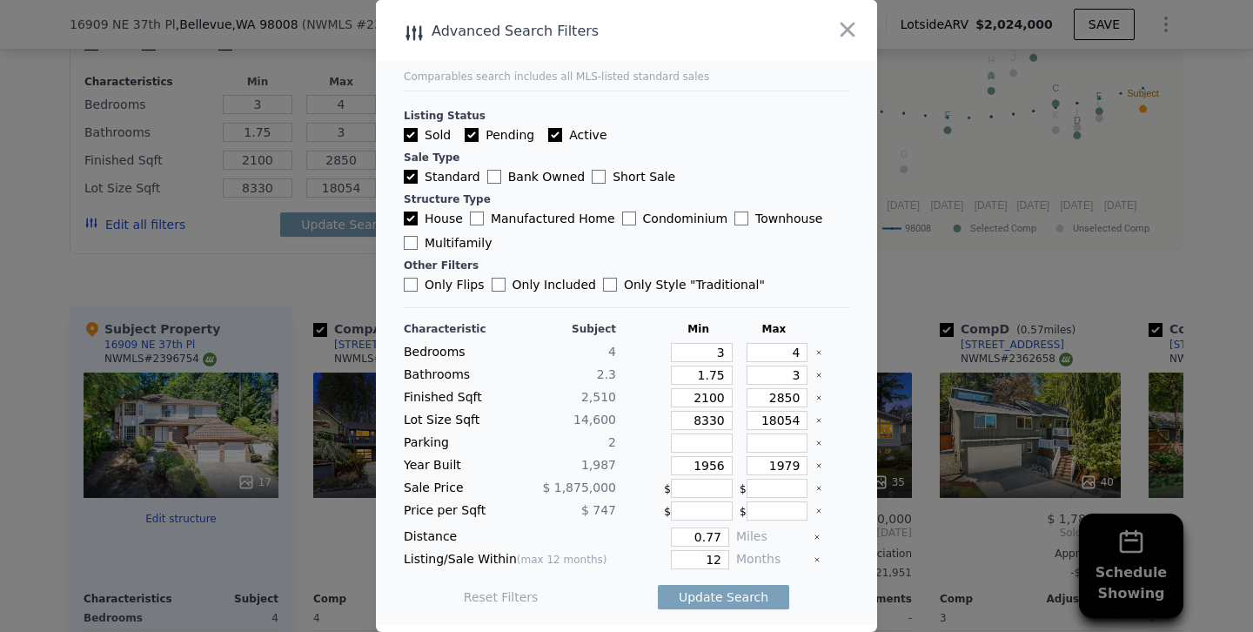
type input "18054"
drag, startPoint x: 711, startPoint y: 465, endPoint x: 809, endPoint y: 465, distance: 98.3
click at [809, 465] on div "Year Built 1,987 1956 1979" at bounding box center [626, 465] width 445 height 19
type input "1978"
drag, startPoint x: 787, startPoint y: 462, endPoint x: 891, endPoint y: 462, distance: 103.5
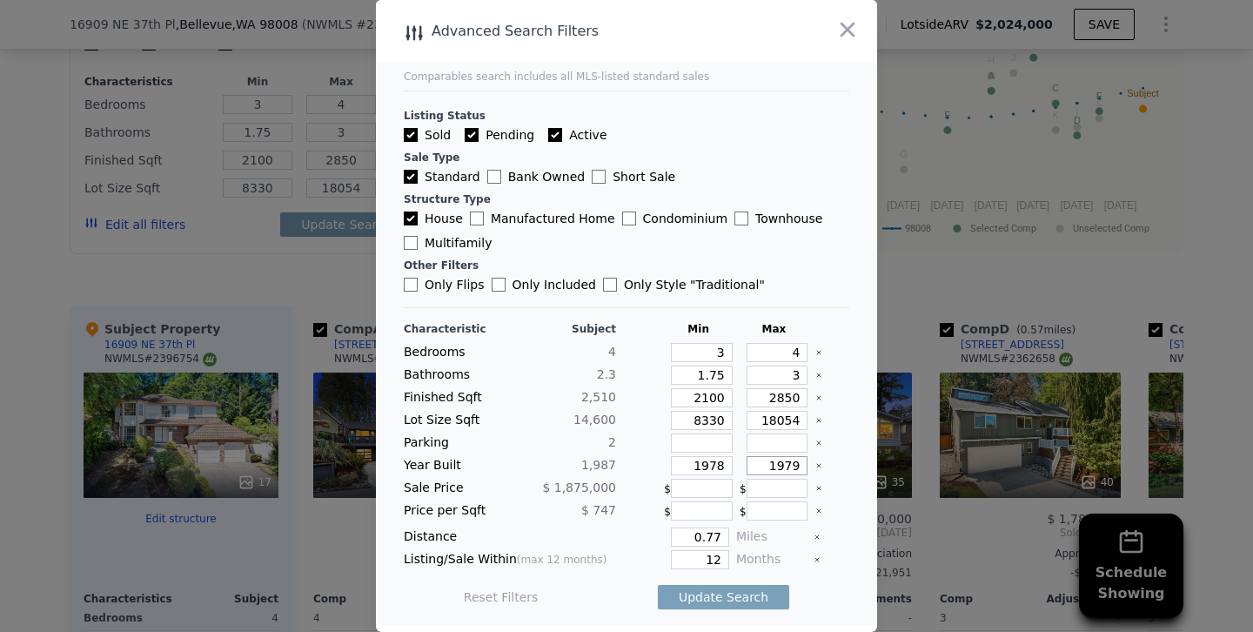
click at [891, 462] on div "​ Advanced Search Filters Comparables search includes all MLS-listed standard s…" at bounding box center [626, 316] width 1253 height 632
type input "1996"
click at [696, 550] on input "12" at bounding box center [700, 559] width 58 height 19
drag, startPoint x: 696, startPoint y: 550, endPoint x: 801, endPoint y: 551, distance: 104.4
click at [801, 551] on div "Listing/Sale Within (max 12 months) 12 Months" at bounding box center [626, 559] width 445 height 19
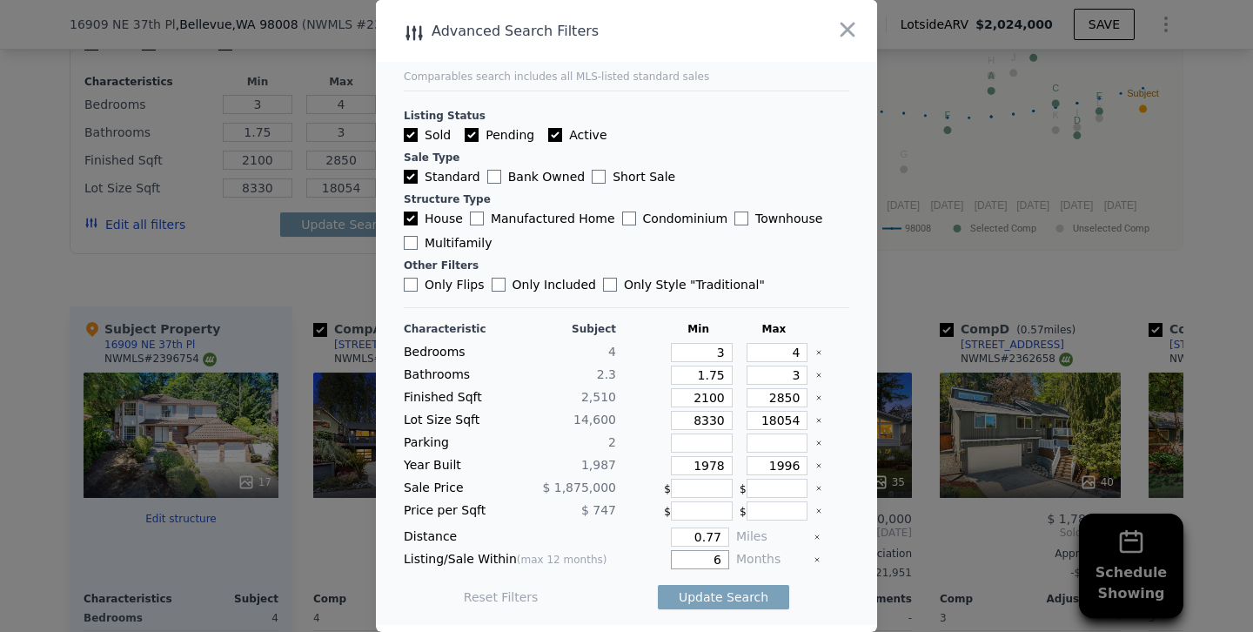
type input "6"
click at [658, 585] on button "Update Search" at bounding box center [723, 597] width 131 height 24
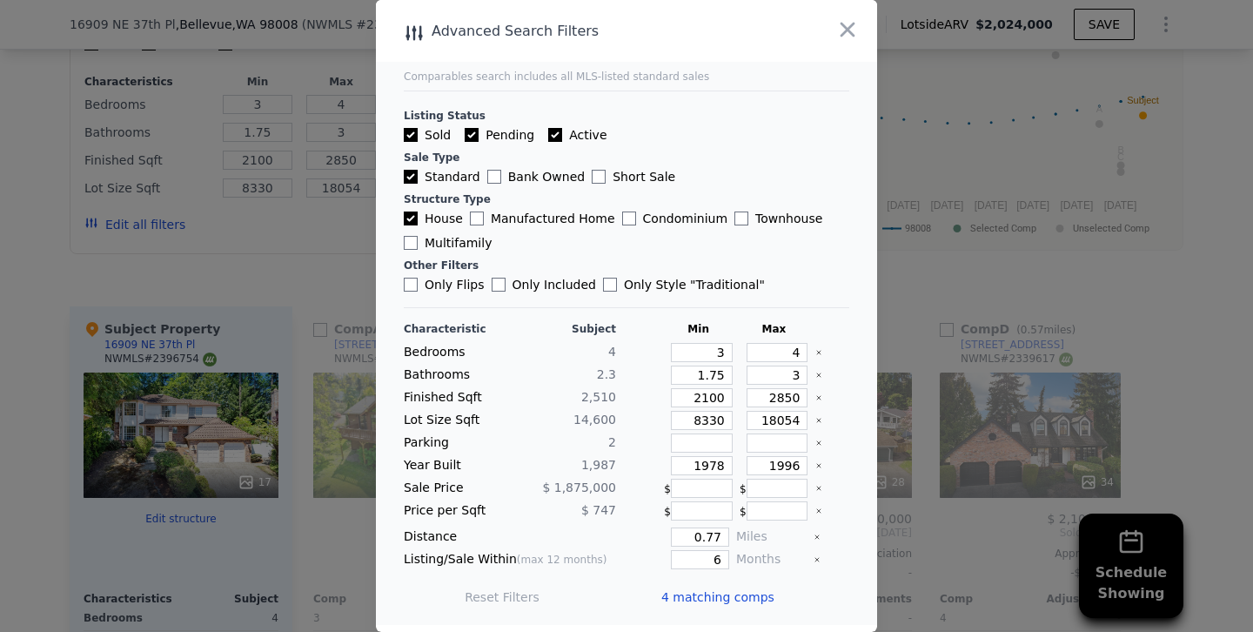
click at [272, 189] on div at bounding box center [626, 316] width 1253 height 632
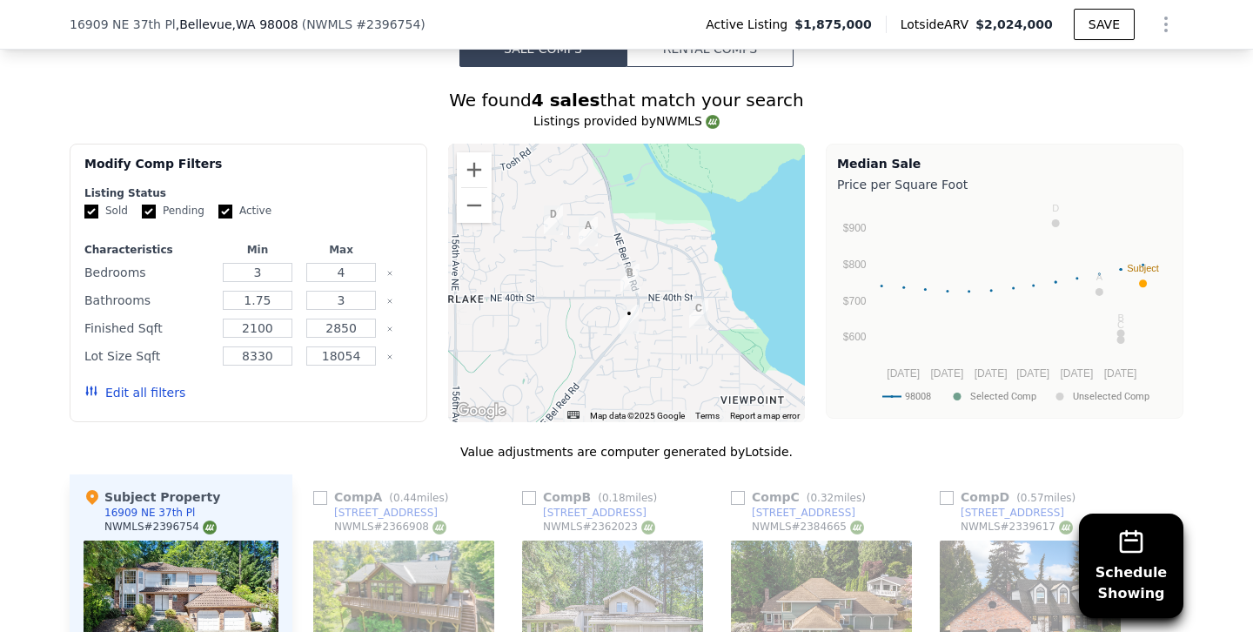
scroll to position [1892, 0]
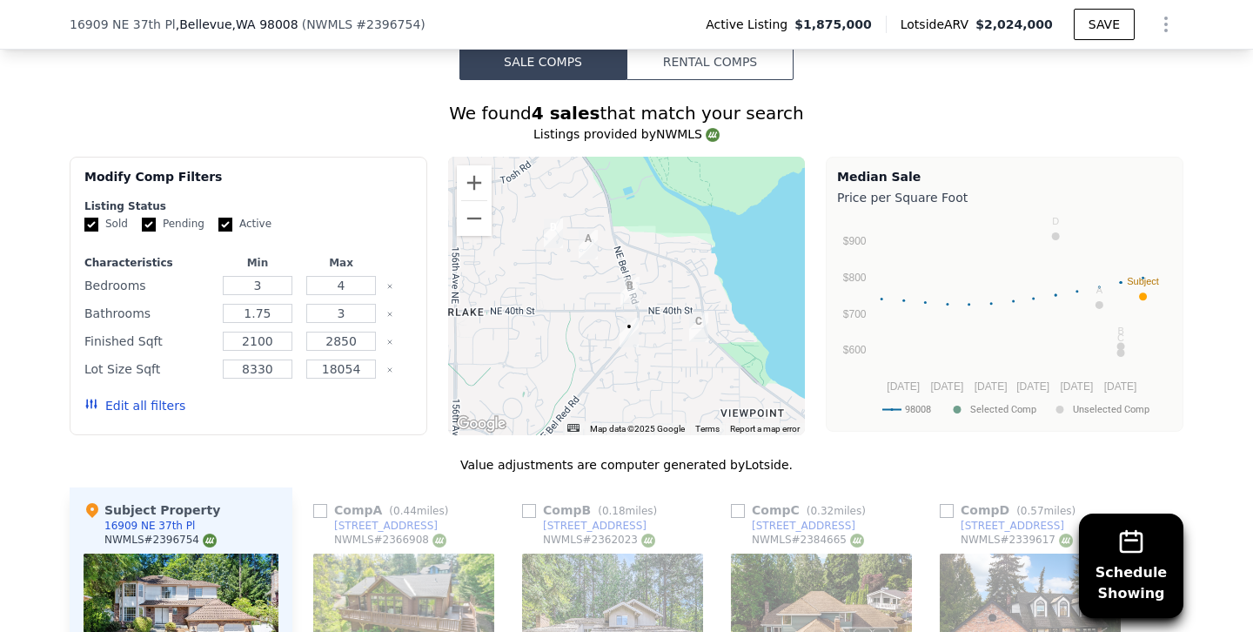
click at [995, 553] on div "34" at bounding box center [1030, 615] width 181 height 125
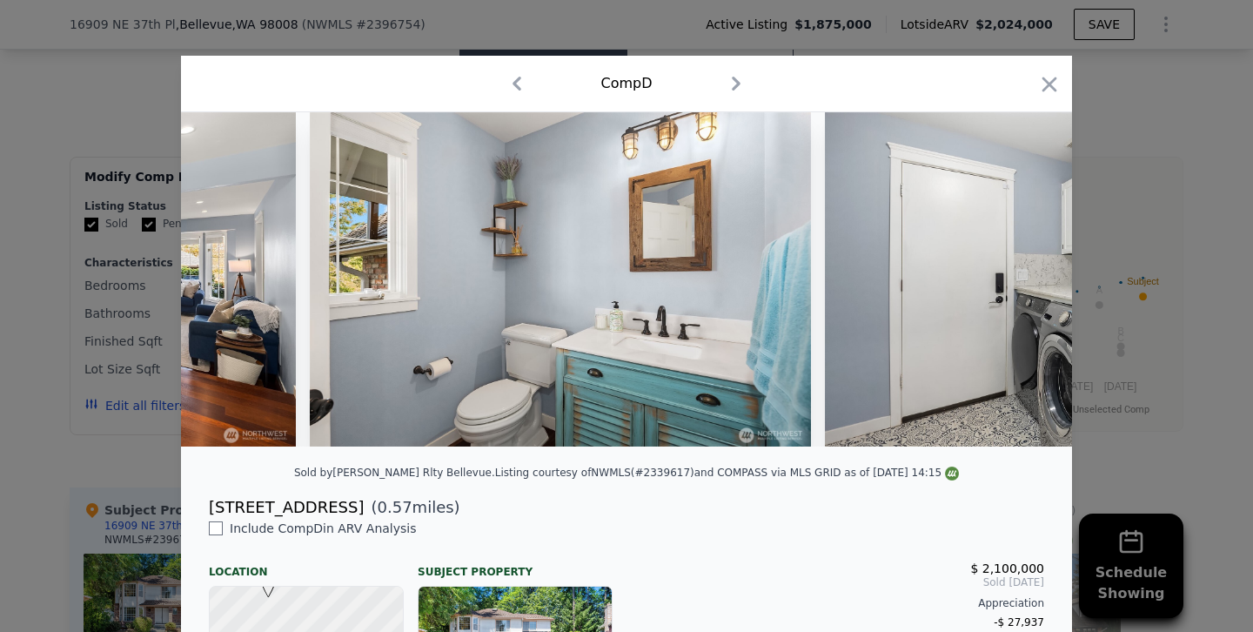
scroll to position [0, 8022]
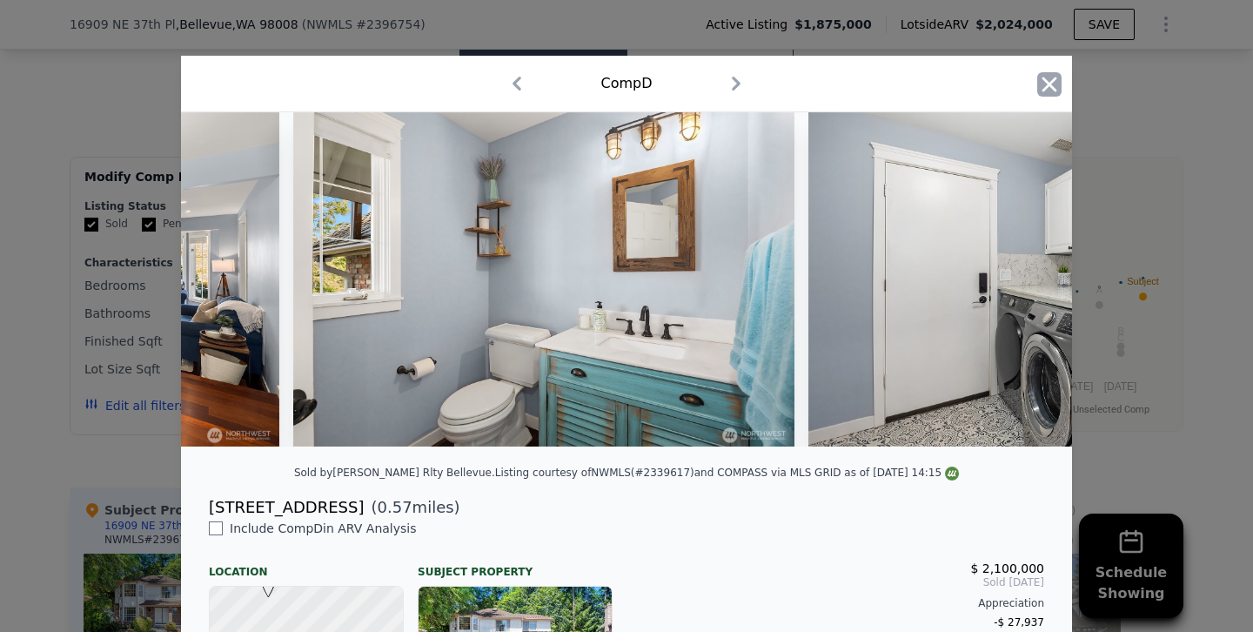
click at [1044, 85] on icon "button" at bounding box center [1049, 84] width 24 height 24
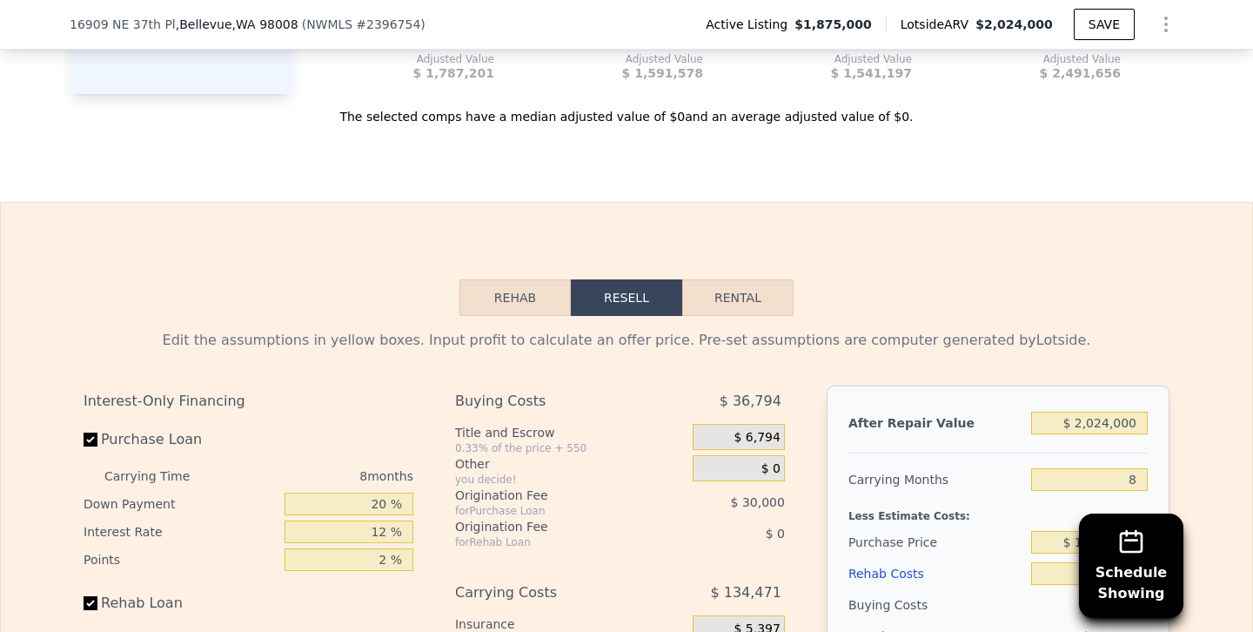
scroll to position [2850, 0]
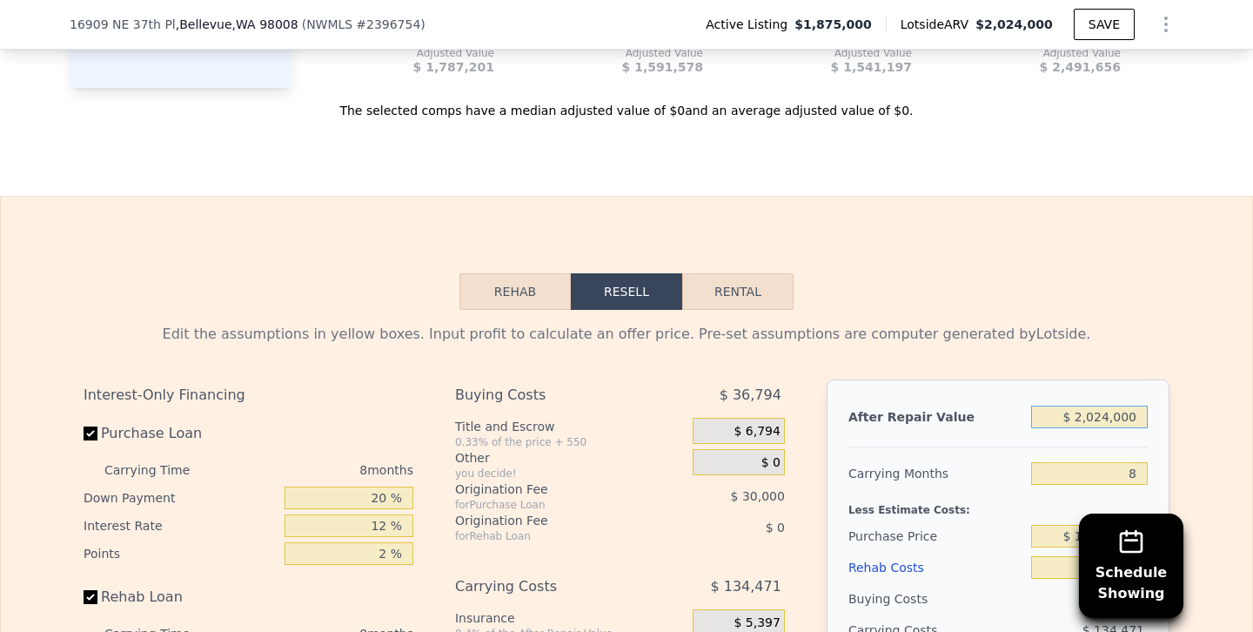
drag, startPoint x: 1097, startPoint y: 337, endPoint x: 1112, endPoint y: 337, distance: 14.8
click at [1112, 405] on input "$ 2,024,000" at bounding box center [1089, 416] width 117 height 23
type input "$ 200,000"
type input "-$ 1,859,117"
type input "$ 2,000,000"
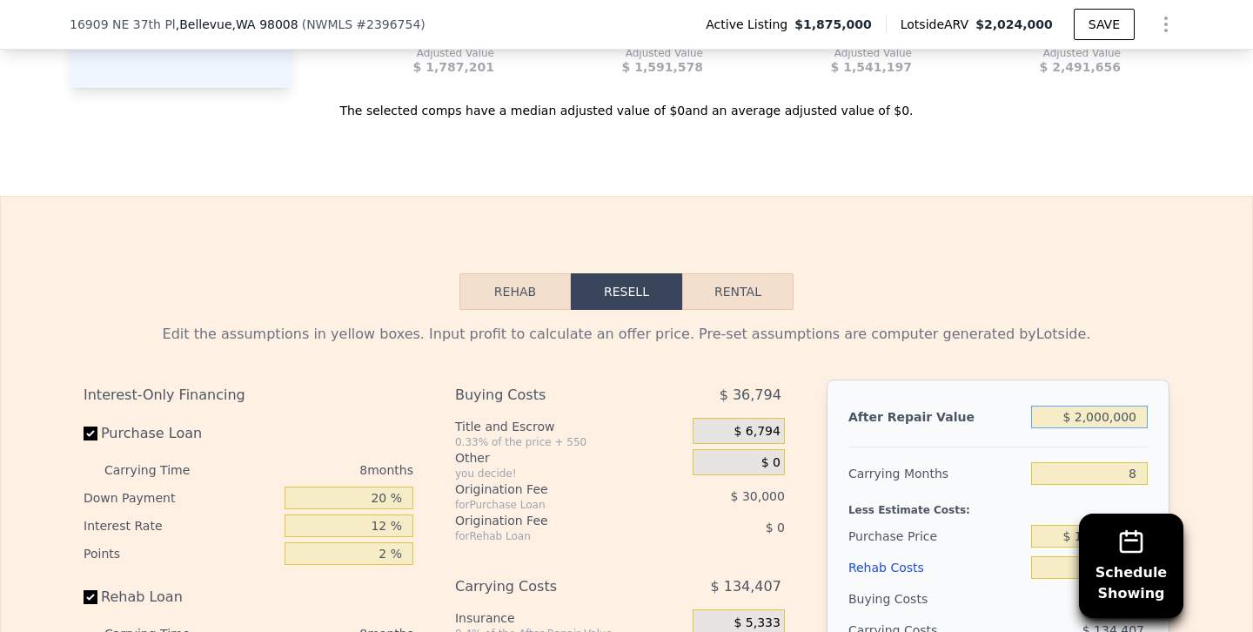
type input "-$ 218,411"
click at [1086, 405] on input "$ 2,000,000" at bounding box center [1089, 416] width 117 height 23
type input "$ 000000"
type input "-$ 2,041,418"
type input "$ 1,000,000"
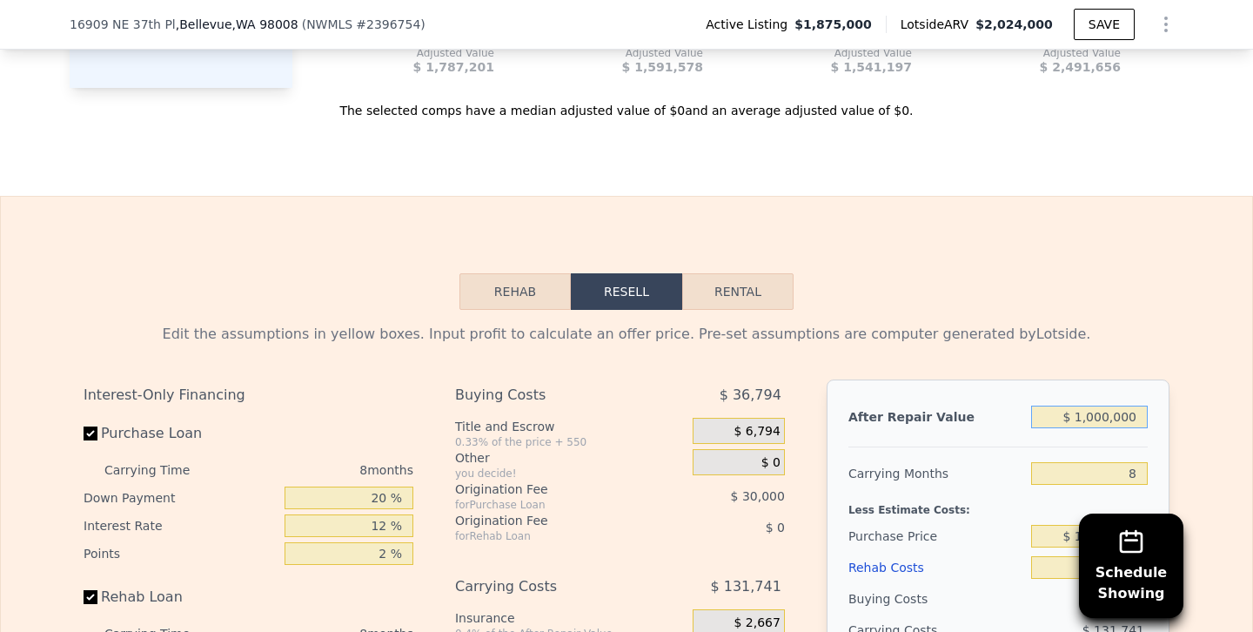
type input "-$ 1,129,915"
type input "$ 100,000"
type input "-$ 1,950,268"
type input "$ 1,900,000"
type input "-$ 309,562"
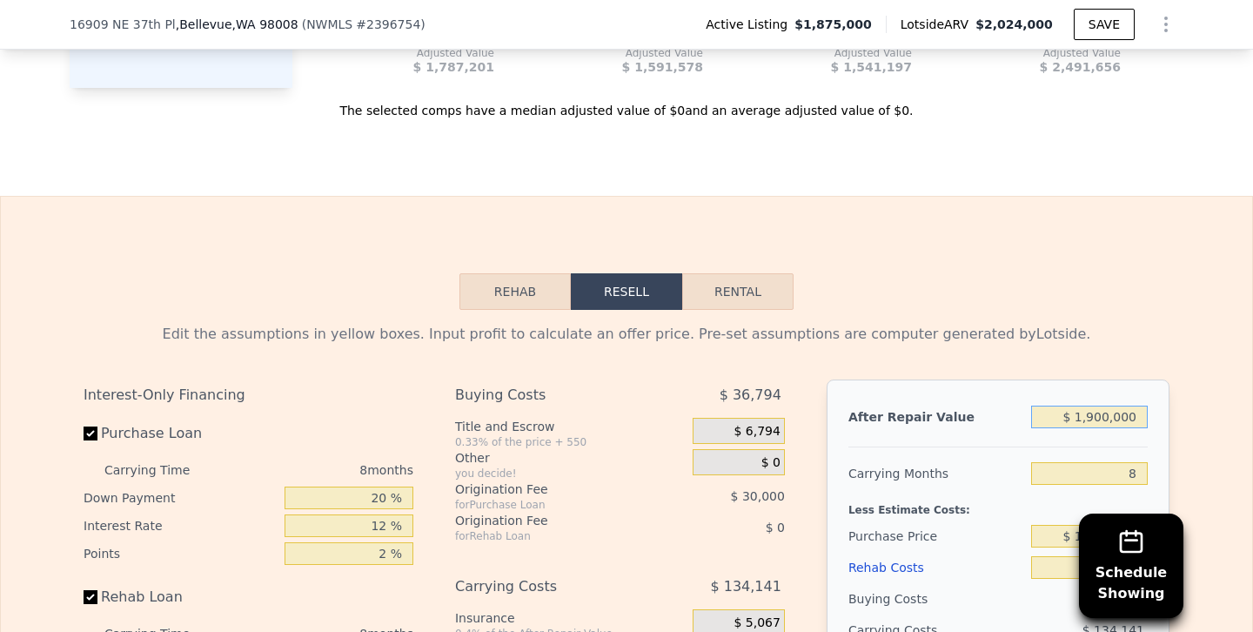
type input "$ 190,000"
type input "-$ 1,868,233"
type input "$ 1,970,000"
type input "-$ 245,756"
type input "$ 1,950,000"
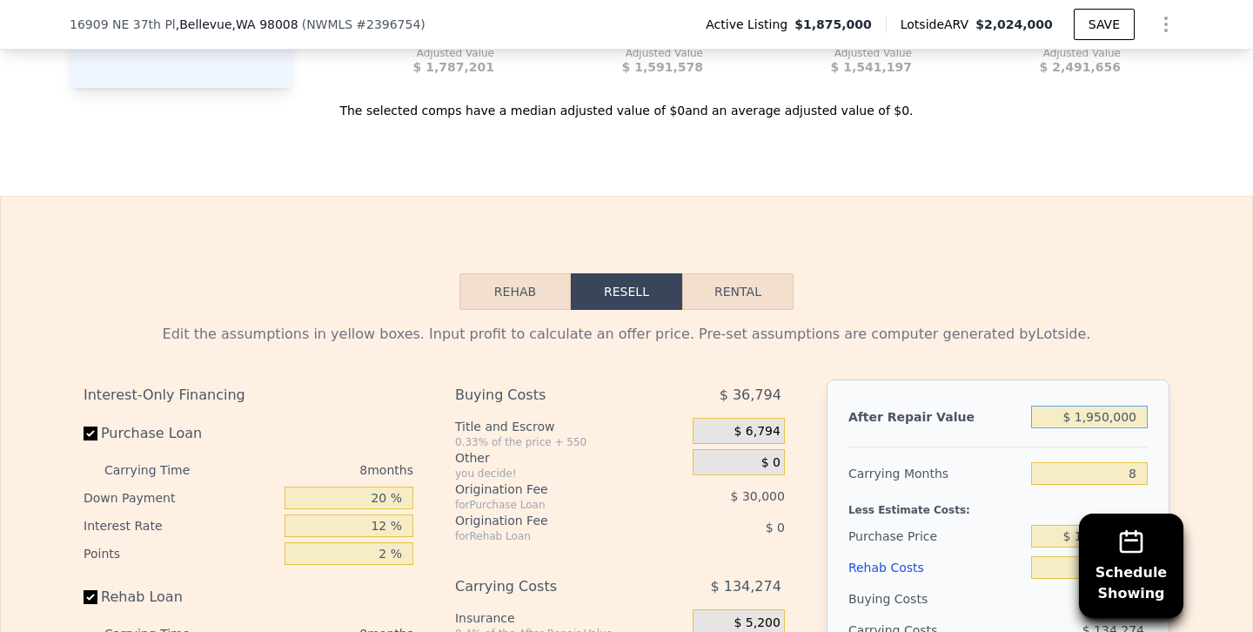
type input "-$ 263,987"
type input "$ 1,970,000"
type input "-$ 245,756"
type input "$ 197,000"
type input "-$ 1,861,852"
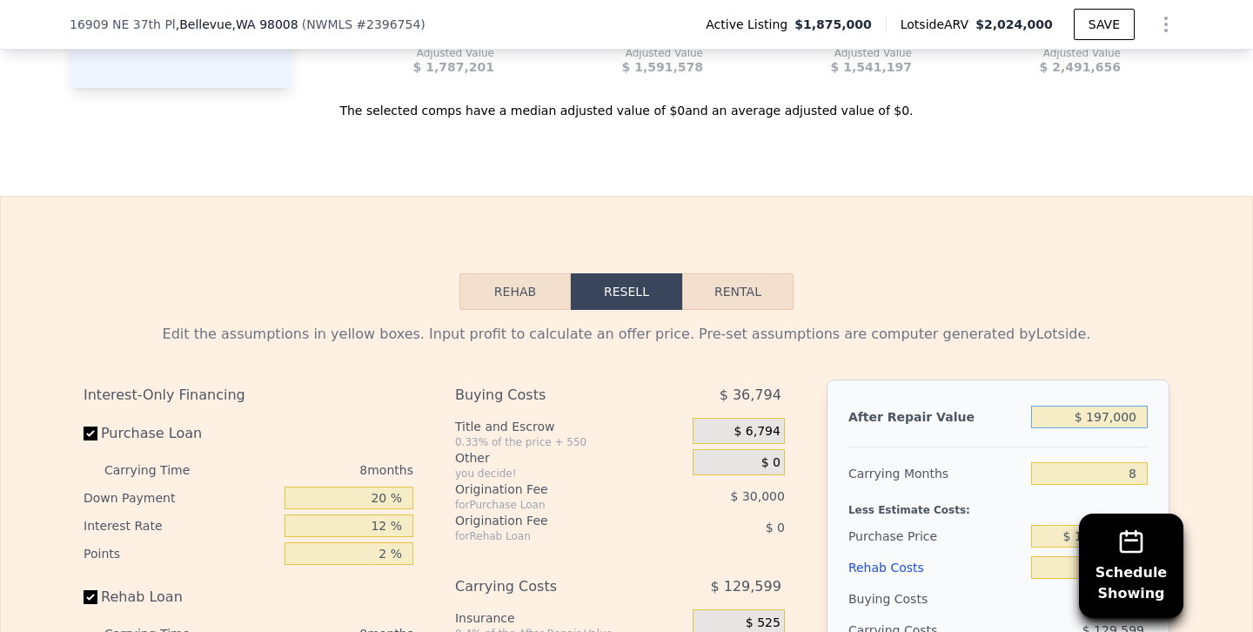
type input "$ 1,975,000"
type input "-$ 241,200"
type input "$ 1,975,000"
click at [948, 552] on div "Rehab Costs" at bounding box center [936, 567] width 176 height 31
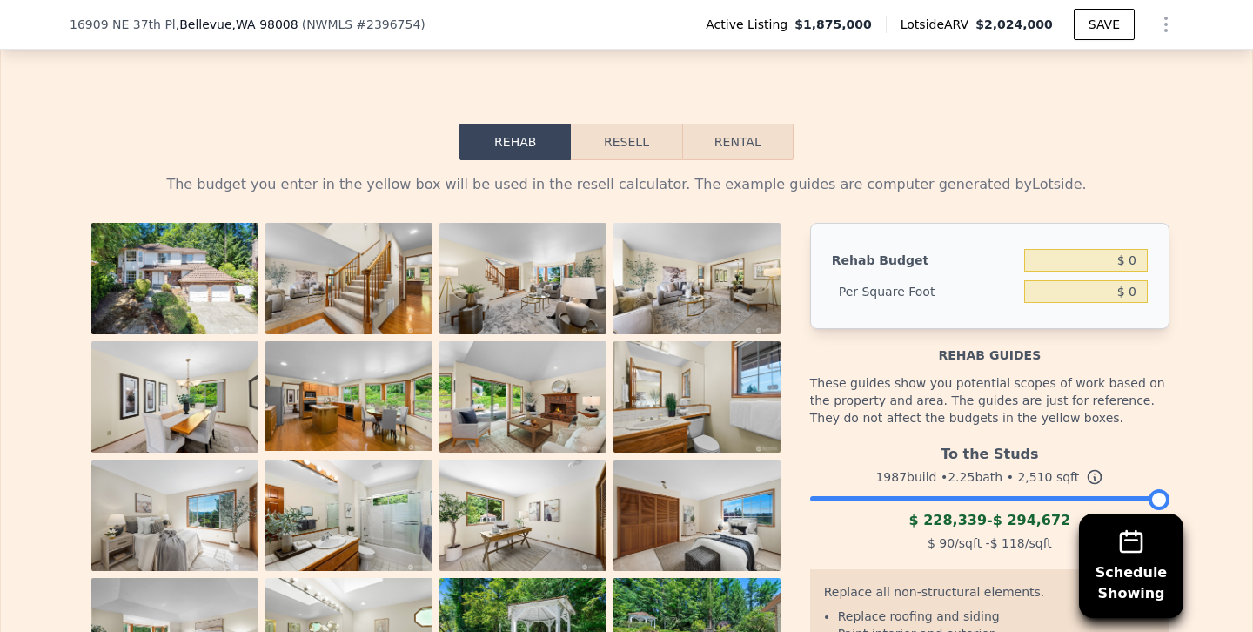
scroll to position [3007, 0]
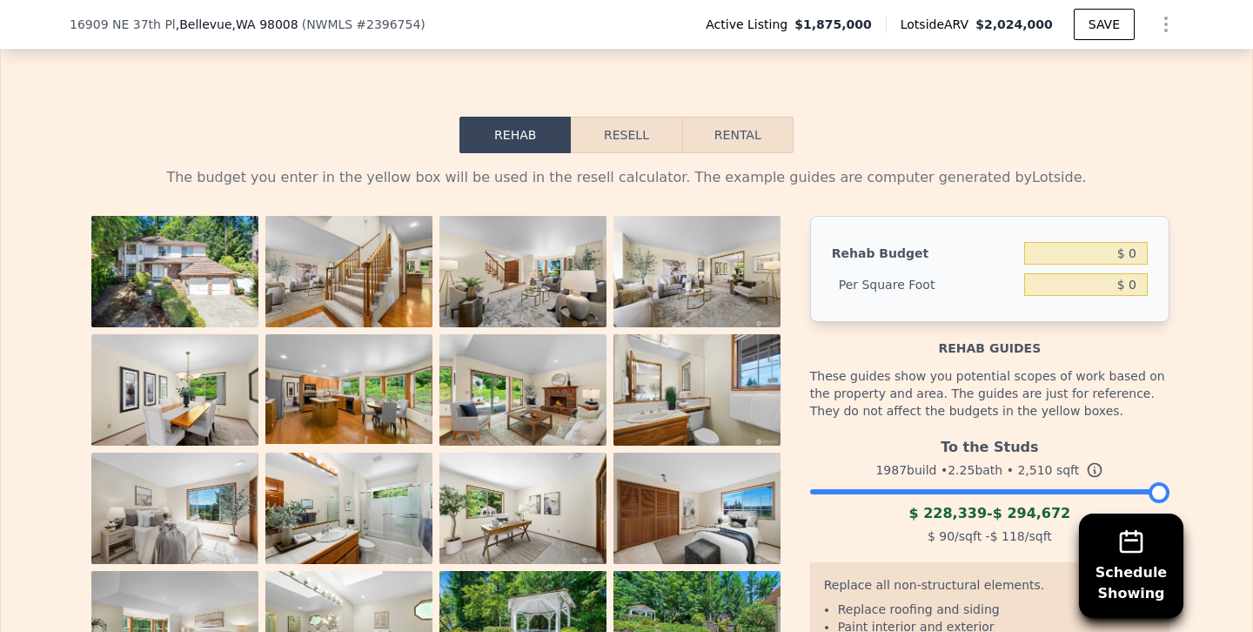
click at [629, 117] on button "Resell" at bounding box center [626, 135] width 111 height 37
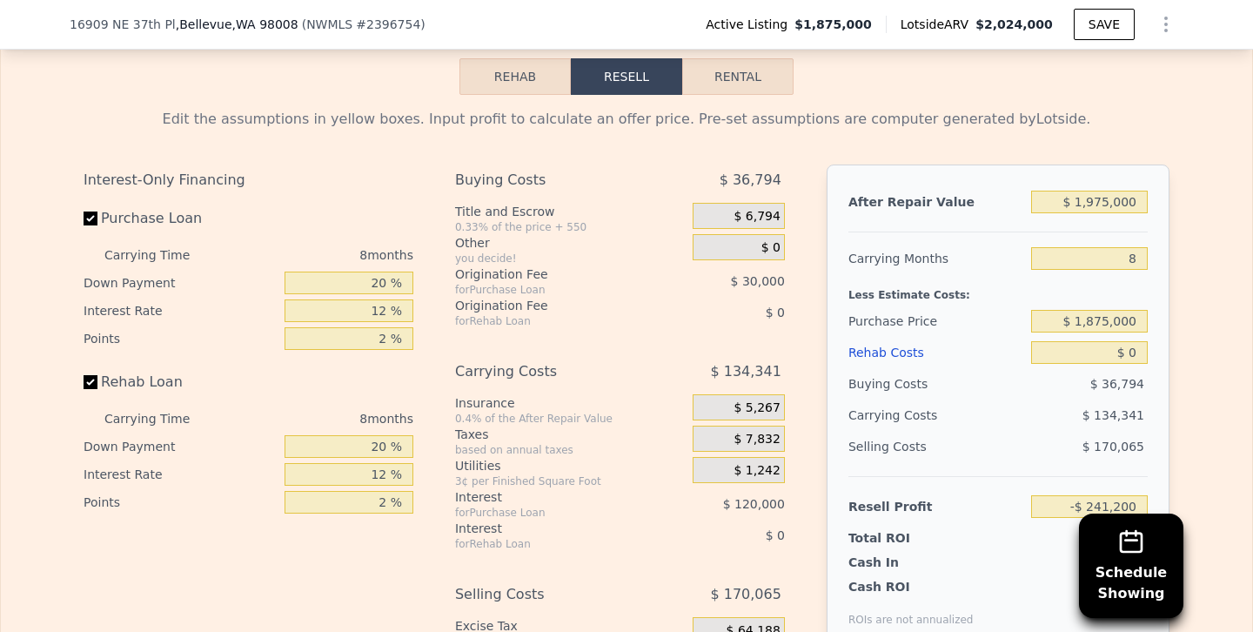
scroll to position [3072, 0]
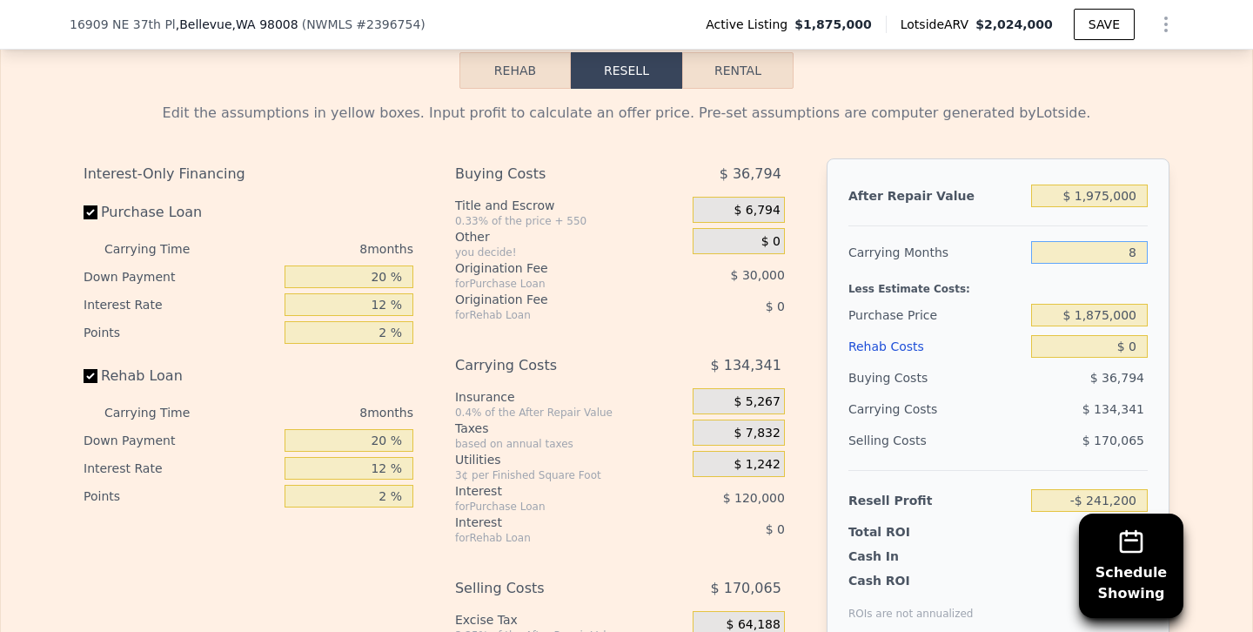
drag, startPoint x: 1070, startPoint y: 170, endPoint x: 1252, endPoint y: 178, distance: 182.0
click at [1252, 178] on div "Rehab Resell Rental Edit the assumptions in yellow boxes. Input profit to calcu…" at bounding box center [626, 394] width 1253 height 839
type input "5"
type input "-$ 190,823"
type input "5"
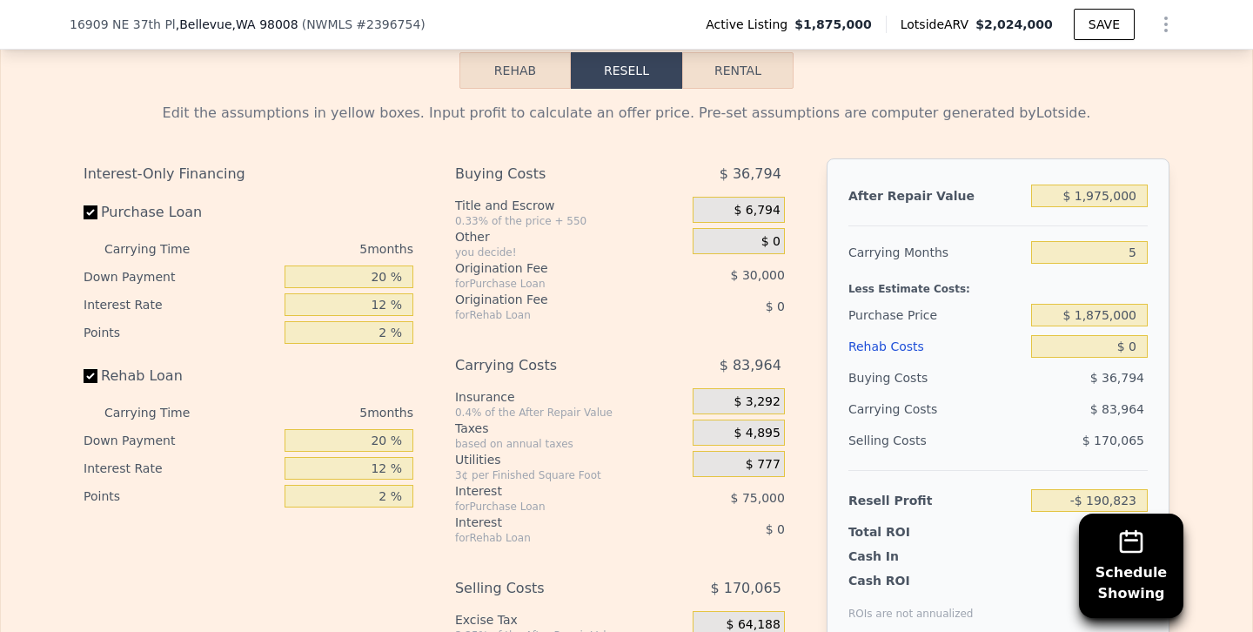
click at [1015, 393] on div "$ 83,964" at bounding box center [1056, 408] width 184 height 31
click at [1096, 304] on input "$ 1,875,000" at bounding box center [1089, 315] width 117 height 23
type input "$ 1,575,000"
click at [1028, 393] on div "$ 83,964" at bounding box center [1056, 408] width 184 height 31
type input "$ 126,976"
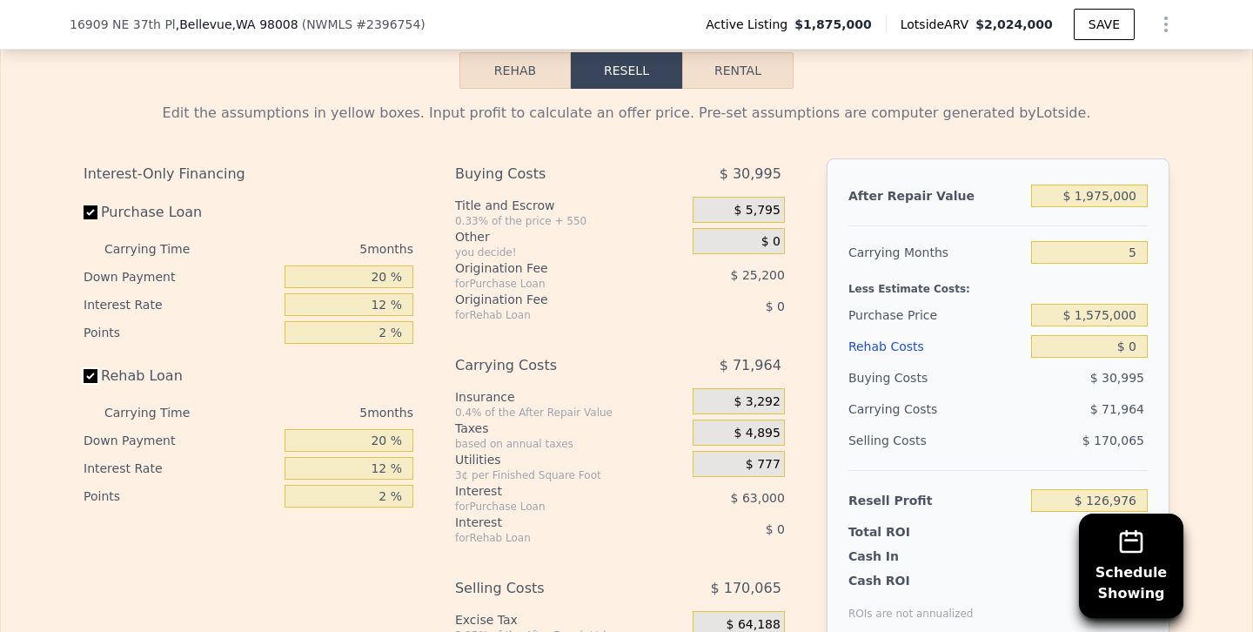
click at [90, 369] on input "Rehab Loan" at bounding box center [91, 376] width 14 height 14
checkbox input "false"
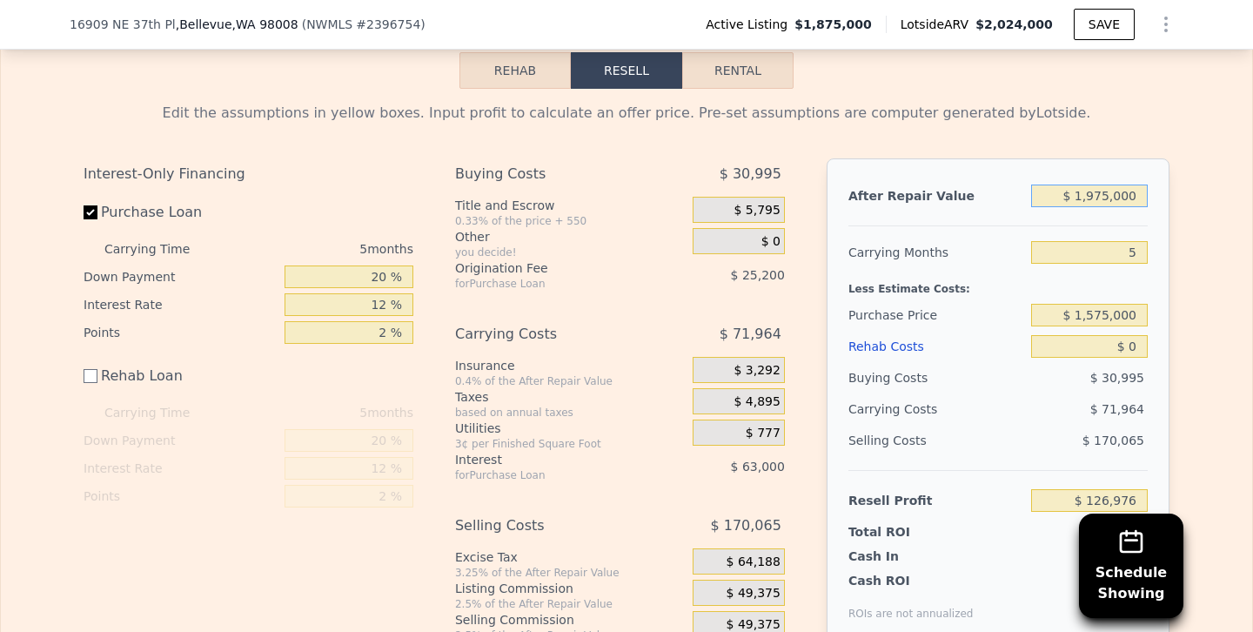
click at [1095, 184] on input "$ 1,975,000" at bounding box center [1089, 195] width 117 height 23
type input "$ 175,000"
type input "-$ 1,515,530"
type input "$ 75,000"
type input "-$ 1,606,780"
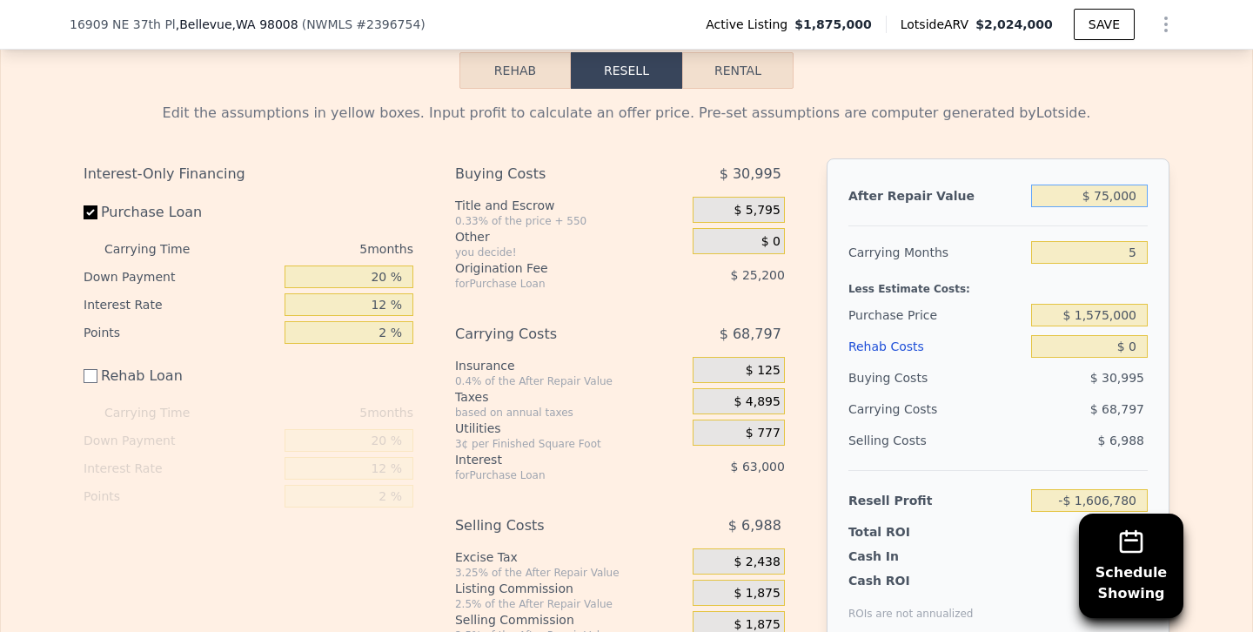
type input "$ 275,000"
type input "-$ 1,424,279"
type input "$ 2,075,000"
type input "$ 218,227"
click at [1104, 184] on input "$ 2,075,000" at bounding box center [1089, 195] width 117 height 23
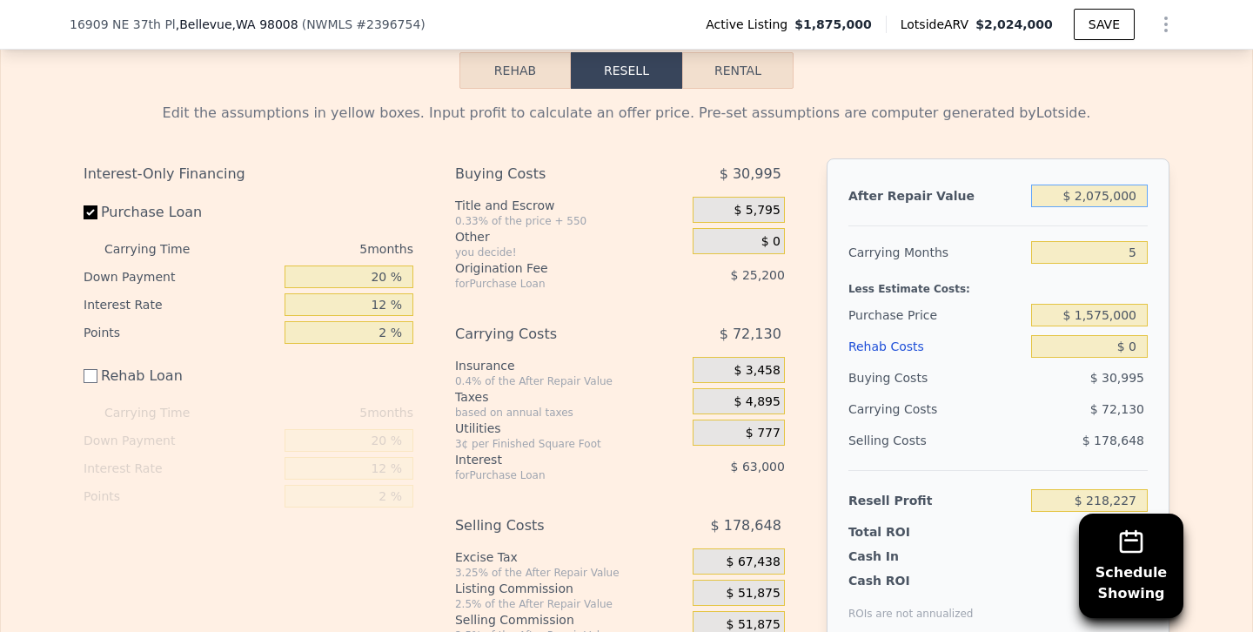
type input "$ 205,000"
type input "-$ 1,488,155"
type input "$ 2,005,000"
type input "$ 154,351"
type input "$ 2,055,000"
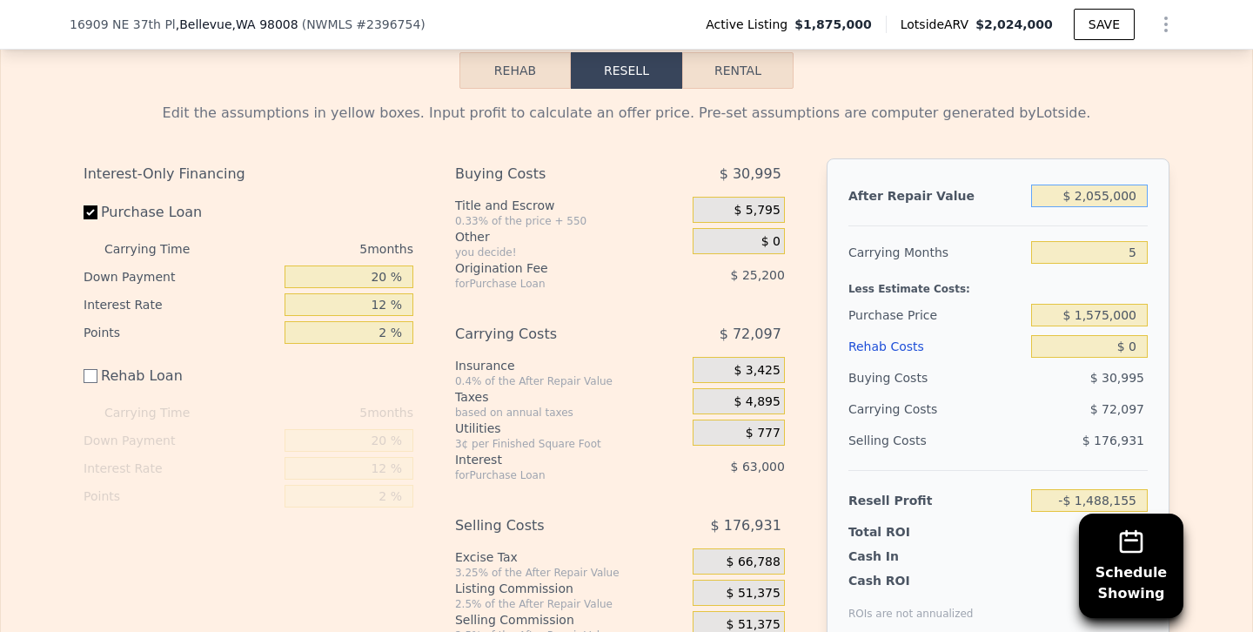
type input "$ 199,977"
type input "$ 2,055,000"
click at [989, 362] on div "Buying Costs" at bounding box center [936, 377] width 176 height 31
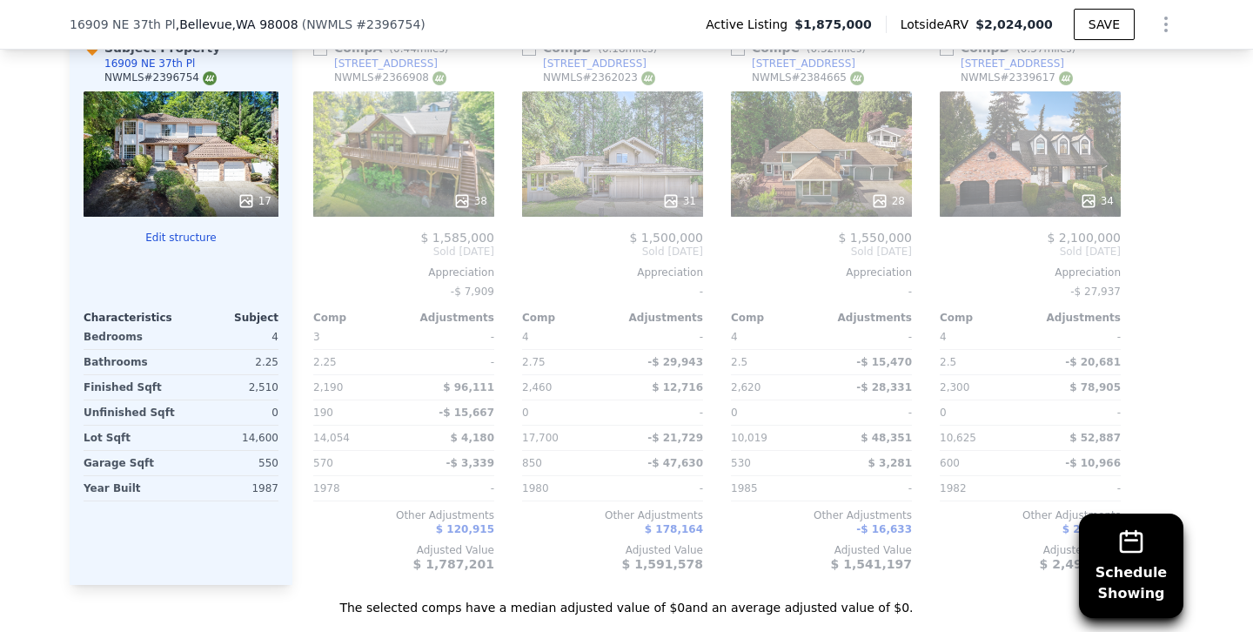
scroll to position [2328, 0]
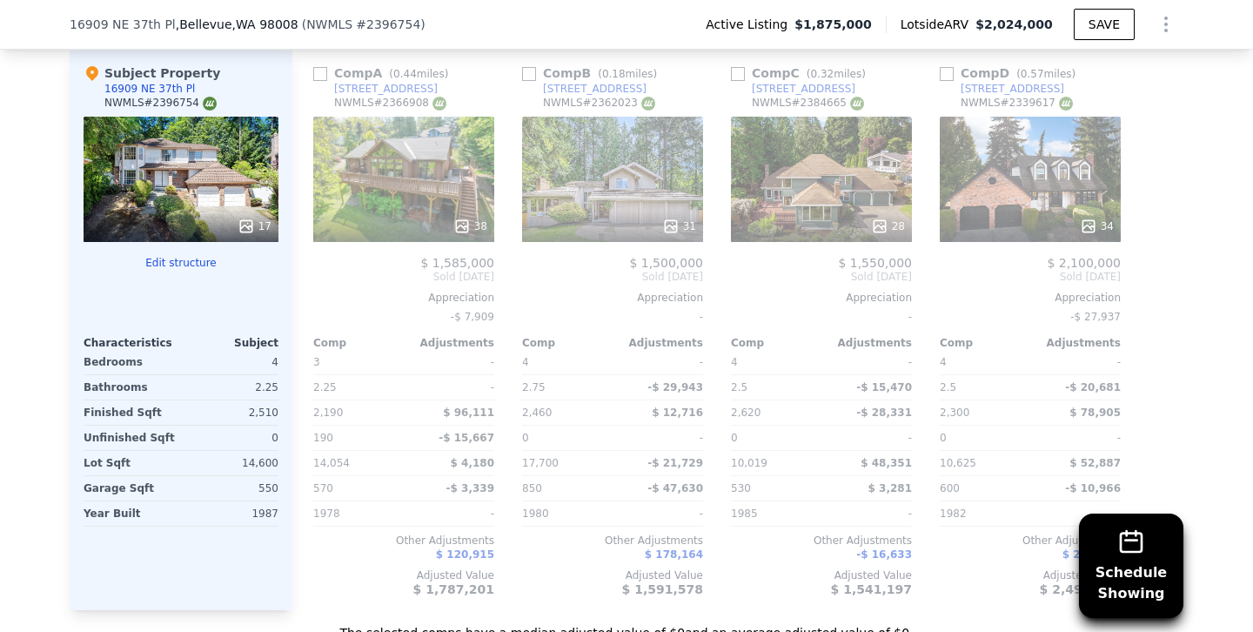
click at [229, 118] on div "17" at bounding box center [181, 179] width 195 height 125
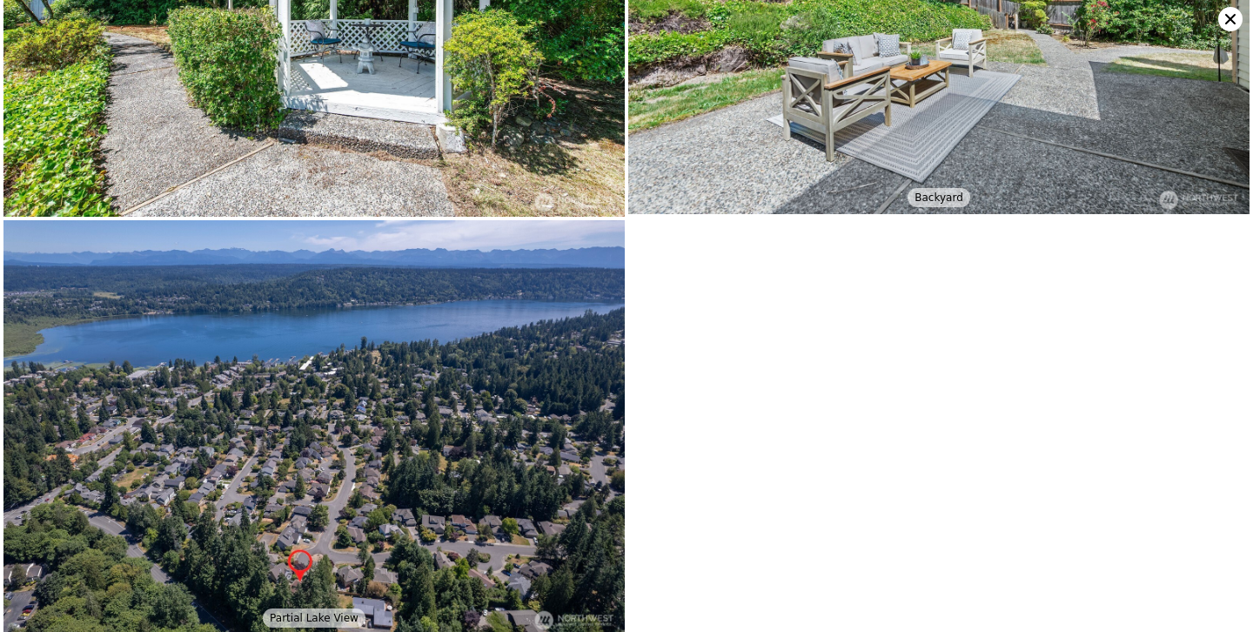
scroll to position [3126, 0]
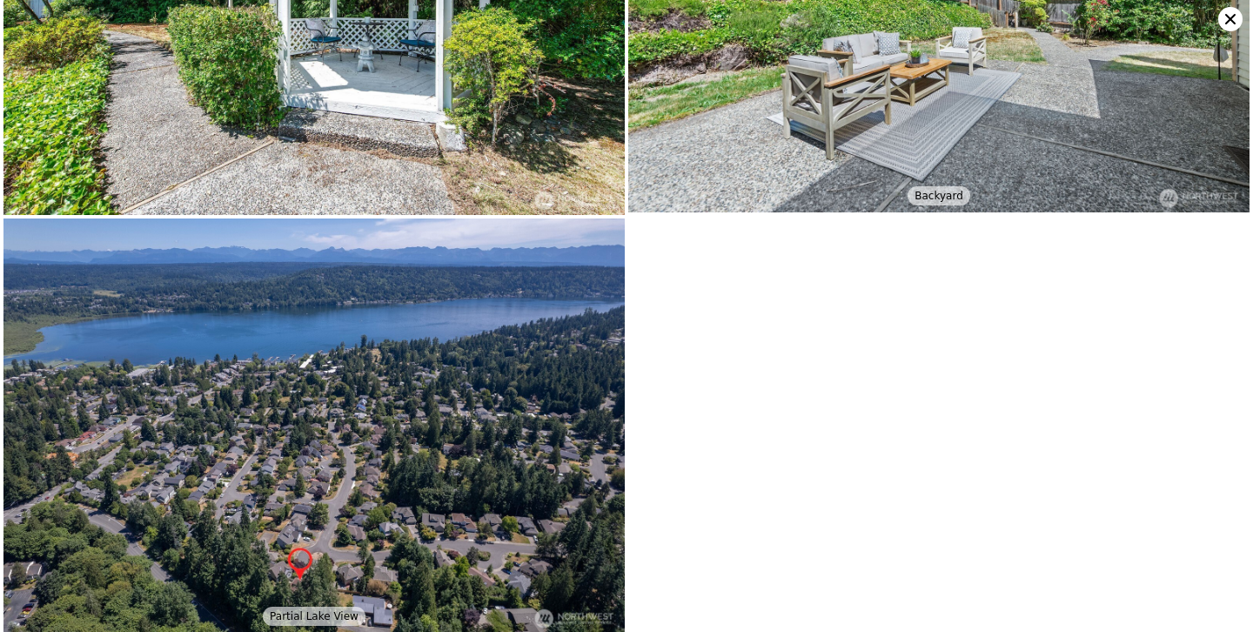
click at [1224, 20] on icon at bounding box center [1230, 19] width 24 height 24
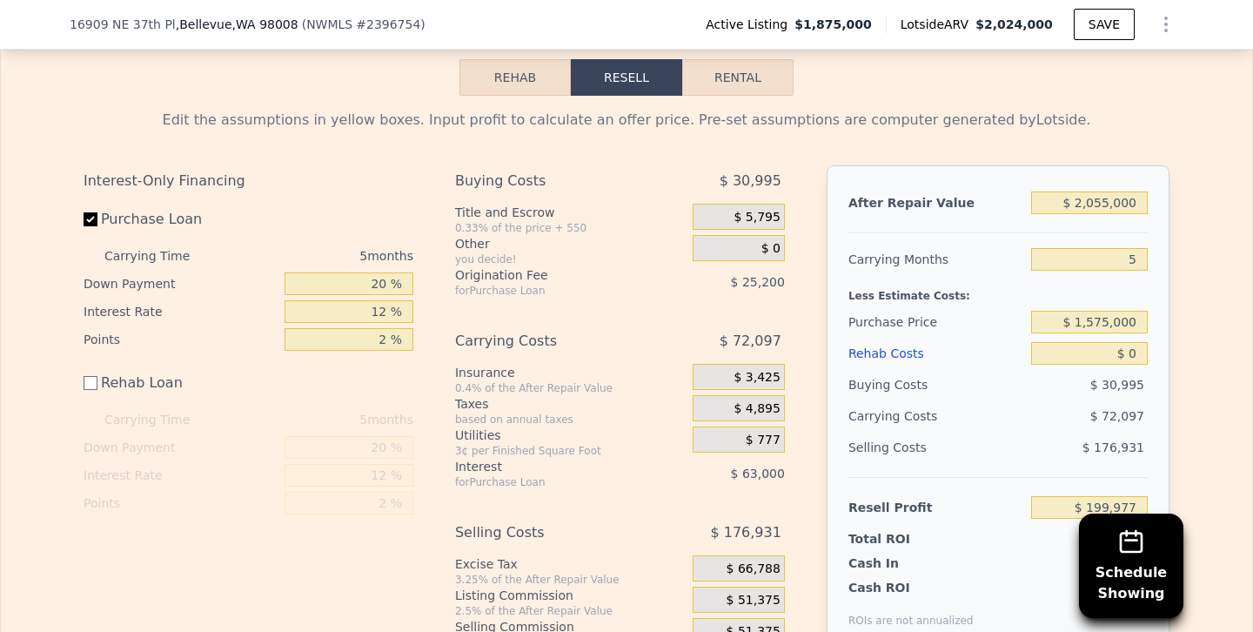
scroll to position [3059, 0]
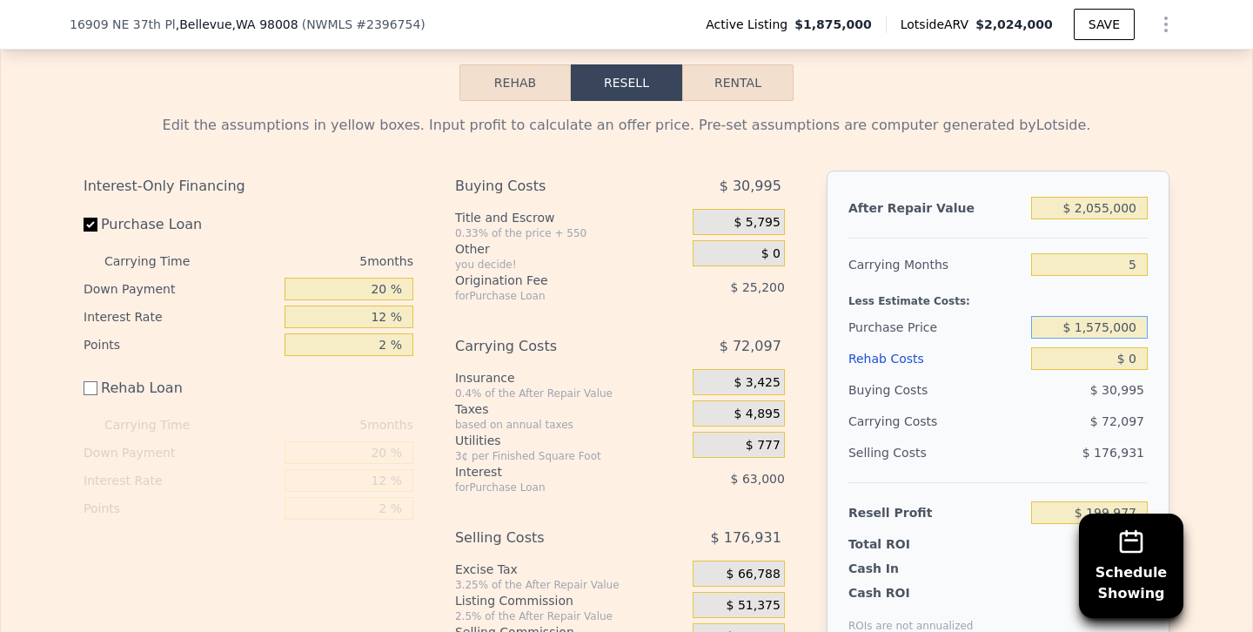
click at [1107, 316] on input "$ 1,575,000" at bounding box center [1089, 327] width 117 height 23
type input "$ 1,500,000"
click at [1006, 482] on div "Resell Profit $ 199,977" at bounding box center [997, 505] width 299 height 46
type input "$ 279,427"
drag, startPoint x: 1086, startPoint y: 274, endPoint x: 1252, endPoint y: 244, distance: 169.0
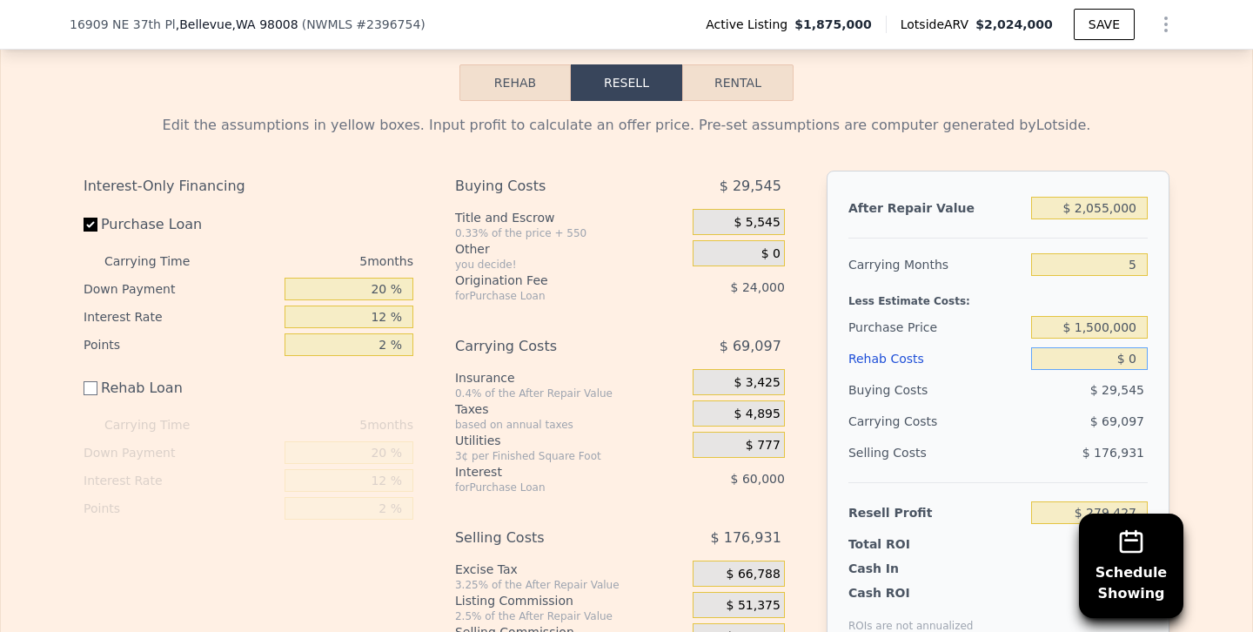
click at [1252, 244] on div "Rehab Resell Rental Edit the assumptions in yellow boxes. Input profit to calcu…" at bounding box center [626, 375] width 1253 height 776
type input "$ 10"
type input "$ 279,417"
type input "$ 1,500"
type input "$ 277,927"
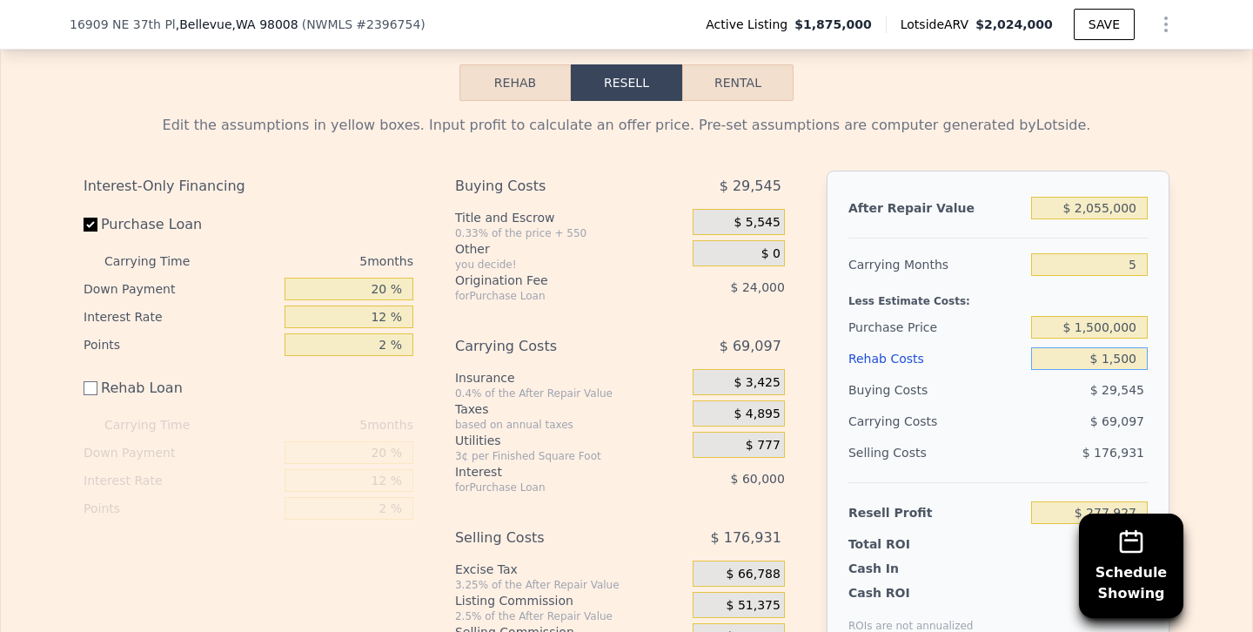
type input "$ 150"
type input "$ 279,277"
type input "$ 10"
type input "$ 279,417"
type input "$ 1,800"
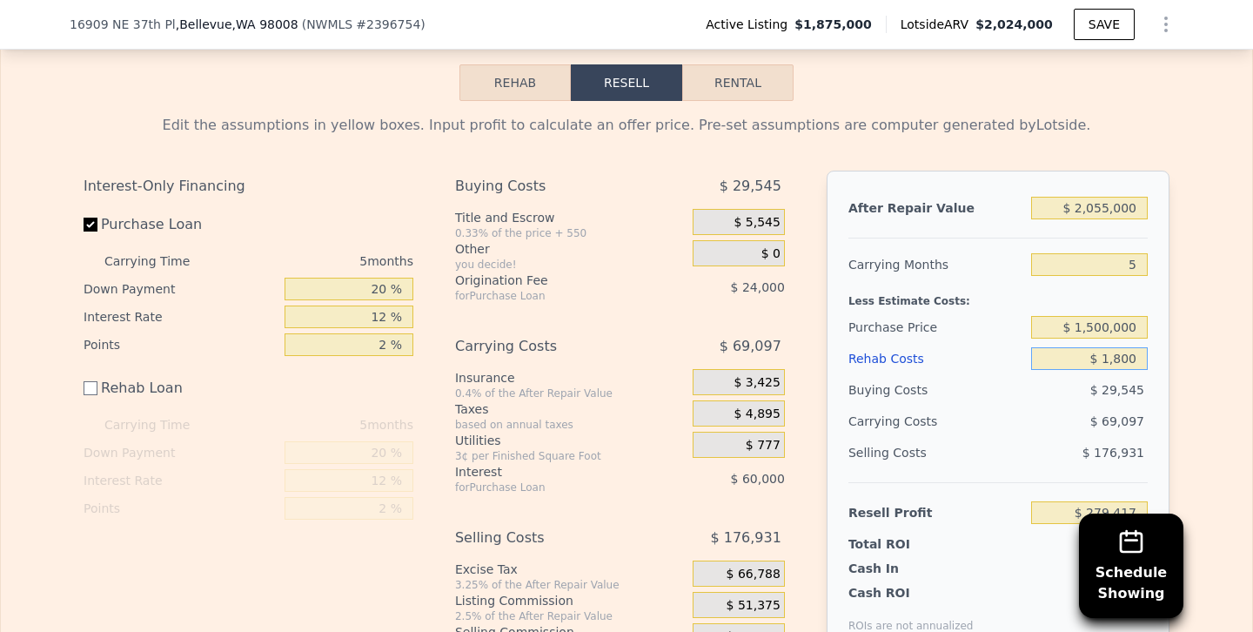
type input "$ 277,627"
type input "$ 18,000"
type input "$ 261,427"
type input "$ 180,000"
type input "$ 99,427"
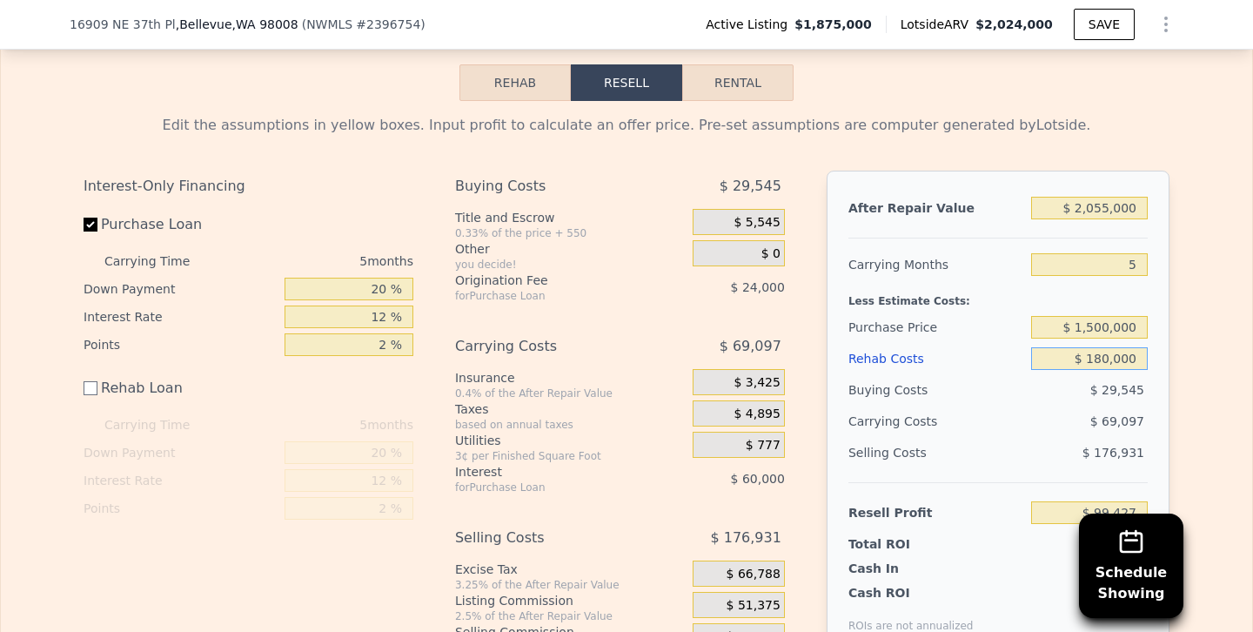
type input "$ 180,000"
click at [1077, 437] on div "$ 176,931" at bounding box center [1089, 452] width 117 height 31
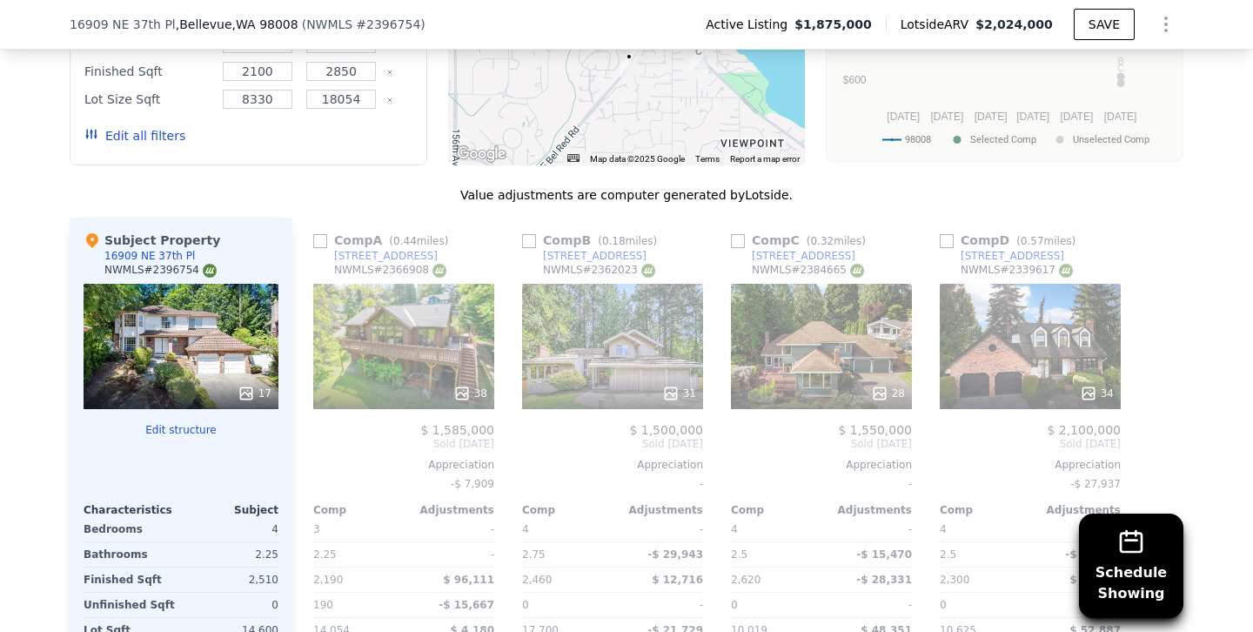
scroll to position [2159, 0]
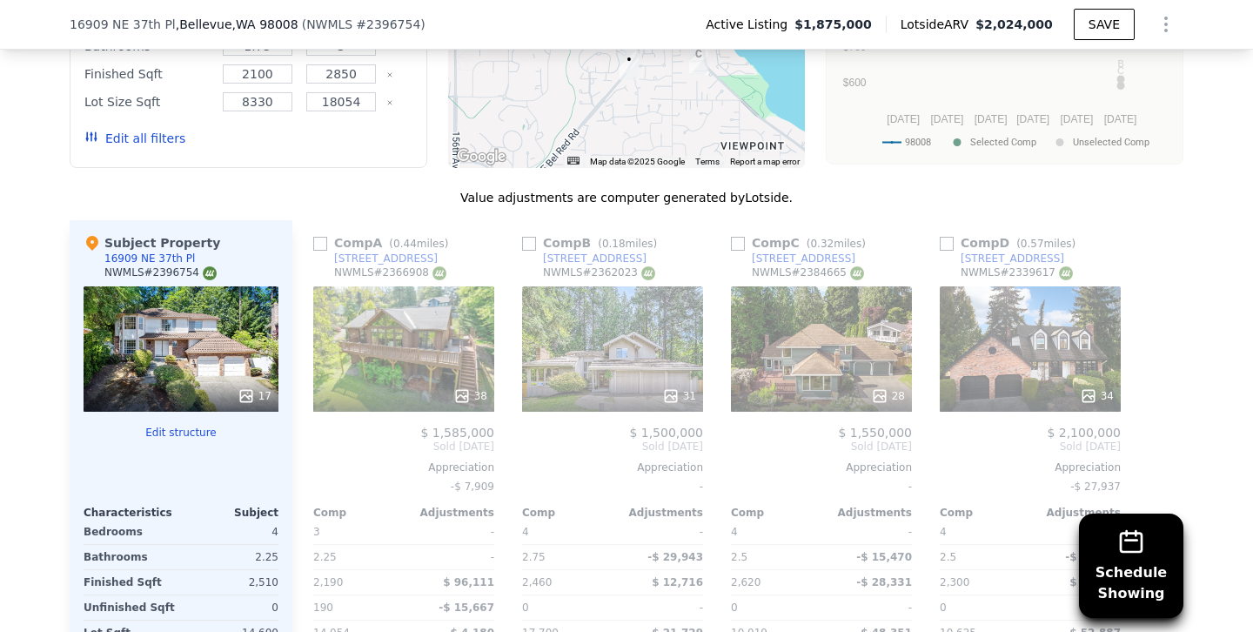
click at [566, 286] on div "31" at bounding box center [612, 348] width 181 height 125
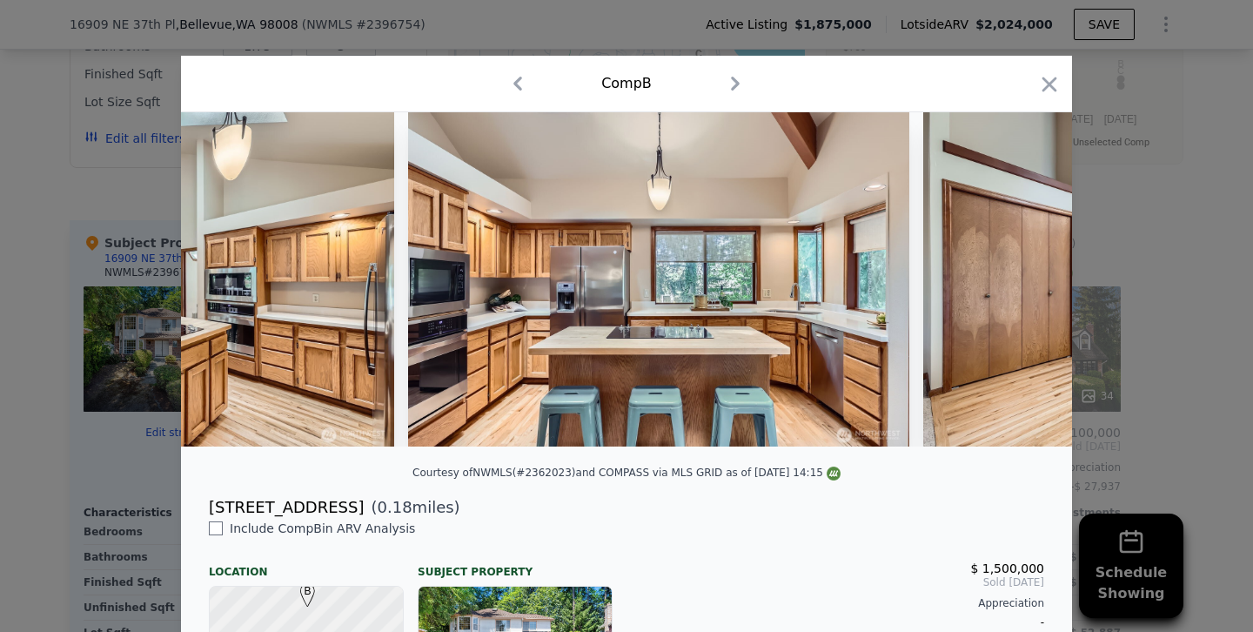
scroll to position [0, 4949]
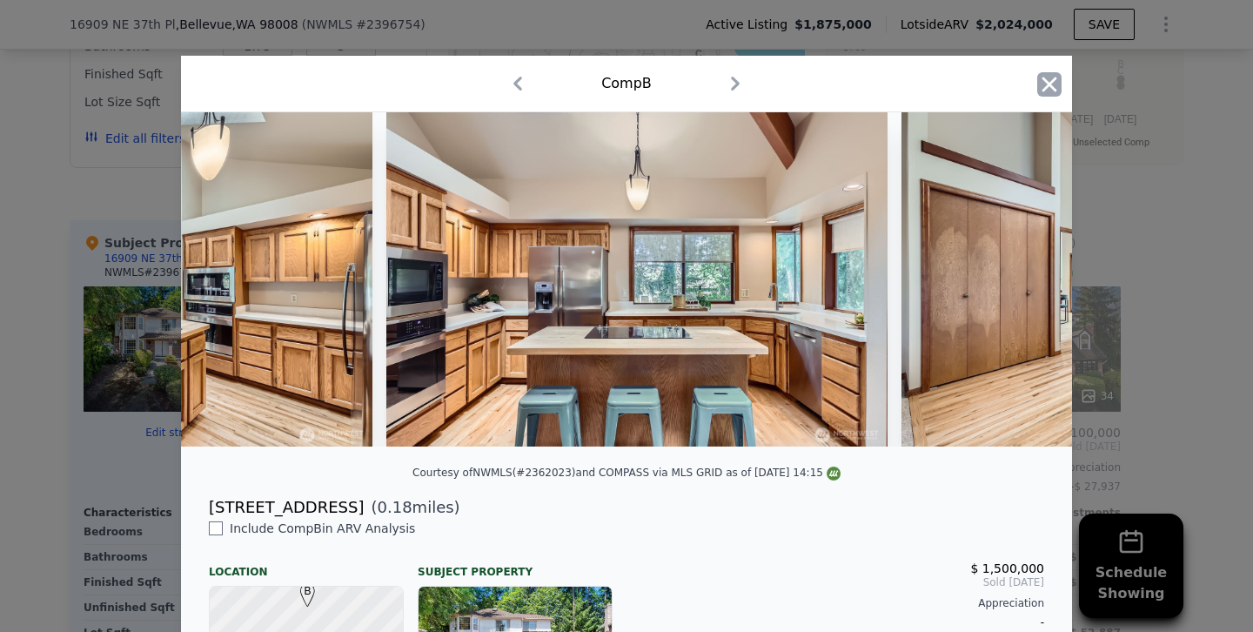
click at [1043, 85] on icon "button" at bounding box center [1049, 84] width 24 height 24
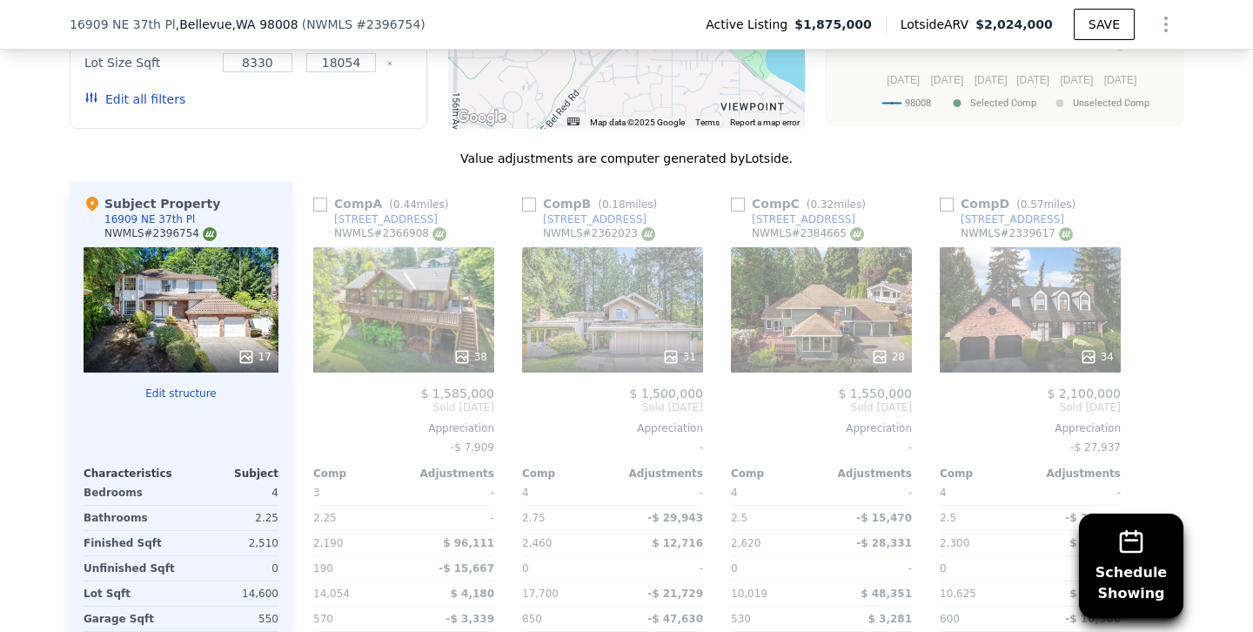
scroll to position [2206, 0]
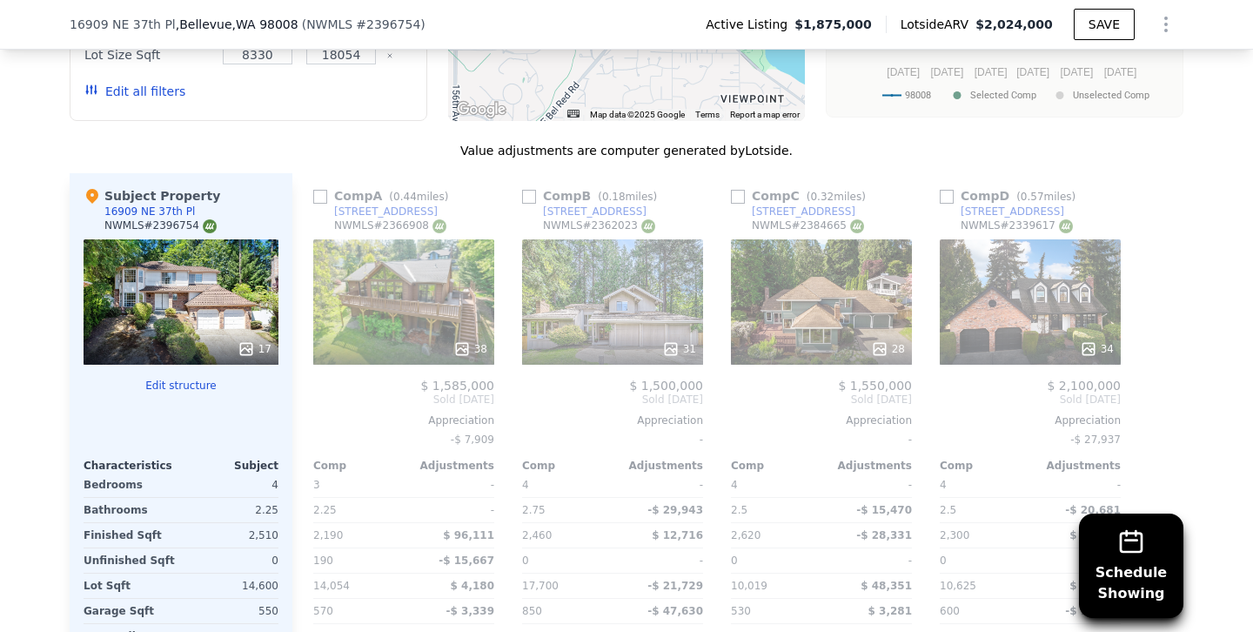
click at [175, 239] on div "17" at bounding box center [181, 301] width 195 height 125
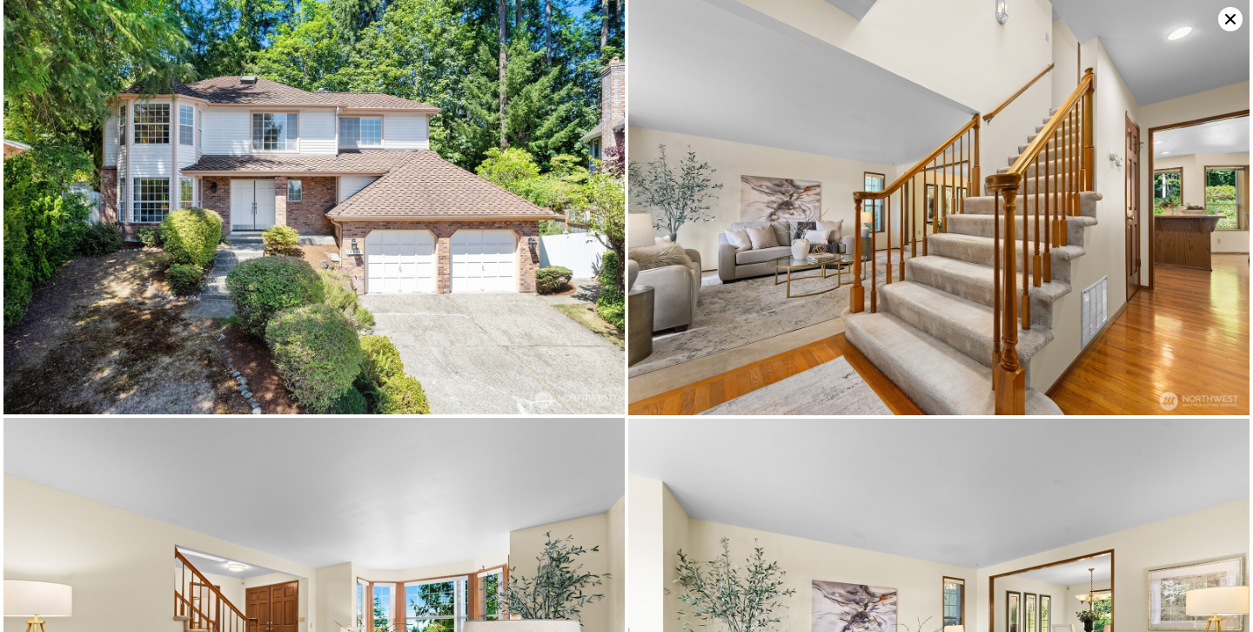
click at [1228, 19] on icon at bounding box center [1230, 19] width 24 height 24
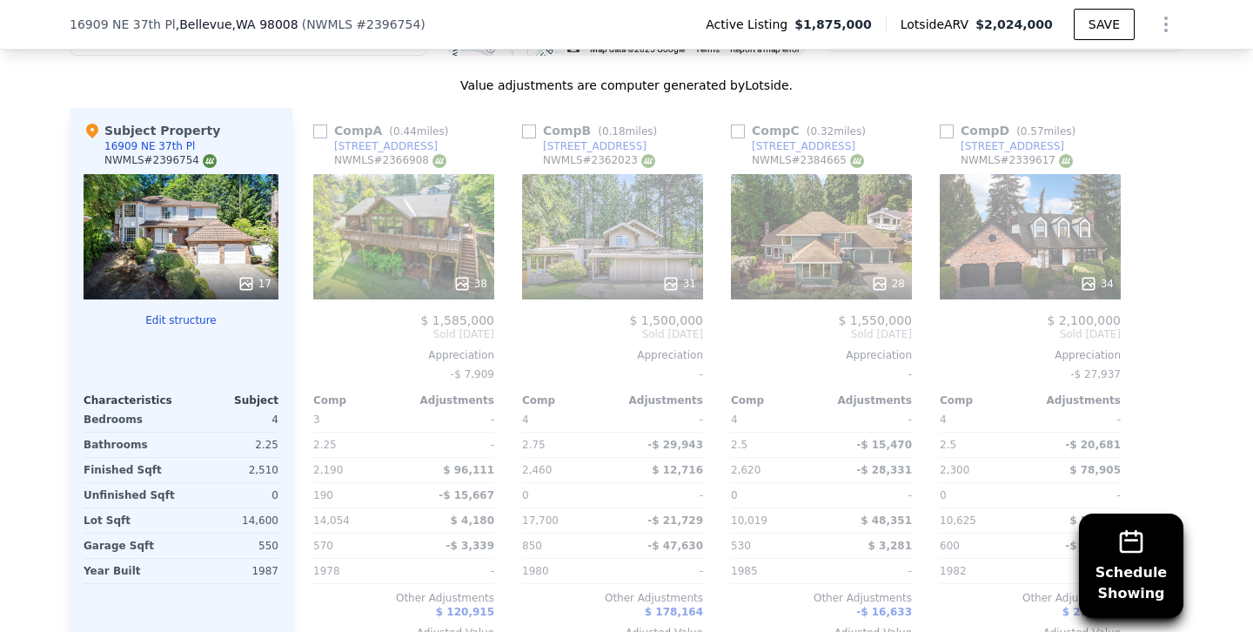
scroll to position [2270, 0]
click at [178, 175] on div "17" at bounding box center [181, 237] width 195 height 125
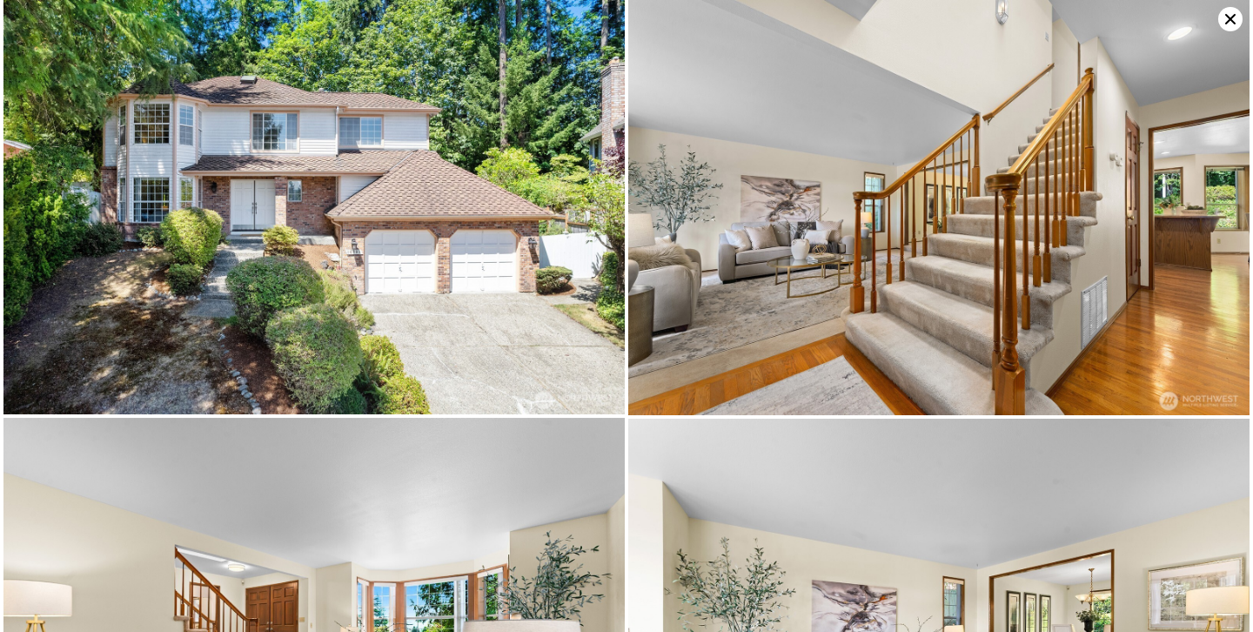
click at [1234, 17] on icon at bounding box center [1230, 19] width 10 height 10
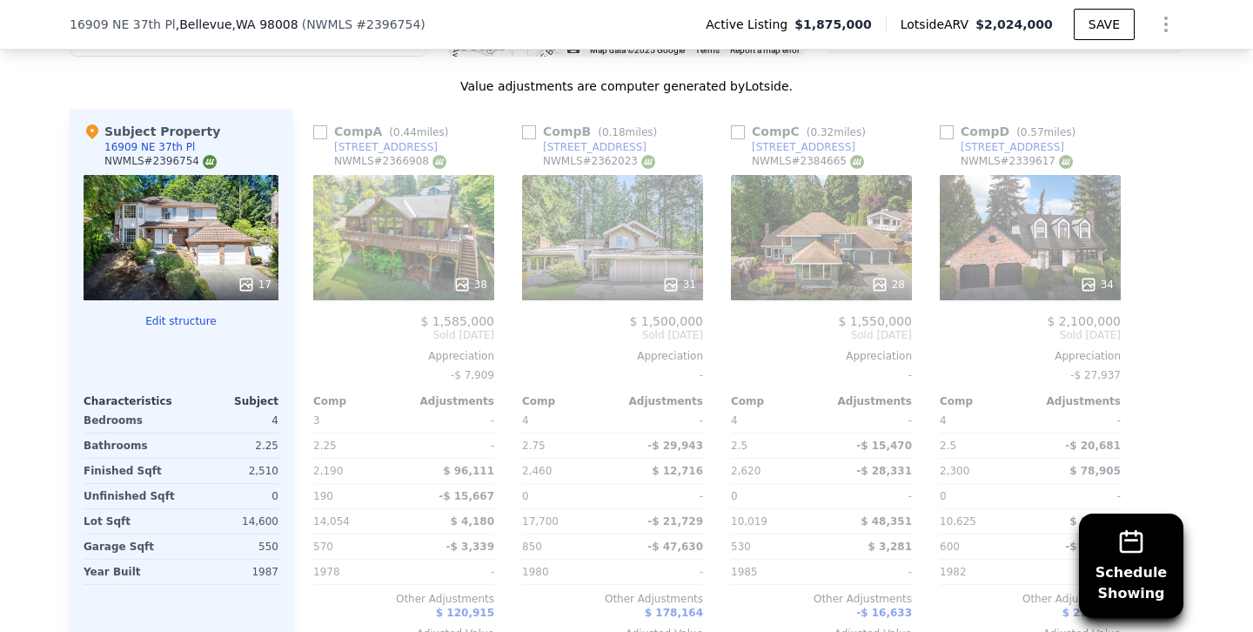
click at [1028, 175] on div "34" at bounding box center [1030, 237] width 181 height 125
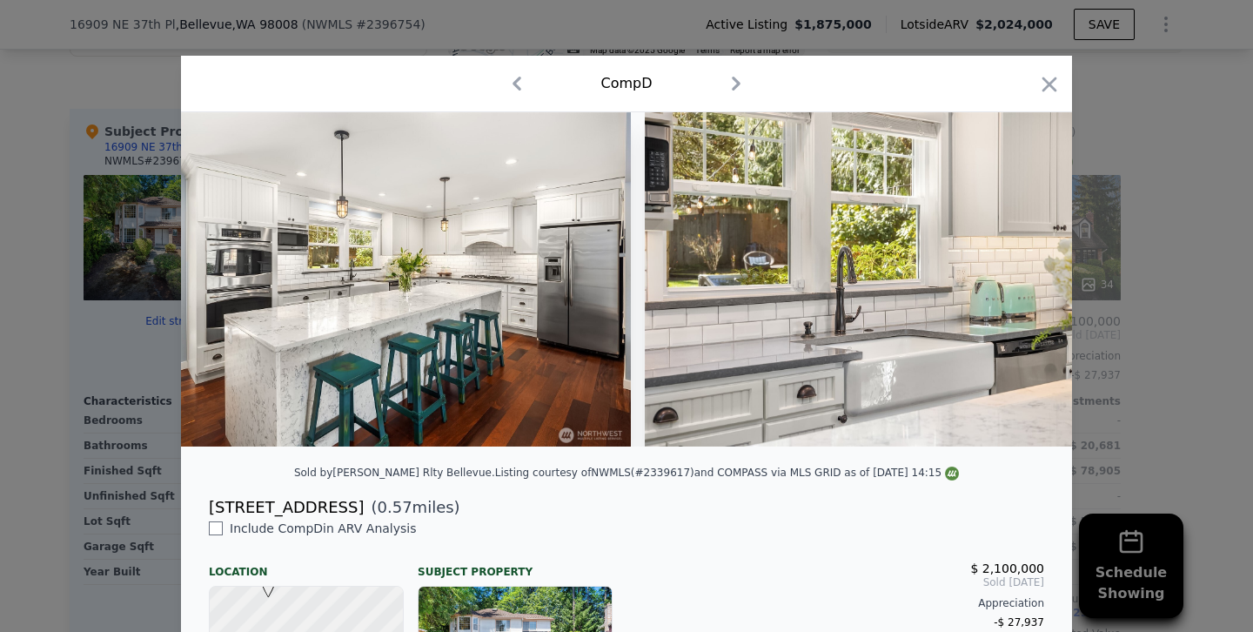
scroll to position [0, 3058]
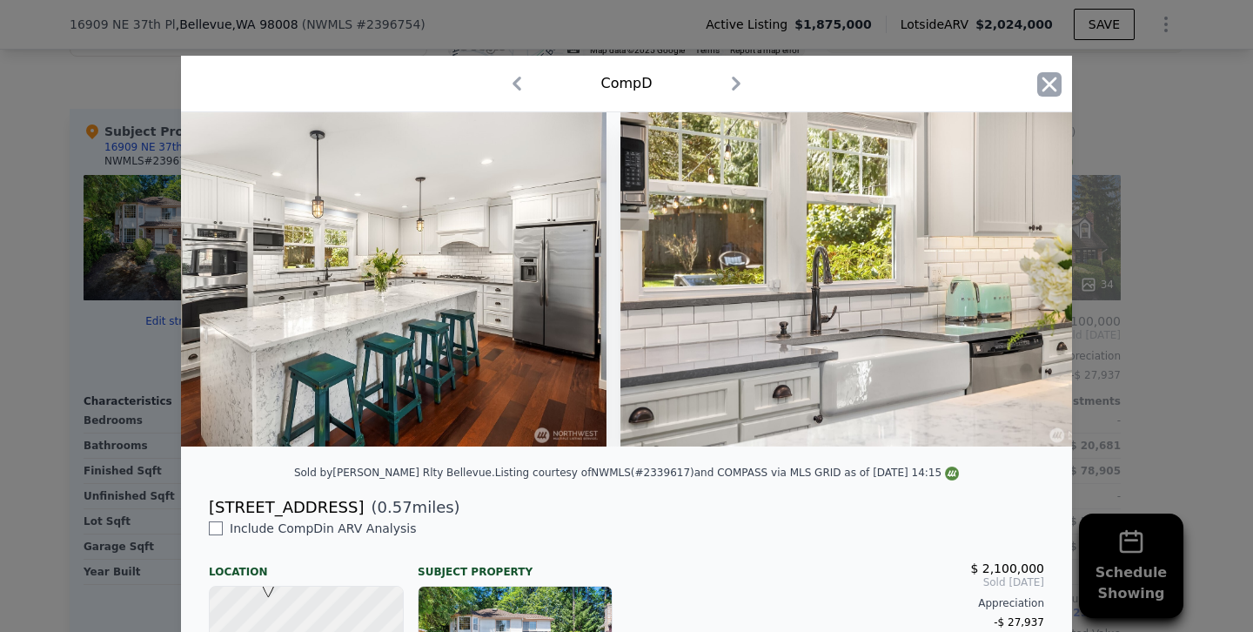
click at [1060, 80] on icon "button" at bounding box center [1049, 84] width 24 height 24
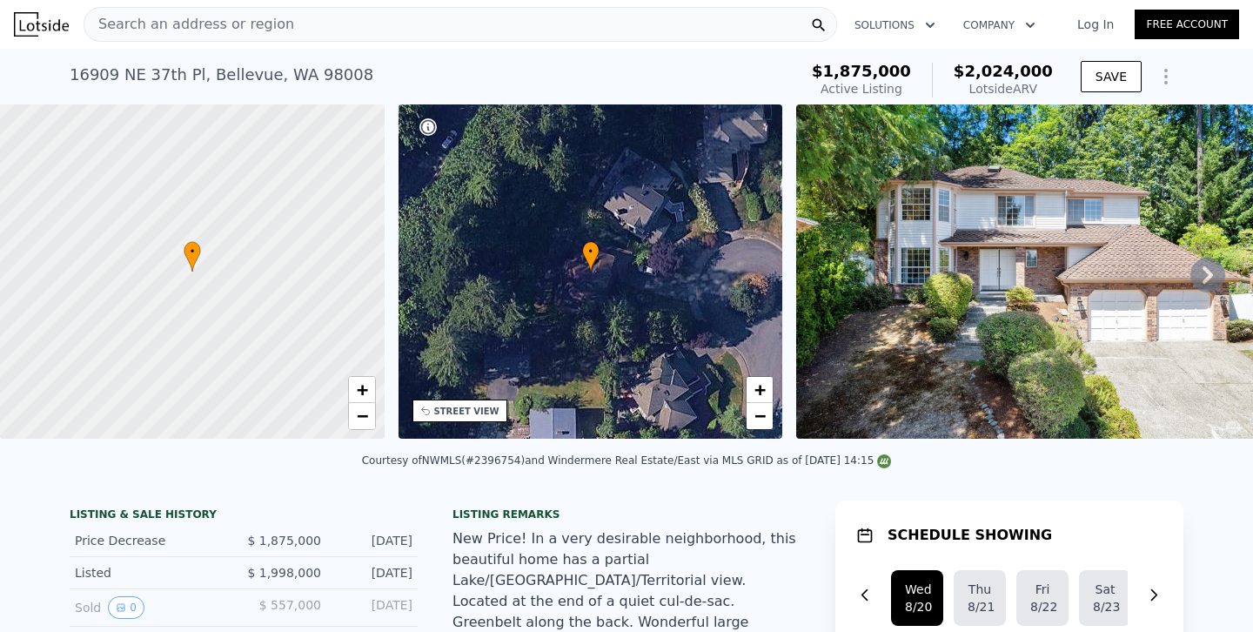
click at [390, 41] on div "Search an address or region Solutions Company Open main menu Log In Free Account" at bounding box center [626, 24] width 1225 height 42
click at [393, 27] on div "Search an address or region" at bounding box center [461, 24] width 754 height 35
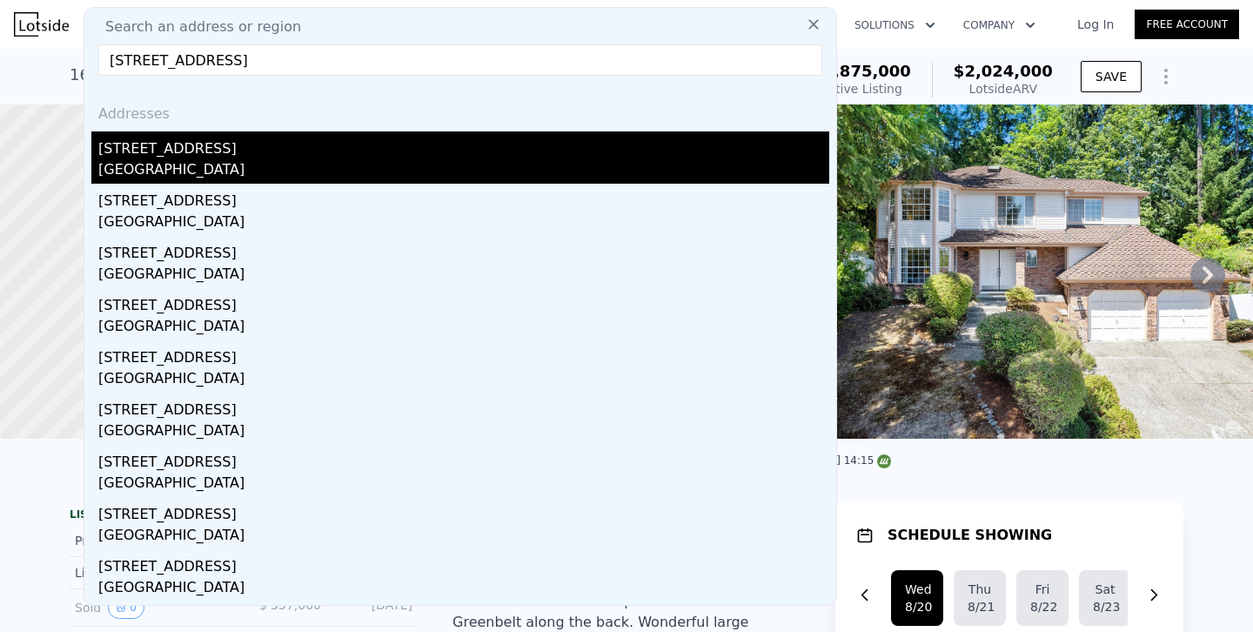
type input "[STREET_ADDRESS]"
click at [169, 148] on div "[STREET_ADDRESS]" at bounding box center [463, 145] width 731 height 28
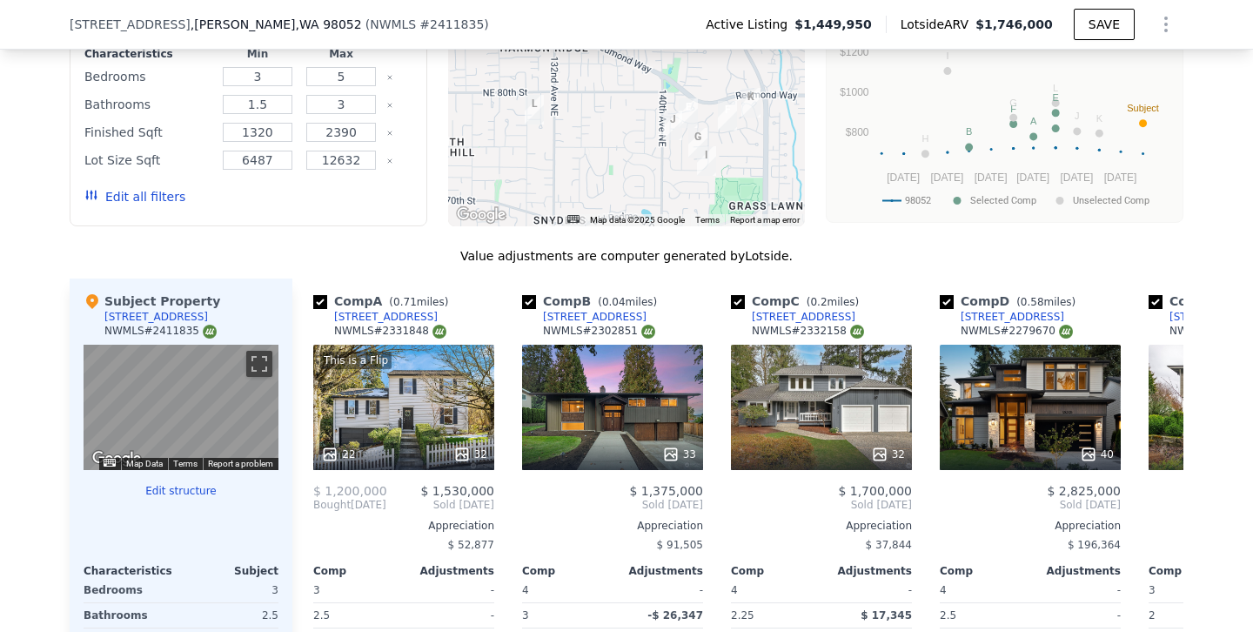
scroll to position [1726, 0]
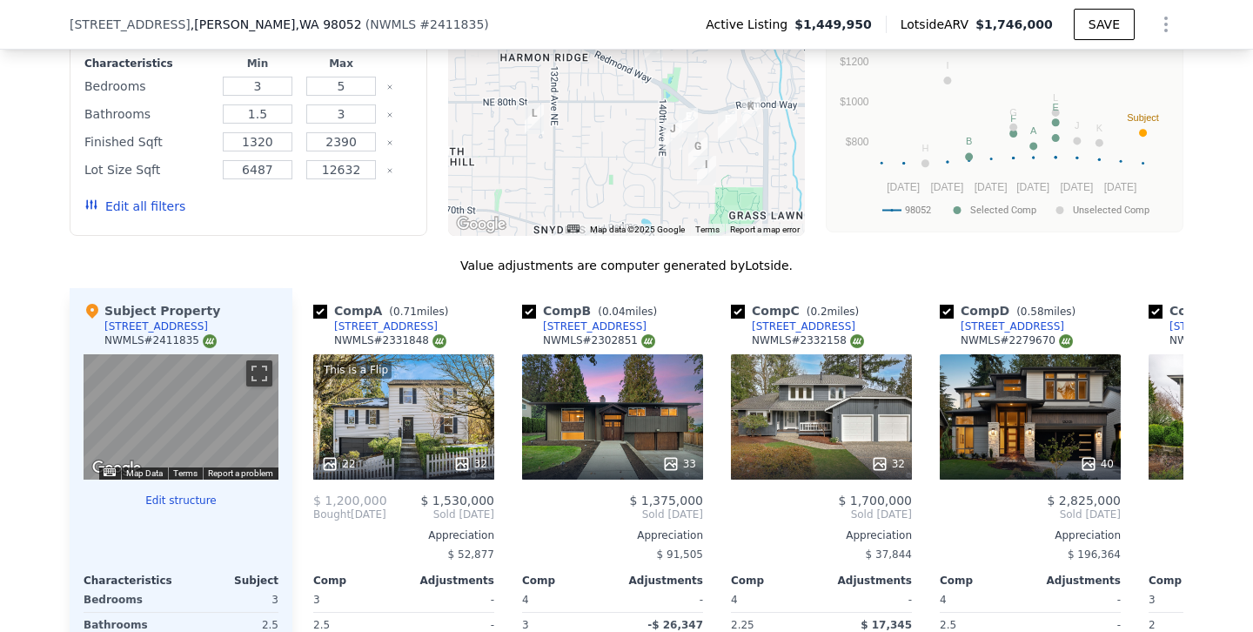
click at [156, 198] on button "Edit all filters" at bounding box center [134, 206] width 101 height 17
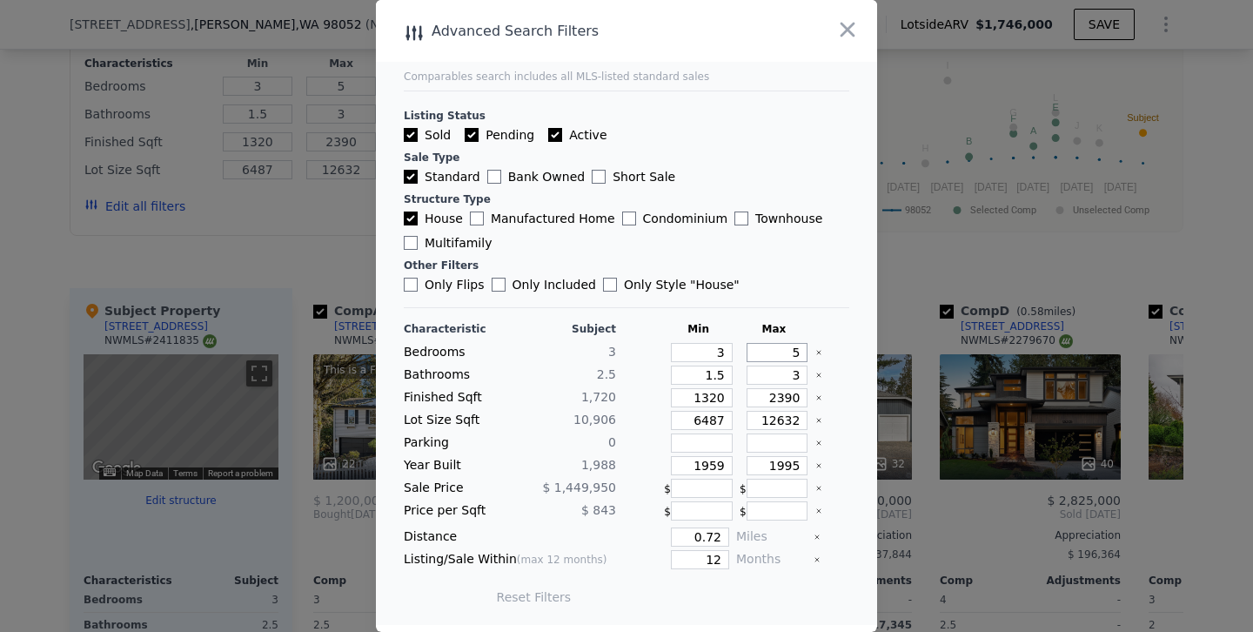
drag, startPoint x: 763, startPoint y: 357, endPoint x: 875, endPoint y: 358, distance: 112.2
click at [875, 358] on main "Comparables search includes all MLS-listed standard sales Listing Status Sold P…" at bounding box center [626, 312] width 501 height 625
type input "4"
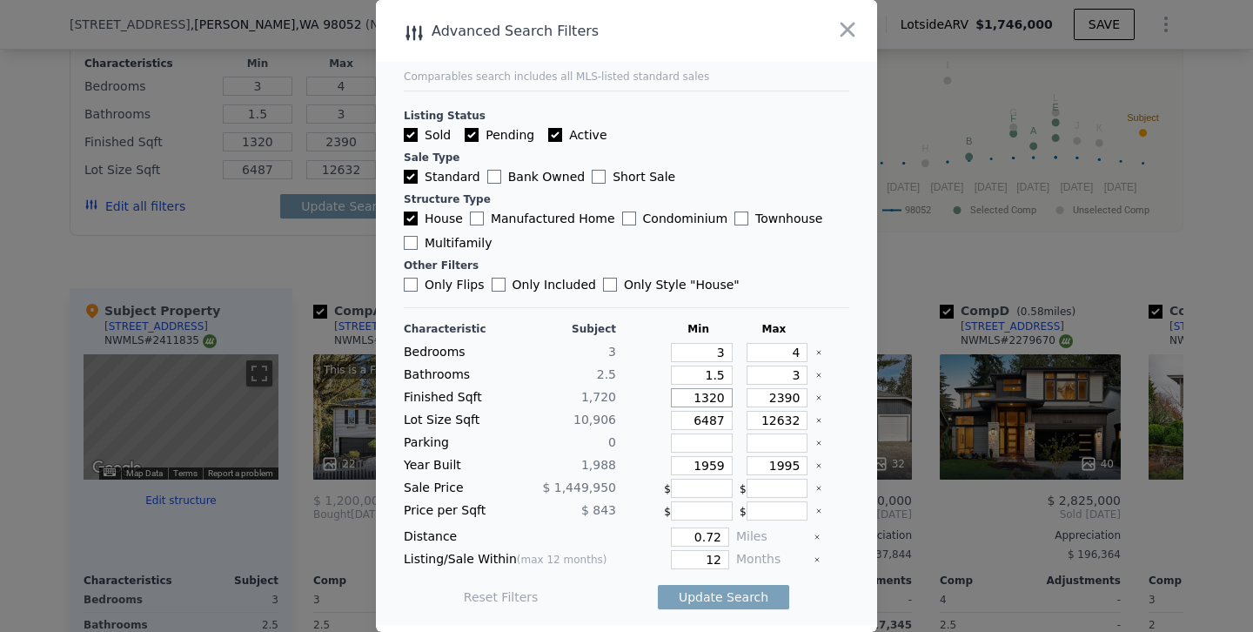
click at [707, 401] on input "1320" at bounding box center [702, 397] width 62 height 19
type input "120"
type input "1520"
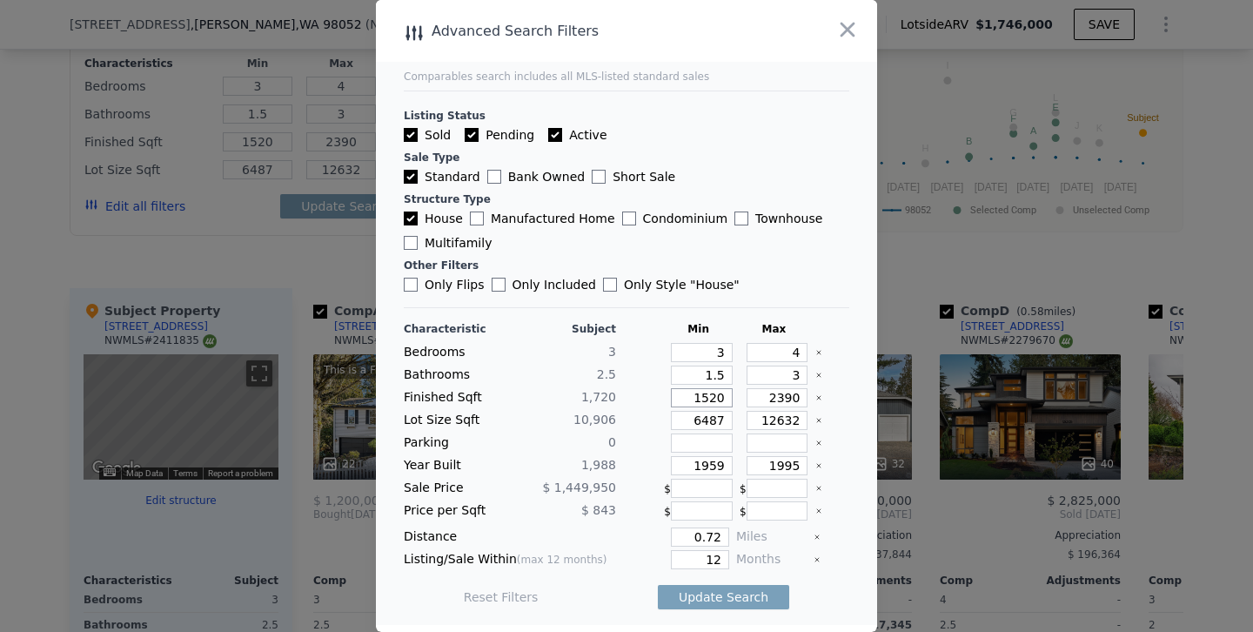
type input "1520"
click at [783, 396] on input "2390" at bounding box center [778, 397] width 62 height 19
type input "290"
type input "2190"
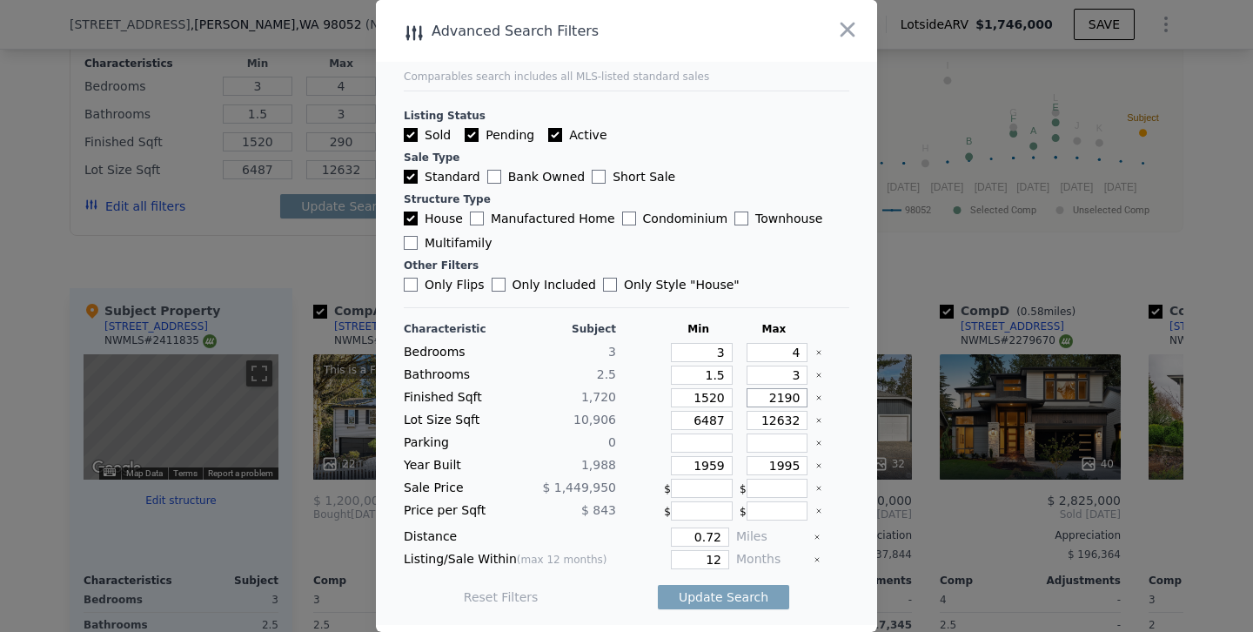
type input "2190"
drag, startPoint x: 709, startPoint y: 466, endPoint x: 803, endPoint y: 466, distance: 94.0
click at [803, 466] on div "Year Built 1,988 1959 1995" at bounding box center [626, 465] width 445 height 19
type input "1980"
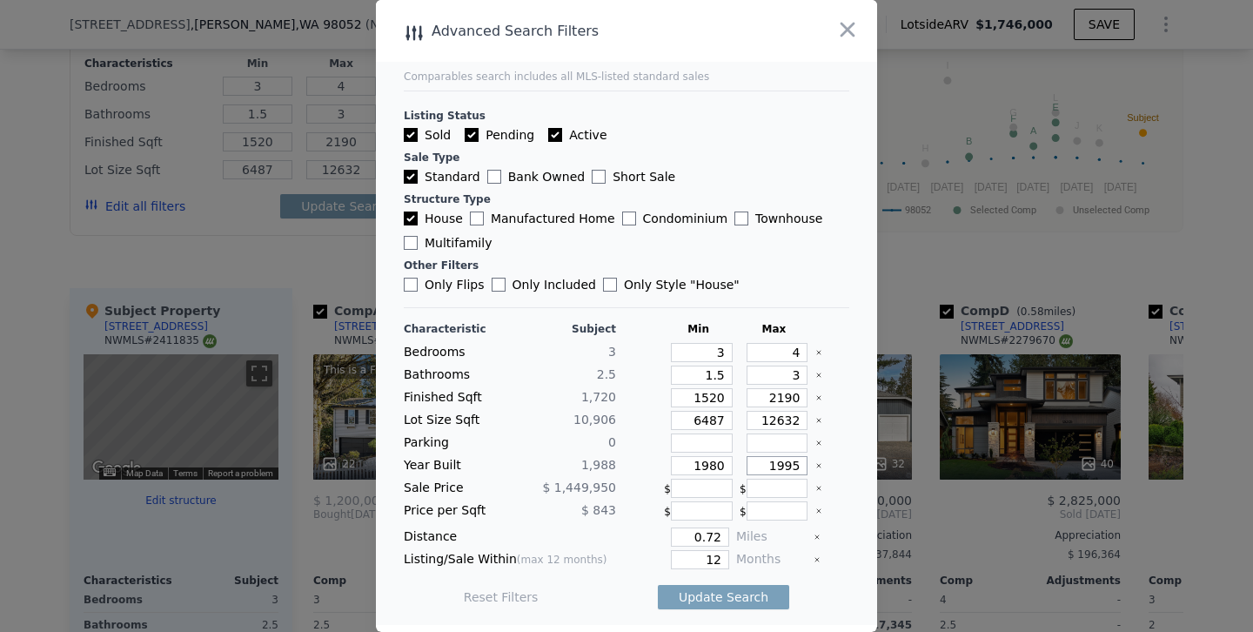
click at [801, 466] on input "1995" at bounding box center [778, 465] width 62 height 19
type input "1996"
drag, startPoint x: 709, startPoint y: 560, endPoint x: 832, endPoint y: 569, distance: 123.0
click at [832, 569] on div "Characteristic Subject Min Max Bedrooms 3 3 4 Bathrooms 2.5 1.5 3 Finished Sqft…" at bounding box center [626, 471] width 445 height 299
type input "6"
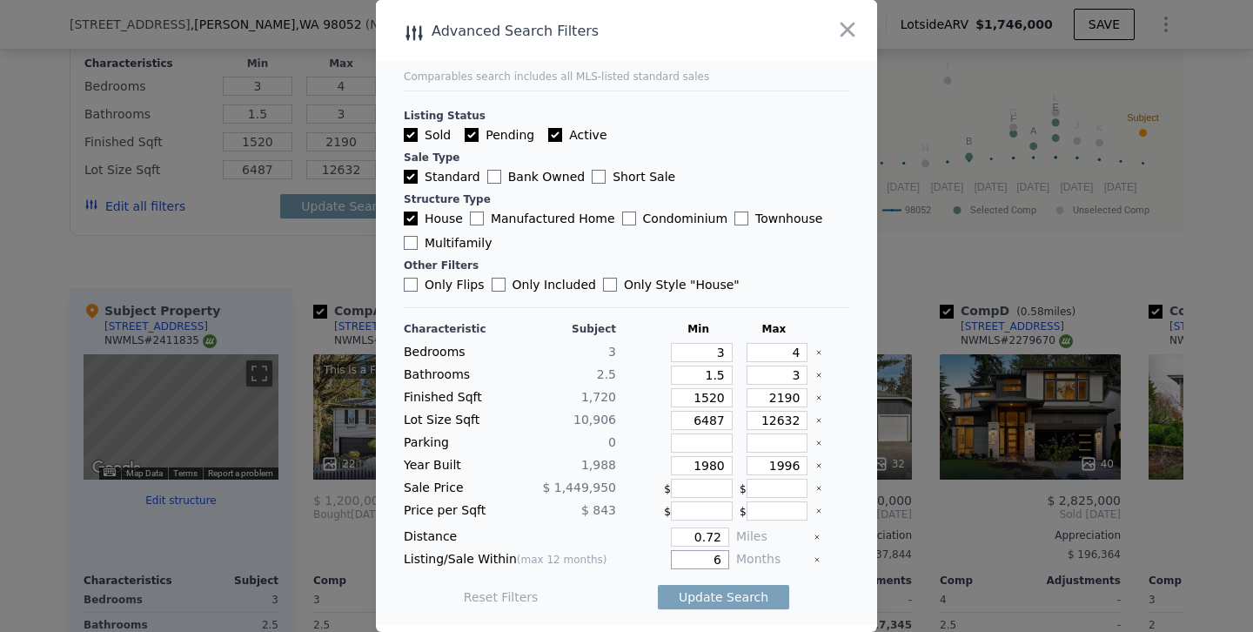
click at [658, 585] on button "Update Search" at bounding box center [723, 597] width 131 height 24
checkbox input "false"
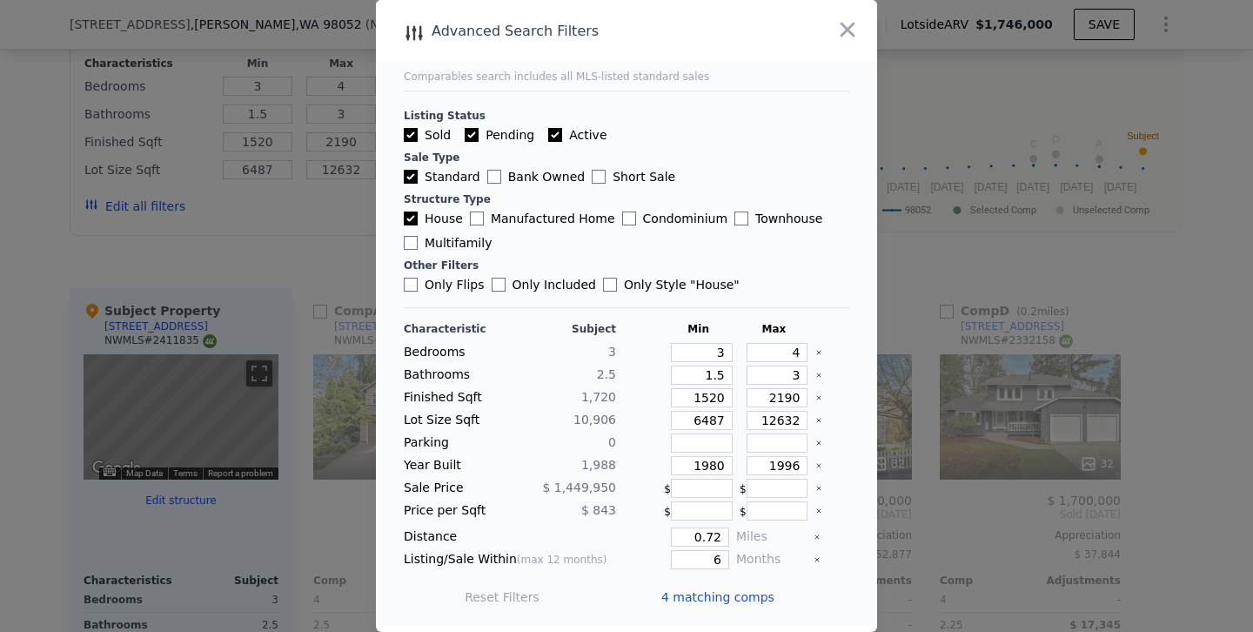
click at [257, 192] on div at bounding box center [626, 316] width 1253 height 632
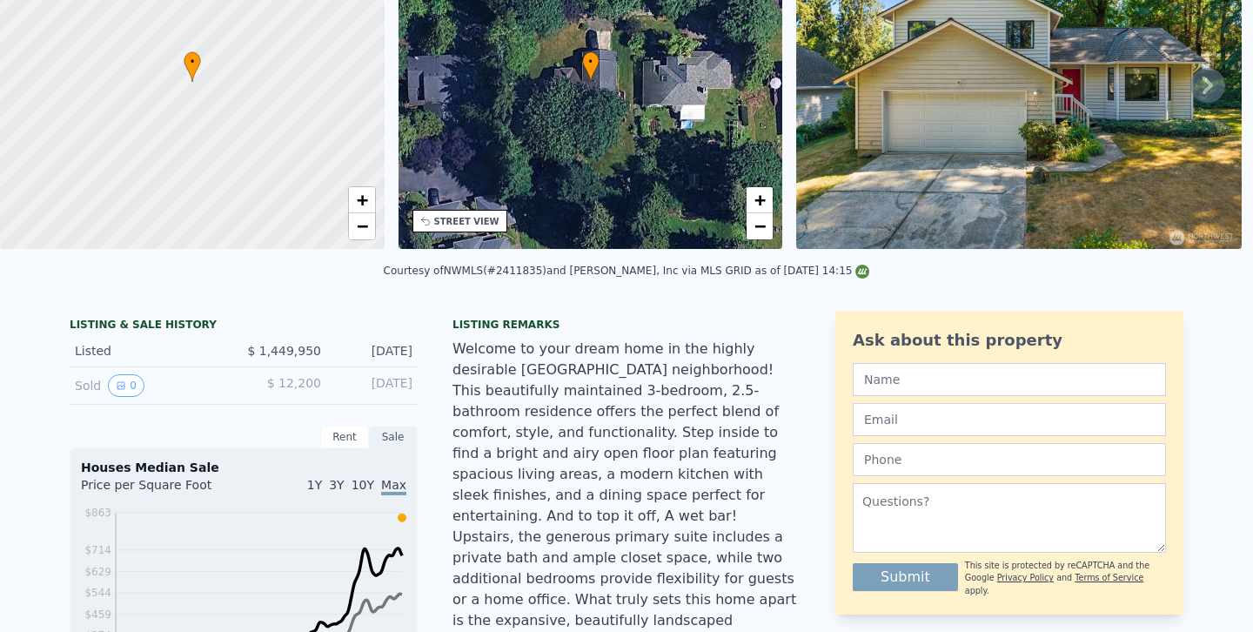
scroll to position [0, 0]
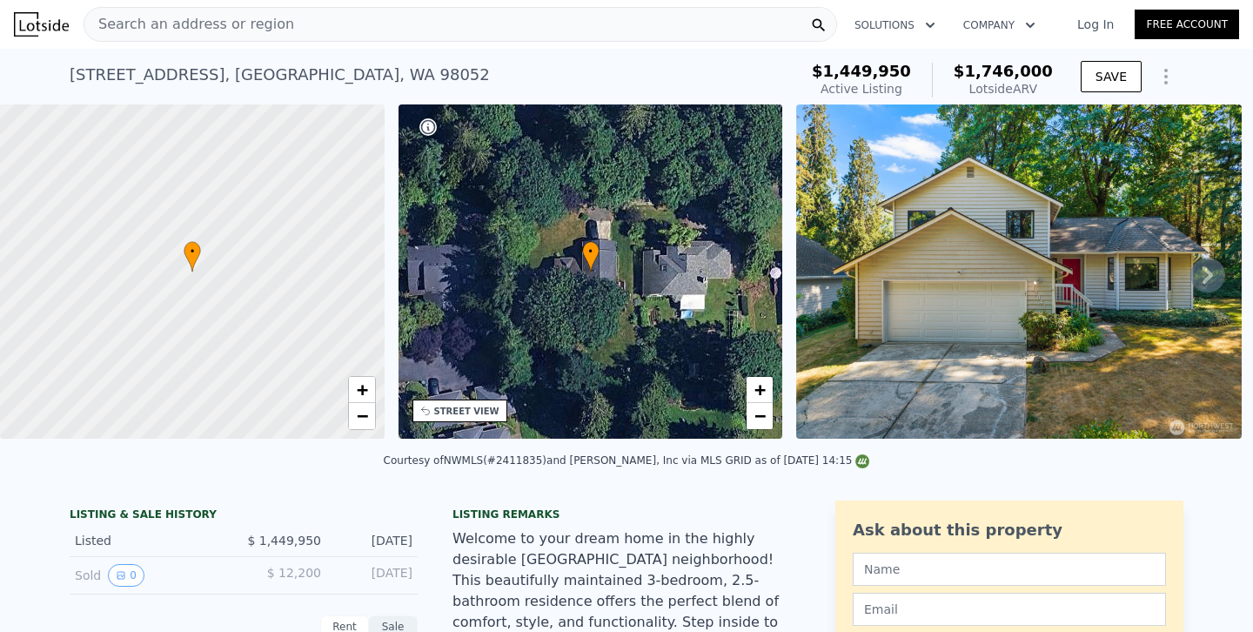
click at [249, 17] on span "Search an address or region" at bounding box center [189, 24] width 210 height 21
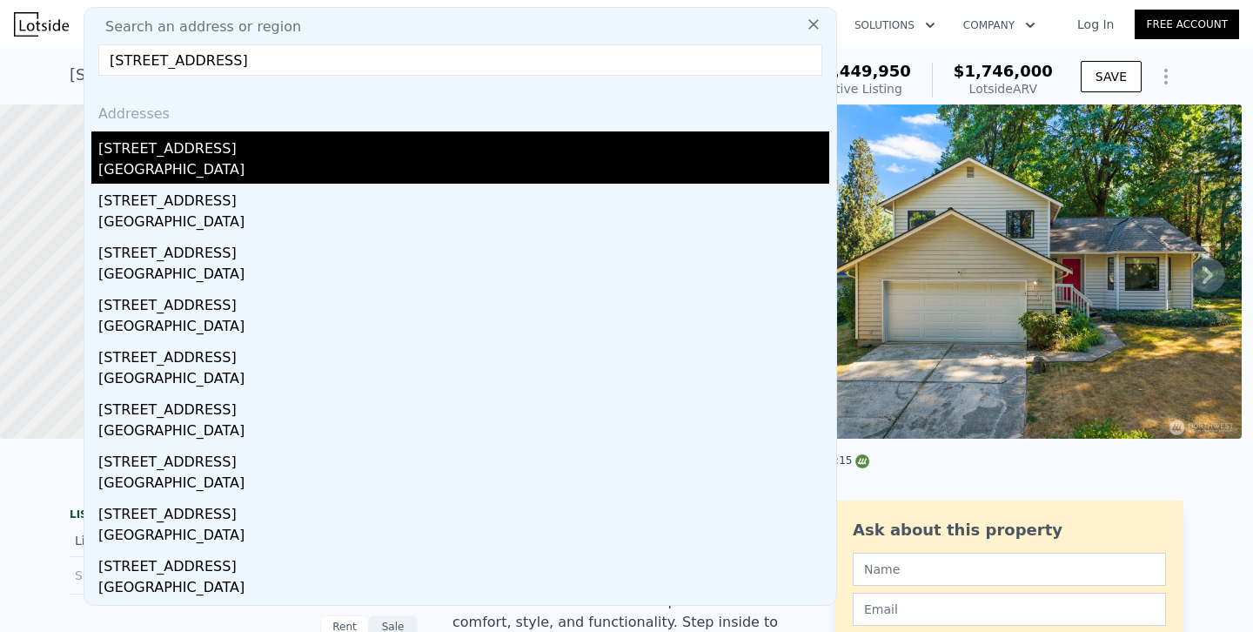
type input "[STREET_ADDRESS]"
click at [119, 171] on div "[GEOGRAPHIC_DATA]" at bounding box center [463, 171] width 731 height 24
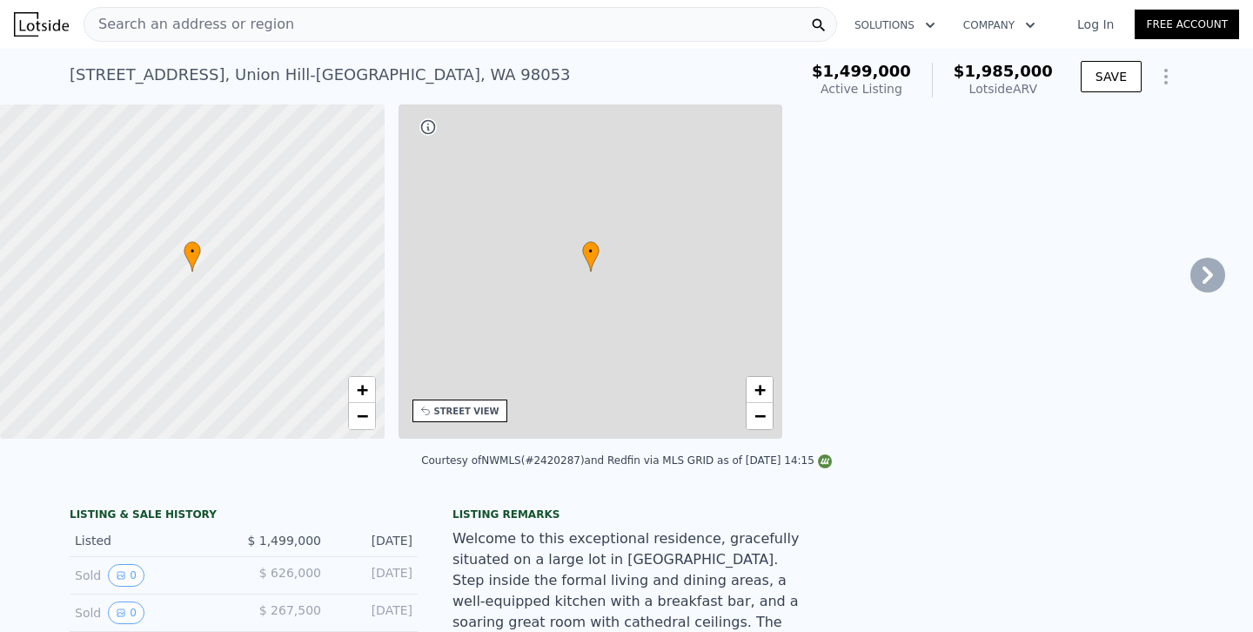
type input "5"
type input "2.25"
type input "3.5"
type input "2240"
type input "4060"
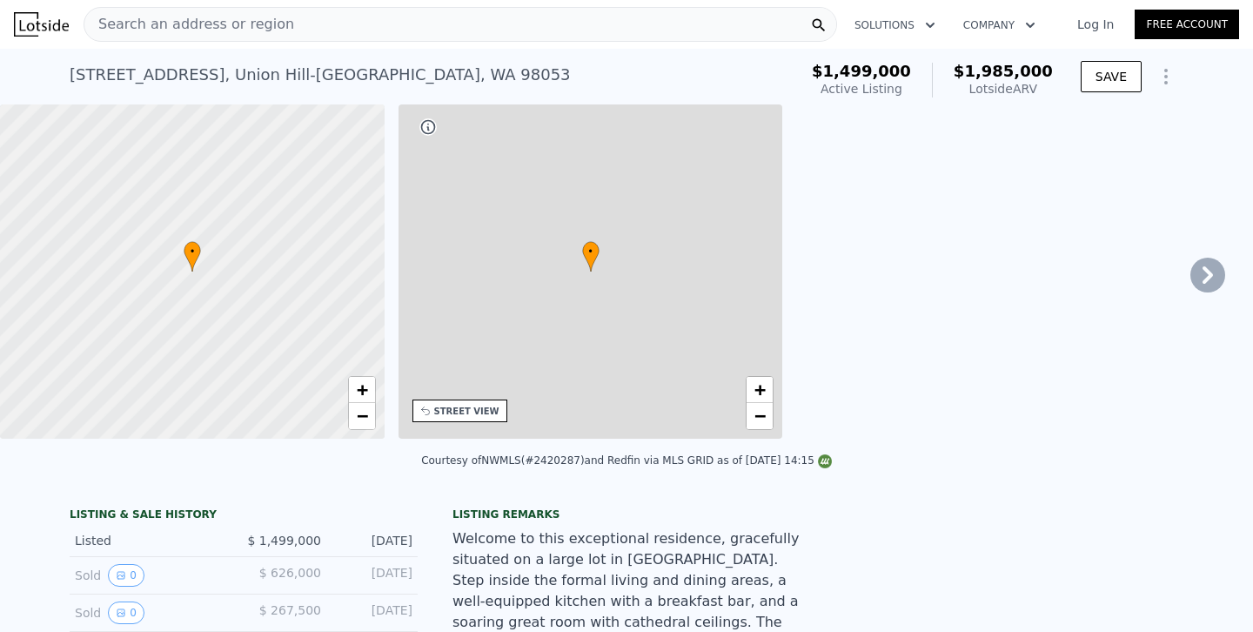
type input "29040"
type input "65775"
type input "$ 1,985,000"
type input "$ 154,792"
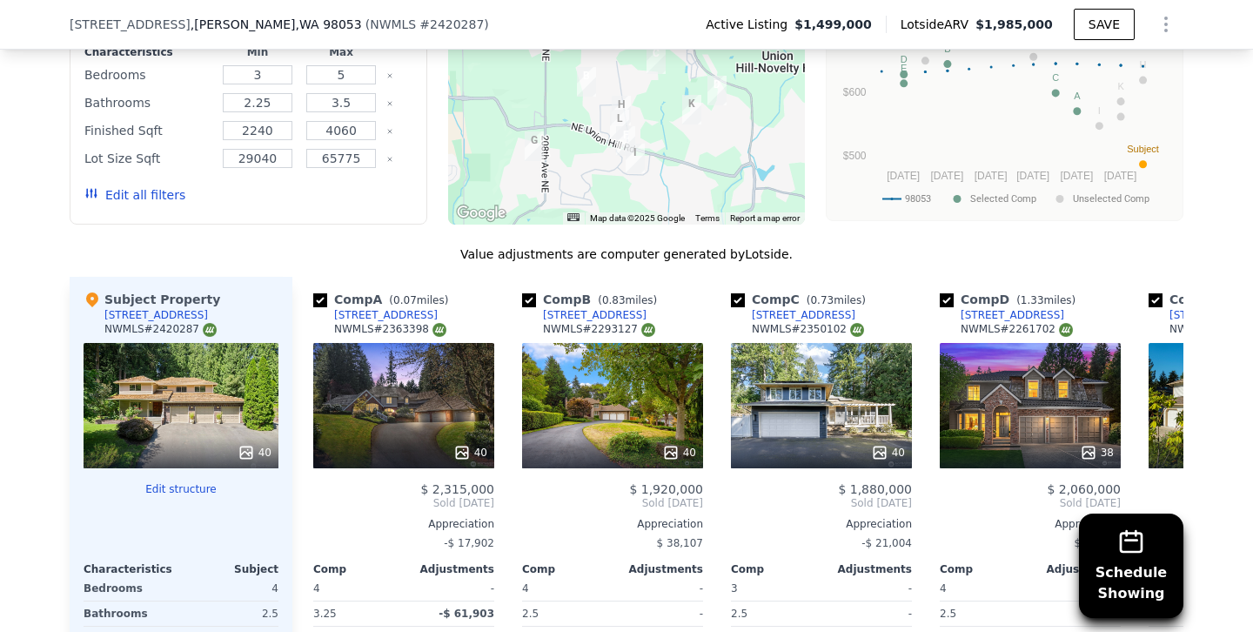
scroll to position [1804, 0]
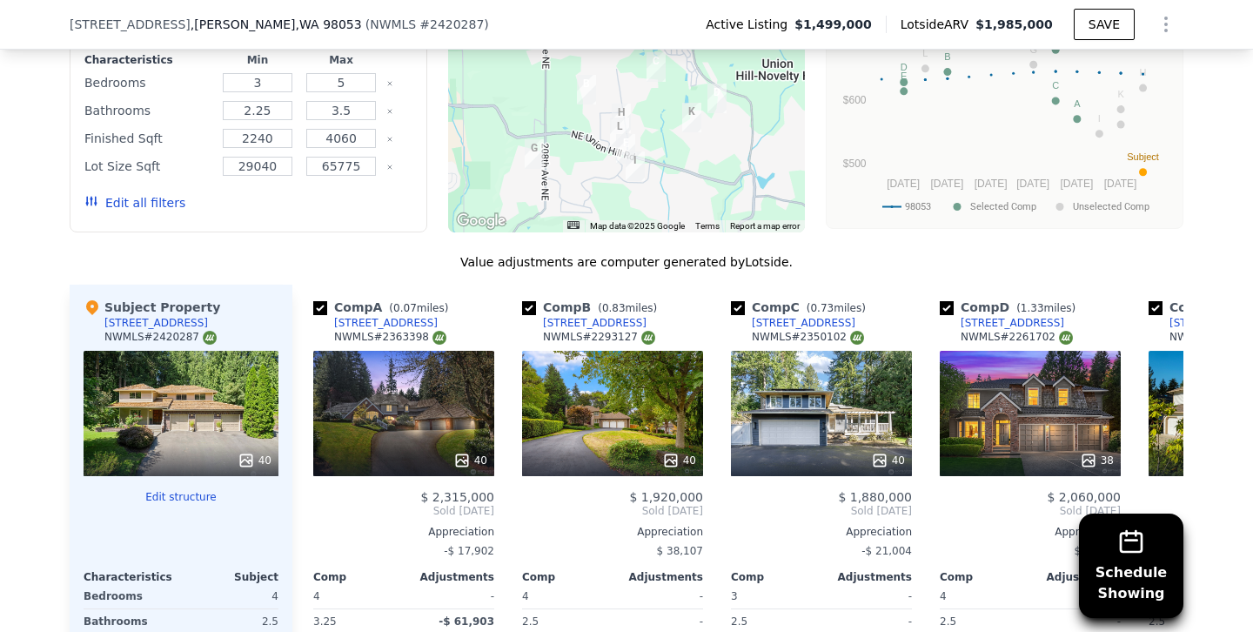
click at [144, 194] on button "Edit all filters" at bounding box center [134, 202] width 101 height 17
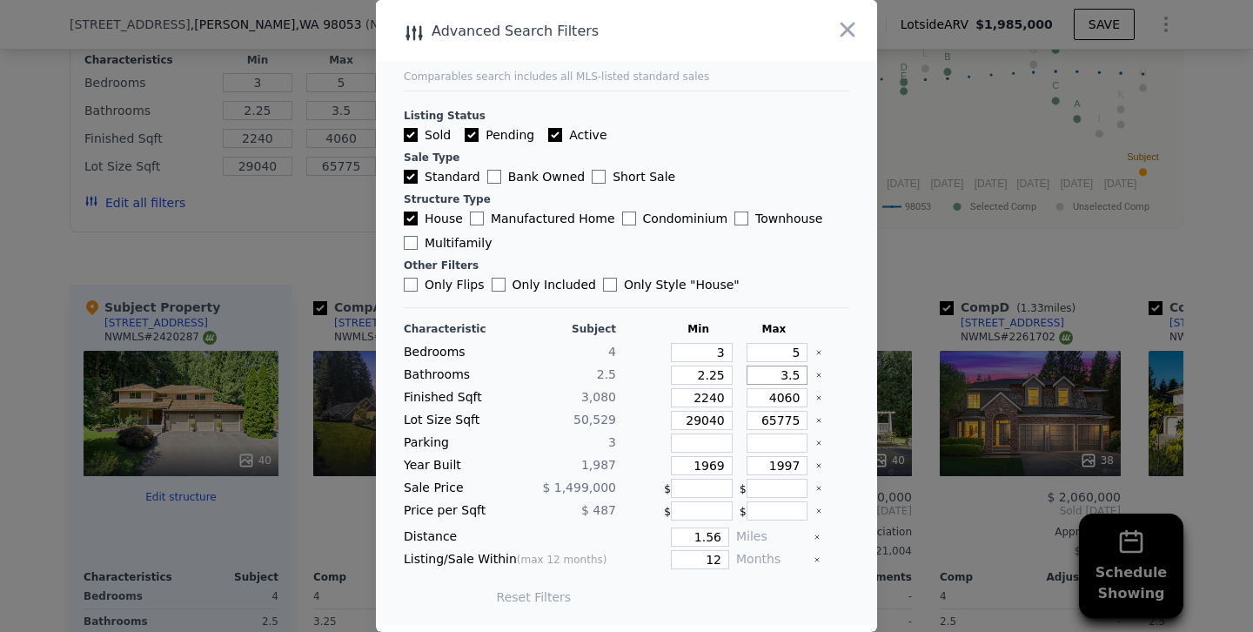
drag, startPoint x: 768, startPoint y: 376, endPoint x: 880, endPoint y: 376, distance: 111.4
click at [880, 376] on div "​ Advanced Search Filters Comparables search includes all MLS-listed standard s…" at bounding box center [626, 316] width 1253 height 632
type input "3"
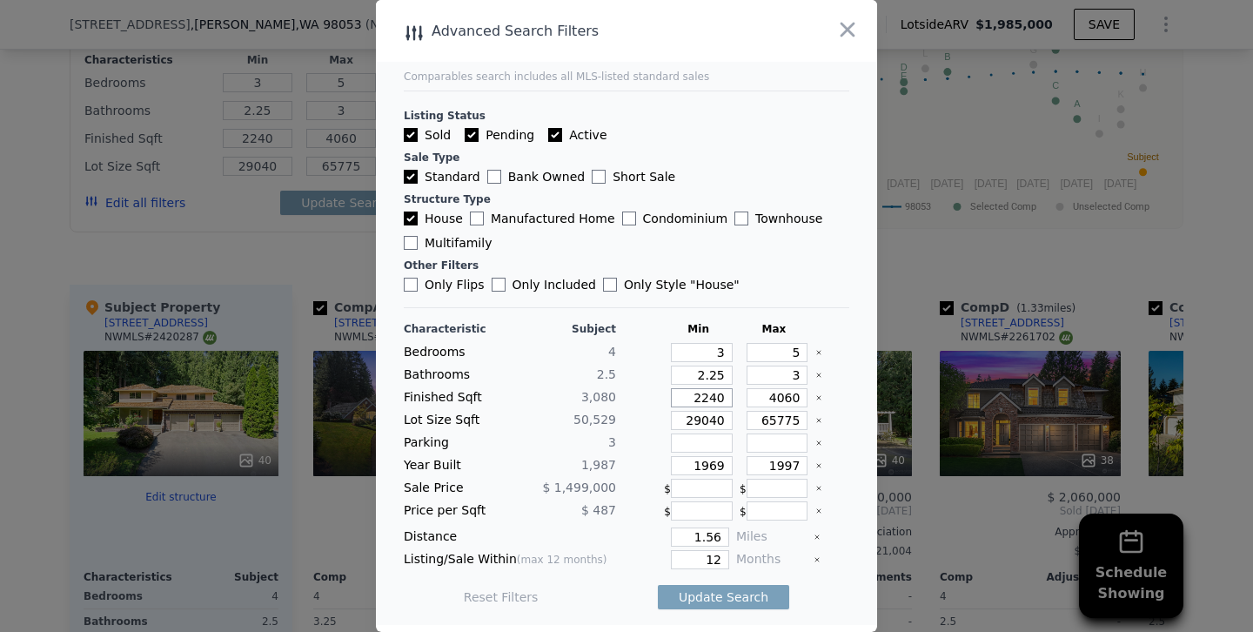
click at [707, 399] on input "2240" at bounding box center [702, 397] width 62 height 19
type input "240"
type input "2740"
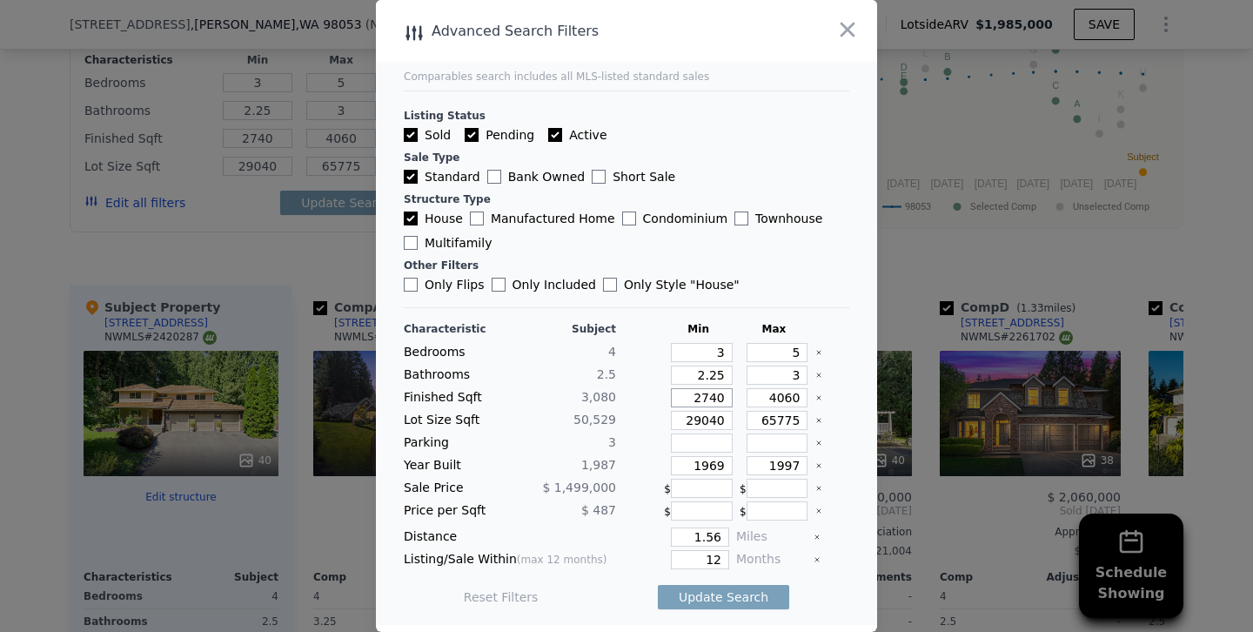
type input "2740"
click at [783, 396] on input "4060" at bounding box center [778, 397] width 62 height 19
type input "460"
type input "60"
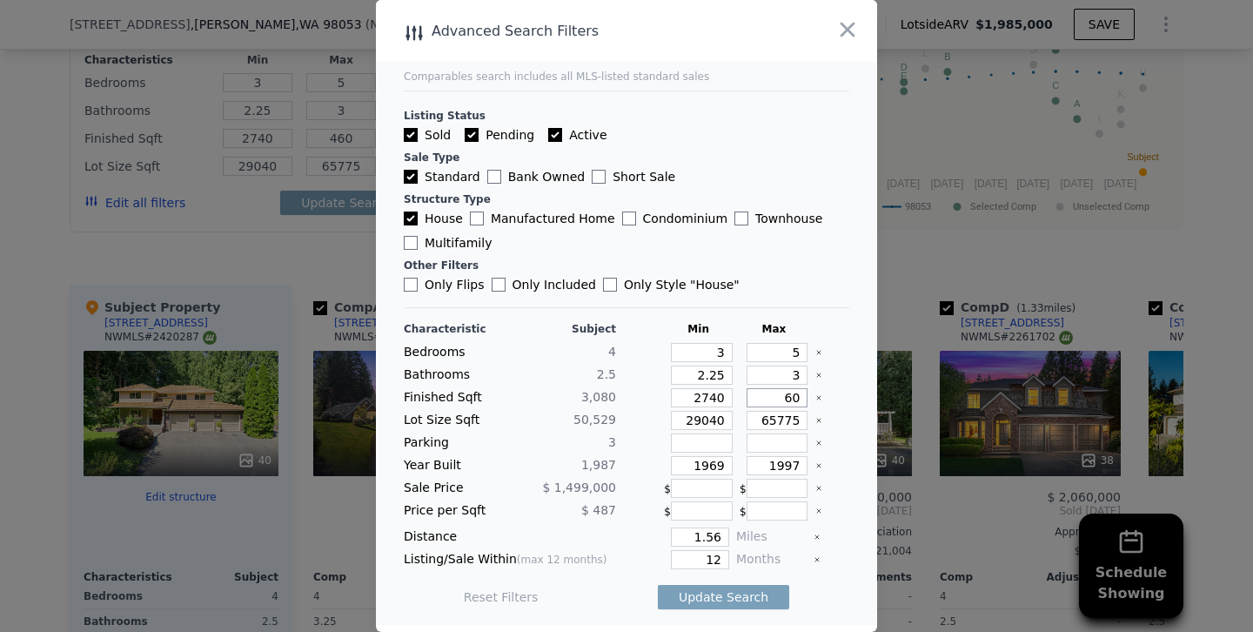
type input "60"
type input "360"
type input "3360"
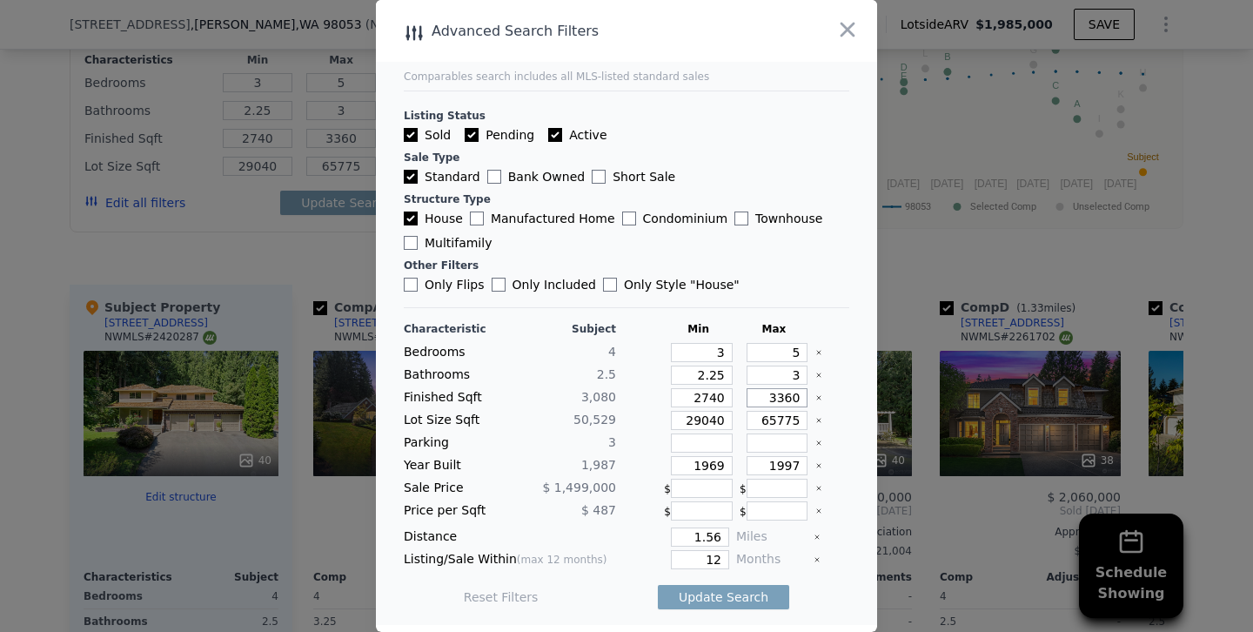
type input "3360"
drag, startPoint x: 707, startPoint y: 460, endPoint x: 815, endPoint y: 468, distance: 108.2
click at [815, 468] on div "Year Built 1,987 1969 1997" at bounding box center [626, 465] width 445 height 19
type input "1980"
drag, startPoint x: 793, startPoint y: 466, endPoint x: 926, endPoint y: 466, distance: 133.1
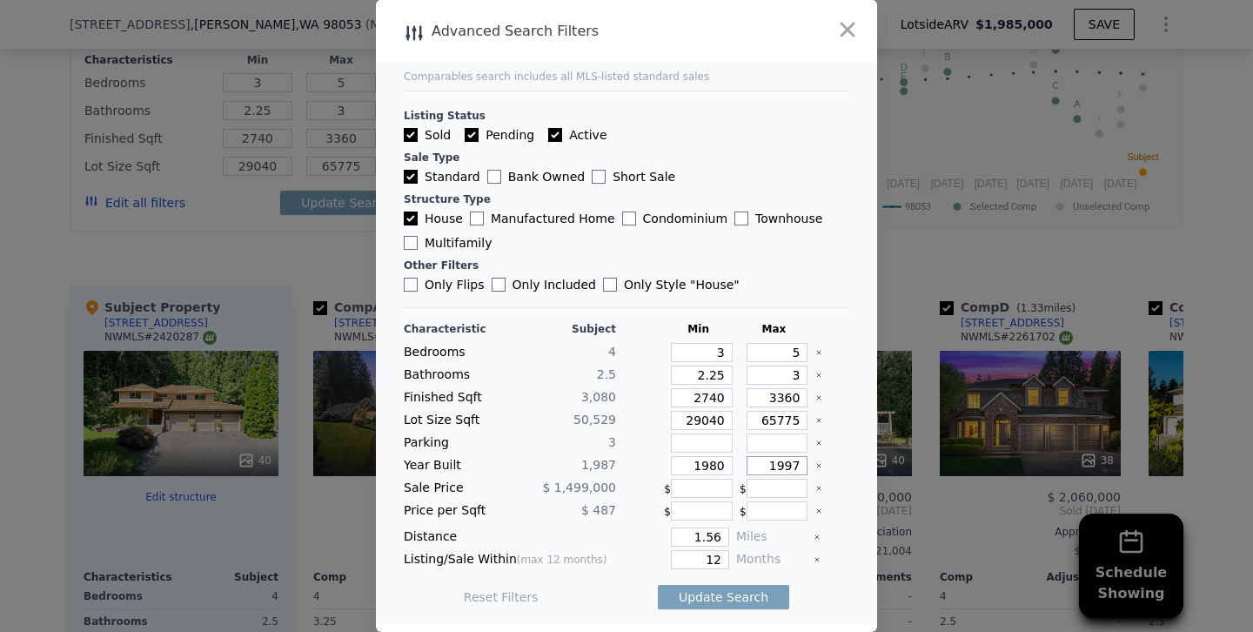
click at [926, 466] on div "​ Advanced Search Filters Comparables search includes all MLS-listed standard s…" at bounding box center [626, 316] width 1253 height 632
type input "1996"
drag, startPoint x: 695, startPoint y: 534, endPoint x: 928, endPoint y: 552, distance: 233.0
click at [928, 552] on div "​ Advanced Search Filters Comparables search includes all MLS-listed standard s…" at bounding box center [626, 316] width 1253 height 632
type input "1"
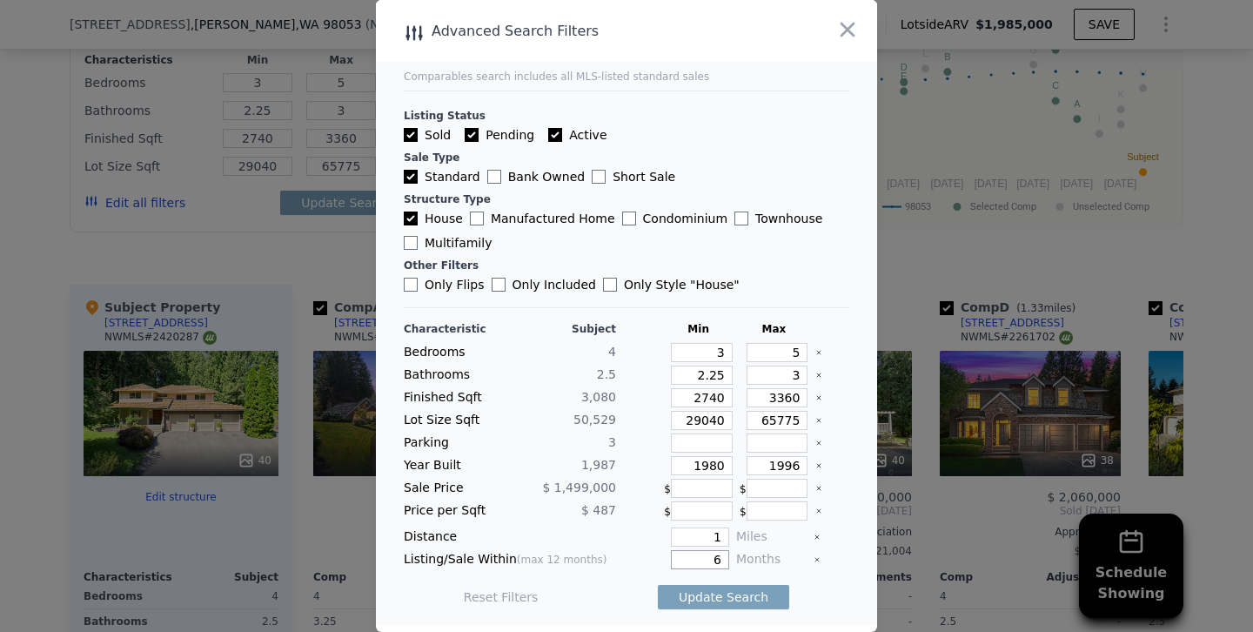
type input "6"
click at [658, 585] on button "Update Search" at bounding box center [723, 597] width 131 height 24
checkbox input "false"
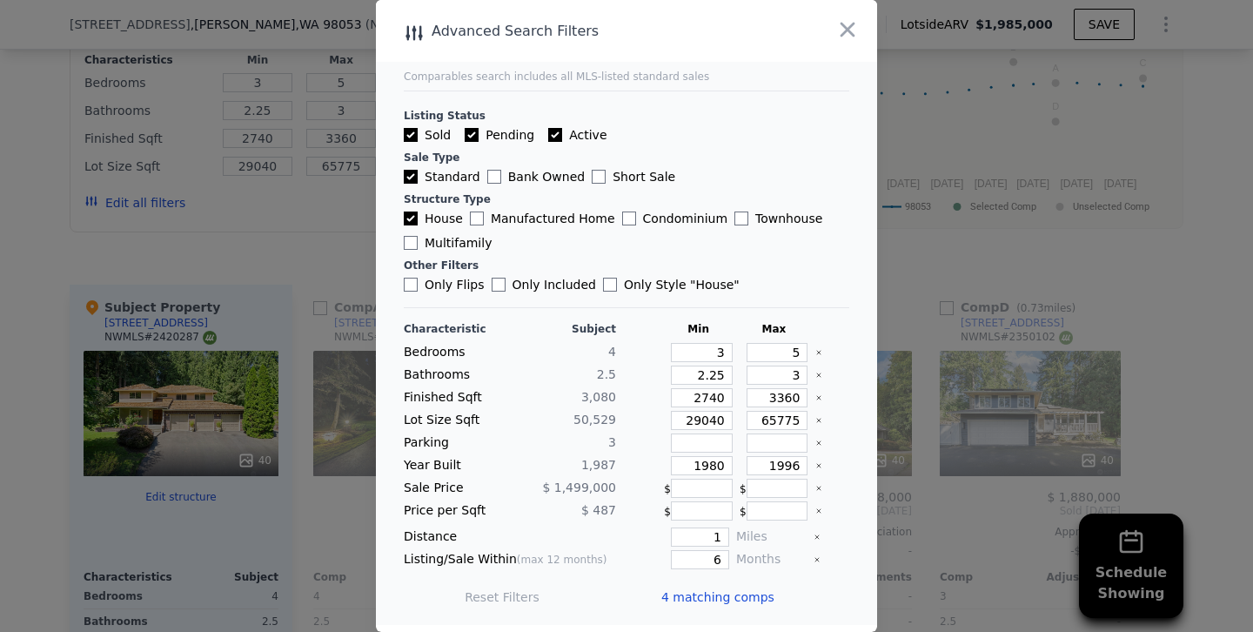
click at [265, 223] on div at bounding box center [626, 316] width 1253 height 632
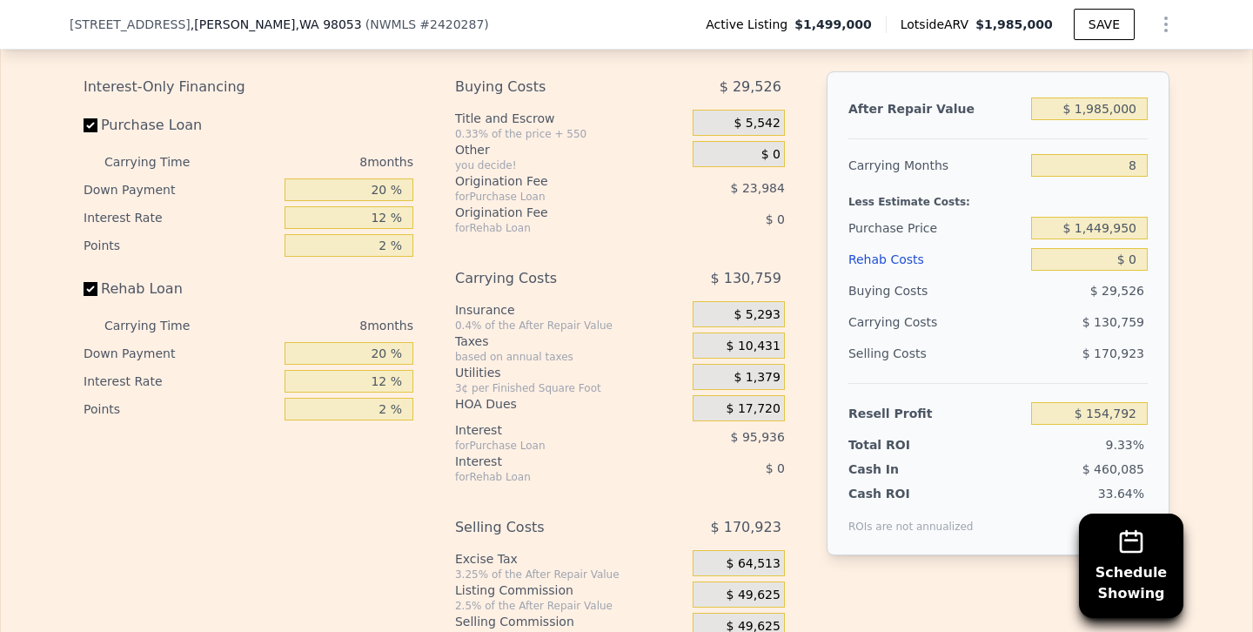
scroll to position [2892, 0]
click at [90, 283] on input "Rehab Loan" at bounding box center [91, 290] width 14 height 14
checkbox input "false"
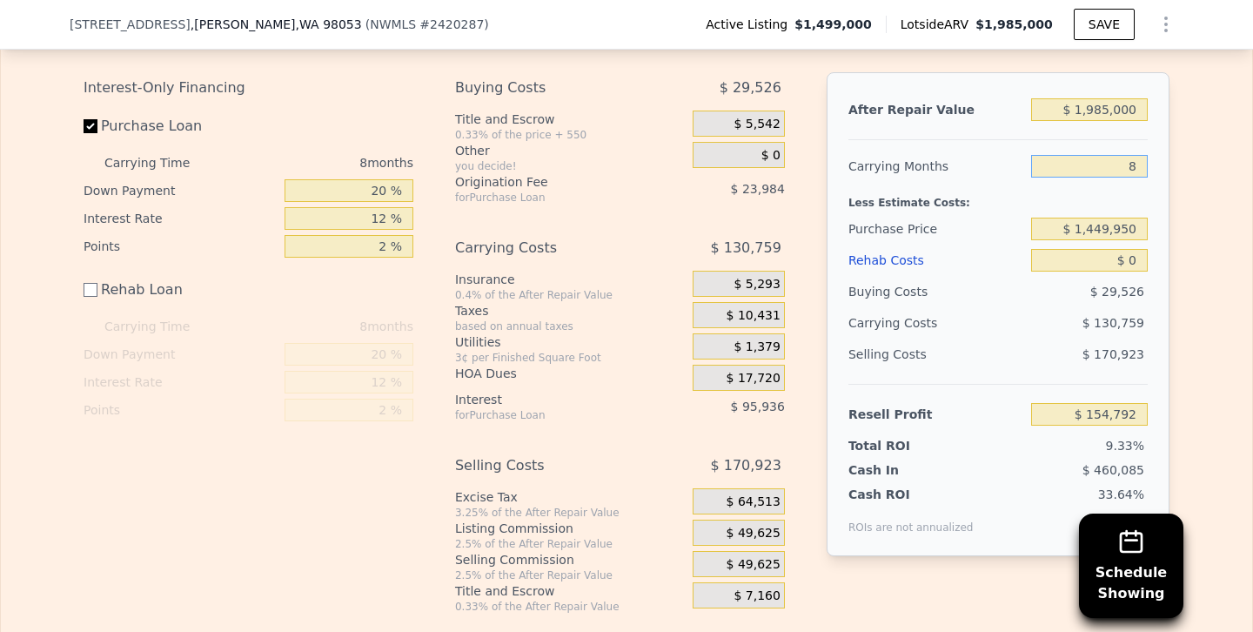
drag, startPoint x: 1084, startPoint y: 138, endPoint x: 1252, endPoint y: 176, distance: 172.0
click at [1252, 176] on div "Rehab Resell Rental Edit the assumptions in yellow boxes. Input profit to calcu…" at bounding box center [626, 290] width 1253 height 802
type input "5"
type input "$ 203,827"
type input "5"
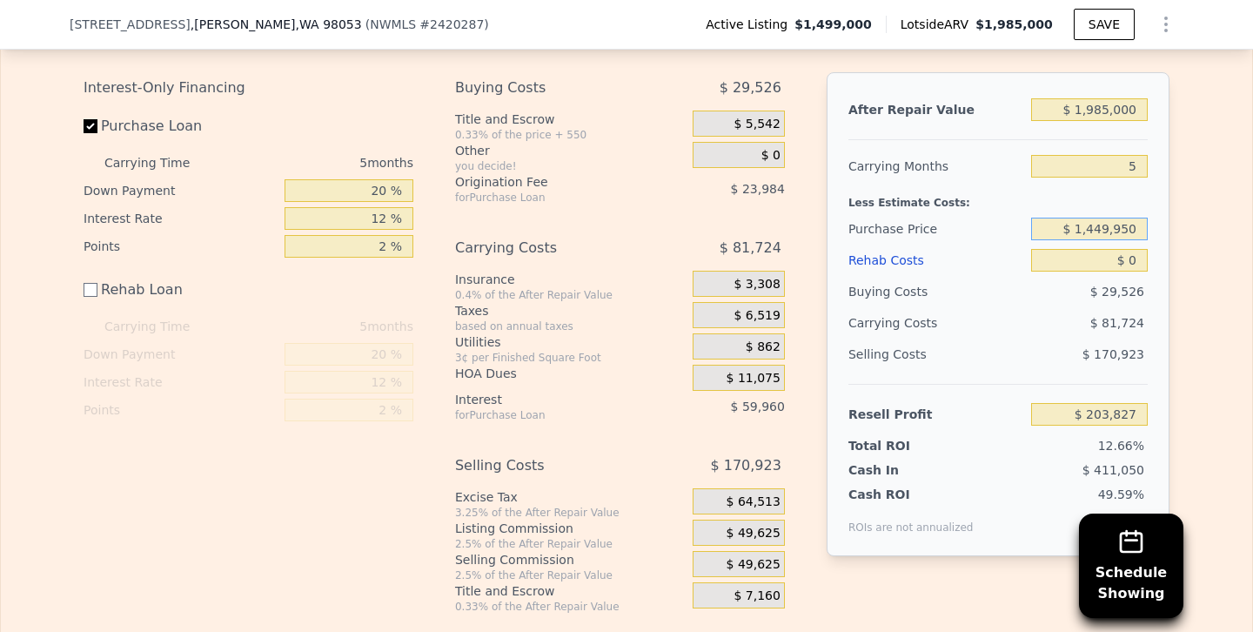
click at [1094, 218] on input "$ 1,449,950" at bounding box center [1089, 229] width 117 height 23
type input "$ 1,249,950"
click at [1055, 338] on div "$ 170,923" at bounding box center [1089, 353] width 117 height 31
type input "$ 467,652"
click at [1109, 98] on input "$ 1,985,000" at bounding box center [1089, 109] width 117 height 23
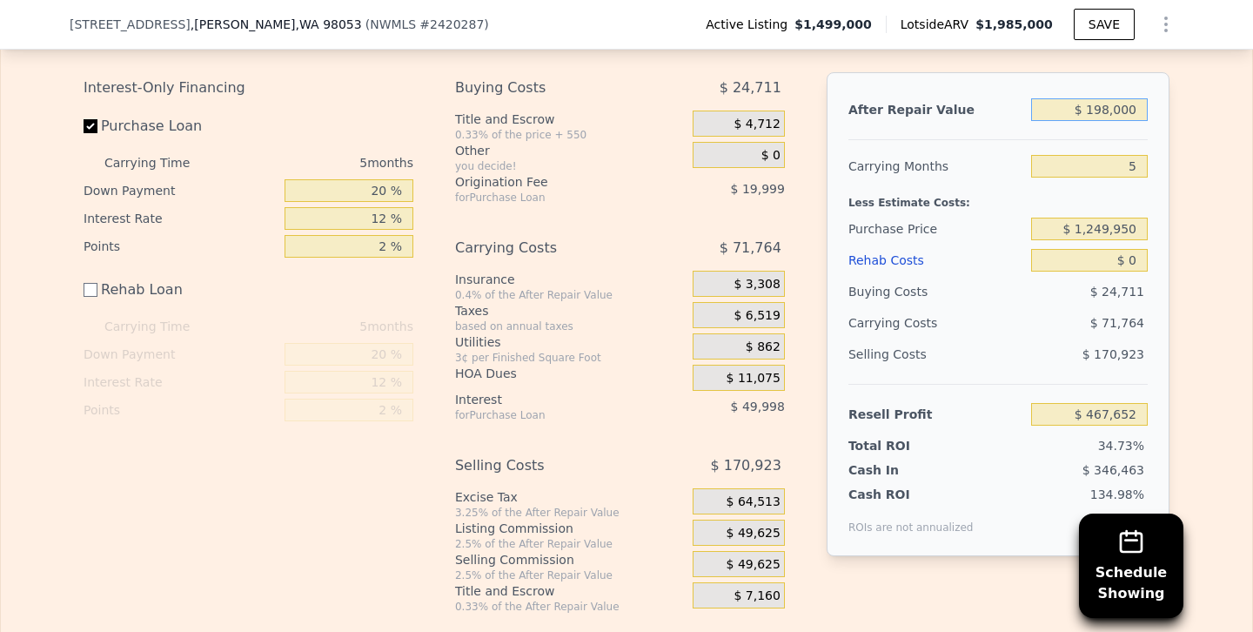
type input "$ 19,000"
type input "-$ 1,326,330"
type input "$ 190,000"
type input "-$ 1,170,292"
type input "$ 1,900,000"
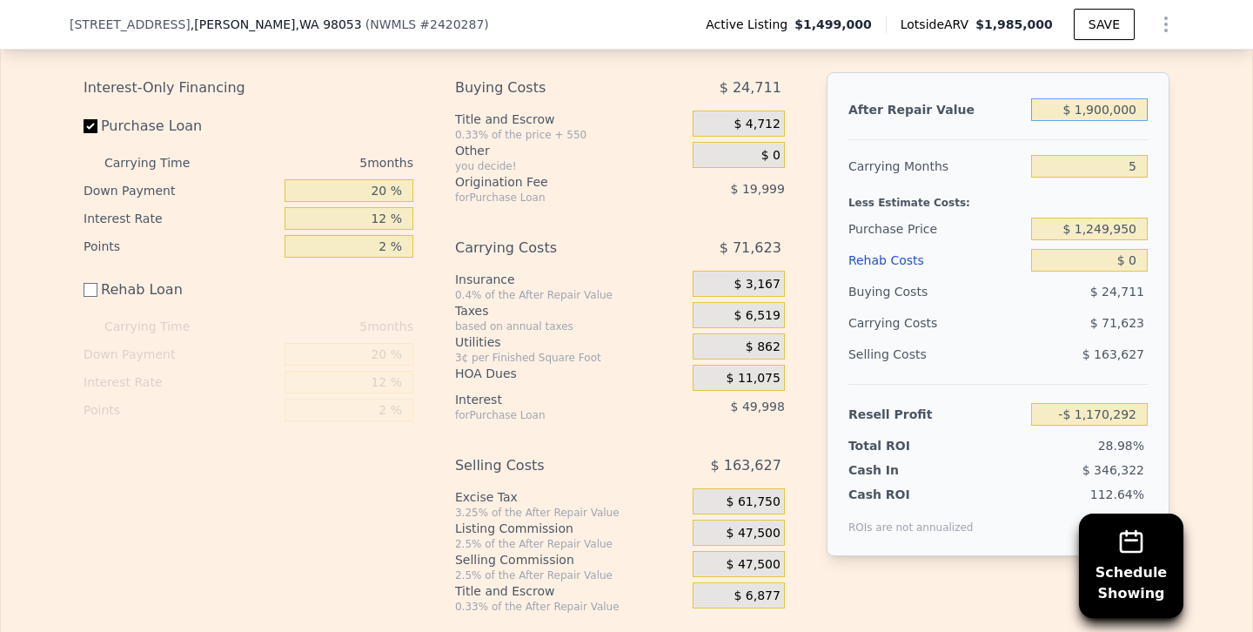
type input "$ 390,089"
type input "$ 1,900,000"
click at [1005, 245] on div "Rehab Costs" at bounding box center [936, 260] width 176 height 31
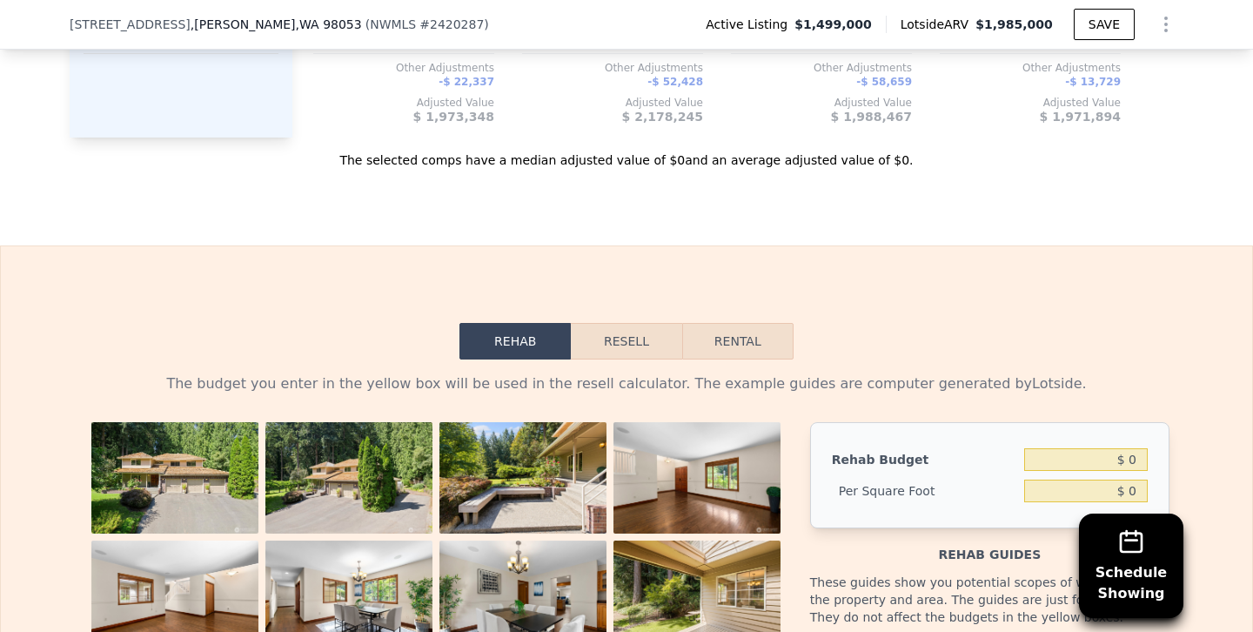
scroll to position [2533, 0]
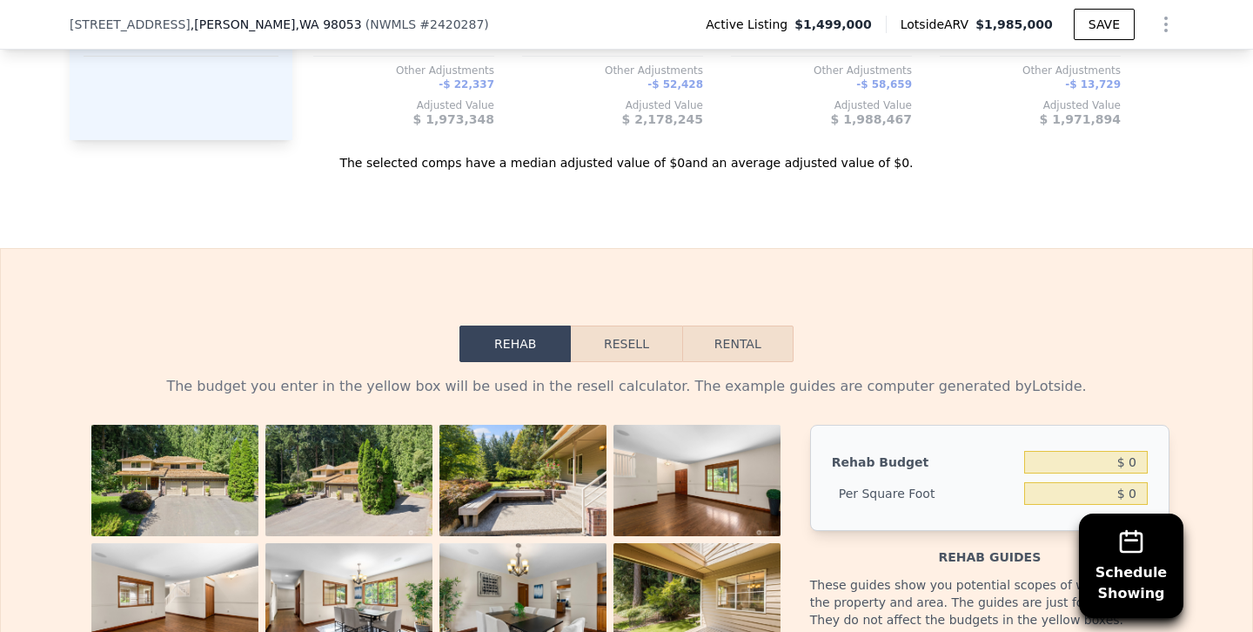
click at [591, 325] on button "Resell" at bounding box center [626, 343] width 111 height 37
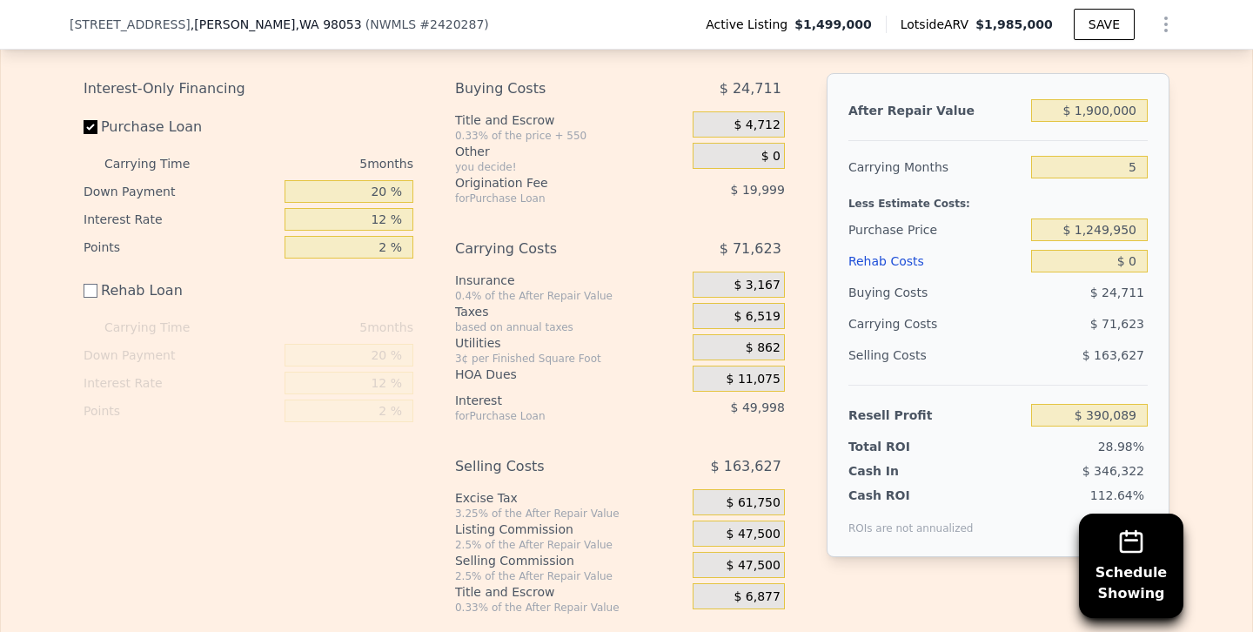
scroll to position [2891, 0]
drag, startPoint x: 1068, startPoint y: 393, endPoint x: 1252, endPoint y: 405, distance: 184.8
click at [1252, 405] on div "Rehab Resell Rental Edit the assumptions in yellow boxes. Input profit to calcu…" at bounding box center [626, 291] width 1253 height 802
type input "$ 1"
type input "$ 20,000"
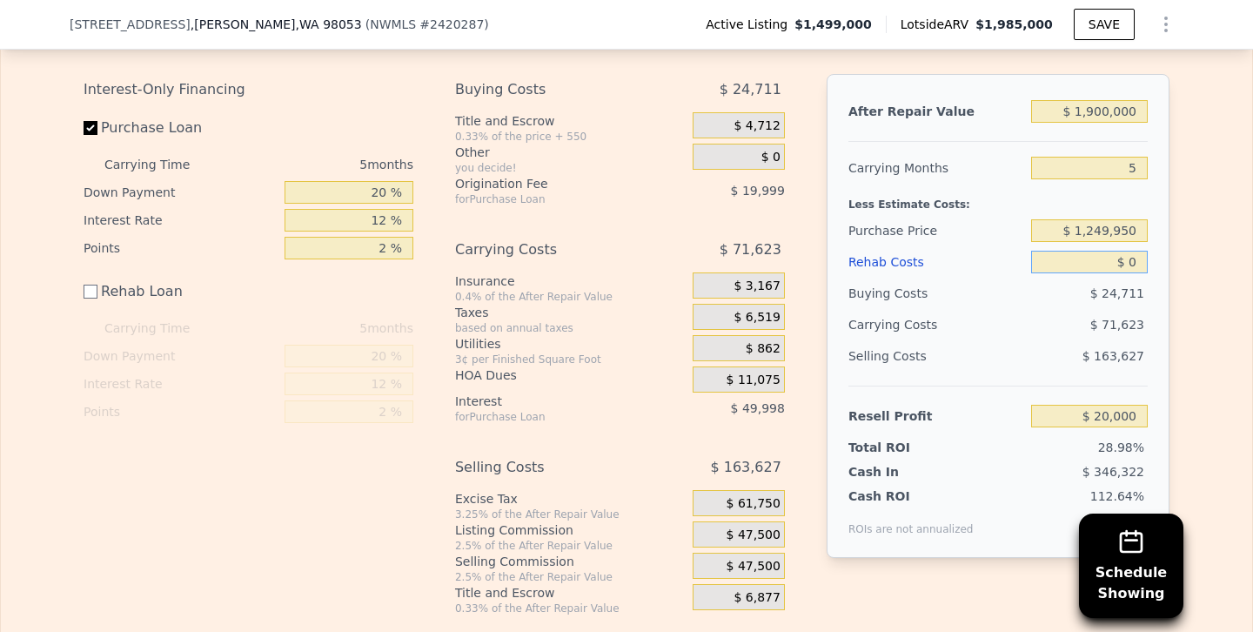
type input "$ 1,599,315"
type input "$ 19,995"
click at [1095, 251] on input "$ 0" at bounding box center [1089, 262] width 117 height 23
drag, startPoint x: 1075, startPoint y: 399, endPoint x: 1252, endPoint y: 408, distance: 177.7
click at [1252, 408] on div "Rehab Resell Rental Edit the assumptions in yellow boxes. Input profit to calcu…" at bounding box center [626, 291] width 1253 height 802
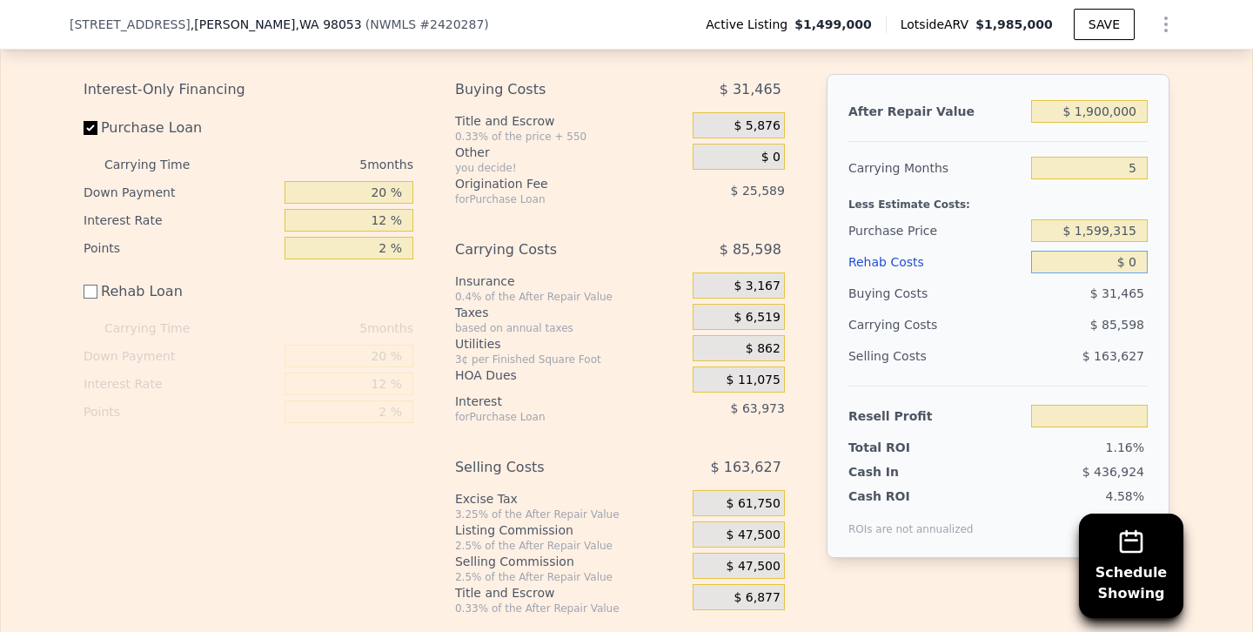
drag, startPoint x: 1081, startPoint y: 236, endPoint x: 1237, endPoint y: 245, distance: 156.9
click at [1237, 245] on div "Edit the assumptions in yellow boxes. Input profit to calculate an offer price.…" at bounding box center [626, 309] width 1251 height 611
type input "$ 2"
type input "$ 19,993"
type input "$ 200"
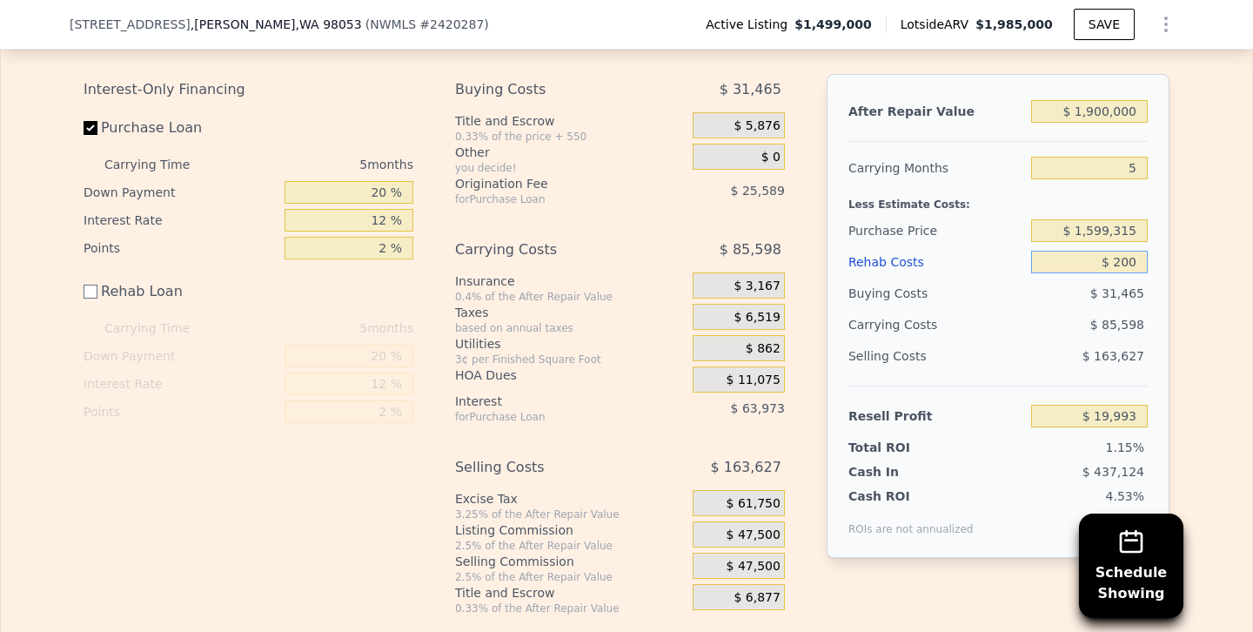
type input "$ 19,795"
type input "$ 2,000"
type input "$ 17,995"
type input "$ 20,000"
type input "-$ 5"
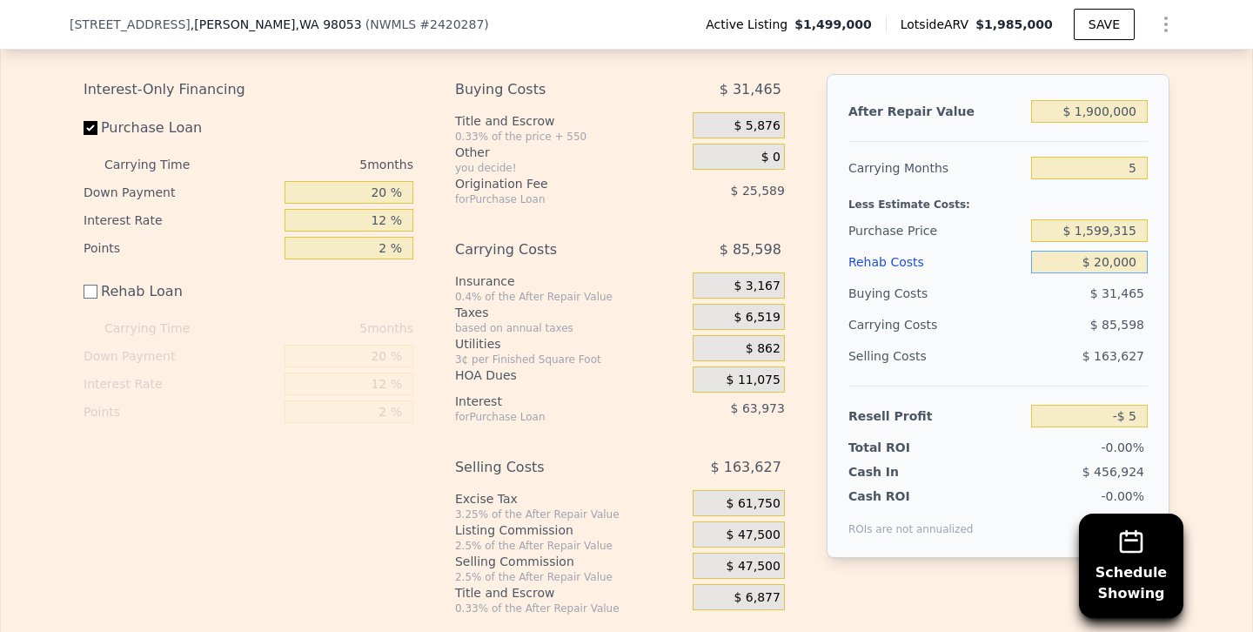
type input "$ 200,000"
type input "-$ 180,005"
type input "$ 200,000"
click at [1033, 312] on div "$ 85,598" at bounding box center [1056, 324] width 184 height 31
